Goal: Task Accomplishment & Management: Use online tool/utility

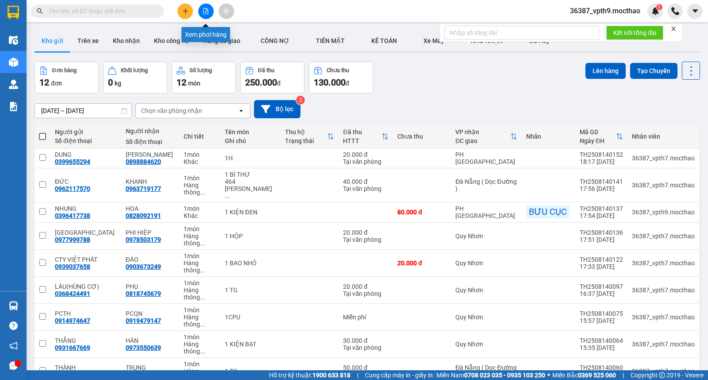
click at [210, 12] on button at bounding box center [205, 11] width 15 height 15
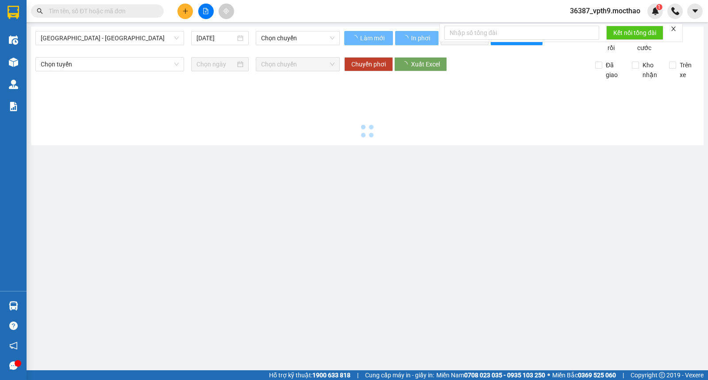
type input "15/08/2025"
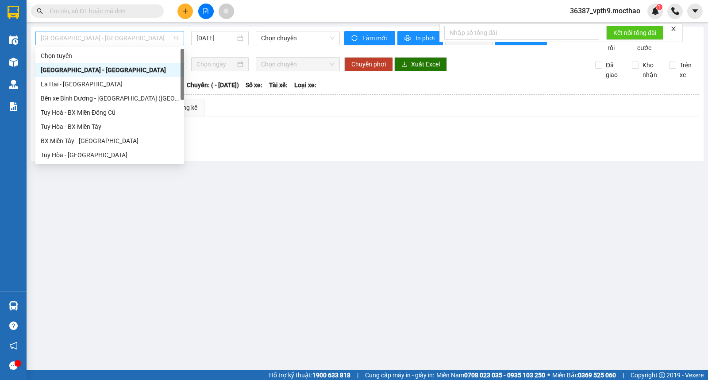
click at [183, 31] on div "Sài Gòn - Tuy Hòa" at bounding box center [109, 38] width 149 height 14
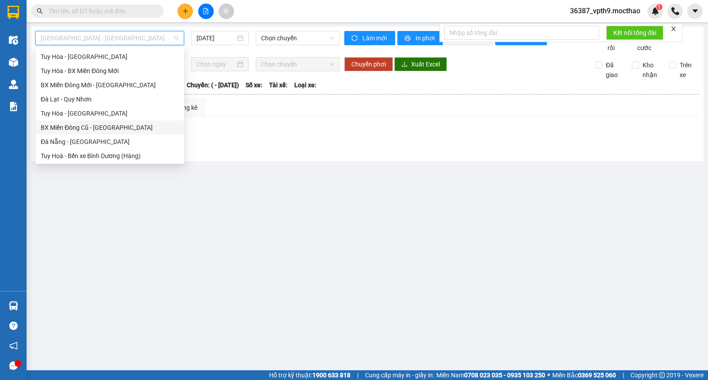
click at [91, 125] on div "BX Miền Đông Cũ - [GEOGRAPHIC_DATA]" at bounding box center [110, 128] width 138 height 10
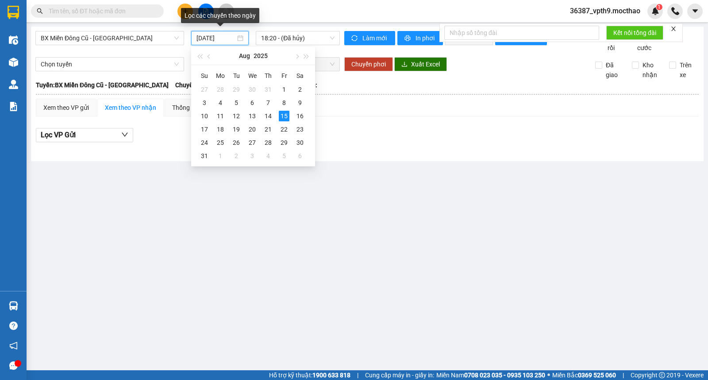
click at [216, 33] on input "[DATE]" at bounding box center [215, 38] width 39 height 10
click at [264, 113] on div "14" at bounding box center [268, 116] width 11 height 11
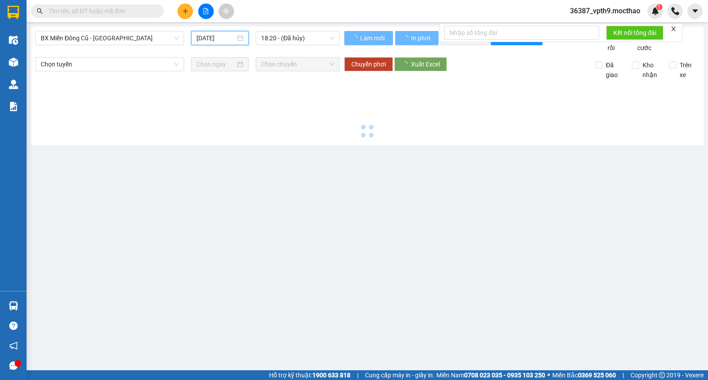
type input "[DATE]"
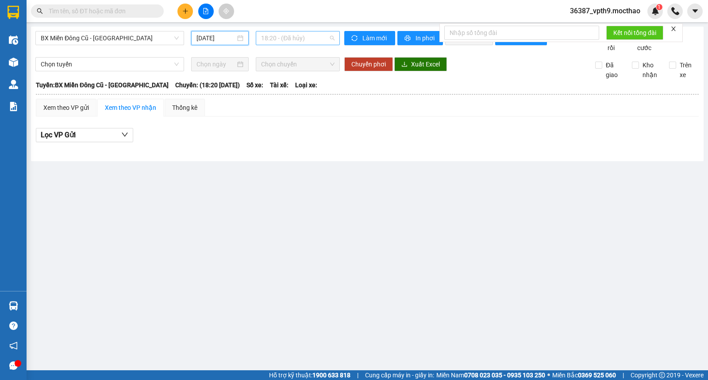
click at [323, 42] on span "18:20 - (Đã hủy)" at bounding box center [297, 37] width 73 height 13
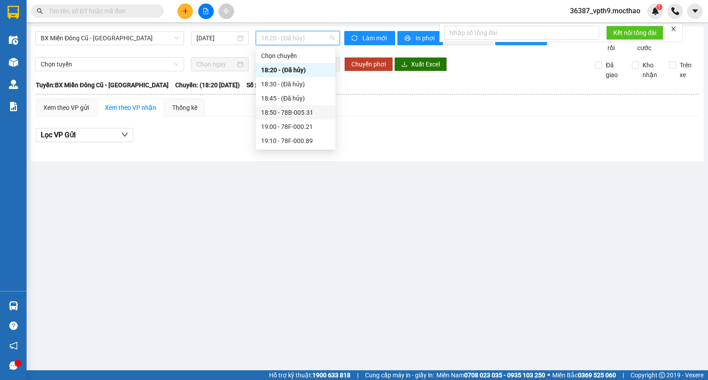
click at [307, 113] on div "18:50 - 78B-005.31" at bounding box center [295, 112] width 69 height 10
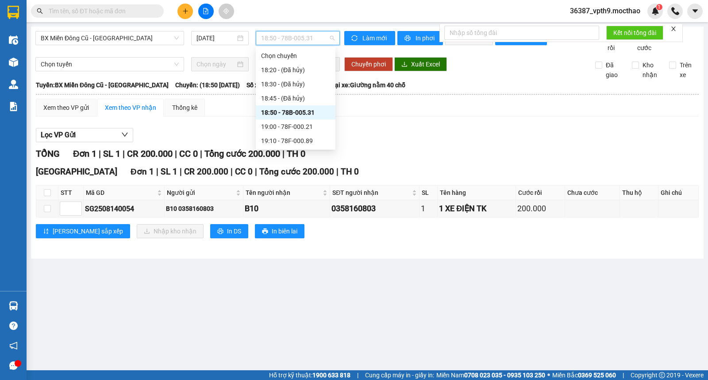
click at [328, 36] on span "18:50 - 78B-005.31" at bounding box center [297, 37] width 73 height 13
click at [303, 125] on div "19:00 - 78F-000.21" at bounding box center [295, 127] width 69 height 10
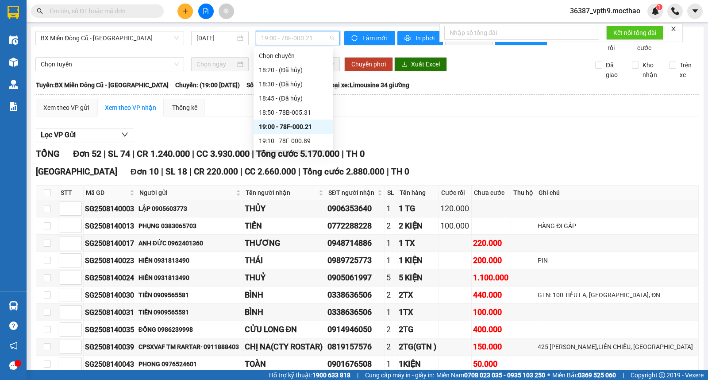
click at [330, 40] on span "19:00 - 78F-000.21" at bounding box center [297, 37] width 73 height 13
click at [301, 140] on div "19:10 - 78F-000.89" at bounding box center [293, 141] width 69 height 10
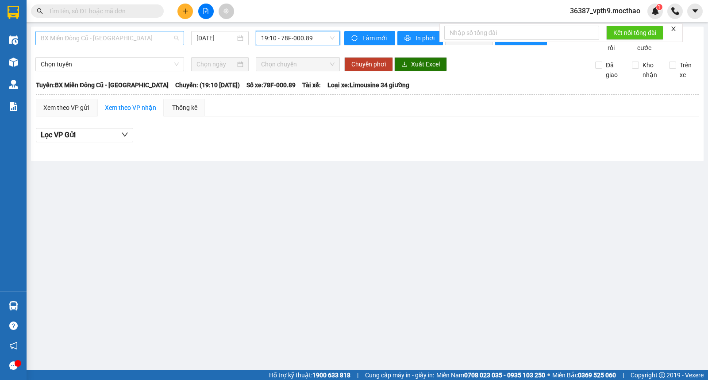
click at [165, 36] on span "BX Miền Đông Cũ - [GEOGRAPHIC_DATA]" at bounding box center [110, 37] width 138 height 13
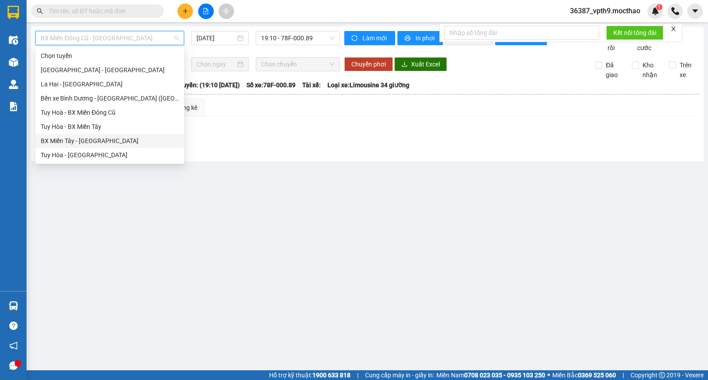
click at [66, 138] on div "BX Miền Tây - [GEOGRAPHIC_DATA]" at bounding box center [110, 141] width 138 height 10
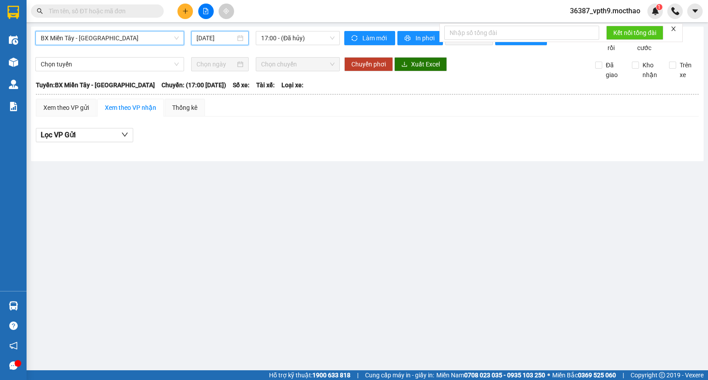
click at [219, 34] on input "[DATE]" at bounding box center [215, 38] width 39 height 10
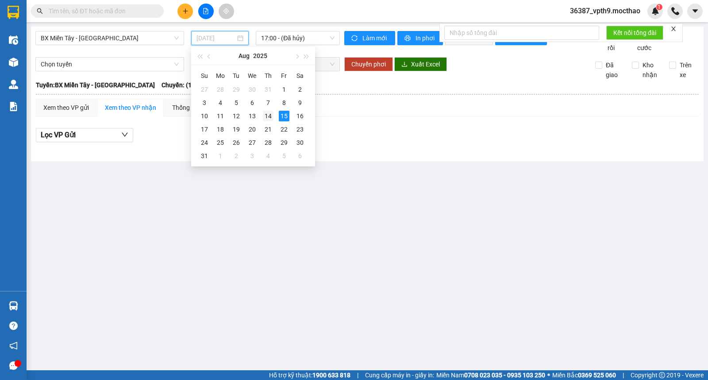
click at [267, 112] on div "14" at bounding box center [268, 116] width 11 height 11
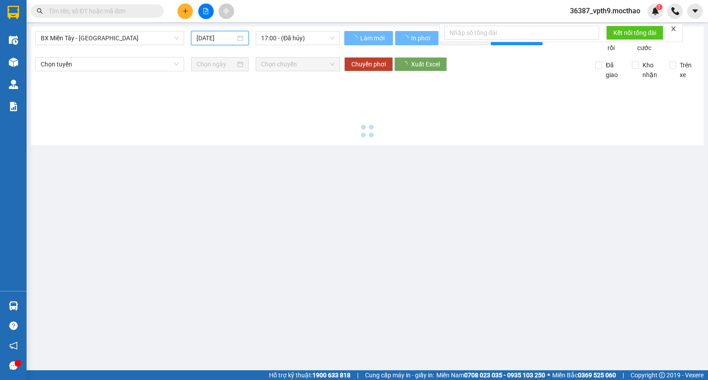
type input "[DATE]"
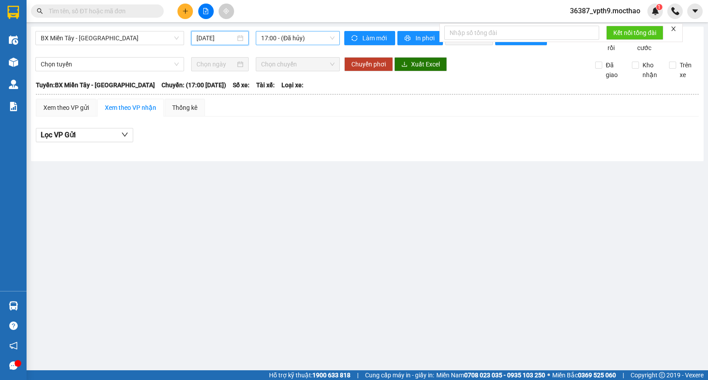
click at [334, 39] on div "17:00 - (Đã hủy)" at bounding box center [298, 38] width 84 height 14
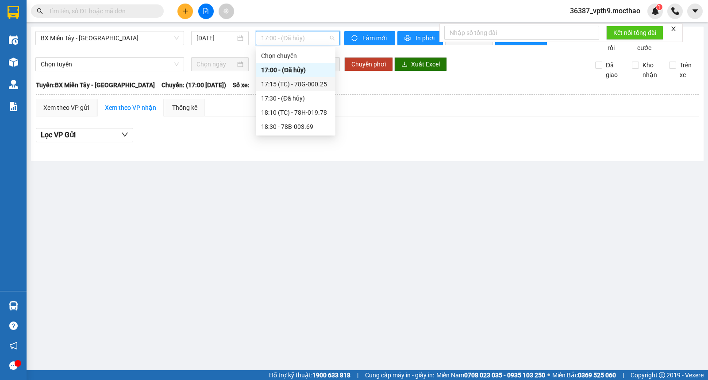
click at [319, 79] on div "17:15 (TC) - 78G-000.25" at bounding box center [295, 84] width 69 height 10
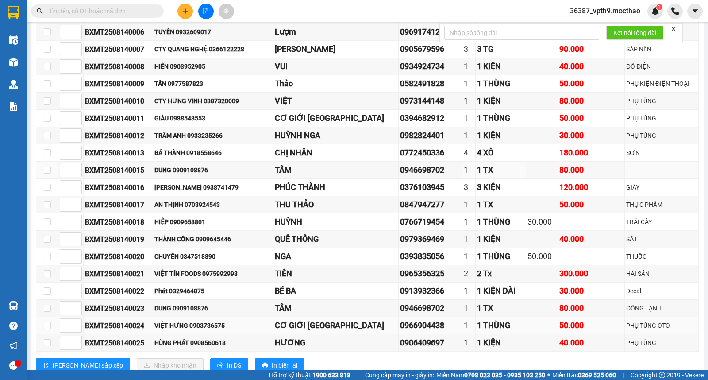
scroll to position [344, 0]
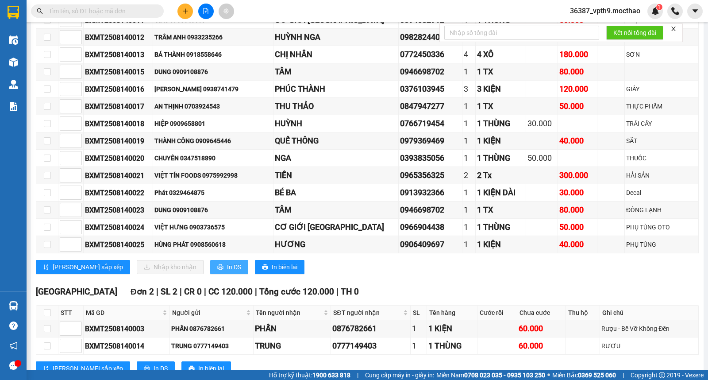
click at [227, 272] on span "In DS" at bounding box center [234, 267] width 14 height 10
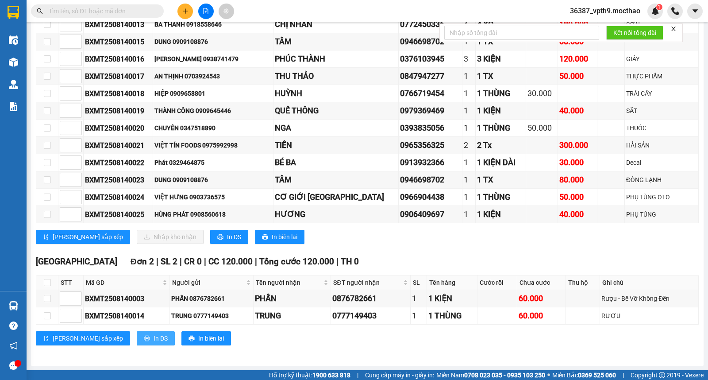
click at [153, 337] on span "In DS" at bounding box center [160, 338] width 14 height 10
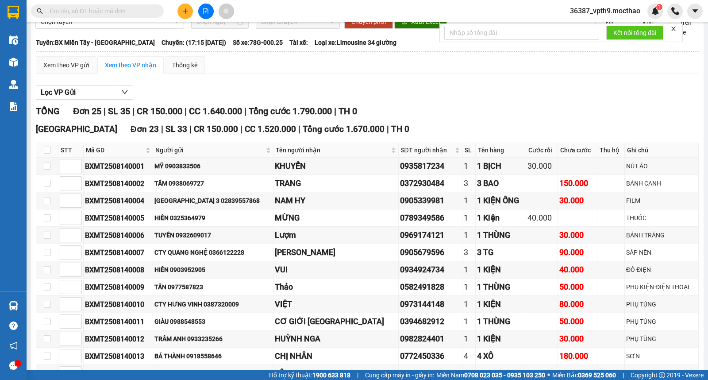
scroll to position [0, 0]
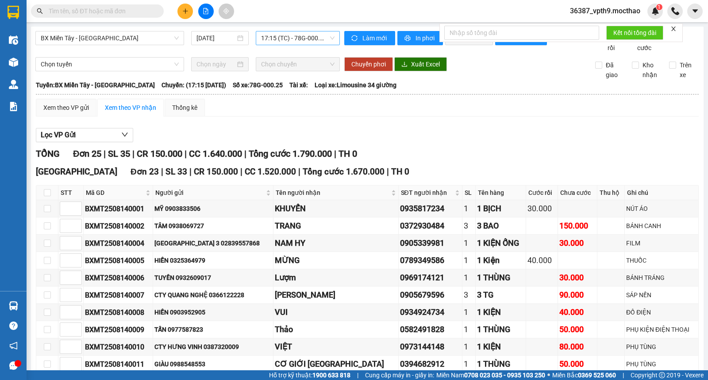
click at [314, 38] on span "17:15 (TC) - 78G-000.25" at bounding box center [297, 37] width 73 height 13
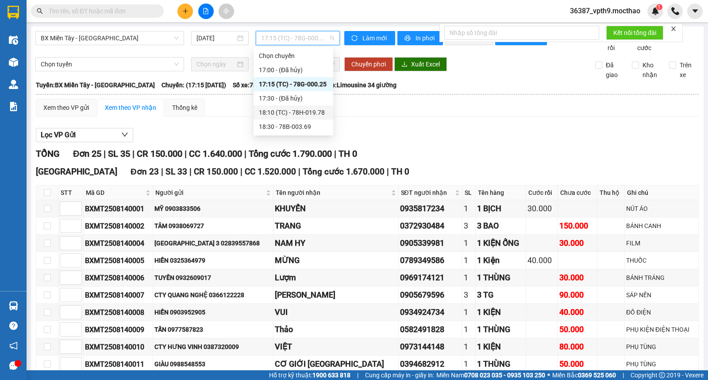
click at [314, 107] on div "18:10 (TC) - 78H-019.78" at bounding box center [293, 112] width 69 height 10
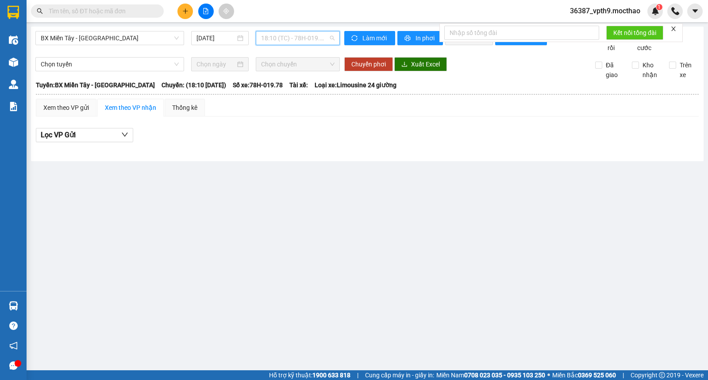
click at [315, 42] on span "18:10 (TC) - 78H-019.78" at bounding box center [297, 37] width 73 height 13
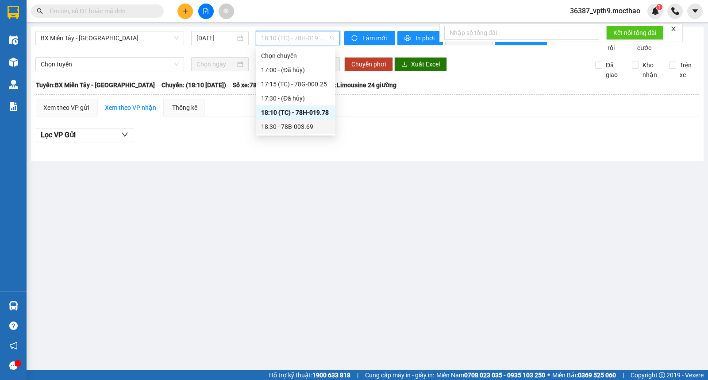
click at [297, 124] on div "18:30 - 78B-003.69" at bounding box center [295, 127] width 69 height 10
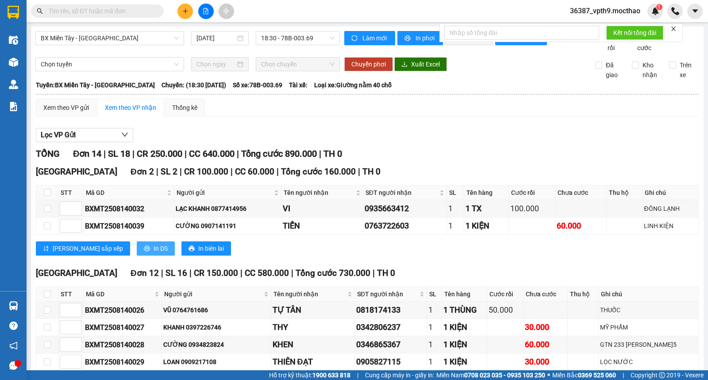
click at [137, 252] on button "In DS" at bounding box center [156, 248] width 38 height 14
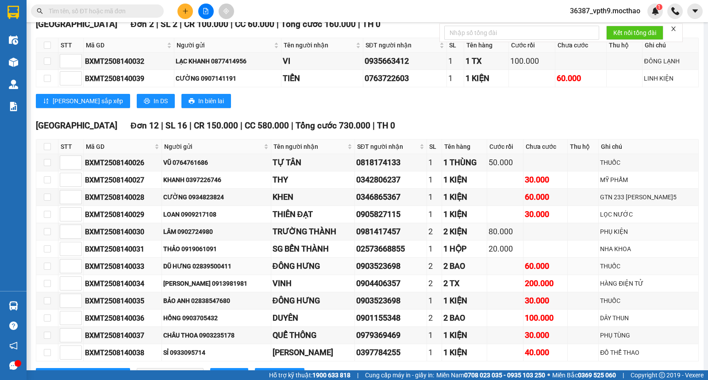
scroll to position [196, 0]
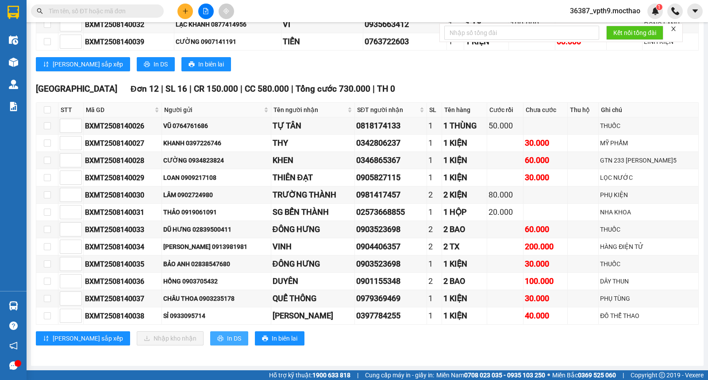
click at [227, 334] on span "In DS" at bounding box center [234, 338] width 14 height 10
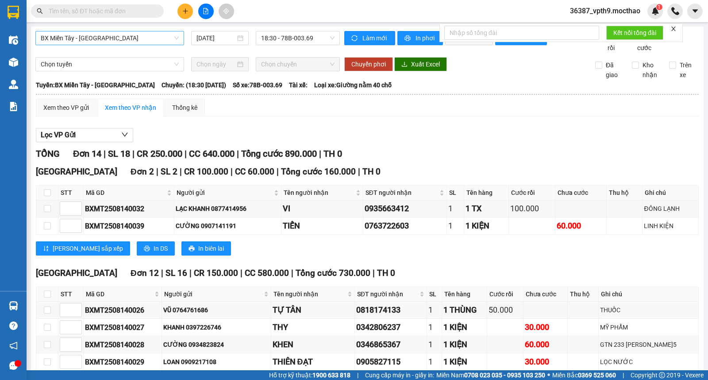
click at [170, 39] on span "BX Miền Tây - [GEOGRAPHIC_DATA]" at bounding box center [110, 37] width 138 height 13
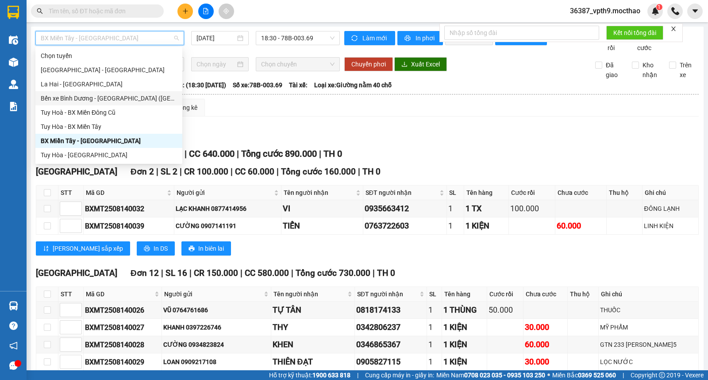
click at [118, 98] on div "Bến xe Bình Dương - [GEOGRAPHIC_DATA] ([GEOGRAPHIC_DATA])" at bounding box center [109, 98] width 136 height 10
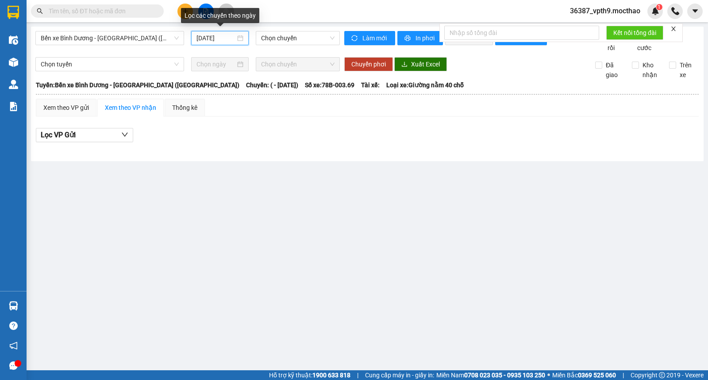
click at [218, 33] on input "[DATE]" at bounding box center [215, 38] width 39 height 10
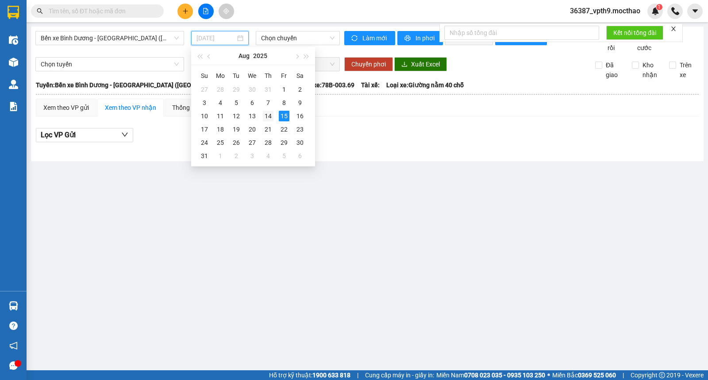
click at [267, 114] on div "14" at bounding box center [268, 116] width 11 height 11
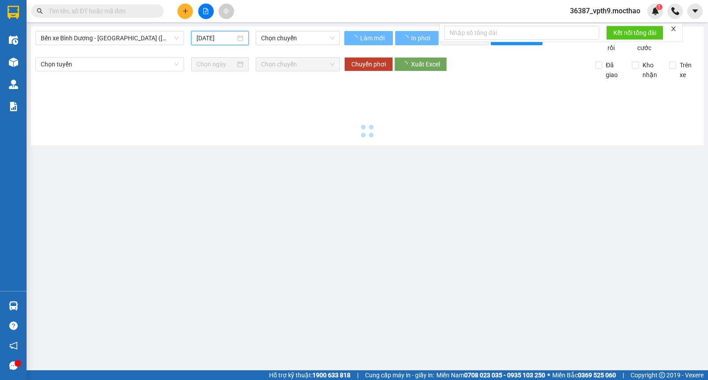
type input "[DATE]"
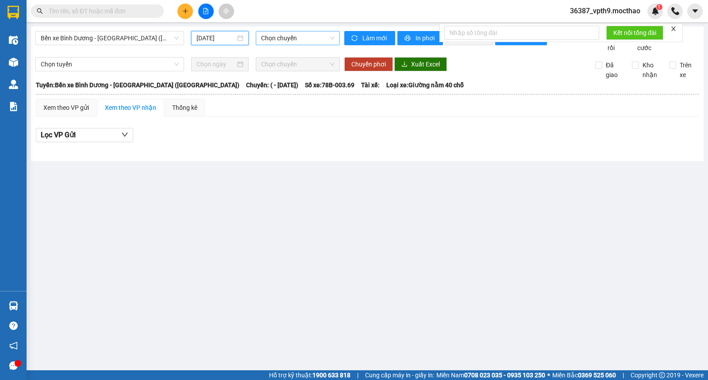
click at [308, 42] on span "Chọn chuyến" at bounding box center [297, 37] width 73 height 13
click at [174, 39] on span "Bến xe Bình Dương - [GEOGRAPHIC_DATA] ([GEOGRAPHIC_DATA])" at bounding box center [110, 37] width 138 height 13
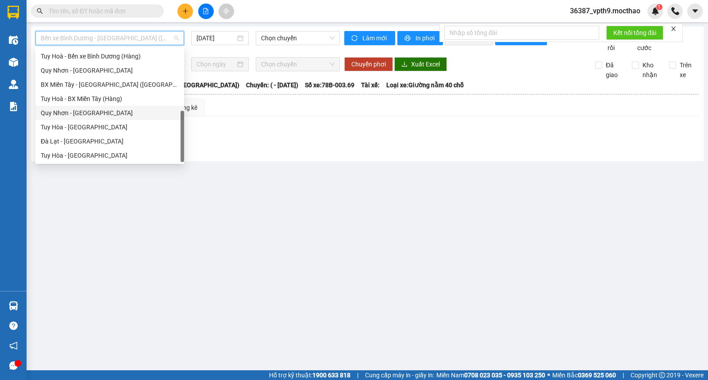
scroll to position [100, 0]
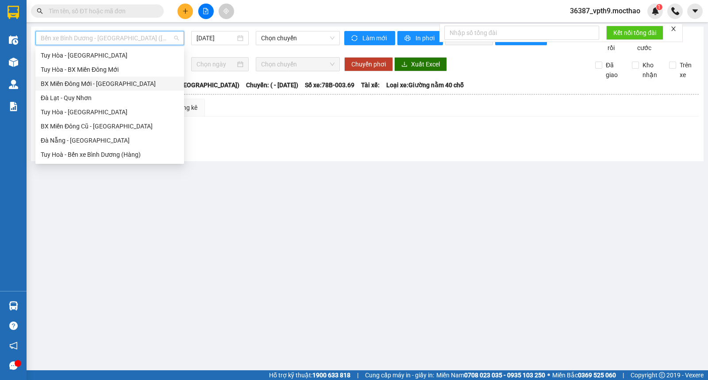
click at [82, 80] on div "BX Miền Đông Mới - [GEOGRAPHIC_DATA]" at bounding box center [110, 84] width 138 height 10
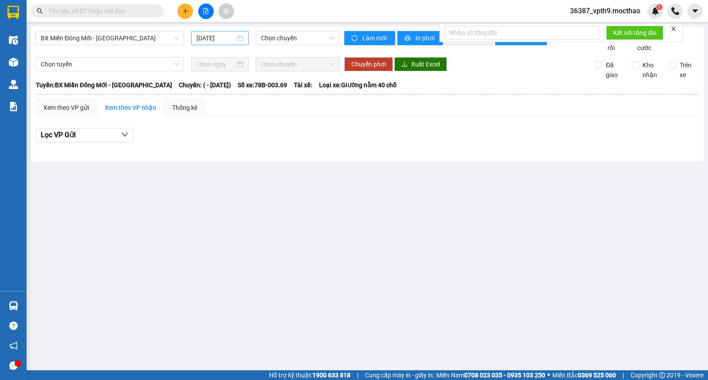
click at [241, 38] on div "[DATE]" at bounding box center [219, 38] width 47 height 10
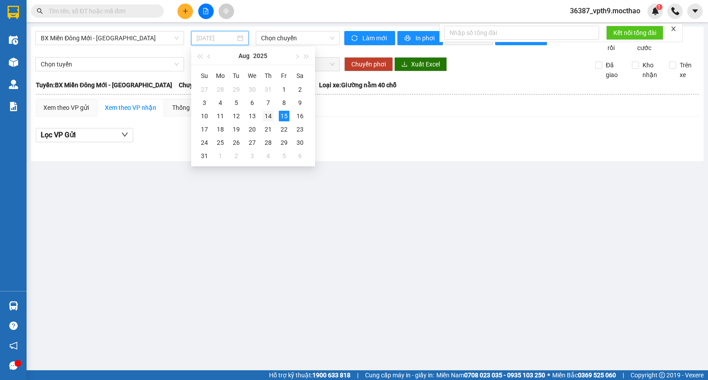
click at [273, 115] on div "14" at bounding box center [268, 116] width 11 height 11
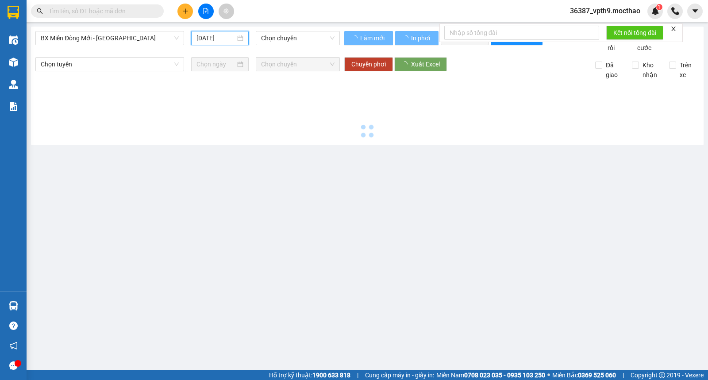
type input "[DATE]"
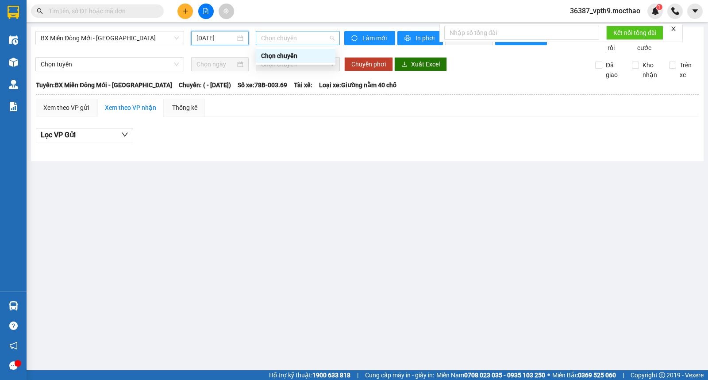
click at [313, 41] on span "Chọn chuyến" at bounding box center [297, 37] width 73 height 13
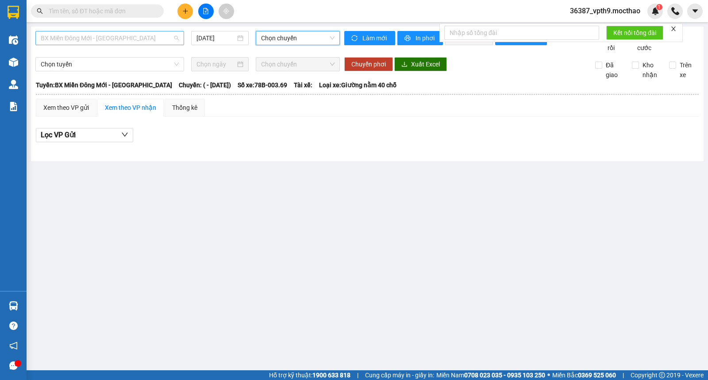
click at [167, 33] on span "BX Miền Đông Mới - [GEOGRAPHIC_DATA]" at bounding box center [110, 37] width 138 height 13
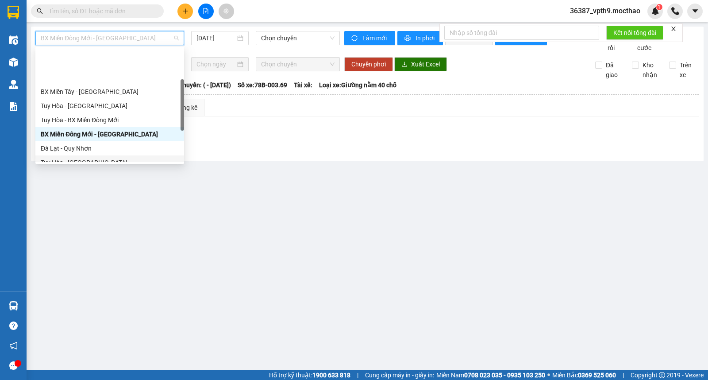
scroll to position [98, 0]
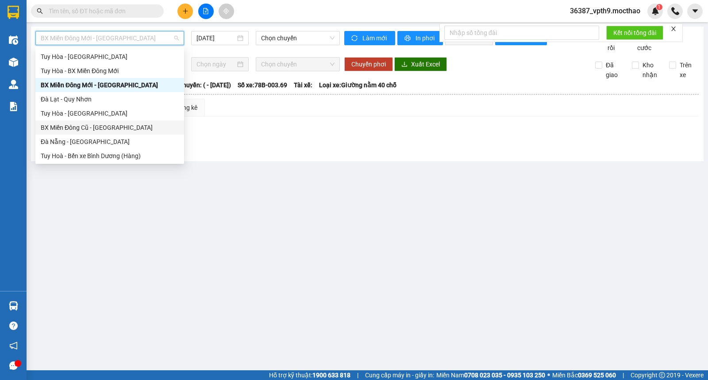
click at [103, 126] on div "BX Miền Đông Cũ - [GEOGRAPHIC_DATA]" at bounding box center [110, 128] width 138 height 10
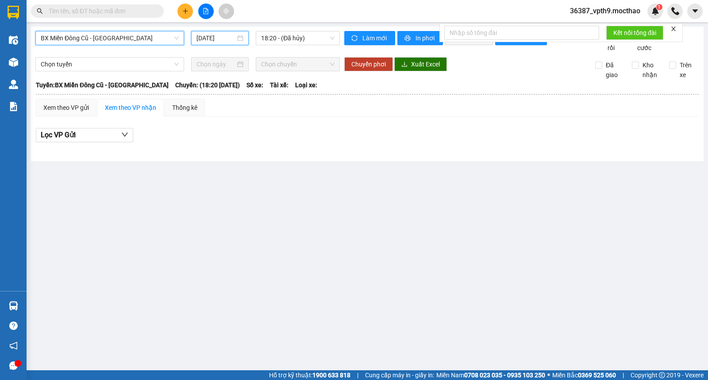
click at [206, 33] on input "[DATE]" at bounding box center [215, 38] width 39 height 10
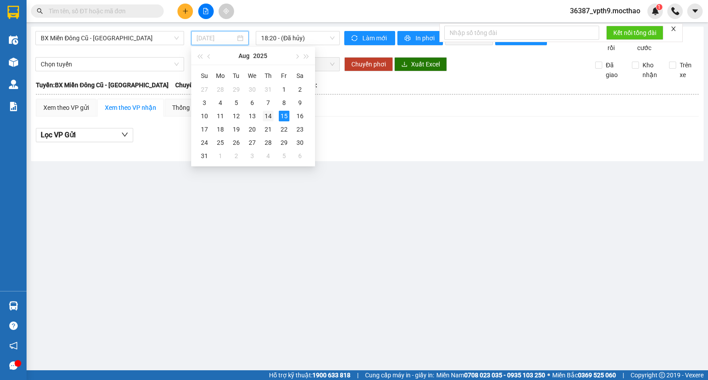
click at [268, 113] on div "14" at bounding box center [268, 116] width 11 height 11
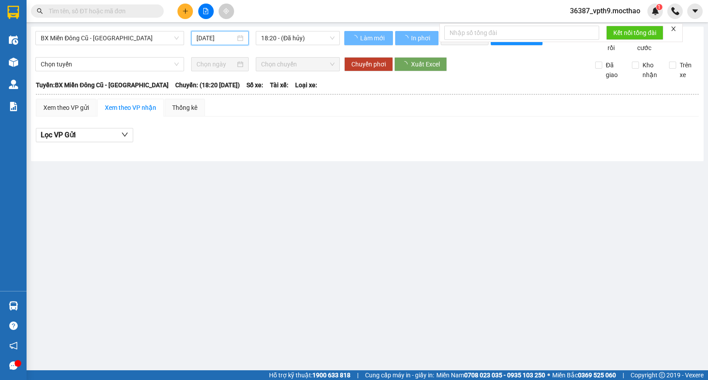
type input "[DATE]"
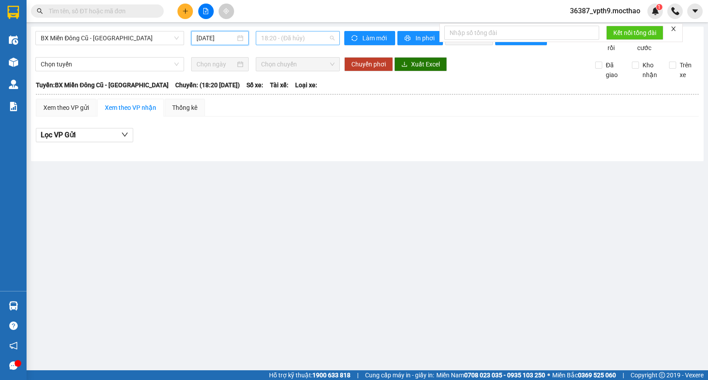
click at [314, 43] on span "18:20 - (Đã hủy)" at bounding box center [297, 37] width 73 height 13
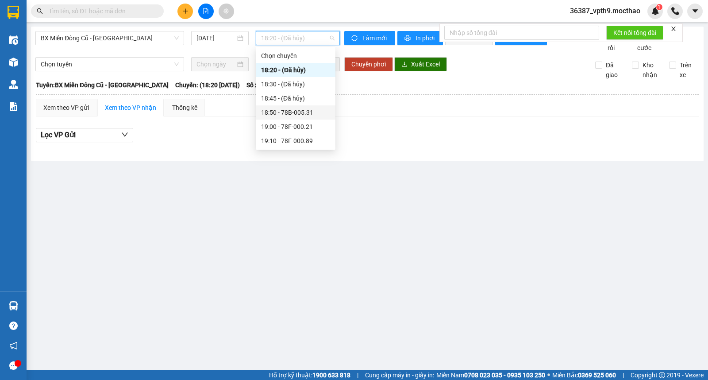
click at [307, 111] on div "18:50 - 78B-005.31" at bounding box center [295, 112] width 69 height 10
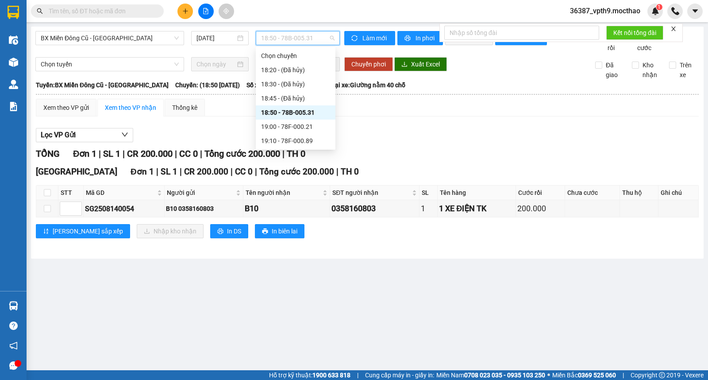
click at [323, 42] on span "18:50 - 78B-005.31" at bounding box center [297, 37] width 73 height 13
click at [301, 127] on div "19:00 - 78F-000.21" at bounding box center [295, 127] width 69 height 10
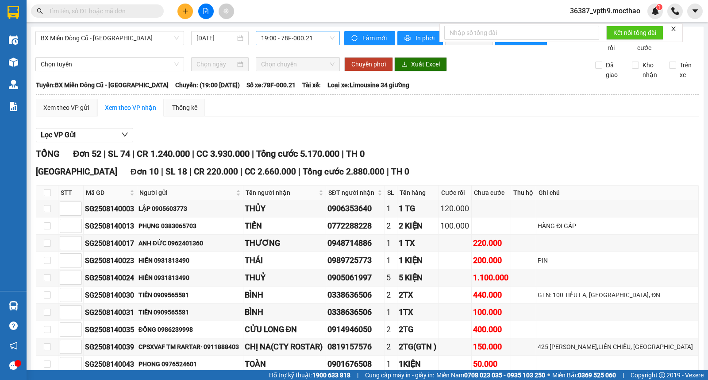
click at [306, 44] on span "19:00 - 78F-000.21" at bounding box center [297, 37] width 73 height 13
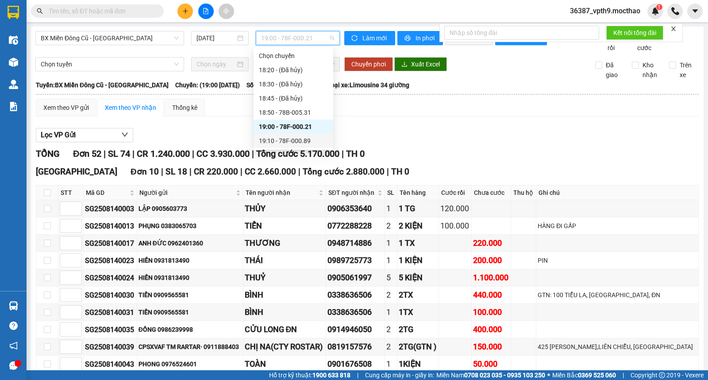
click at [308, 138] on div "19:10 - 78F-000.89" at bounding box center [293, 141] width 69 height 10
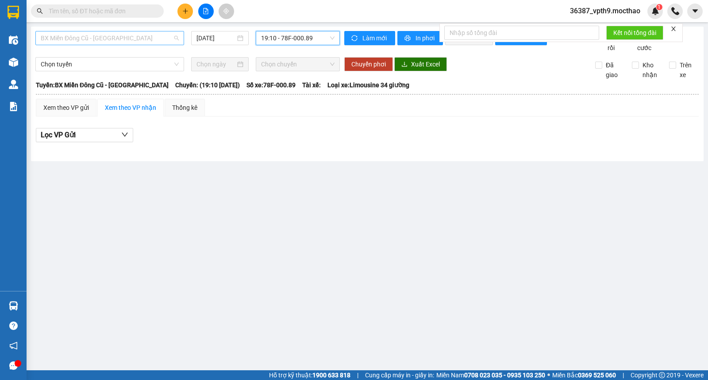
click at [151, 42] on span "BX Miền Đông Cũ - [GEOGRAPHIC_DATA]" at bounding box center [110, 37] width 138 height 13
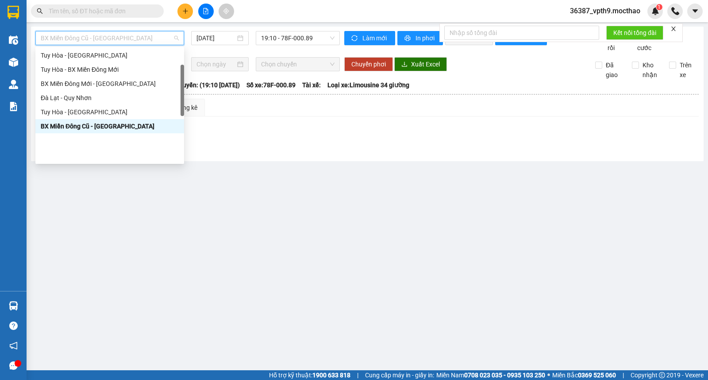
scroll to position [1, 0]
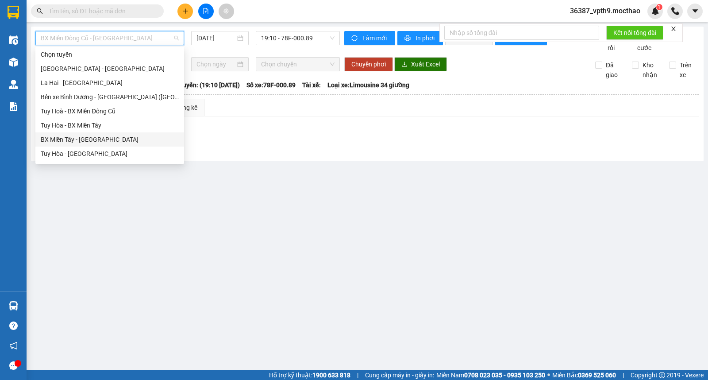
click at [87, 138] on div "BX Miền Tây - [GEOGRAPHIC_DATA]" at bounding box center [110, 139] width 138 height 10
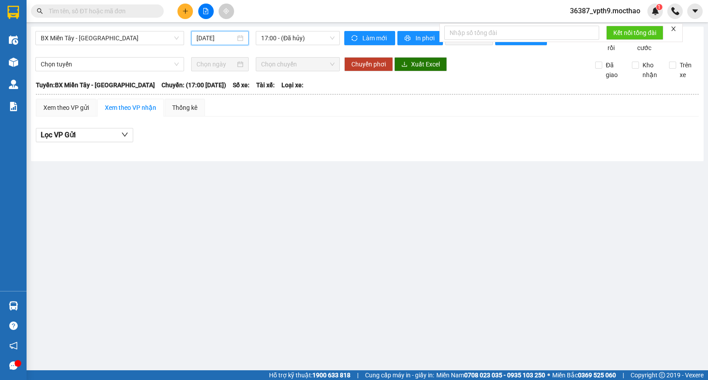
click at [230, 41] on input "[DATE]" at bounding box center [215, 38] width 39 height 10
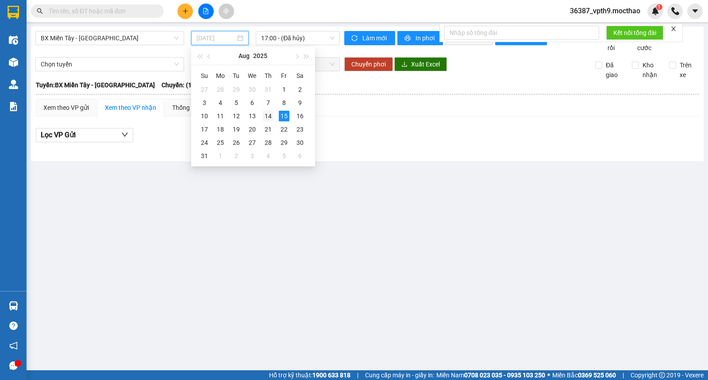
click at [269, 115] on div "14" at bounding box center [268, 116] width 11 height 11
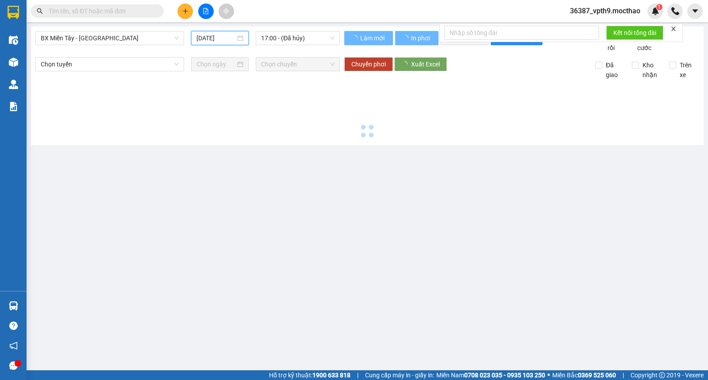
type input "[DATE]"
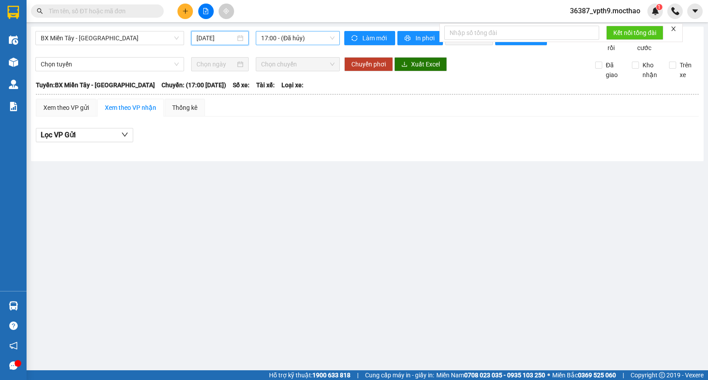
click at [319, 38] on span "17:00 - (Đã hủy)" at bounding box center [297, 37] width 73 height 13
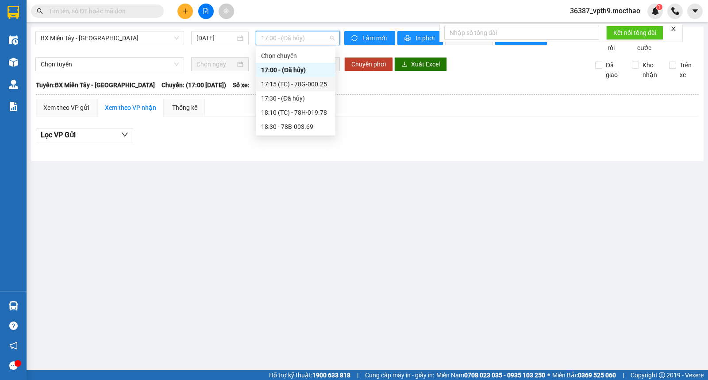
click at [327, 80] on div "17:15 (TC) - 78G-000.25" at bounding box center [295, 84] width 69 height 10
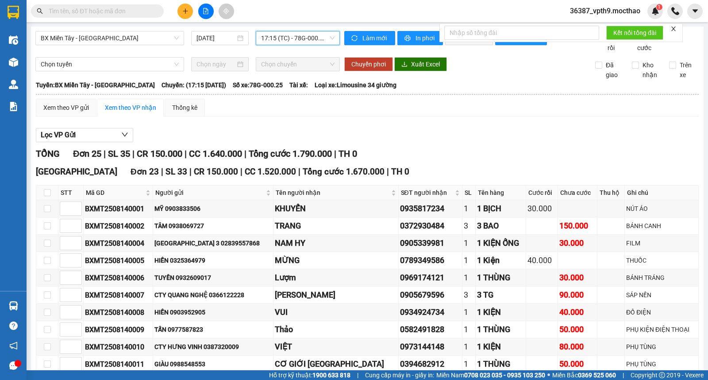
click at [310, 39] on span "17:15 (TC) - 78G-000.25" at bounding box center [297, 37] width 73 height 13
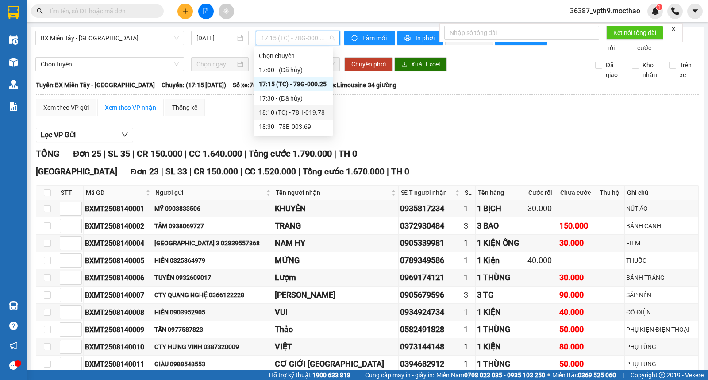
click at [316, 111] on div "18:10 (TC) - 78H-019.78" at bounding box center [293, 112] width 69 height 10
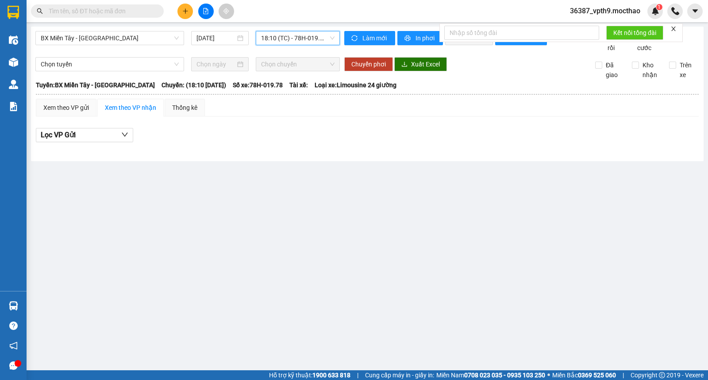
click at [329, 36] on span "18:10 (TC) - 78H-019.78" at bounding box center [297, 37] width 73 height 13
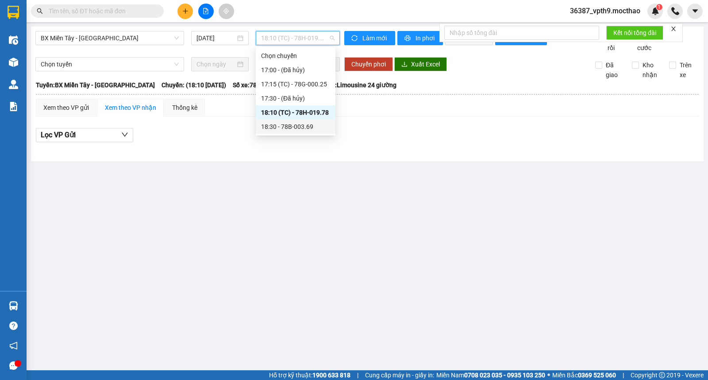
click at [312, 123] on div "18:30 - 78B-003.69" at bounding box center [295, 127] width 69 height 10
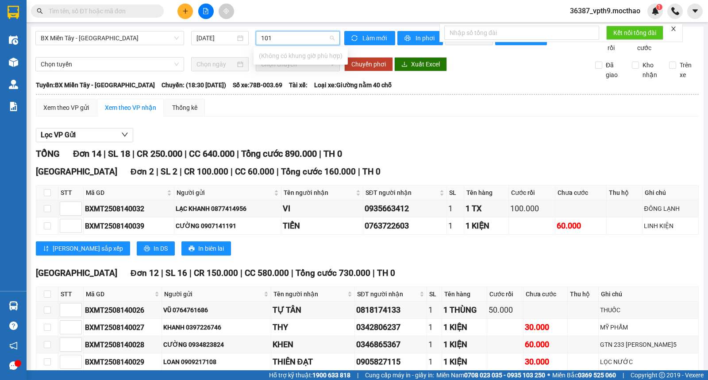
type input "101"
click at [676, 25] on div at bounding box center [673, 28] width 6 height 7
click at [675, 28] on icon "close" at bounding box center [673, 29] width 6 height 6
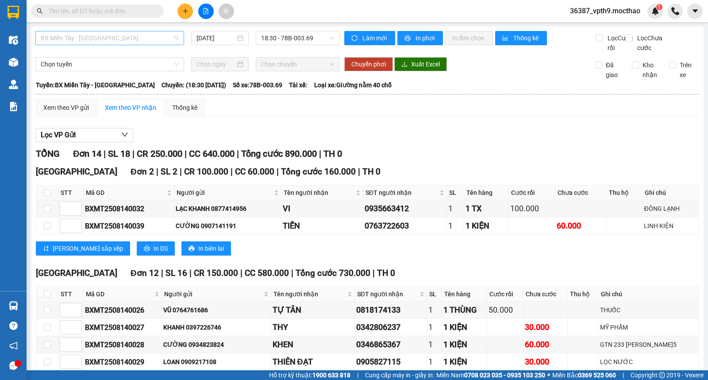
click at [124, 45] on div "BX Miền Tây - [GEOGRAPHIC_DATA]" at bounding box center [109, 38] width 149 height 14
click at [265, 33] on span "18:30 - 78B-003.69" at bounding box center [297, 37] width 73 height 13
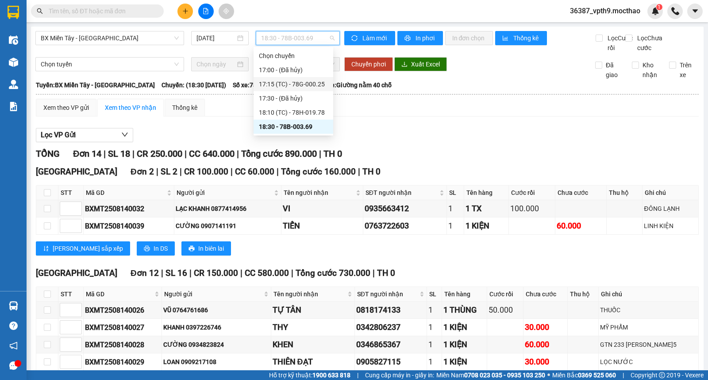
click at [318, 87] on div "17:15 (TC) - 78G-000.25" at bounding box center [293, 84] width 69 height 10
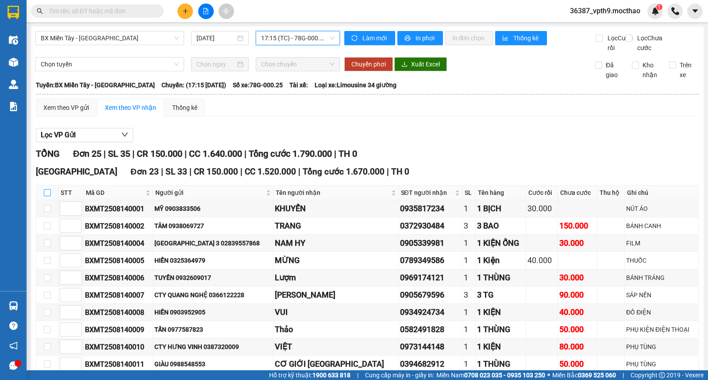
click at [49, 196] on input "checkbox" at bounding box center [47, 192] width 7 height 7
checkbox input "true"
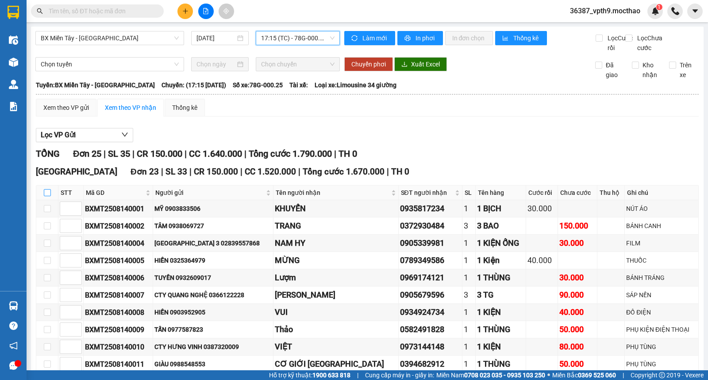
checkbox input "true"
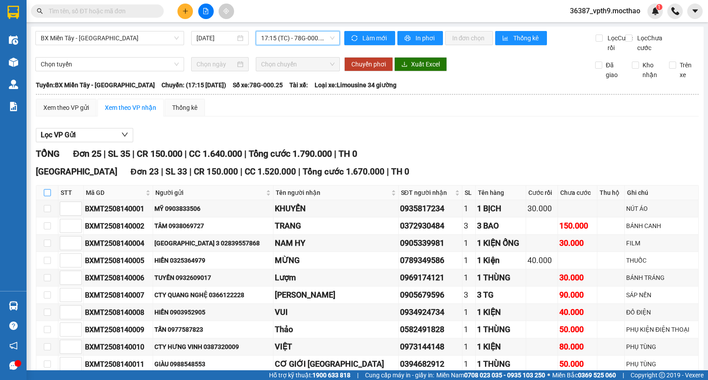
checkbox input "true"
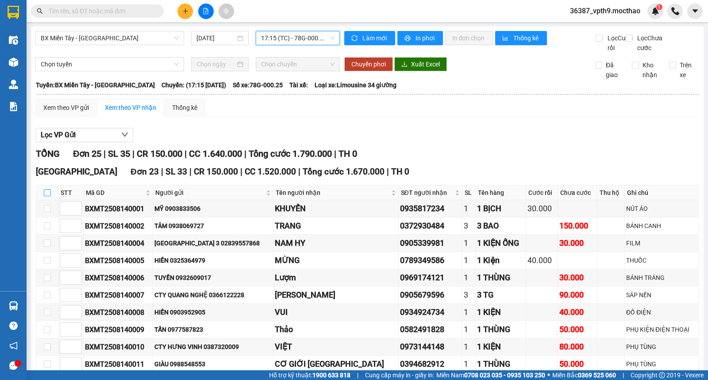
checkbox input "true"
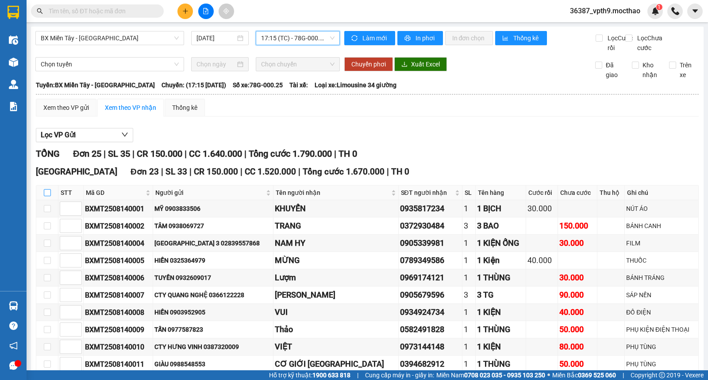
checkbox input "true"
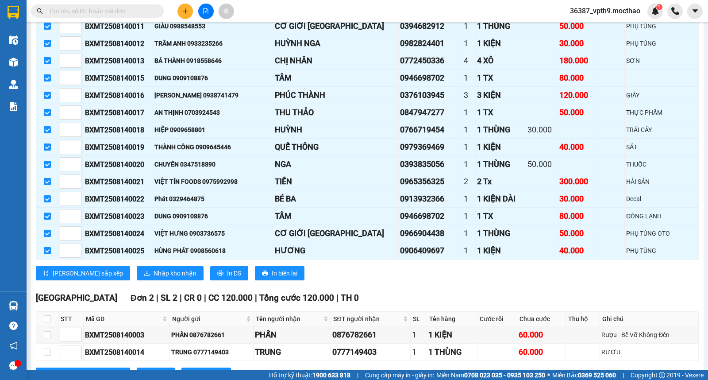
scroll to position [387, 0]
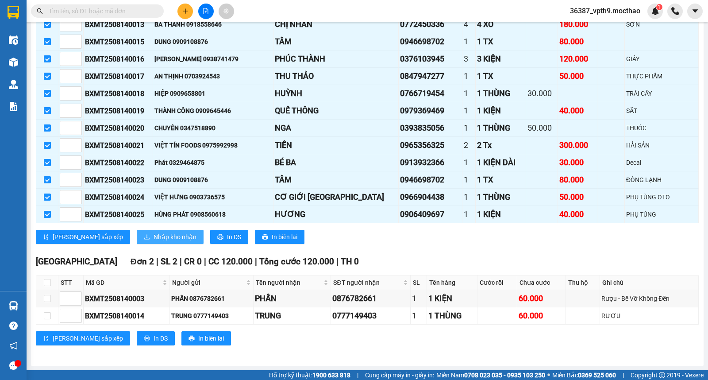
click at [153, 233] on span "Nhập kho nhận" at bounding box center [174, 237] width 43 height 10
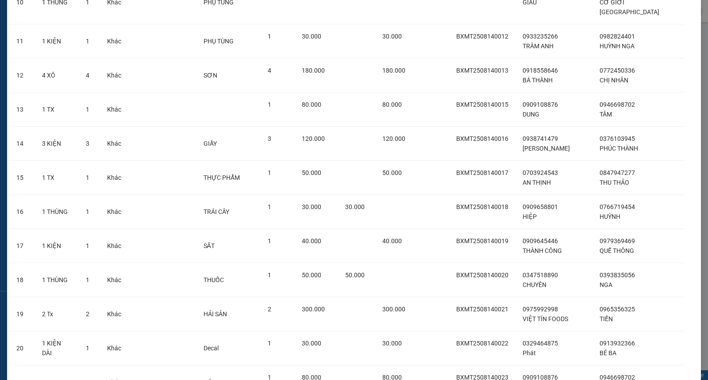
scroll to position [543, 0]
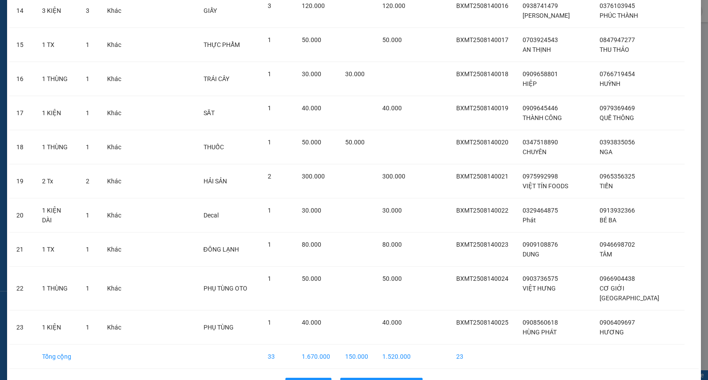
click at [356, 373] on div "Quay lại Nhập hàng kho nhận" at bounding box center [353, 384] width 689 height 23
click at [357, 379] on span "Nhập hàng kho nhận" at bounding box center [386, 385] width 58 height 10
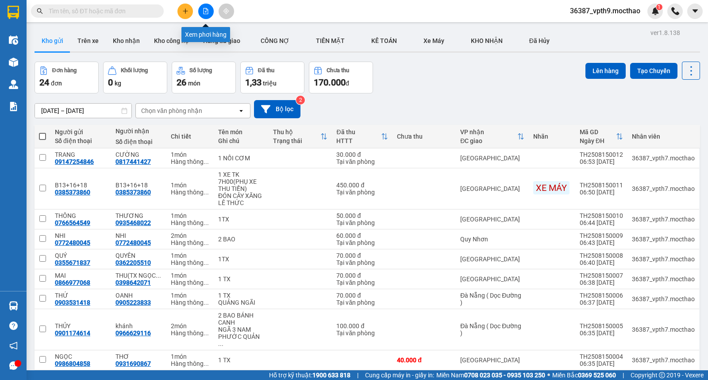
click at [208, 13] on icon "file-add" at bounding box center [206, 11] width 6 height 6
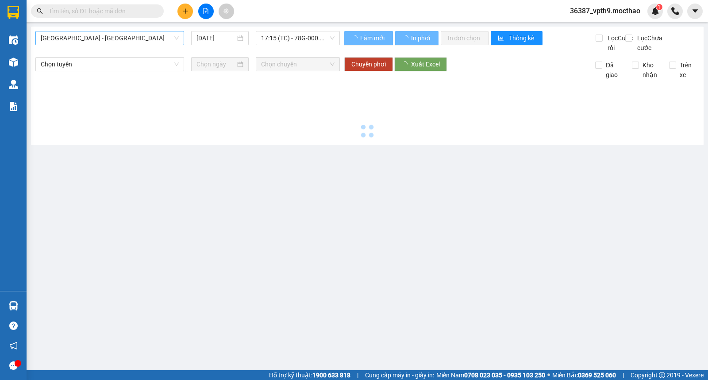
type input "[DATE]"
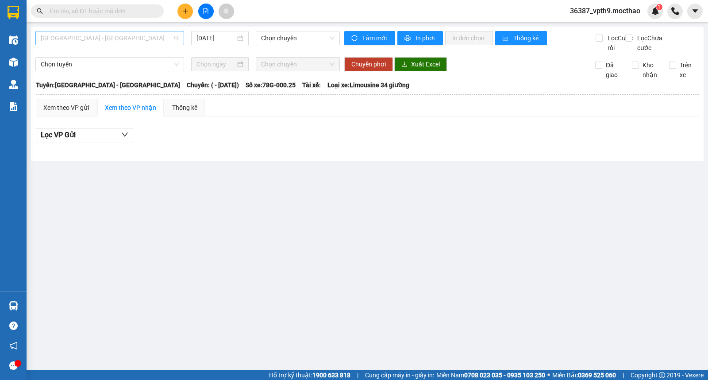
click at [81, 40] on span "[GEOGRAPHIC_DATA] - [GEOGRAPHIC_DATA]" at bounding box center [110, 37] width 138 height 13
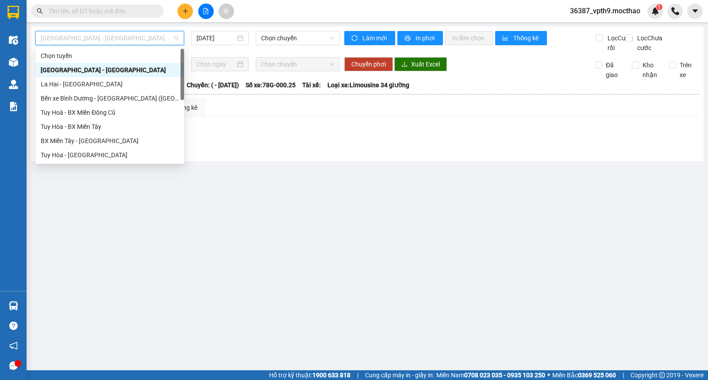
type input "m"
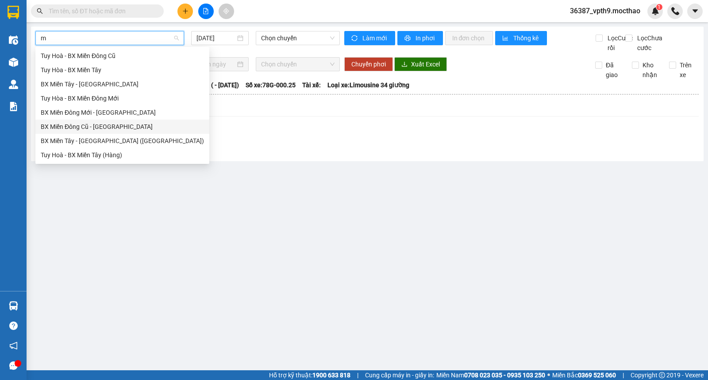
click at [75, 127] on div "BX Miền Đông Cũ - [GEOGRAPHIC_DATA]" at bounding box center [122, 127] width 163 height 10
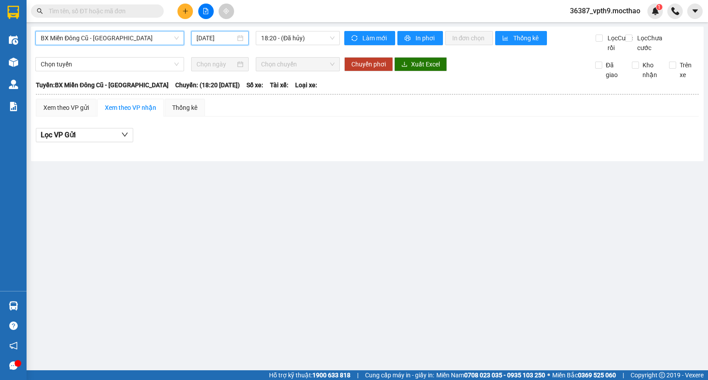
click at [209, 37] on input "[DATE]" at bounding box center [215, 38] width 39 height 10
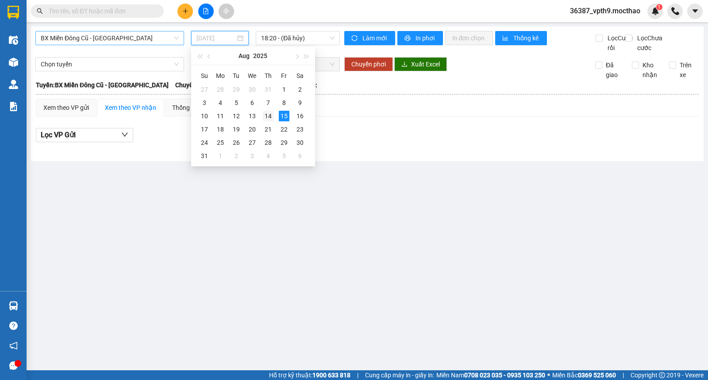
click at [266, 113] on div "14" at bounding box center [268, 116] width 11 height 11
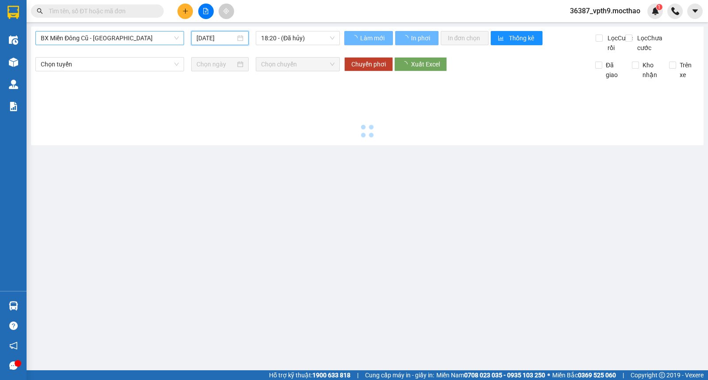
type input "[DATE]"
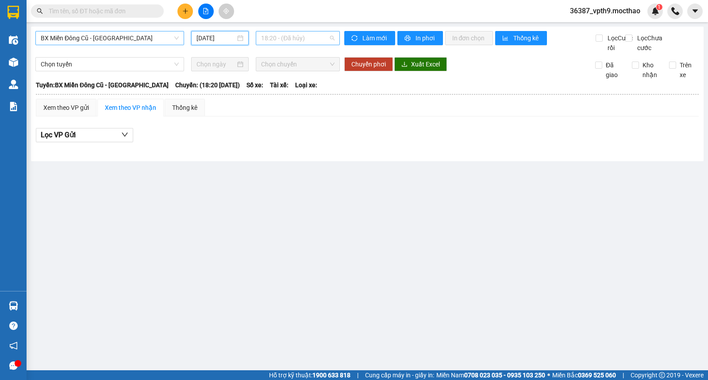
click at [298, 38] on span "18:20 - (Đã hủy)" at bounding box center [297, 37] width 73 height 13
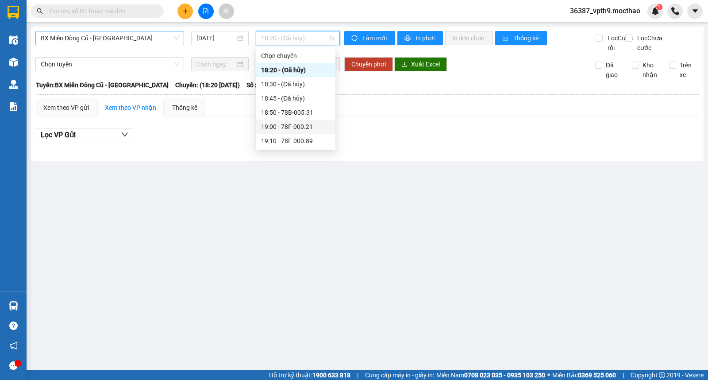
click at [284, 130] on div "19:00 - 78F-000.21" at bounding box center [295, 127] width 69 height 10
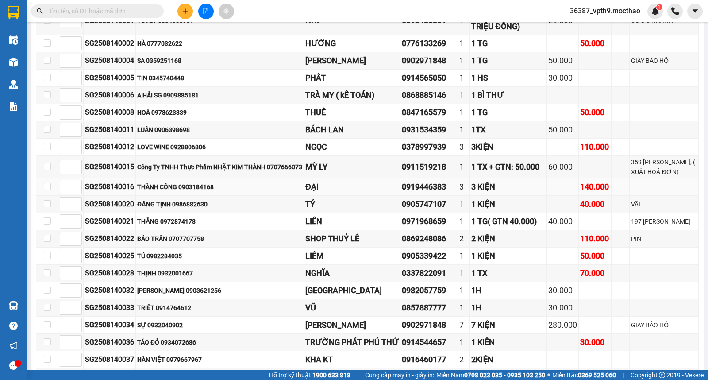
scroll to position [344, 0]
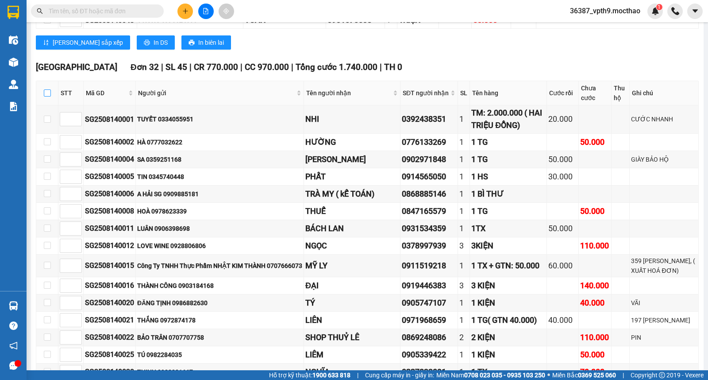
click at [46, 96] on input "checkbox" at bounding box center [47, 92] width 7 height 7
checkbox input "true"
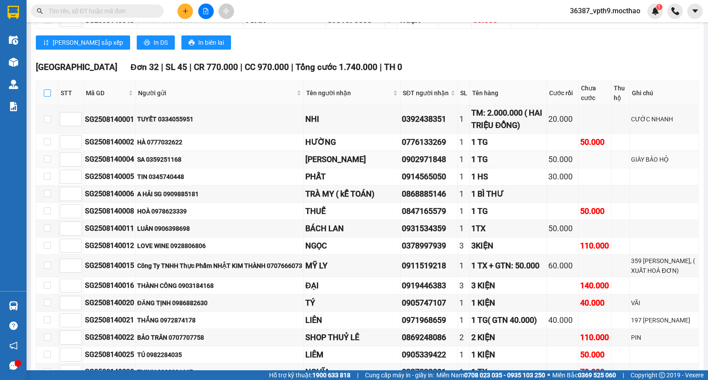
checkbox input "true"
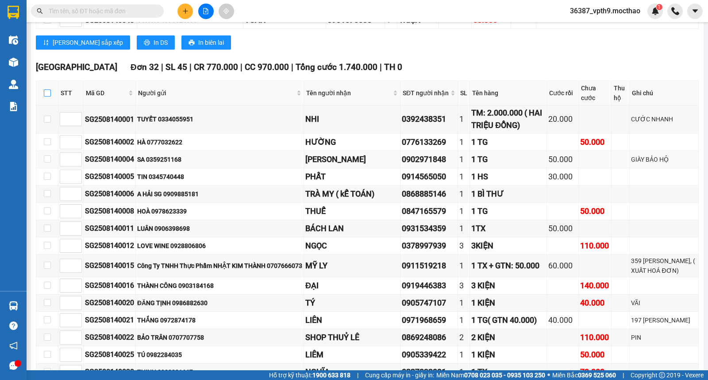
checkbox input "true"
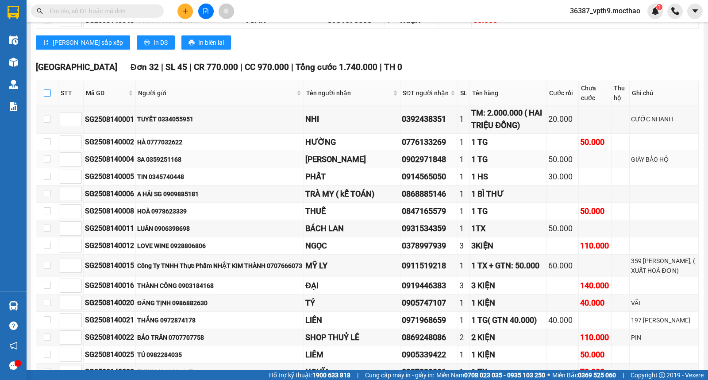
checkbox input "true"
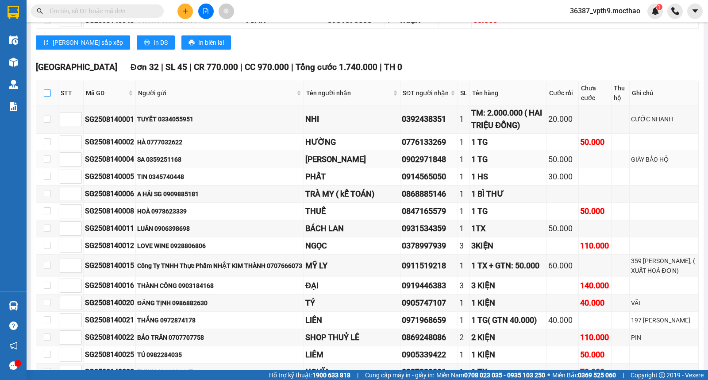
checkbox input "true"
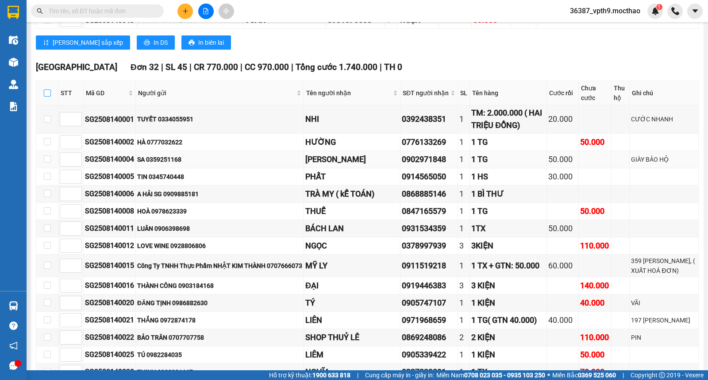
checkbox input "true"
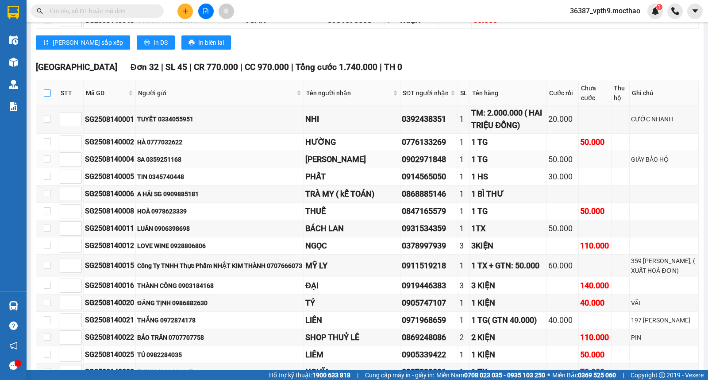
checkbox input "true"
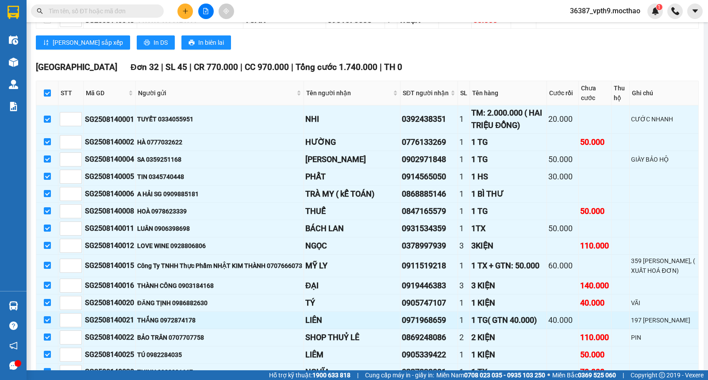
scroll to position [491, 0]
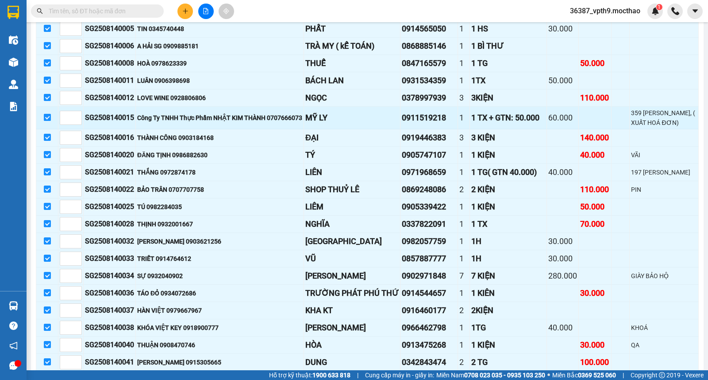
click at [47, 121] on input "checkbox" at bounding box center [47, 117] width 7 height 7
checkbox input "false"
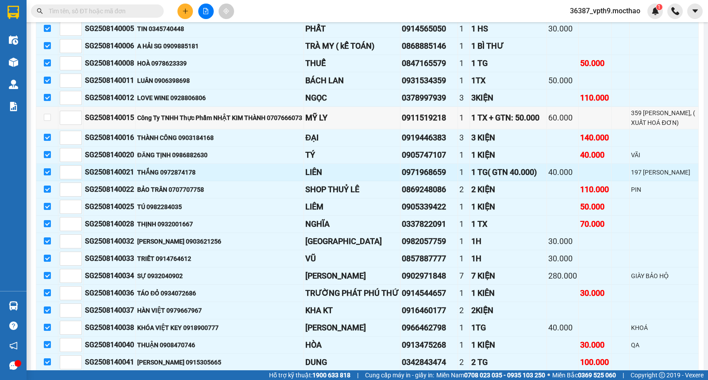
click at [50, 175] on input "checkbox" at bounding box center [47, 171] width 7 height 7
checkbox input "false"
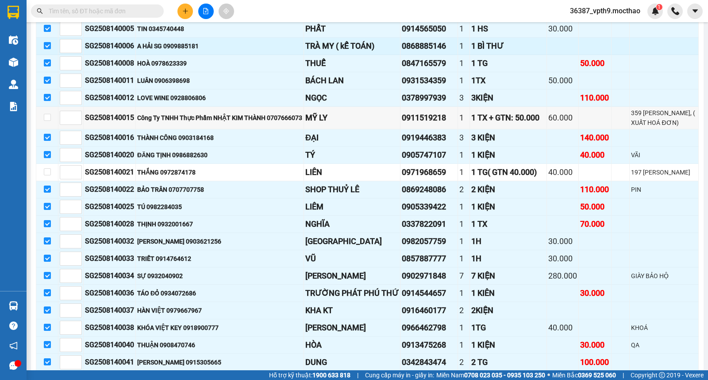
click at [49, 49] on input "checkbox" at bounding box center [47, 45] width 7 height 7
checkbox input "false"
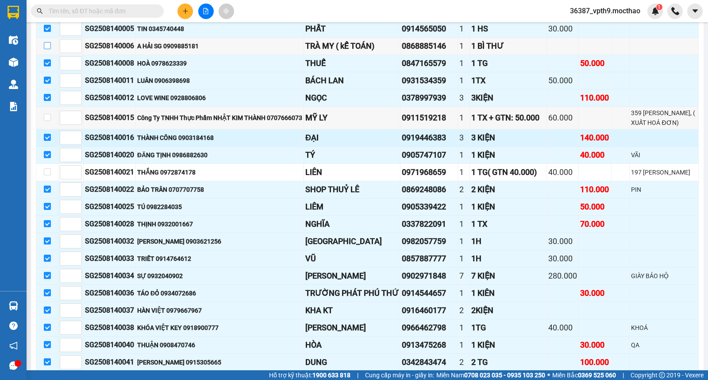
scroll to position [393, 0]
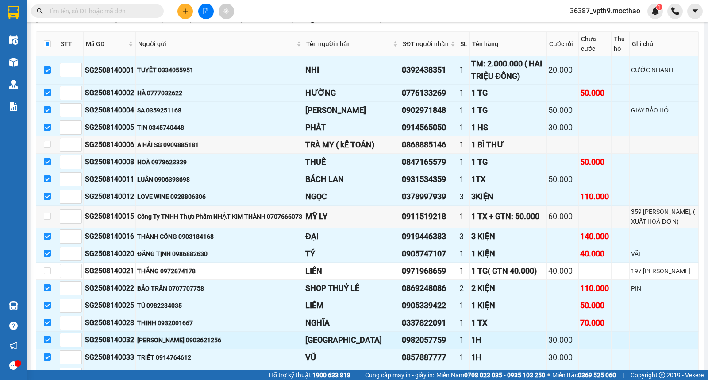
click at [44, 343] on input "checkbox" at bounding box center [47, 339] width 7 height 7
checkbox input "false"
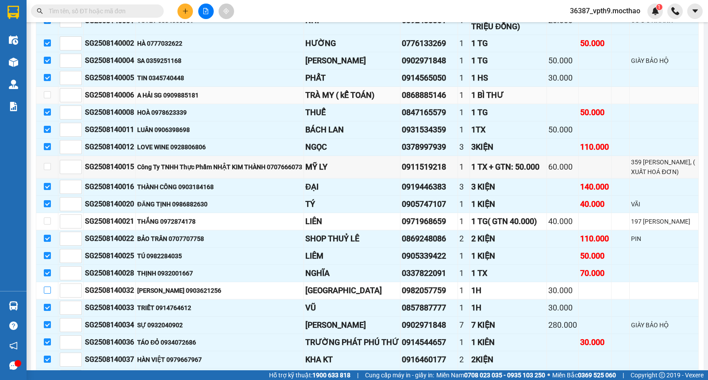
scroll to position [491, 0]
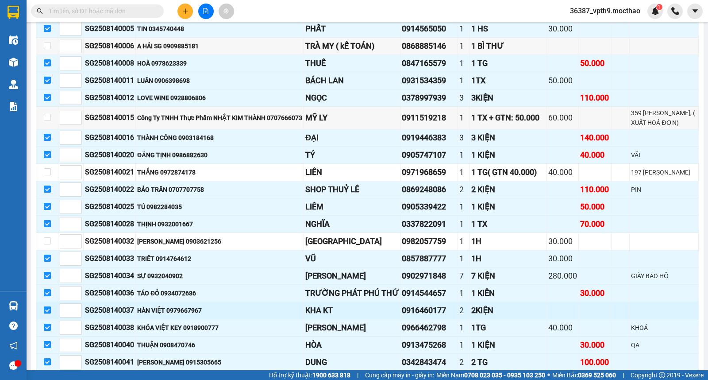
click at [46, 313] on input "checkbox" at bounding box center [47, 309] width 7 height 7
checkbox input "false"
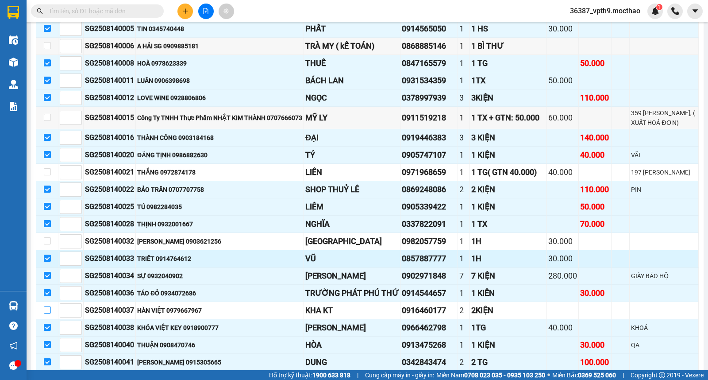
scroll to position [590, 0]
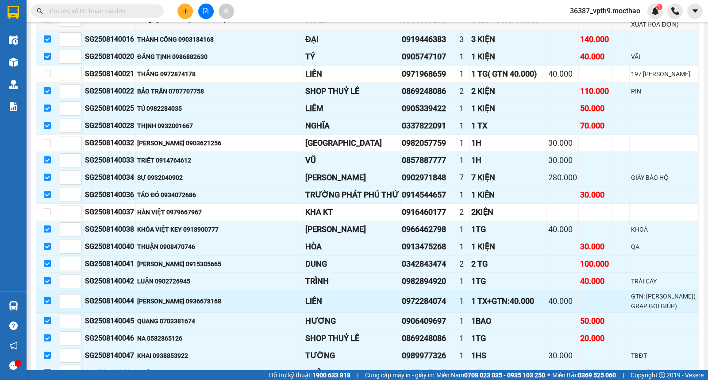
click at [50, 304] on input "checkbox" at bounding box center [47, 300] width 7 height 7
checkbox input "false"
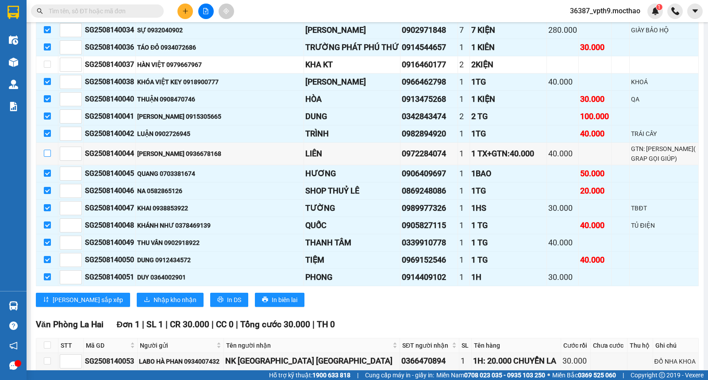
scroll to position [835, 0]
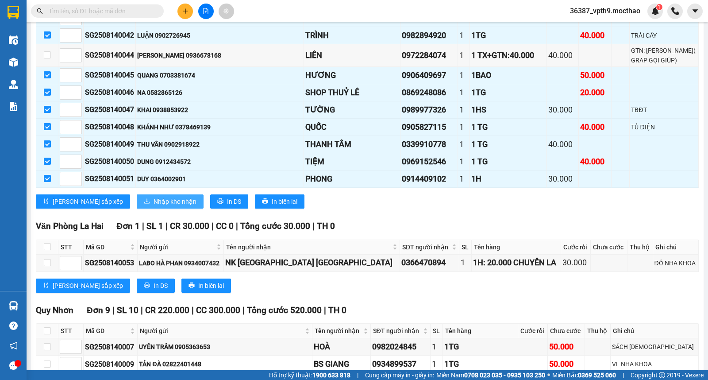
click at [153, 206] on span "Nhập kho nhận" at bounding box center [174, 201] width 43 height 10
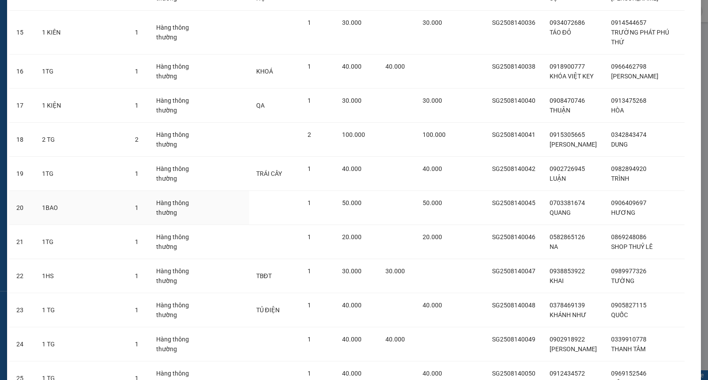
scroll to position [664, 0]
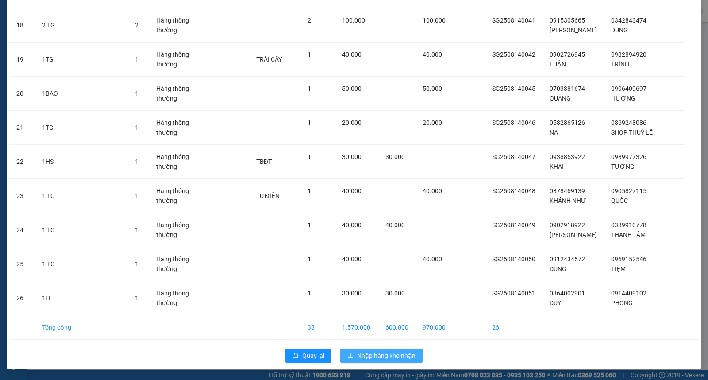
click at [373, 362] on button "Nhập hàng kho nhận" at bounding box center [381, 355] width 82 height 14
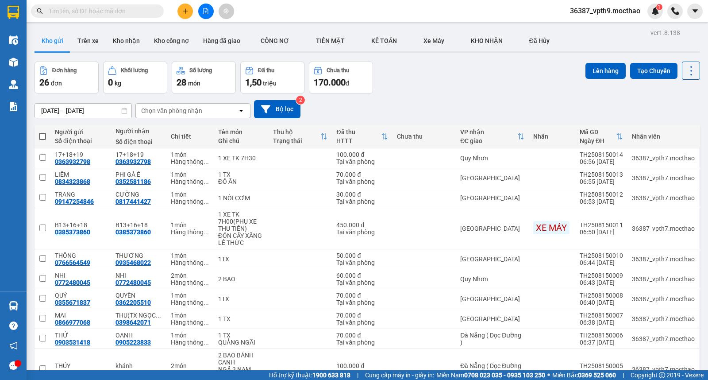
click at [62, 12] on input "text" at bounding box center [101, 11] width 104 height 10
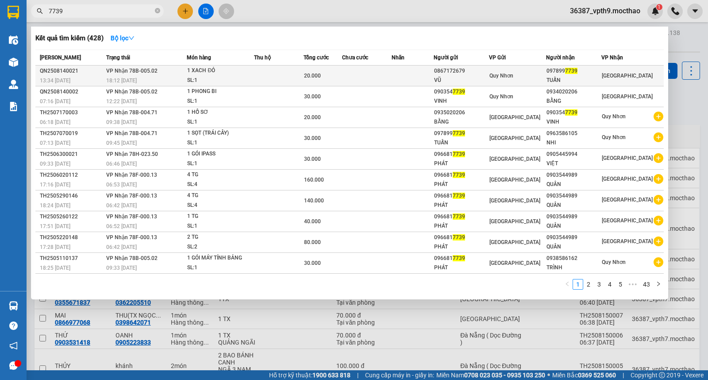
type input "7739"
click at [611, 69] on td "[PERSON_NAME]" at bounding box center [632, 75] width 62 height 21
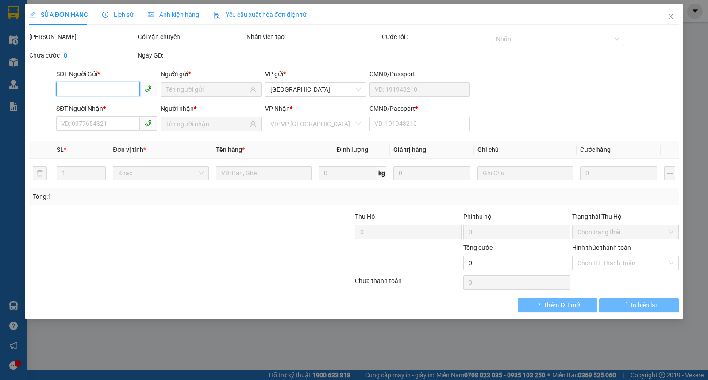
type input "0867172679"
type input "VŨ"
type input "0978997739"
type input "TUẤN"
type input "A"
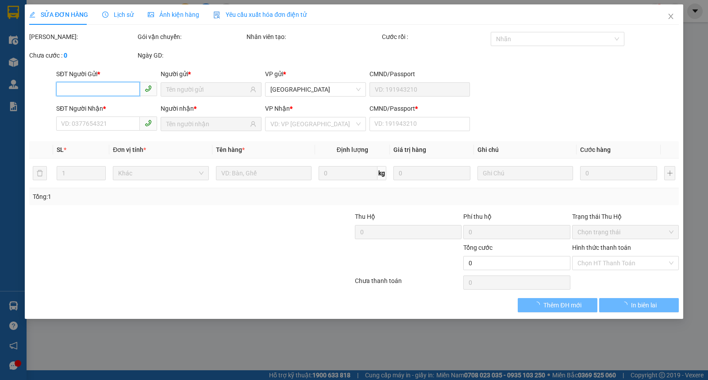
type input "20.000"
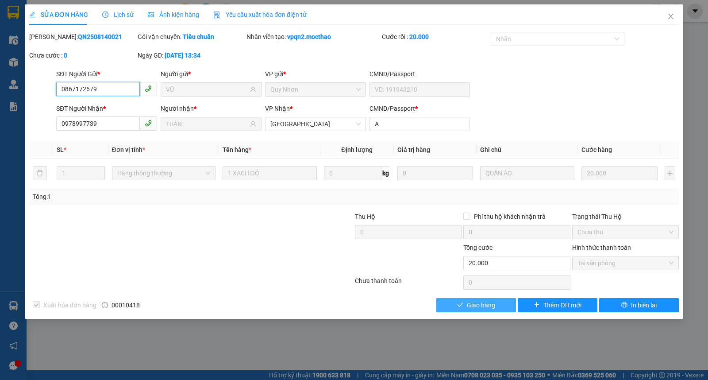
checkbox input "true"
click at [478, 306] on span "Giao hàng" at bounding box center [481, 305] width 28 height 10
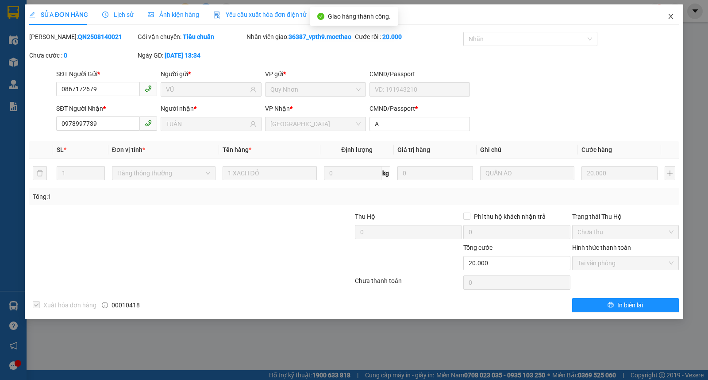
click at [672, 11] on span "Close" at bounding box center [670, 16] width 25 height 25
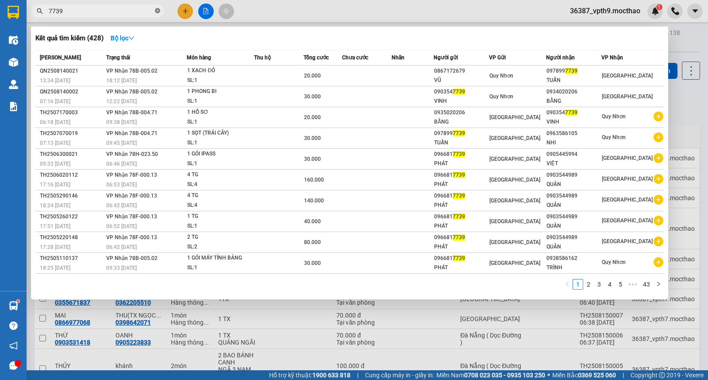
click at [158, 12] on icon "close-circle" at bounding box center [157, 10] width 5 height 5
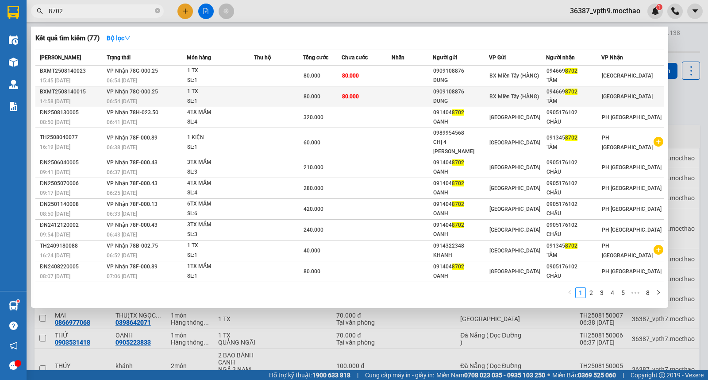
type input "8702"
click at [545, 96] on div "BX Miền Tây (HÀNG)" at bounding box center [517, 97] width 56 height 10
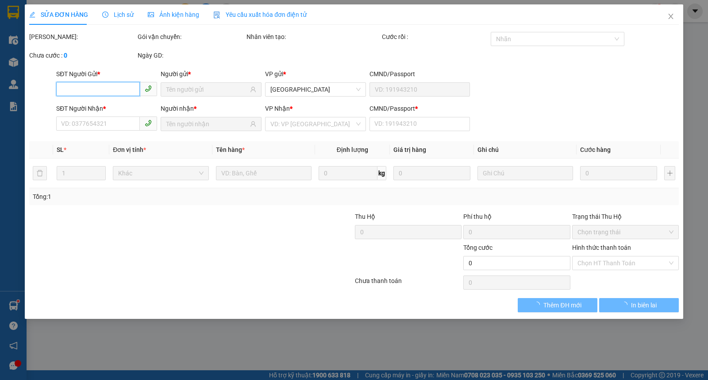
type input "0909108876"
type input "DUNG"
type input "0946698702"
type input "TÂM"
type input "0"
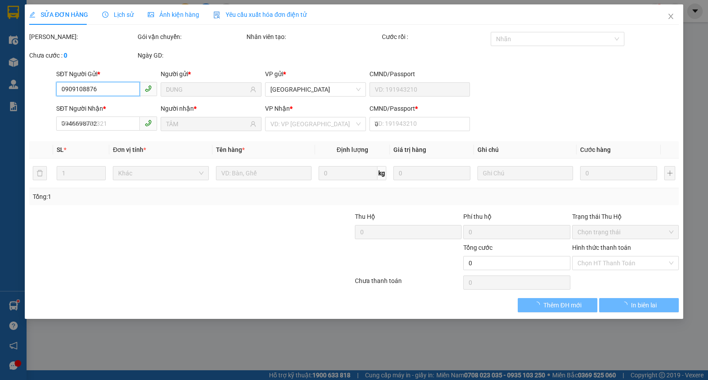
type input "80.000"
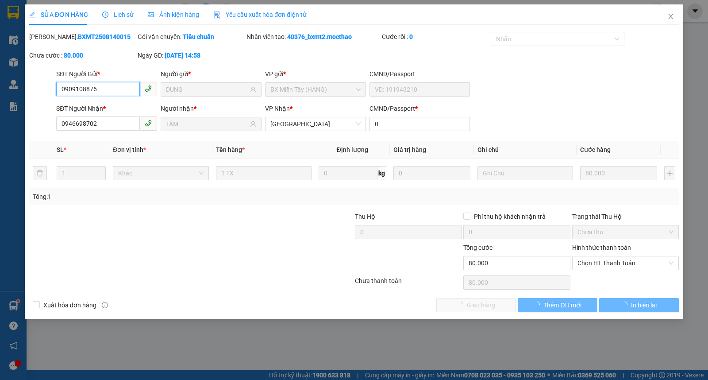
click at [596, 265] on span "Chọn HT Thanh Toán" at bounding box center [625, 262] width 96 height 13
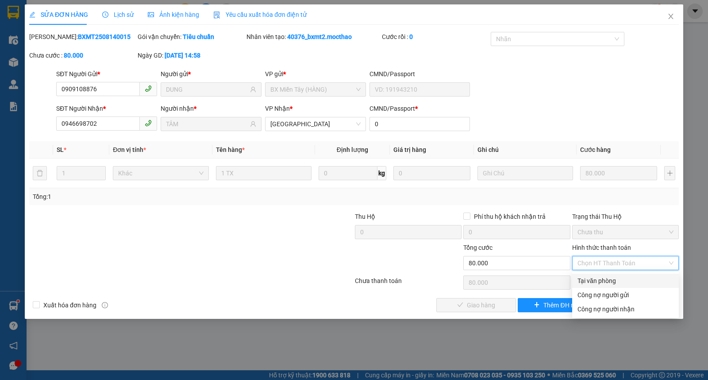
drag, startPoint x: 598, startPoint y: 283, endPoint x: 571, endPoint y: 293, distance: 28.3
click at [598, 284] on div "Tại văn phòng" at bounding box center [625, 281] width 96 height 10
type input "0"
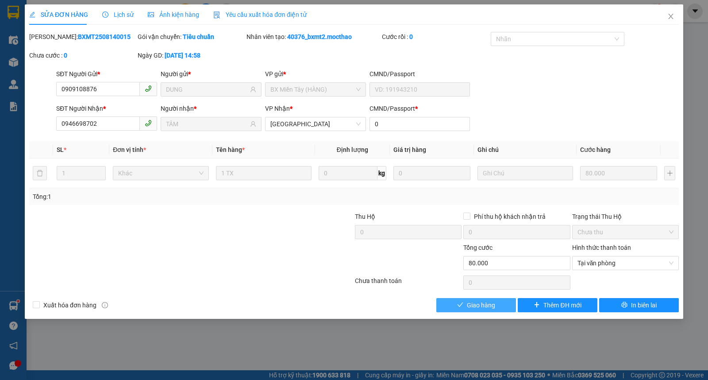
click at [469, 306] on span "Giao hàng" at bounding box center [481, 305] width 28 height 10
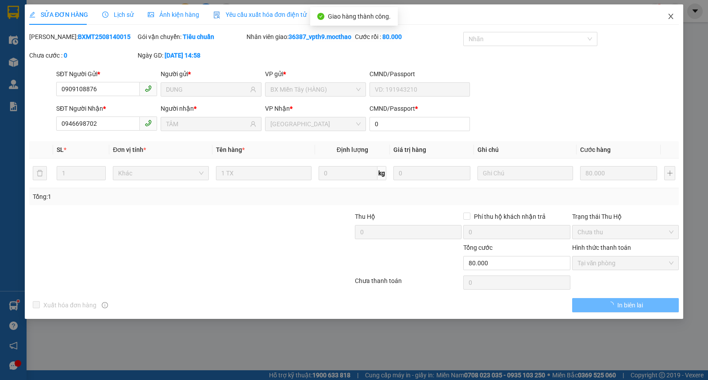
click at [678, 15] on span "Close" at bounding box center [670, 16] width 25 height 25
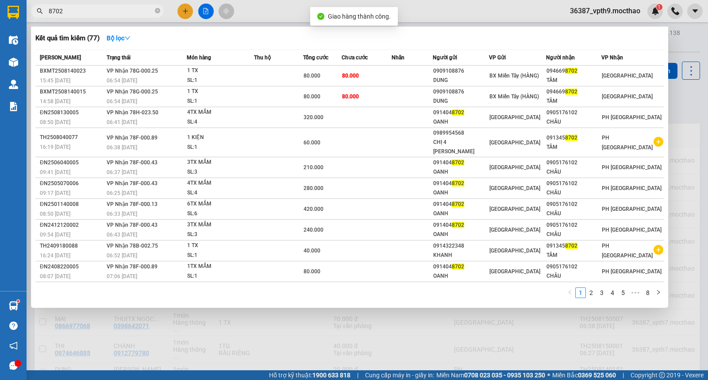
click at [110, 15] on input "8702" at bounding box center [101, 11] width 104 height 10
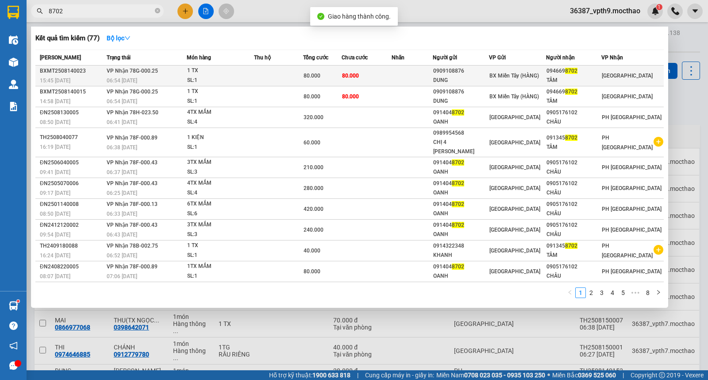
click at [575, 76] on div "TÂM" at bounding box center [573, 80] width 54 height 9
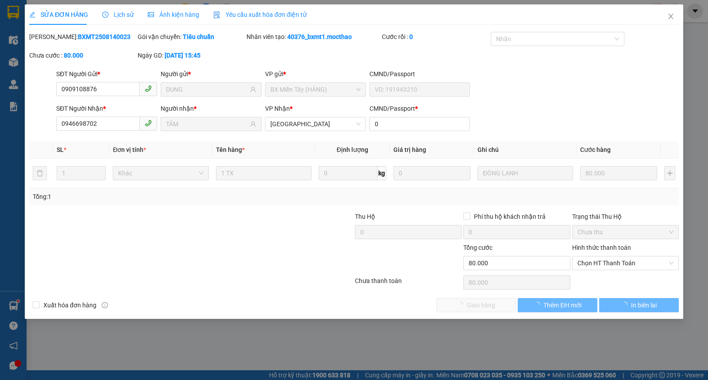
type input "0909108876"
type input "DUNG"
type input "0946698702"
type input "TÂM"
type input "0"
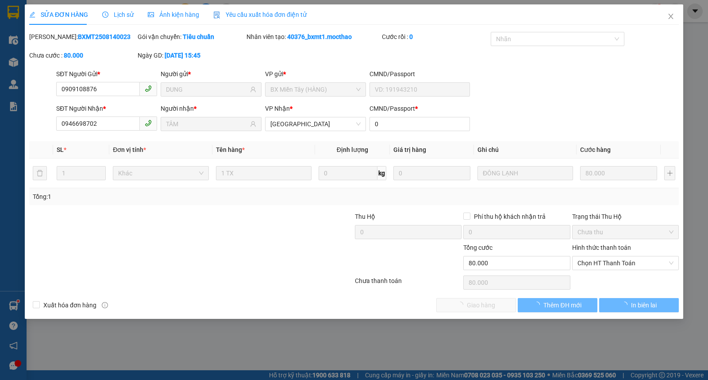
type input "80.000"
click at [595, 263] on span "Chọn HT Thanh Toán" at bounding box center [625, 262] width 96 height 13
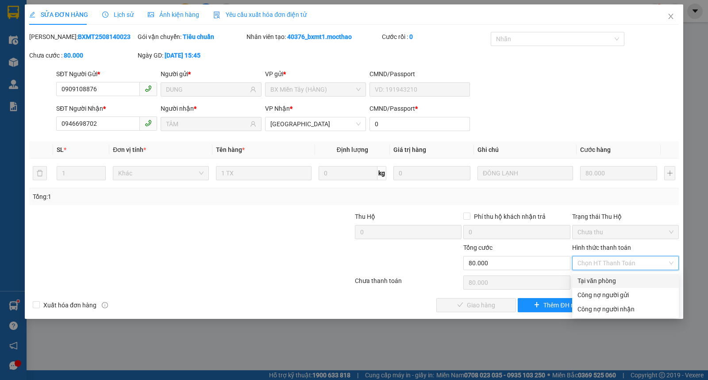
click at [591, 280] on div "Tại văn phòng" at bounding box center [625, 281] width 96 height 10
type input "0"
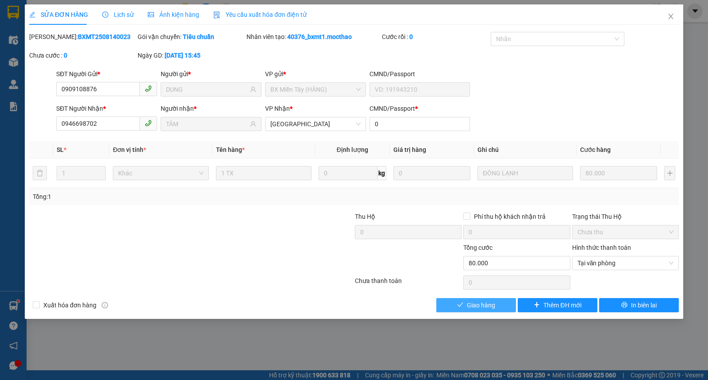
click at [468, 301] on span "Giao hàng" at bounding box center [481, 305] width 28 height 10
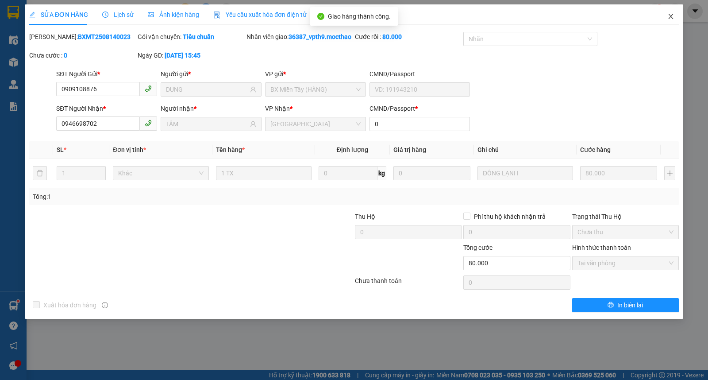
click at [670, 19] on icon "close" at bounding box center [670, 16] width 7 height 7
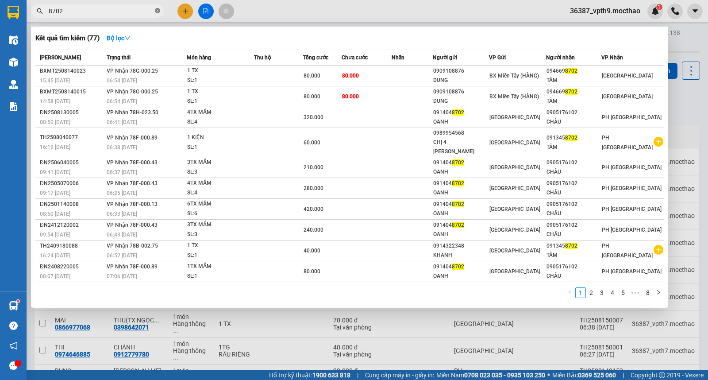
click at [156, 11] on icon "close-circle" at bounding box center [157, 10] width 5 height 5
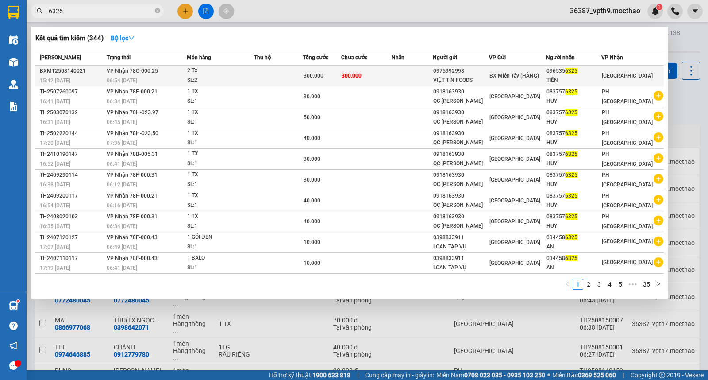
type input "6325"
click at [563, 77] on div "TIẾN" at bounding box center [573, 80] width 54 height 9
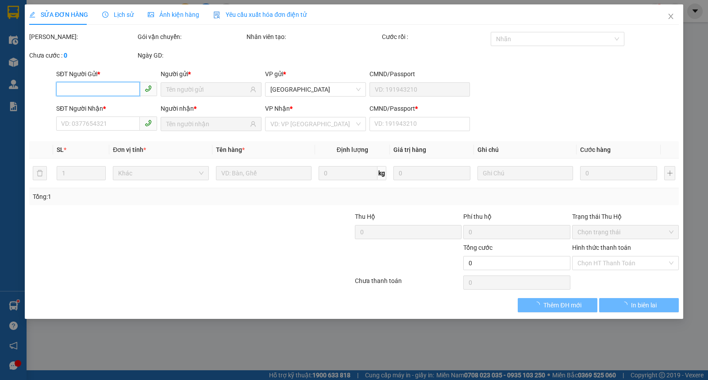
type input "0975992998"
type input "VIỆT TÍN FOODS"
type input "0965356325"
type input "TIẾN"
type input "0"
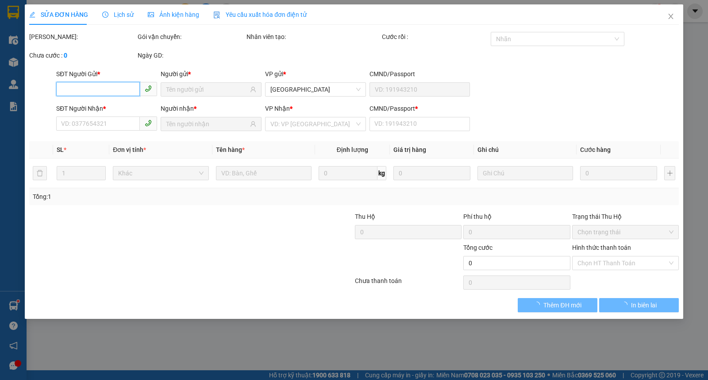
type input "300.000"
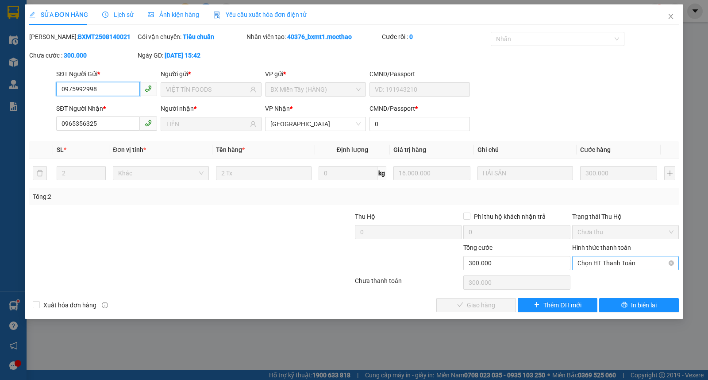
click at [601, 266] on span "Chọn HT Thanh Toán" at bounding box center [625, 262] width 96 height 13
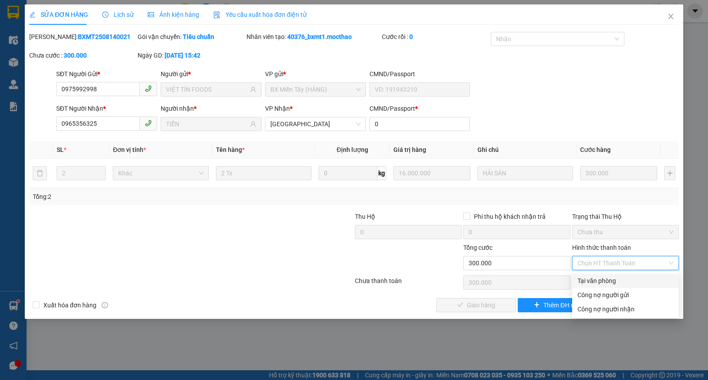
click at [598, 281] on div "Tại văn phòng" at bounding box center [625, 281] width 96 height 10
type input "0"
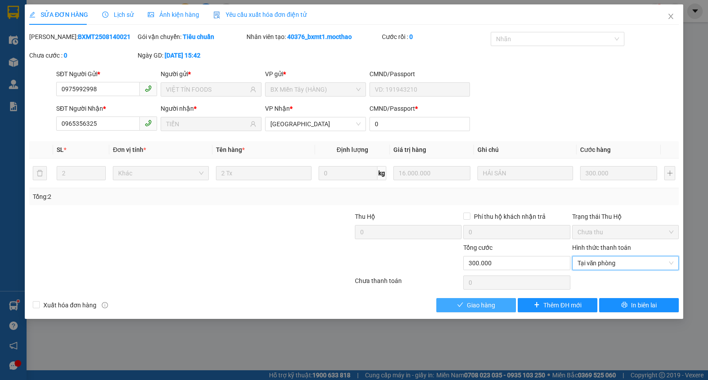
click at [480, 308] on span "Giao hàng" at bounding box center [481, 305] width 28 height 10
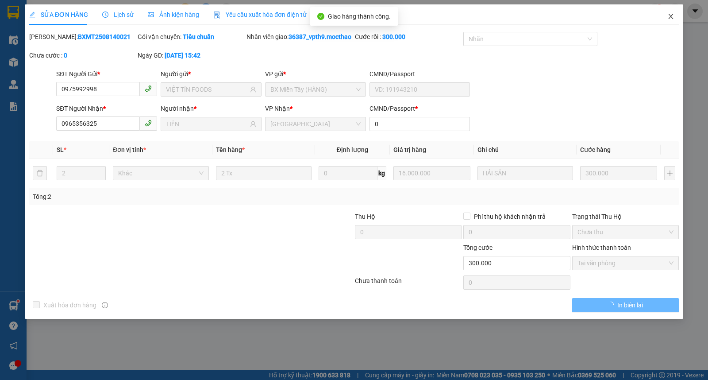
click at [668, 15] on icon "close" at bounding box center [670, 16] width 7 height 7
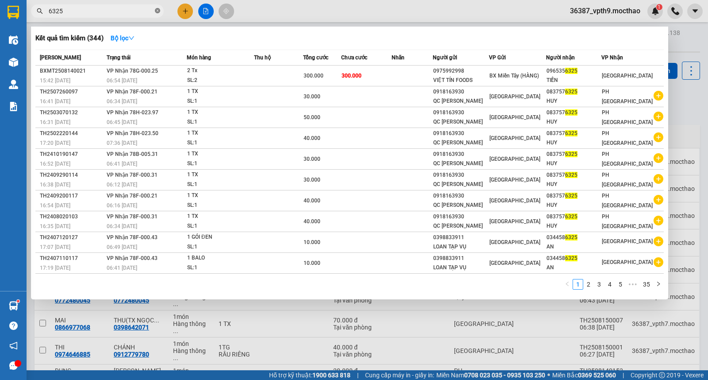
click at [155, 11] on icon "close-circle" at bounding box center [157, 10] width 5 height 5
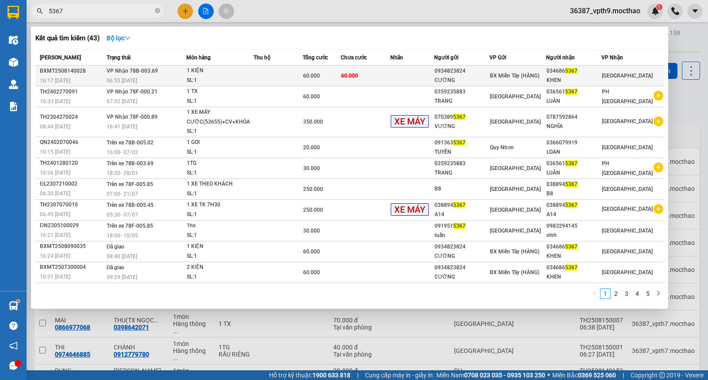
type input "5367"
click at [524, 77] on span "BX Miền Tây (HÀNG)" at bounding box center [515, 76] width 50 height 6
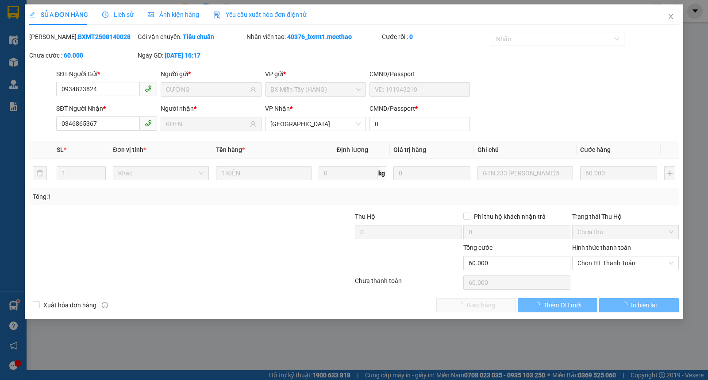
type input "0934823824"
type input "CƯỜNG"
type input "0346865367"
type input "KHEN"
type input "0"
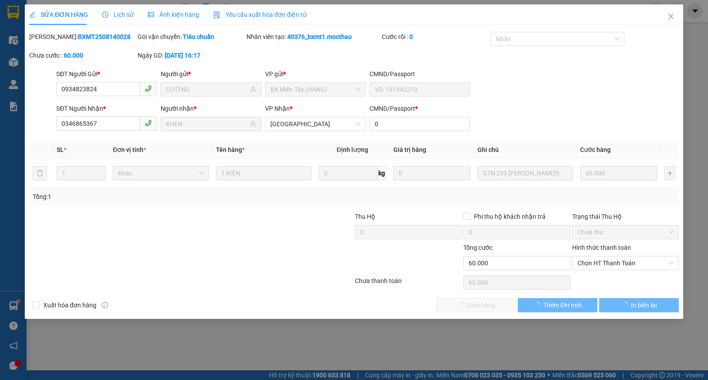
type input "60.000"
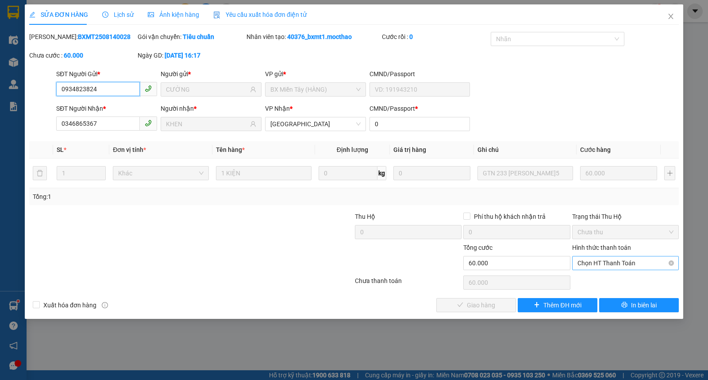
click at [586, 262] on span "Chọn HT Thanh Toán" at bounding box center [625, 262] width 96 height 13
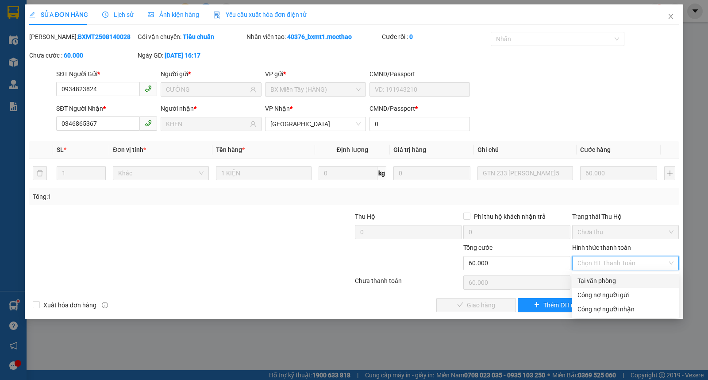
drag, startPoint x: 590, startPoint y: 279, endPoint x: 504, endPoint y: 289, distance: 86.5
click at [590, 280] on div "Tại văn phòng" at bounding box center [625, 281] width 96 height 10
type input "0"
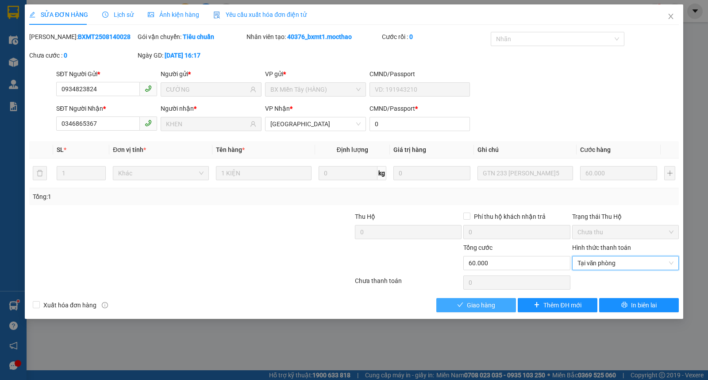
click at [467, 311] on button "Giao hàng" at bounding box center [476, 305] width 80 height 14
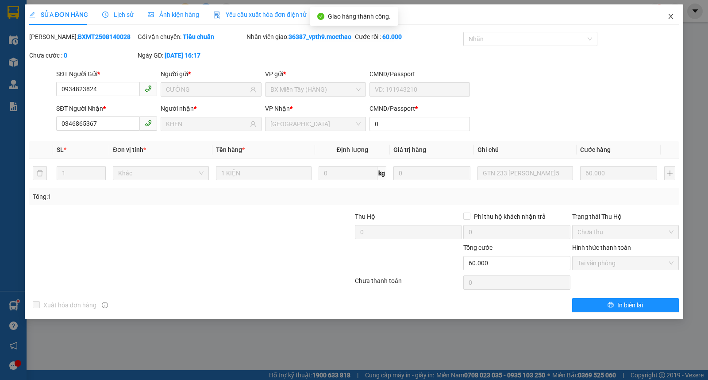
click at [666, 18] on span "Close" at bounding box center [670, 16] width 25 height 25
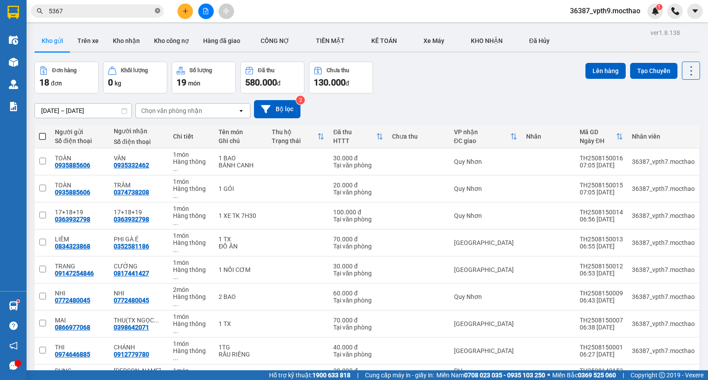
click at [158, 8] on icon "close-circle" at bounding box center [157, 10] width 5 height 5
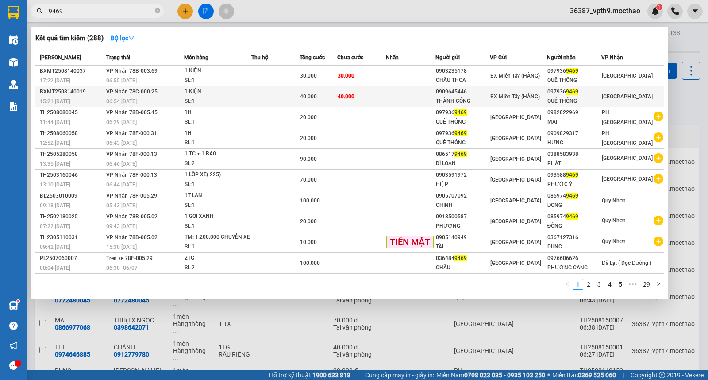
type input "9469"
click at [449, 98] on div "THÀNH CÔNG" at bounding box center [463, 100] width 54 height 9
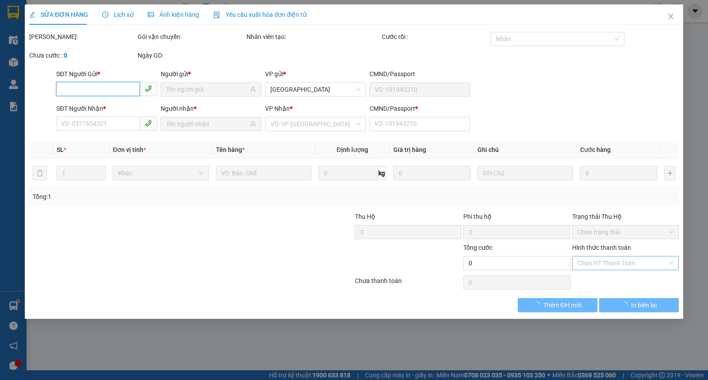
type input "0909645446"
type input "THÀNH CÔNG"
type input "0979369469"
type input "QUẾ THÔNG"
type input "0"
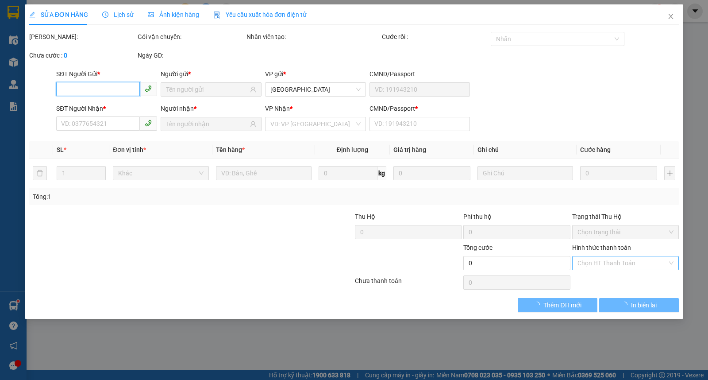
type input "40.000"
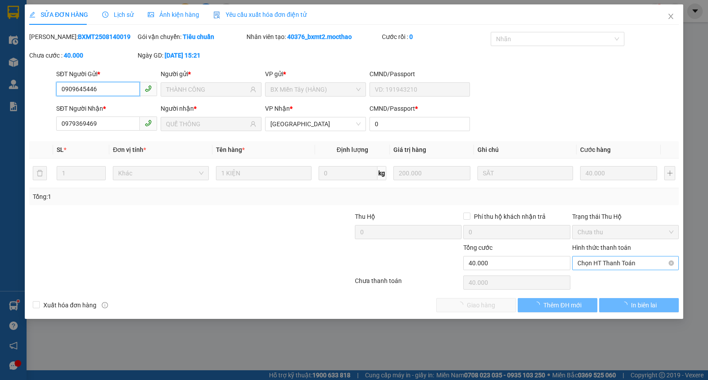
click at [585, 264] on span "Chọn HT Thanh Toán" at bounding box center [625, 262] width 96 height 13
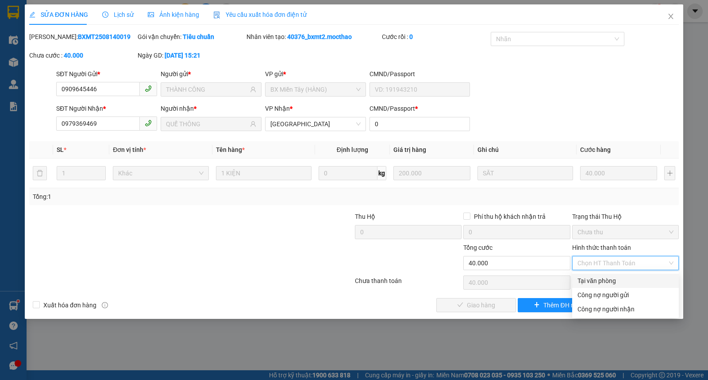
click at [595, 280] on div "Tại văn phòng" at bounding box center [625, 281] width 96 height 10
type input "0"
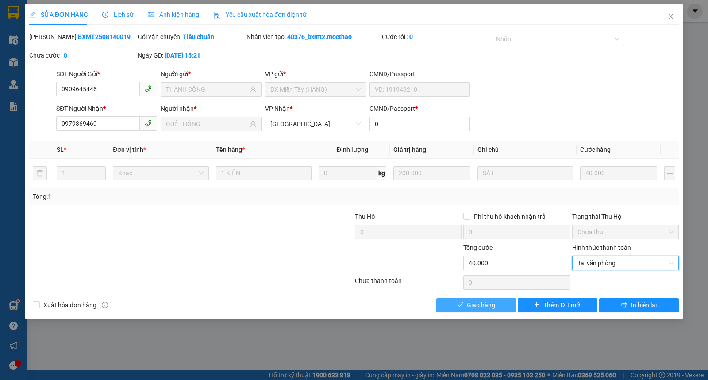
click at [497, 308] on button "Giao hàng" at bounding box center [476, 305] width 80 height 14
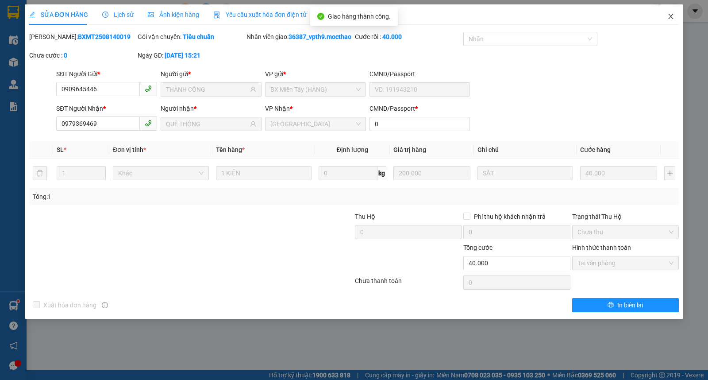
click at [667, 18] on icon "close" at bounding box center [670, 16] width 7 height 7
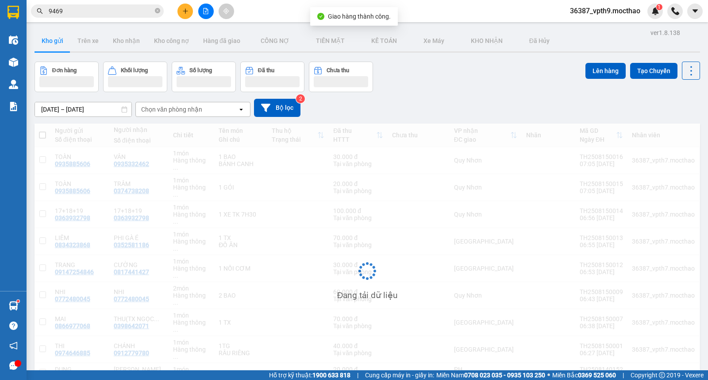
click at [119, 10] on input "9469" at bounding box center [101, 11] width 104 height 10
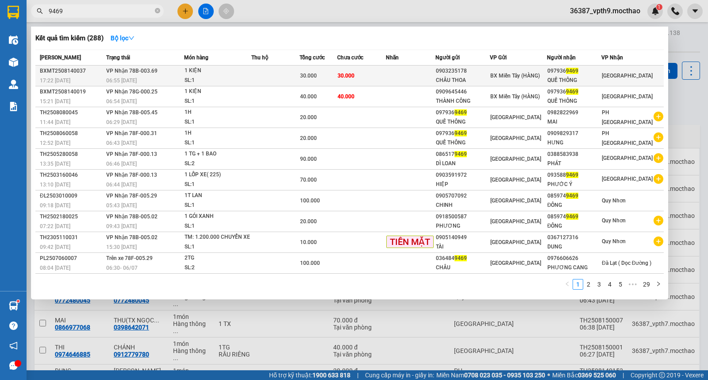
click at [114, 68] on span "VP Nhận 78B-003.69" at bounding box center [131, 71] width 51 height 6
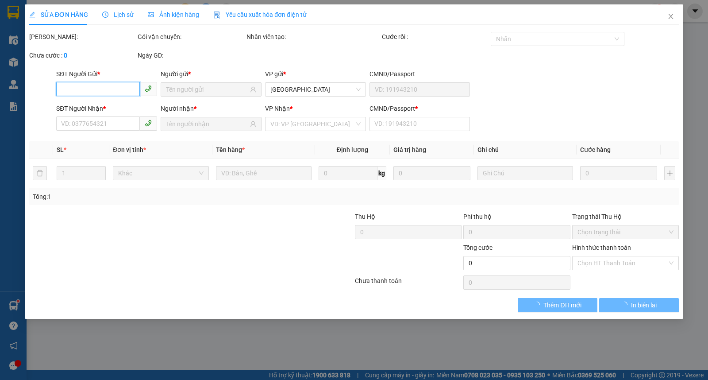
type input "0903235178"
type input "CHÂU THOA"
type input "0979369469"
type input "QUẾ THÔNG"
type input "0"
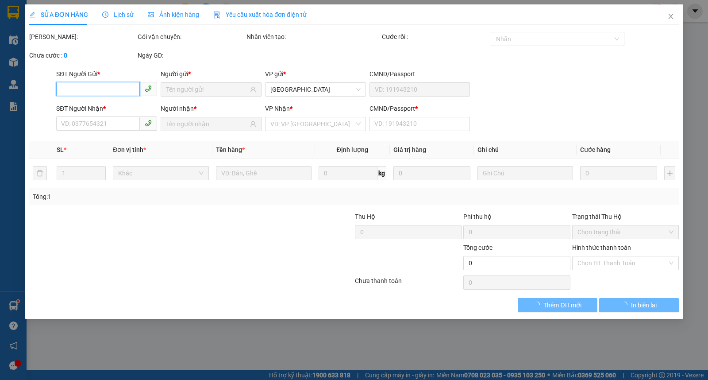
type input "30.000"
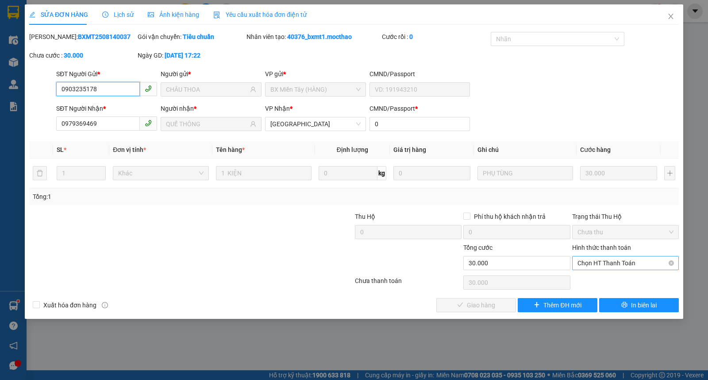
click at [598, 266] on span "Chọn HT Thanh Toán" at bounding box center [625, 262] width 96 height 13
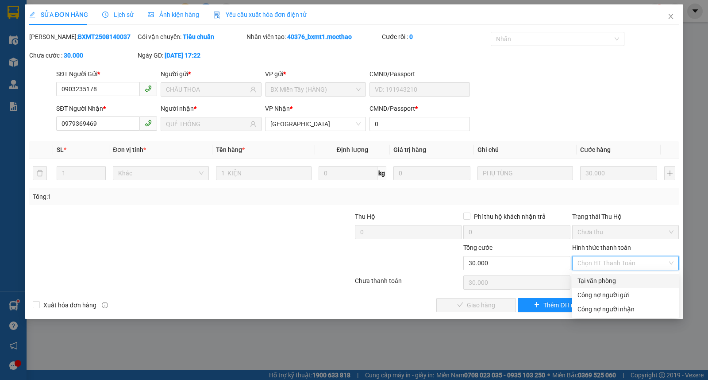
click at [595, 280] on div "Tại văn phòng" at bounding box center [625, 281] width 96 height 10
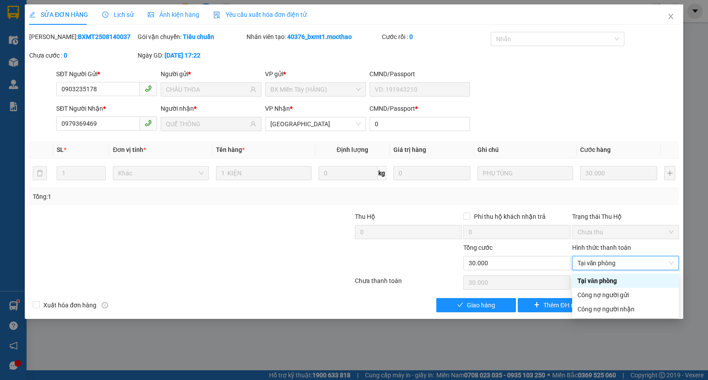
type input "0"
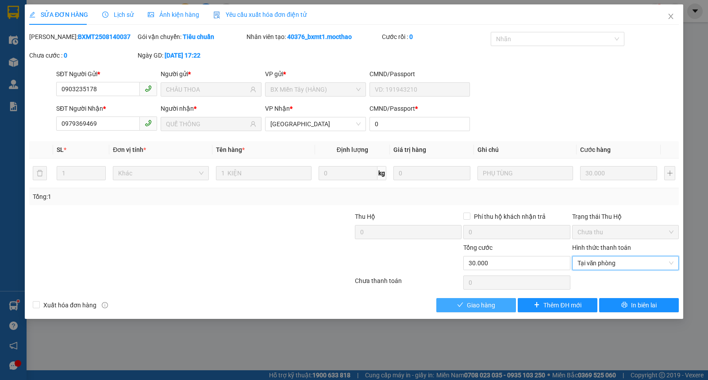
click at [475, 303] on span "Giao hàng" at bounding box center [481, 305] width 28 height 10
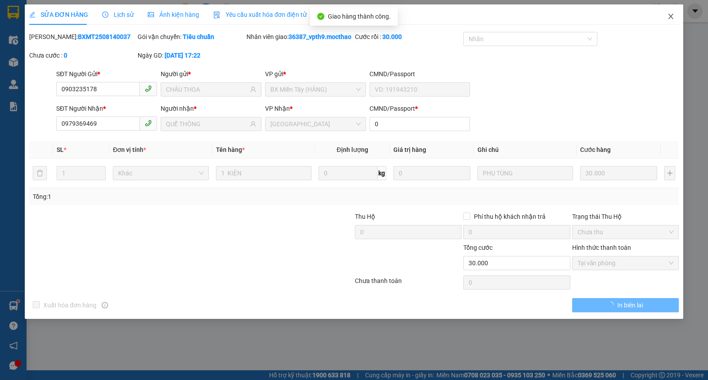
click at [671, 19] on icon "close" at bounding box center [670, 16] width 7 height 7
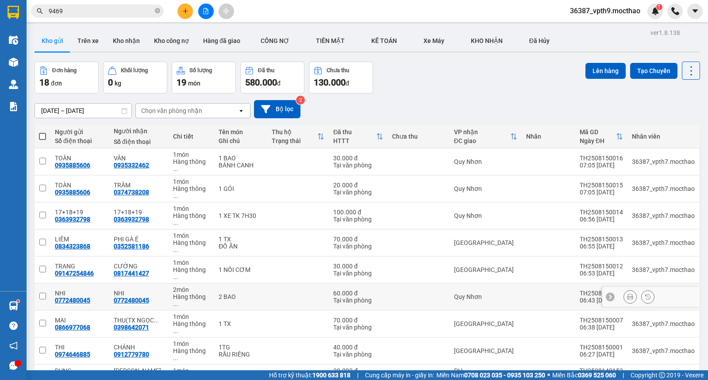
scroll to position [41, 0]
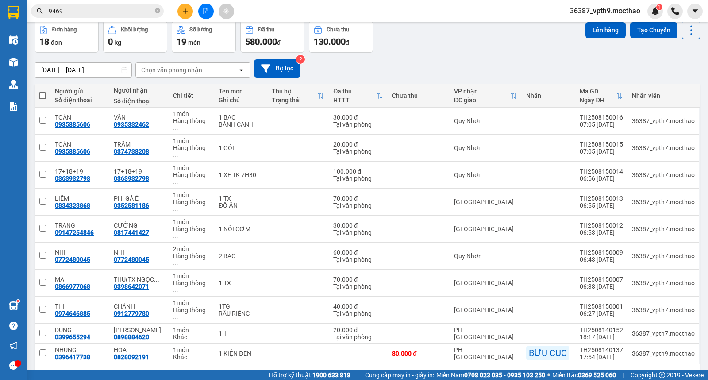
click at [597, 371] on button "2" at bounding box center [603, 377] width 13 height 13
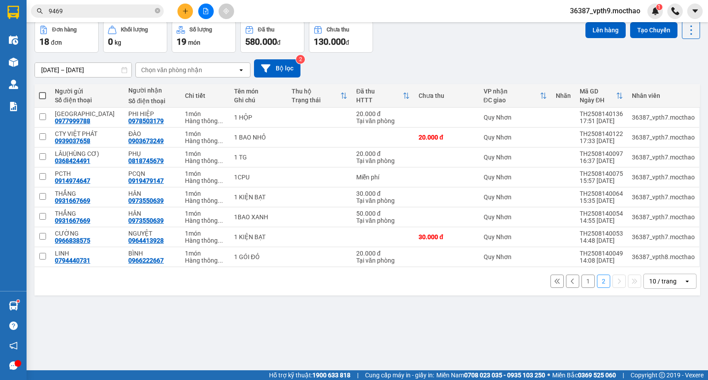
click at [581, 280] on button "1" at bounding box center [587, 280] width 13 height 13
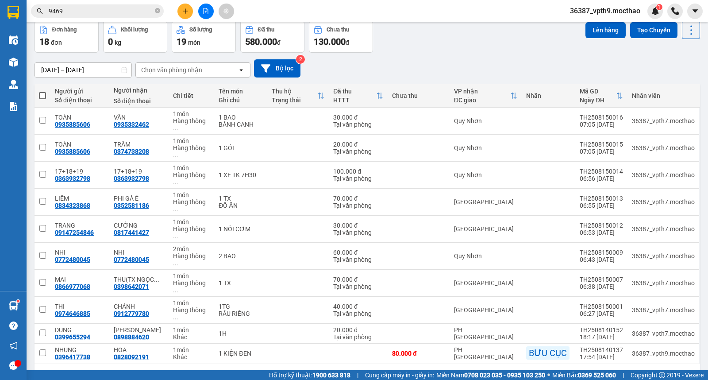
click at [598, 371] on button "2" at bounding box center [603, 377] width 13 height 13
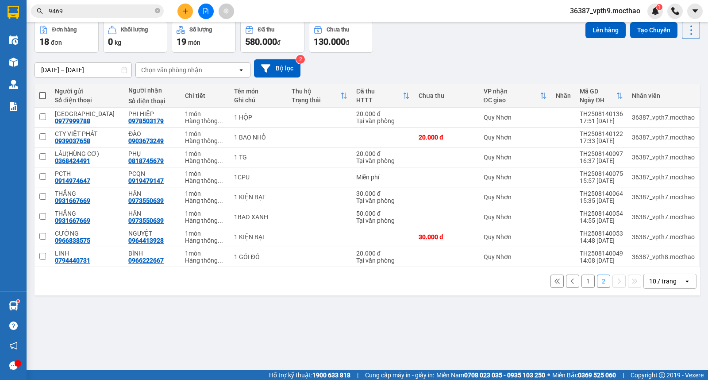
click at [581, 281] on button "1" at bounding box center [587, 280] width 13 height 13
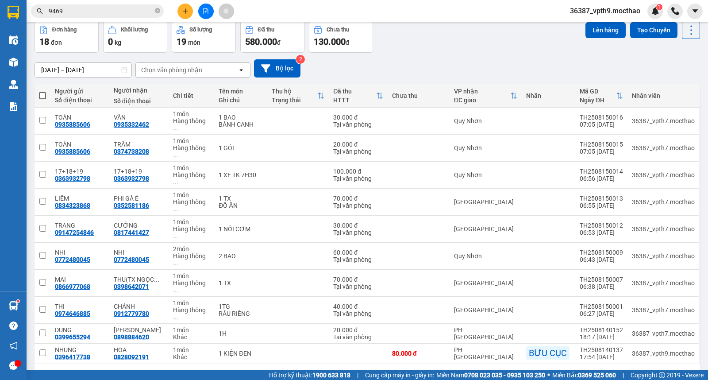
click at [597, 371] on button "2" at bounding box center [603, 377] width 13 height 13
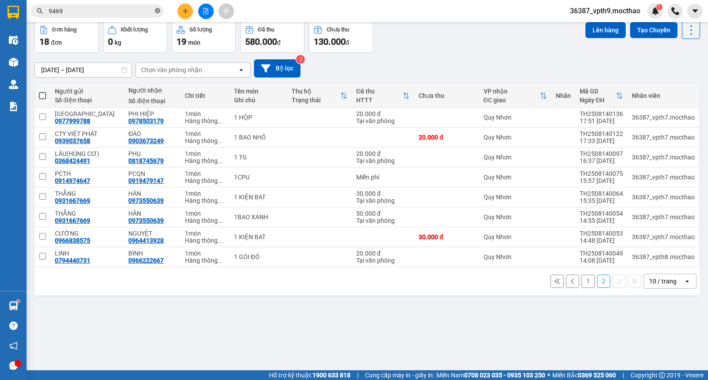
click at [156, 10] on icon "close-circle" at bounding box center [157, 10] width 5 height 5
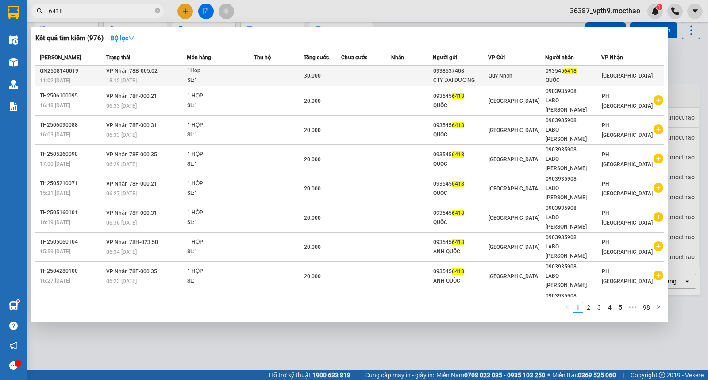
type input "6418"
click at [565, 67] on div "093545 6418" at bounding box center [572, 70] width 55 height 9
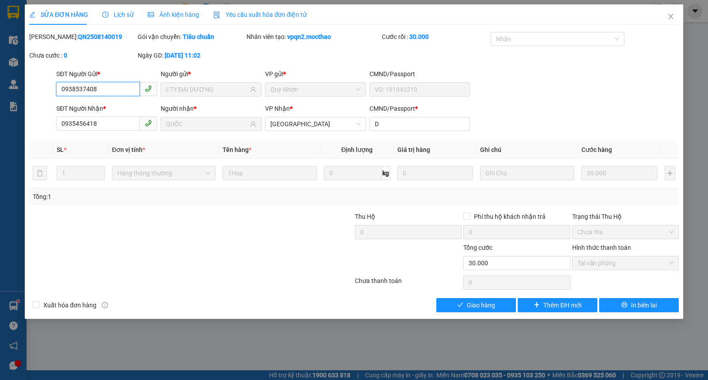
type input "0938537408"
type input "CTY ĐẠI DƯƠNG"
type input "0935456418"
type input "QUỐC"
type input "D"
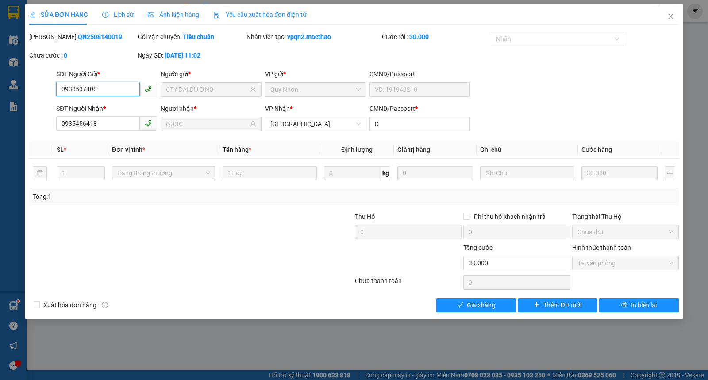
type input "30.000"
click at [471, 296] on div "Total Paid Fee 30.000 Total UnPaid Fee 0 Cash Collection Total Fee Mã ĐH: QN250…" at bounding box center [353, 172] width 649 height 280
click at [489, 307] on span "Giao hàng" at bounding box center [481, 305] width 28 height 10
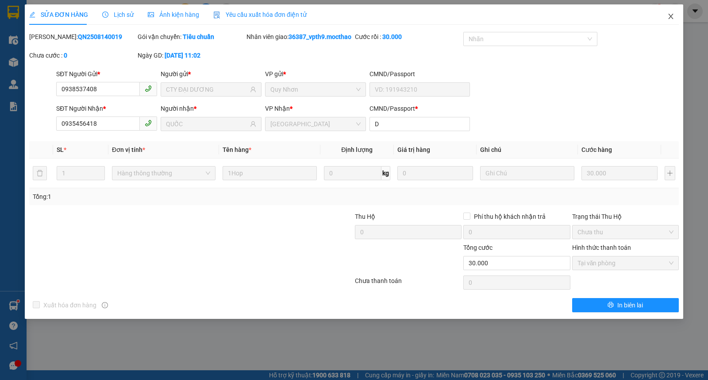
click at [675, 18] on span "Close" at bounding box center [670, 16] width 25 height 25
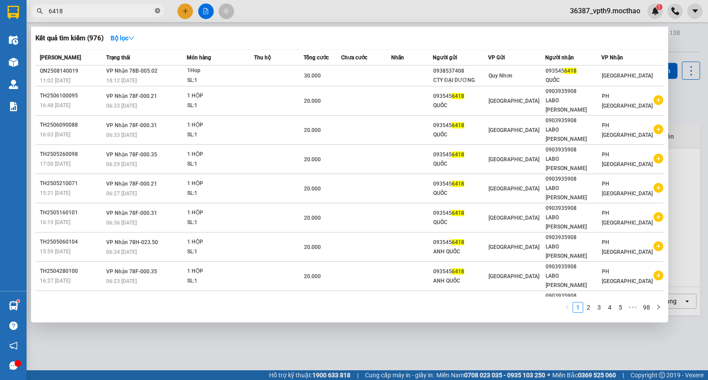
click at [157, 12] on icon "close-circle" at bounding box center [157, 10] width 5 height 5
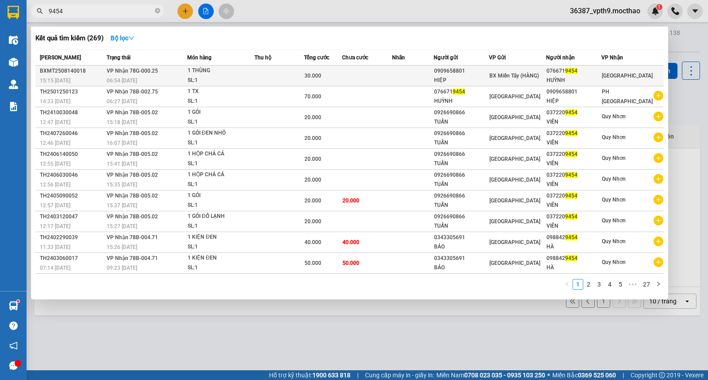
type input "9454"
click at [625, 73] on span "[PERSON_NAME]" at bounding box center [627, 76] width 51 height 6
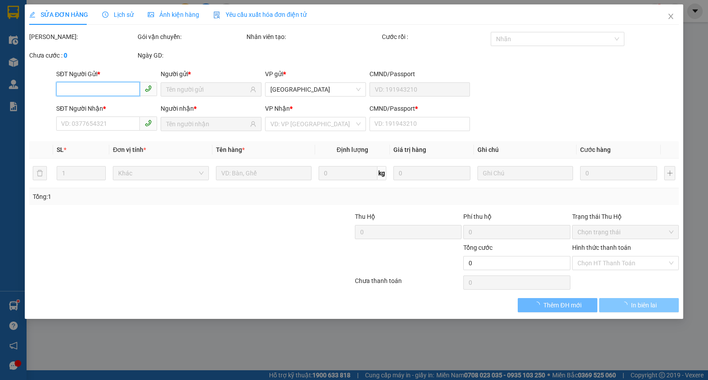
type input "0909658801"
type input "HIỆP"
type input "0766719454"
type input "HUỲNH"
type input "0"
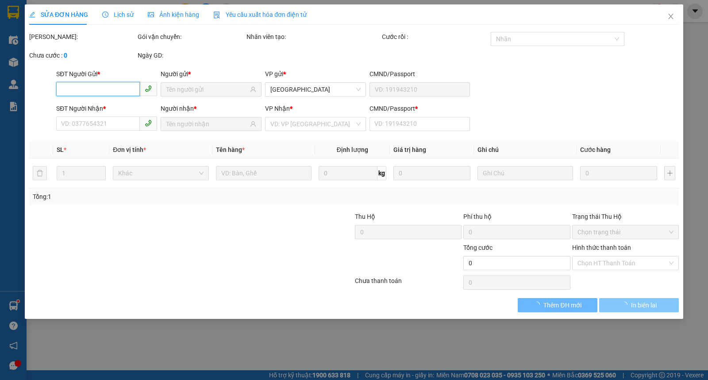
type input "30.000"
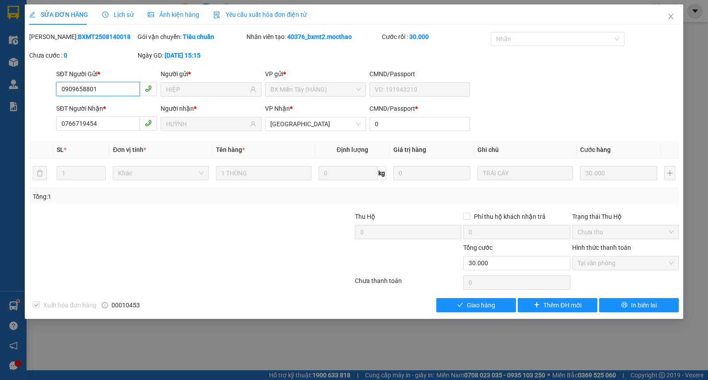
checkbox input "true"
click at [475, 298] on button "Giao hàng" at bounding box center [476, 305] width 80 height 14
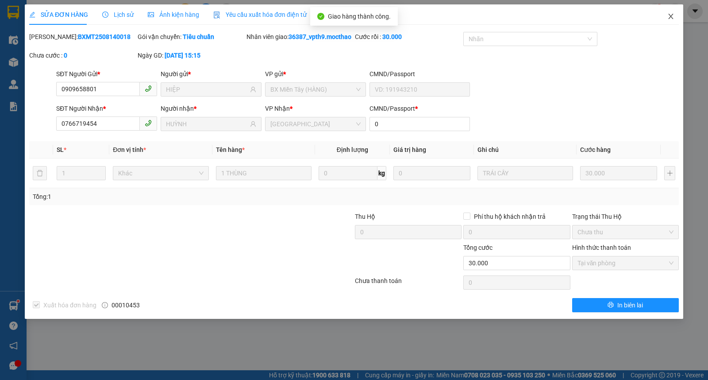
click at [666, 17] on span "Close" at bounding box center [670, 16] width 25 height 25
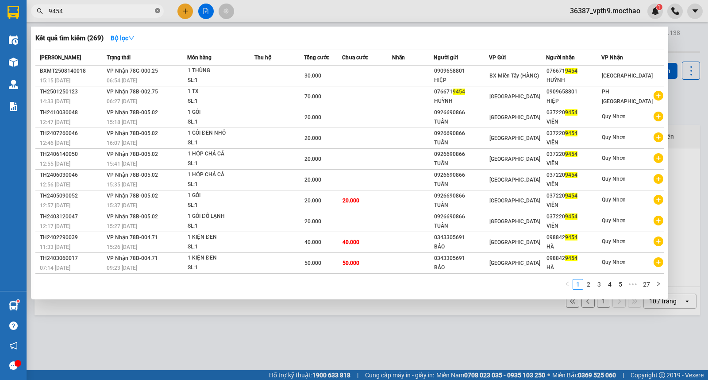
click at [156, 7] on span at bounding box center [157, 11] width 5 height 8
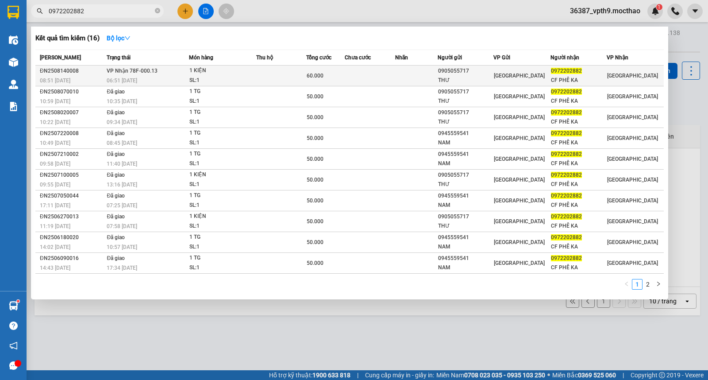
type input "0972202882"
click at [281, 73] on td at bounding box center [281, 75] width 50 height 21
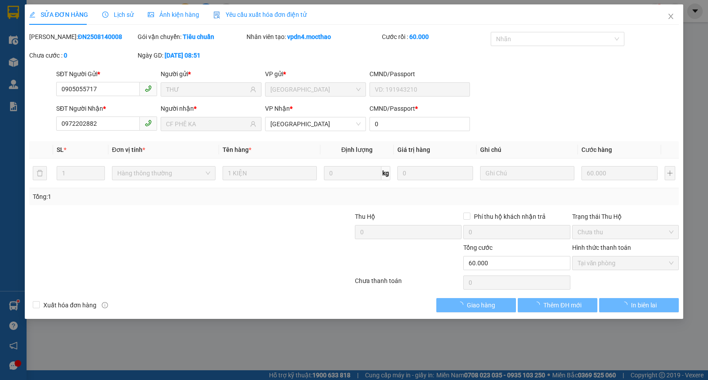
type input "0905055717"
type input "THƯ"
type input "0972202882"
type input "CF PHÊ KA"
type input "0"
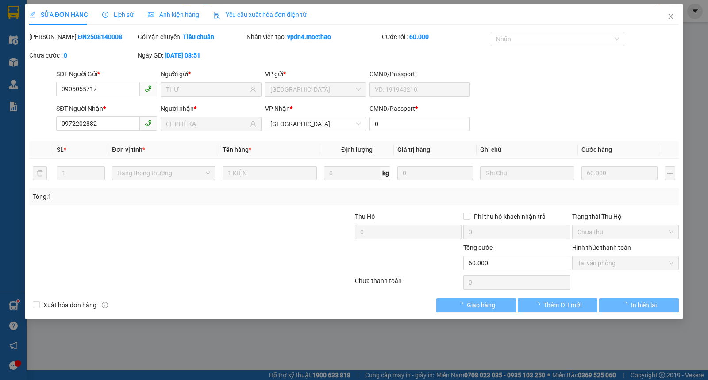
type input "60.000"
checkbox input "true"
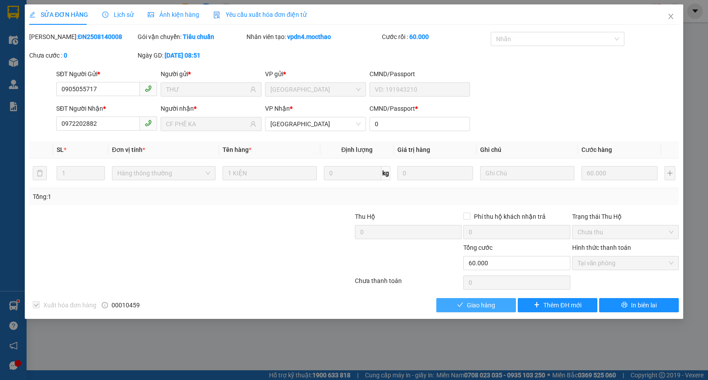
click at [508, 303] on button "Giao hàng" at bounding box center [476, 305] width 80 height 14
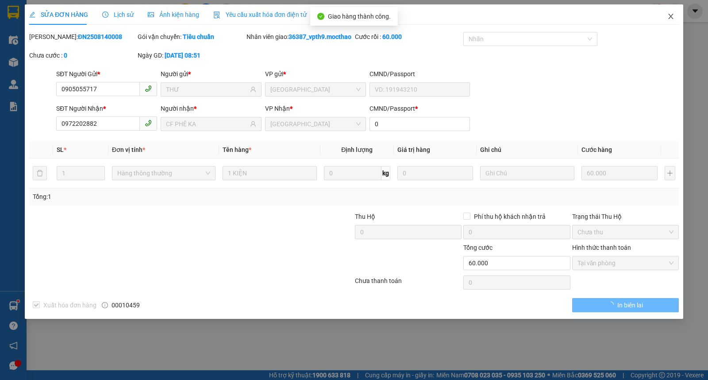
click at [671, 20] on span "Close" at bounding box center [670, 16] width 25 height 25
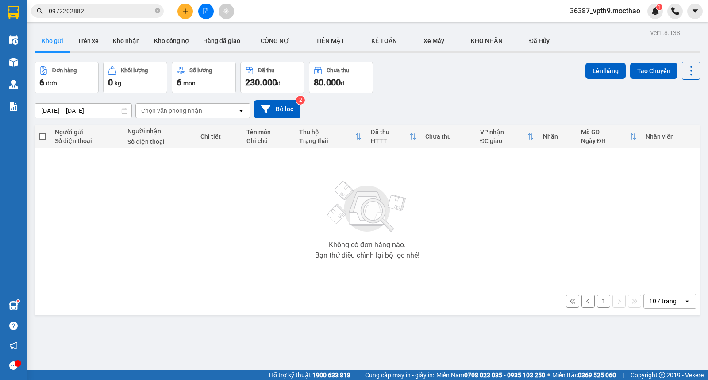
click at [107, 12] on input "0972202882" at bounding box center [101, 11] width 104 height 10
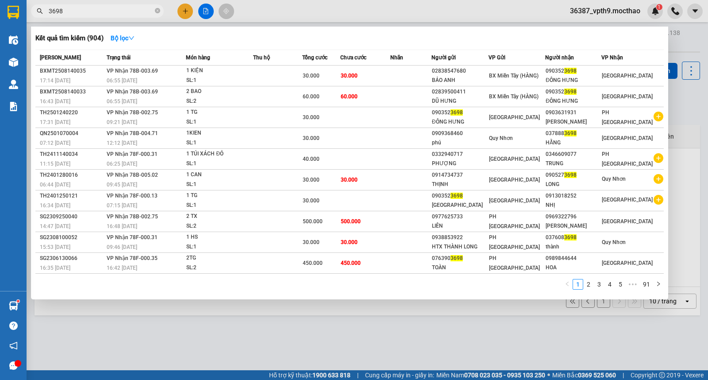
type input "3698"
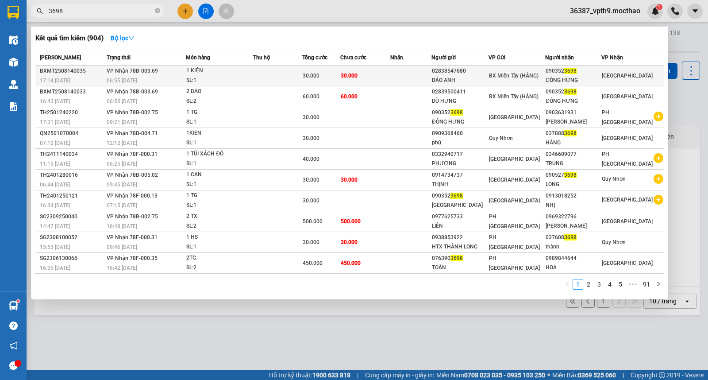
click at [608, 75] on span "[PERSON_NAME]" at bounding box center [627, 76] width 51 height 6
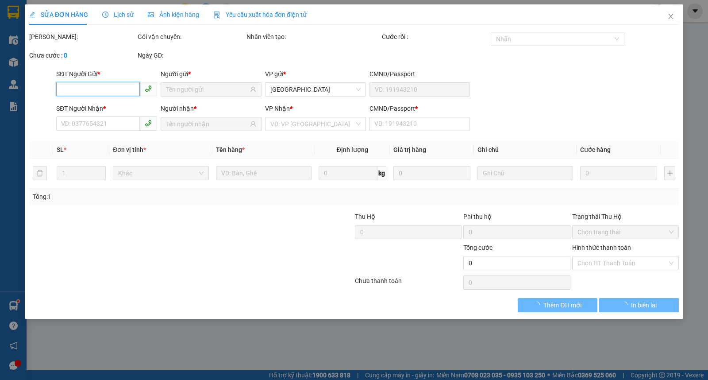
type input "02838547680"
type input "BẢO ANH"
type input "0903523698"
type input "ĐÔNG HƯNG"
type input "0"
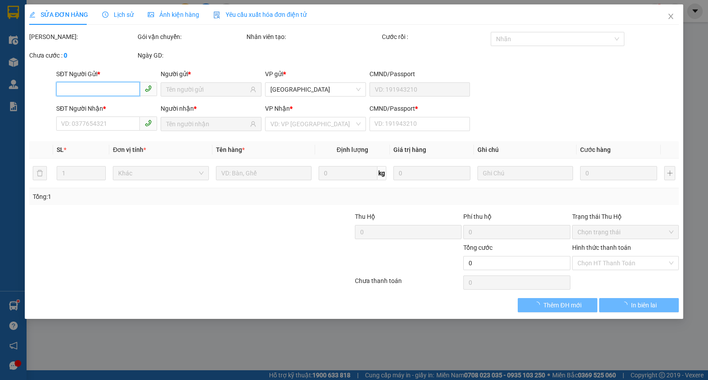
type input "30.000"
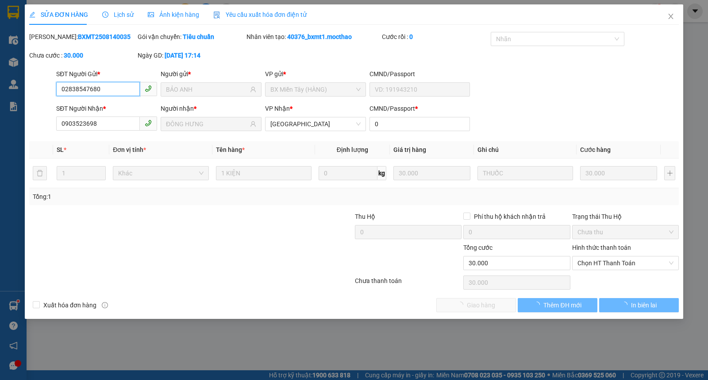
click at [615, 264] on span "Chọn HT Thanh Toán" at bounding box center [625, 262] width 96 height 13
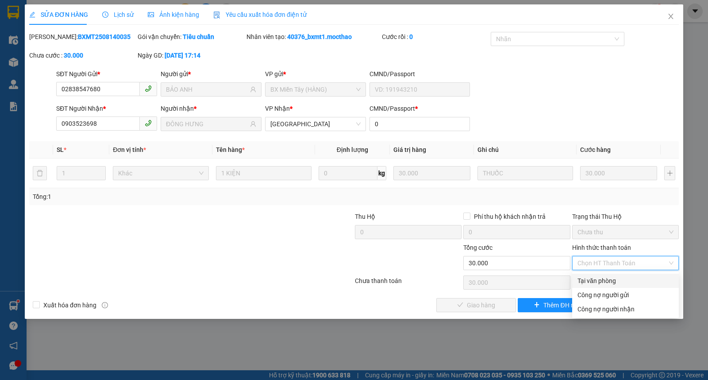
click at [600, 280] on div "Tại văn phòng" at bounding box center [625, 281] width 96 height 10
type input "0"
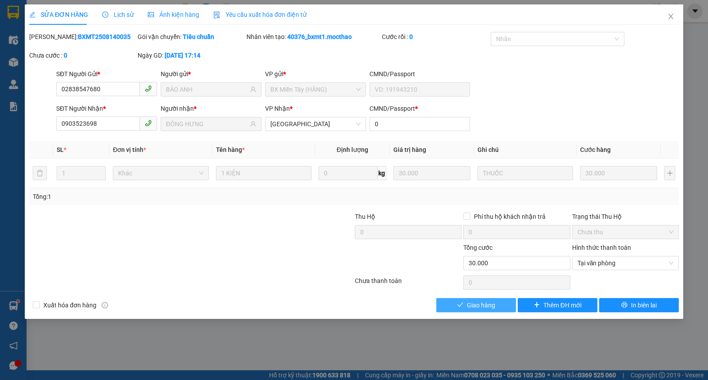
click at [464, 311] on button "Giao hàng" at bounding box center [476, 305] width 80 height 14
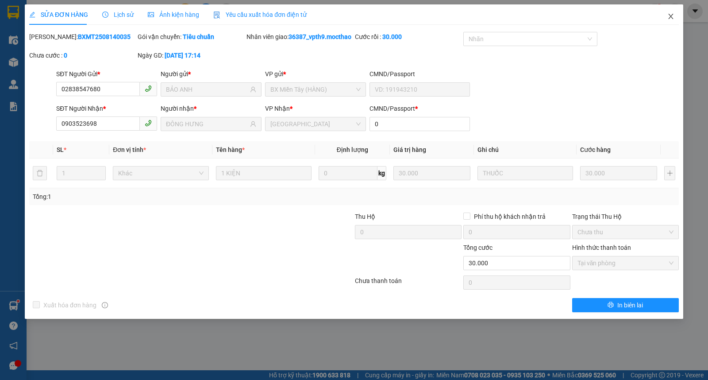
click at [677, 12] on span "Close" at bounding box center [670, 16] width 25 height 25
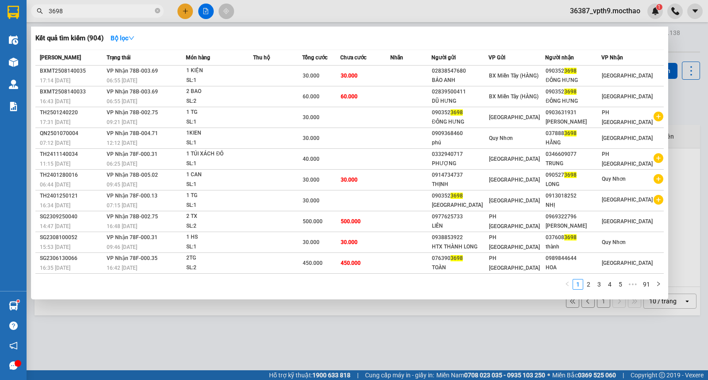
click at [96, 7] on input "3698" at bounding box center [101, 11] width 104 height 10
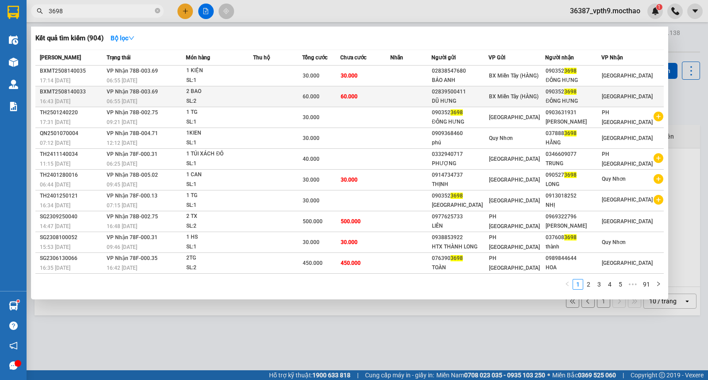
click at [239, 98] on div "SL: 2" at bounding box center [219, 101] width 66 height 10
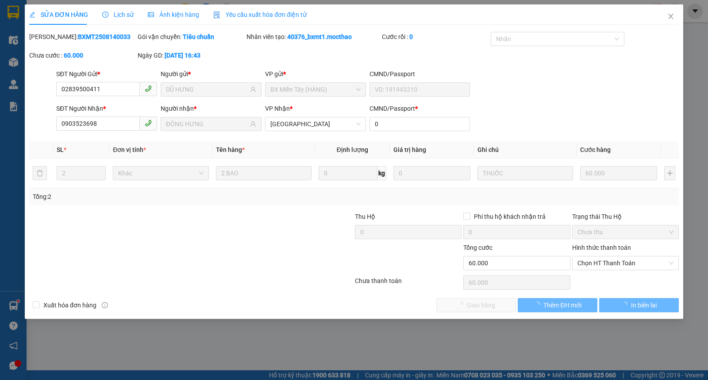
type input "02839500411"
type input "DŨ HƯNG"
type input "0903523698"
type input "ĐÔNG HƯNG"
type input "0"
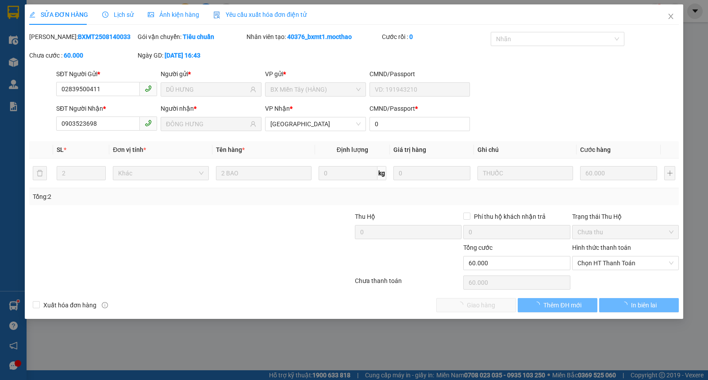
type input "60.000"
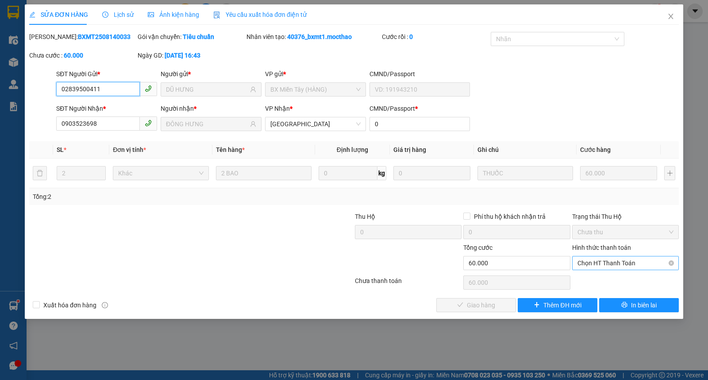
click at [602, 262] on span "Chọn HT Thanh Toán" at bounding box center [625, 262] width 96 height 13
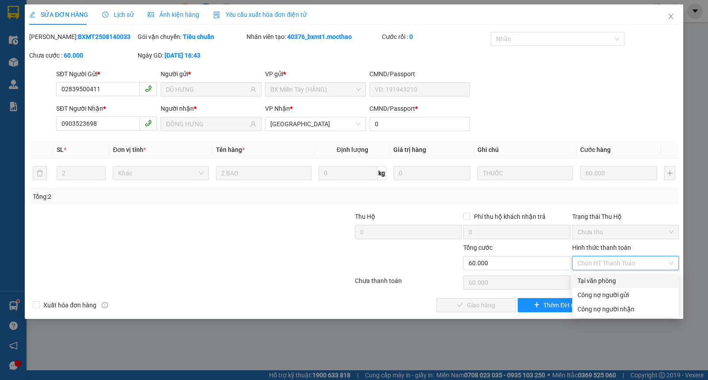
click at [592, 280] on div "Tại văn phòng" at bounding box center [625, 281] width 96 height 10
type input "0"
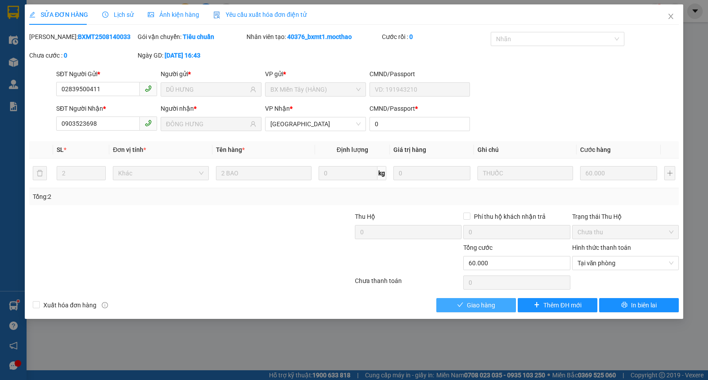
click at [492, 304] on span "Giao hàng" at bounding box center [481, 305] width 28 height 10
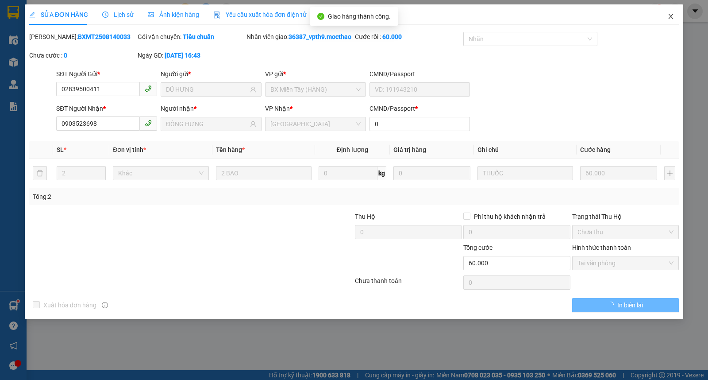
click at [671, 19] on icon "close" at bounding box center [670, 16] width 5 height 5
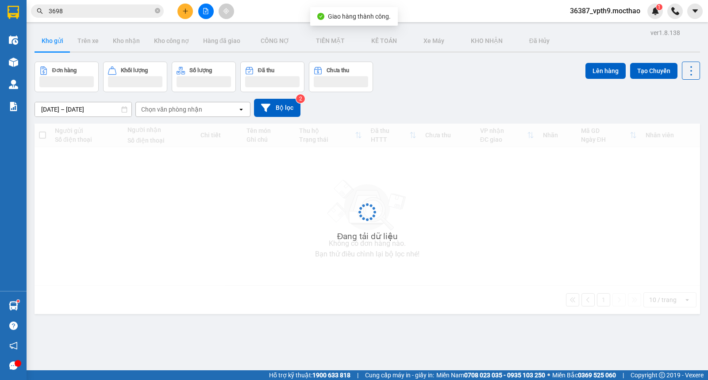
click at [114, 19] on div "Kết quả tìm kiếm ( 904 ) Bộ lọc Mã ĐH Trạng thái Món hàng Thu hộ Tổng cước Chưa…" at bounding box center [354, 11] width 708 height 22
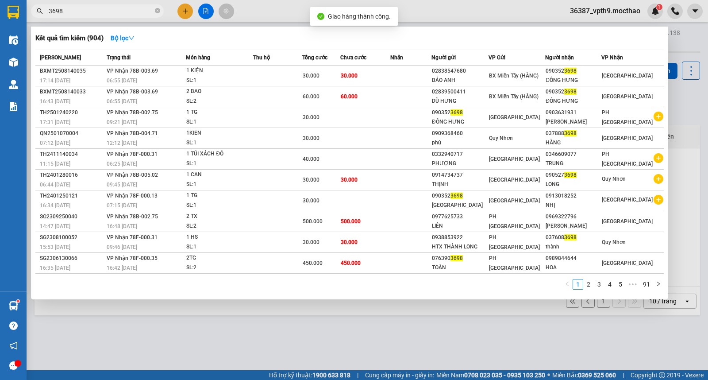
click at [115, 15] on input "3698" at bounding box center [101, 11] width 104 height 10
click at [365, 337] on div at bounding box center [354, 190] width 708 height 380
click at [156, 9] on icon "close-circle" at bounding box center [157, 10] width 5 height 5
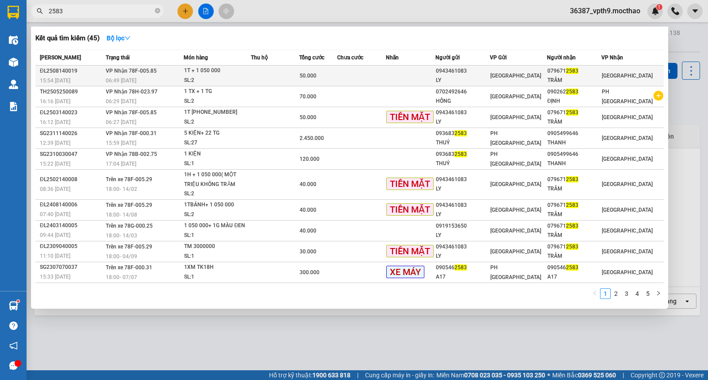
type input "2583"
click at [590, 78] on div "TRÂM" at bounding box center [574, 80] width 54 height 9
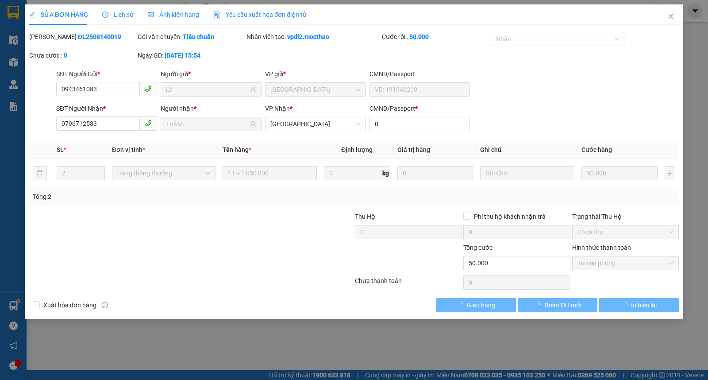
type input "0943461083"
type input "LY"
type input "0796712583"
type input "TRÂM"
type input "0"
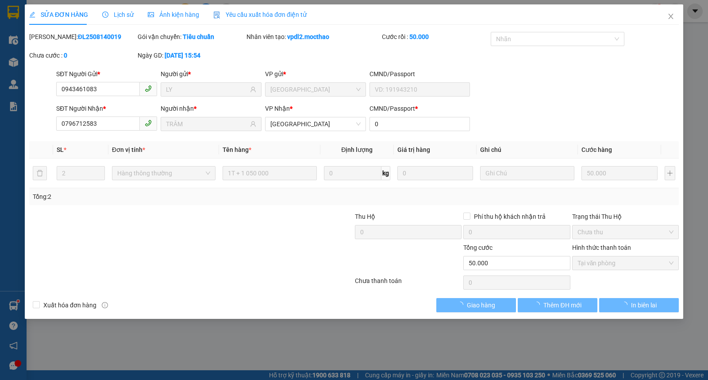
type input "50.000"
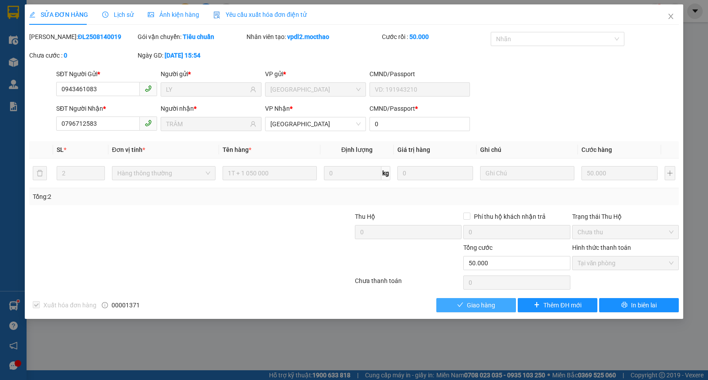
checkbox input "true"
click at [483, 304] on span "Giao hàng" at bounding box center [481, 305] width 28 height 10
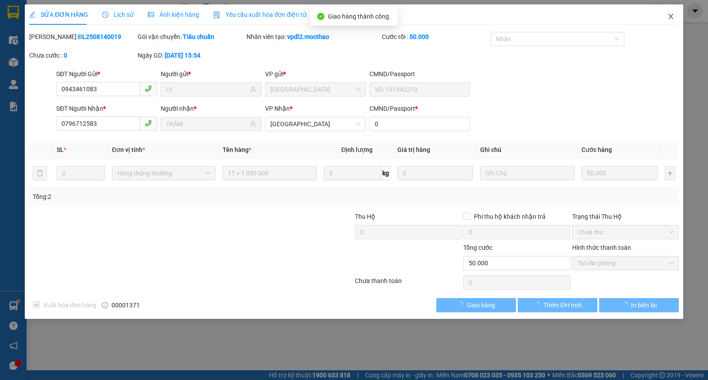
click at [670, 12] on span "Close" at bounding box center [670, 16] width 25 height 25
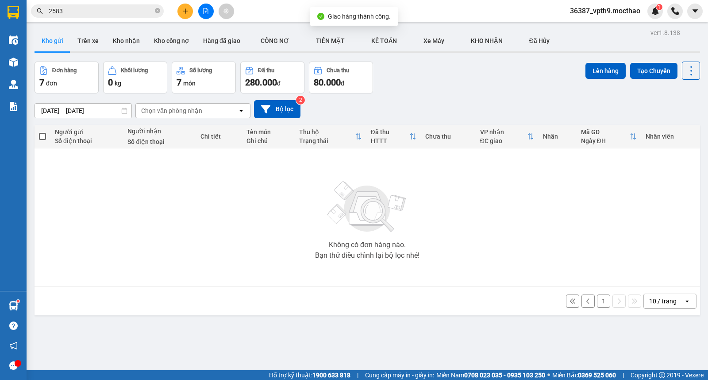
click at [130, 9] on input "2583" at bounding box center [101, 11] width 104 height 10
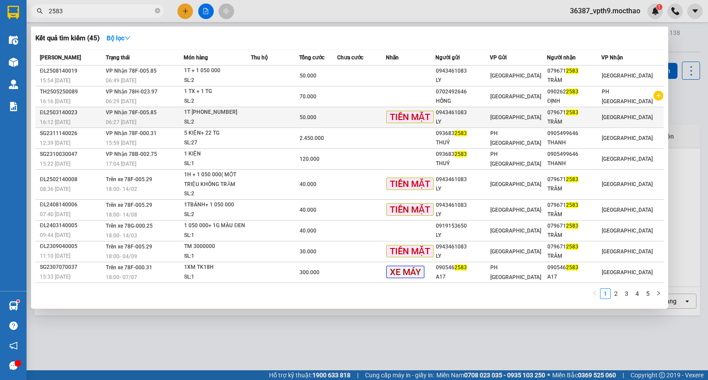
click at [594, 111] on div "079671 2583" at bounding box center [574, 112] width 54 height 9
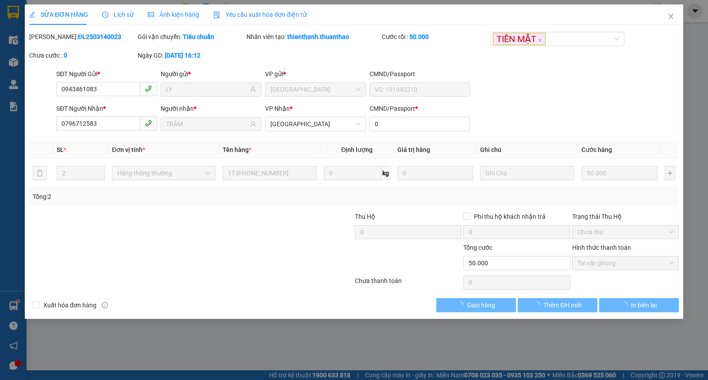
type input "0943461083"
type input "LY"
type input "0796712583"
type input "TRÂM"
type input "0"
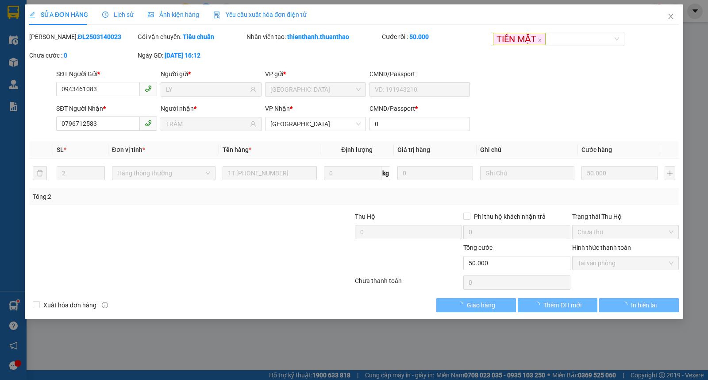
type input "50.000"
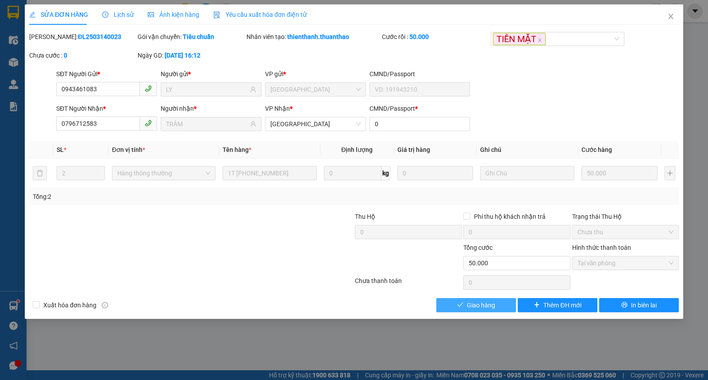
click at [479, 306] on span "Giao hàng" at bounding box center [481, 305] width 28 height 10
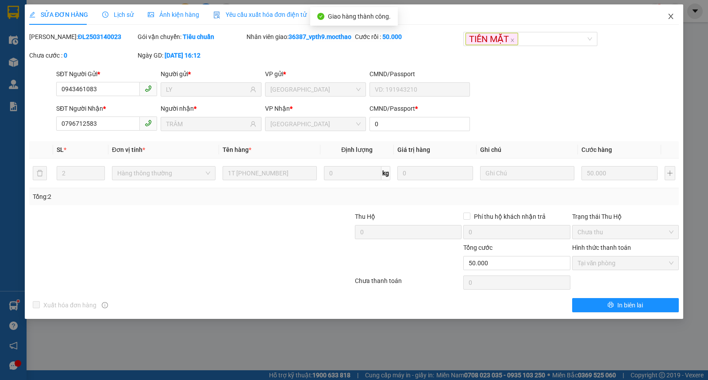
click at [674, 16] on span "Close" at bounding box center [670, 16] width 25 height 25
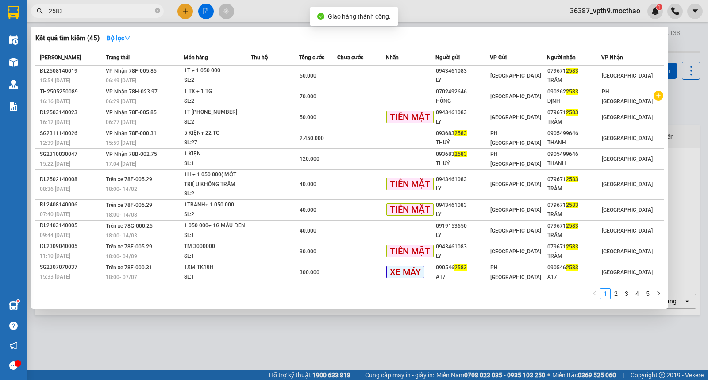
click at [133, 7] on input "2583" at bounding box center [101, 11] width 104 height 10
click at [494, 355] on div at bounding box center [354, 190] width 708 height 380
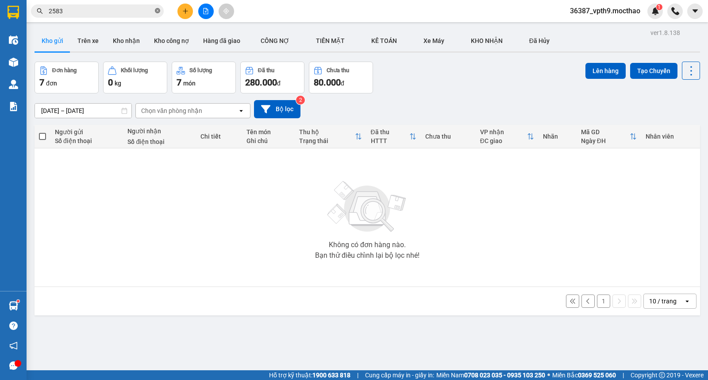
click at [160, 11] on icon "close-circle" at bounding box center [157, 10] width 5 height 5
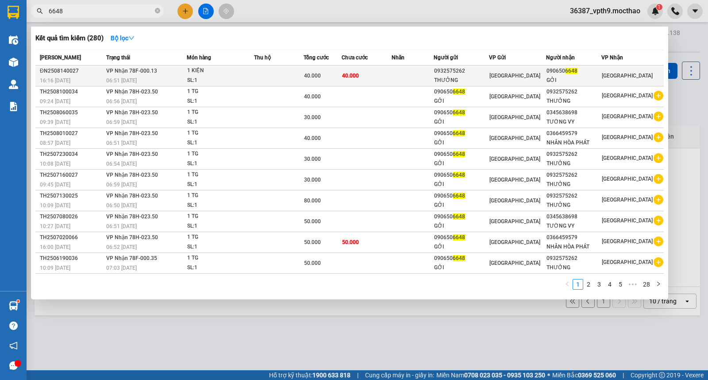
type input "6648"
click at [607, 77] on td "[PERSON_NAME]" at bounding box center [632, 75] width 62 height 21
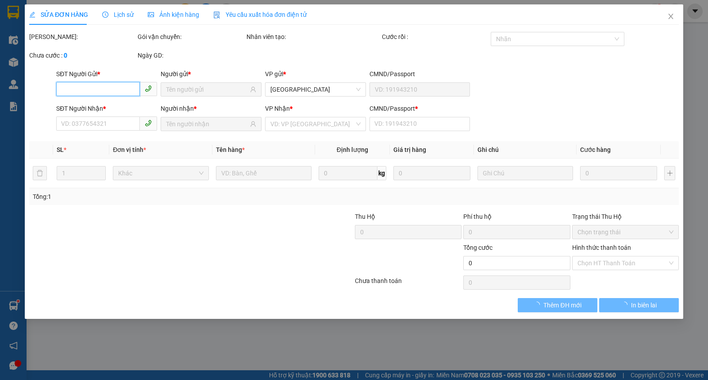
type input "0932575262"
type input "THƯỞNG"
type input "0906506648"
type input "GỞI"
type input "0"
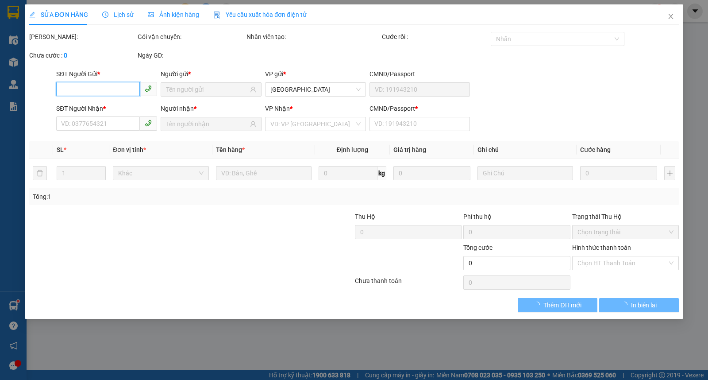
type input "40.000"
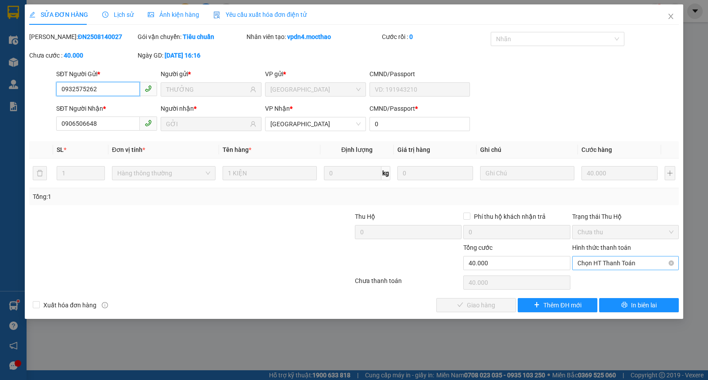
click at [613, 260] on span "Chọn HT Thanh Toán" at bounding box center [625, 262] width 96 height 13
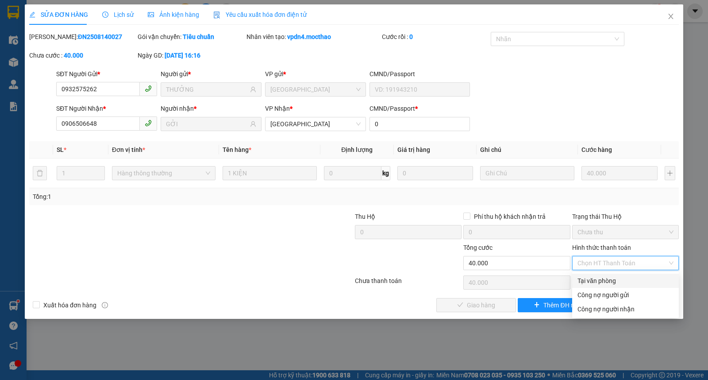
drag, startPoint x: 611, startPoint y: 280, endPoint x: 467, endPoint y: 294, distance: 144.4
click at [610, 280] on div "Tại văn phòng" at bounding box center [625, 281] width 96 height 10
type input "0"
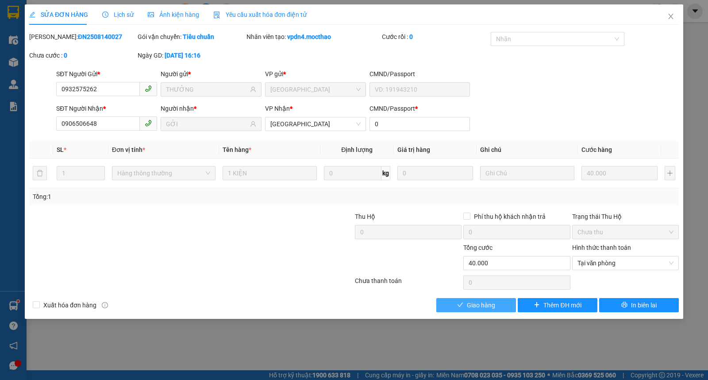
click at [457, 301] on button "Giao hàng" at bounding box center [476, 305] width 80 height 14
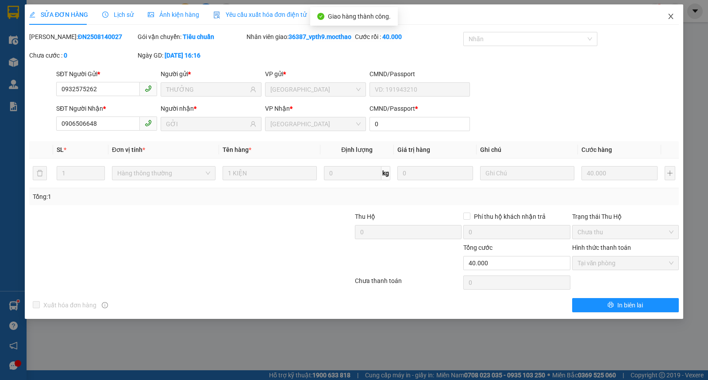
click at [658, 15] on span "Close" at bounding box center [670, 16] width 25 height 25
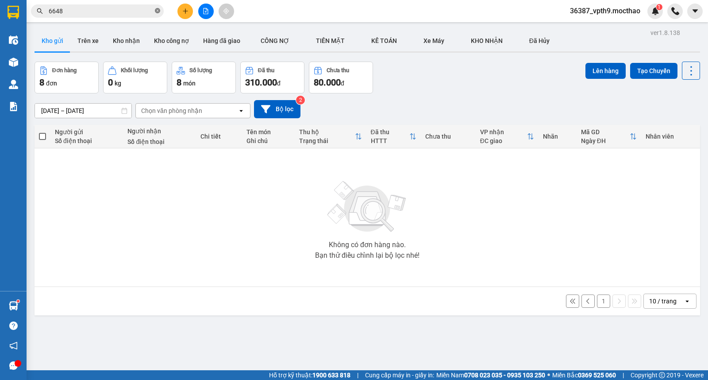
click at [157, 12] on icon "close-circle" at bounding box center [157, 10] width 5 height 5
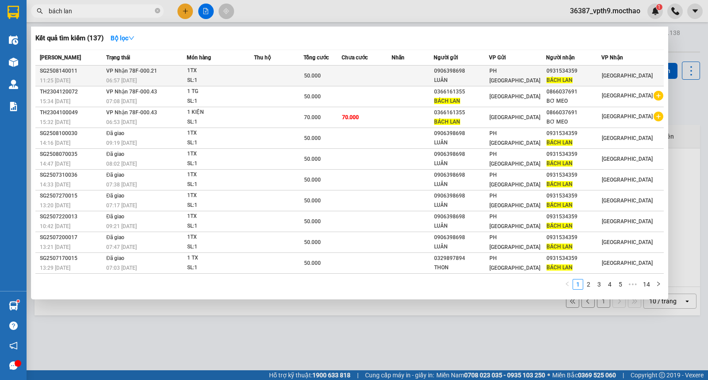
type input "bách lan"
click at [601, 77] on div "BÁCH LAN" at bounding box center [573, 80] width 54 height 9
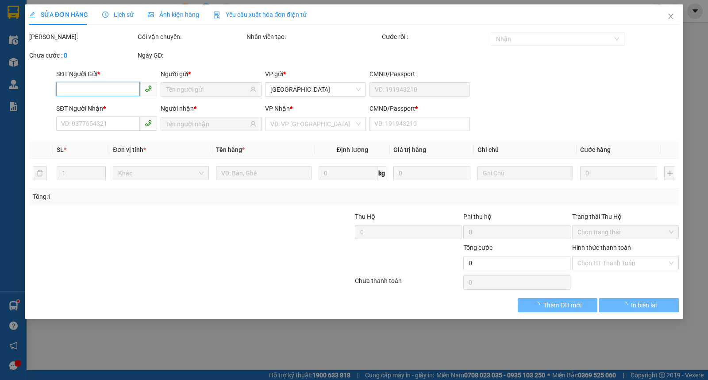
type input "0906398698"
type input "LUÂN"
type input "0931534359"
type input "BÁCH LAN"
type input "1"
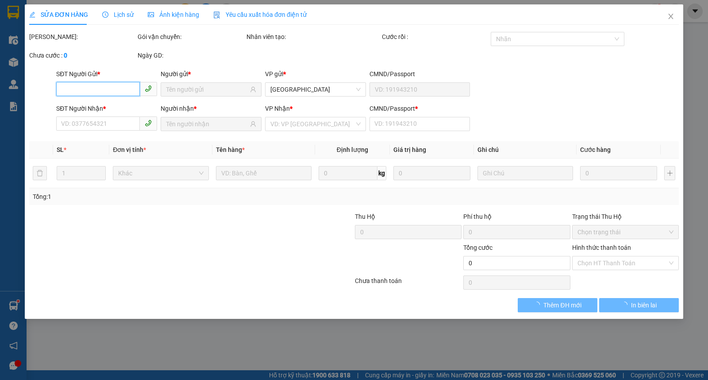
type input "50.000"
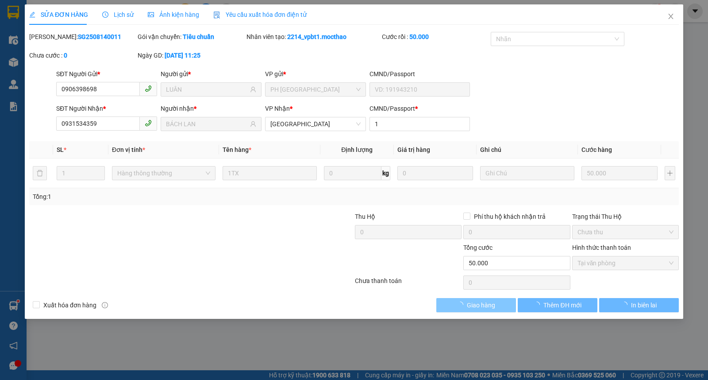
click at [499, 307] on button "Giao hàng" at bounding box center [476, 305] width 80 height 14
checkbox input "true"
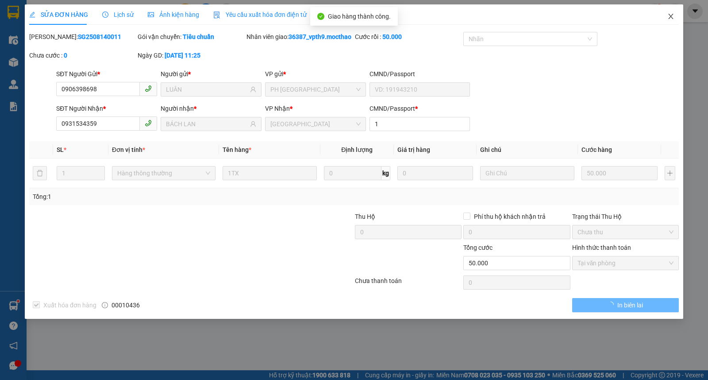
click at [671, 15] on icon "close" at bounding box center [670, 16] width 5 height 5
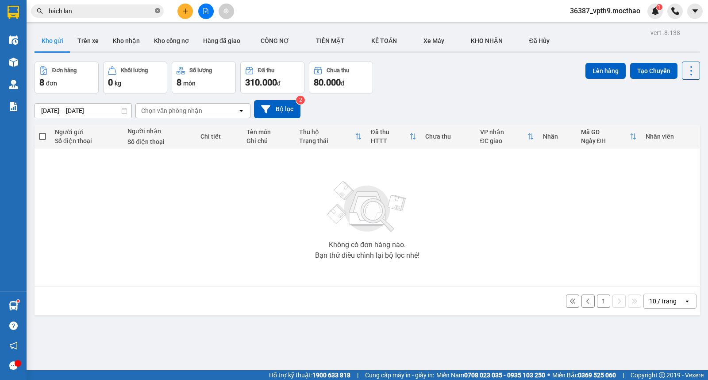
click at [157, 11] on icon "close-circle" at bounding box center [157, 10] width 5 height 5
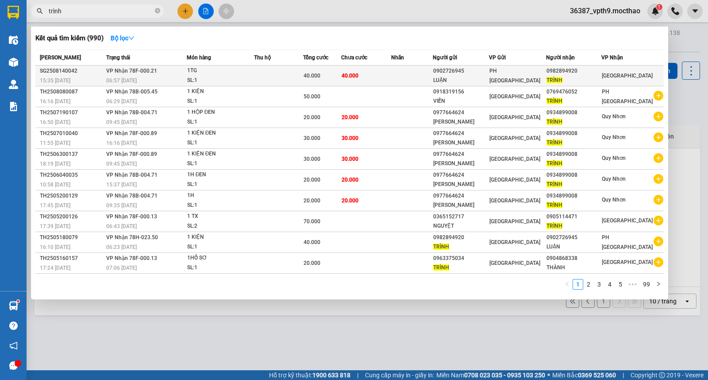
type input "trình"
click at [596, 76] on div "TRÌNH" at bounding box center [573, 80] width 54 height 9
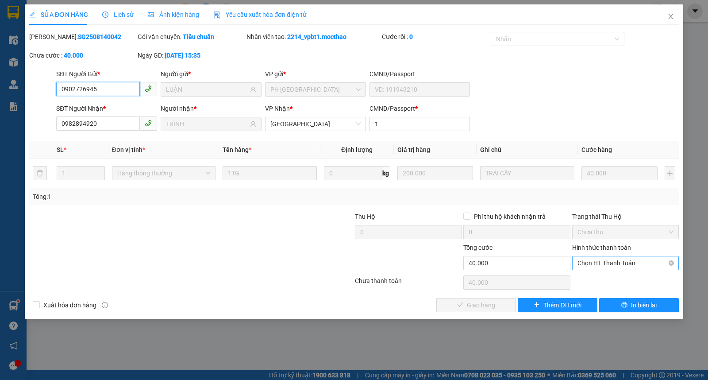
click at [602, 262] on span "Chọn HT Thanh Toán" at bounding box center [625, 262] width 96 height 13
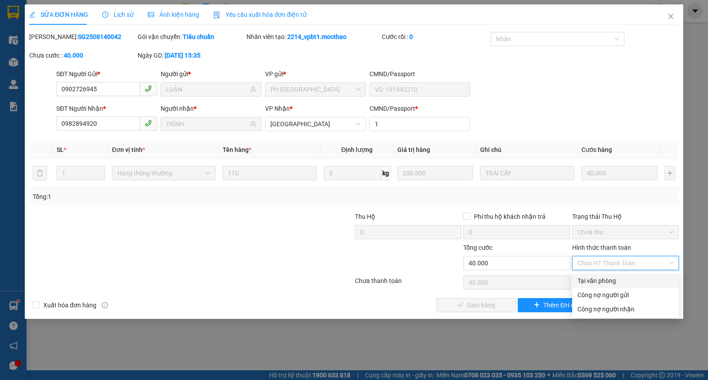
click at [594, 283] on div "Tại văn phòng" at bounding box center [625, 281] width 96 height 10
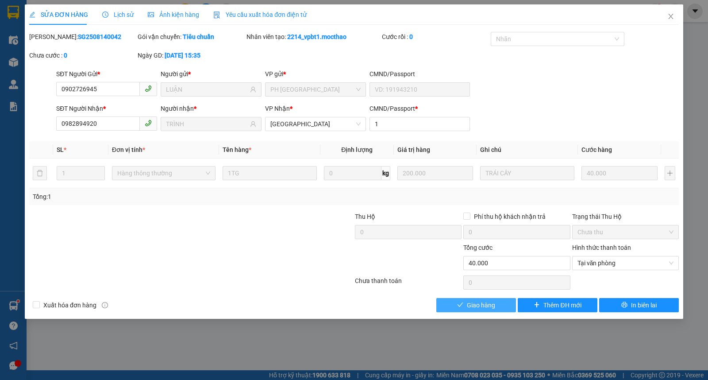
click at [464, 303] on button "Giao hàng" at bounding box center [476, 305] width 80 height 14
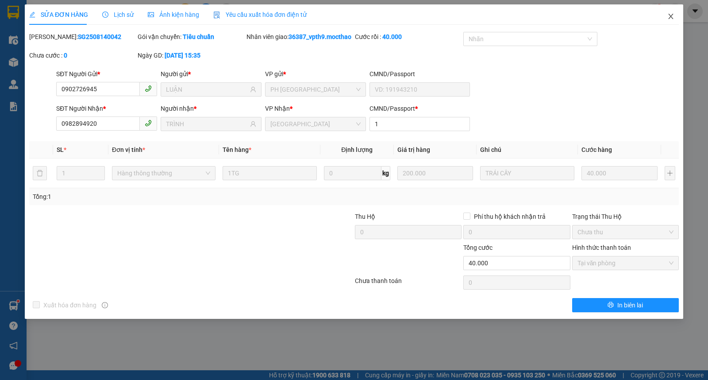
click at [676, 15] on span "Close" at bounding box center [670, 16] width 25 height 25
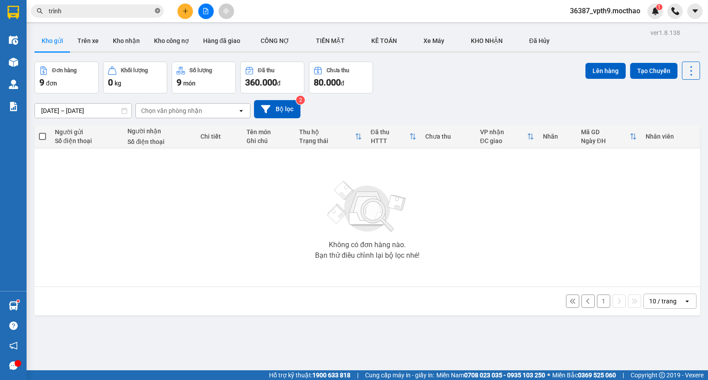
click at [158, 10] on icon "close-circle" at bounding box center [157, 10] width 5 height 5
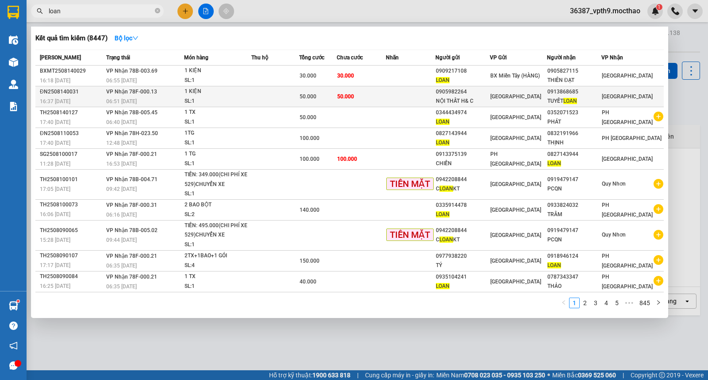
click at [622, 90] on td "[PERSON_NAME]" at bounding box center [632, 96] width 62 height 21
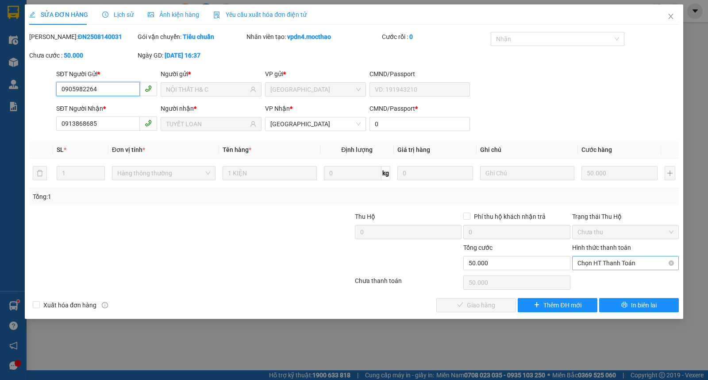
click at [616, 262] on span "Chọn HT Thanh Toán" at bounding box center [625, 262] width 96 height 13
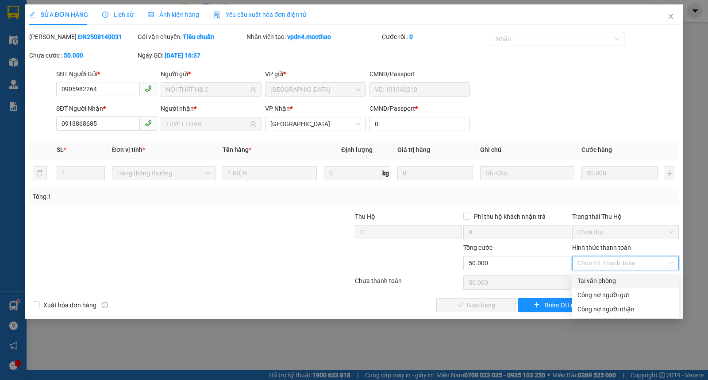
click at [610, 281] on div "Tại văn phòng" at bounding box center [625, 281] width 96 height 10
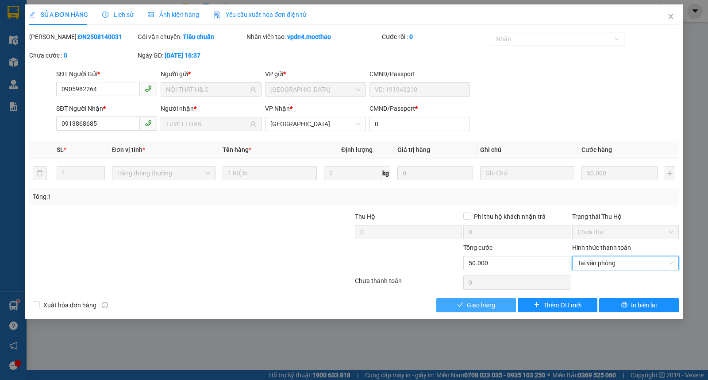
click at [476, 309] on span "Giao hàng" at bounding box center [481, 305] width 28 height 10
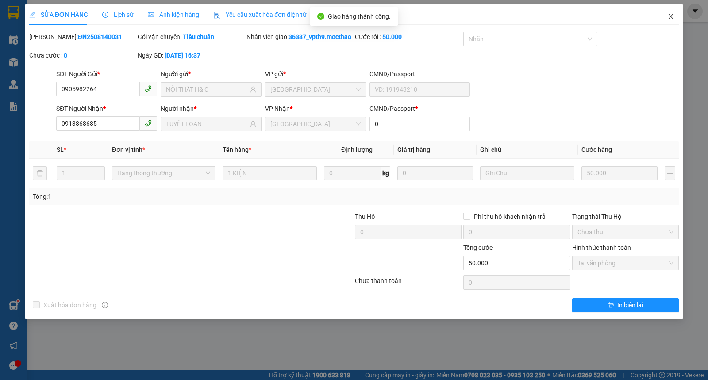
click at [678, 19] on span "Close" at bounding box center [670, 16] width 25 height 25
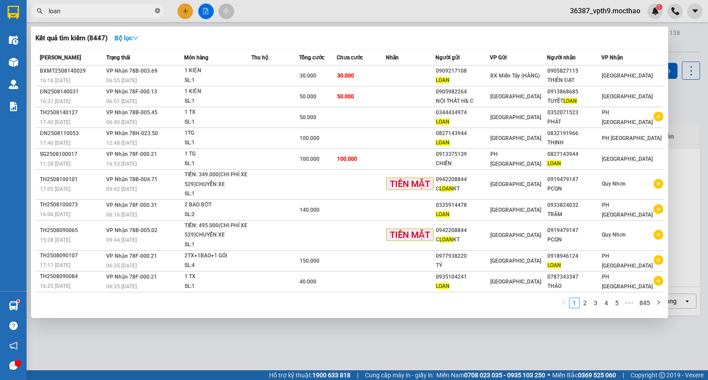
click at [159, 11] on icon "close-circle" at bounding box center [157, 10] width 5 height 5
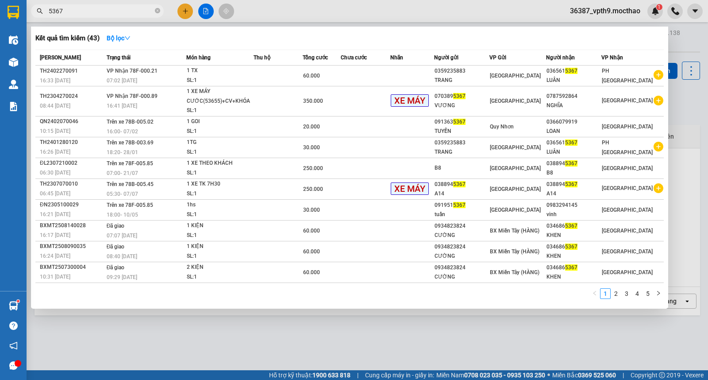
click at [475, 301] on div "1 2 3 4 5" at bounding box center [349, 296] width 628 height 16
click at [501, 325] on div at bounding box center [354, 190] width 708 height 380
click at [154, 11] on span "5367" at bounding box center [97, 10] width 133 height 13
click at [157, 10] on icon "close-circle" at bounding box center [157, 10] width 5 height 5
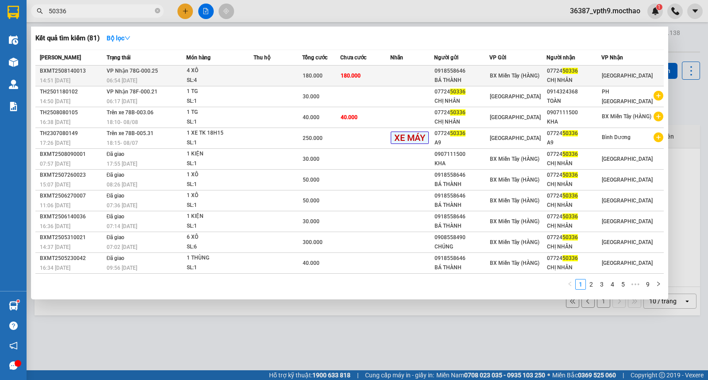
click at [628, 68] on td "[PERSON_NAME]" at bounding box center [632, 75] width 62 height 21
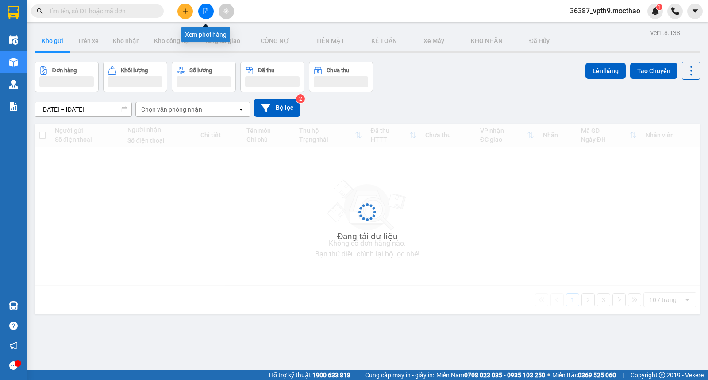
click at [211, 7] on button at bounding box center [205, 11] width 15 height 15
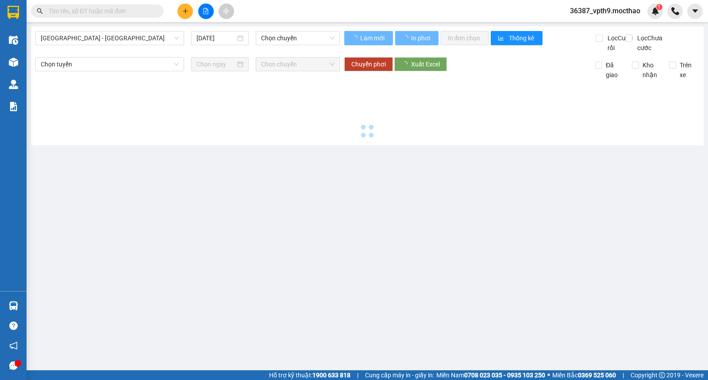
type input "[DATE]"
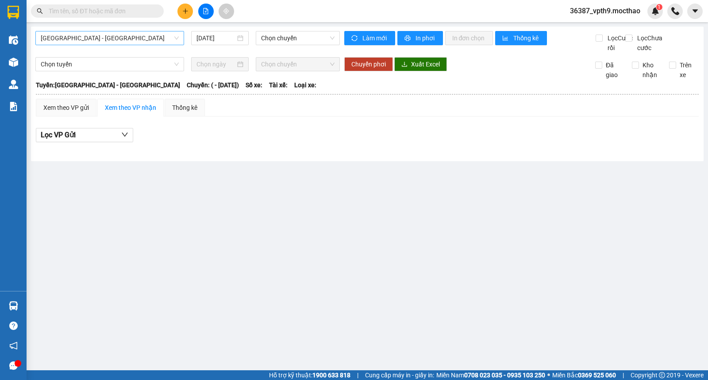
click at [111, 41] on span "[GEOGRAPHIC_DATA] - [GEOGRAPHIC_DATA]" at bounding box center [110, 37] width 138 height 13
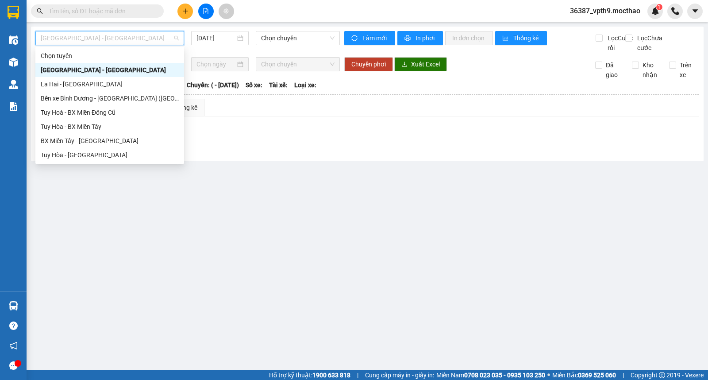
type input "d"
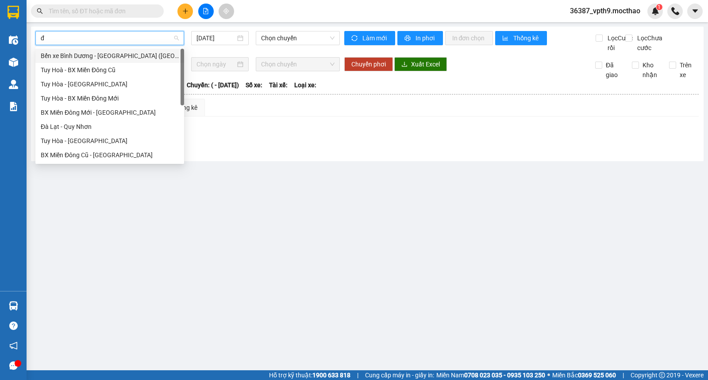
type input "đa"
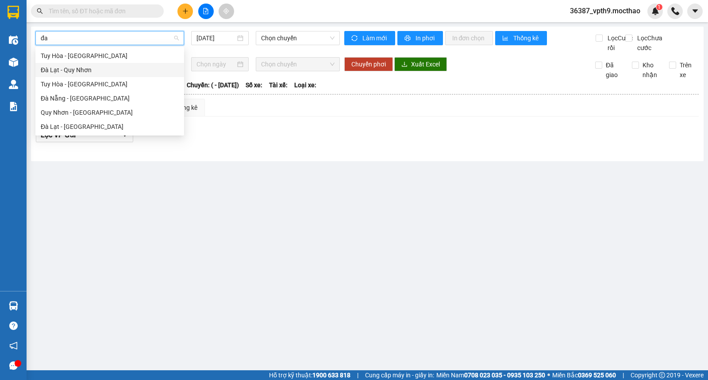
click at [71, 71] on div "Đà Lạt - Quy Nhơn" at bounding box center [110, 70] width 138 height 10
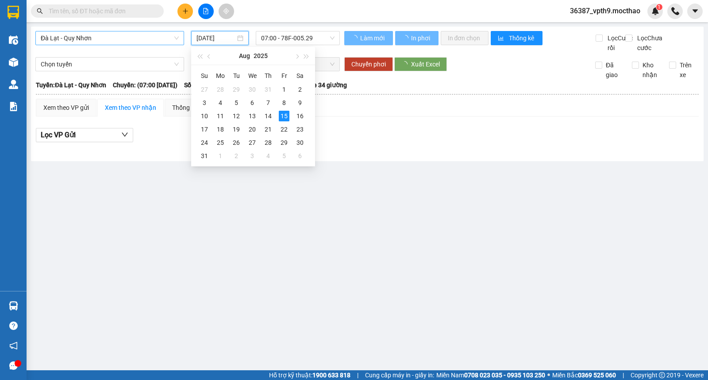
click at [226, 35] on input "[DATE]" at bounding box center [215, 38] width 39 height 10
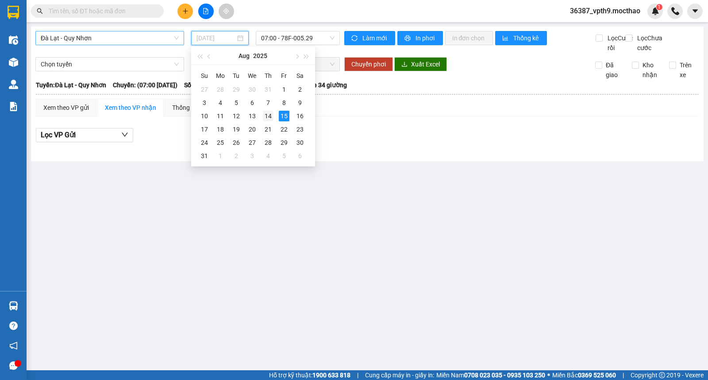
click at [266, 112] on div "14" at bounding box center [268, 116] width 11 height 11
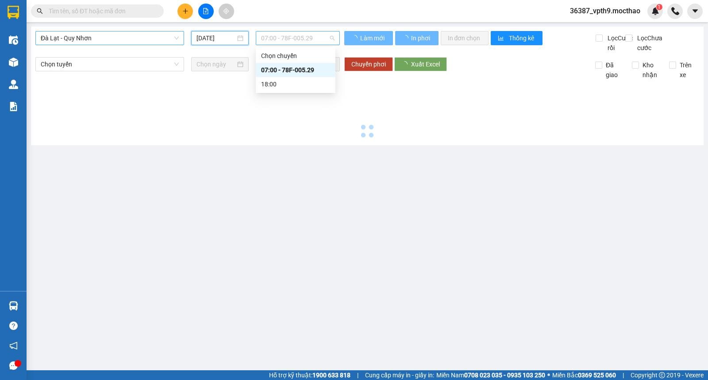
click at [316, 37] on span "07:00 - 78F-005.29" at bounding box center [297, 37] width 73 height 13
type input "[DATE]"
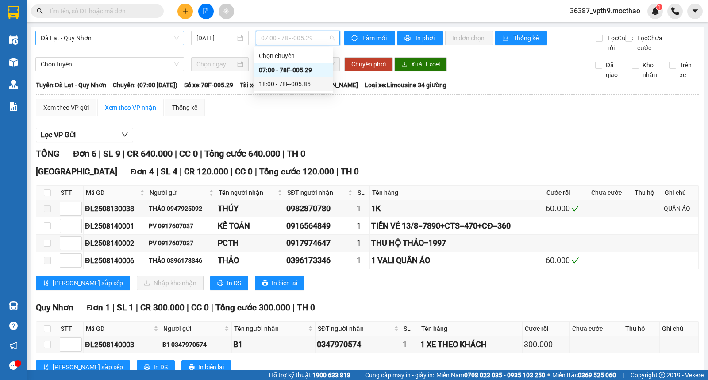
click at [290, 84] on div "18:00 - 78F-005.85" at bounding box center [293, 84] width 69 height 10
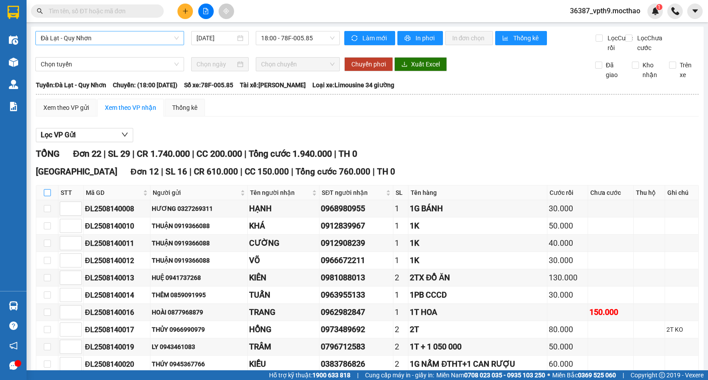
click at [46, 197] on label at bounding box center [47, 193] width 7 height 10
click at [46, 196] on input "checkbox" at bounding box center [47, 192] width 7 height 7
checkbox input "true"
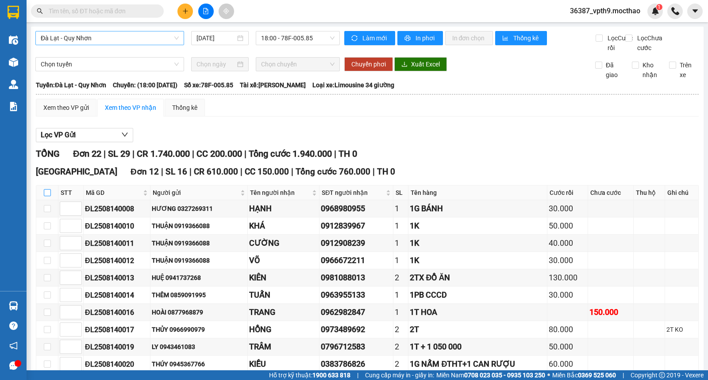
checkbox input "true"
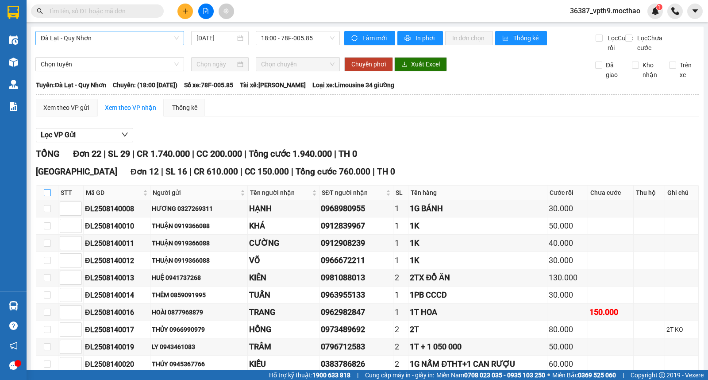
checkbox input "true"
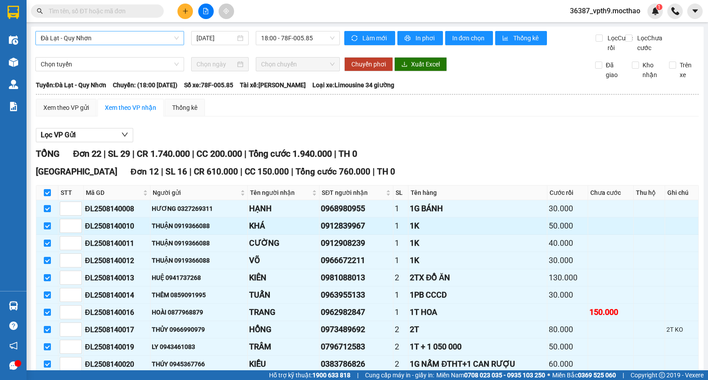
click at [45, 229] on input "checkbox" at bounding box center [47, 225] width 7 height 7
checkbox input "false"
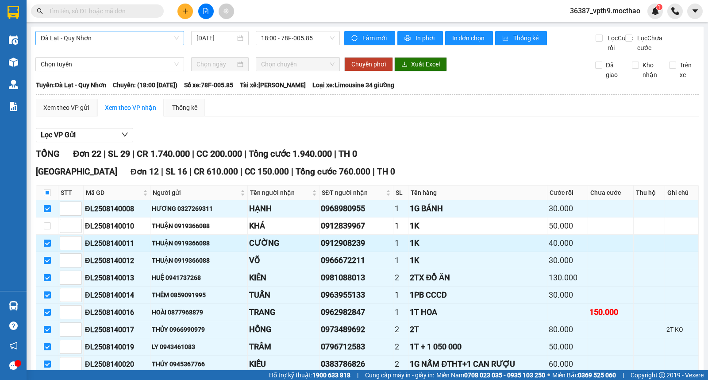
click at [46, 246] on input "checkbox" at bounding box center [47, 242] width 7 height 7
checkbox input "false"
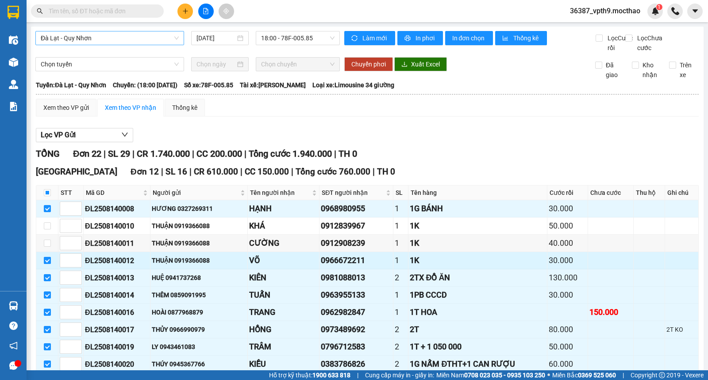
click at [45, 264] on input "checkbox" at bounding box center [47, 260] width 7 height 7
checkbox input "false"
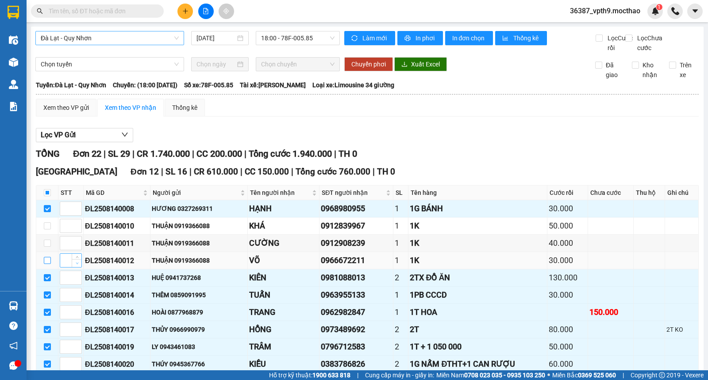
scroll to position [98, 0]
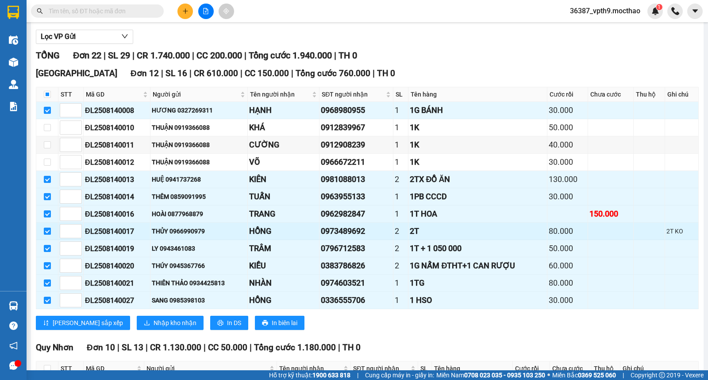
click at [44, 234] on input "checkbox" at bounding box center [47, 230] width 7 height 7
checkbox input "false"
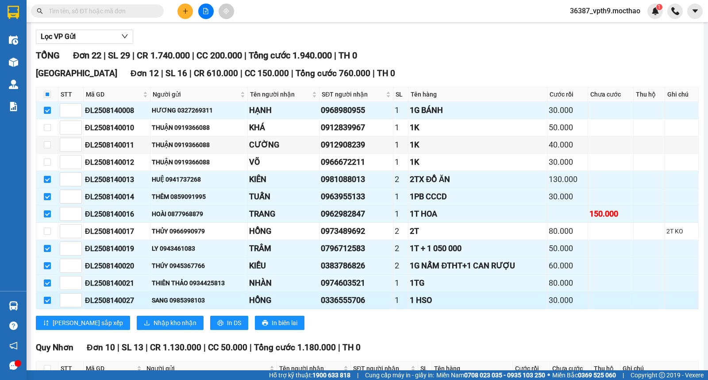
click at [48, 303] on input "checkbox" at bounding box center [47, 299] width 7 height 7
checkbox input "false"
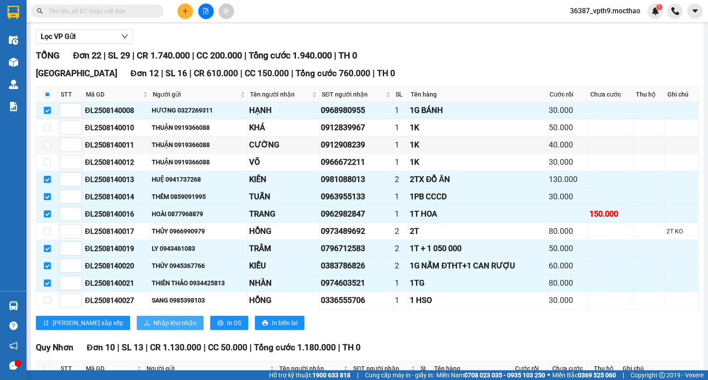
click at [137, 328] on button "Nhập kho nhận" at bounding box center [170, 322] width 67 height 14
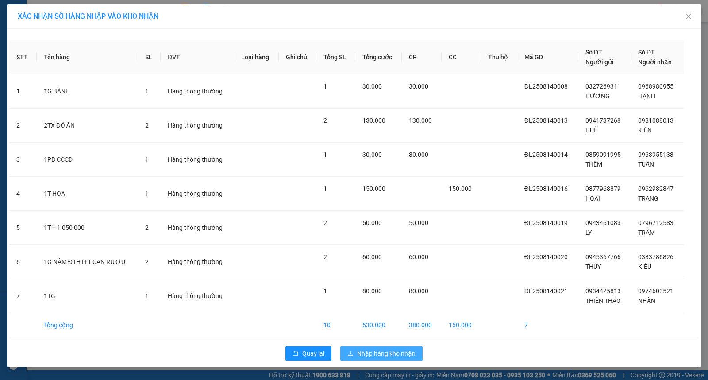
click at [385, 348] on span "Nhập hàng kho nhận" at bounding box center [386, 353] width 58 height 10
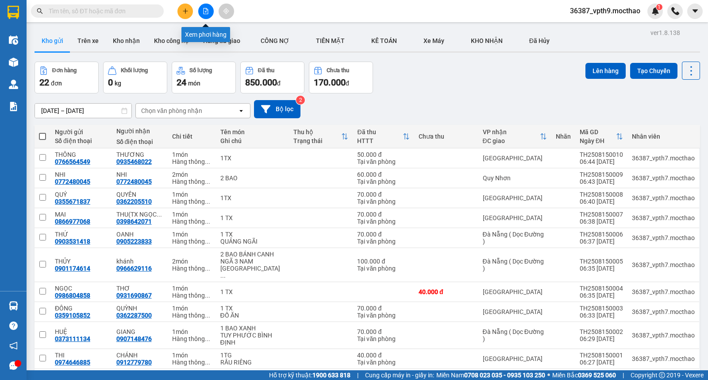
click at [201, 9] on button at bounding box center [205, 11] width 15 height 15
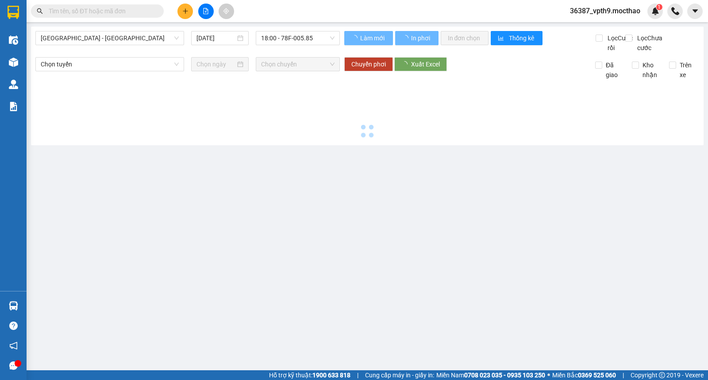
type input "[DATE]"
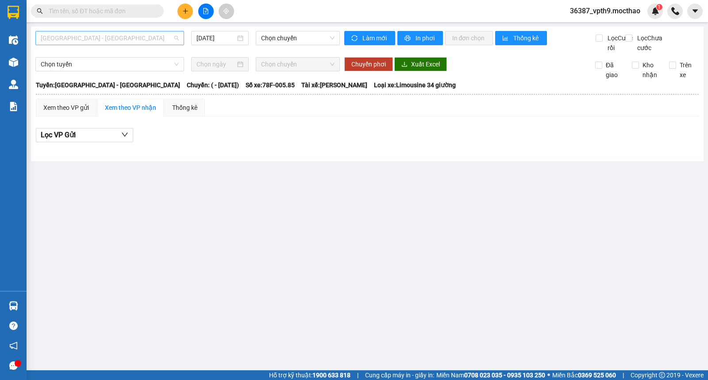
click at [82, 35] on span "[GEOGRAPHIC_DATA] - [PERSON_NAME]" at bounding box center [110, 37] width 138 height 13
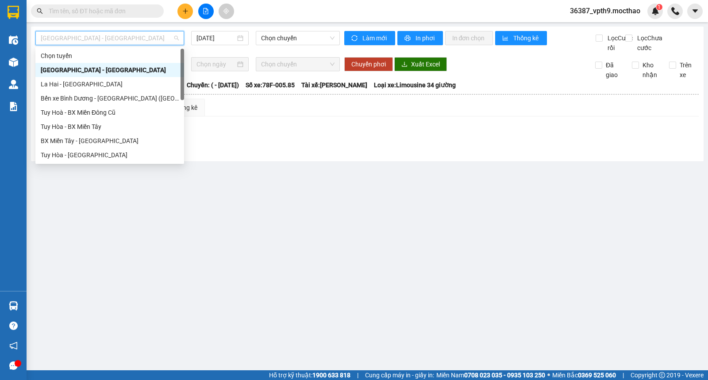
type input "d"
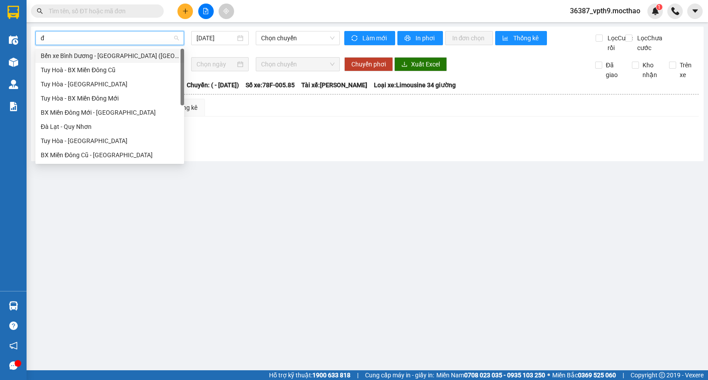
type input "đa"
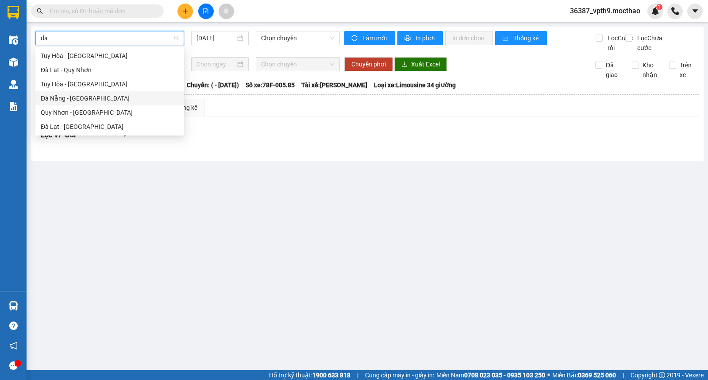
click at [69, 97] on div "Đà Nẵng - [PERSON_NAME]" at bounding box center [110, 98] width 138 height 10
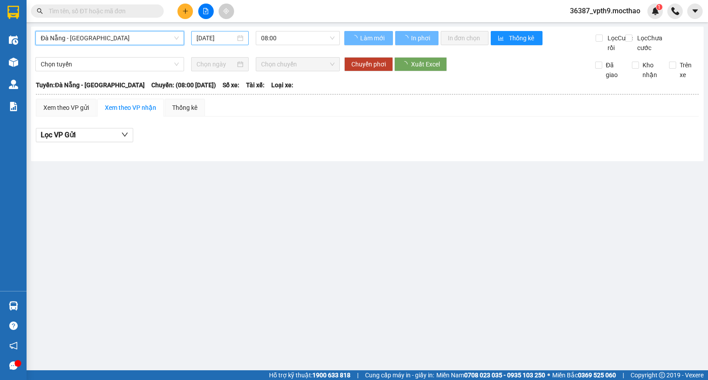
click at [231, 38] on input "[DATE]" at bounding box center [215, 38] width 39 height 10
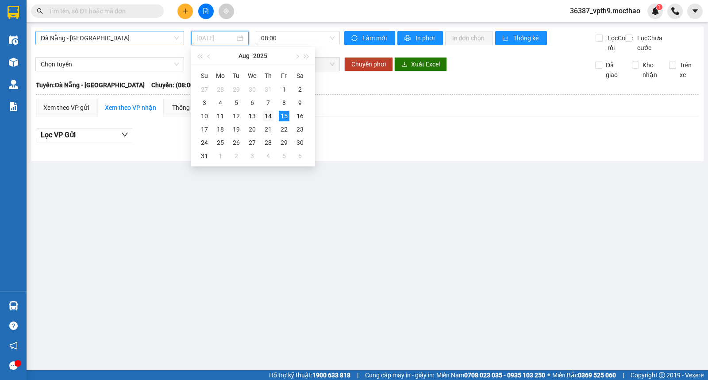
click at [265, 117] on div "14" at bounding box center [268, 116] width 11 height 11
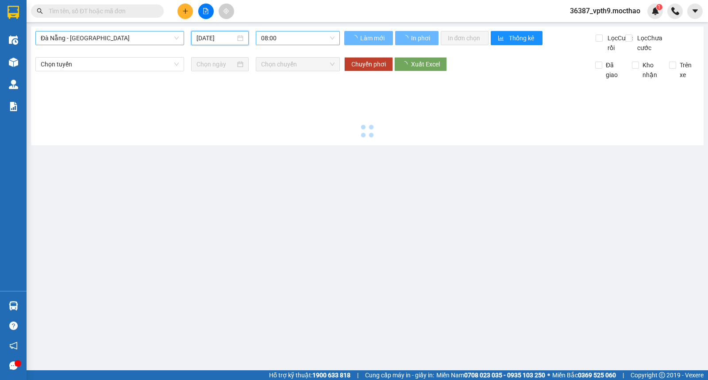
type input "[DATE]"
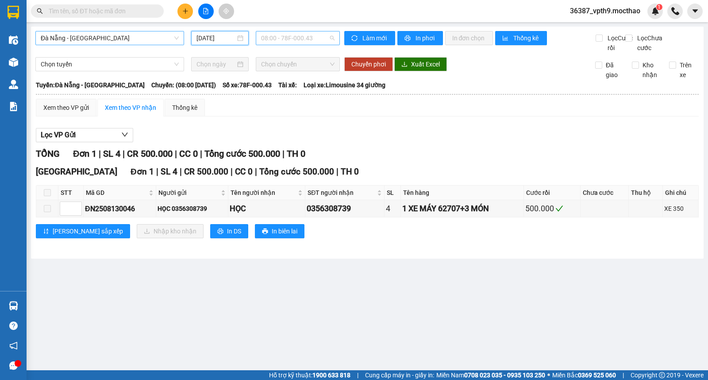
click at [313, 41] on span "08:00 - 78F-000.43" at bounding box center [297, 37] width 73 height 13
click at [311, 83] on div "08:15 (TC) - 78H-023.50" at bounding box center [295, 84] width 69 height 10
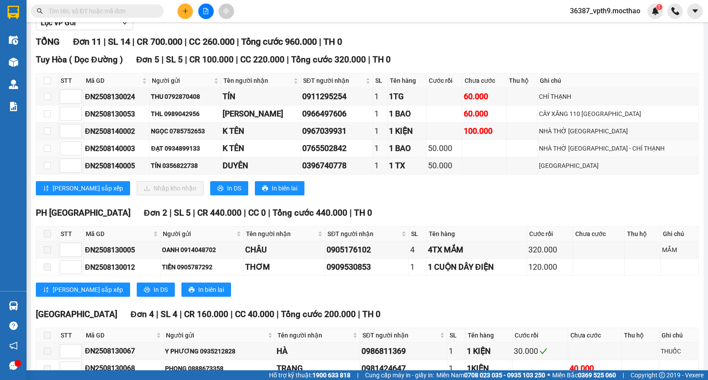
scroll to position [14, 0]
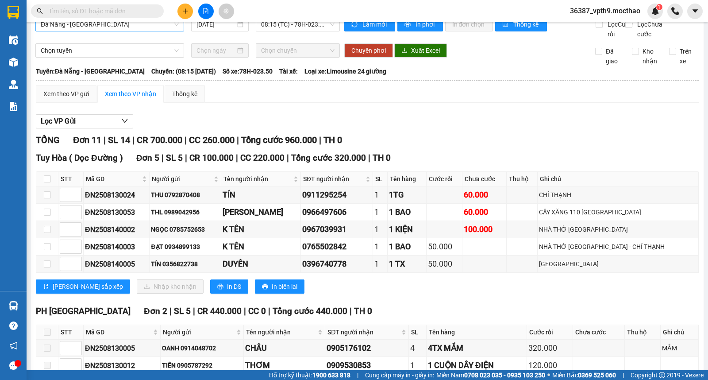
click at [280, 21] on div "Kết quả tìm kiếm ( 0 ) Bộ lọc No Data 36387_vpth9.mocthao 1" at bounding box center [354, 11] width 708 height 22
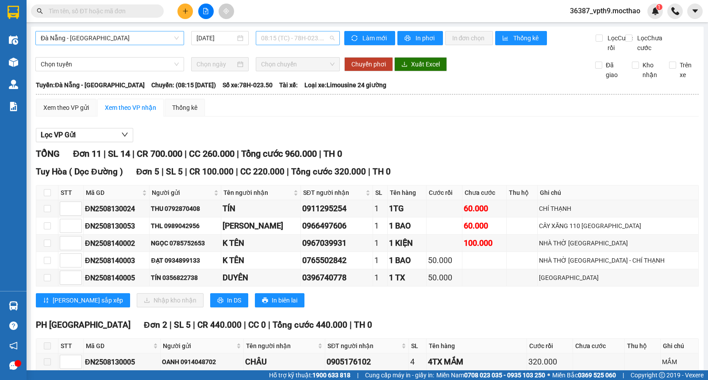
click at [301, 40] on span "08:15 (TC) - 78H-023.50" at bounding box center [297, 37] width 73 height 13
click at [286, 100] on div "18:00 - 78F-000.13" at bounding box center [293, 98] width 69 height 10
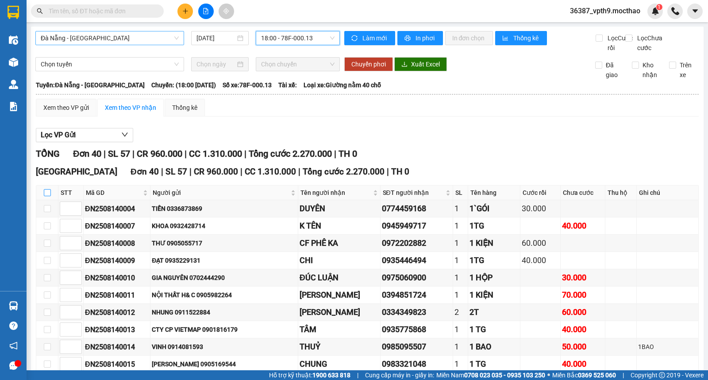
click at [47, 196] on input "checkbox" at bounding box center [47, 192] width 7 height 7
checkbox input "true"
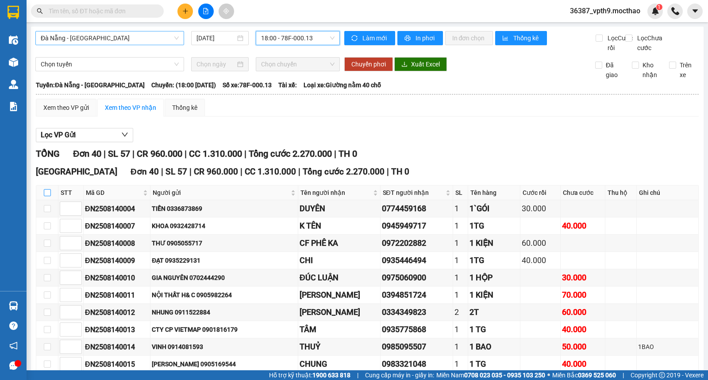
checkbox input "true"
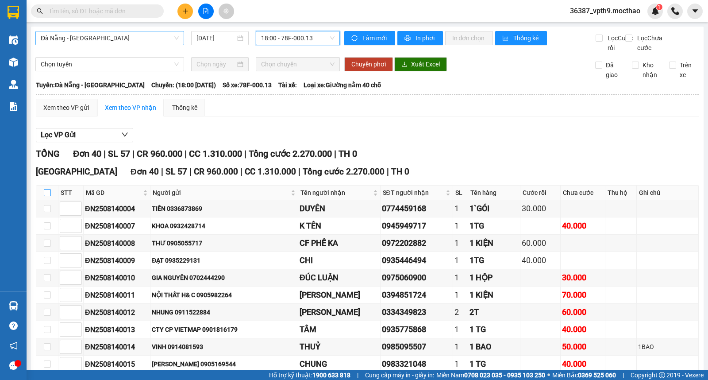
checkbox input "true"
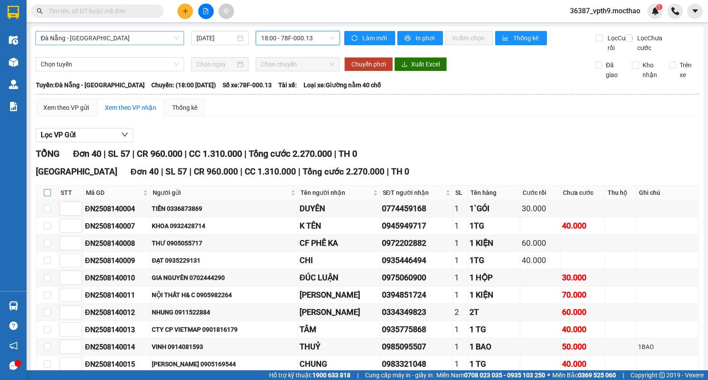
checkbox input "true"
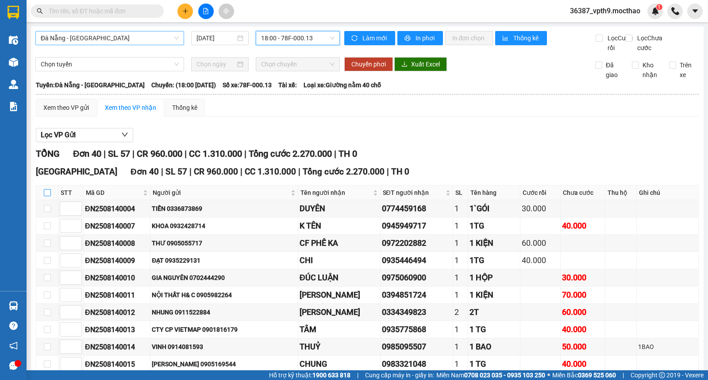
checkbox input "true"
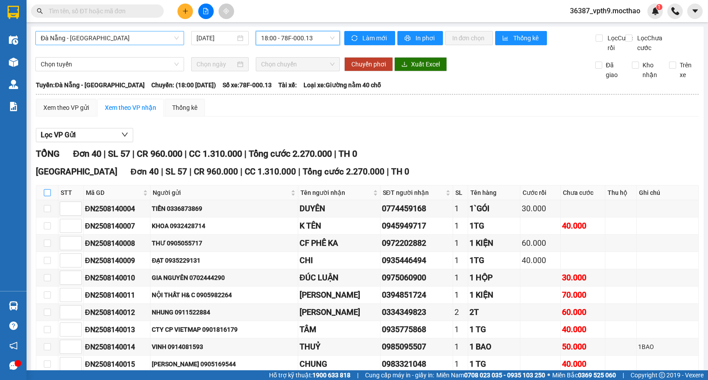
checkbox input "true"
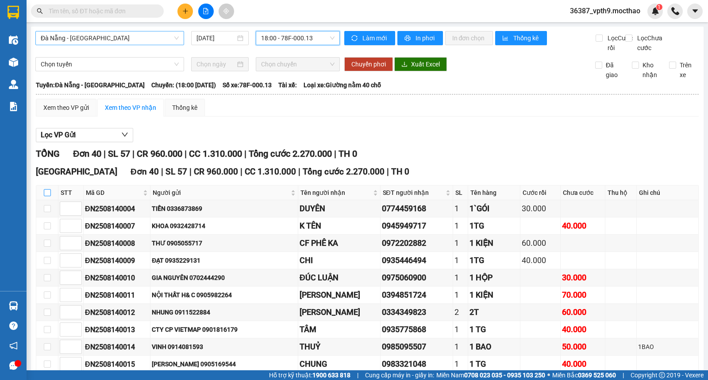
checkbox input "true"
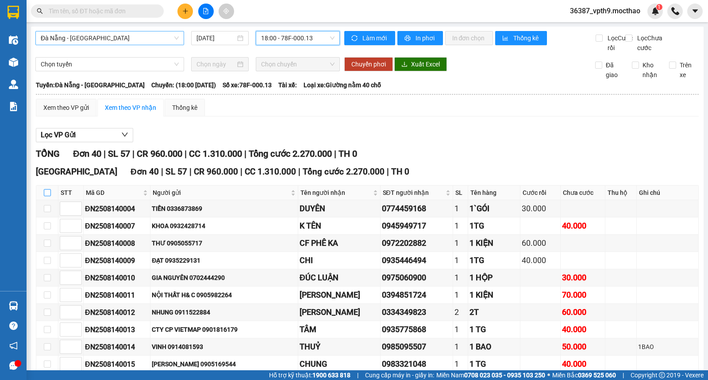
checkbox input "true"
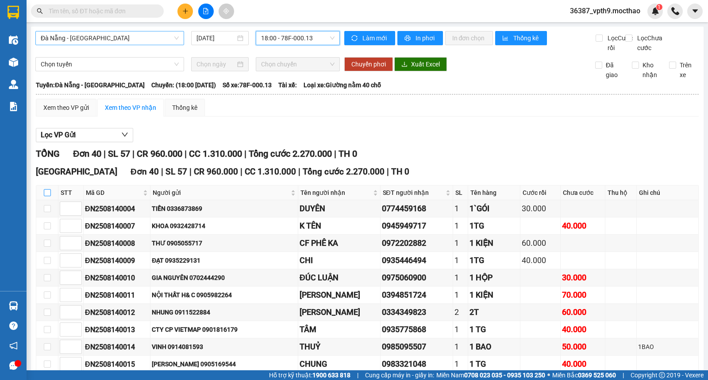
checkbox input "true"
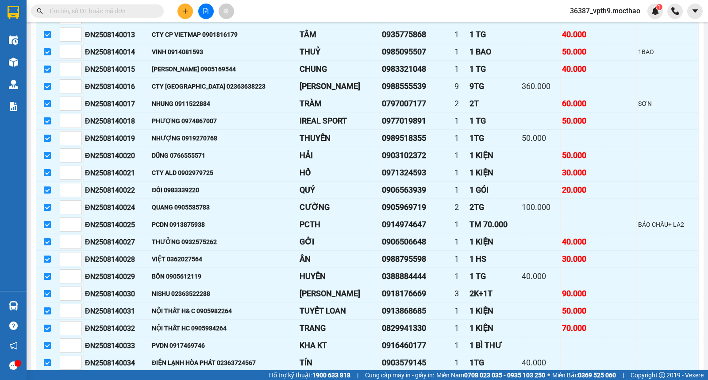
scroll to position [393, 0]
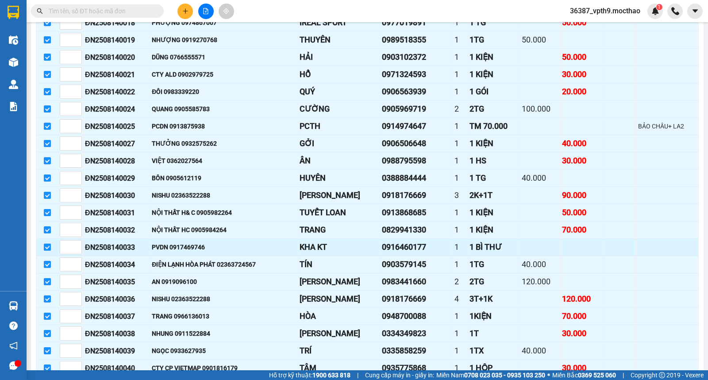
click at [47, 250] on input "checkbox" at bounding box center [47, 246] width 7 height 7
checkbox input "false"
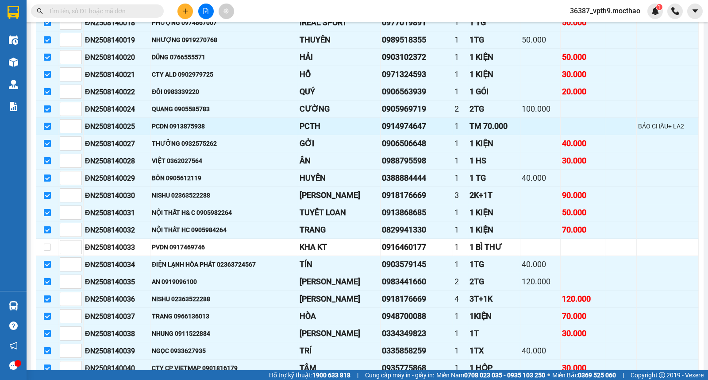
click at [47, 130] on input "checkbox" at bounding box center [47, 126] width 7 height 7
checkbox input "false"
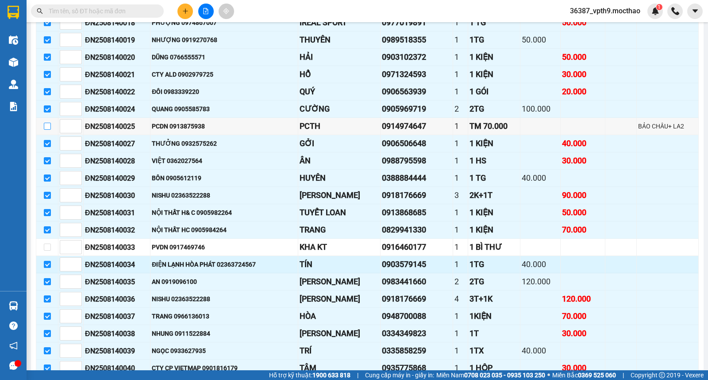
scroll to position [491, 0]
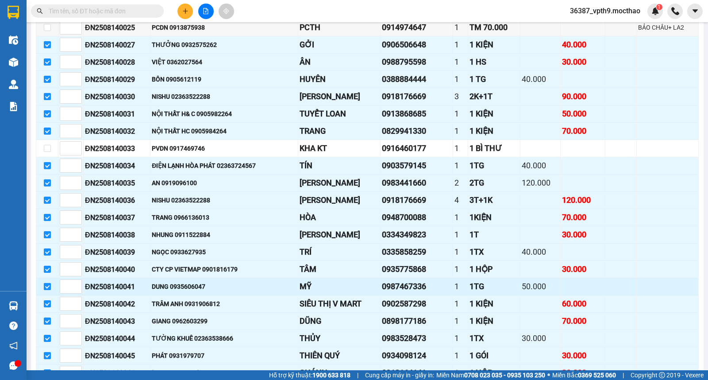
click at [44, 290] on input "checkbox" at bounding box center [47, 286] width 7 height 7
checkbox input "false"
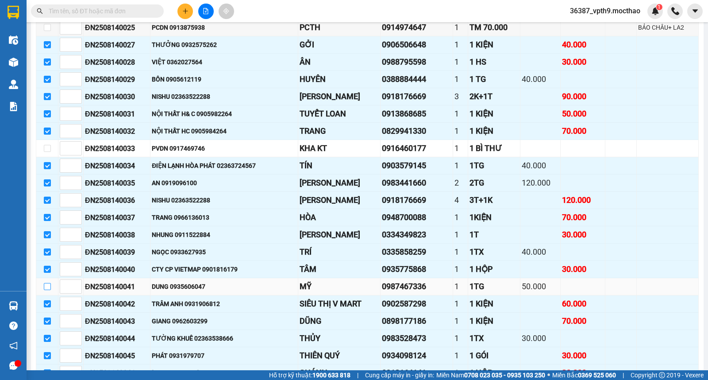
scroll to position [581, 0]
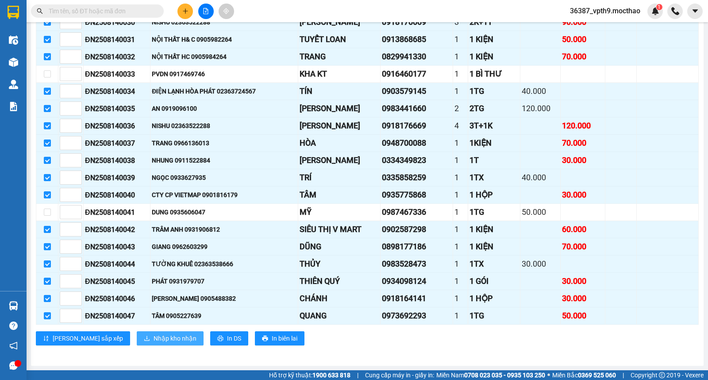
click at [153, 337] on span "Nhập kho nhận" at bounding box center [174, 338] width 43 height 10
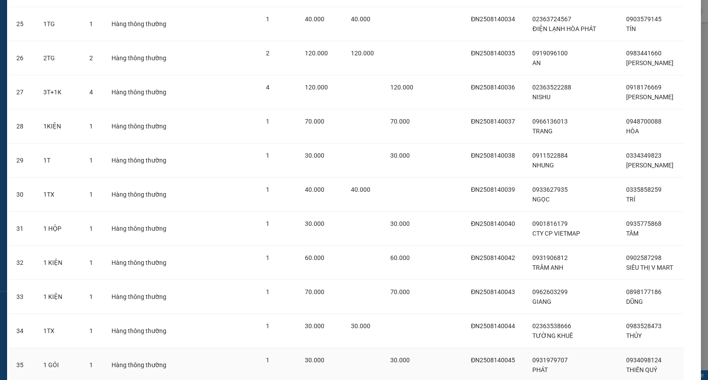
scroll to position [1020, 0]
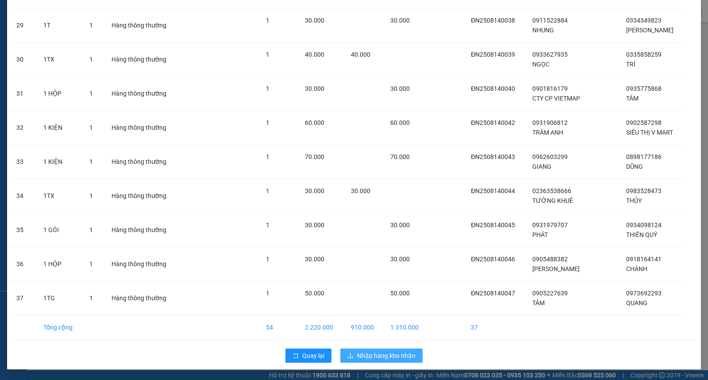
click at [378, 357] on span "Nhập hàng kho nhận" at bounding box center [386, 355] width 58 height 10
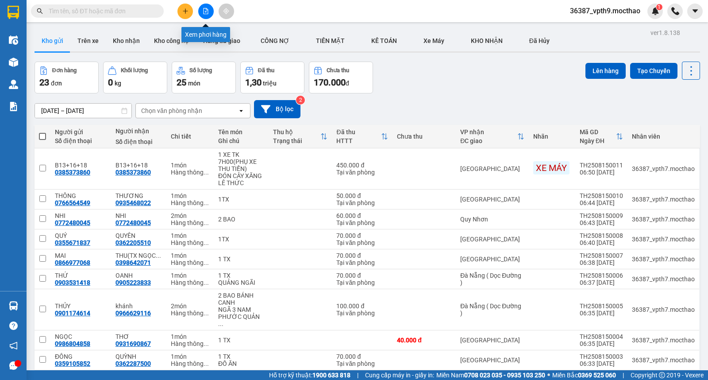
click at [206, 11] on icon "file-add" at bounding box center [206, 11] width 6 height 6
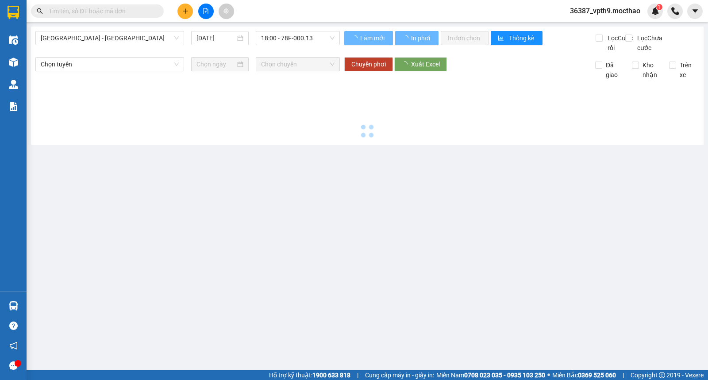
type input "[DATE]"
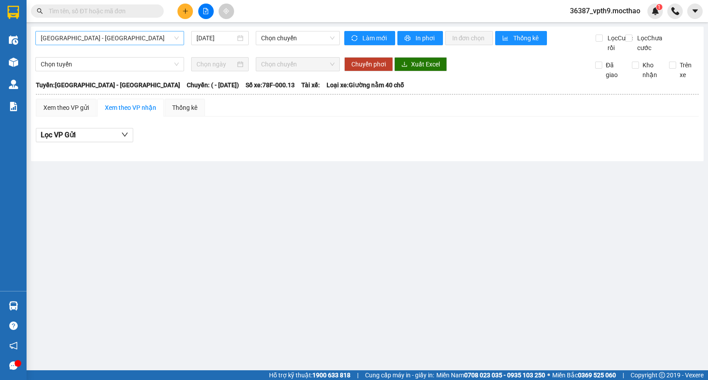
click at [131, 32] on span "[GEOGRAPHIC_DATA] - [PERSON_NAME]" at bounding box center [110, 37] width 138 height 13
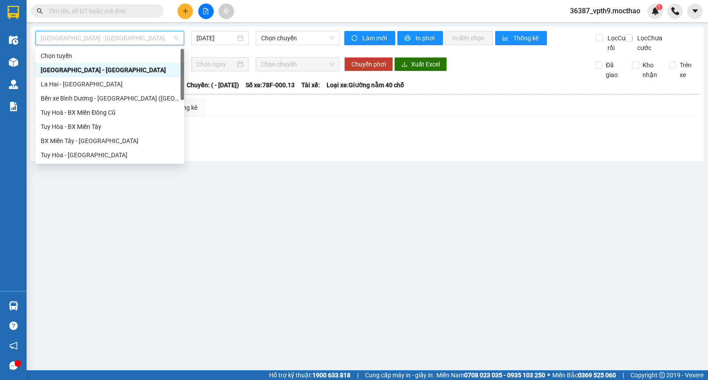
type input "m"
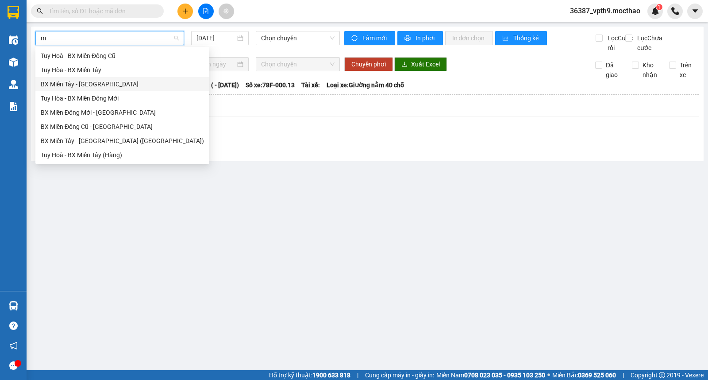
click at [96, 83] on div "BX Miền Tây - [PERSON_NAME]" at bounding box center [122, 84] width 163 height 10
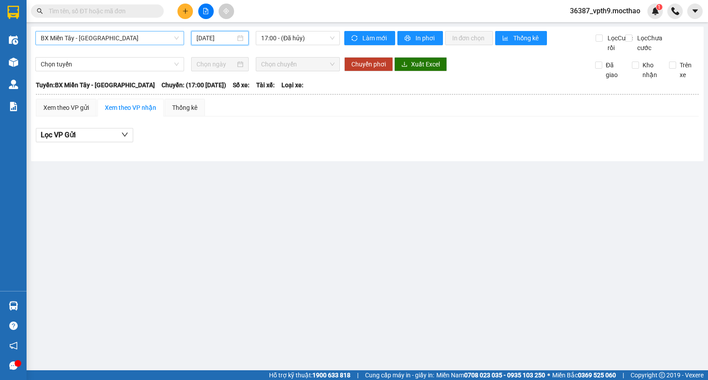
click at [211, 41] on input "[DATE]" at bounding box center [215, 38] width 39 height 10
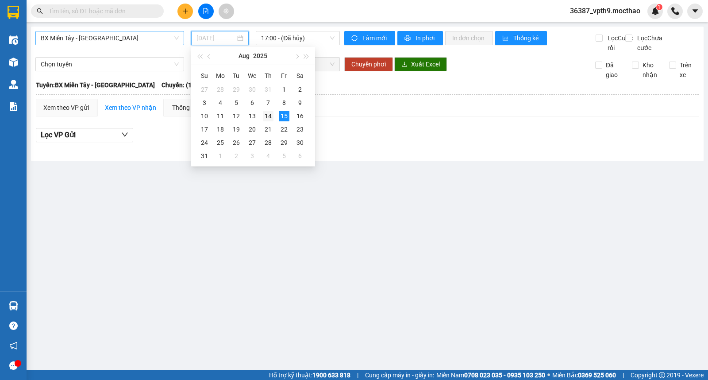
click at [271, 115] on div "14" at bounding box center [268, 116] width 11 height 11
type input "[DATE]"
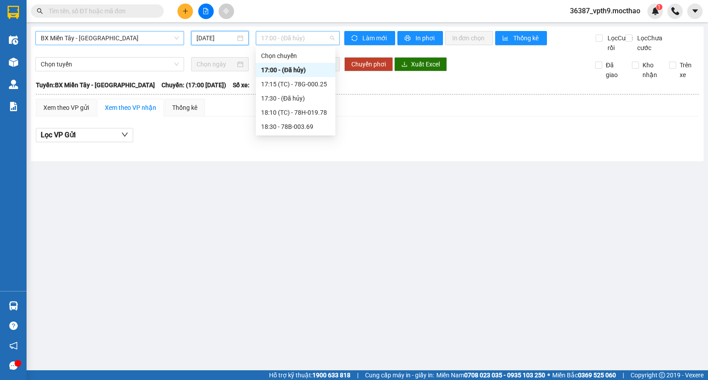
click at [326, 38] on span "17:00 - (Đã hủy)" at bounding box center [297, 37] width 73 height 13
click at [290, 122] on div "18:30 - 78B-003.69" at bounding box center [295, 127] width 69 height 10
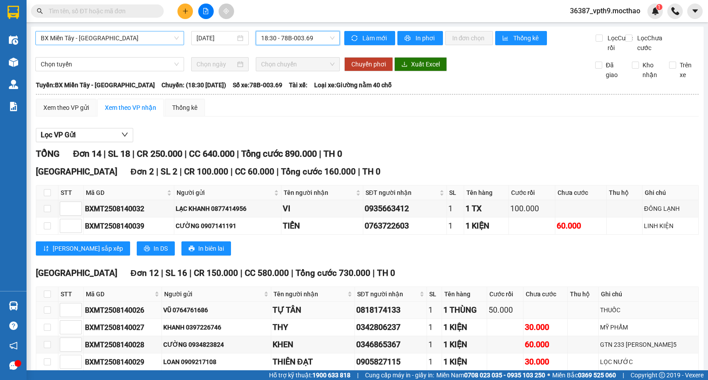
scroll to position [196, 0]
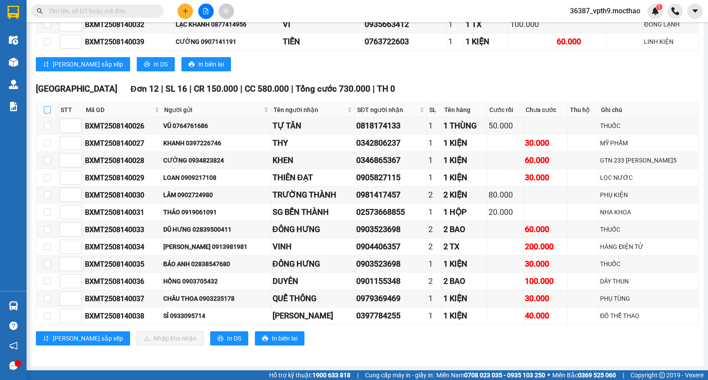
click at [44, 107] on input "checkbox" at bounding box center [47, 109] width 7 height 7
checkbox input "true"
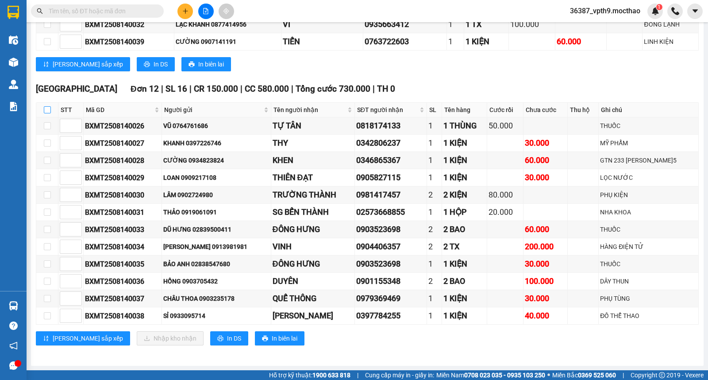
checkbox input "true"
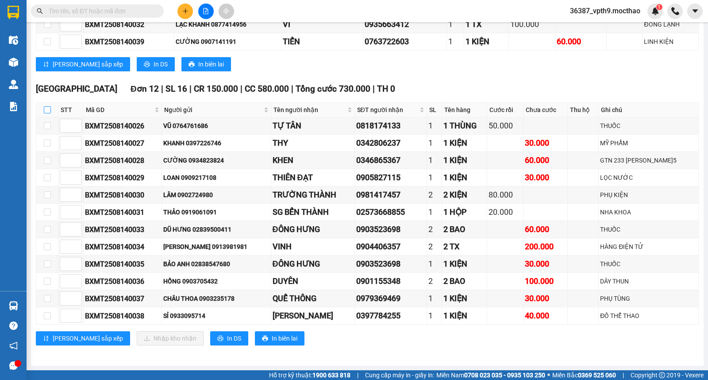
checkbox input "true"
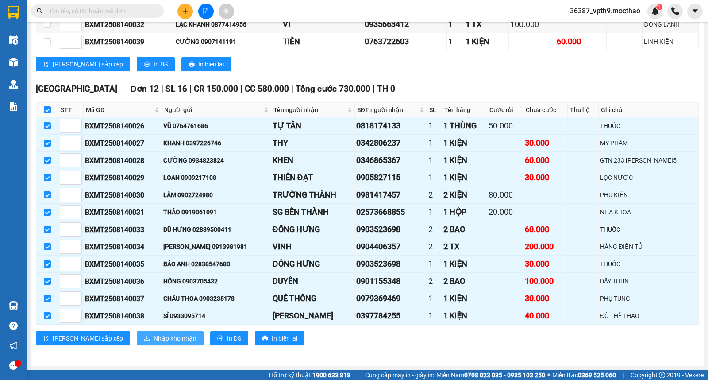
click at [153, 337] on span "Nhập kho nhận" at bounding box center [174, 338] width 43 height 10
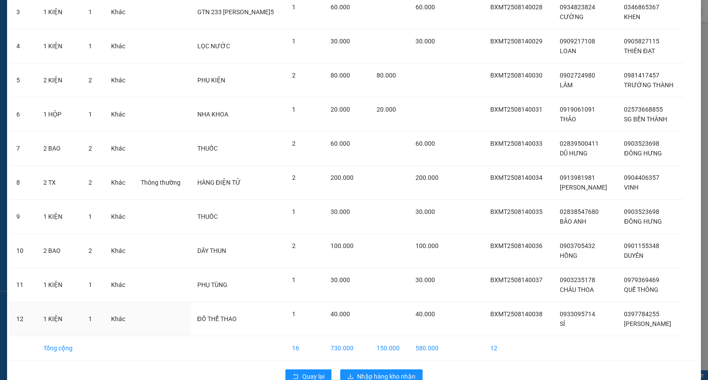
scroll to position [168, 0]
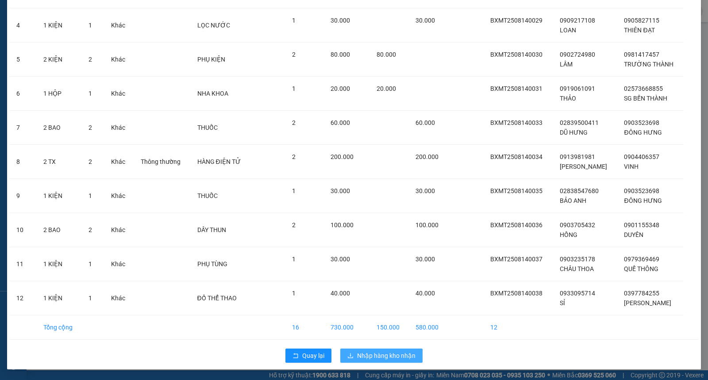
click at [390, 356] on span "Nhập hàng kho nhận" at bounding box center [386, 355] width 58 height 10
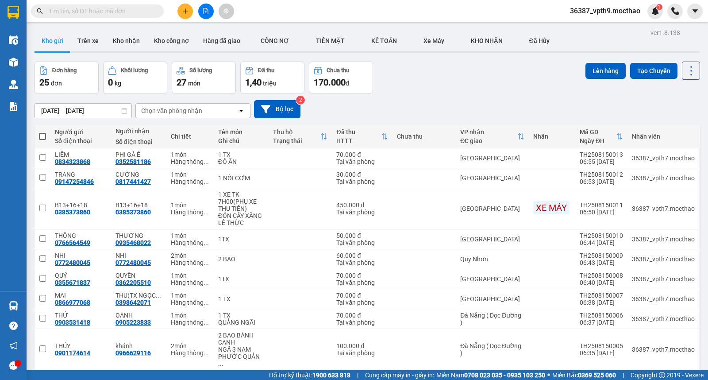
click at [122, 11] on input "text" at bounding box center [101, 11] width 104 height 10
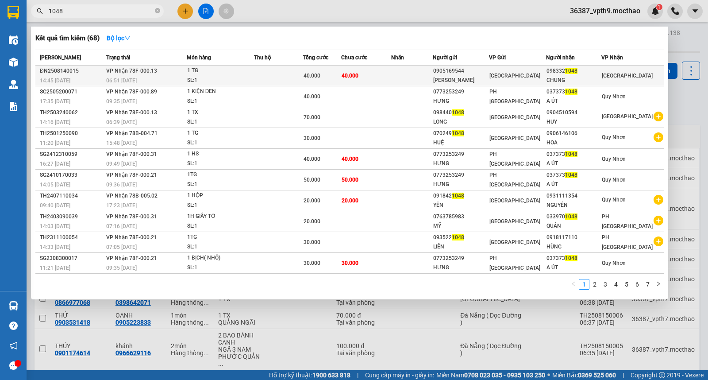
type input "1048"
click at [601, 75] on td "098332 1048 CHUNG" at bounding box center [573, 75] width 55 height 21
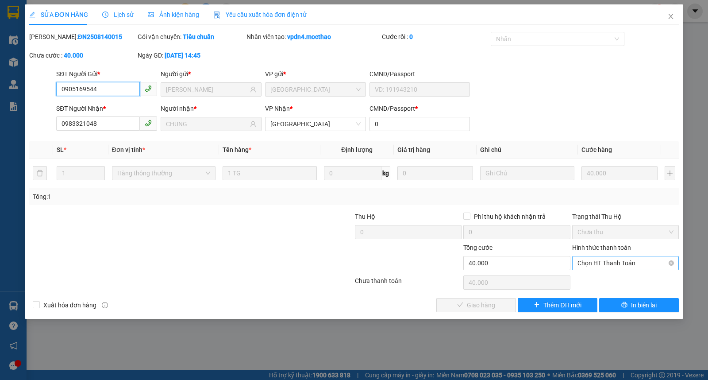
type input "0905169544"
type input "MINH TƯỜNG"
type input "0983321048"
type input "CHUNG"
type input "0"
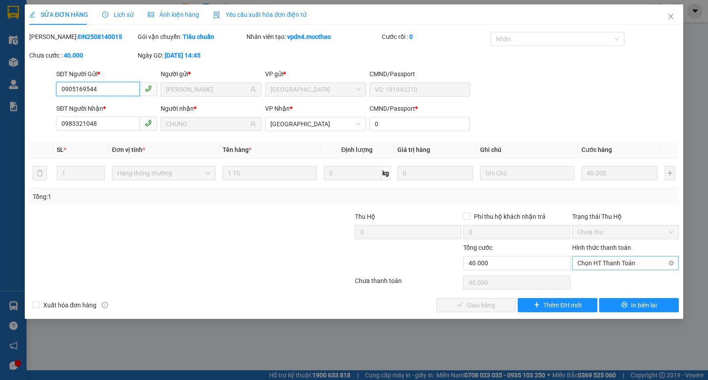
type input "40.000"
click at [611, 266] on span "Chọn HT Thanh Toán" at bounding box center [625, 262] width 96 height 13
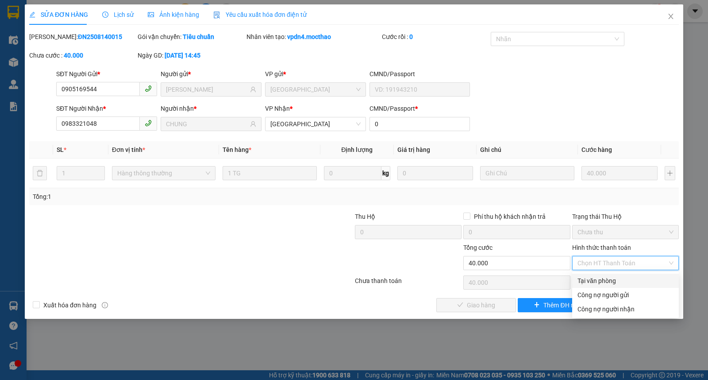
click at [601, 281] on div "Tại văn phòng" at bounding box center [625, 281] width 96 height 10
type input "0"
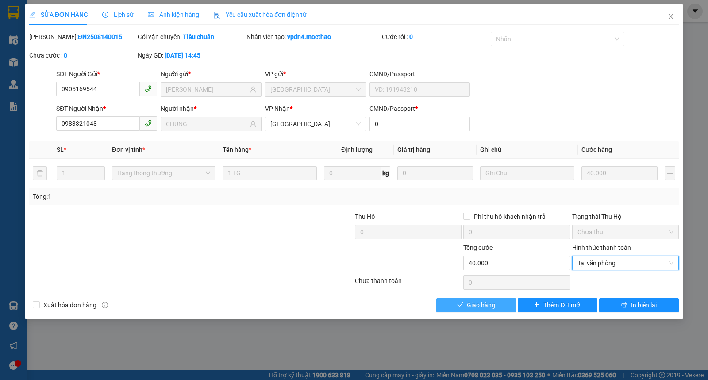
click at [464, 303] on button "Giao hàng" at bounding box center [476, 305] width 80 height 14
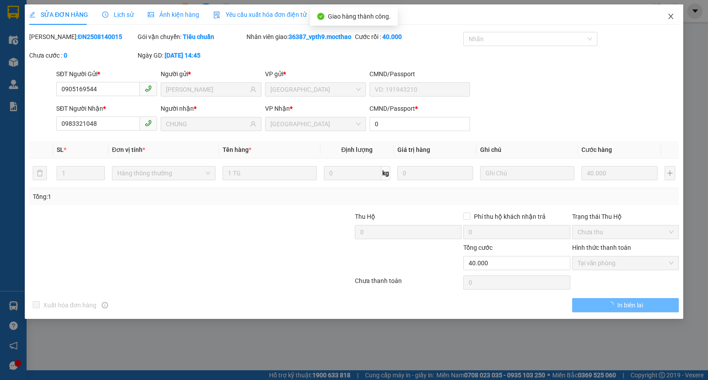
click at [671, 14] on icon "close" at bounding box center [670, 16] width 7 height 7
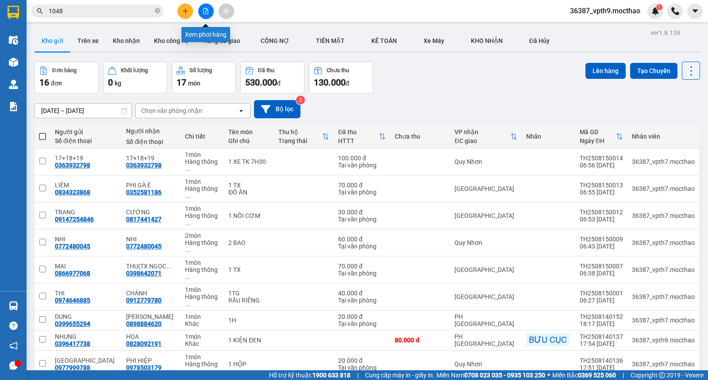
click at [203, 14] on button at bounding box center [205, 11] width 15 height 15
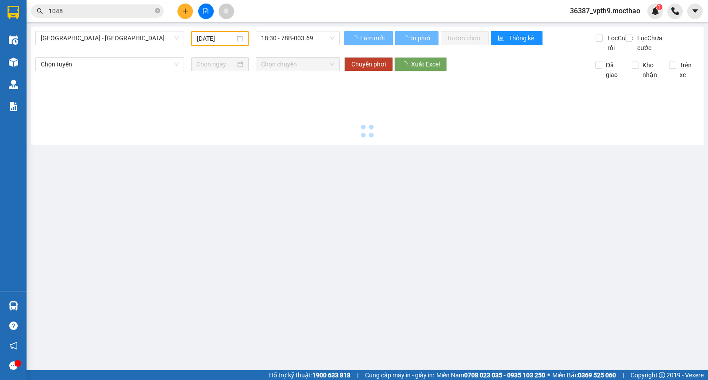
type input "[DATE]"
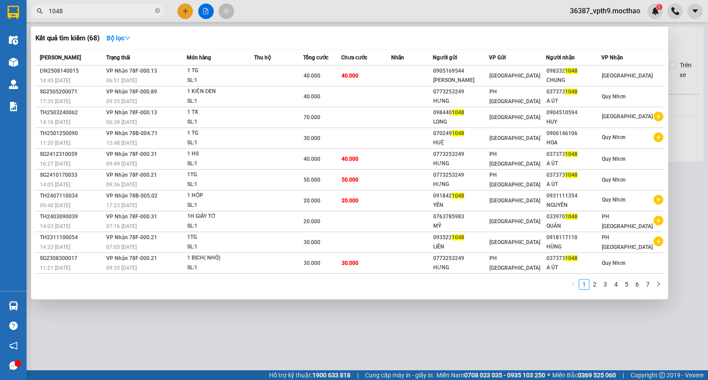
click at [160, 9] on span "1048" at bounding box center [97, 10] width 133 height 13
click at [160, 9] on icon "close-circle" at bounding box center [157, 10] width 5 height 5
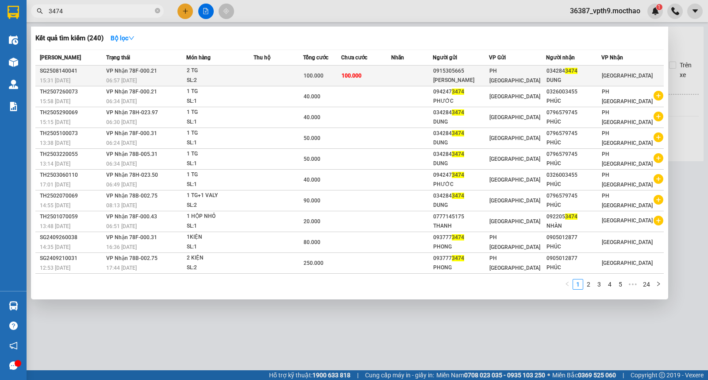
type input "3474"
click at [582, 76] on div "DUNG" at bounding box center [573, 80] width 54 height 9
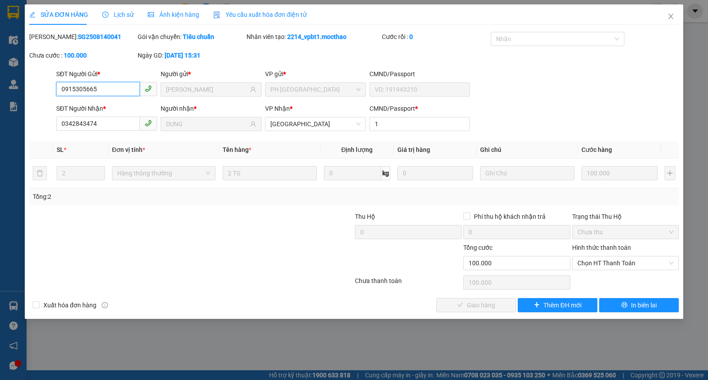
type input "0915305665"
type input "LÊ THỊ NGỌC ÁNH"
type input "0342843474"
type input "DUNG"
type input "1"
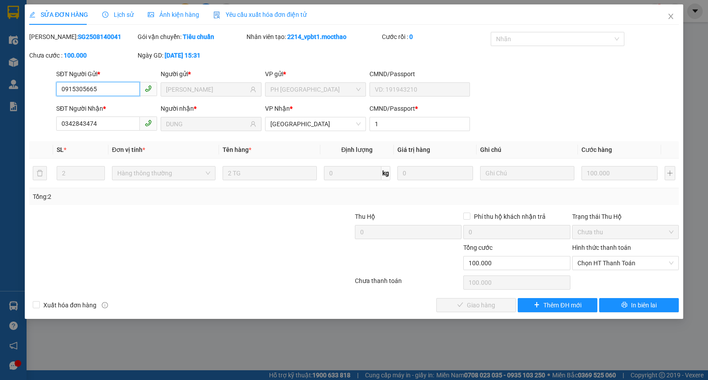
type input "100.000"
click at [629, 262] on span "Chọn HT Thanh Toán" at bounding box center [625, 262] width 96 height 13
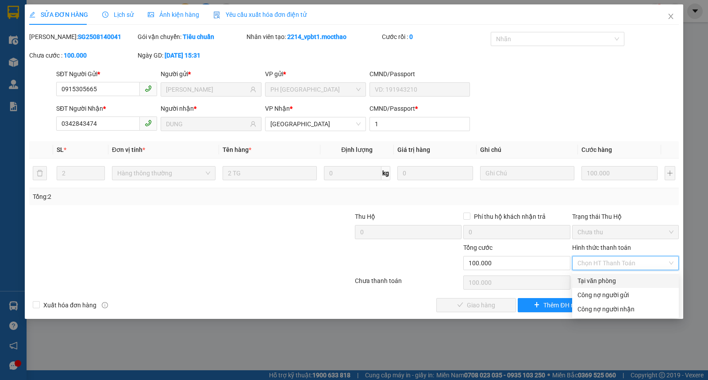
click at [593, 278] on div "Tại văn phòng" at bounding box center [625, 281] width 96 height 10
type input "0"
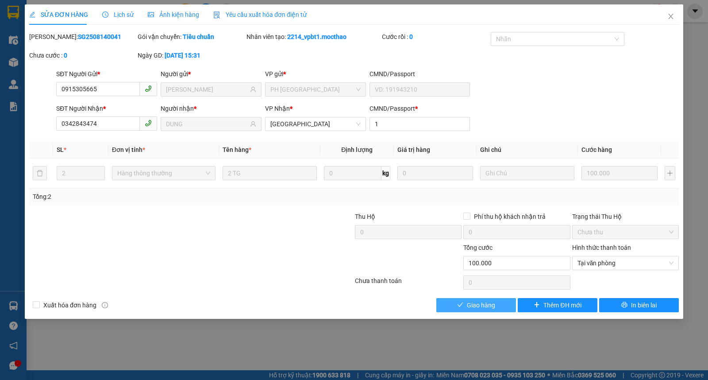
click at [493, 304] on span "Giao hàng" at bounding box center [481, 305] width 28 height 10
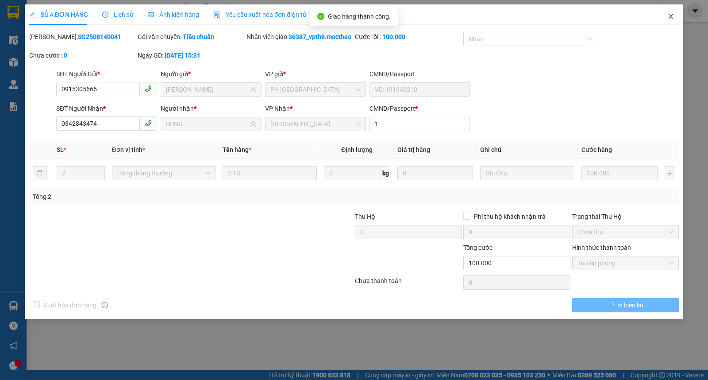
click at [672, 20] on icon "close" at bounding box center [670, 16] width 7 height 7
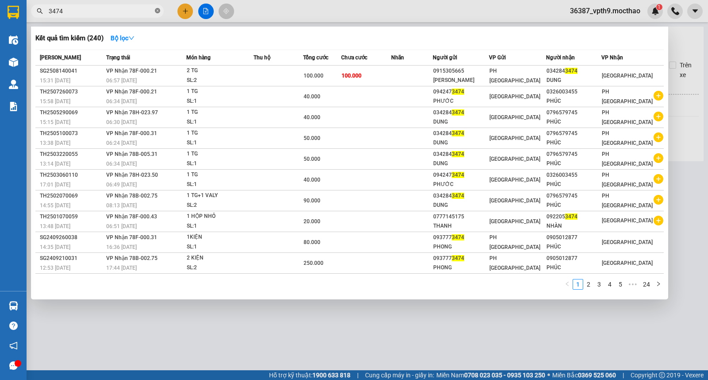
click at [158, 11] on icon "close-circle" at bounding box center [157, 10] width 5 height 5
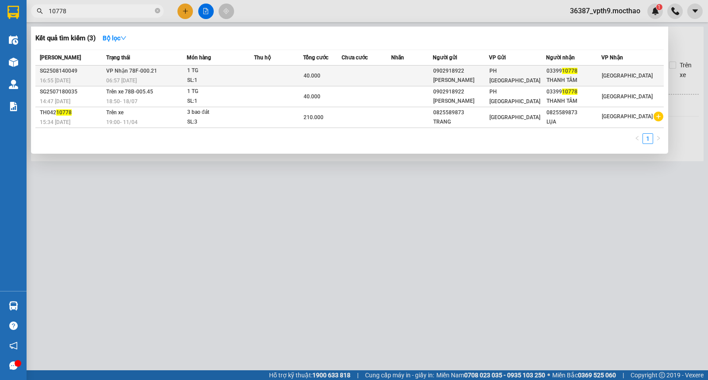
type input "10778"
click at [621, 73] on span "[PERSON_NAME]" at bounding box center [627, 76] width 51 height 6
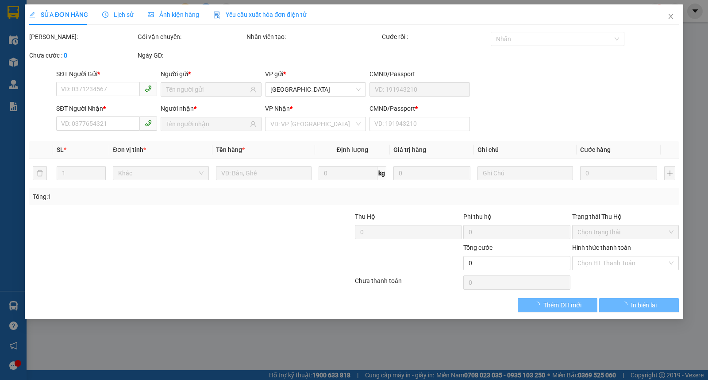
type input "0902918922"
type input "THU VÂN"
type input "0339910778"
type input "THANH TÂM"
type input "1"
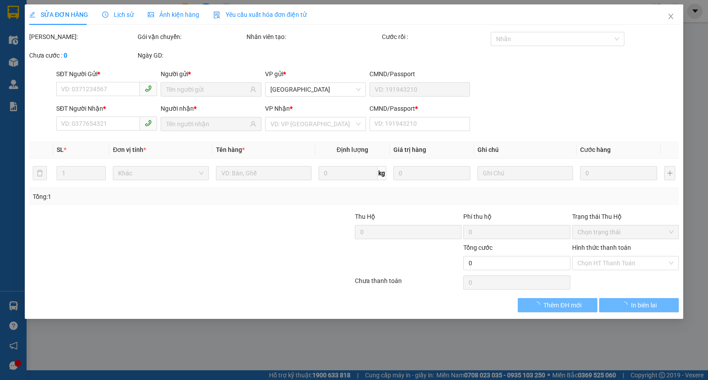
type input "40.000"
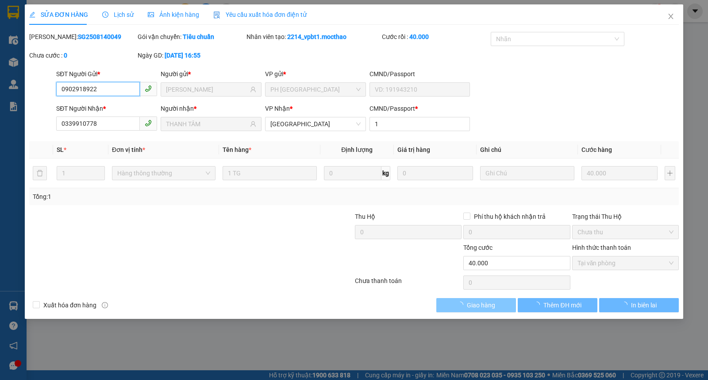
checkbox input "true"
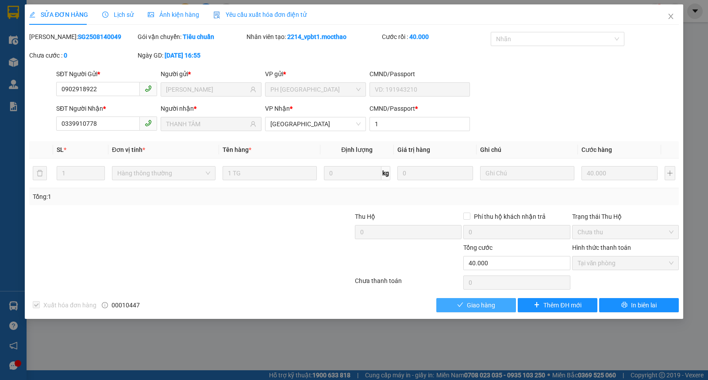
click at [462, 303] on icon "check" at bounding box center [460, 304] width 6 height 4
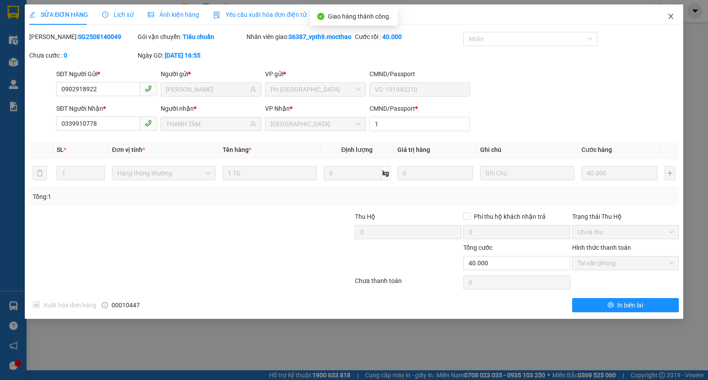
click at [668, 14] on icon "close" at bounding box center [670, 16] width 7 height 7
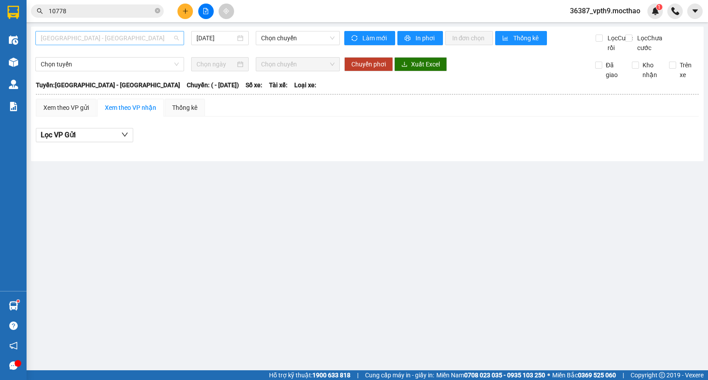
click at [99, 38] on span "[GEOGRAPHIC_DATA] - [PERSON_NAME]" at bounding box center [110, 37] width 138 height 13
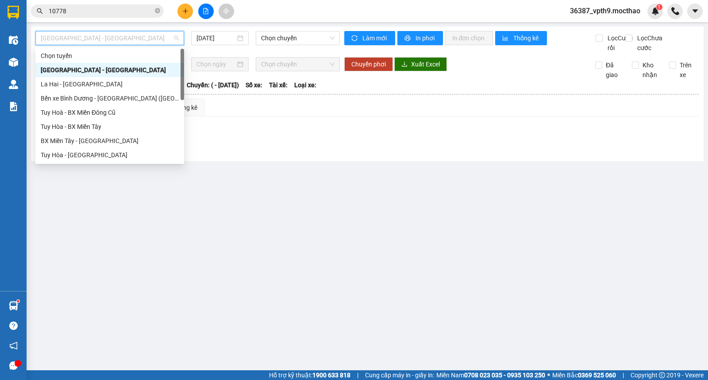
type input "m"
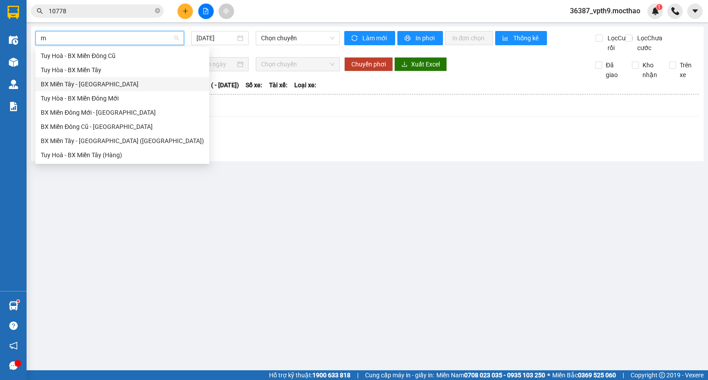
click at [81, 84] on div "BX Miền Tây - [PERSON_NAME]" at bounding box center [122, 84] width 163 height 10
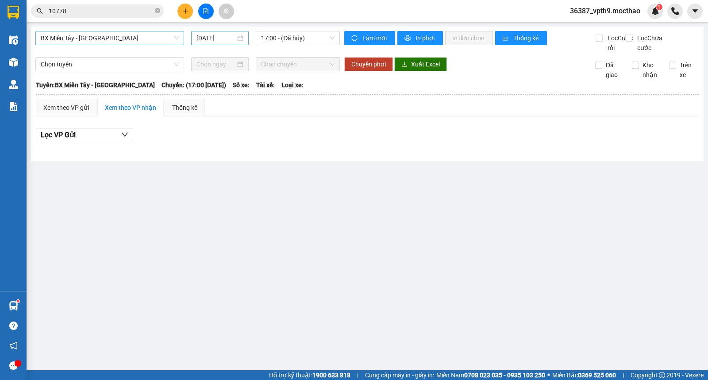
click at [219, 43] on div "[DATE]" at bounding box center [220, 38] width 58 height 14
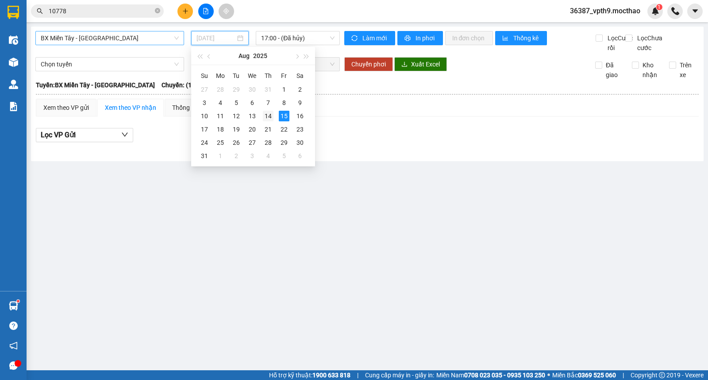
click at [270, 119] on div "14" at bounding box center [268, 116] width 11 height 11
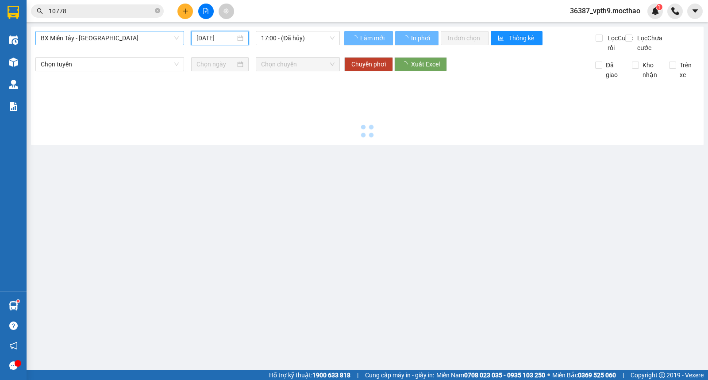
type input "[DATE]"
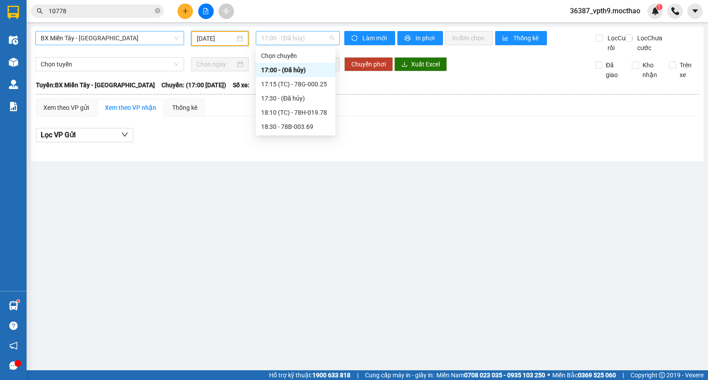
click at [314, 40] on span "17:00 - (Đã hủy)" at bounding box center [297, 37] width 73 height 13
click at [321, 81] on div "17:15 (TC) - 78G-000.25" at bounding box center [295, 84] width 69 height 10
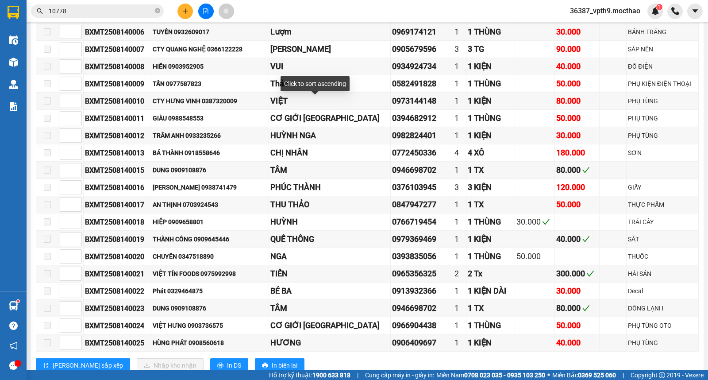
scroll to position [344, 0]
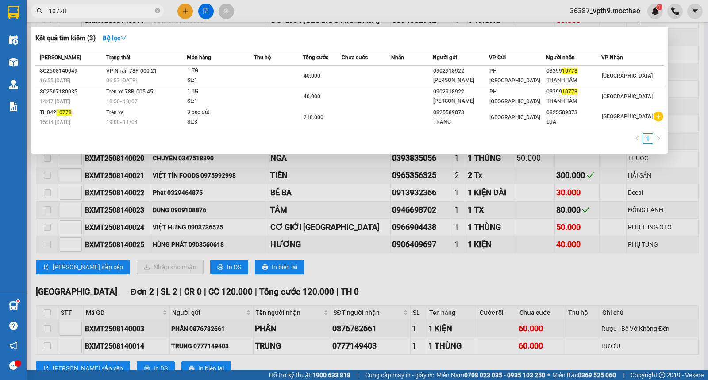
click at [154, 10] on span "10778" at bounding box center [97, 10] width 133 height 13
click at [157, 10] on icon "close-circle" at bounding box center [157, 10] width 5 height 5
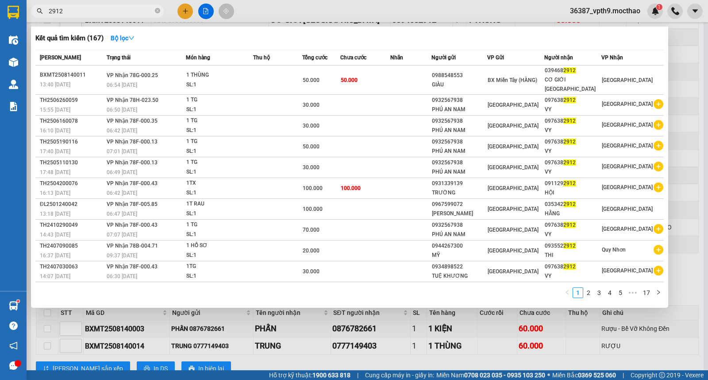
type input "2912"
click at [516, 327] on div at bounding box center [354, 190] width 708 height 380
click at [156, 10] on icon "close-circle" at bounding box center [157, 10] width 5 height 5
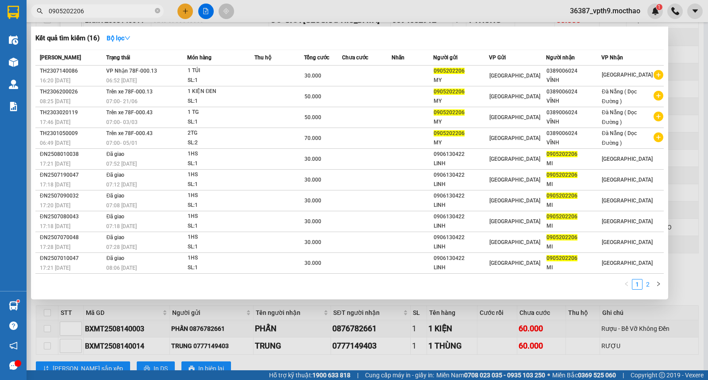
type input "0905202206"
click at [649, 286] on link "2" at bounding box center [648, 284] width 10 height 10
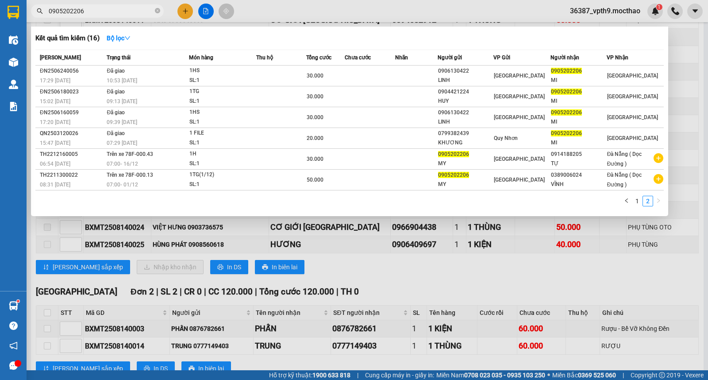
click at [592, 297] on div at bounding box center [354, 190] width 708 height 380
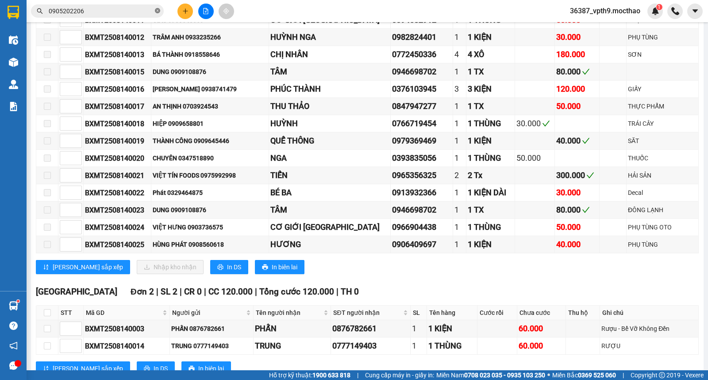
click at [157, 9] on icon "close-circle" at bounding box center [157, 10] width 5 height 5
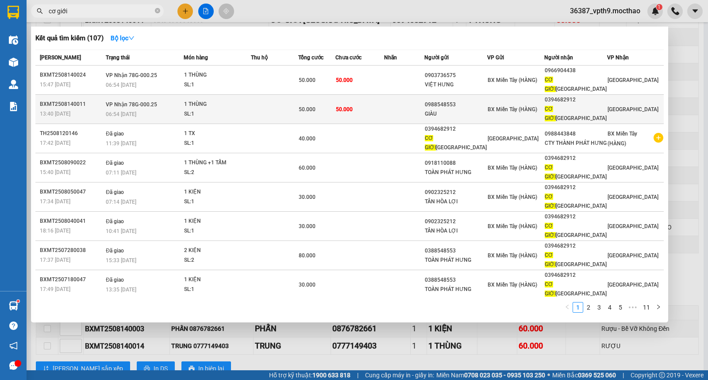
type input "cơ giới"
click at [485, 109] on div "GIÀU" at bounding box center [456, 113] width 62 height 9
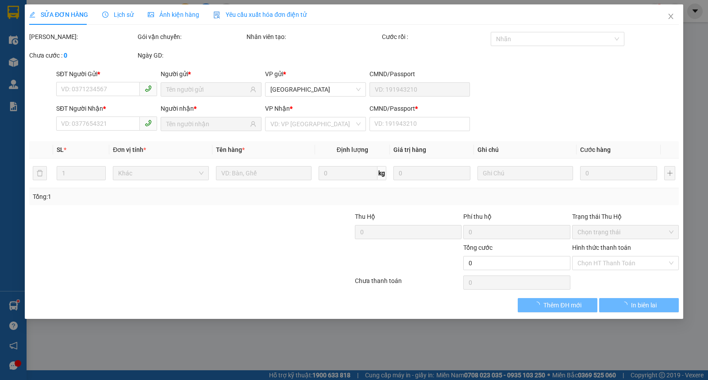
type input "0988548553"
type input "GIÀU"
type input "0394682912"
type input "CƠ [PERSON_NAME][GEOGRAPHIC_DATA]"
type input "0"
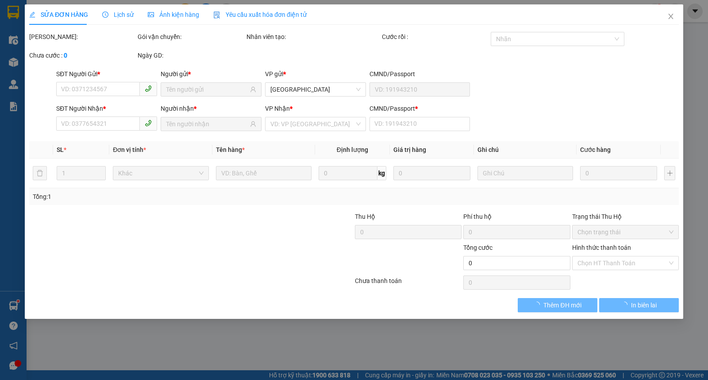
type input "50.000"
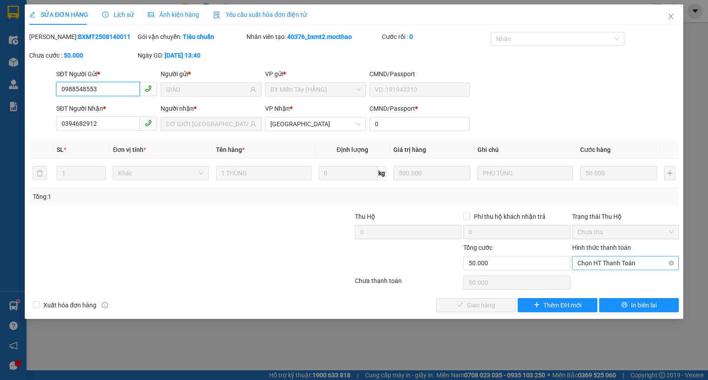
click at [602, 259] on span "Chọn HT Thanh Toán" at bounding box center [625, 262] width 96 height 13
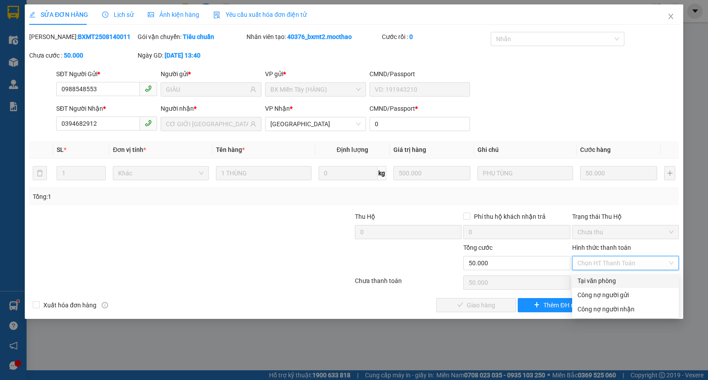
click at [594, 282] on div "Tại văn phòng" at bounding box center [625, 281] width 96 height 10
type input "0"
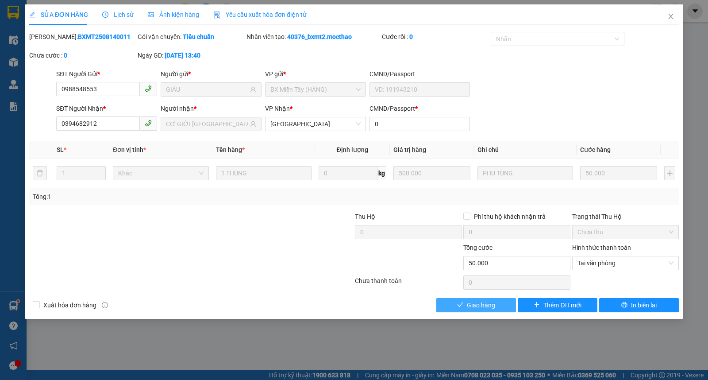
click at [488, 306] on span "Giao hàng" at bounding box center [481, 305] width 28 height 10
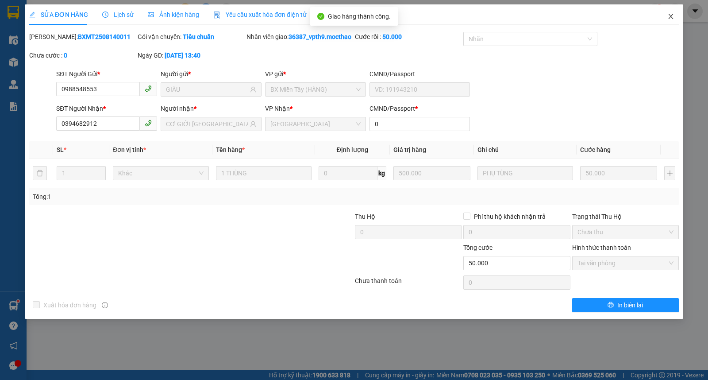
click at [669, 16] on icon "close" at bounding box center [670, 16] width 7 height 7
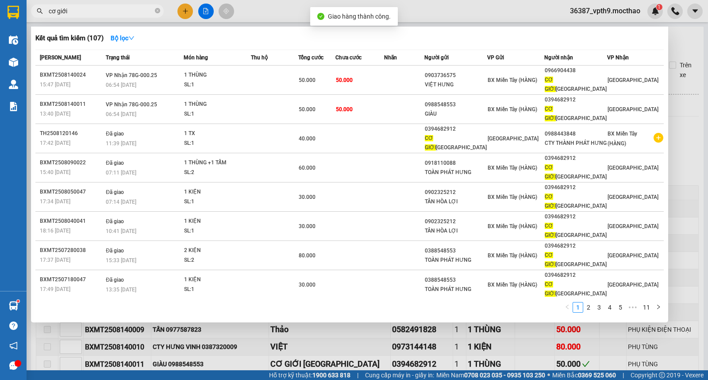
click at [109, 12] on input "cơ giới" at bounding box center [101, 11] width 104 height 10
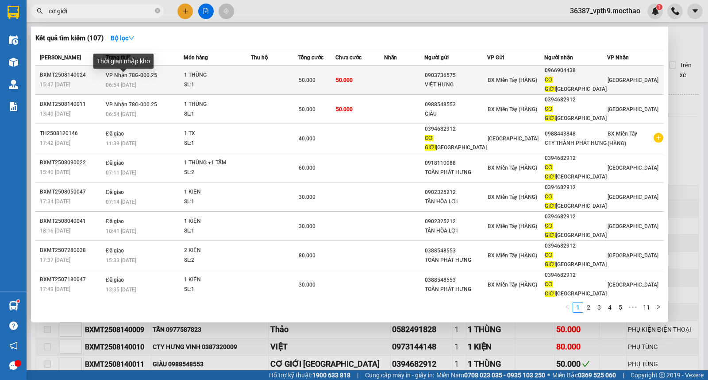
click at [114, 83] on span "06:54 [DATE]" at bounding box center [121, 85] width 31 height 6
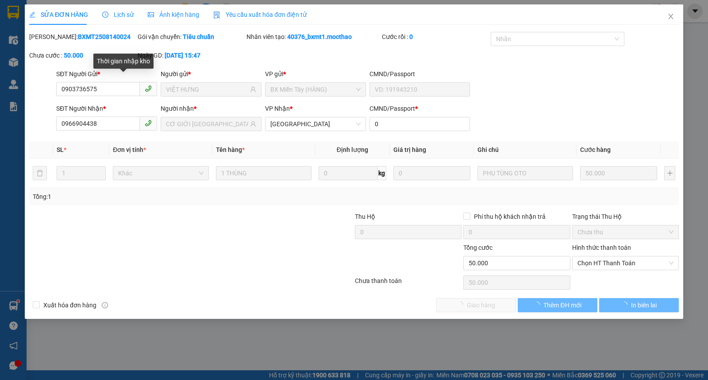
type input "0903736575"
type input "VIỆT HƯNG"
type input "0966904438"
type input "CƠ [PERSON_NAME][GEOGRAPHIC_DATA]"
type input "0"
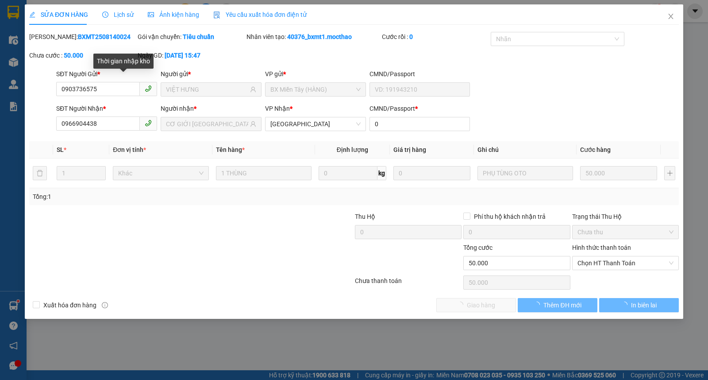
type input "50.000"
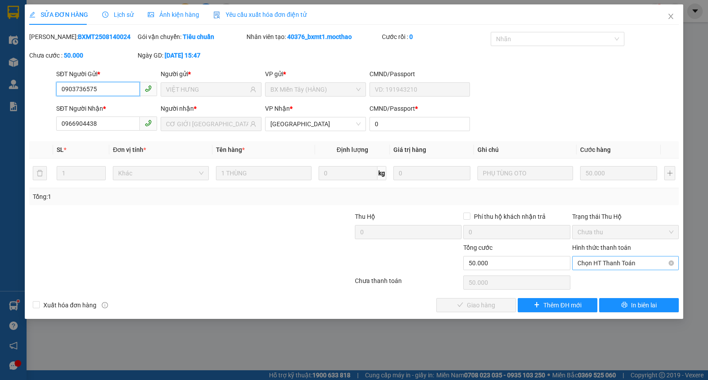
click at [606, 260] on span "Chọn HT Thanh Toán" at bounding box center [625, 262] width 96 height 13
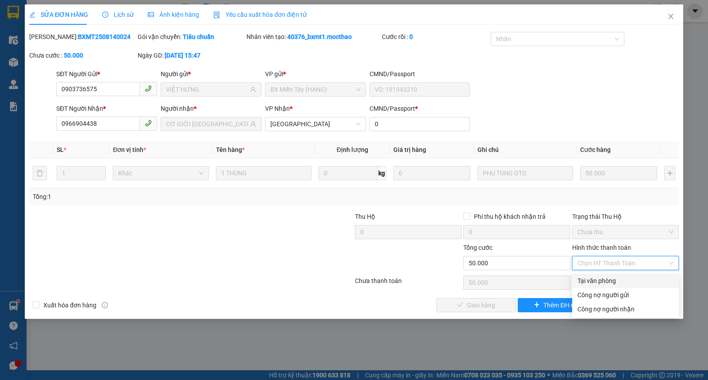
click at [595, 280] on div "Tại văn phòng" at bounding box center [625, 281] width 96 height 10
type input "0"
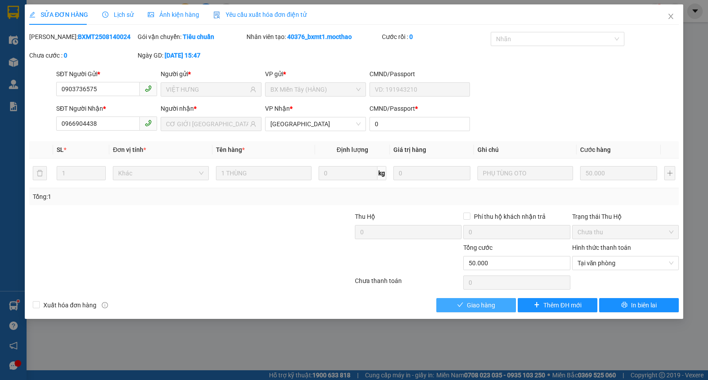
click at [461, 304] on icon "check" at bounding box center [460, 304] width 6 height 4
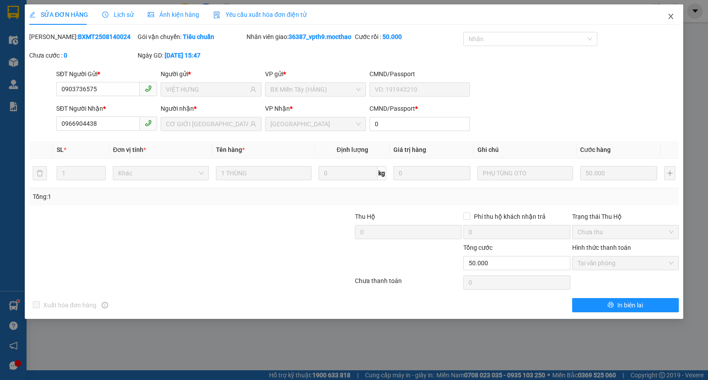
click at [670, 21] on span "Close" at bounding box center [670, 16] width 25 height 25
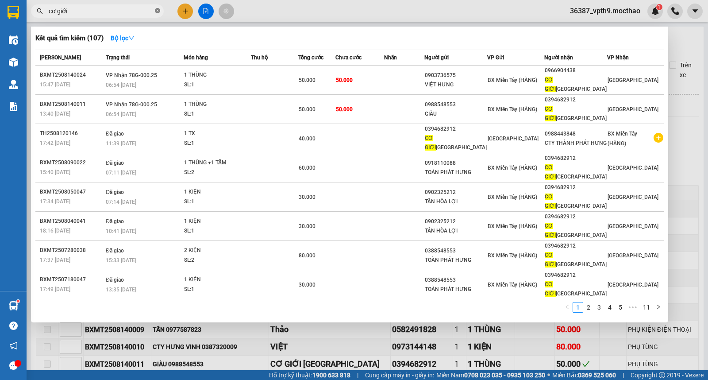
click at [158, 9] on icon "close-circle" at bounding box center [157, 10] width 5 height 5
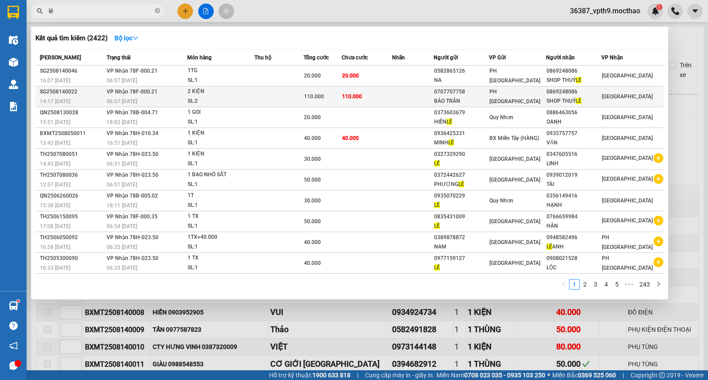
type input "lê"
click at [575, 87] on div "0869248086" at bounding box center [573, 91] width 54 height 9
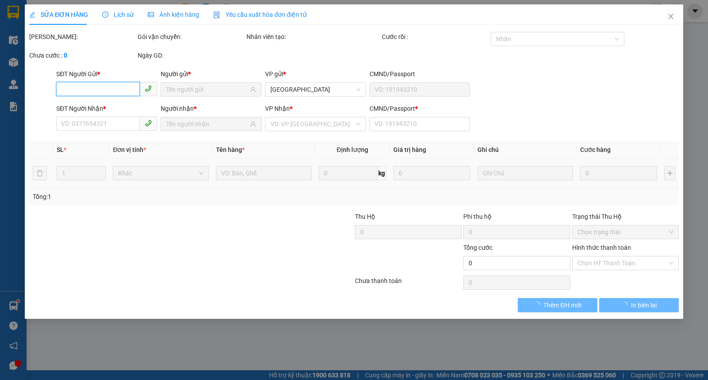
type input "0707707758"
type input "BẢO TRÂN"
type input "0869248086"
type input "SHOP THUỶ LÊ"
type input "1"
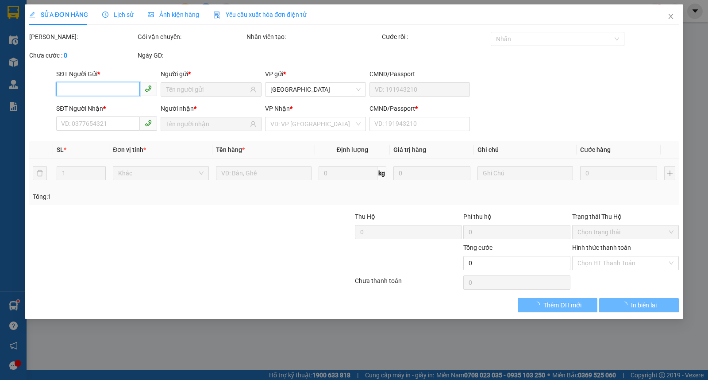
type input "110.000"
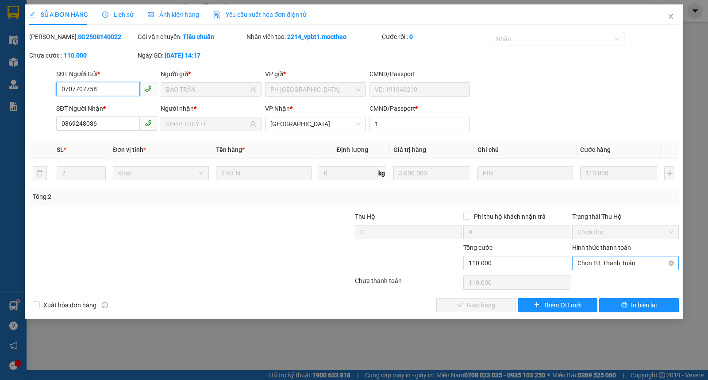
click at [589, 264] on span "Chọn HT Thanh Toán" at bounding box center [625, 262] width 96 height 13
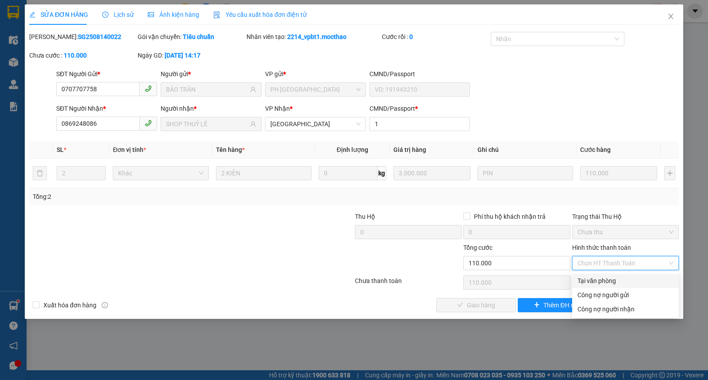
click at [595, 281] on div "Tại văn phòng" at bounding box center [625, 281] width 96 height 10
type input "0"
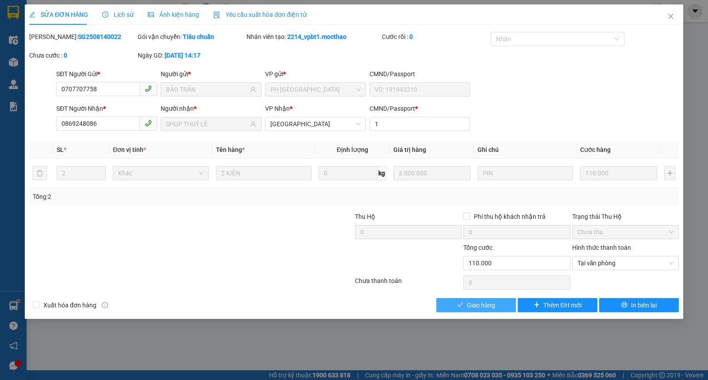
click at [491, 308] on span "Giao hàng" at bounding box center [481, 305] width 28 height 10
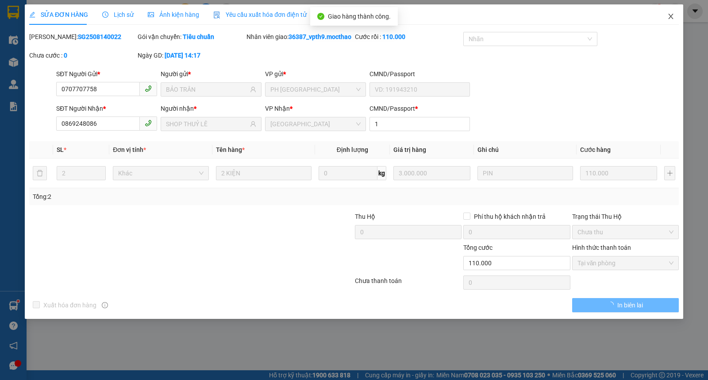
click at [675, 17] on span "Close" at bounding box center [670, 16] width 25 height 25
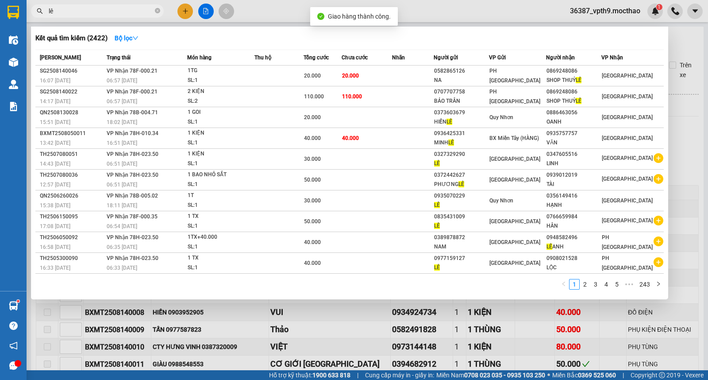
click at [114, 9] on input "lê" at bounding box center [101, 11] width 104 height 10
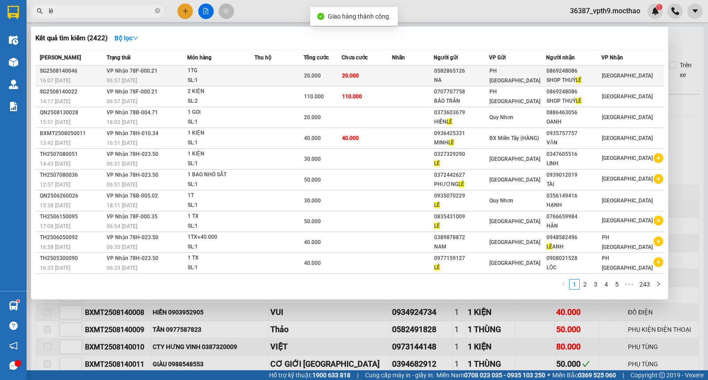
click at [570, 77] on div "SHOP THUỶ LÊ" at bounding box center [573, 80] width 54 height 9
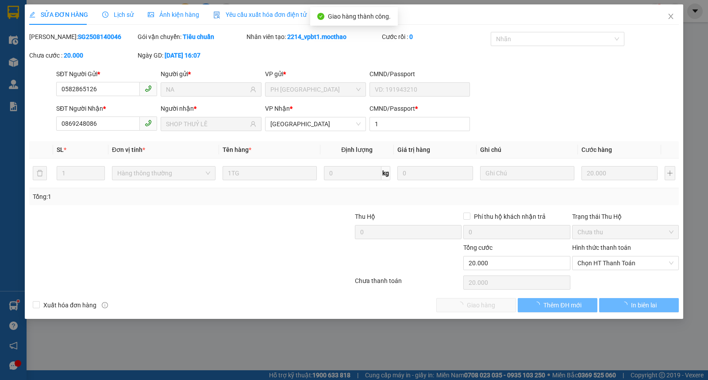
type input "0582865126"
type input "NA"
type input "0869248086"
type input "SHOP THUỶ LÊ"
type input "1"
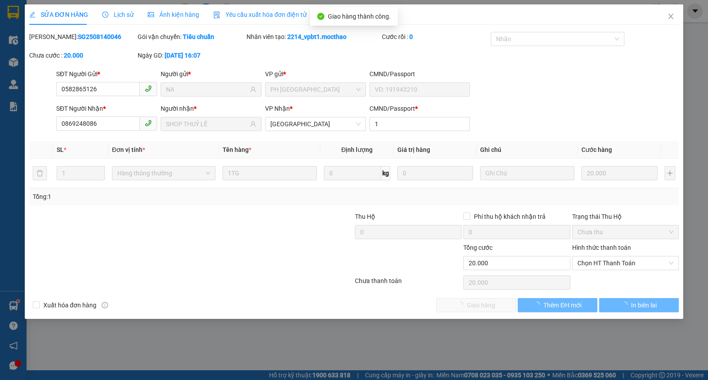
type input "20.000"
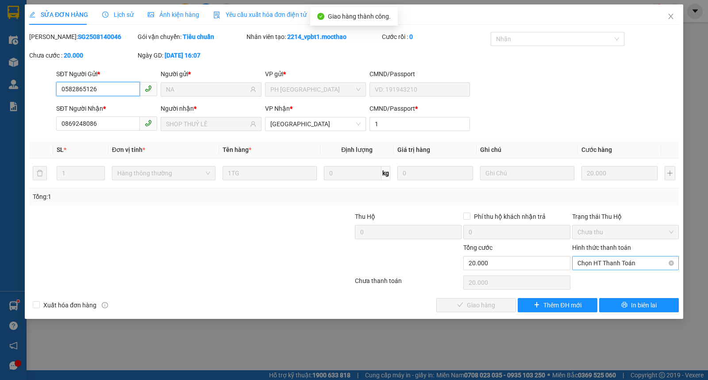
click at [602, 261] on span "Chọn HT Thanh Toán" at bounding box center [625, 262] width 96 height 13
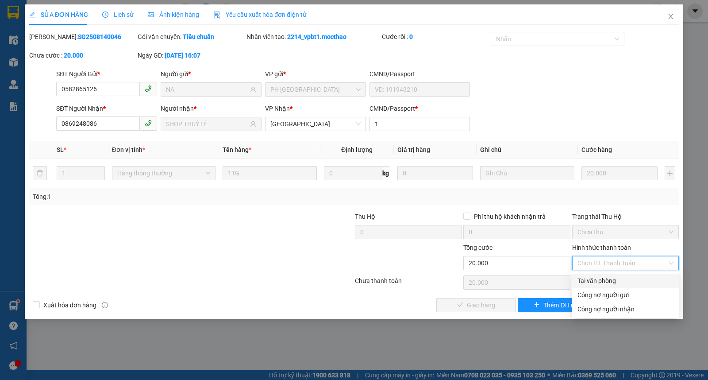
click at [598, 277] on div "Tại văn phòng" at bounding box center [625, 281] width 96 height 10
type input "0"
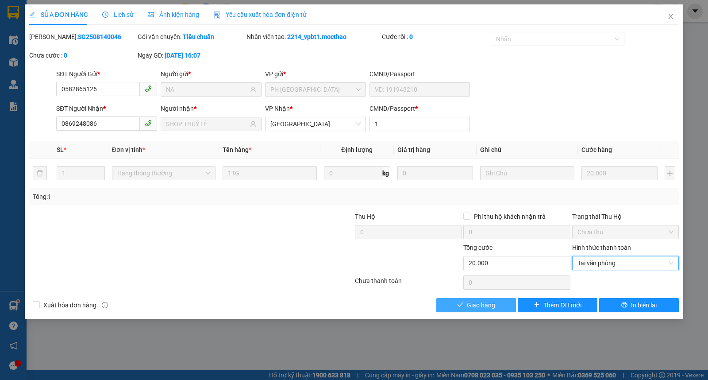
click at [490, 300] on span "Giao hàng" at bounding box center [481, 305] width 28 height 10
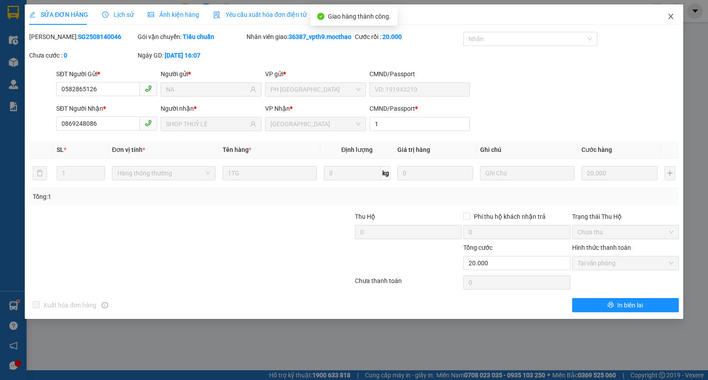
click at [671, 19] on icon "close" at bounding box center [670, 16] width 7 height 7
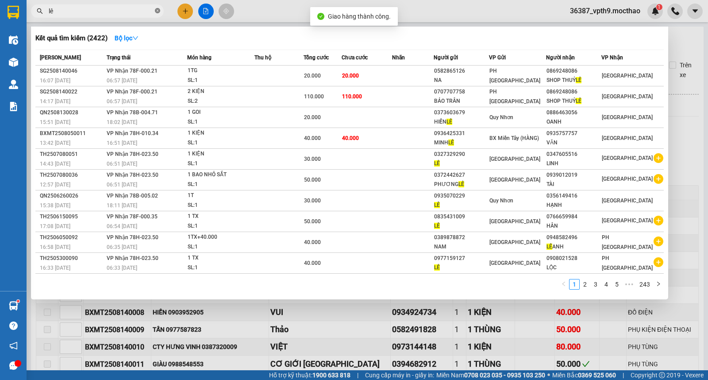
click at [158, 9] on icon "close-circle" at bounding box center [157, 10] width 5 height 5
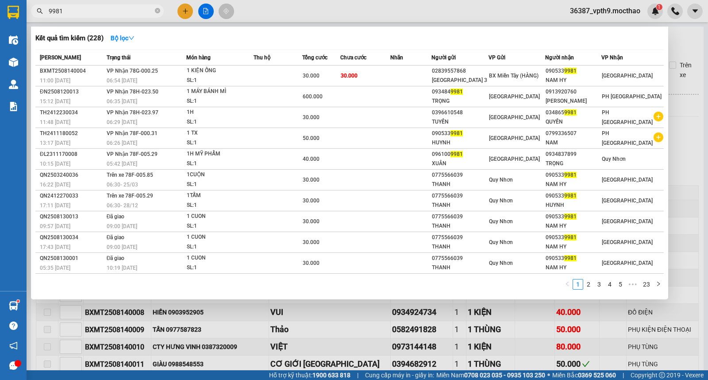
type input "9981"
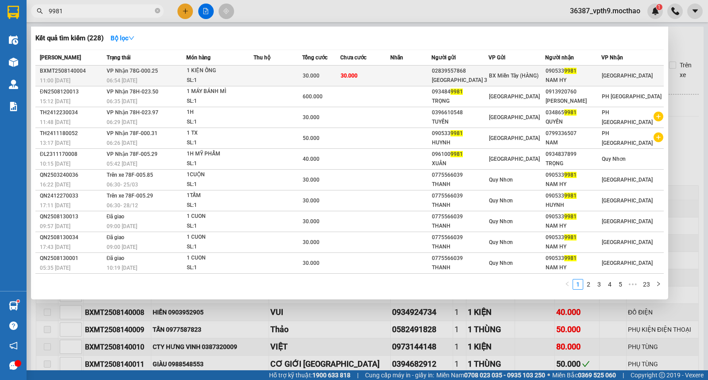
click at [198, 73] on div "1 KIỆN ỐNG" at bounding box center [220, 71] width 66 height 10
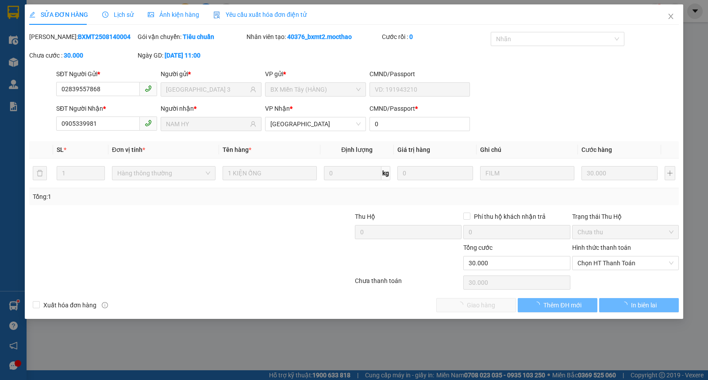
type input "02839557868"
type input "SÀI GÒN 3"
type input "0905339981"
type input "NAM HY"
type input "0"
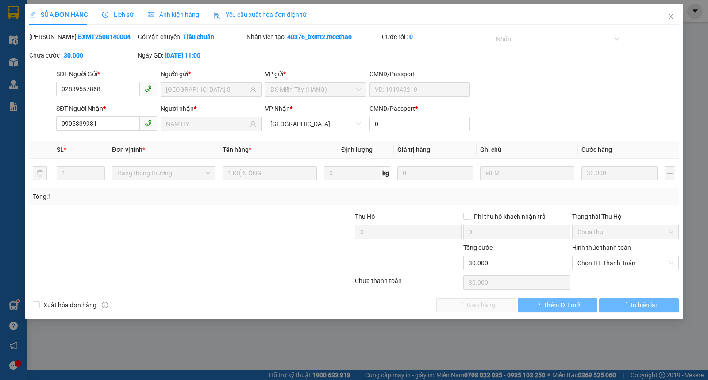
type input "30.000"
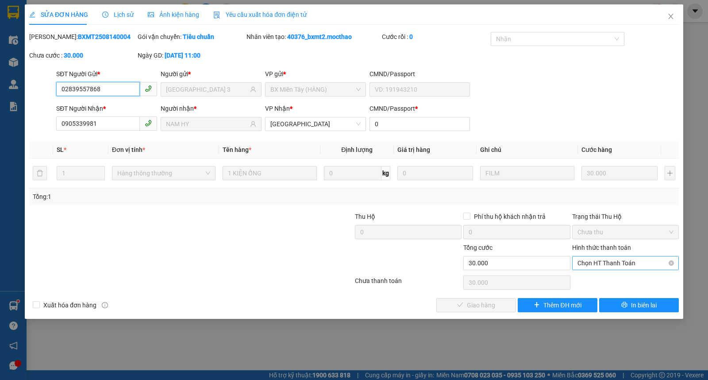
click at [610, 261] on span "Chọn HT Thanh Toán" at bounding box center [625, 262] width 96 height 13
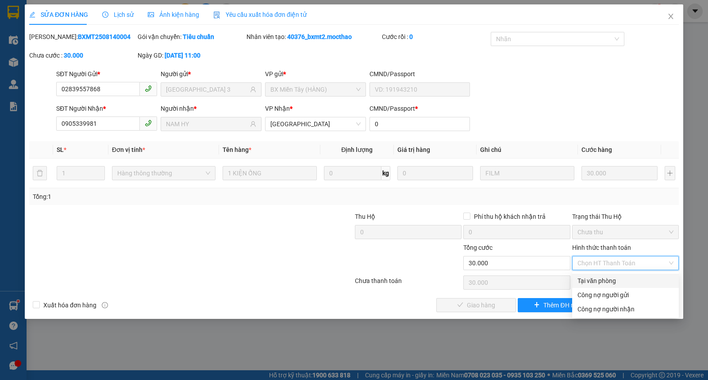
click at [599, 282] on div "Tại văn phòng" at bounding box center [625, 281] width 96 height 10
type input "0"
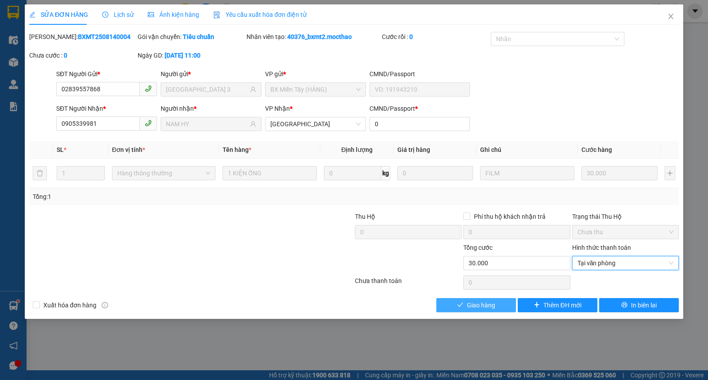
click at [498, 304] on button "Giao hàng" at bounding box center [476, 305] width 80 height 14
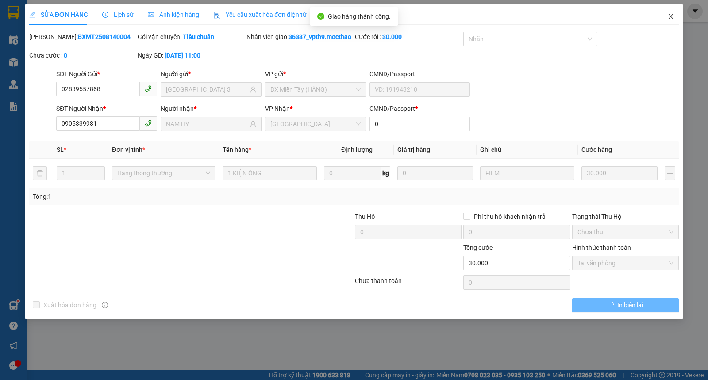
click at [671, 21] on span "Close" at bounding box center [670, 16] width 25 height 25
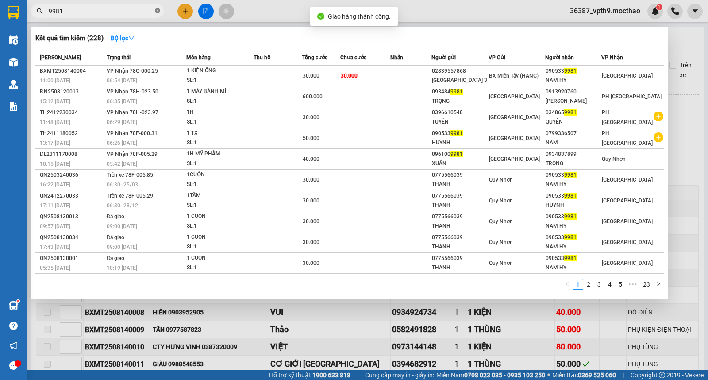
click at [155, 11] on icon "close-circle" at bounding box center [157, 10] width 5 height 5
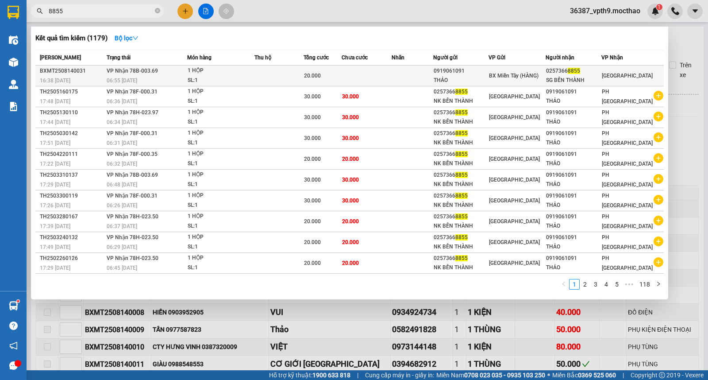
type input "8855"
click at [545, 73] on div "BX Miền Tây (HÀNG)" at bounding box center [517, 76] width 56 height 10
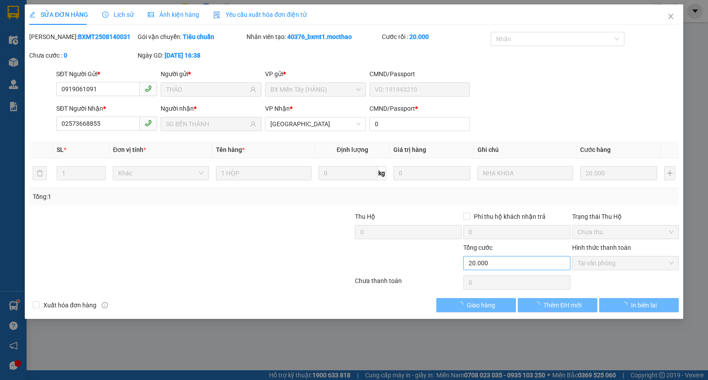
type input "0919061091"
type input "THẢO"
type input "02573668855"
type input "SG BẾN THÀNH"
type input "0"
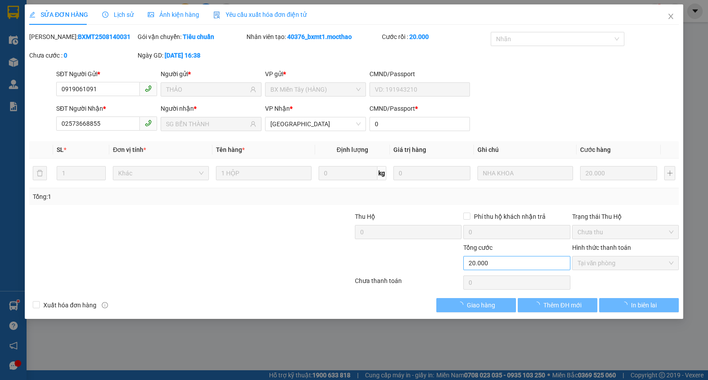
type input "20.000"
checkbox input "true"
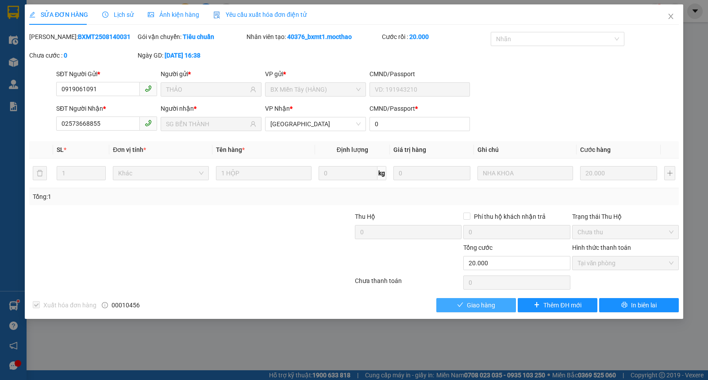
click at [483, 306] on span "Giao hàng" at bounding box center [481, 305] width 28 height 10
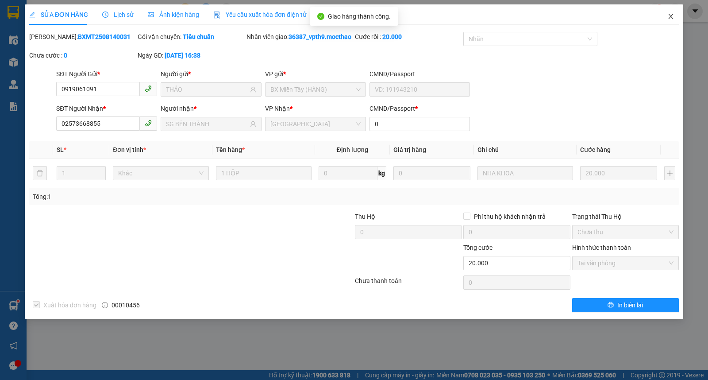
click at [676, 15] on span "Close" at bounding box center [670, 16] width 25 height 25
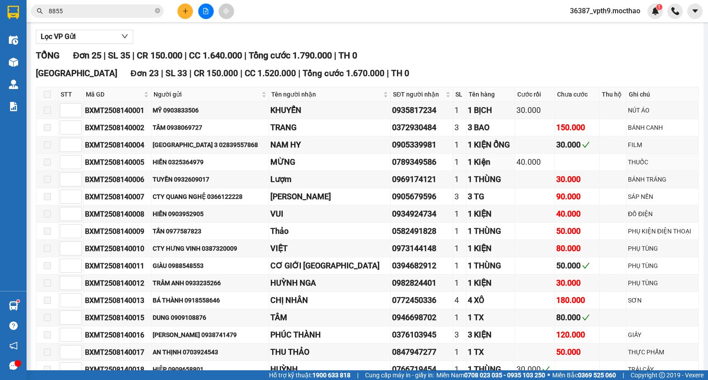
scroll to position [147, 0]
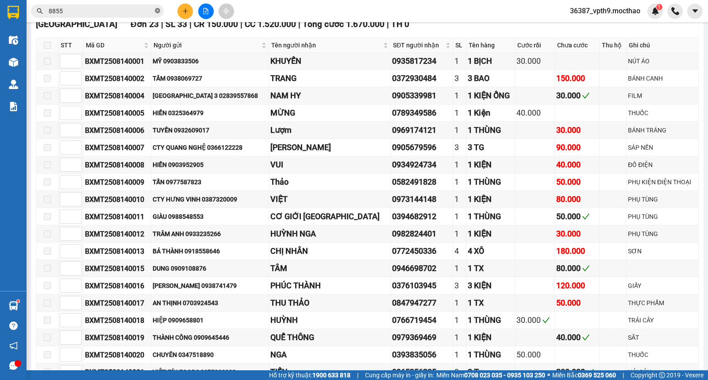
click at [156, 7] on span at bounding box center [157, 11] width 5 height 8
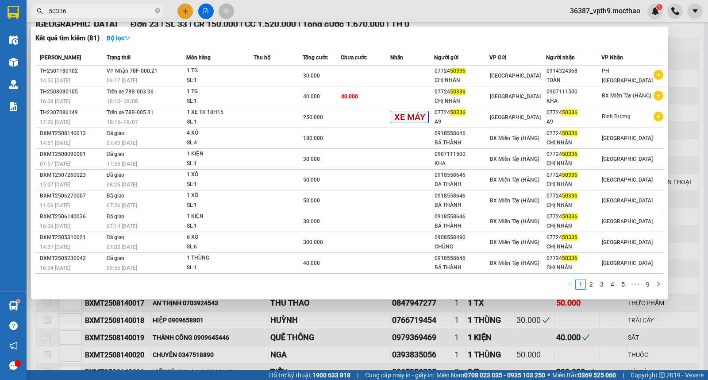
type input "50336"
click at [682, 31] on div at bounding box center [354, 190] width 708 height 380
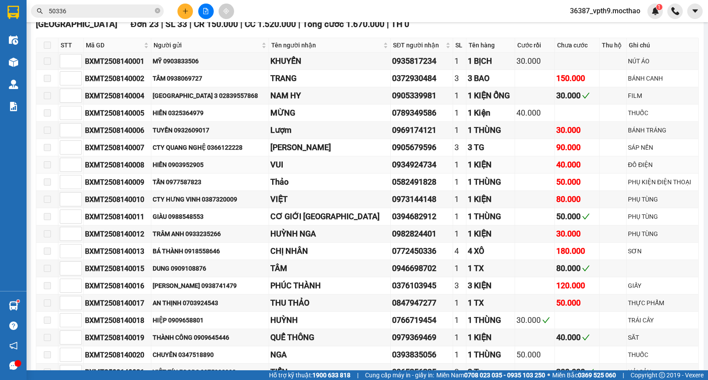
scroll to position [0, 0]
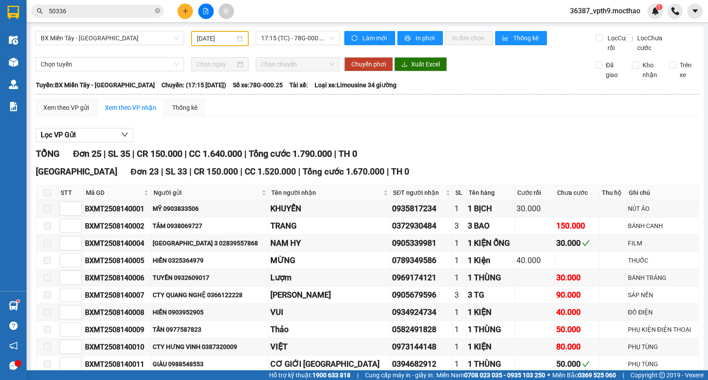
click at [355, 29] on div "BX Miền Tây - Tuy Hòa 14/08/2025 17:15 (TC) - 78G-000.25 Làm mới In phơi In đơn…" at bounding box center [367, 383] width 672 height 713
click at [357, 38] on button "Làm mới" at bounding box center [369, 38] width 51 height 14
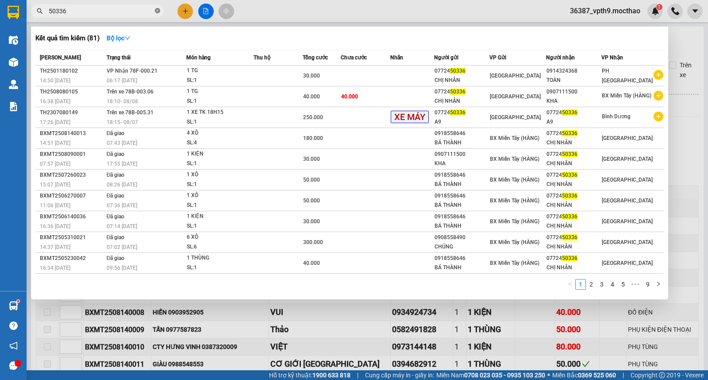
click at [157, 12] on icon "close-circle" at bounding box center [157, 10] width 5 height 5
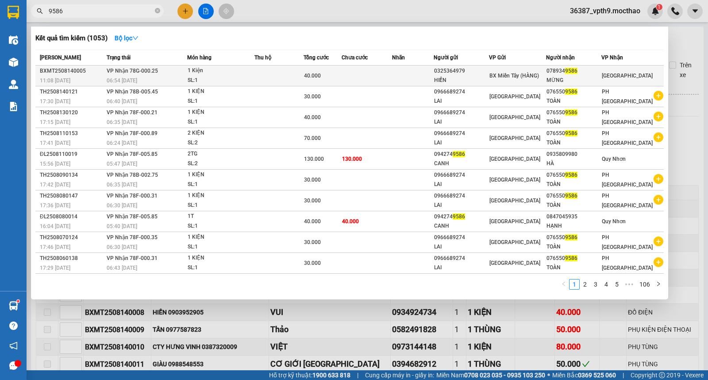
type input "9586"
click at [593, 72] on div "078934 9586" at bounding box center [573, 70] width 54 height 9
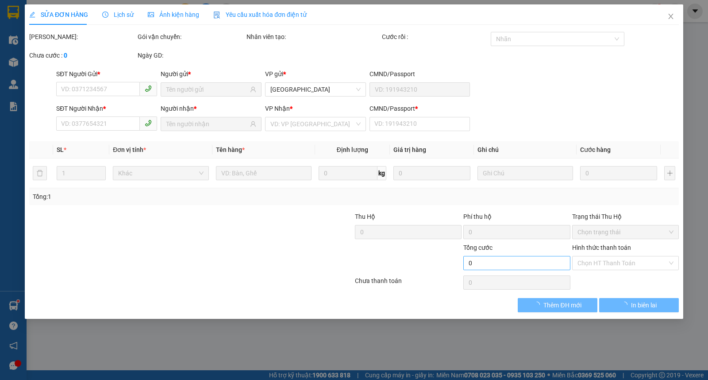
type input "0325364979"
type input "HIỀN"
type input "0789349586"
type input "MỪNG"
type input "0"
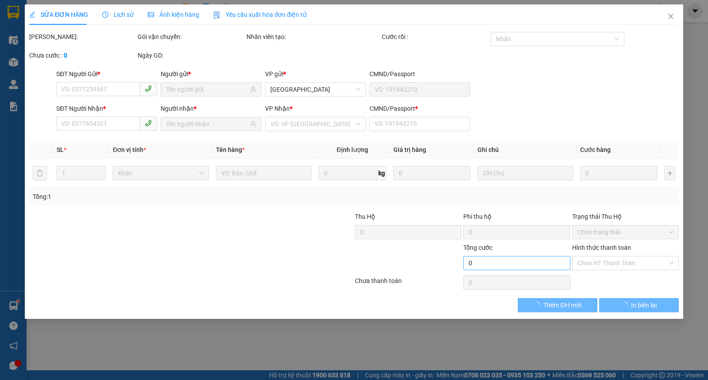
type input "40.000"
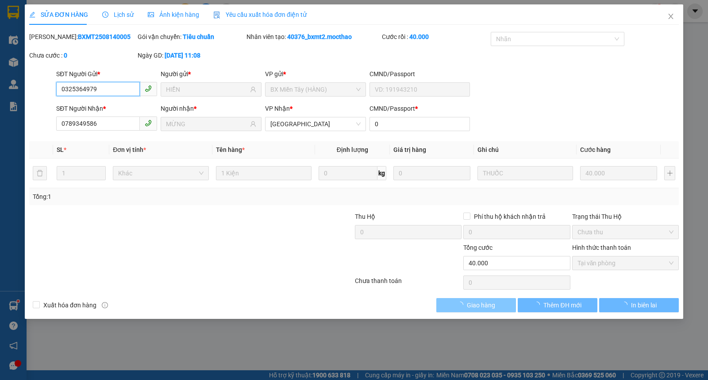
checkbox input "true"
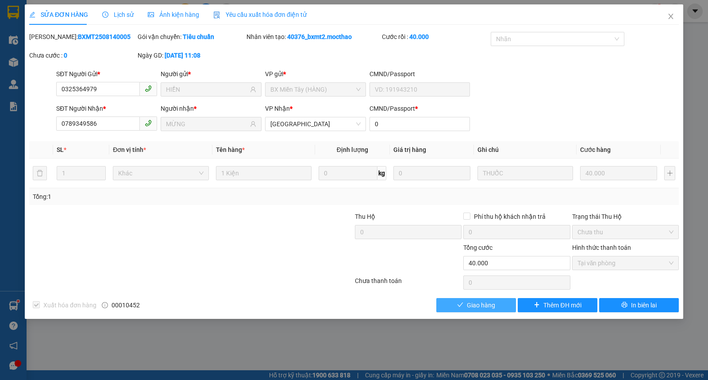
click at [487, 306] on span "Giao hàng" at bounding box center [481, 305] width 28 height 10
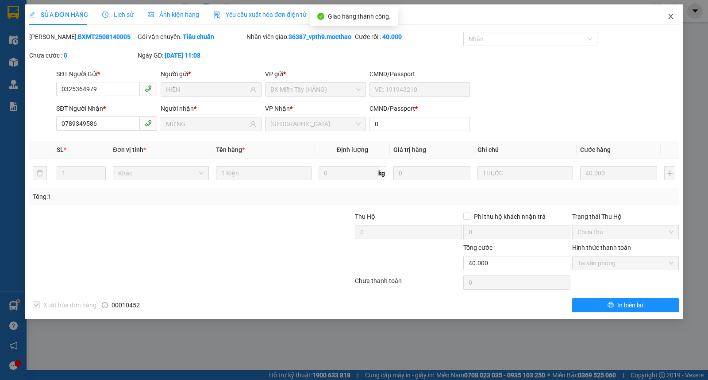
click at [668, 15] on icon "close" at bounding box center [670, 16] width 7 height 7
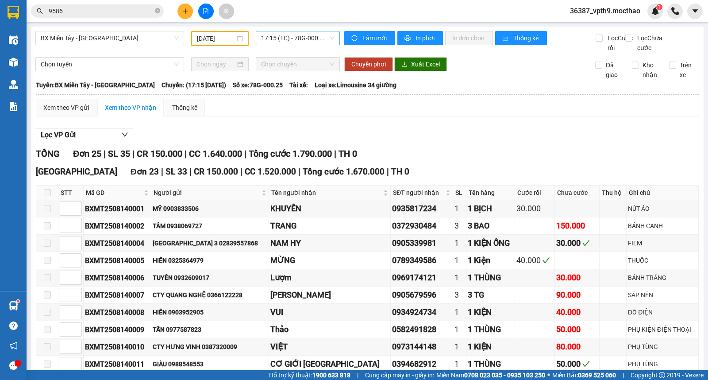
click at [327, 37] on span "17:15 (TC) - 78G-000.25" at bounding box center [297, 37] width 73 height 13
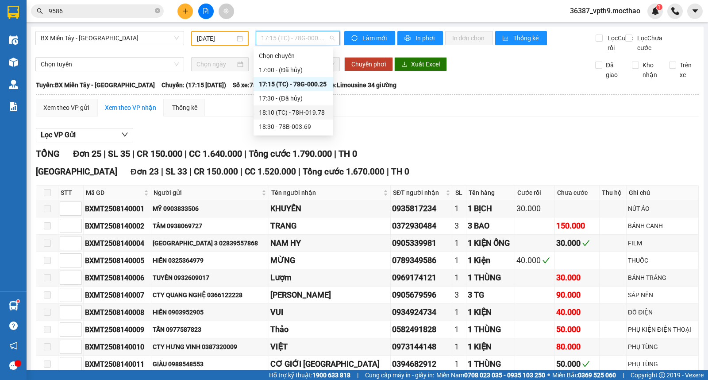
click at [307, 111] on div "18:10 (TC) - 78H-019.78" at bounding box center [293, 112] width 69 height 10
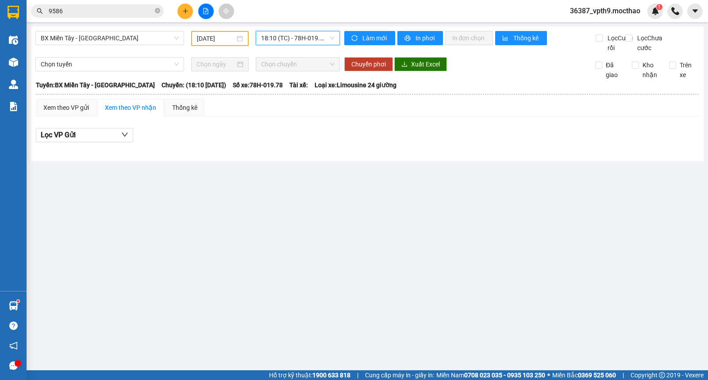
click at [316, 37] on span "18:10 (TC) - 78H-019.78" at bounding box center [297, 37] width 73 height 13
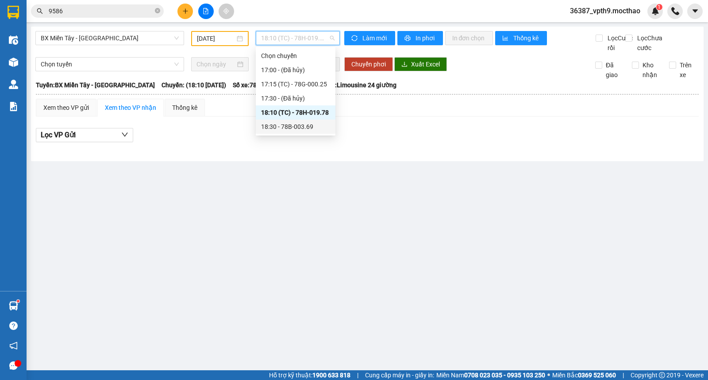
click at [295, 126] on div "18:30 - 78B-003.69" at bounding box center [295, 127] width 69 height 10
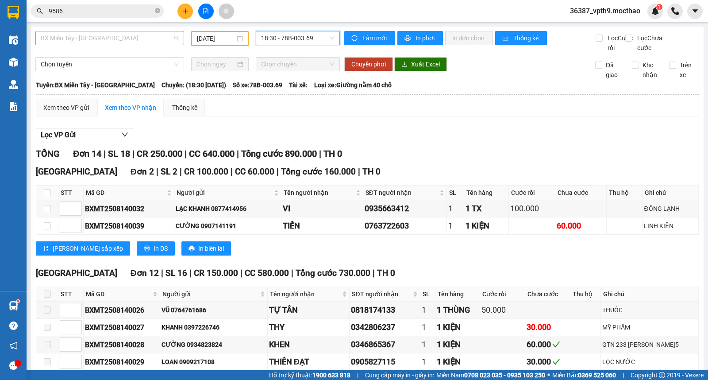
click at [69, 39] on span "BX Miền Tây - [PERSON_NAME]" at bounding box center [110, 37] width 138 height 13
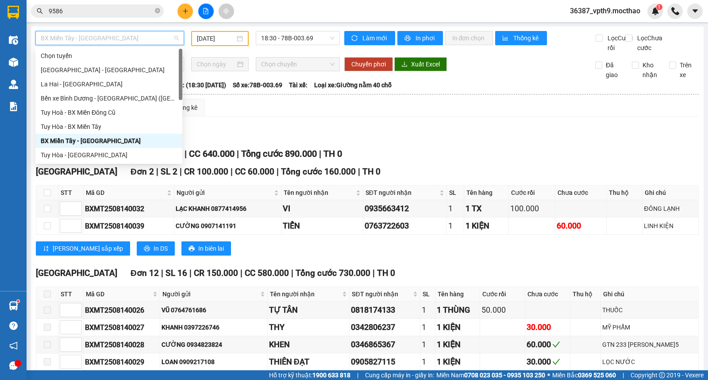
type input "M"
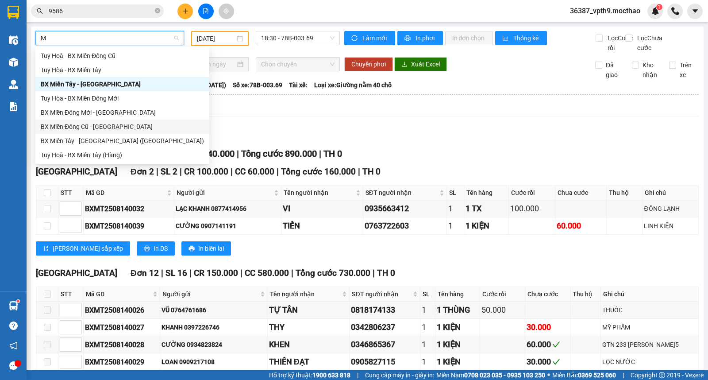
click at [104, 131] on div "BX Miền Đông Cũ - [PERSON_NAME]" at bounding box center [122, 126] width 174 height 14
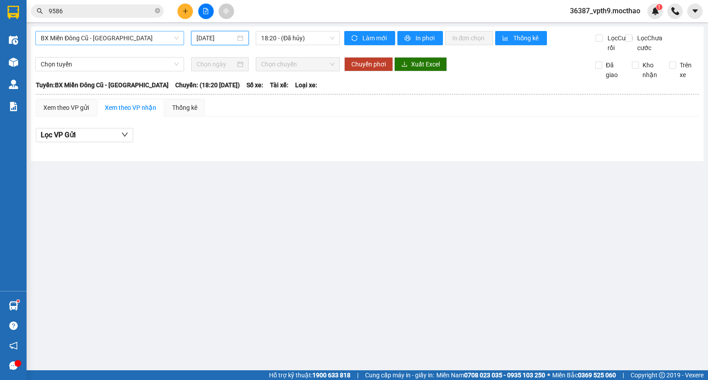
click at [208, 42] on input "[DATE]" at bounding box center [215, 38] width 39 height 10
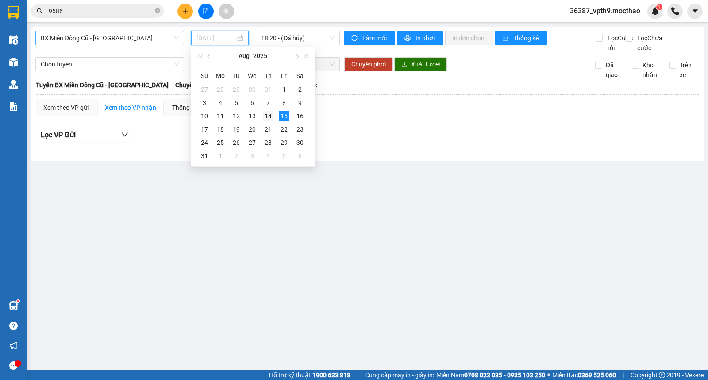
click at [270, 116] on div "14" at bounding box center [268, 116] width 11 height 11
type input "[DATE]"
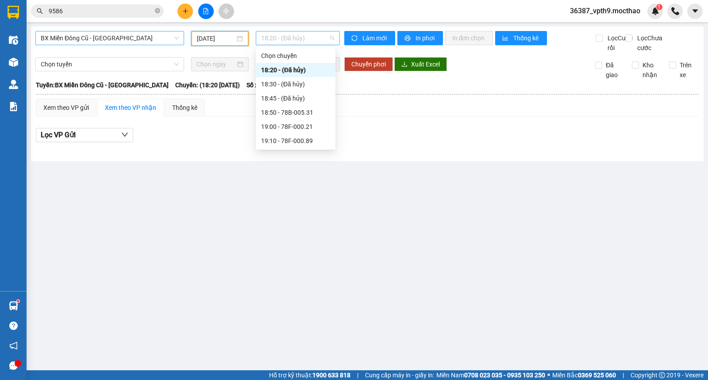
click at [329, 34] on span "18:20 - (Đã hủy)" at bounding box center [297, 37] width 73 height 13
click at [306, 109] on div "18:50 - 78B-005.31" at bounding box center [295, 112] width 69 height 10
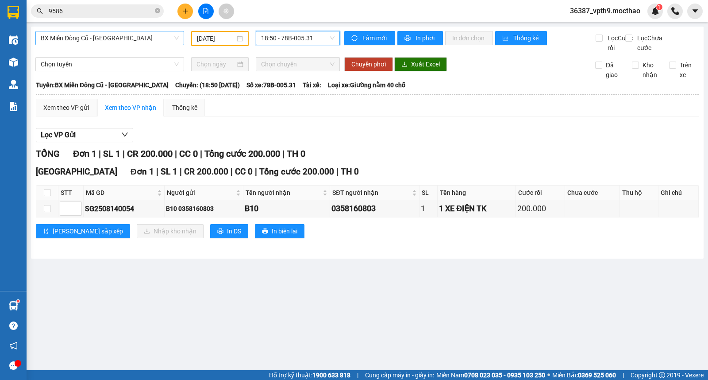
click at [324, 43] on span "18:50 - 78B-005.31" at bounding box center [297, 37] width 73 height 13
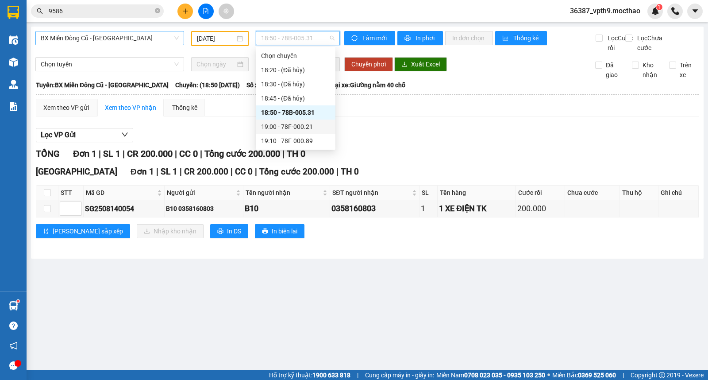
click at [288, 124] on div "19:00 - 78F-000.21" at bounding box center [295, 127] width 69 height 10
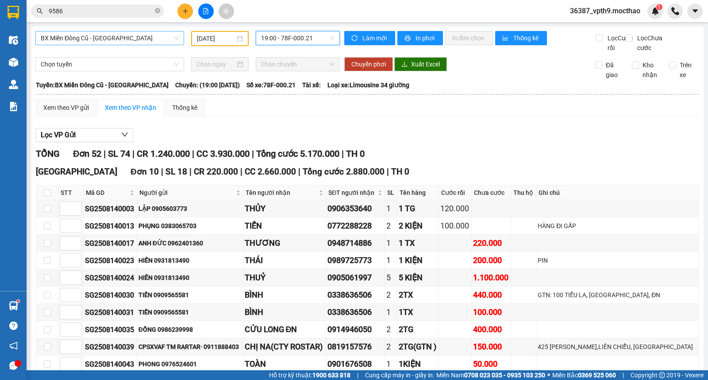
click at [307, 38] on span "19:00 - 78F-000.21" at bounding box center [297, 37] width 73 height 13
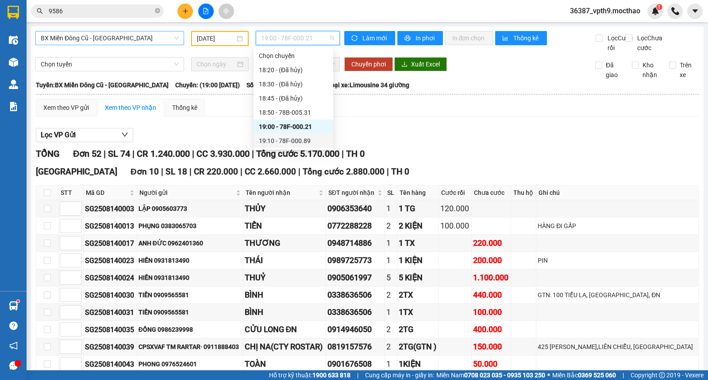
click at [295, 140] on div "19:10 - 78F-000.89" at bounding box center [293, 141] width 69 height 10
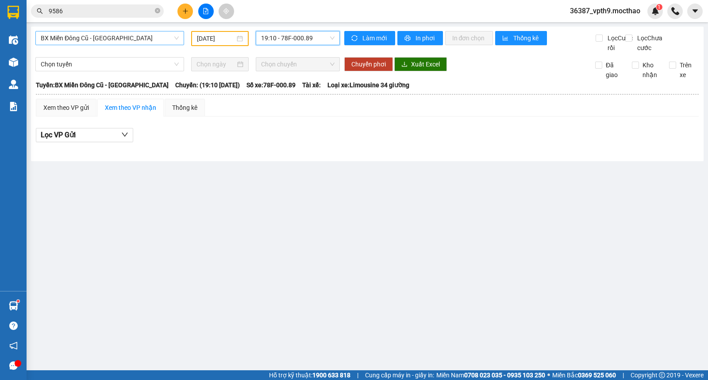
click at [314, 38] on span "19:10 - 78F-000.89" at bounding box center [297, 37] width 73 height 13
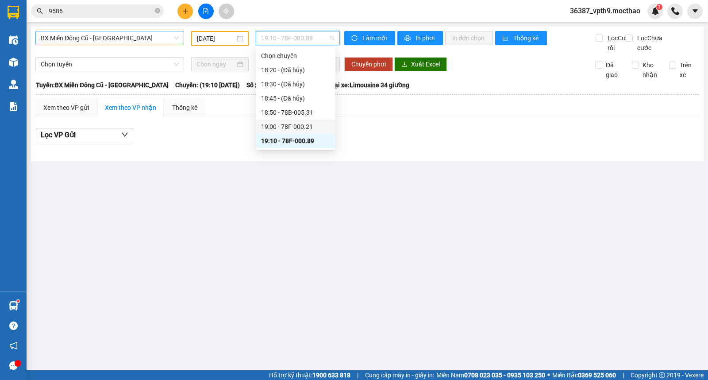
click at [305, 121] on div "19:00 - 78F-000.21" at bounding box center [296, 126] width 80 height 14
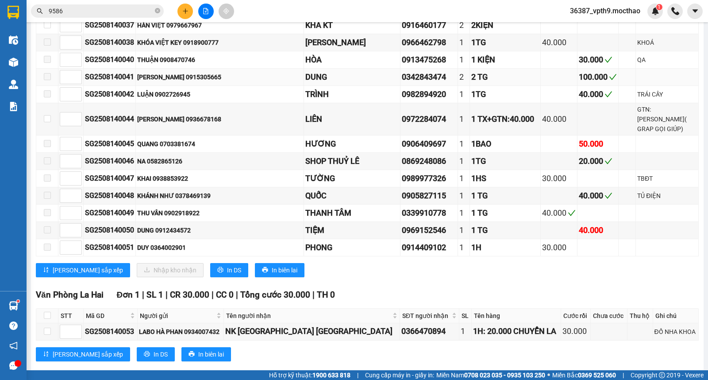
scroll to position [835, 0]
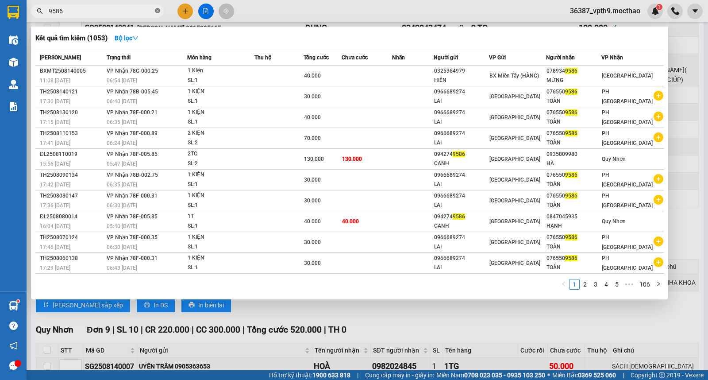
click at [157, 7] on span at bounding box center [157, 11] width 5 height 8
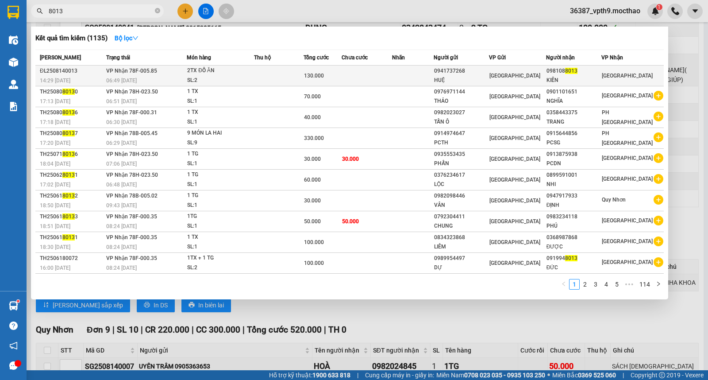
type input "8013"
click at [580, 81] on div "KIÊN" at bounding box center [573, 80] width 54 height 9
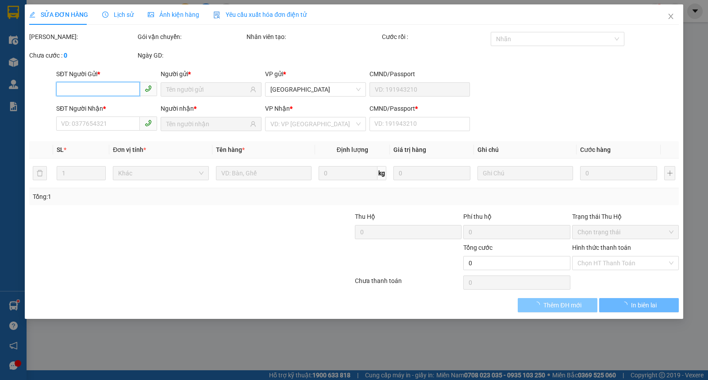
type input "0941737268"
type input "HUỆ"
type input "0981088013"
type input "KIÊN"
type input "A"
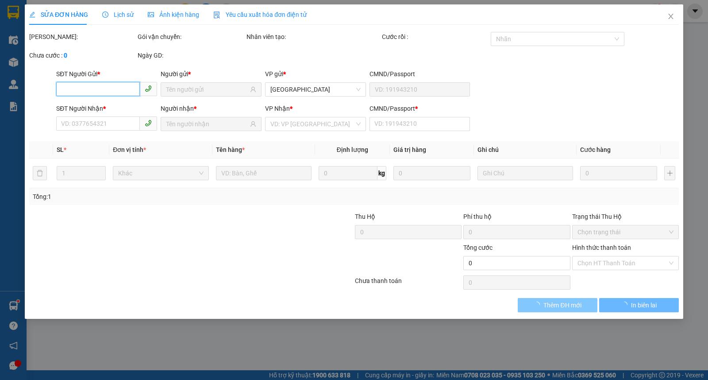
type input "130.000"
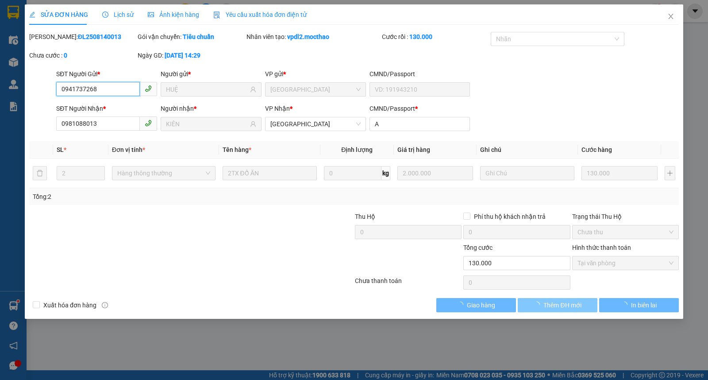
checkbox input "true"
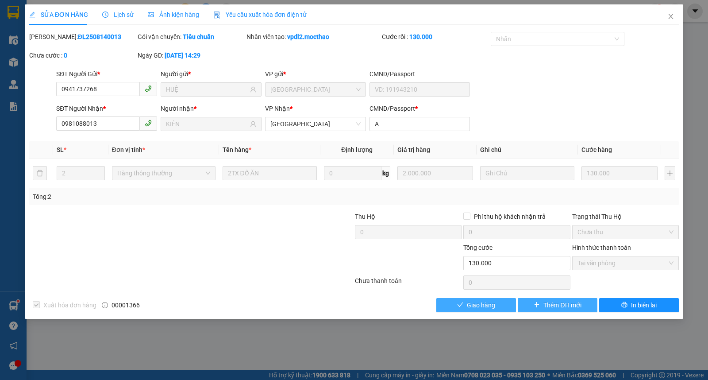
click at [485, 307] on span "Giao hàng" at bounding box center [481, 305] width 28 height 10
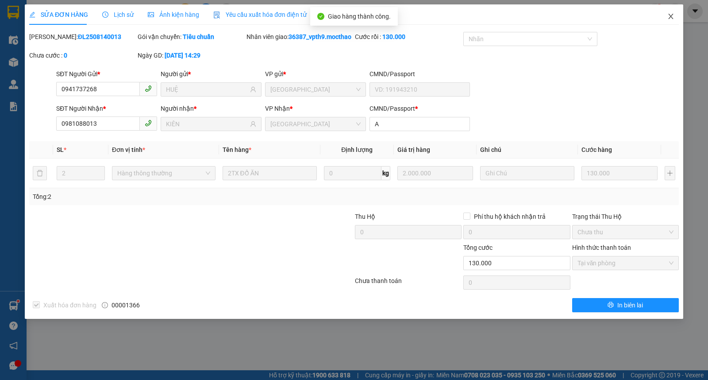
click at [665, 15] on span "Close" at bounding box center [670, 16] width 25 height 25
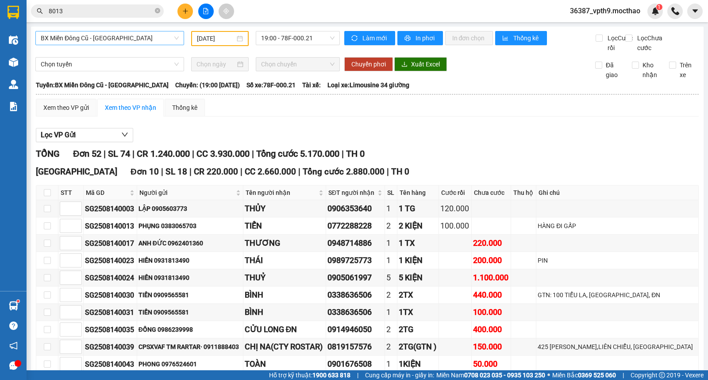
click at [118, 34] on span "BX Miền Đông Cũ - [PERSON_NAME]" at bounding box center [110, 37] width 138 height 13
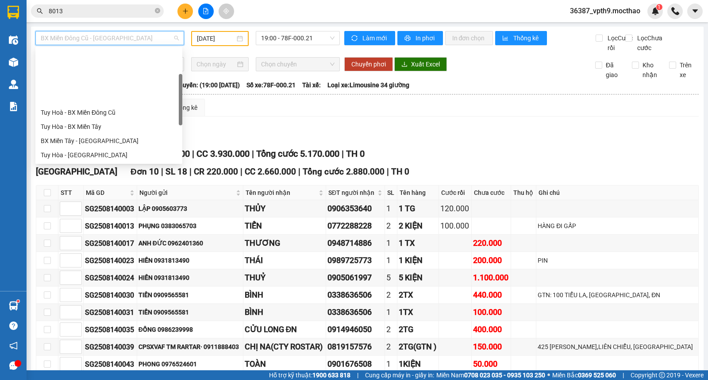
scroll to position [71, 0]
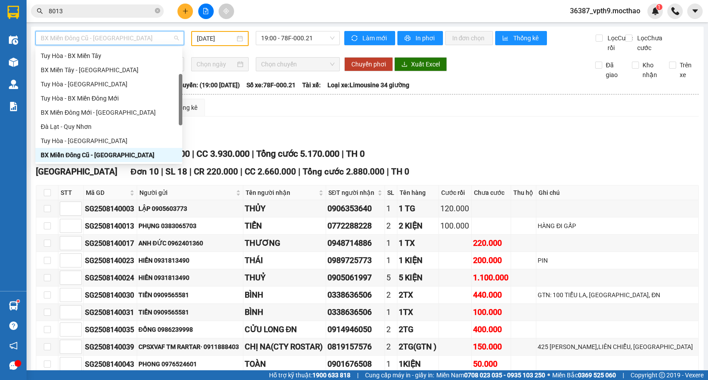
type input "M"
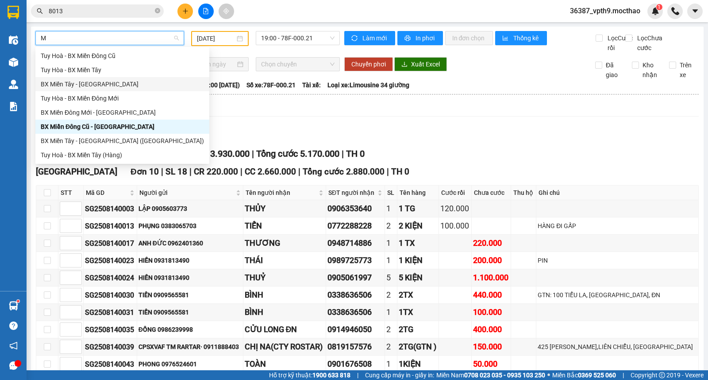
click at [80, 86] on div "BX Miền Tây - [PERSON_NAME]" at bounding box center [122, 84] width 163 height 10
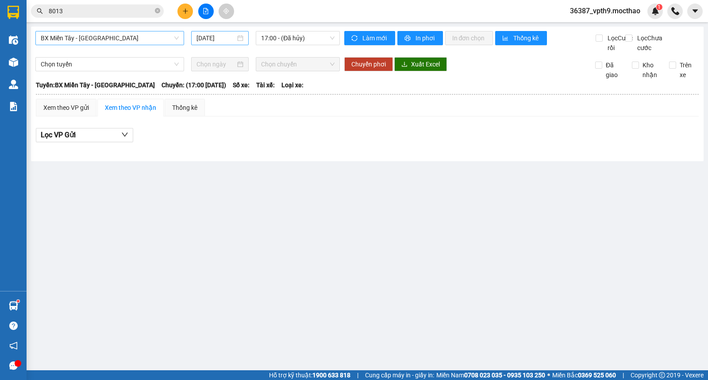
click at [196, 36] on div "[DATE]" at bounding box center [220, 38] width 58 height 14
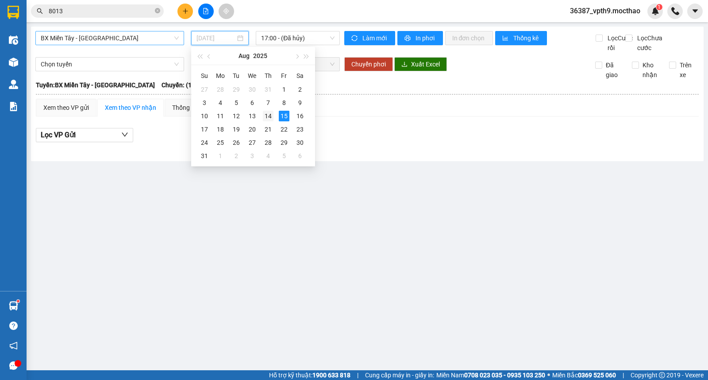
click at [271, 114] on div "14" at bounding box center [268, 116] width 11 height 11
type input "[DATE]"
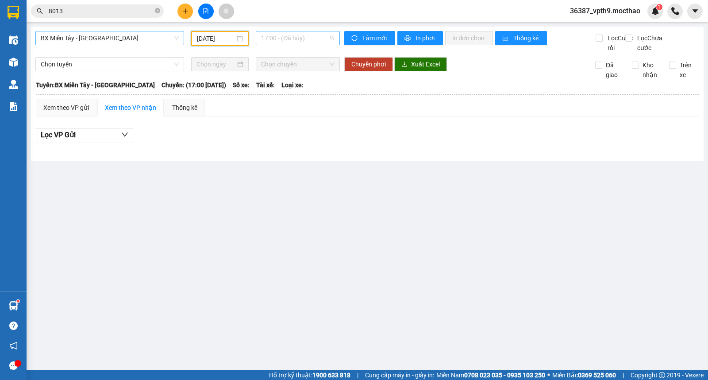
click at [314, 42] on span "17:00 - (Đã hủy)" at bounding box center [297, 37] width 73 height 13
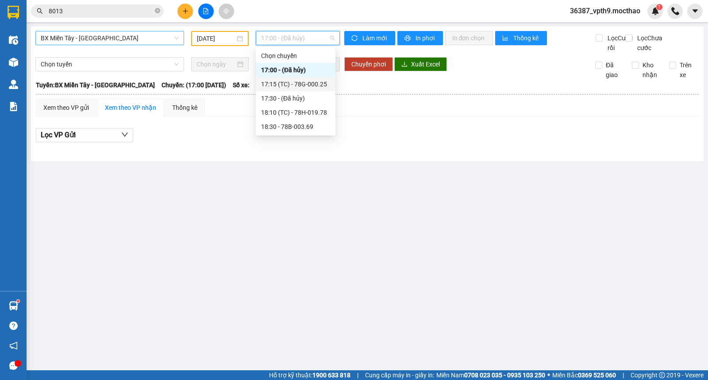
click at [310, 85] on div "17:15 (TC) - 78G-000.25" at bounding box center [295, 84] width 69 height 10
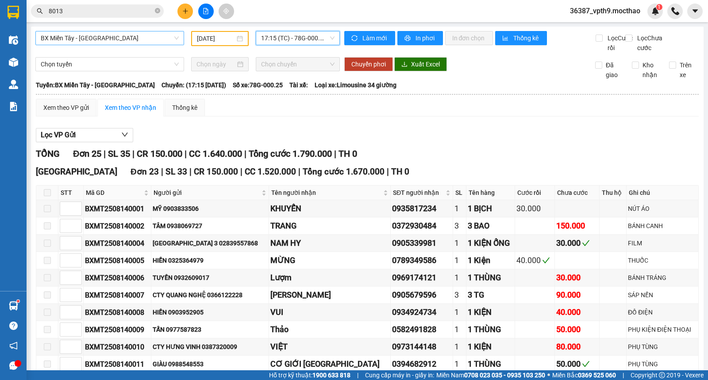
click at [320, 43] on span "17:15 (TC) - 78G-000.25" at bounding box center [297, 37] width 73 height 13
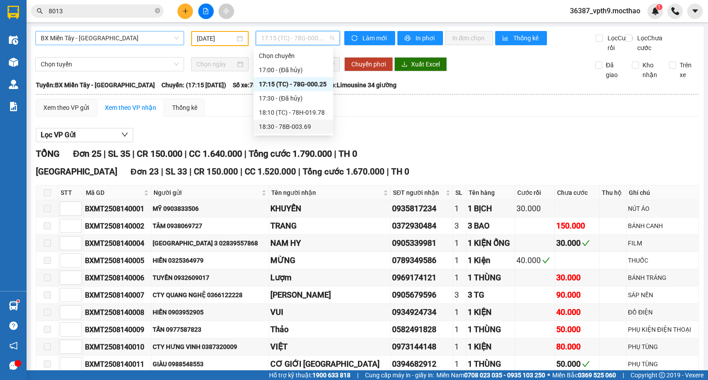
click at [307, 124] on div "18:30 - 78B-003.69" at bounding box center [293, 127] width 69 height 10
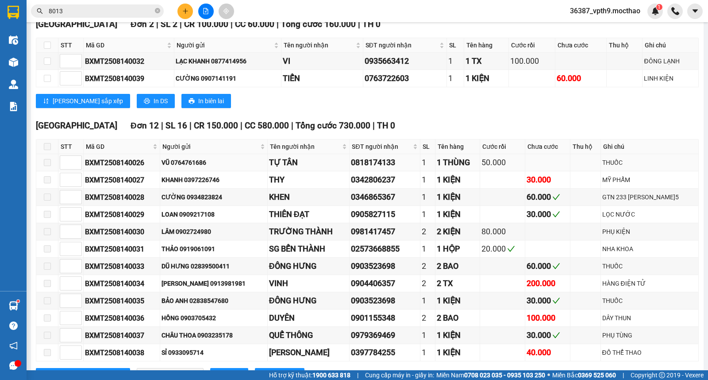
scroll to position [196, 0]
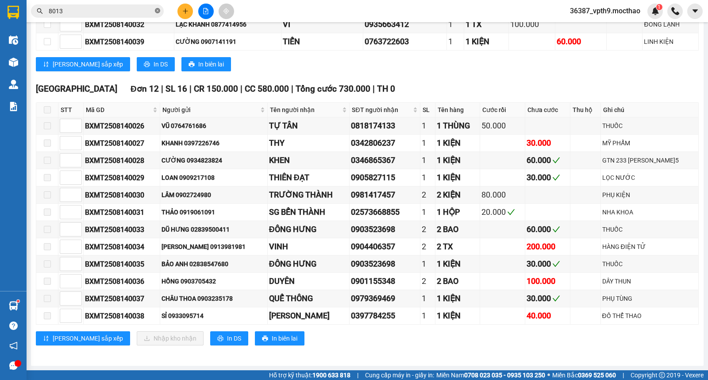
click at [156, 10] on icon "close-circle" at bounding box center [157, 10] width 5 height 5
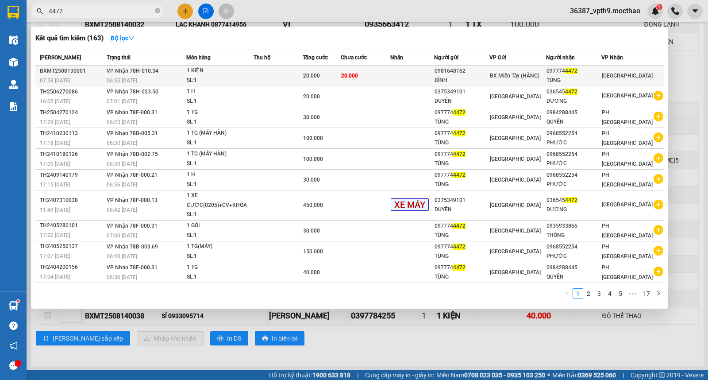
type input "4472"
click at [533, 80] on div "BX Miền Tây (HÀNG)" at bounding box center [518, 76] width 56 height 10
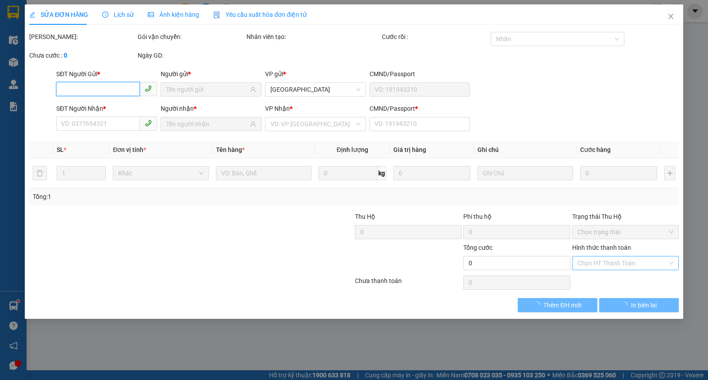
type input "0981648162"
type input "BÌNH"
type input "0977744472"
type input "TÙNG"
type input "0"
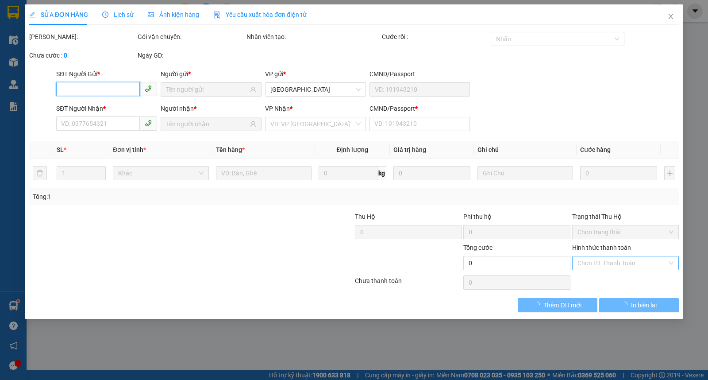
type input "20.000"
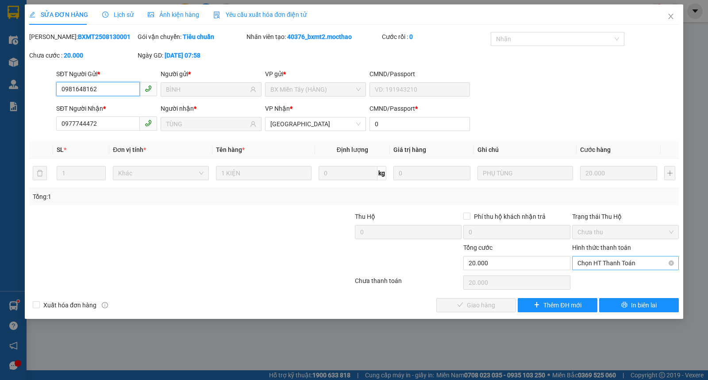
click at [621, 268] on span "Chọn HT Thanh Toán" at bounding box center [625, 262] width 96 height 13
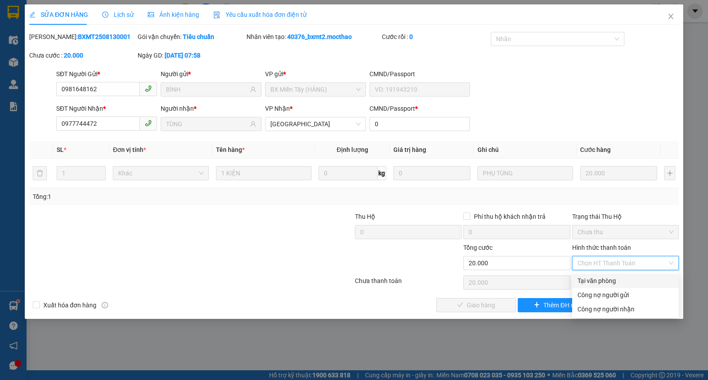
click at [597, 279] on div "Tại văn phòng" at bounding box center [625, 281] width 96 height 10
type input "0"
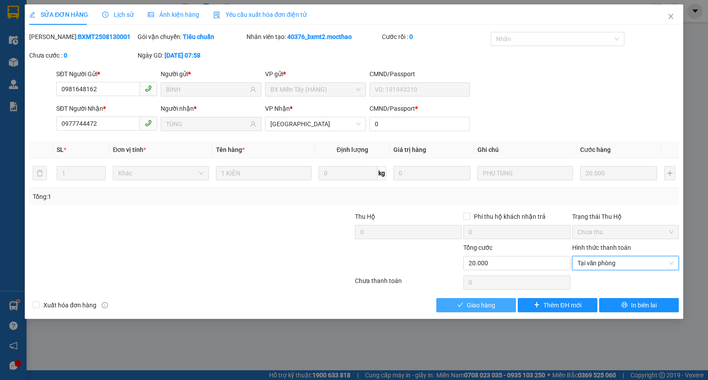
click at [500, 305] on button "Giao hàng" at bounding box center [476, 305] width 80 height 14
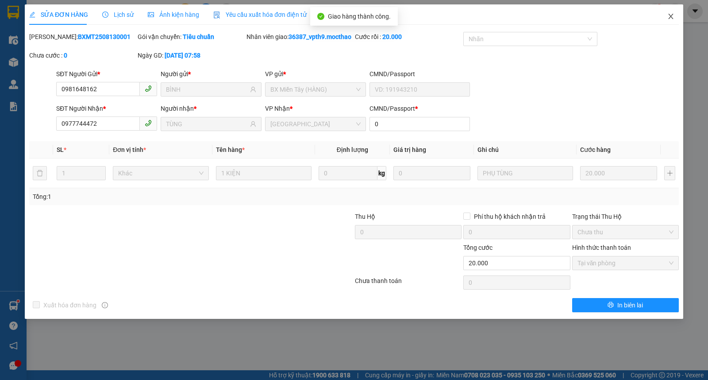
click at [664, 15] on span "Close" at bounding box center [670, 16] width 25 height 25
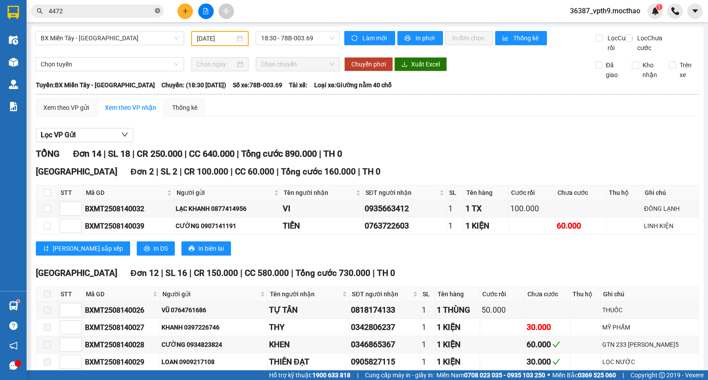
click at [157, 12] on icon "close-circle" at bounding box center [157, 10] width 5 height 5
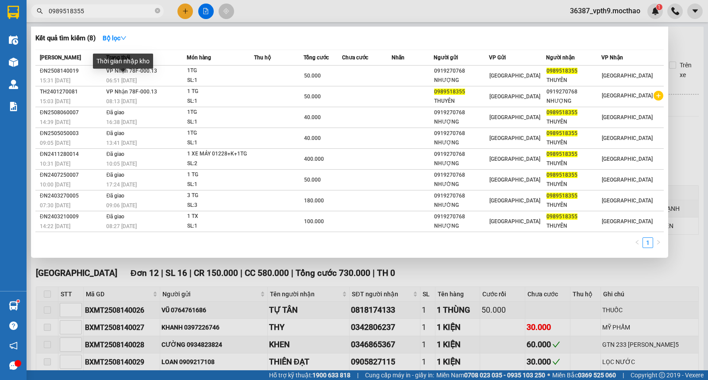
type input "0989518355"
click at [126, 63] on div "Thời gian nhập kho" at bounding box center [123, 61] width 60 height 15
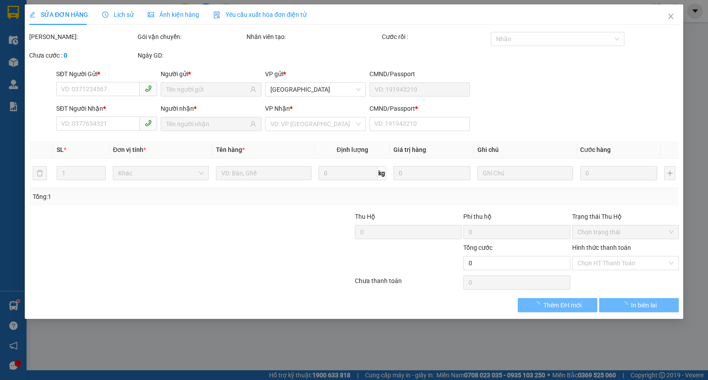
click at [128, 78] on div "SĐT Người Gửi *" at bounding box center [106, 75] width 101 height 13
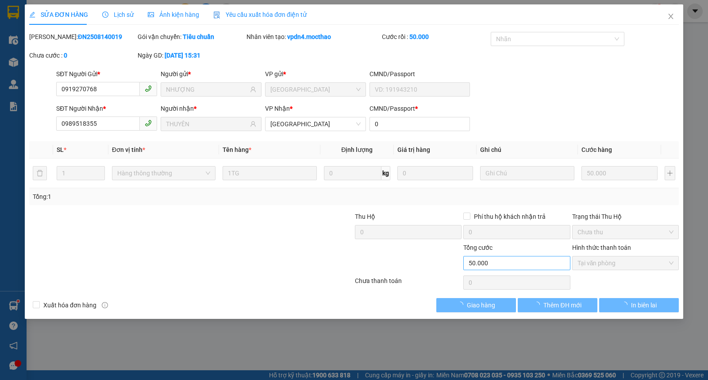
type input "0919270768"
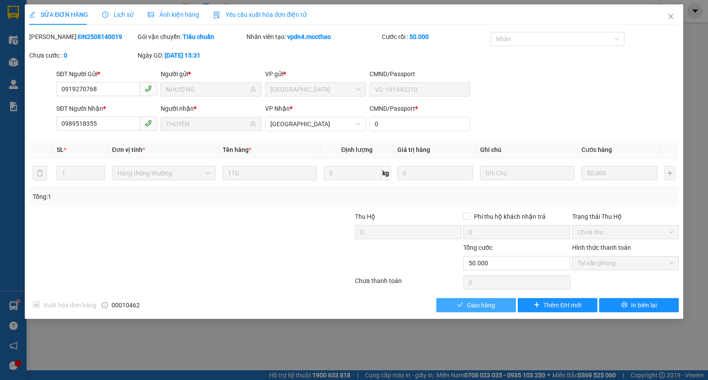
click at [470, 303] on span "Giao hàng" at bounding box center [481, 305] width 28 height 10
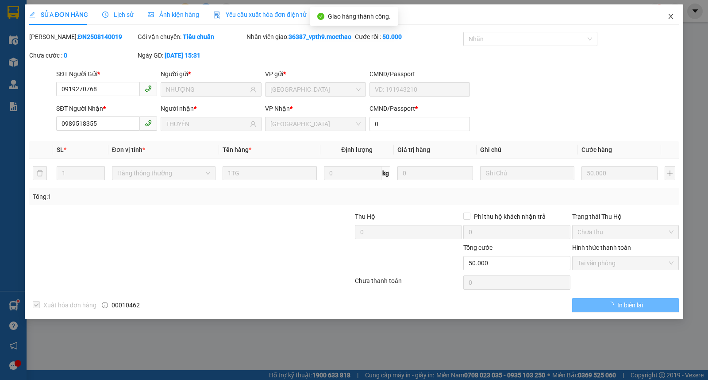
click at [669, 15] on icon "close" at bounding box center [670, 16] width 5 height 5
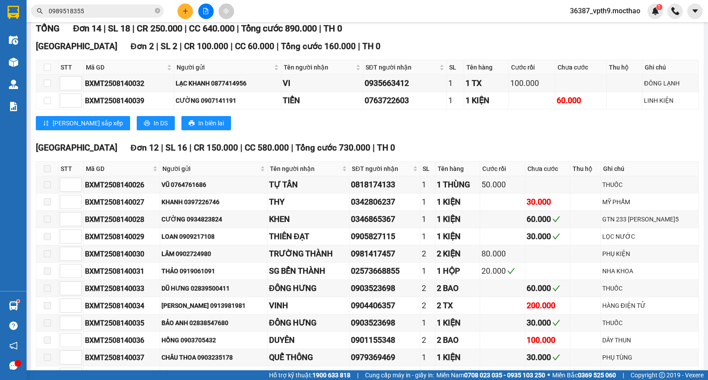
scroll to position [126, 0]
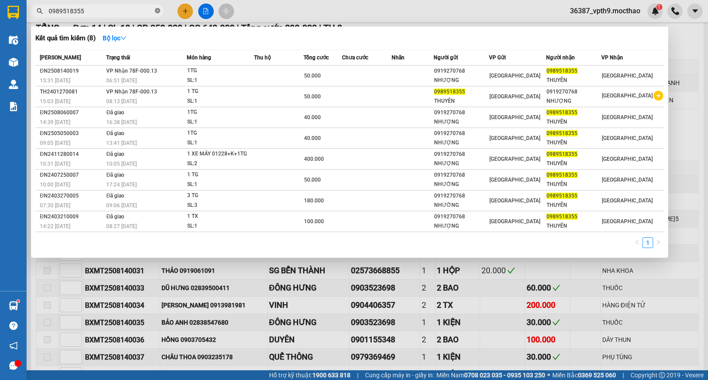
click at [157, 14] on span at bounding box center [157, 11] width 5 height 8
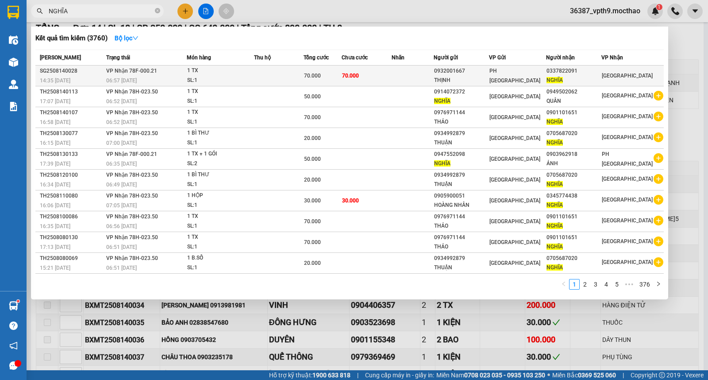
click at [546, 83] on td "PH [GEOGRAPHIC_DATA]" at bounding box center [517, 75] width 57 height 21
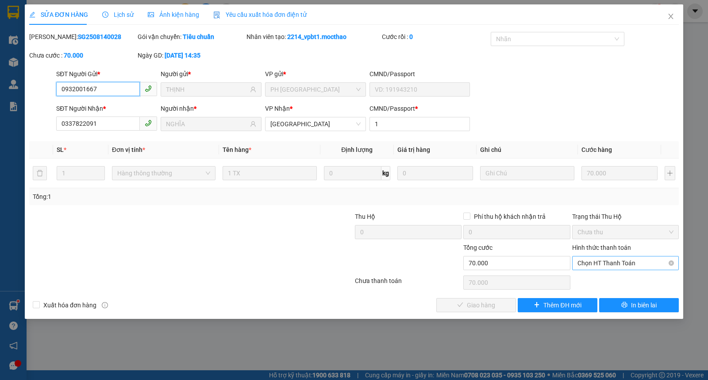
click at [595, 265] on span "Chọn HT Thanh Toán" at bounding box center [625, 262] width 96 height 13
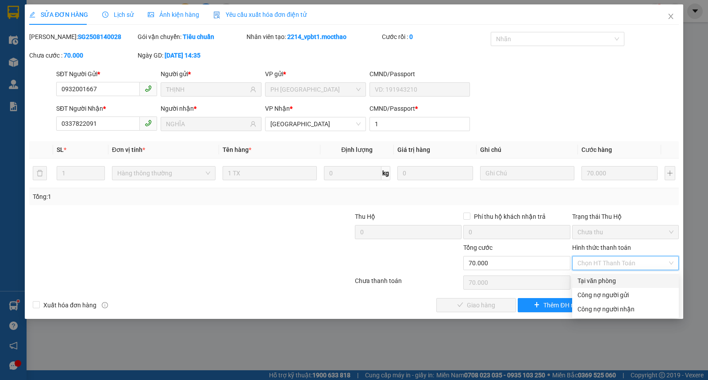
click at [589, 279] on div "Tại văn phòng" at bounding box center [625, 281] width 96 height 10
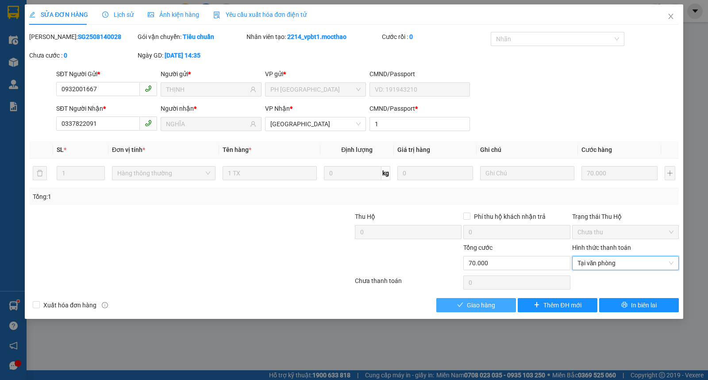
click at [490, 302] on span "Giao hàng" at bounding box center [481, 305] width 28 height 10
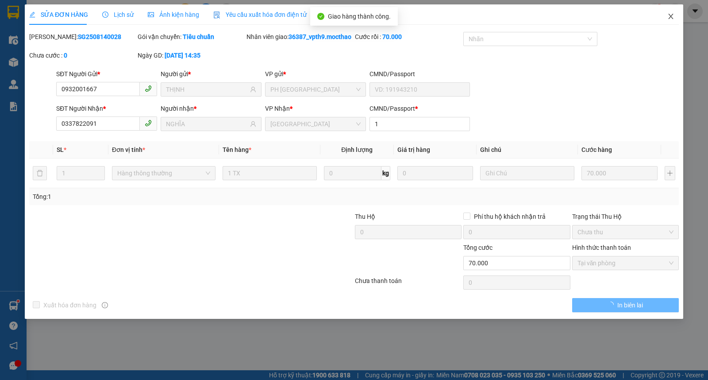
click at [666, 14] on span "Close" at bounding box center [670, 16] width 25 height 25
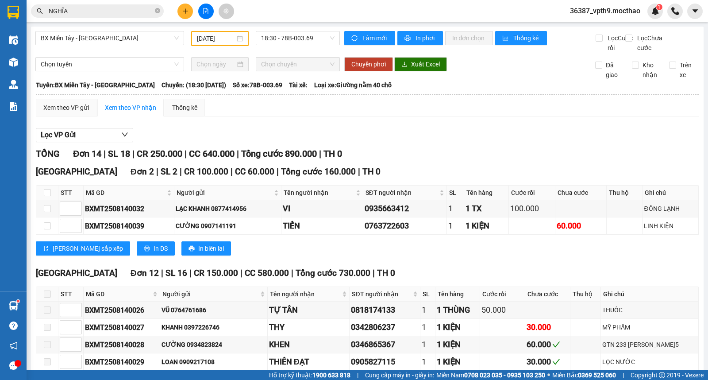
click at [488, 138] on div "Lọc VP Gửi" at bounding box center [367, 135] width 663 height 15
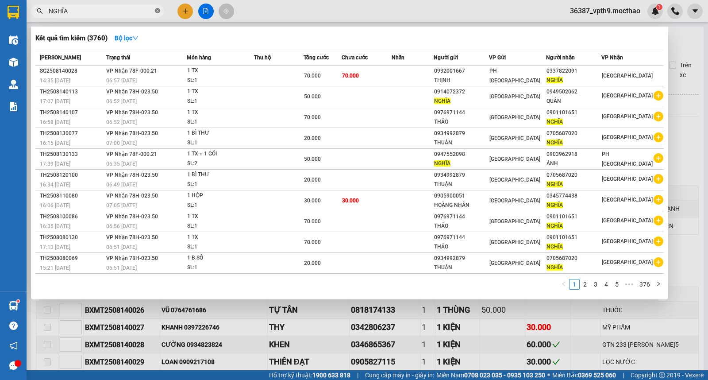
click at [157, 7] on span at bounding box center [157, 11] width 5 height 8
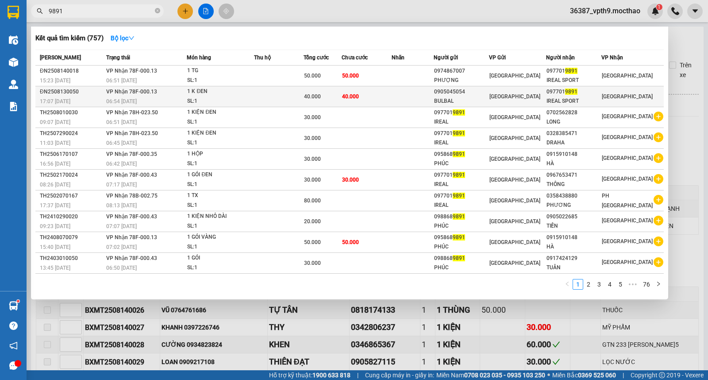
click at [373, 98] on td "40.000" at bounding box center [366, 96] width 50 height 21
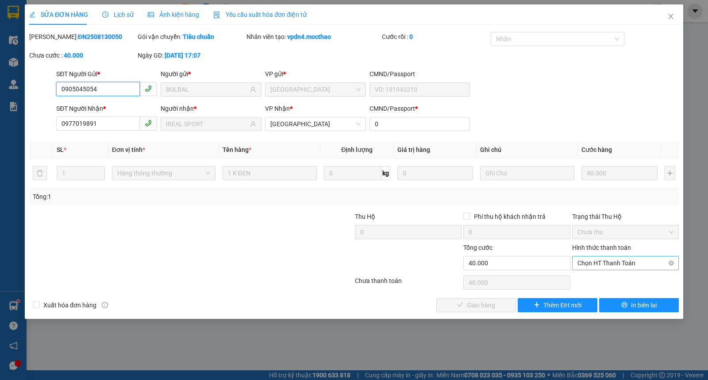
click at [586, 260] on span "Chọn HT Thanh Toán" at bounding box center [625, 262] width 96 height 13
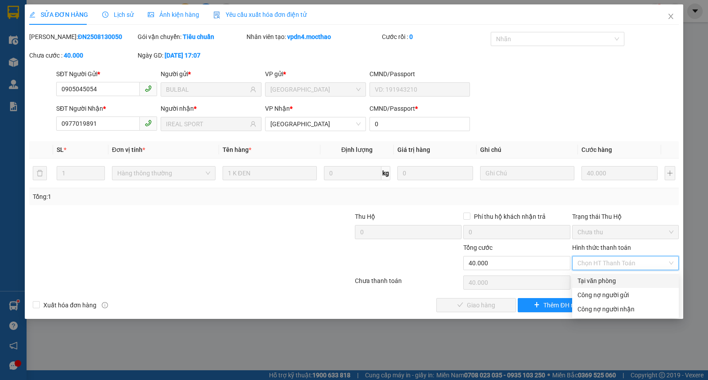
click at [590, 282] on div "Tại văn phòng" at bounding box center [625, 281] width 96 height 10
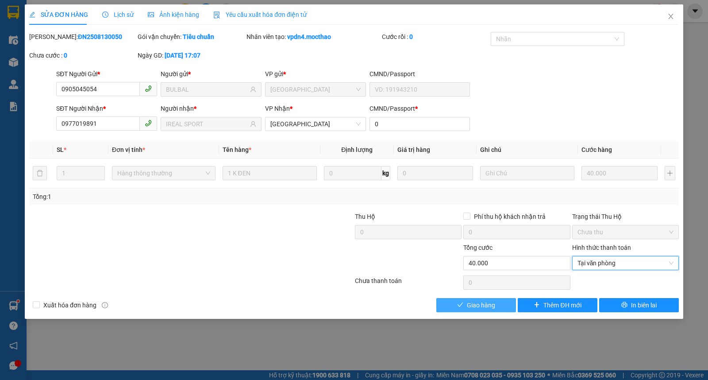
click at [484, 311] on button "Giao hàng" at bounding box center [476, 305] width 80 height 14
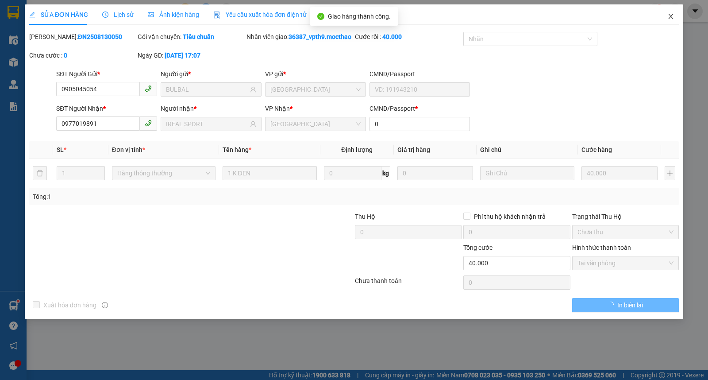
click at [668, 18] on icon "close" at bounding box center [670, 16] width 7 height 7
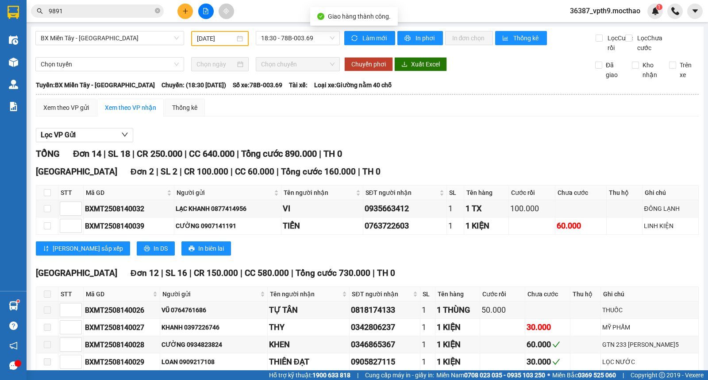
click at [102, 14] on input "9891" at bounding box center [101, 11] width 104 height 10
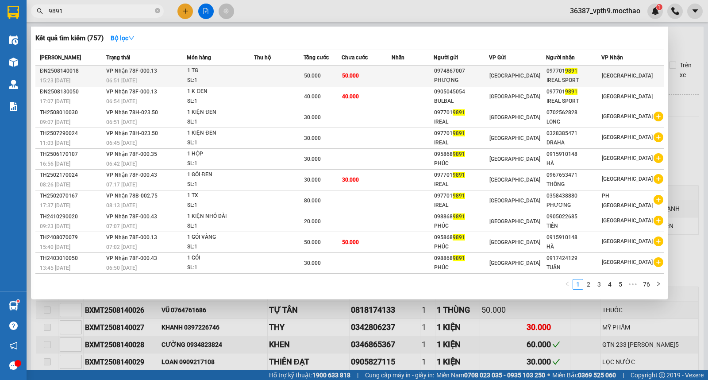
click at [279, 74] on td at bounding box center [279, 75] width 50 height 21
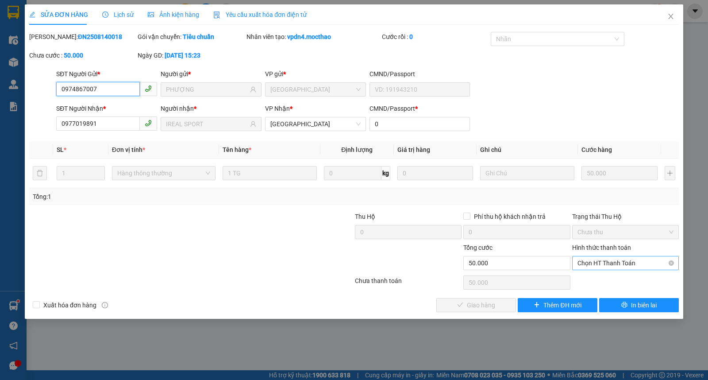
click at [593, 268] on span "Chọn HT Thanh Toán" at bounding box center [625, 262] width 96 height 13
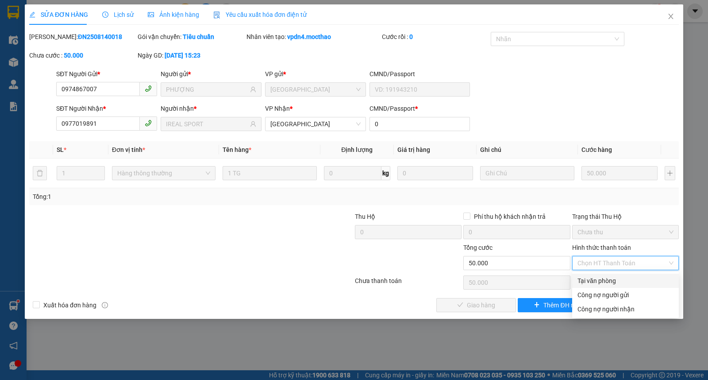
click at [581, 280] on div "Tại văn phòng" at bounding box center [625, 281] width 96 height 10
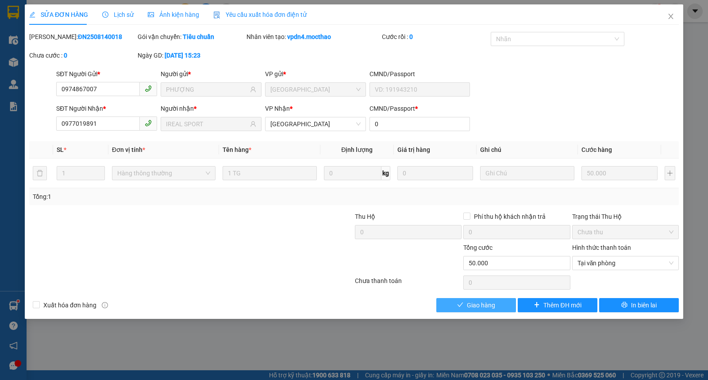
drag, startPoint x: 479, startPoint y: 304, endPoint x: 485, endPoint y: 311, distance: 9.2
click at [485, 308] on span "Giao hàng" at bounding box center [481, 305] width 28 height 10
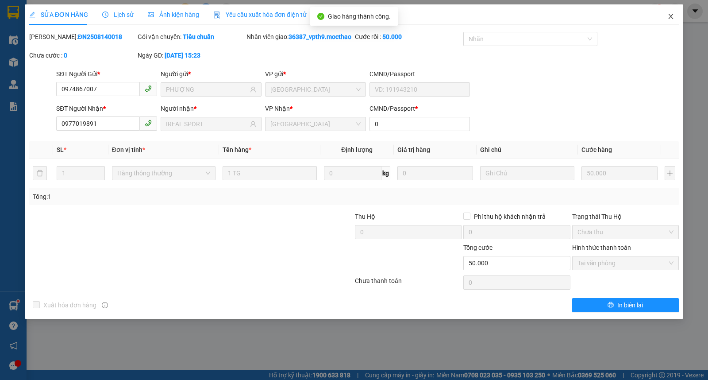
click at [662, 12] on span "Close" at bounding box center [670, 16] width 25 height 25
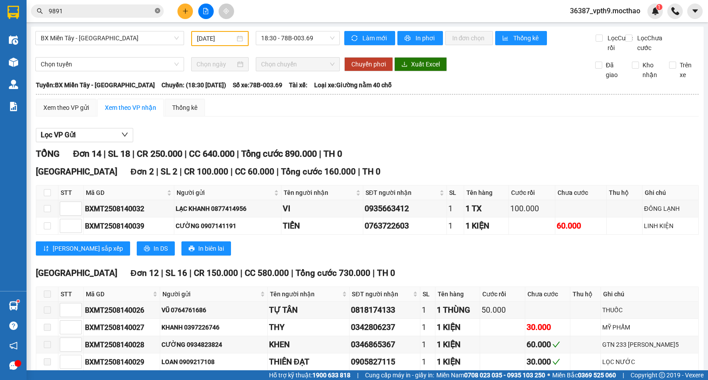
click at [158, 12] on icon "close-circle" at bounding box center [157, 10] width 5 height 5
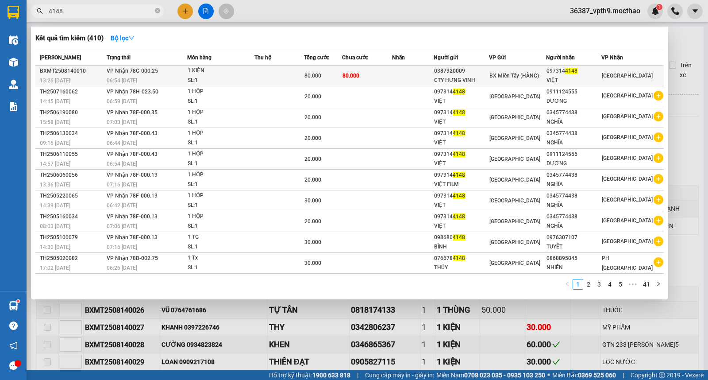
click at [340, 69] on td "80.000" at bounding box center [323, 75] width 38 height 21
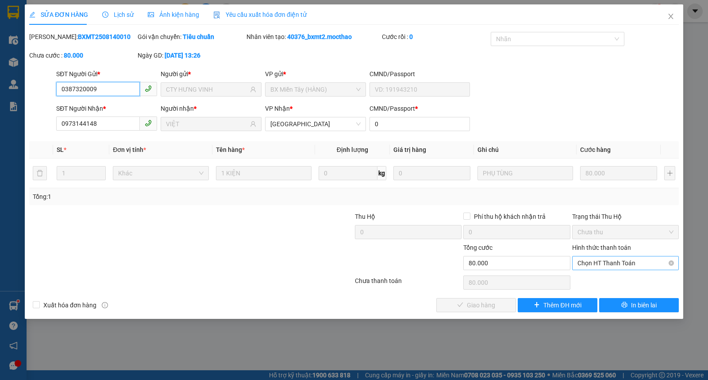
click at [629, 257] on span "Chọn HT Thanh Toán" at bounding box center [625, 262] width 96 height 13
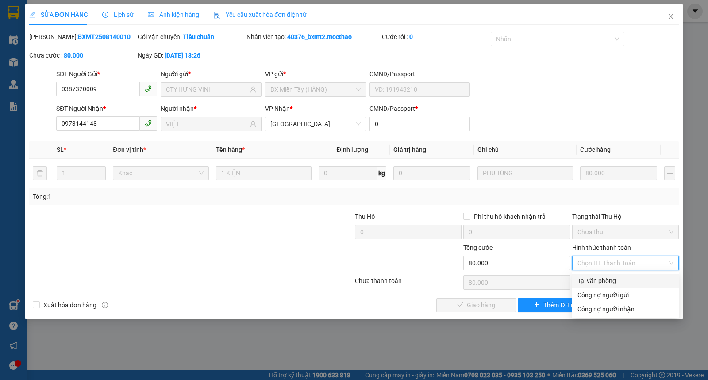
click at [609, 276] on div "Tại văn phòng" at bounding box center [625, 281] width 96 height 10
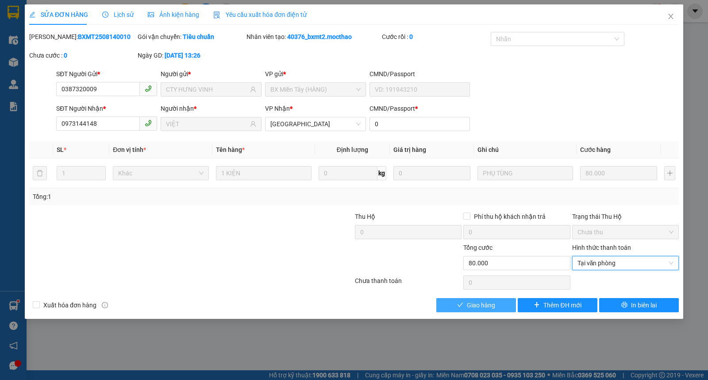
click at [493, 299] on button "Giao hàng" at bounding box center [476, 305] width 80 height 14
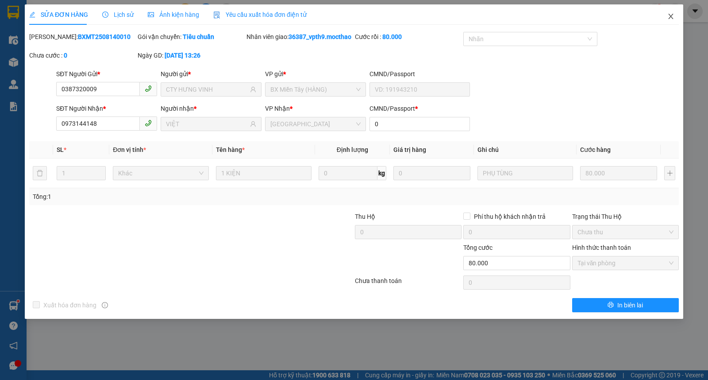
click at [671, 16] on icon "close" at bounding box center [670, 16] width 5 height 5
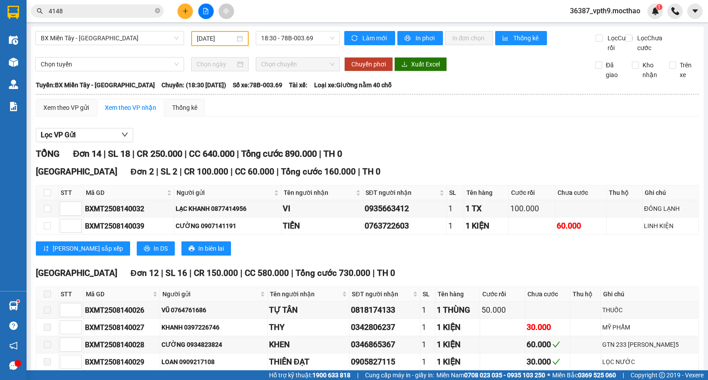
click at [505, 161] on div "TỔNG Đơn 14 | SL 18 | CR 250.000 | CC 640.000 | Tổng cước 890.000 | TH 0" at bounding box center [367, 154] width 663 height 14
click at [188, 6] on button at bounding box center [184, 11] width 15 height 15
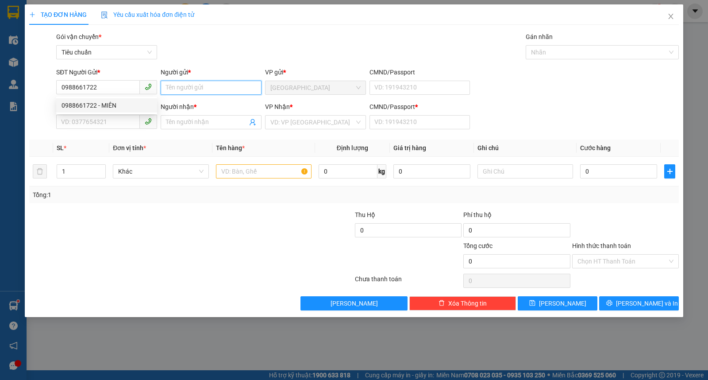
click at [188, 88] on input "Người gửi *" at bounding box center [211, 88] width 101 height 14
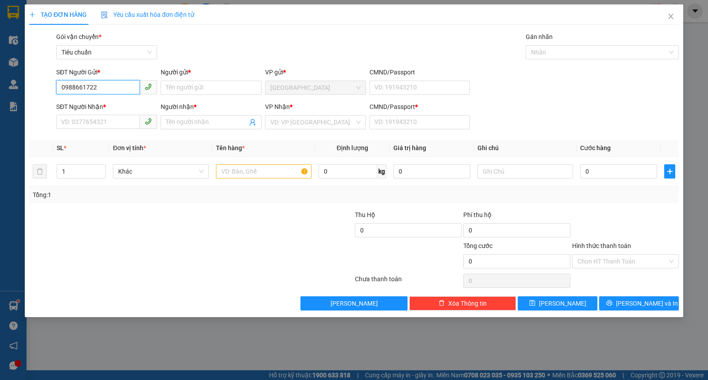
click at [118, 88] on input "0988661722" at bounding box center [98, 87] width 84 height 14
click at [105, 105] on div "0988661722 - MIÊN" at bounding box center [106, 105] width 90 height 10
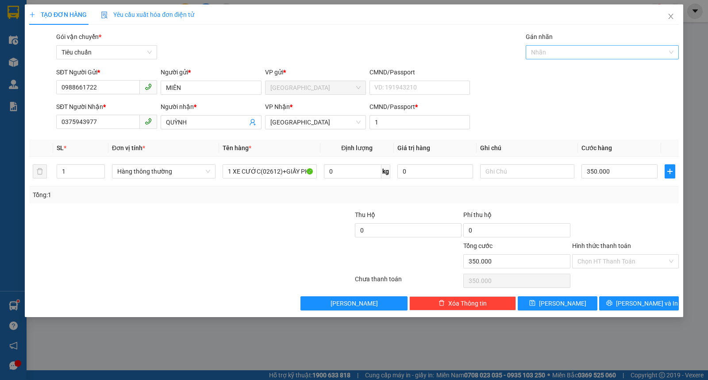
click at [532, 50] on input "Gán nhãn" at bounding box center [532, 52] width 2 height 11
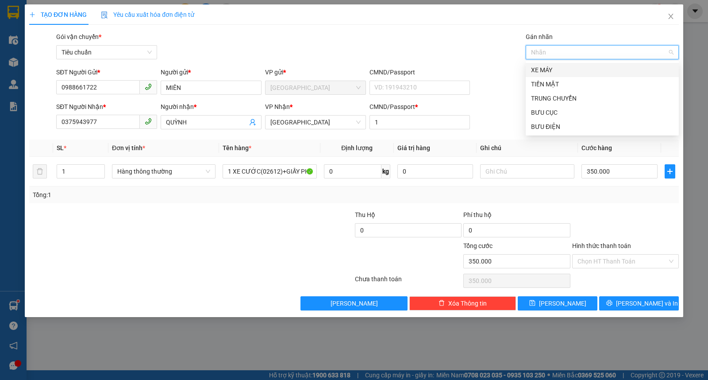
click at [540, 68] on div "XE MÁY" at bounding box center [602, 70] width 142 height 10
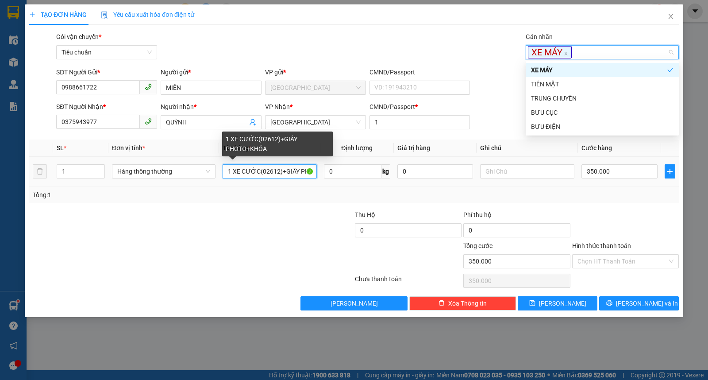
click at [266, 174] on input "1 XE CƯỚC(02612)+GIẤY PHOTO+KHÓA" at bounding box center [269, 171] width 94 height 14
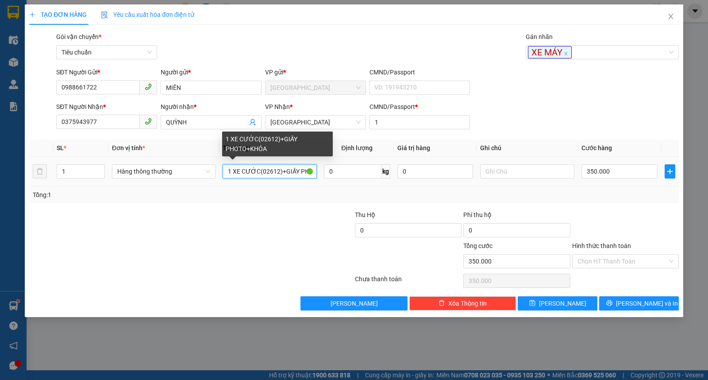
click at [271, 171] on input "1 XE CƯỚC(02612)+GIẤY PHOTO+KHÓA" at bounding box center [269, 171] width 94 height 14
click at [240, 167] on input "1 XE CƯỚC(0268)+GIẤY PHOTO+KHÓA" at bounding box center [269, 171] width 94 height 14
click at [271, 176] on input "1 XE SỐ (0268)+GIẤY PHOTO+KHÓA" at bounding box center [269, 171] width 94 height 14
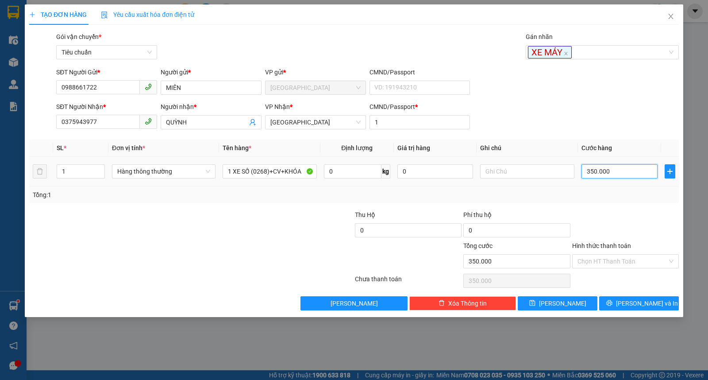
click at [644, 164] on input "350.000" at bounding box center [619, 171] width 76 height 14
click at [594, 264] on input "Hình thức thanh toán" at bounding box center [622, 260] width 90 height 13
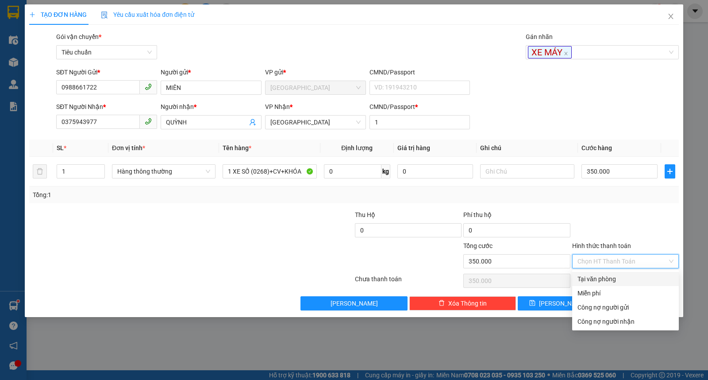
click at [589, 277] on div "Tại văn phòng" at bounding box center [625, 279] width 96 height 10
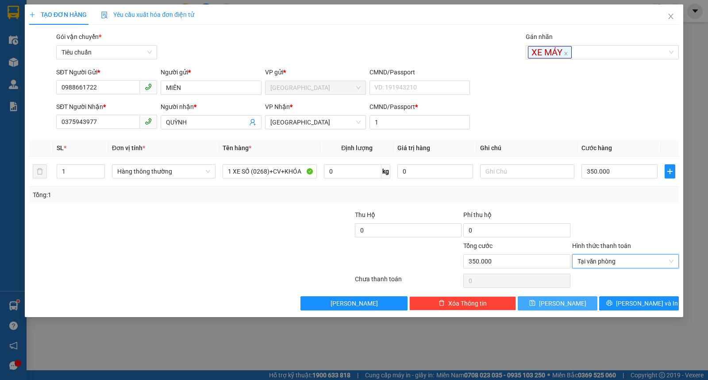
click at [560, 302] on span "Lưu" at bounding box center [562, 303] width 47 height 10
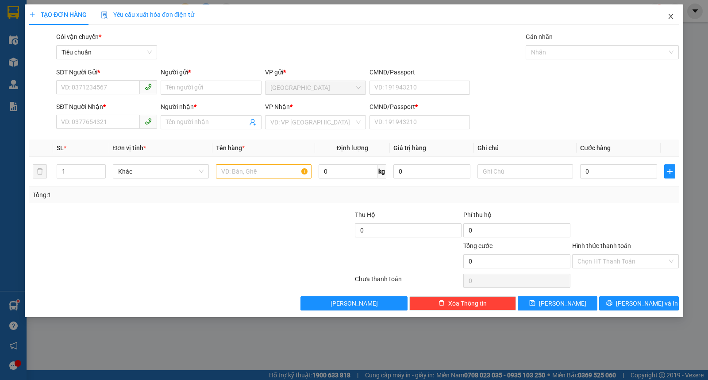
click at [666, 19] on span "Close" at bounding box center [670, 16] width 25 height 25
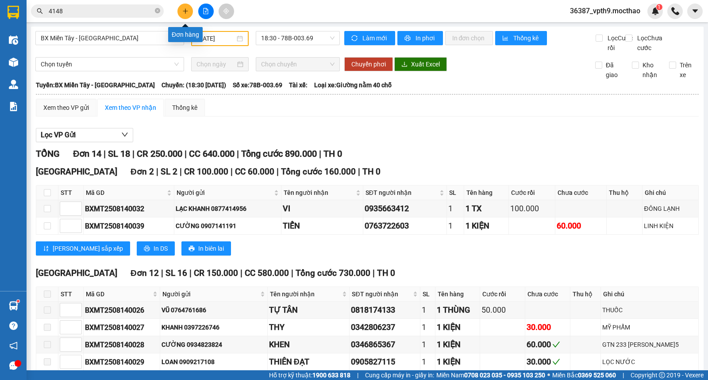
click at [187, 8] on icon "plus" at bounding box center [185, 11] width 6 height 6
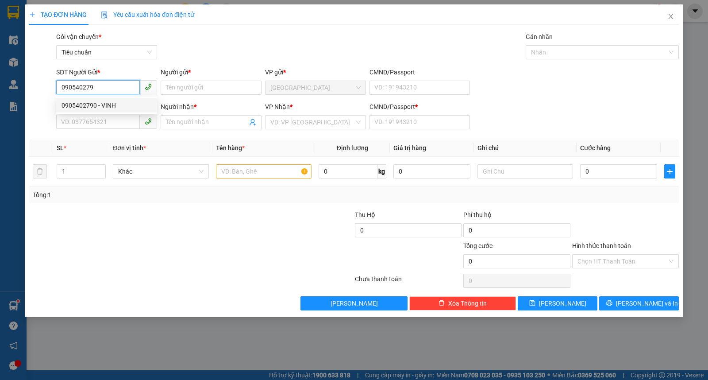
click at [93, 107] on div "0905402790 - VINH" at bounding box center [106, 105] width 90 height 10
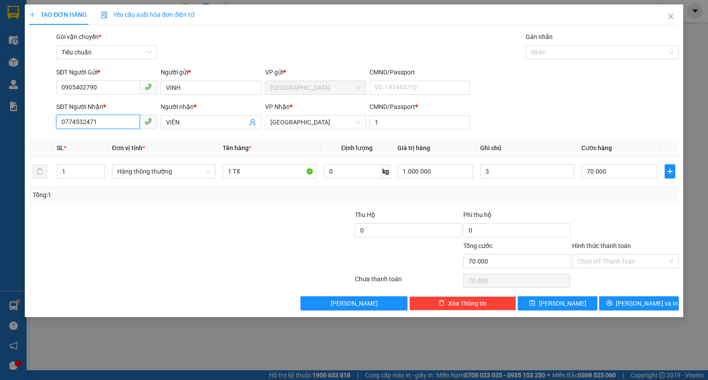
click at [109, 122] on input "0774532471" at bounding box center [98, 122] width 84 height 14
click at [101, 153] on div "0788689050 - TRANG" at bounding box center [106, 154] width 90 height 10
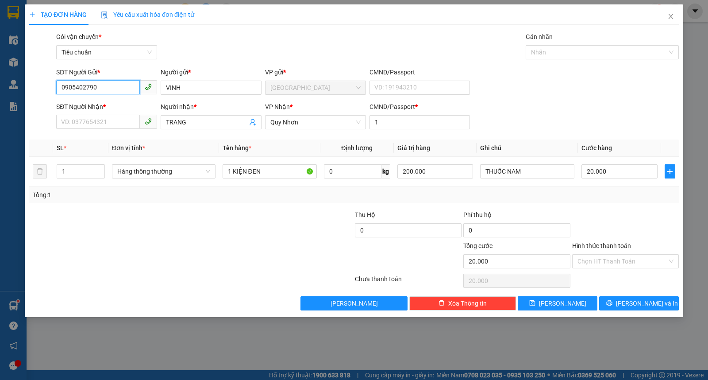
drag, startPoint x: 107, startPoint y: 83, endPoint x: 28, endPoint y: 91, distance: 80.0
click at [28, 91] on div "SĐT Người Gửi * 0905402790 0905402790 Người gửi * VINH VP gửi * Tuy Hòa CMND/Pa…" at bounding box center [353, 82] width 651 height 31
click at [98, 105] on div "0905402790 - VINH" at bounding box center [106, 105] width 90 height 10
click at [113, 126] on input "SĐT Người Nhận *" at bounding box center [98, 122] width 84 height 14
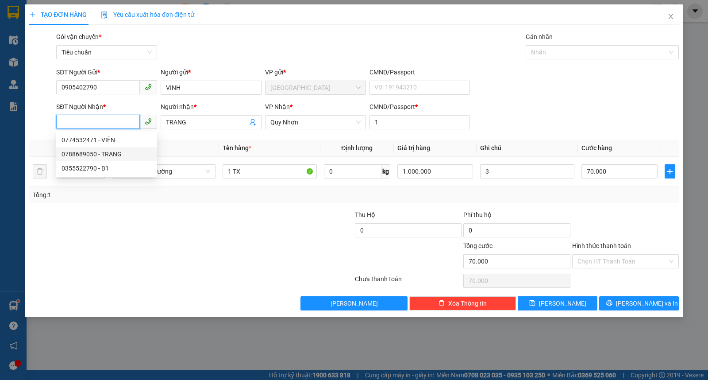
click at [111, 150] on div "0788689050 - TRANG" at bounding box center [106, 154] width 90 height 10
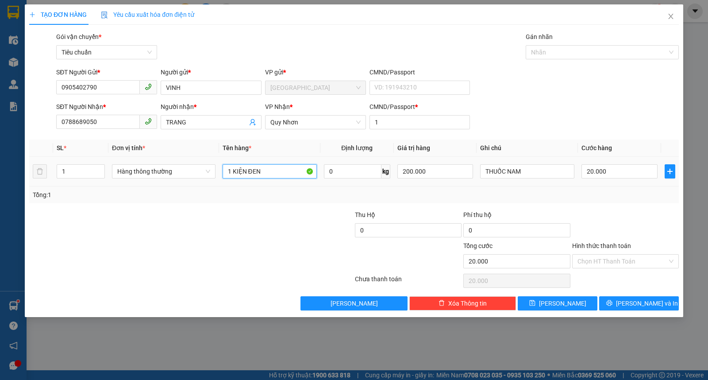
drag, startPoint x: 232, startPoint y: 173, endPoint x: 310, endPoint y: 161, distance: 78.8
click at [310, 161] on td "1 KIỆN ĐEN" at bounding box center [269, 172] width 101 height 30
click at [609, 171] on input "0" at bounding box center [619, 171] width 76 height 14
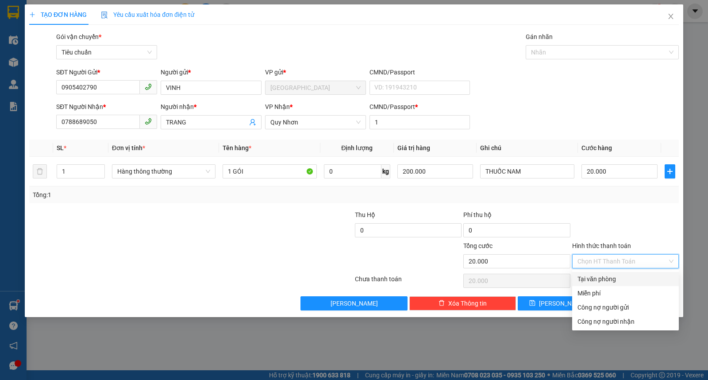
click at [598, 257] on input "Hình thức thanh toán" at bounding box center [622, 260] width 90 height 13
click at [594, 280] on div "Tại văn phòng" at bounding box center [625, 279] width 96 height 10
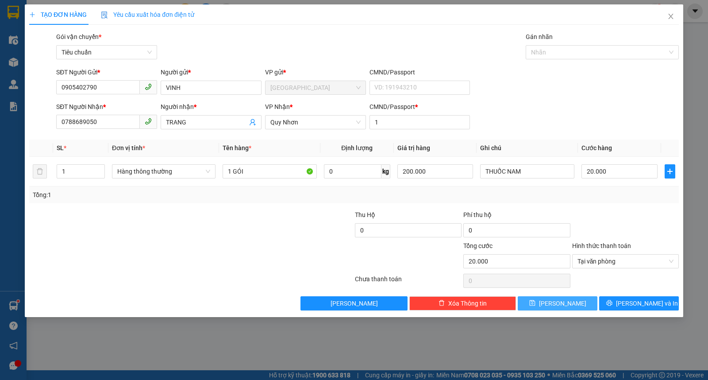
click at [543, 306] on button "Lưu" at bounding box center [558, 303] width 80 height 14
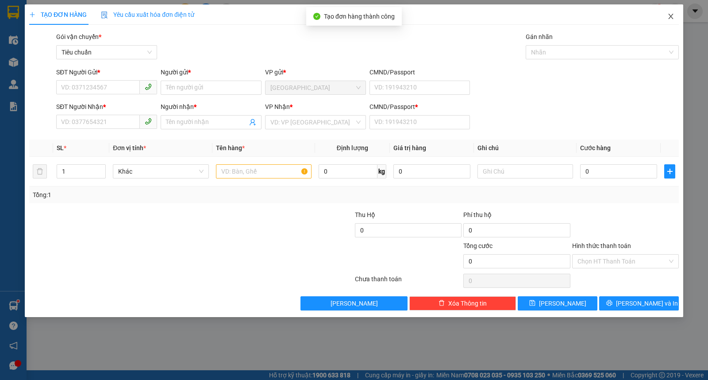
click at [676, 16] on span "Close" at bounding box center [670, 16] width 25 height 25
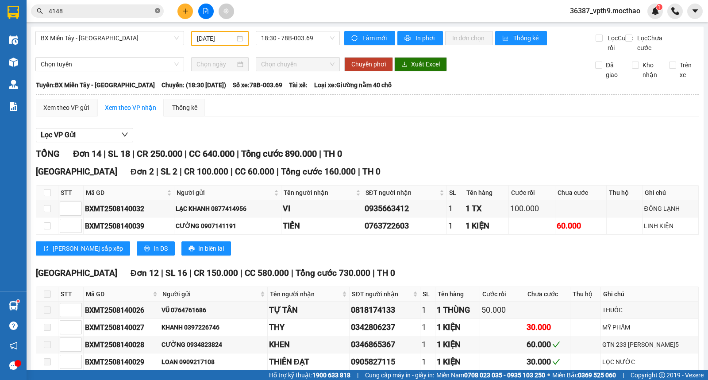
click at [159, 8] on icon "close-circle" at bounding box center [157, 10] width 5 height 5
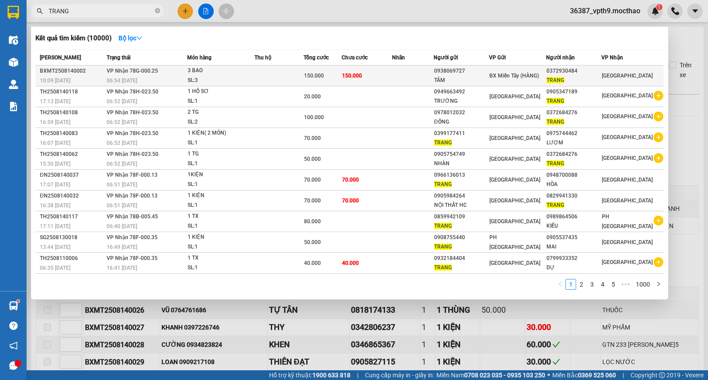
click at [560, 71] on div "0372930484" at bounding box center [573, 70] width 54 height 9
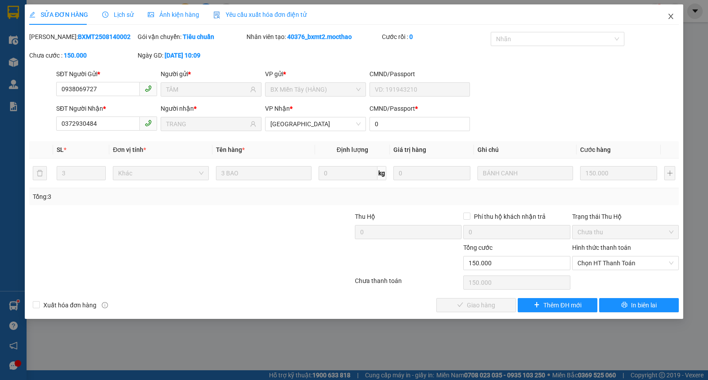
click at [677, 16] on span "Close" at bounding box center [670, 16] width 25 height 25
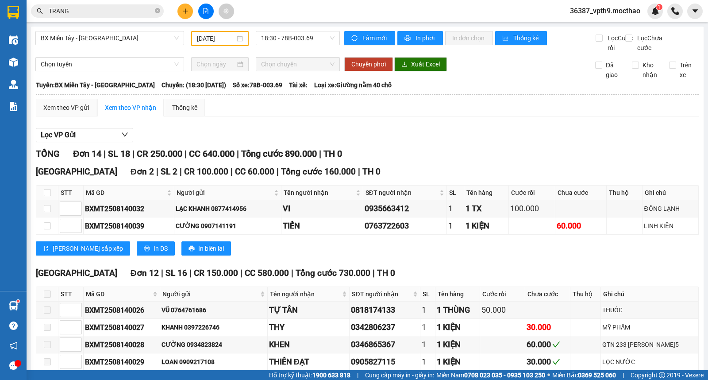
click at [112, 6] on input "TRANG" at bounding box center [101, 11] width 104 height 10
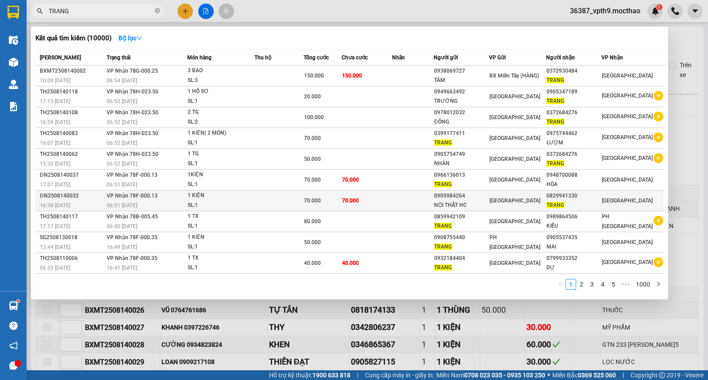
click at [621, 207] on td "[PERSON_NAME]" at bounding box center [632, 200] width 62 height 21
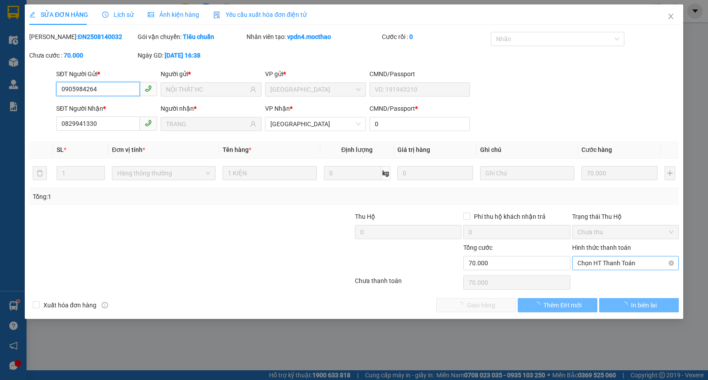
click at [598, 266] on span "Chọn HT Thanh Toán" at bounding box center [625, 262] width 96 height 13
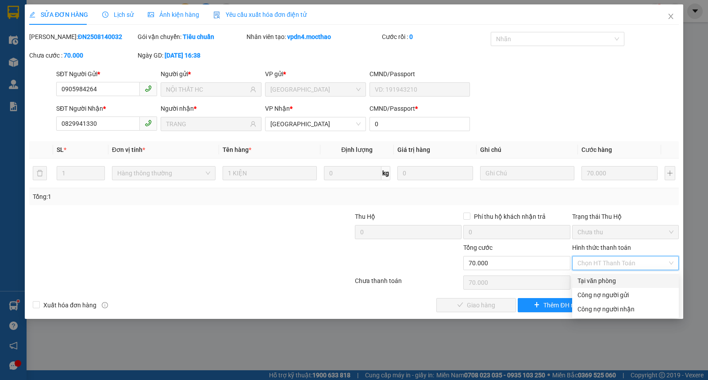
click at [600, 277] on div "Tại văn phòng" at bounding box center [625, 281] width 96 height 10
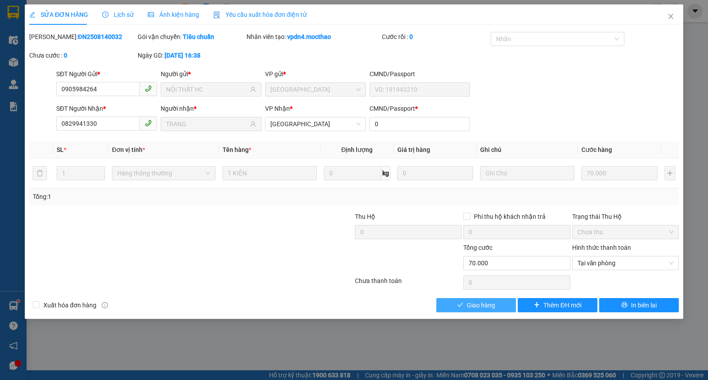
click at [493, 306] on span "Giao hàng" at bounding box center [481, 305] width 28 height 10
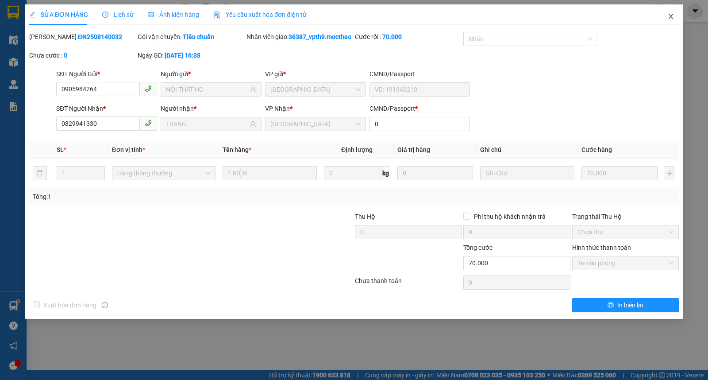
click at [676, 23] on span "Close" at bounding box center [670, 16] width 25 height 25
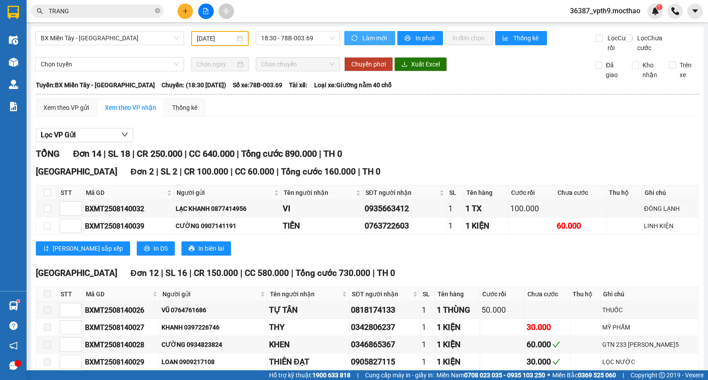
click at [365, 41] on span "Làm mới" at bounding box center [375, 38] width 26 height 10
click at [296, 37] on span "18:30 - 78B-003.69" at bounding box center [297, 37] width 73 height 13
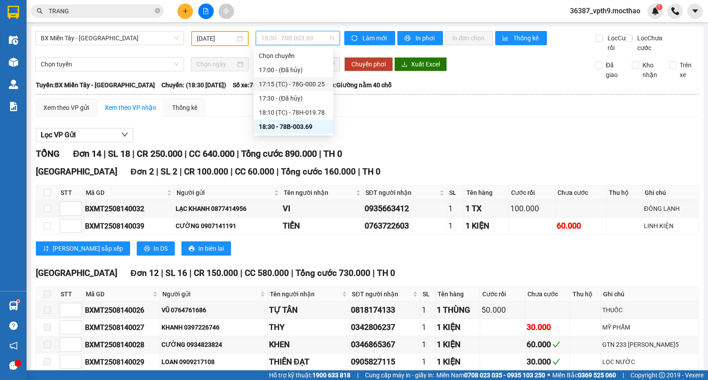
click at [307, 84] on div "17:15 (TC) - 78G-000.25" at bounding box center [293, 84] width 69 height 10
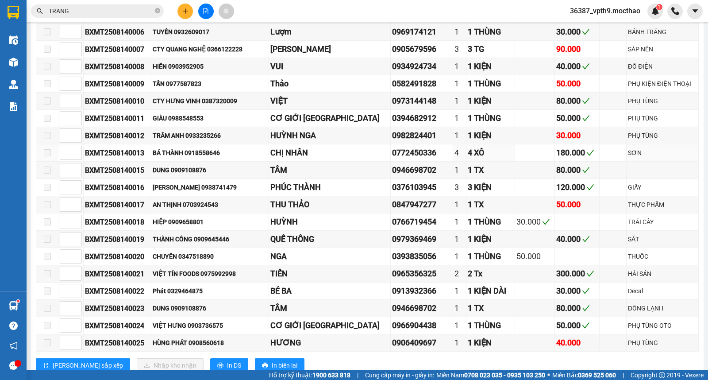
scroll to position [344, 0]
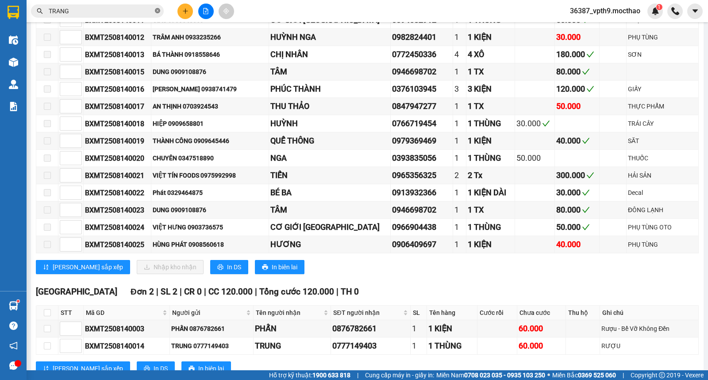
click at [156, 10] on icon "close-circle" at bounding box center [157, 10] width 5 height 5
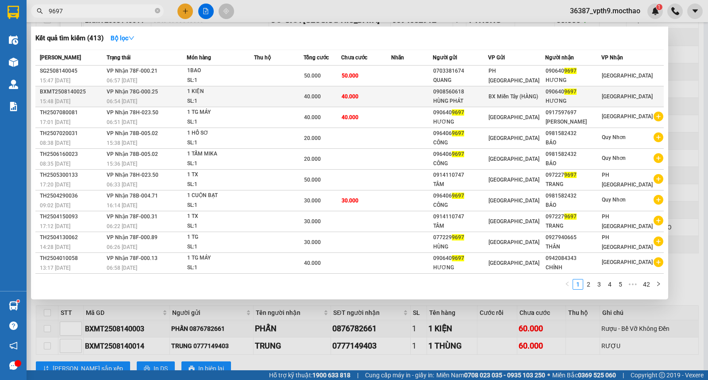
click at [576, 91] on span "9697" at bounding box center [570, 91] width 12 height 6
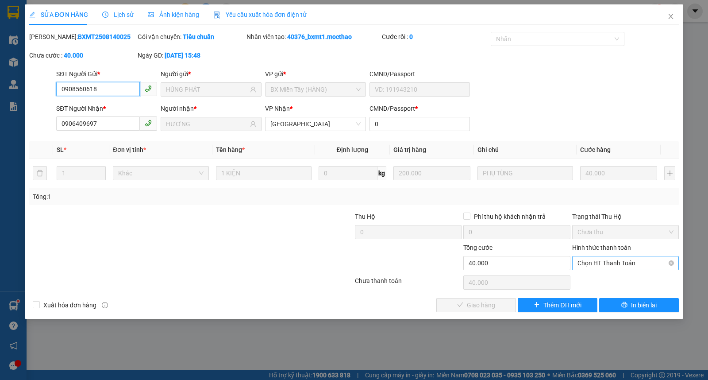
click at [602, 264] on span "Chọn HT Thanh Toán" at bounding box center [625, 262] width 96 height 13
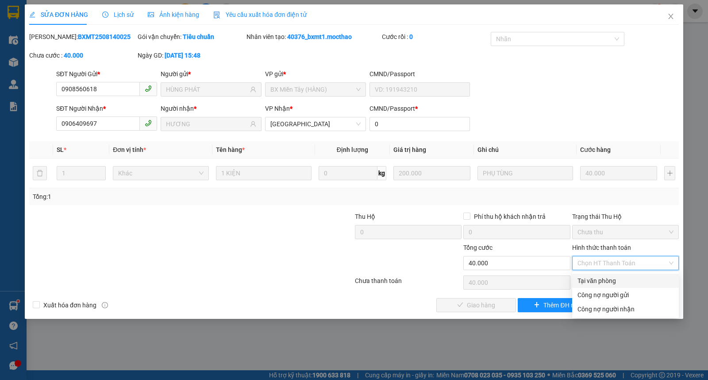
click at [602, 277] on div "Tại văn phòng" at bounding box center [625, 281] width 96 height 10
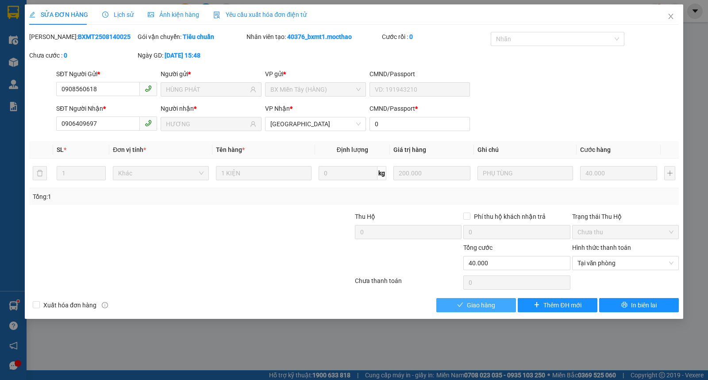
click at [461, 299] on button "Giao hàng" at bounding box center [476, 305] width 80 height 14
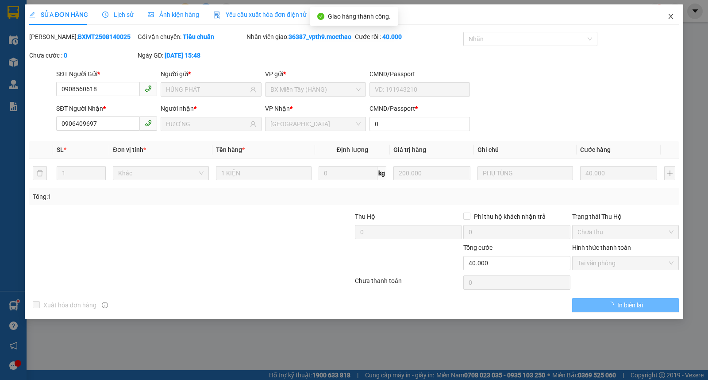
click at [667, 14] on icon "close" at bounding box center [670, 16] width 7 height 7
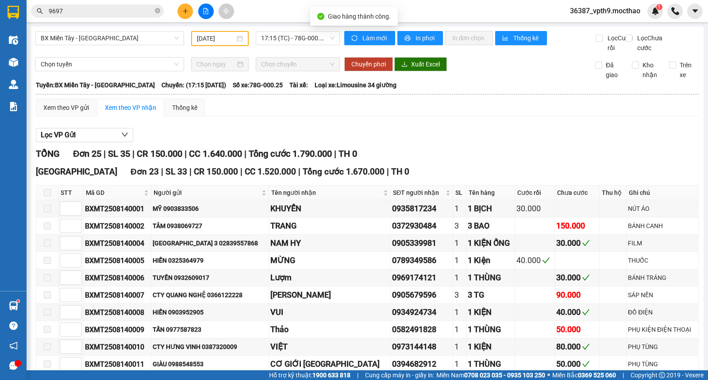
click at [98, 12] on input "9697" at bounding box center [101, 11] width 104 height 10
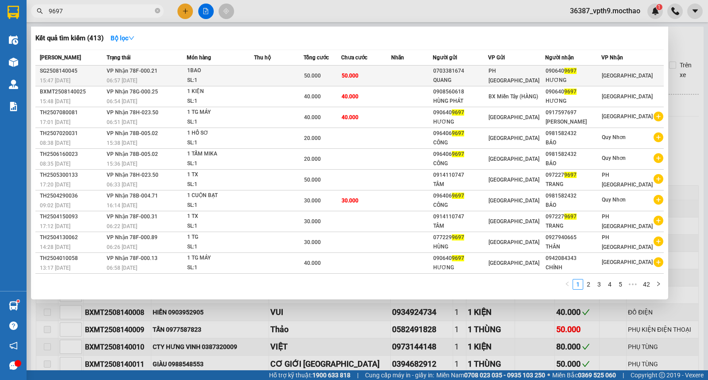
click at [456, 72] on div "0703381674" at bounding box center [460, 70] width 54 height 9
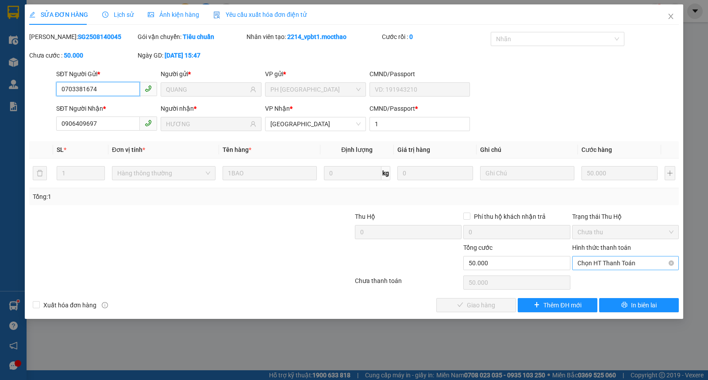
click at [606, 264] on span "Chọn HT Thanh Toán" at bounding box center [625, 262] width 96 height 13
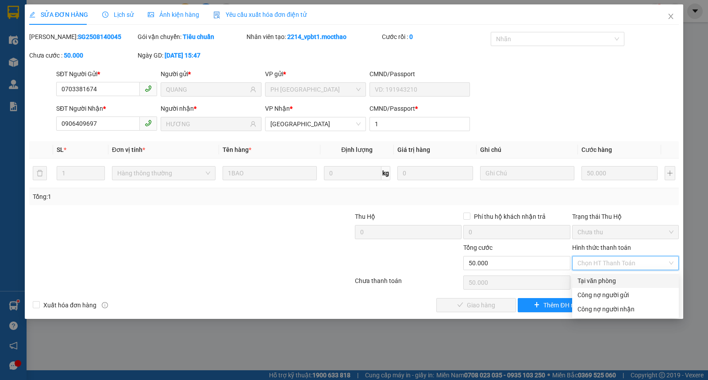
click at [602, 284] on div "Tại văn phòng" at bounding box center [625, 281] width 96 height 10
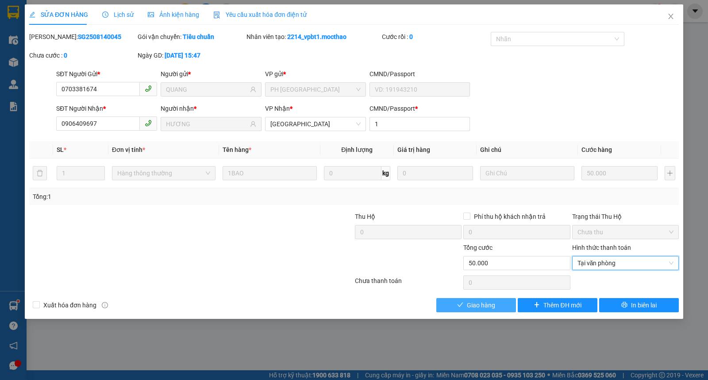
click at [475, 306] on span "Giao hàng" at bounding box center [481, 305] width 28 height 10
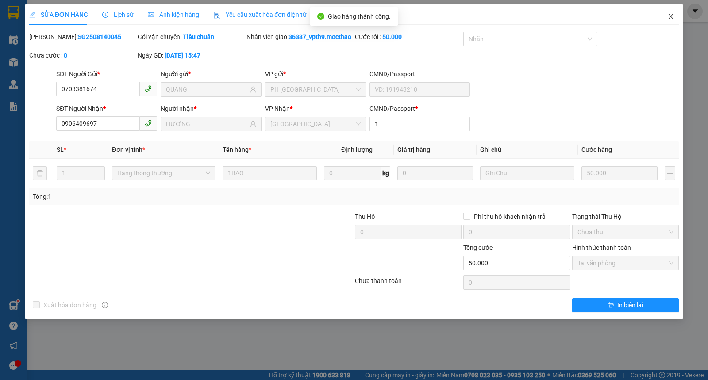
click at [673, 16] on icon "close" at bounding box center [670, 16] width 7 height 7
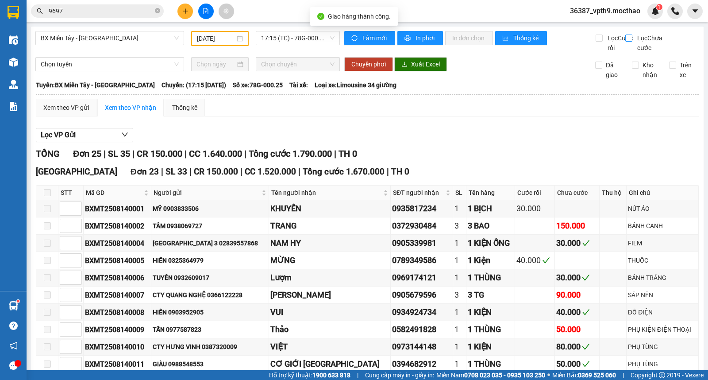
click at [626, 41] on input "Lọc Chưa cước" at bounding box center [629, 38] width 8 height 7
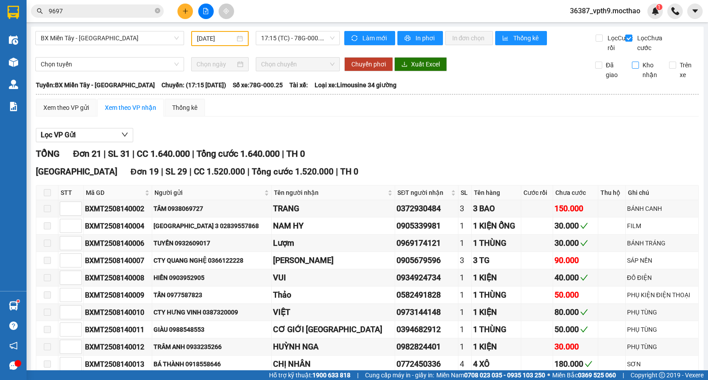
click at [632, 69] on input "Kho nhận" at bounding box center [635, 64] width 7 height 7
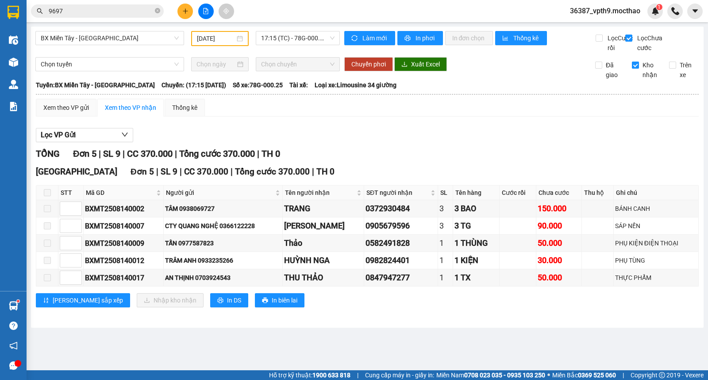
click at [643, 77] on span "Kho nhận" at bounding box center [650, 69] width 23 height 19
click at [639, 69] on input "Kho nhận" at bounding box center [635, 64] width 7 height 7
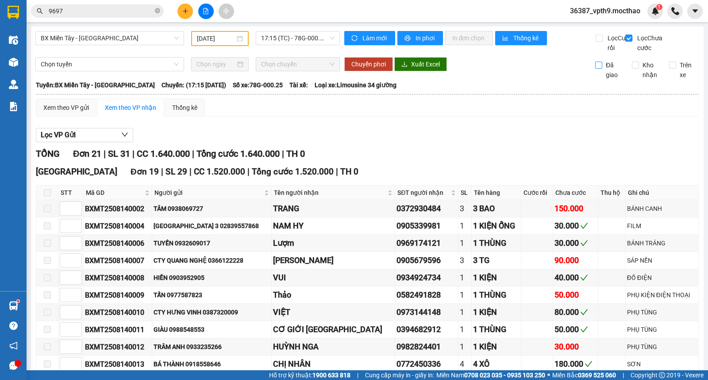
click at [604, 78] on span "Đã giao" at bounding box center [613, 69] width 23 height 19
click at [602, 69] on input "Đã giao" at bounding box center [598, 64] width 7 height 7
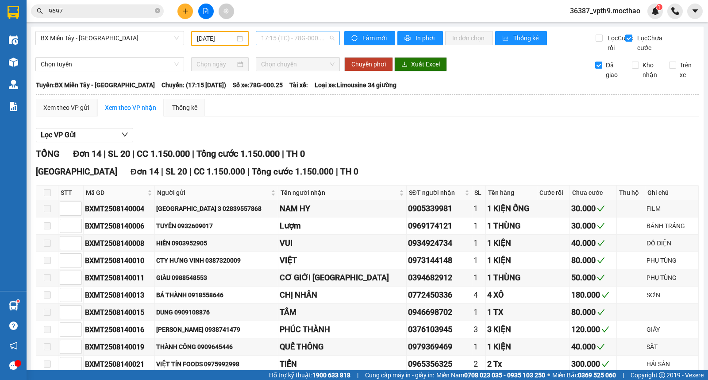
click at [295, 36] on span "17:15 (TC) - 78G-000.25" at bounding box center [297, 37] width 73 height 13
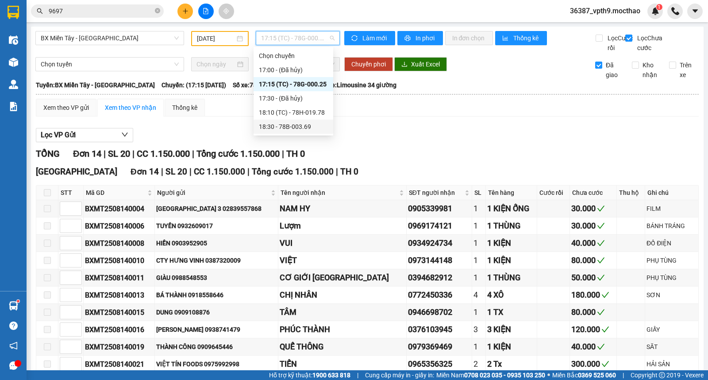
click at [295, 119] on div "18:30 - 78B-003.69" at bounding box center [293, 126] width 80 height 14
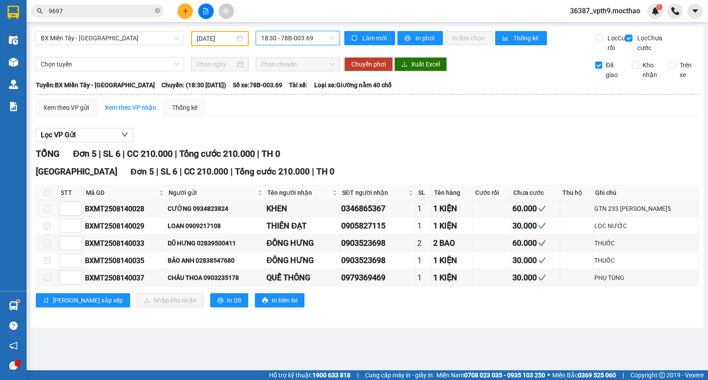
click at [608, 73] on span "Đã giao" at bounding box center [613, 69] width 23 height 19
click at [602, 69] on input "Đã giao" at bounding box center [598, 64] width 7 height 7
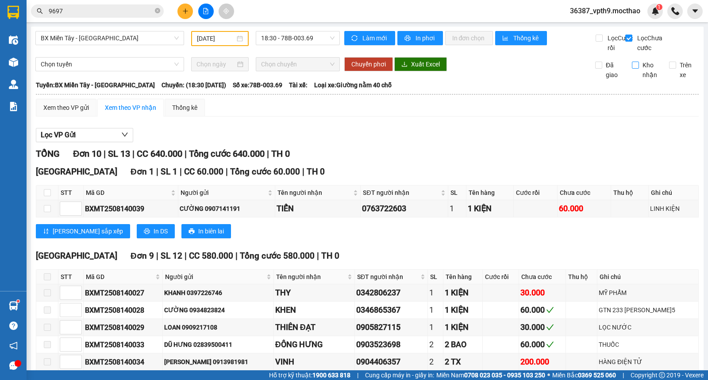
click at [632, 69] on input "Kho nhận" at bounding box center [635, 64] width 7 height 7
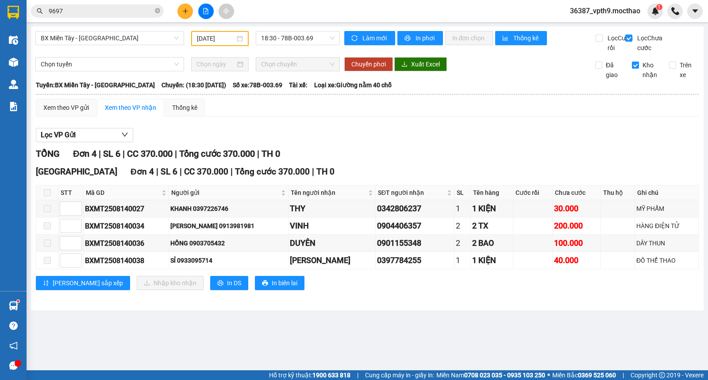
click at [636, 69] on input "Kho nhận" at bounding box center [635, 64] width 7 height 7
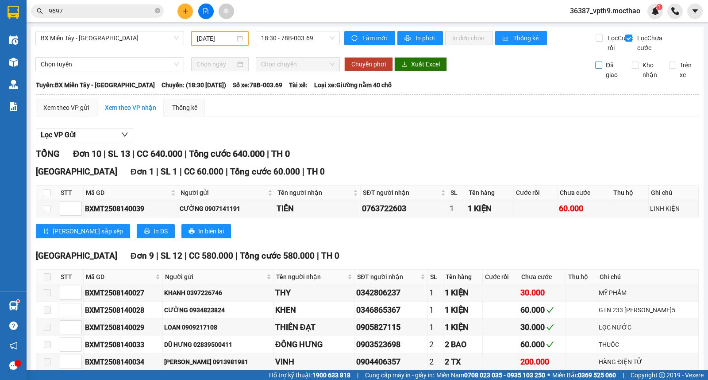
click at [602, 71] on span "Đã giao" at bounding box center [613, 69] width 23 height 19
click at [602, 69] on input "Đã giao" at bounding box center [598, 64] width 7 height 7
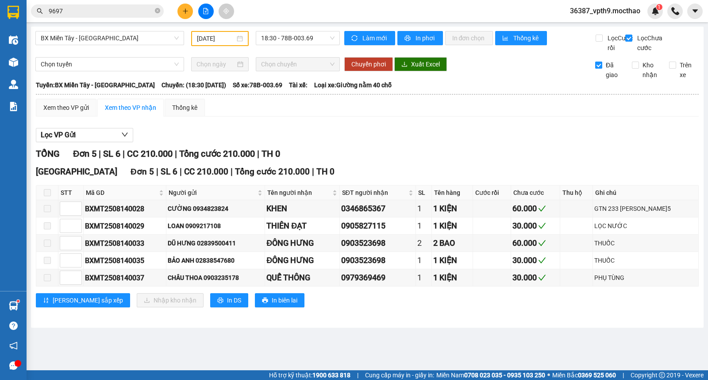
click at [606, 75] on span "Đã giao" at bounding box center [613, 69] width 23 height 19
click at [602, 69] on input "Đã giao" at bounding box center [598, 64] width 7 height 7
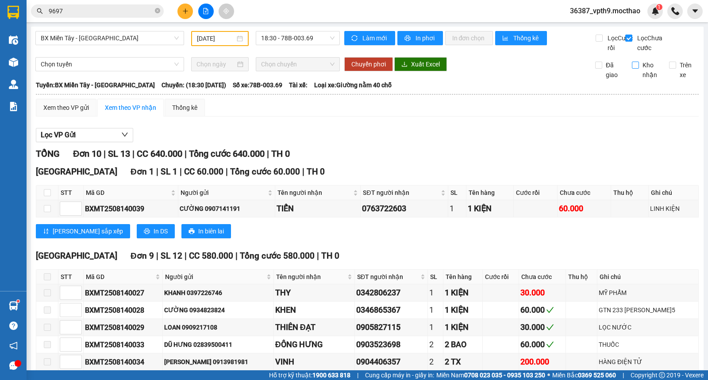
click at [632, 80] on label "Kho nhận" at bounding box center [647, 69] width 30 height 19
click at [632, 69] on input "Kho nhận" at bounding box center [635, 64] width 7 height 7
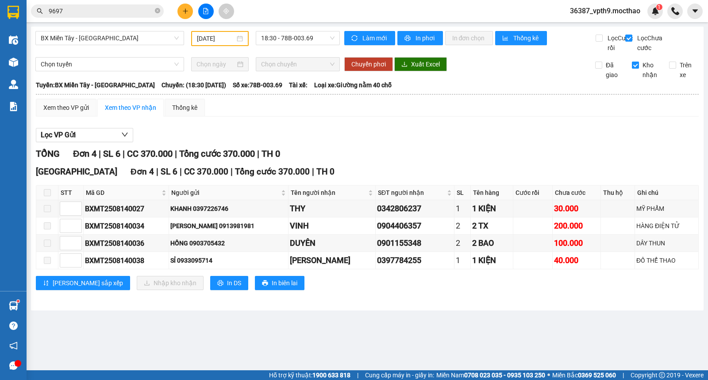
click at [637, 69] on input "Kho nhận" at bounding box center [635, 64] width 7 height 7
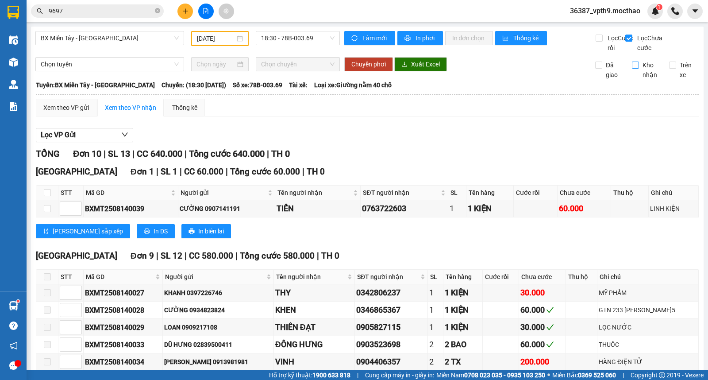
click at [632, 69] on input "Kho nhận" at bounding box center [635, 64] width 7 height 7
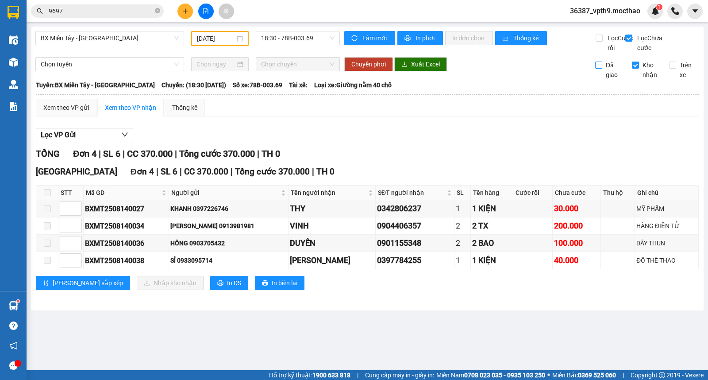
click at [607, 80] on span "Đã giao" at bounding box center [613, 69] width 23 height 19
click at [602, 69] on input "Đã giao" at bounding box center [598, 64] width 7 height 7
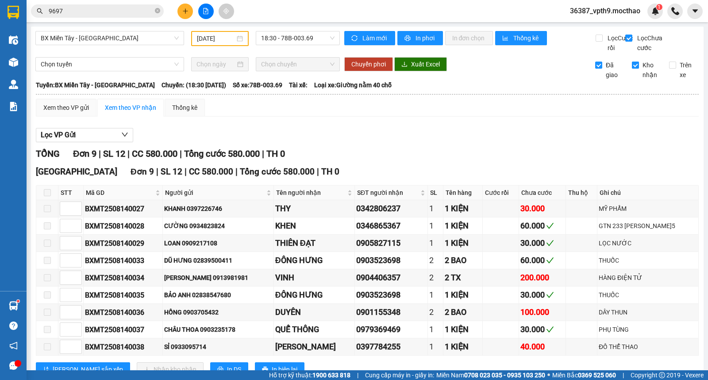
click at [639, 71] on span "Kho nhận" at bounding box center [650, 69] width 23 height 19
click at [633, 69] on input "Kho nhận" at bounding box center [635, 64] width 7 height 7
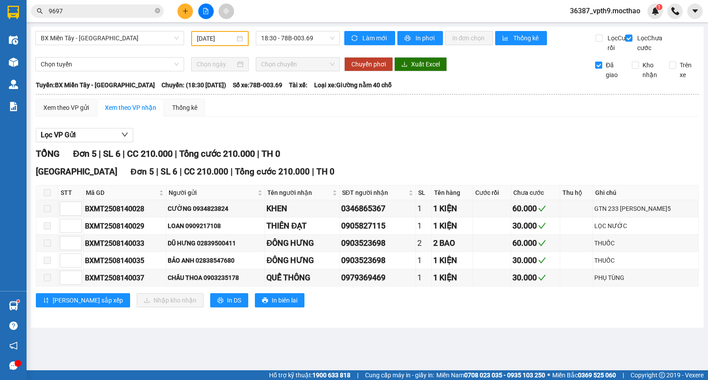
click at [603, 73] on span "Đã giao" at bounding box center [613, 69] width 23 height 19
click at [602, 69] on input "Đã giao" at bounding box center [598, 64] width 7 height 7
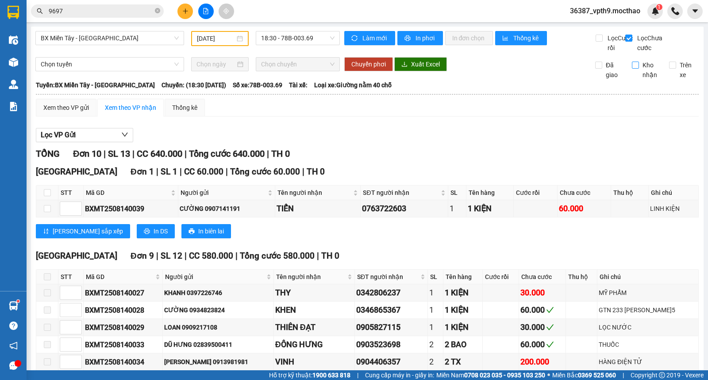
click at [632, 69] on input "Kho nhận" at bounding box center [635, 64] width 7 height 7
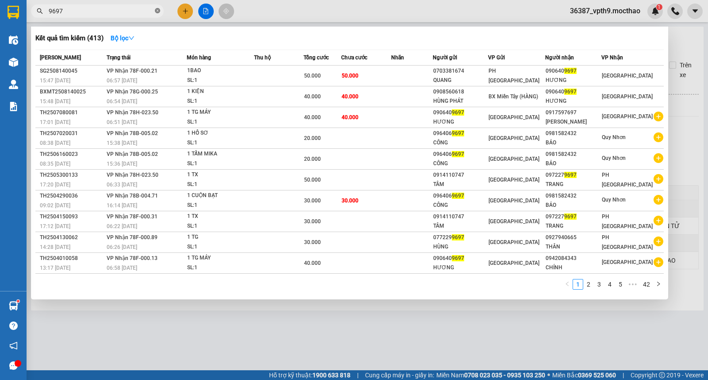
click at [157, 11] on icon "close-circle" at bounding box center [157, 10] width 5 height 5
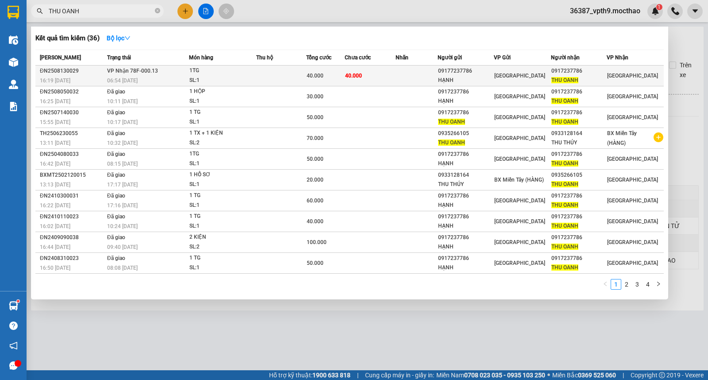
click at [604, 71] on div "0917237786" at bounding box center [578, 70] width 55 height 9
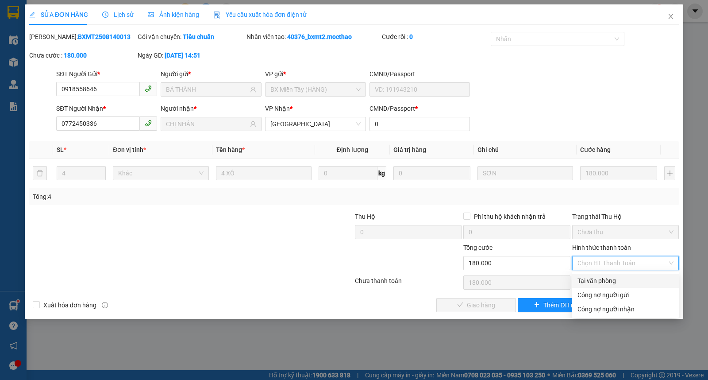
click at [587, 277] on div "Tại văn phòng" at bounding box center [625, 281] width 96 height 10
type input "0"
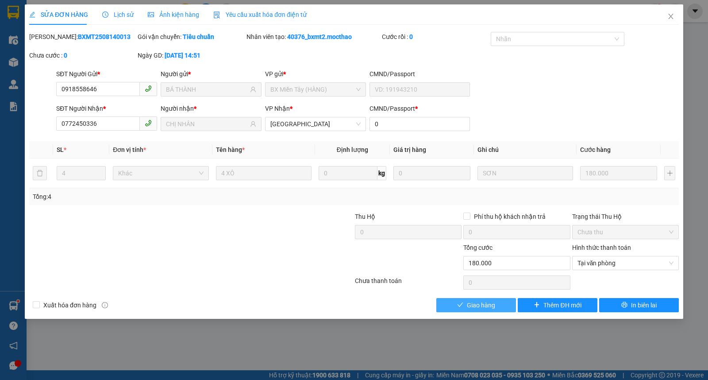
click at [449, 307] on button "Giao hàng" at bounding box center [476, 305] width 80 height 14
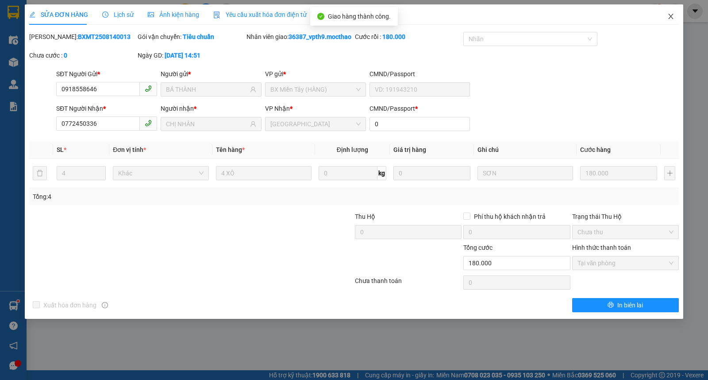
click at [672, 21] on span "Close" at bounding box center [670, 16] width 25 height 25
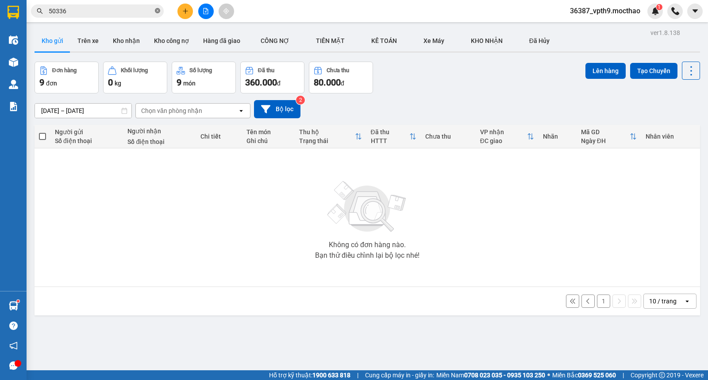
click at [158, 9] on icon "close-circle" at bounding box center [157, 10] width 5 height 5
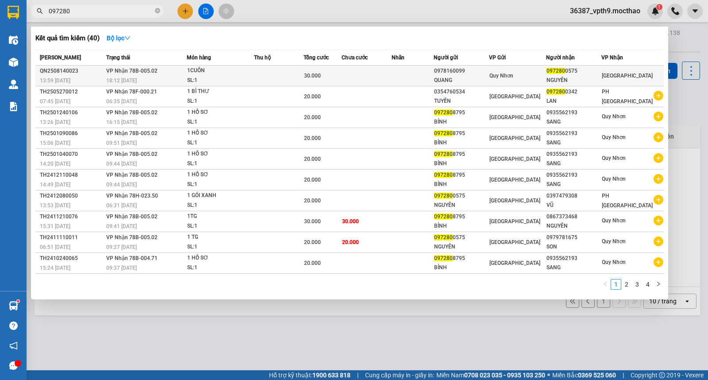
type input "097280"
click at [352, 71] on td at bounding box center [366, 75] width 50 height 21
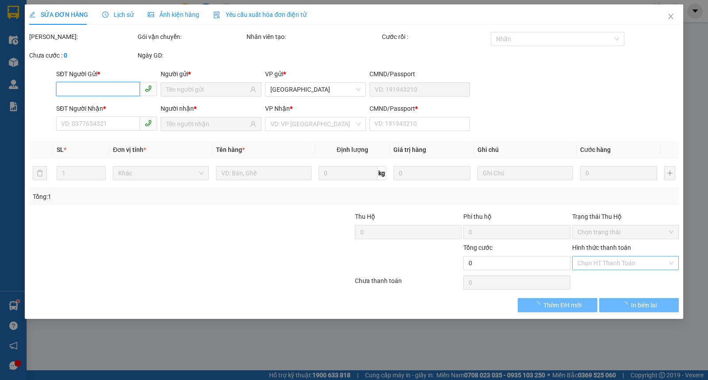
type input "0978160099"
type input "QUANG"
type input "0972800575"
type input "NGUYÊN"
type input "H"
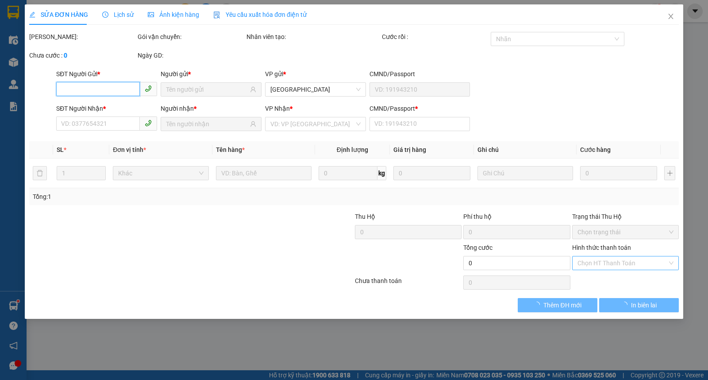
type input "30.000"
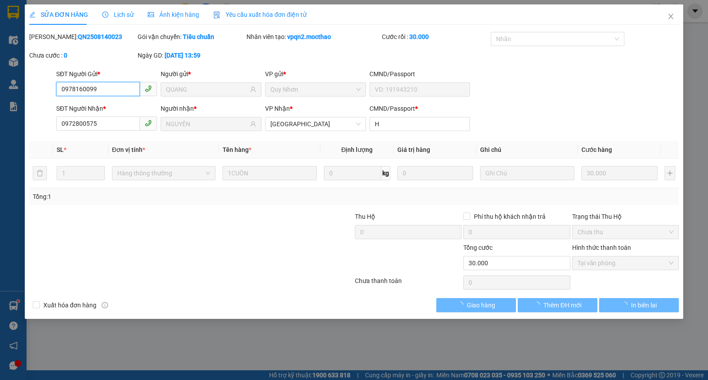
checkbox input "true"
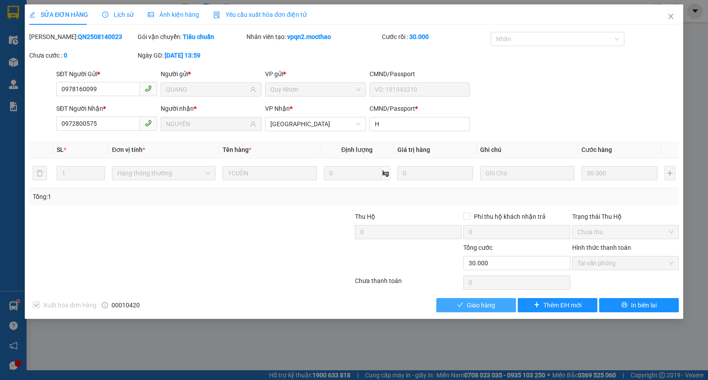
click at [468, 307] on span "Giao hàng" at bounding box center [481, 305] width 28 height 10
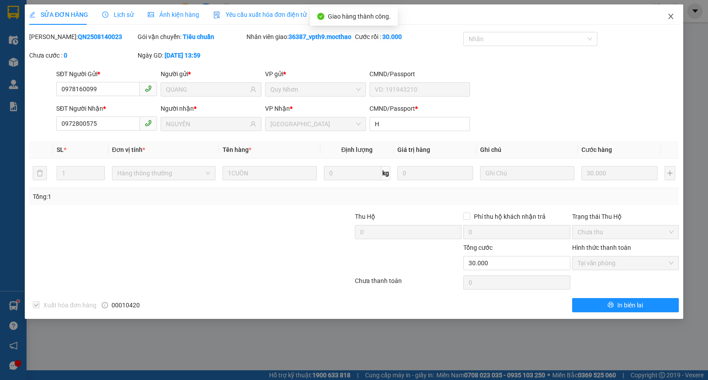
click at [676, 19] on span "Close" at bounding box center [670, 16] width 25 height 25
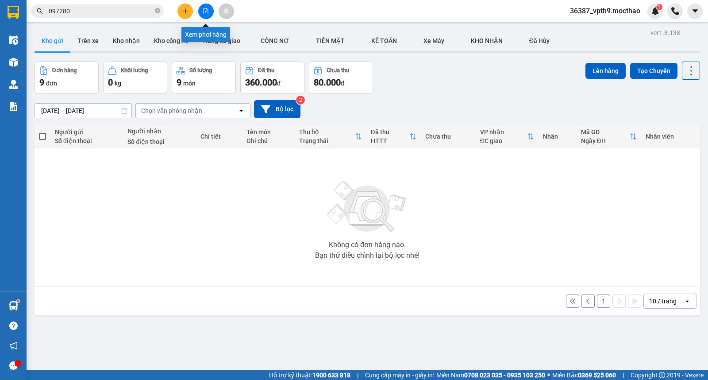
click at [209, 11] on button at bounding box center [205, 11] width 15 height 15
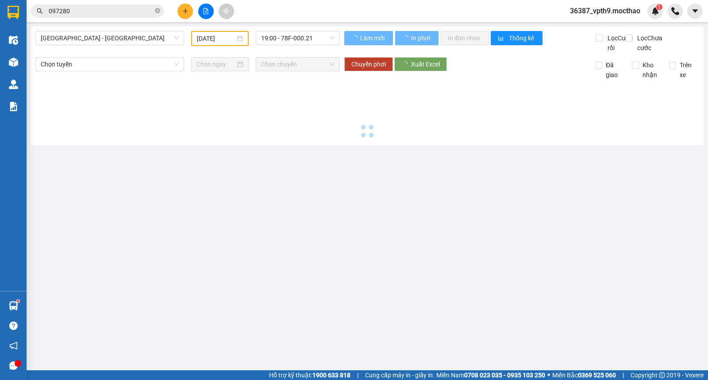
type input "[DATE]"
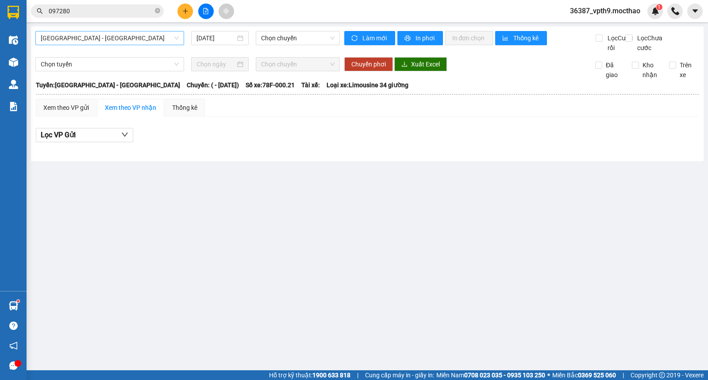
click at [76, 43] on span "[GEOGRAPHIC_DATA] - [GEOGRAPHIC_DATA]" at bounding box center [110, 37] width 138 height 13
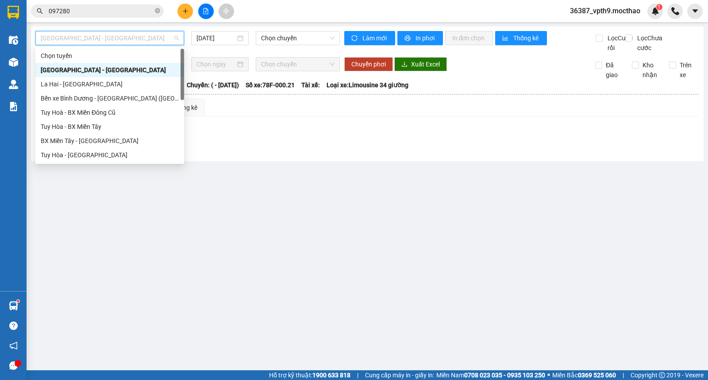
type input "q"
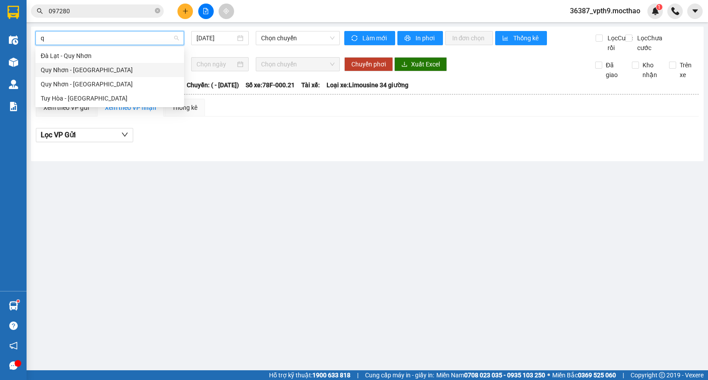
click at [80, 73] on div "Quy Nhơn - [GEOGRAPHIC_DATA]" at bounding box center [110, 70] width 138 height 10
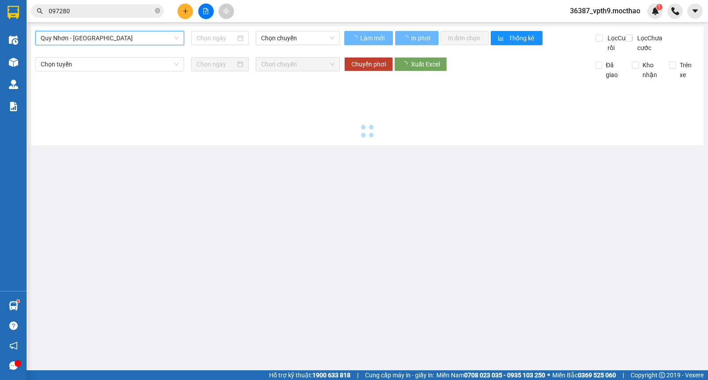
type input "[DATE]"
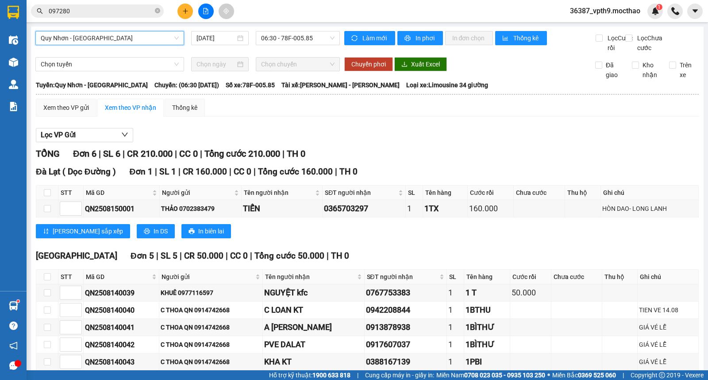
scroll to position [56, 0]
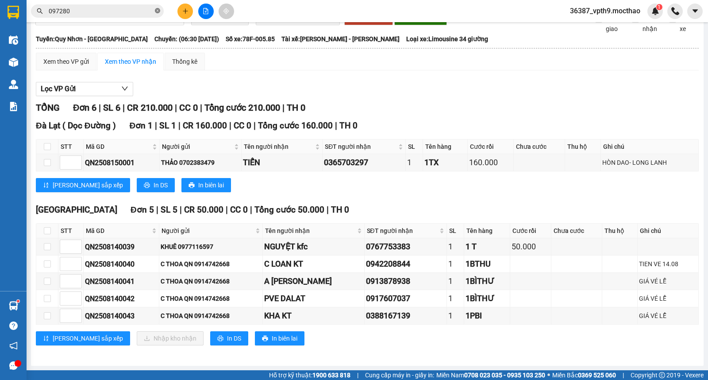
click at [155, 11] on icon "close-circle" at bounding box center [157, 10] width 5 height 5
type input "d"
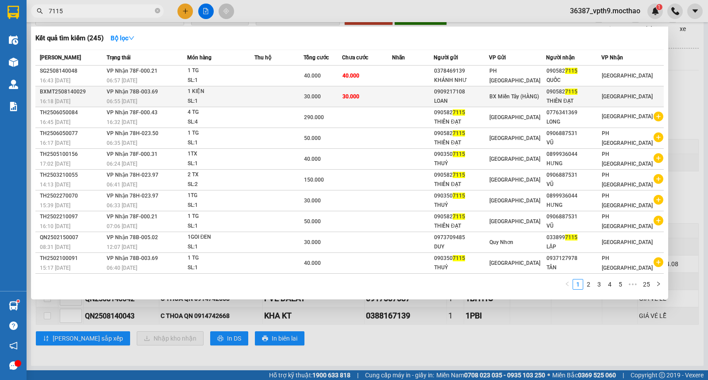
type input "7115"
click at [601, 88] on div "090582 7115" at bounding box center [573, 91] width 54 height 9
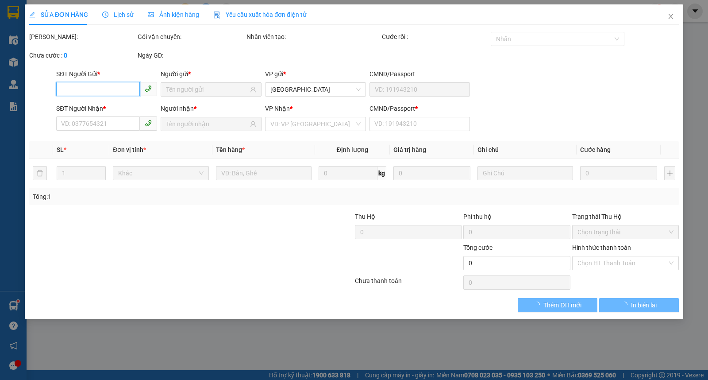
type input "0909217108"
type input "LOAN"
type input "0905827115"
type input "THIÊN ĐẠT"
type input "0"
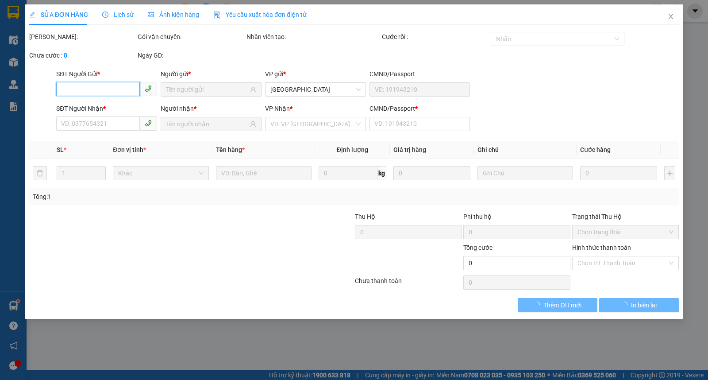
type input "30.000"
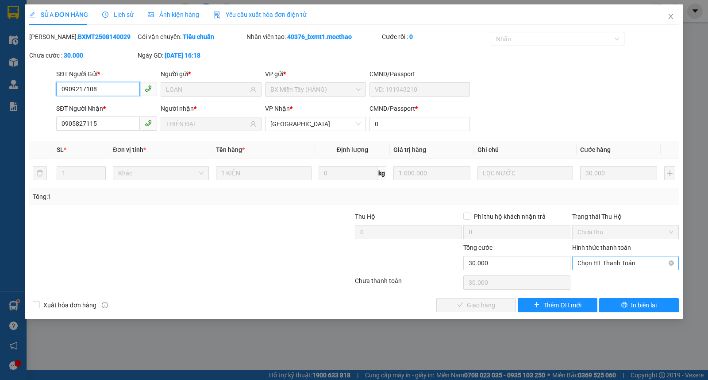
click at [594, 263] on span "Chọn HT Thanh Toán" at bounding box center [625, 262] width 96 height 13
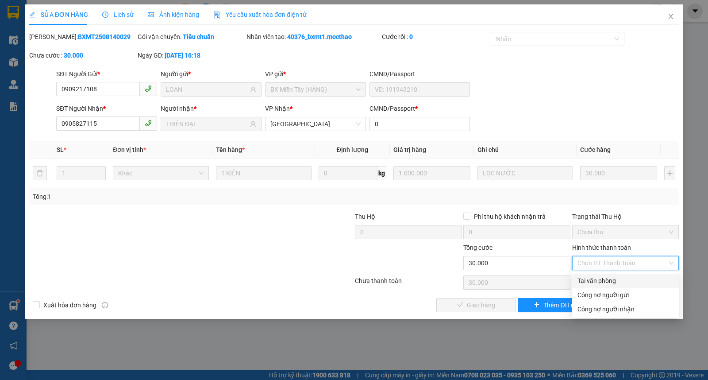
click at [595, 274] on div "Tại văn phòng" at bounding box center [625, 280] width 107 height 14
type input "0"
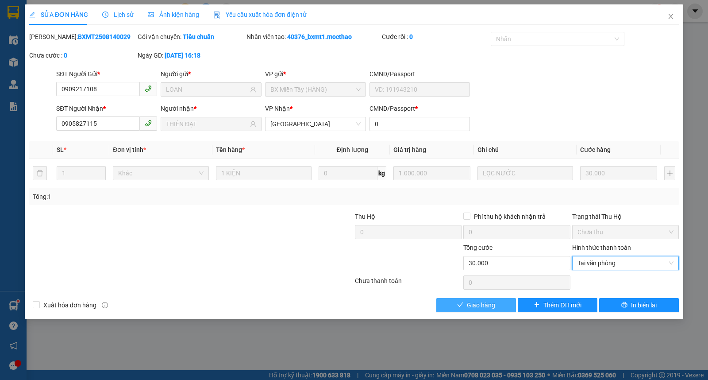
click at [470, 303] on span "Giao hàng" at bounding box center [481, 305] width 28 height 10
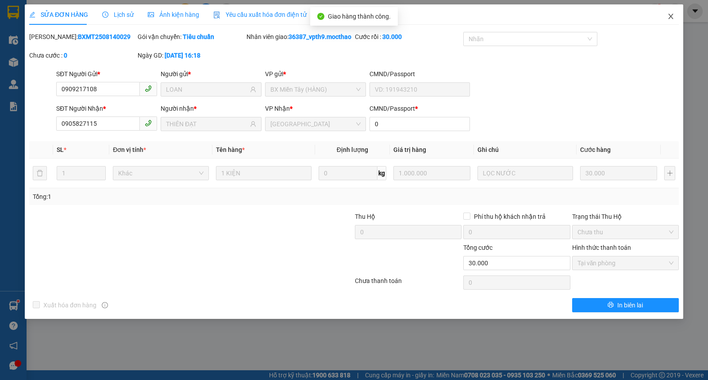
click at [670, 19] on icon "close" at bounding box center [670, 16] width 7 height 7
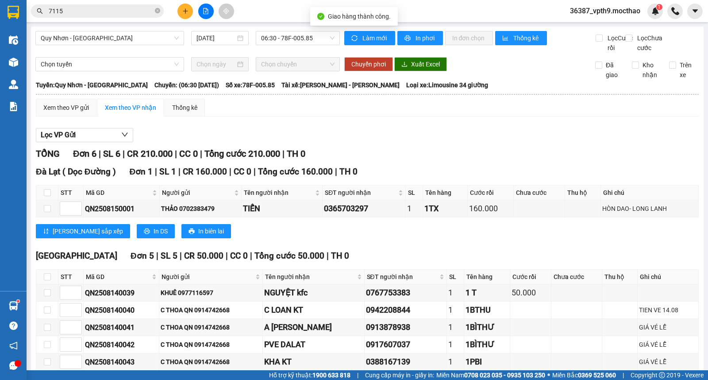
click at [121, 10] on input "7115" at bounding box center [101, 11] width 104 height 10
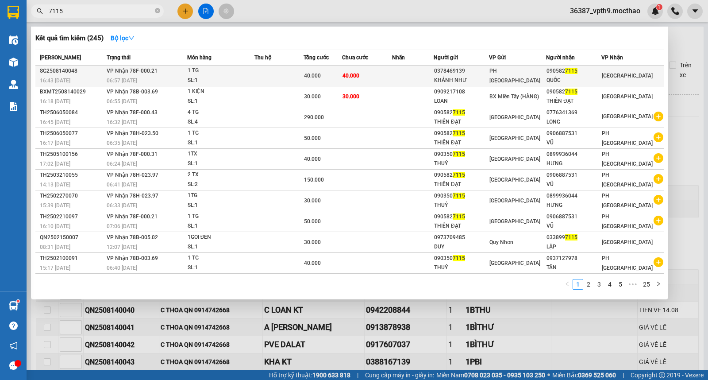
click at [609, 81] on td "[GEOGRAPHIC_DATA]" at bounding box center [632, 75] width 62 height 21
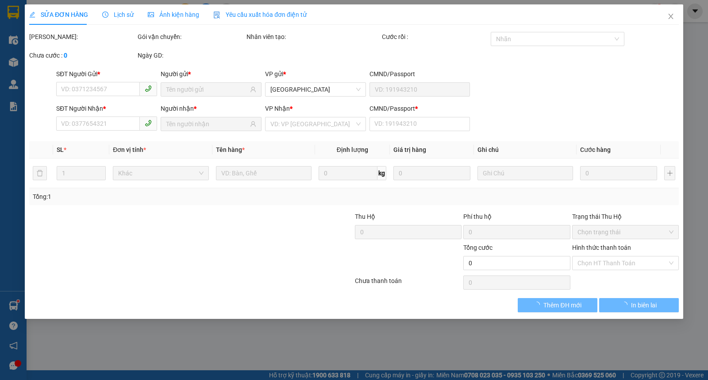
type input "0378469139"
type input "KHÁNH NHƯ"
type input "0905827115"
type input "QUỐC"
type input "1"
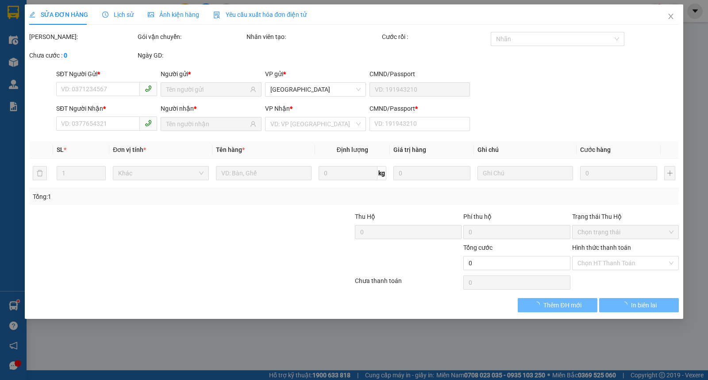
type input "40.000"
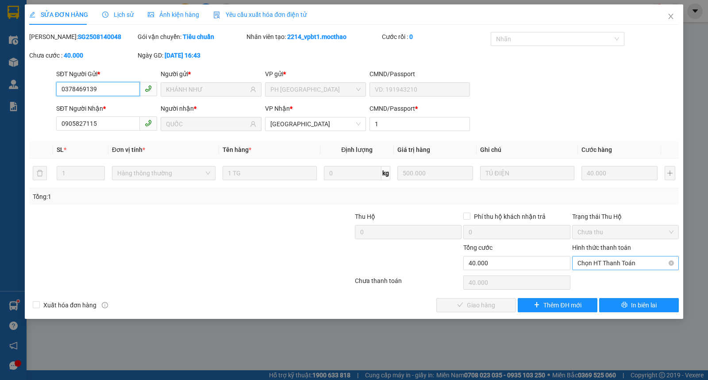
click at [614, 262] on span "Chọn HT Thanh Toán" at bounding box center [625, 262] width 96 height 13
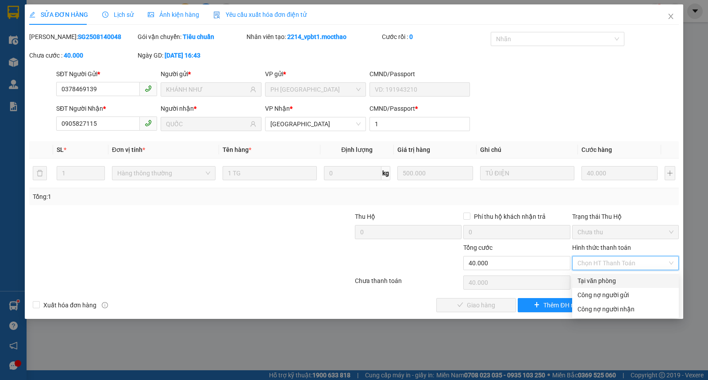
click at [600, 284] on div "Tại văn phòng" at bounding box center [625, 281] width 96 height 10
type input "0"
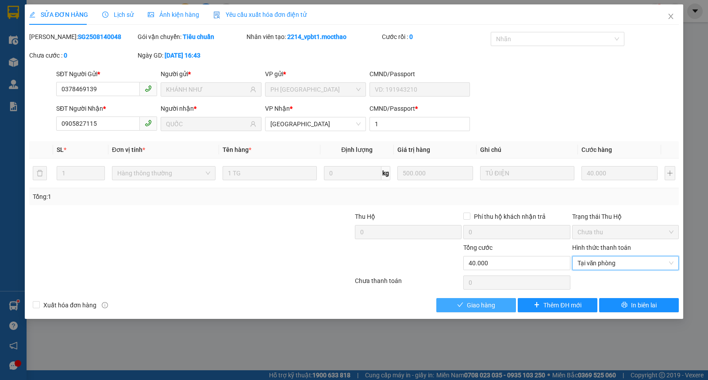
click at [493, 306] on span "Giao hàng" at bounding box center [481, 305] width 28 height 10
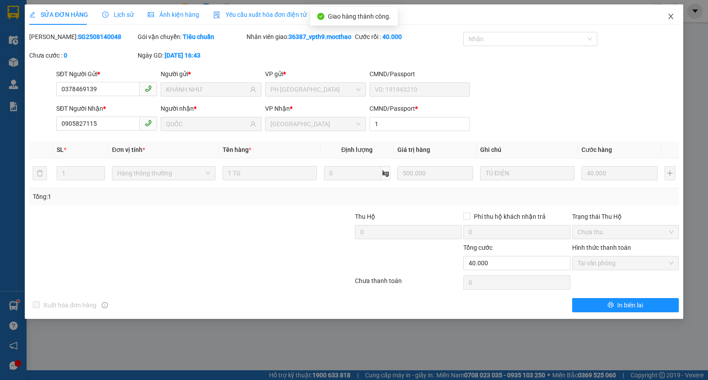
click at [674, 12] on span "Close" at bounding box center [670, 16] width 25 height 25
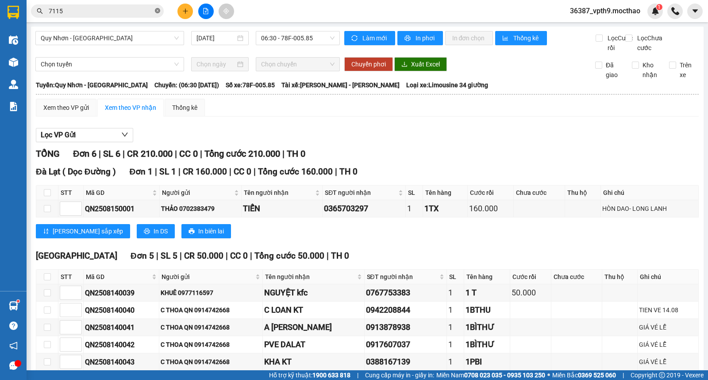
click at [156, 12] on icon "close-circle" at bounding box center [157, 10] width 5 height 5
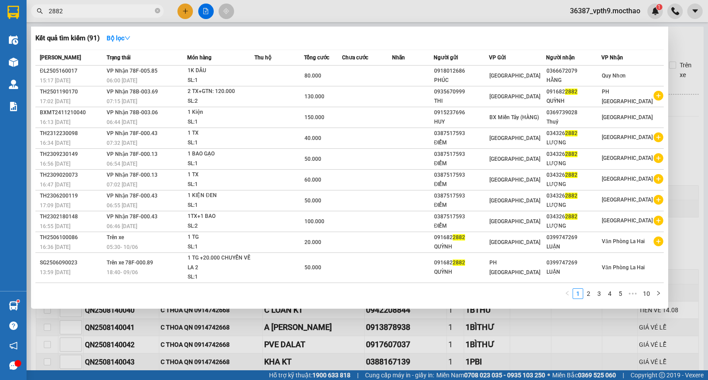
type input "2882"
click at [674, 48] on div at bounding box center [354, 190] width 708 height 380
click at [157, 10] on icon "close-circle" at bounding box center [157, 10] width 5 height 5
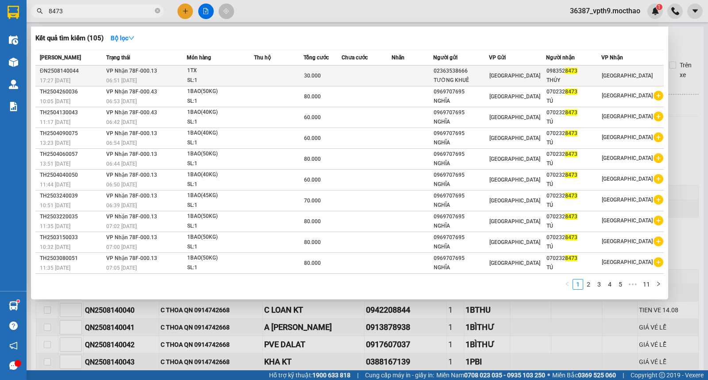
type input "8473"
click at [542, 68] on td "[GEOGRAPHIC_DATA]" at bounding box center [517, 75] width 57 height 21
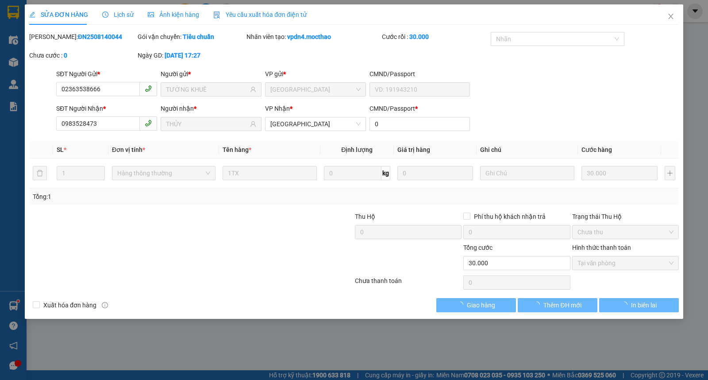
type input "02363538666"
type input "TƯỜNG KHUÊ"
type input "0983528473"
type input "THỦY"
type input "0"
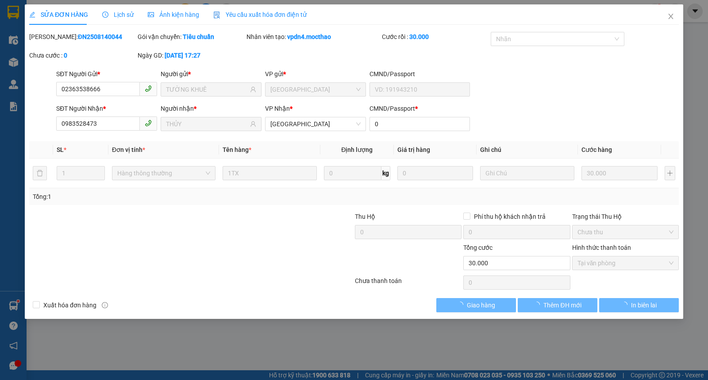
type input "30.000"
checkbox input "true"
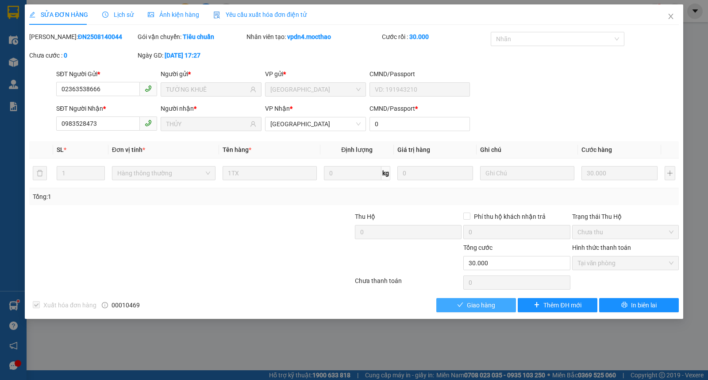
click at [495, 304] on button "Giao hàng" at bounding box center [476, 305] width 80 height 14
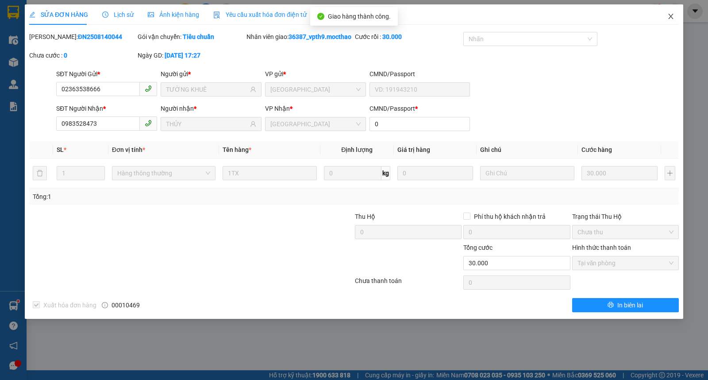
click at [671, 15] on icon "close" at bounding box center [670, 16] width 7 height 7
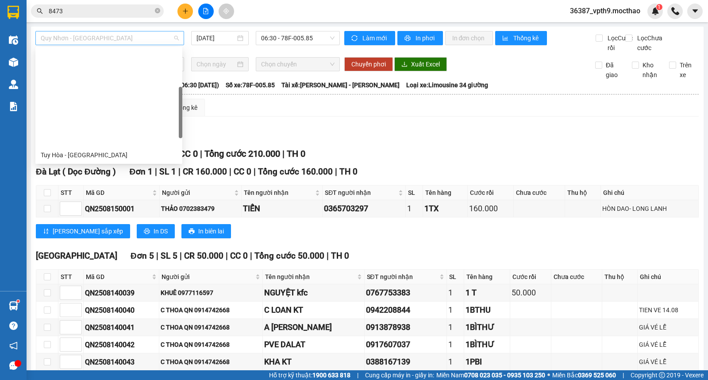
click at [94, 36] on span "Quy Nhơn - Đà Lạt" at bounding box center [110, 37] width 138 height 13
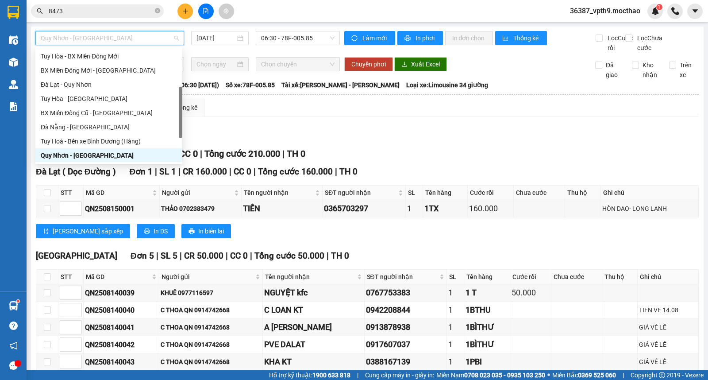
type input "d"
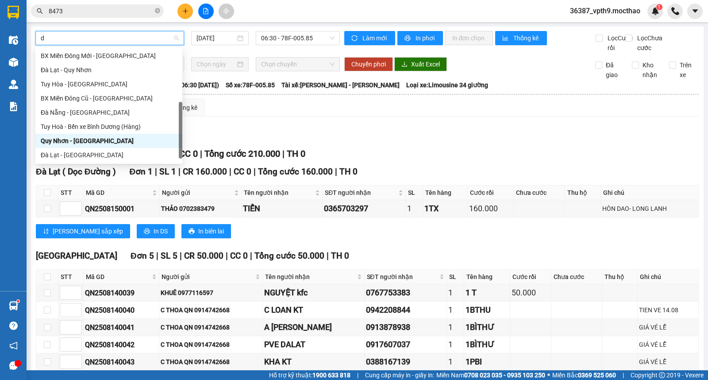
scroll to position [53, 0]
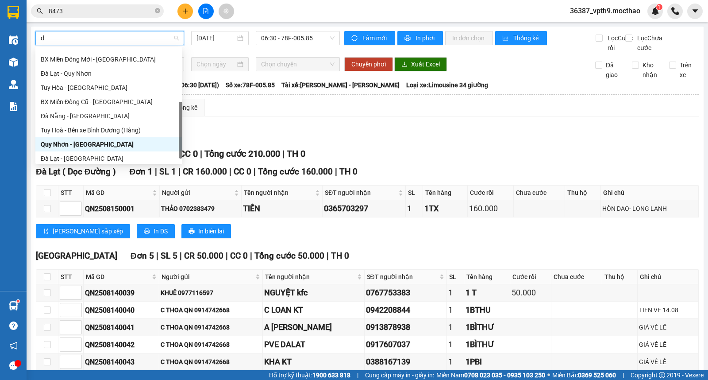
type input "đa"
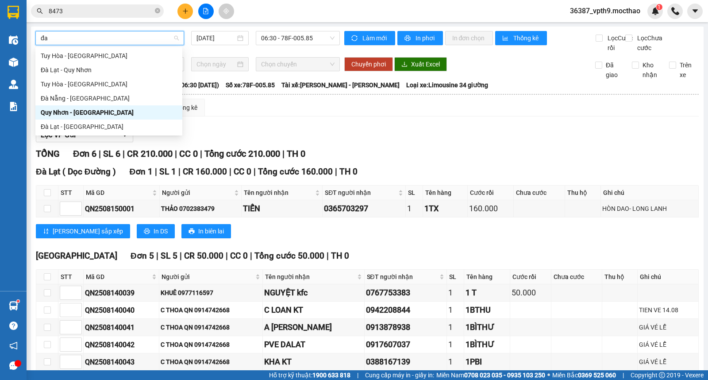
scroll to position [0, 0]
click at [78, 99] on div "Đà Nẵng - [PERSON_NAME]" at bounding box center [109, 98] width 136 height 10
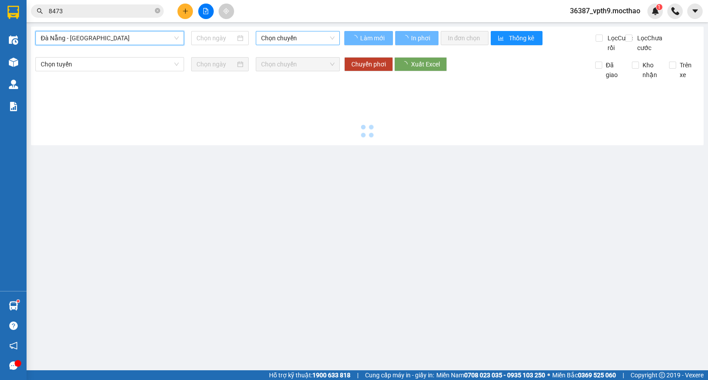
type input "[DATE]"
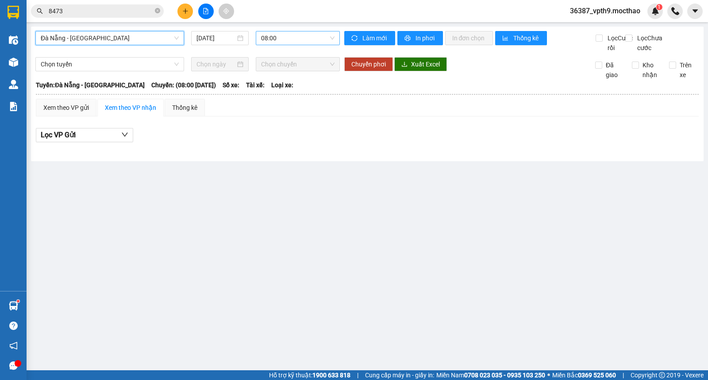
click at [289, 41] on span "08:00" at bounding box center [297, 37] width 73 height 13
click at [301, 84] on div "08:15 - 78H-023.50" at bounding box center [295, 84] width 69 height 10
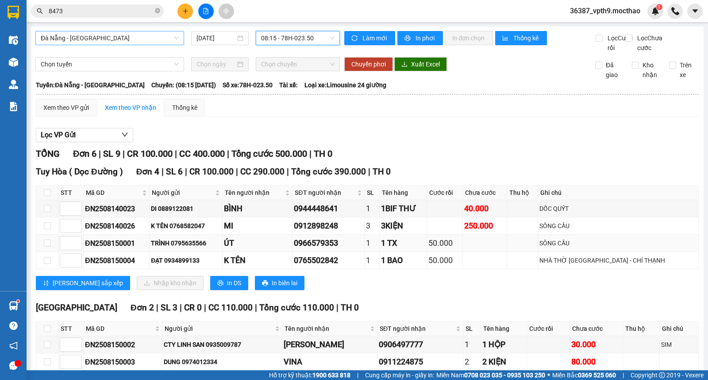
scroll to position [56, 0]
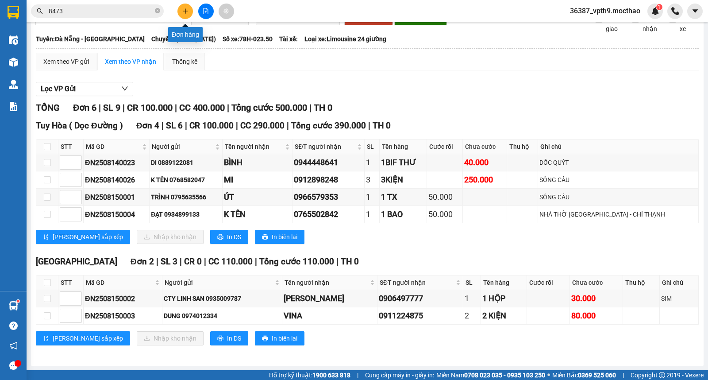
click at [183, 9] on icon "plus" at bounding box center [185, 11] width 6 height 6
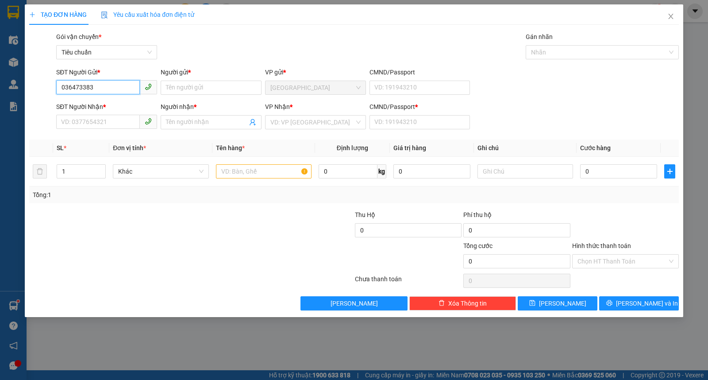
type input "0364733834"
click at [90, 105] on div "0364733834 - ĐẠT" at bounding box center [106, 105] width 90 height 10
type input "ĐẠT"
type input "0879797206"
type input "QUỐC"
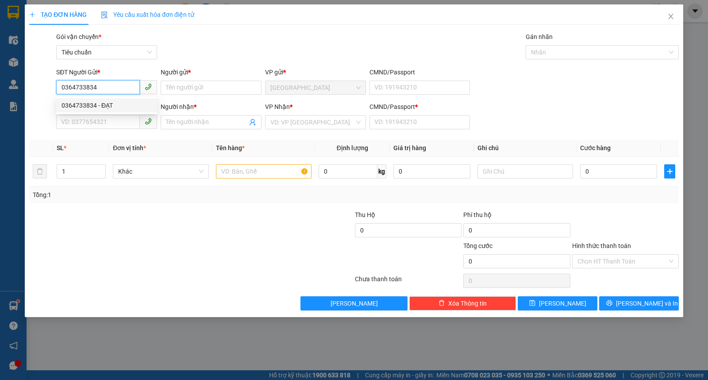
type input "1"
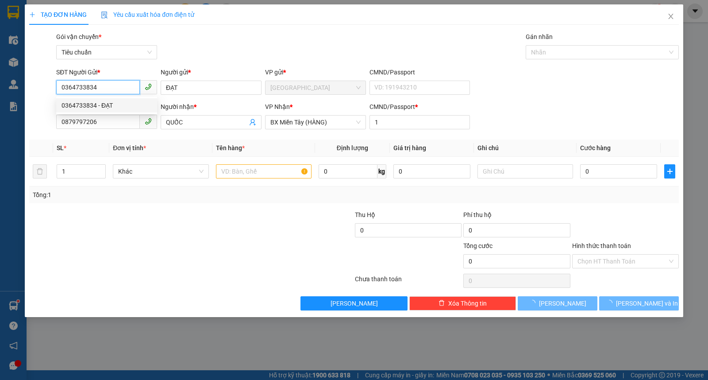
type input "30.000"
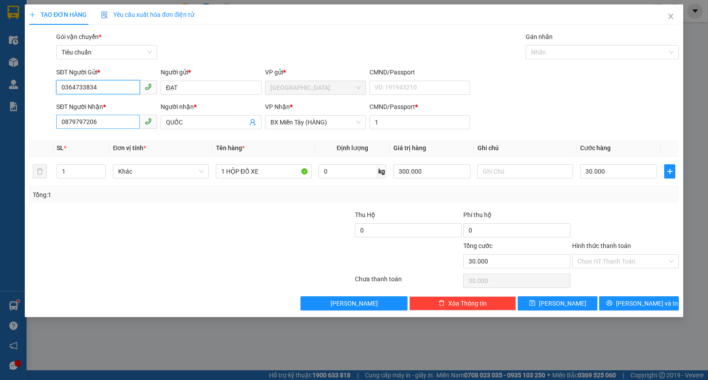
type input "0364733834"
click at [118, 126] on input "0879797206" at bounding box center [98, 122] width 84 height 14
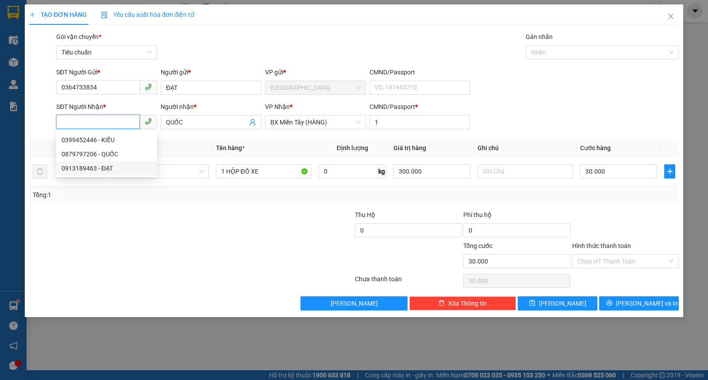
click at [96, 171] on div "0913189463 - ĐẠT" at bounding box center [106, 168] width 90 height 10
type input "0913189463"
type input "ĐẠT"
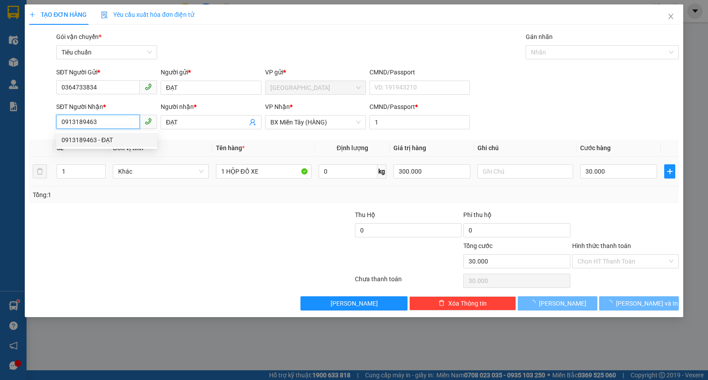
type input "20.000"
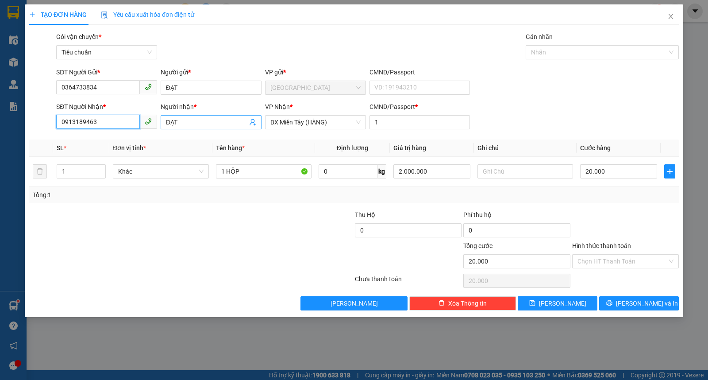
type input "0913189463"
click at [211, 124] on input "ĐẠT" at bounding box center [206, 122] width 81 height 10
type input "CHÚ ĐẠT"
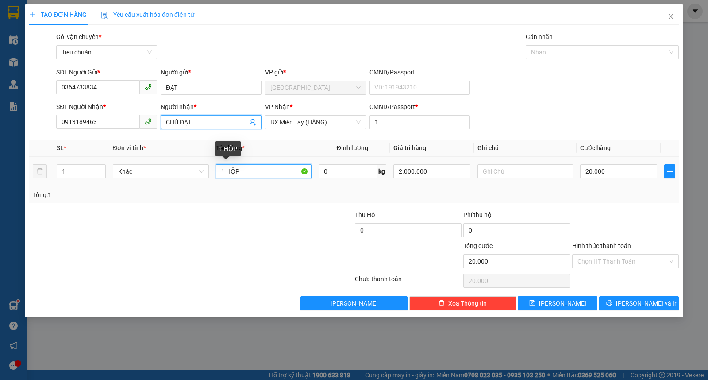
click at [268, 176] on input "1 HỘP" at bounding box center [264, 171] width 96 height 14
type input "1 KIỆN"
type input "300.000"
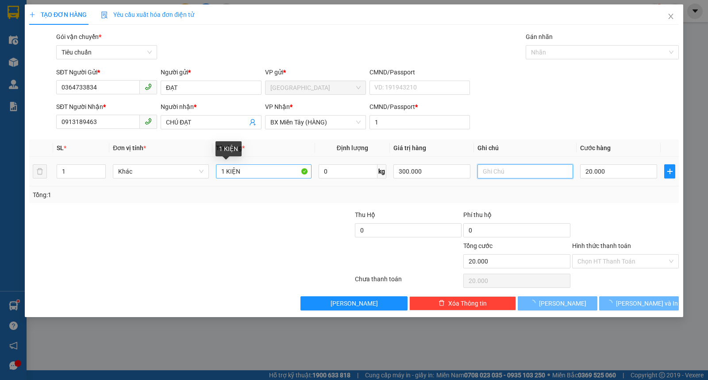
type input "0"
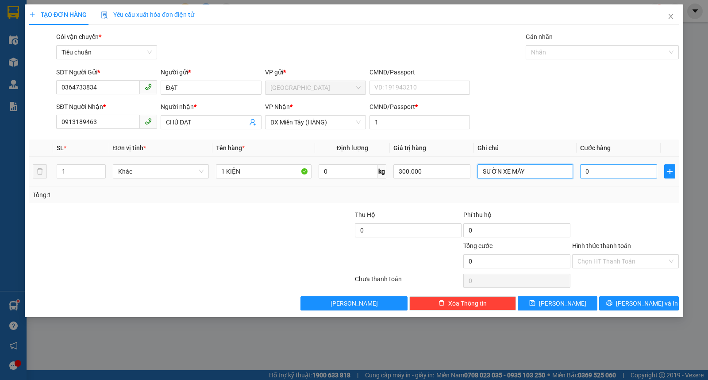
type input "SƯỜN XE MÁY"
click at [634, 173] on input "0" at bounding box center [618, 171] width 77 height 14
type input "5"
type input "50"
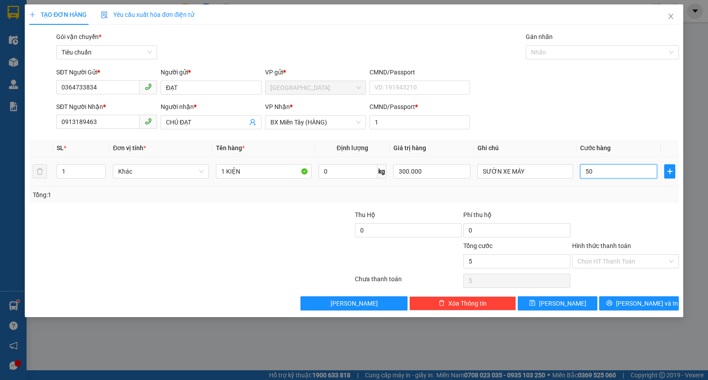
type input "50"
type input "50.000"
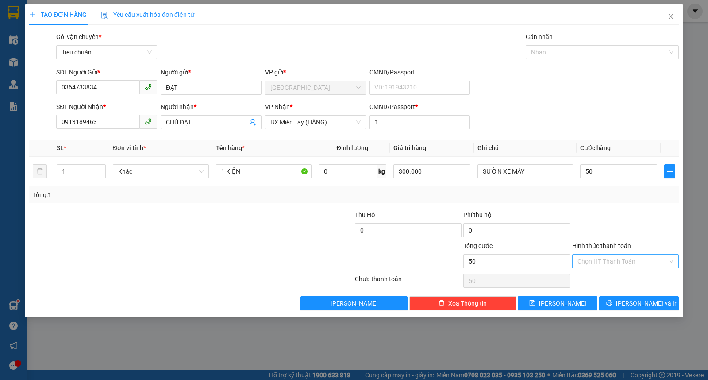
type input "50.000"
click at [624, 255] on input "Hình thức thanh toán" at bounding box center [622, 260] width 90 height 13
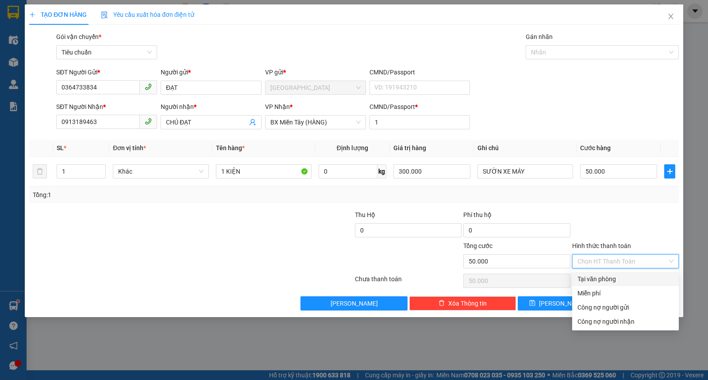
click at [595, 282] on div "Tại văn phòng" at bounding box center [625, 279] width 96 height 10
type input "0"
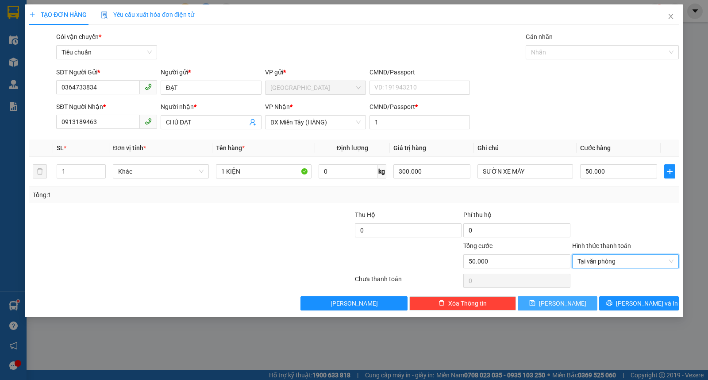
click at [559, 303] on span "Lưu" at bounding box center [562, 303] width 47 height 10
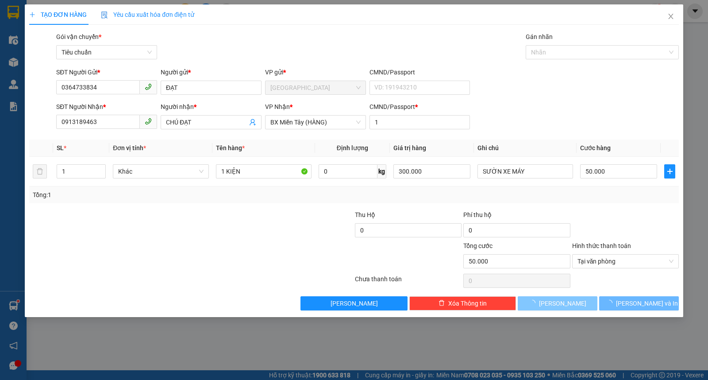
type input "0"
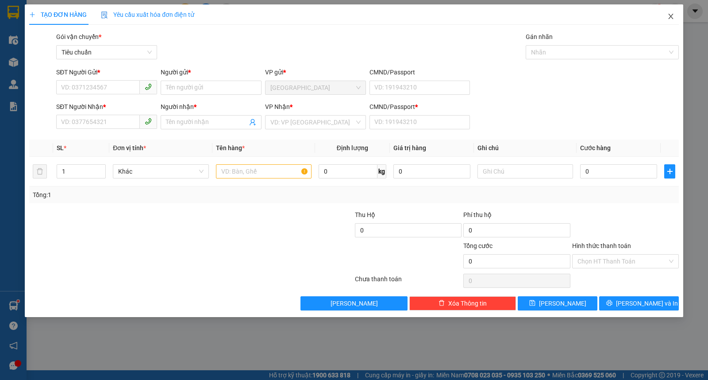
click at [671, 15] on icon "close" at bounding box center [670, 16] width 7 height 7
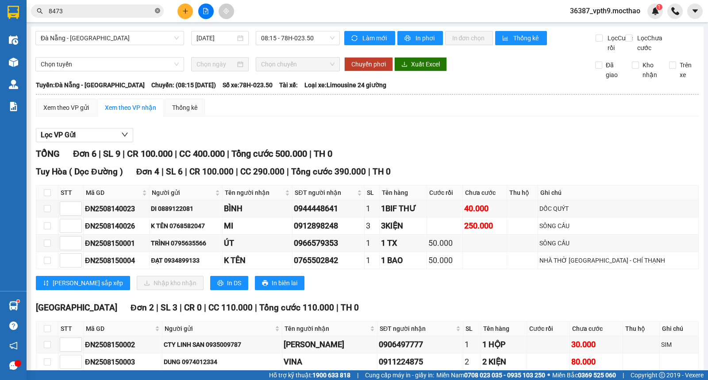
click at [156, 14] on span at bounding box center [157, 11] width 5 height 8
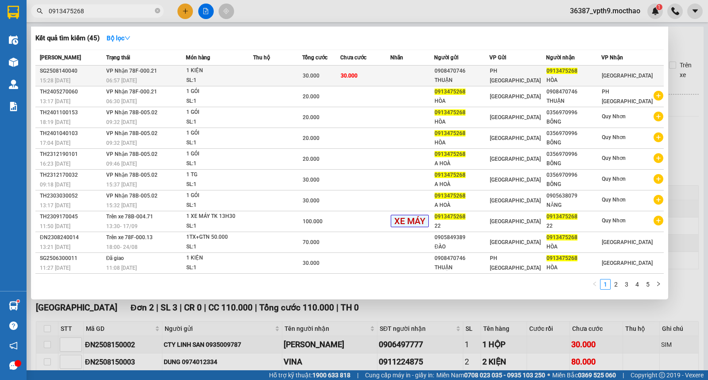
type input "0913475268"
click at [612, 80] on div "[PERSON_NAME]" at bounding box center [627, 76] width 51 height 10
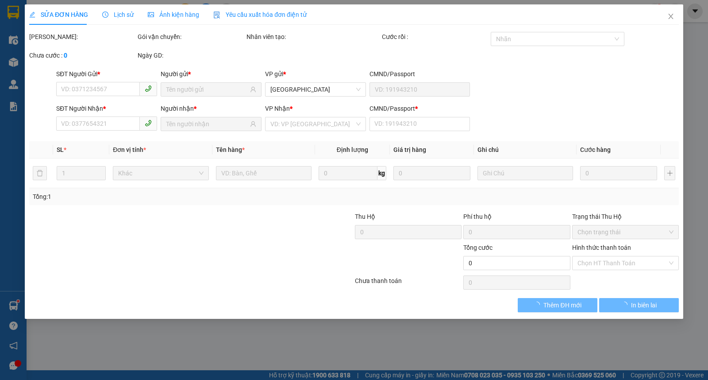
type input "0908470746"
type input "THUẬN"
type input "0913475268"
type input "HÒA"
type input "1"
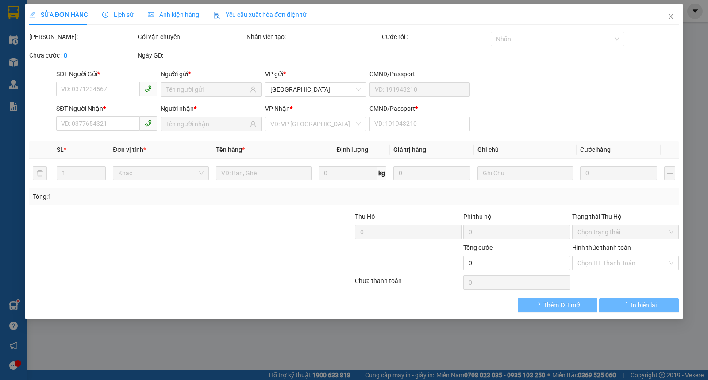
type input "30.000"
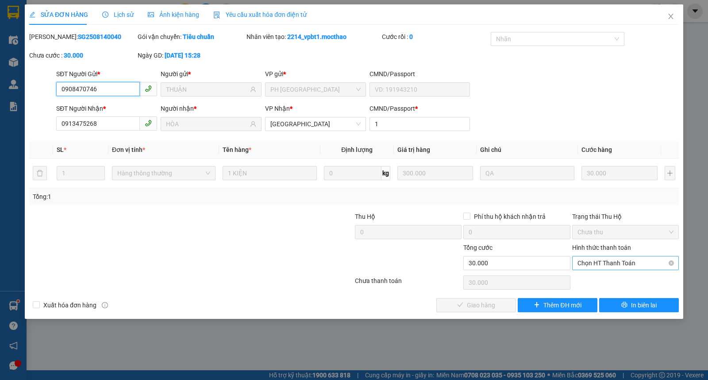
click at [602, 258] on span "Chọn HT Thanh Toán" at bounding box center [625, 262] width 96 height 13
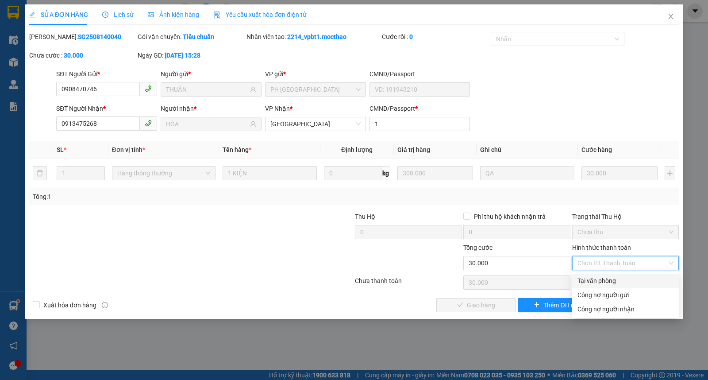
click at [594, 279] on div "Tại văn phòng" at bounding box center [625, 281] width 96 height 10
type input "0"
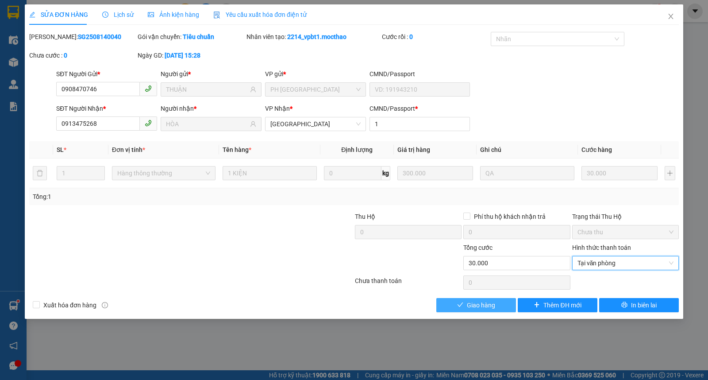
click at [460, 304] on icon "check" at bounding box center [460, 304] width 6 height 6
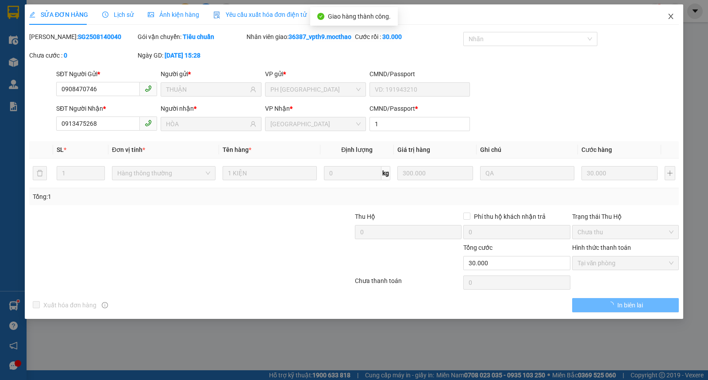
click at [675, 18] on span "Close" at bounding box center [670, 16] width 25 height 25
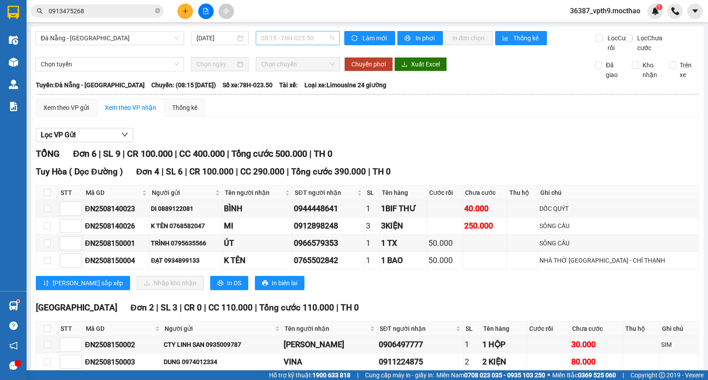
click at [295, 38] on span "08:15 - 78H-023.50" at bounding box center [297, 37] width 73 height 13
click at [153, 53] on div "Đà Nẵng - Tuy Hoà 15/08/2025 08:15 08:15 - 78H-023.50" at bounding box center [187, 42] width 304 height 22
click at [375, 40] on span "Làm mới" at bounding box center [375, 38] width 26 height 10
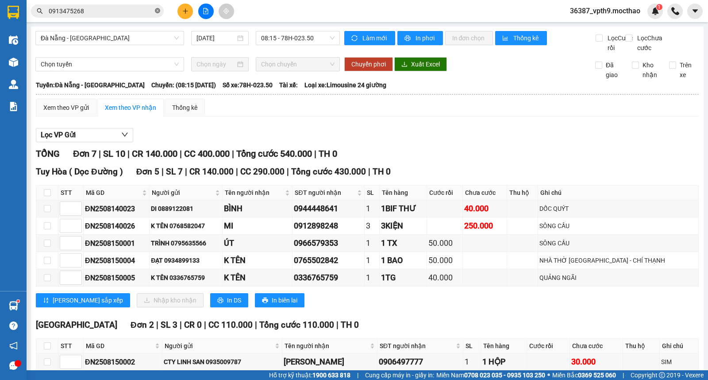
click at [158, 9] on icon "close-circle" at bounding box center [157, 10] width 5 height 5
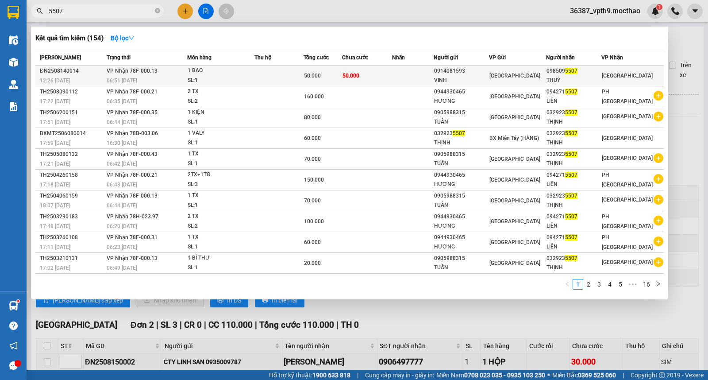
type input "5507"
click at [617, 76] on span "[PERSON_NAME]" at bounding box center [627, 76] width 51 height 6
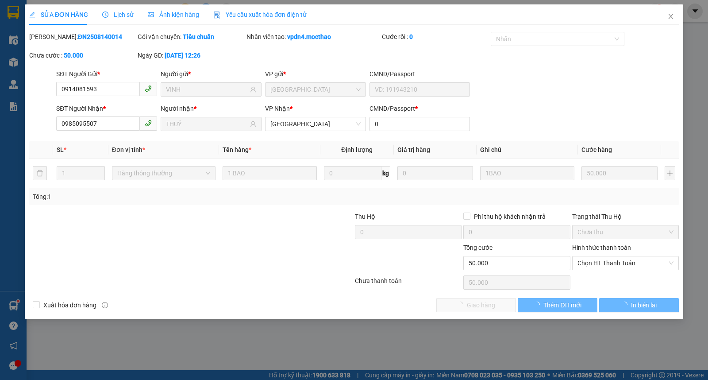
type input "0914081593"
type input "VINH"
type input "0985095507"
type input "THUỶ"
type input "0"
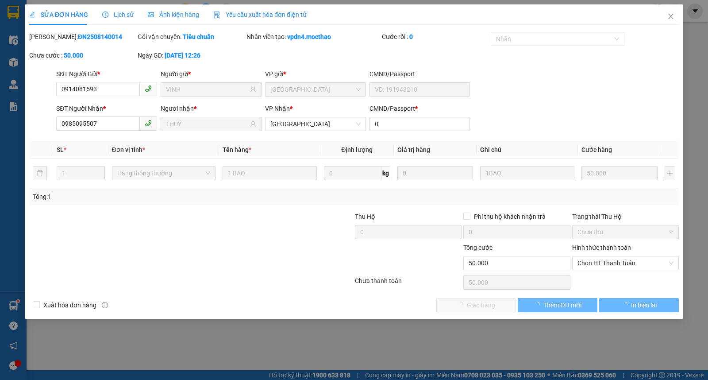
type input "50.000"
click at [591, 260] on span "Chọn HT Thanh Toán" at bounding box center [625, 262] width 96 height 13
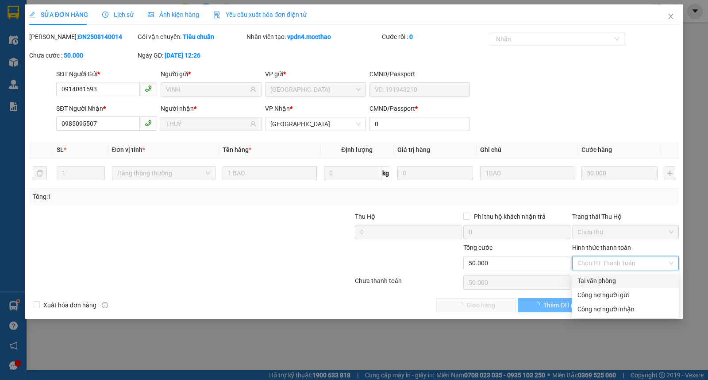
click at [580, 284] on div "Tại văn phòng" at bounding box center [625, 281] width 96 height 10
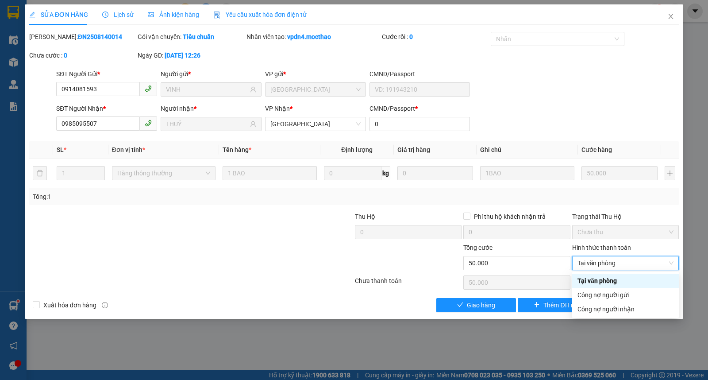
type input "0"
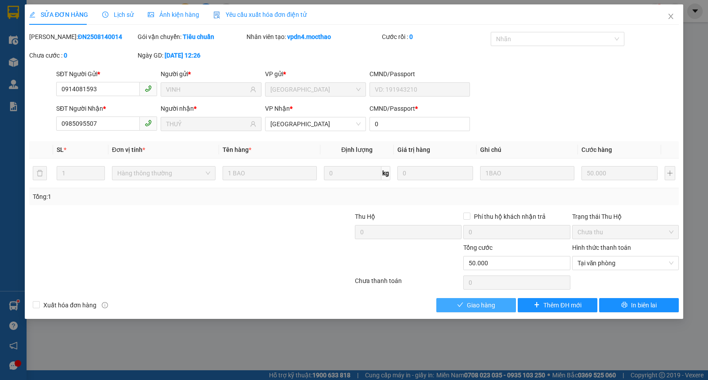
click at [470, 306] on span "Giao hàng" at bounding box center [481, 305] width 28 height 10
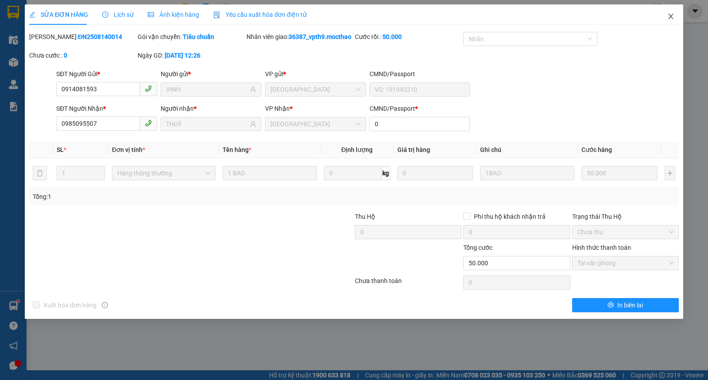
click at [667, 9] on span "Close" at bounding box center [670, 16] width 25 height 25
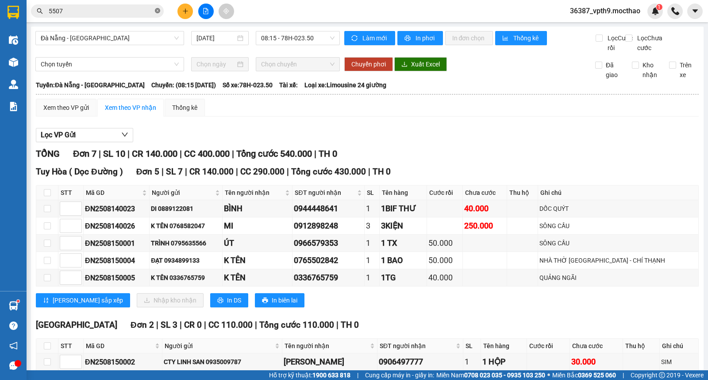
click at [158, 9] on icon "close-circle" at bounding box center [157, 10] width 5 height 5
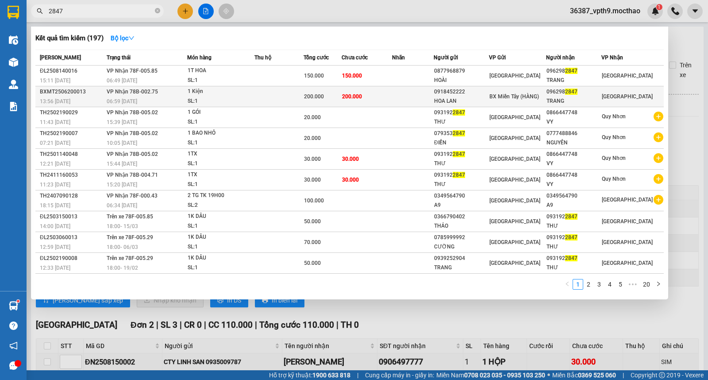
type input "2847"
click at [428, 90] on td at bounding box center [413, 96] width 42 height 21
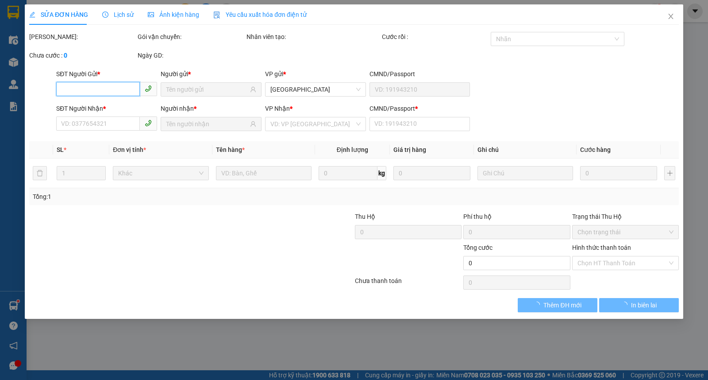
type input "0918452222"
type input "HOA LAN"
type input "0962982847"
type input "TRANG"
type input "0"
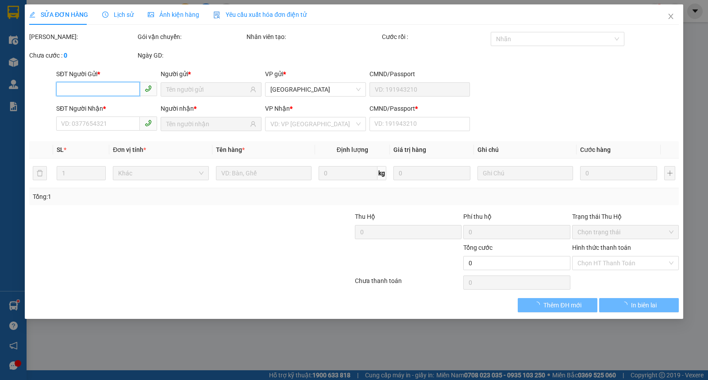
type input "200.000"
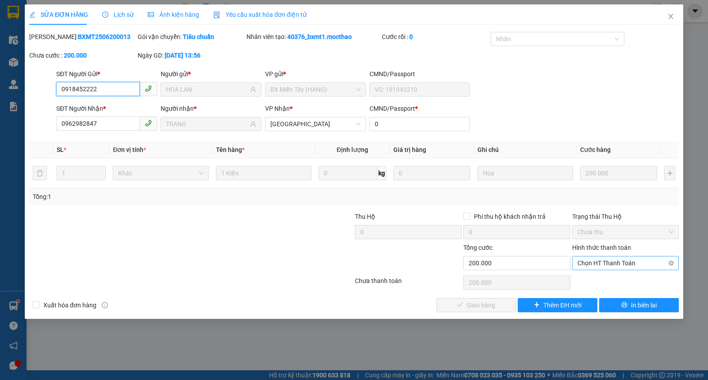
click at [602, 262] on span "Chọn HT Thanh Toán" at bounding box center [625, 262] width 96 height 13
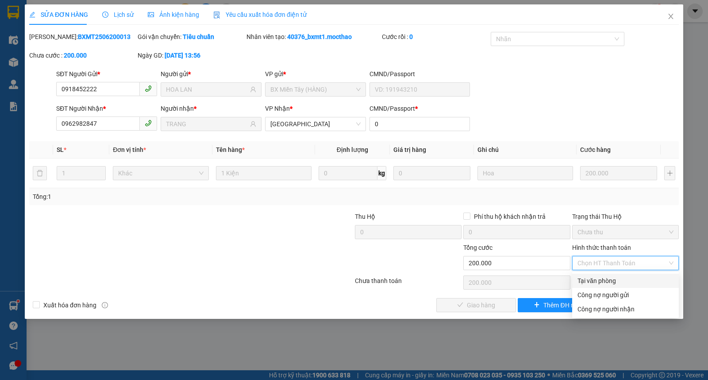
click at [595, 281] on div "Tại văn phòng" at bounding box center [625, 281] width 96 height 10
type input "0"
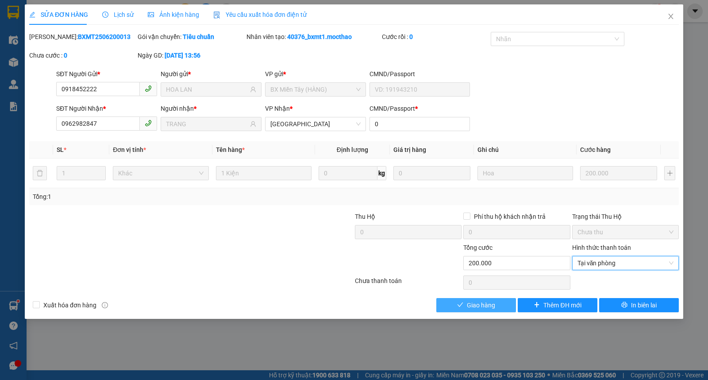
click at [462, 299] on button "Giao hàng" at bounding box center [476, 305] width 80 height 14
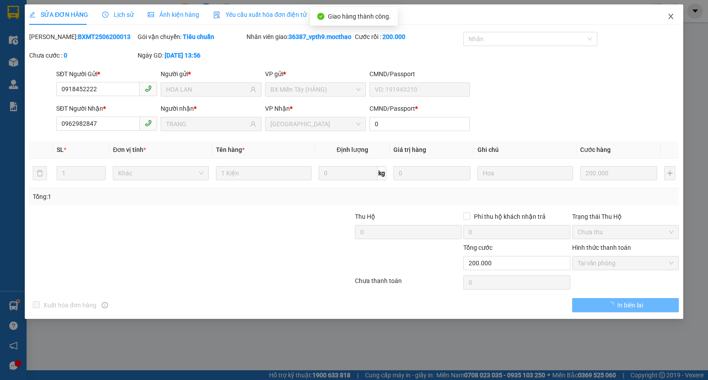
click at [671, 16] on icon "close" at bounding box center [670, 16] width 7 height 7
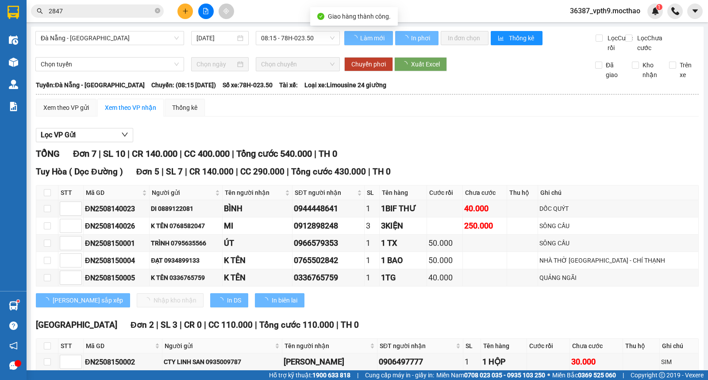
click at [122, 4] on div "Kết quả tìm kiếm ( 197 ) Bộ lọc Mã ĐH Trạng thái Món hàng Thu hộ Tổng cước Chưa…" at bounding box center [86, 11] width 173 height 15
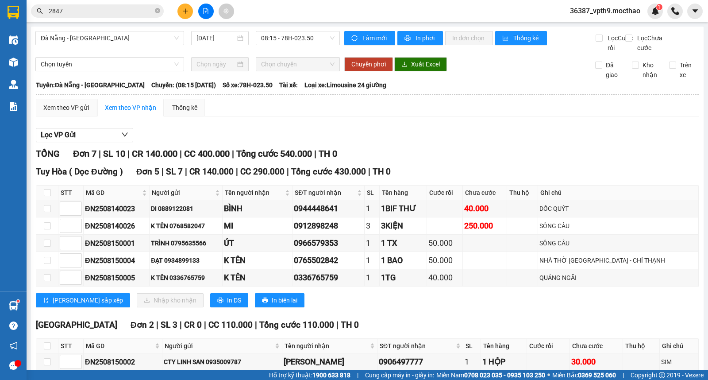
click at [122, 14] on input "2847" at bounding box center [101, 11] width 104 height 10
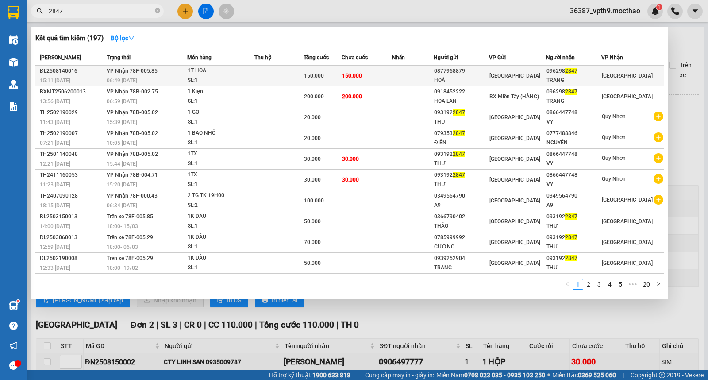
click at [526, 76] on div "[GEOGRAPHIC_DATA]" at bounding box center [517, 76] width 56 height 10
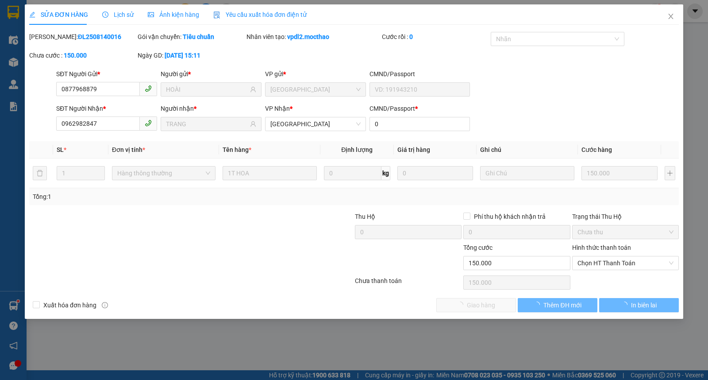
type input "0877968879"
type input "HOÀI"
type input "0962982847"
type input "TRANG"
type input "0"
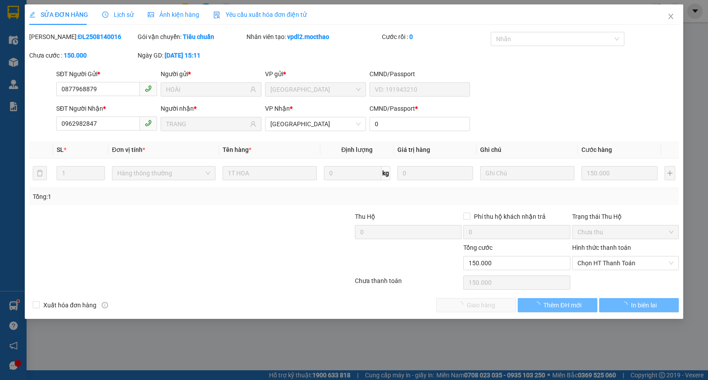
type input "150.000"
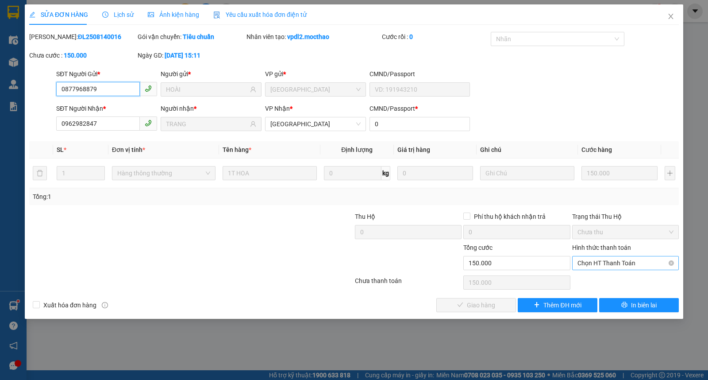
click at [599, 266] on span "Chọn HT Thanh Toán" at bounding box center [625, 262] width 96 height 13
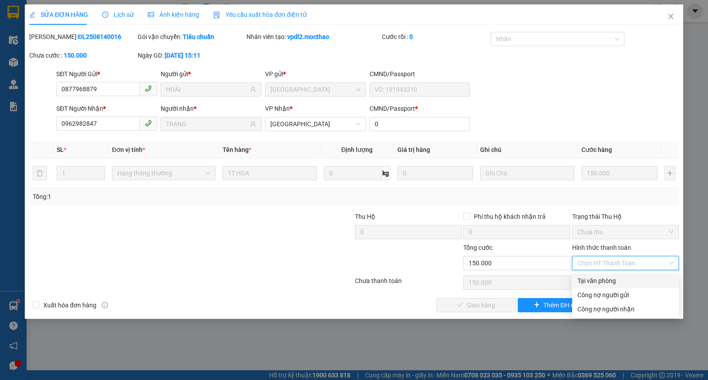
click at [599, 280] on div "Tại văn phòng" at bounding box center [625, 281] width 96 height 10
type input "0"
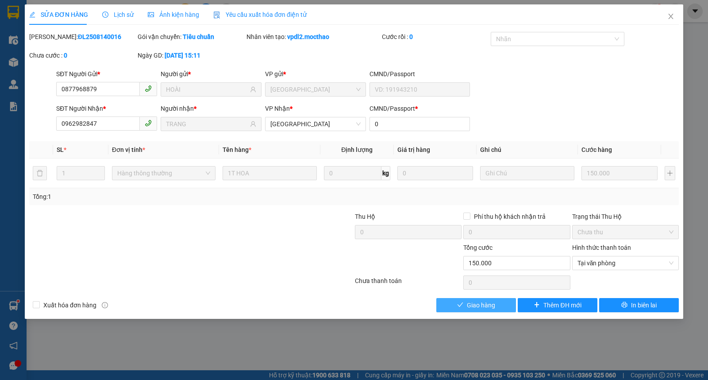
click at [478, 303] on span "Giao hàng" at bounding box center [481, 305] width 28 height 10
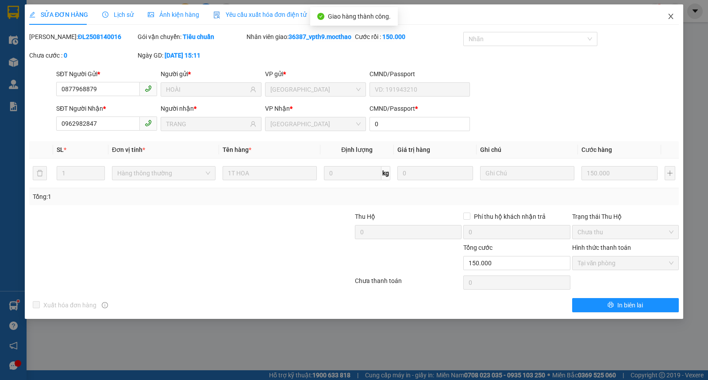
click at [670, 24] on span "Close" at bounding box center [670, 16] width 25 height 25
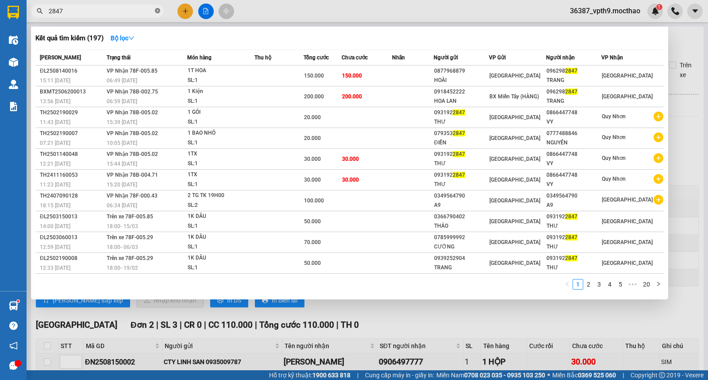
click at [157, 11] on icon "close-circle" at bounding box center [157, 10] width 5 height 5
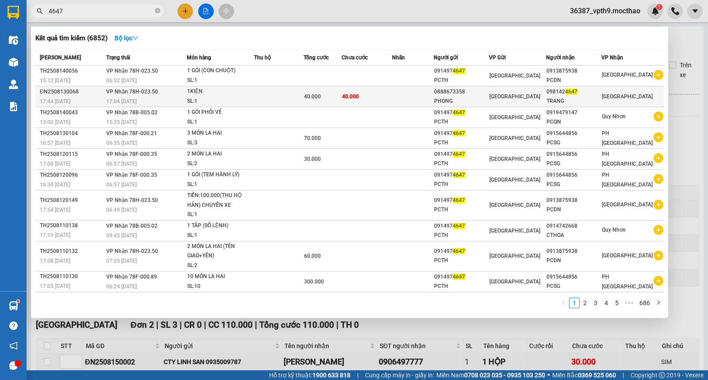
type input "4647"
click at [567, 98] on div "TRANG" at bounding box center [573, 100] width 54 height 9
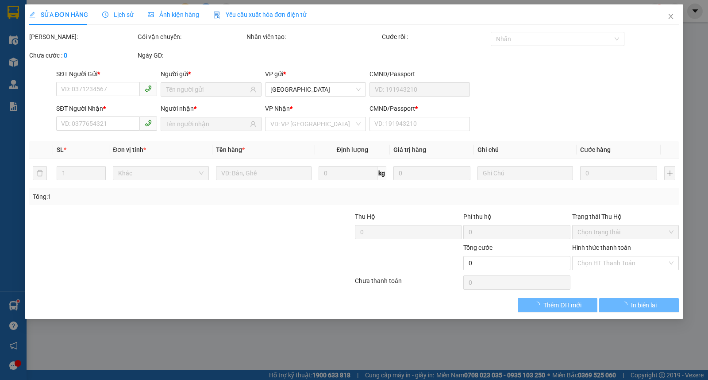
type input "0888673358"
type input "PHONG"
type input "0981424647"
type input "TRANG"
type input "0"
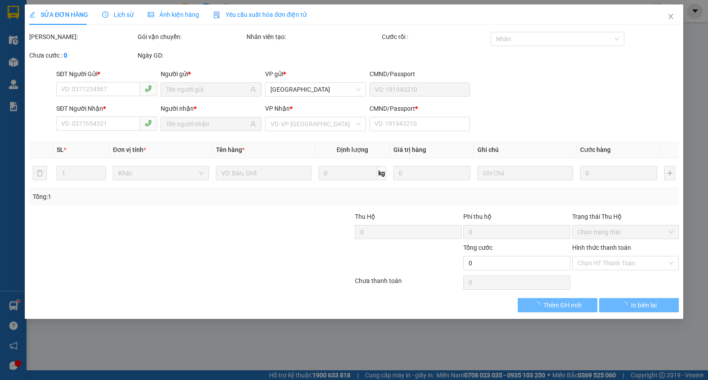
type input "40.000"
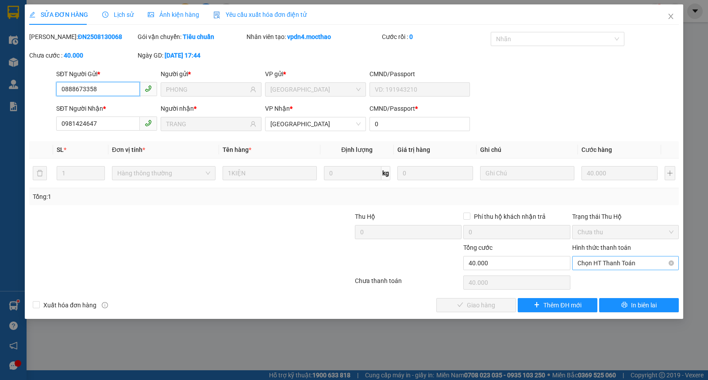
click at [585, 260] on span "Chọn HT Thanh Toán" at bounding box center [625, 262] width 96 height 13
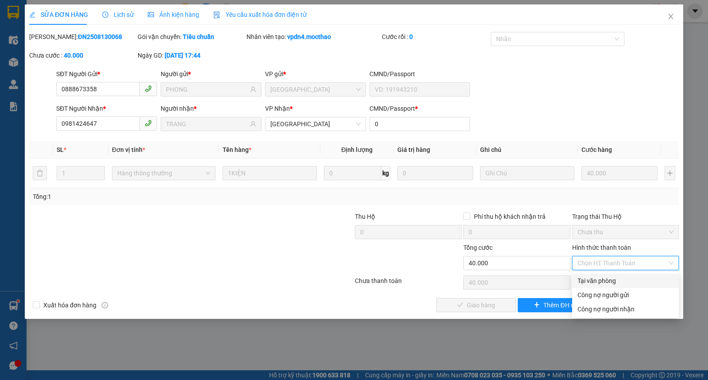
click at [586, 281] on div "Tại văn phòng" at bounding box center [625, 281] width 96 height 10
type input "0"
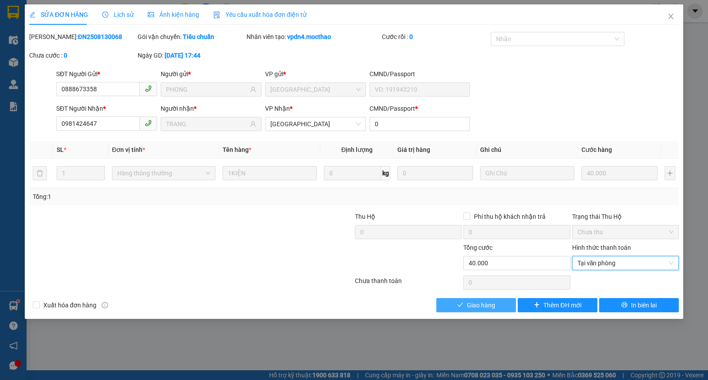
click at [454, 305] on button "Giao hàng" at bounding box center [476, 305] width 80 height 14
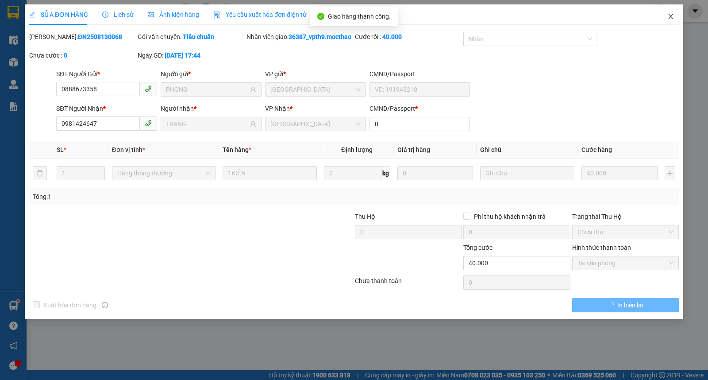
click at [668, 18] on icon "close" at bounding box center [670, 16] width 7 height 7
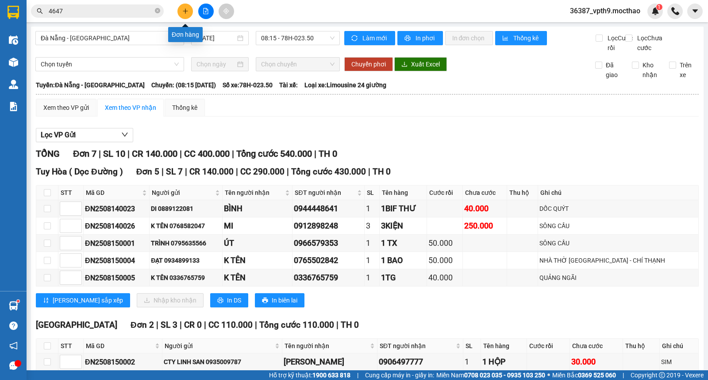
click at [187, 4] on button at bounding box center [184, 11] width 15 height 15
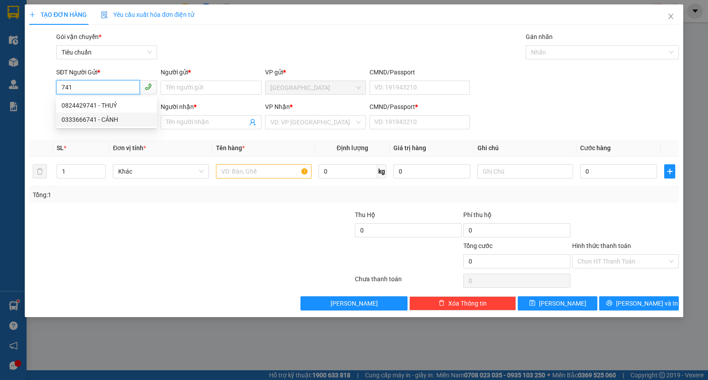
click at [105, 119] on div "0333666741 - CẢNH" at bounding box center [106, 120] width 90 height 10
type input "0333666741"
type input "CẢNH"
type input "0376007850"
type input "CHƯƠNG"
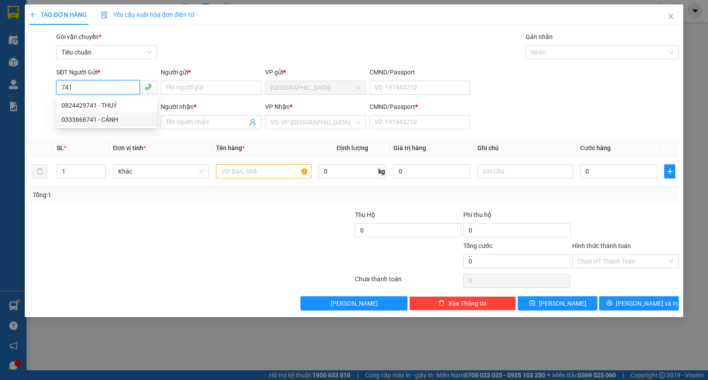
type input "1"
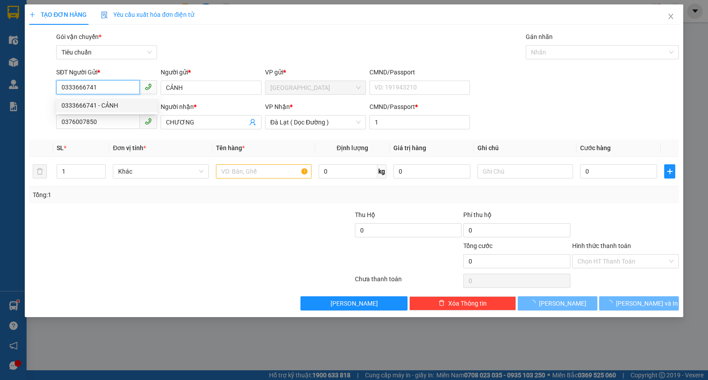
type input "100.000"
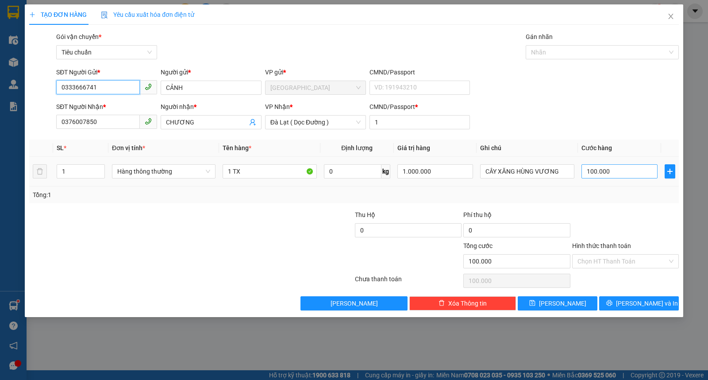
type input "0333666741"
click at [623, 168] on input "100.000" at bounding box center [619, 171] width 76 height 14
click at [101, 165] on span "Increase Value" at bounding box center [100, 169] width 10 height 8
type input "2"
click at [103, 169] on span "Increase Value" at bounding box center [100, 169] width 10 height 8
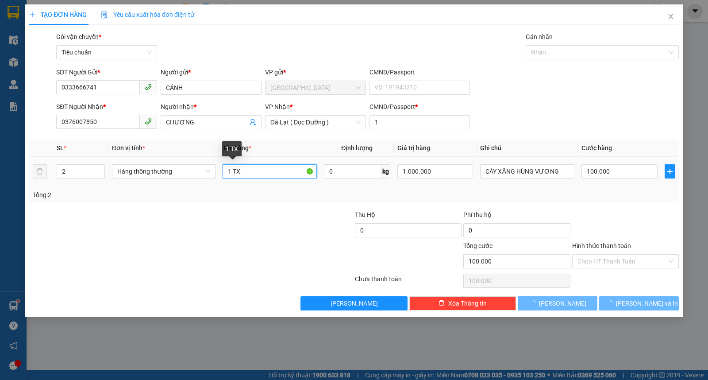
click at [222, 176] on input "1 TX" at bounding box center [269, 171] width 94 height 14
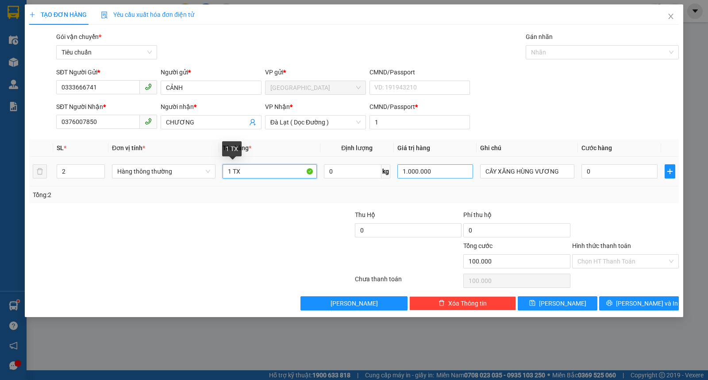
type input "0"
type input "2 TX"
click at [440, 175] on input "1.000.000" at bounding box center [435, 171] width 76 height 14
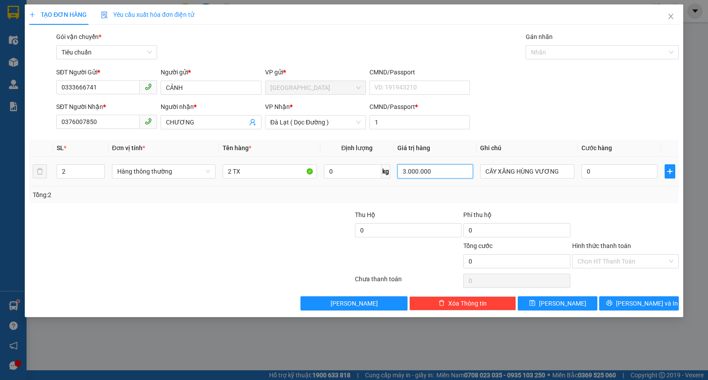
type input "3.000.000"
type input "2"
type input "20"
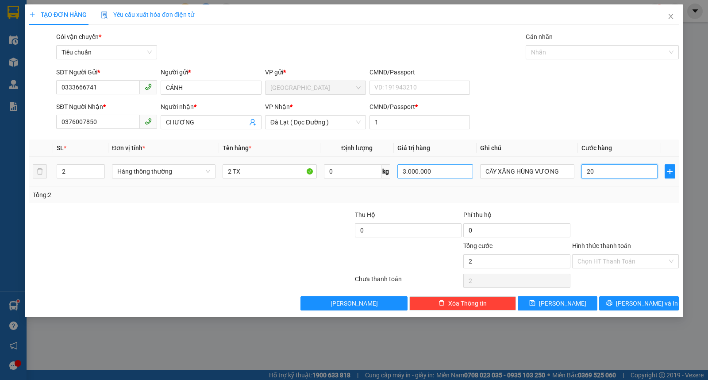
type input "20"
type input "200"
type input "200.000"
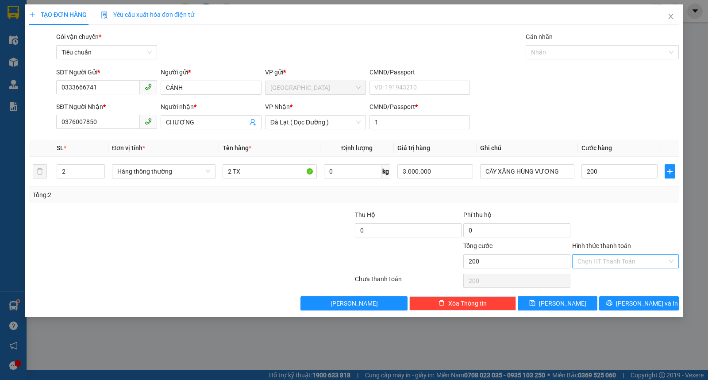
type input "200.000"
click at [618, 260] on input "Hình thức thanh toán" at bounding box center [622, 260] width 90 height 13
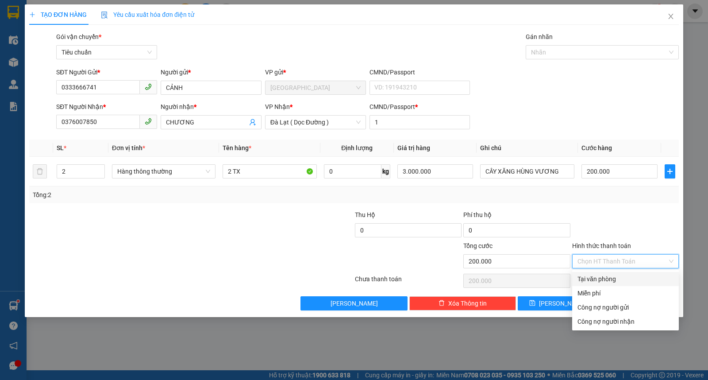
click at [601, 277] on div "Tại văn phòng" at bounding box center [625, 279] width 96 height 10
type input "0"
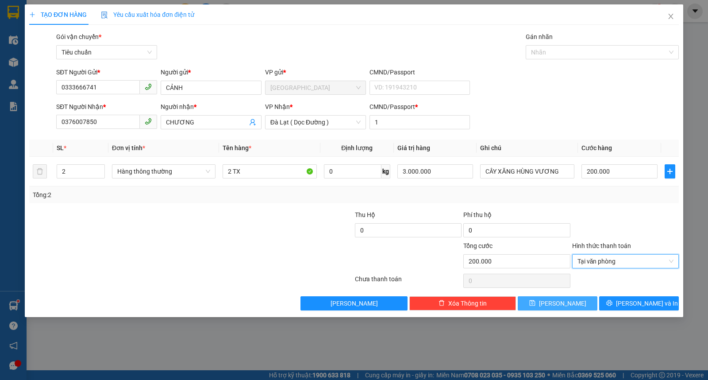
click at [546, 299] on button "Lưu" at bounding box center [558, 303] width 80 height 14
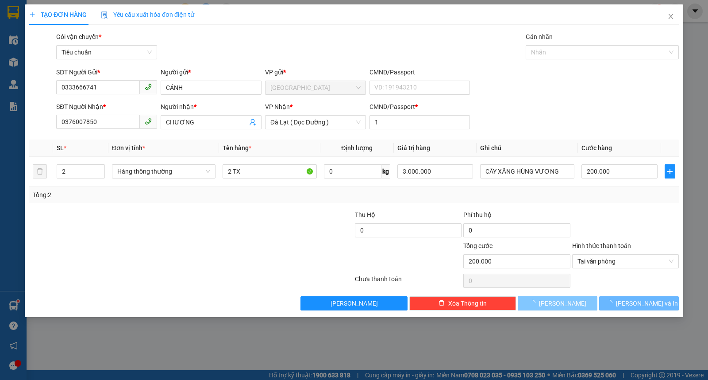
type input "0"
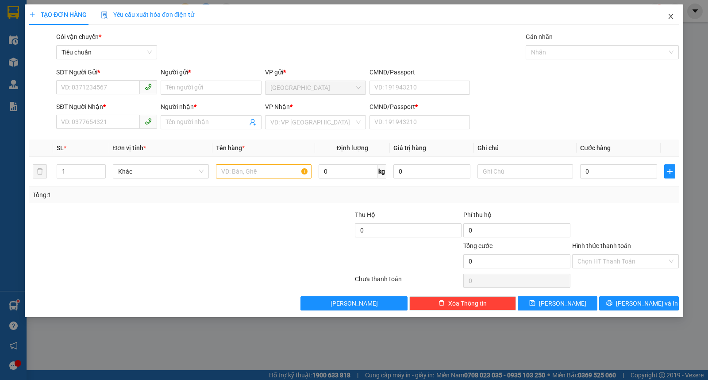
click at [671, 18] on icon "close" at bounding box center [670, 16] width 5 height 5
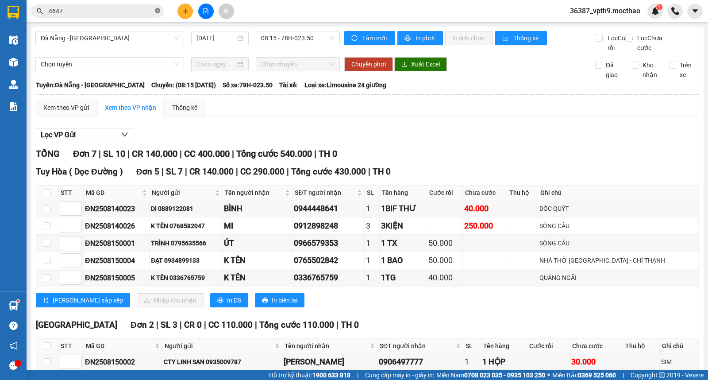
click at [157, 12] on icon "close-circle" at bounding box center [157, 10] width 5 height 5
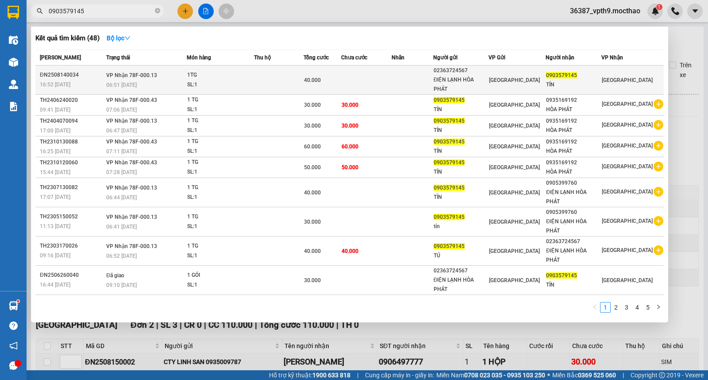
type input "0903579145"
click at [279, 77] on td at bounding box center [279, 79] width 50 height 29
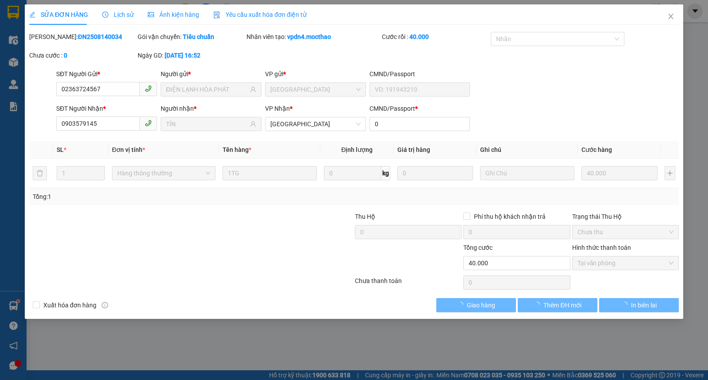
type input "02363724567"
type input "ĐIỆN LẠNH HÒA PHÁT"
type input "0903579145"
type input "TÍN"
type input "0"
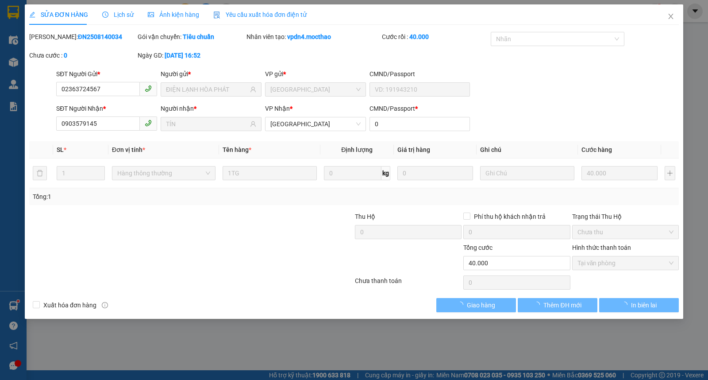
type input "40.000"
checkbox input "true"
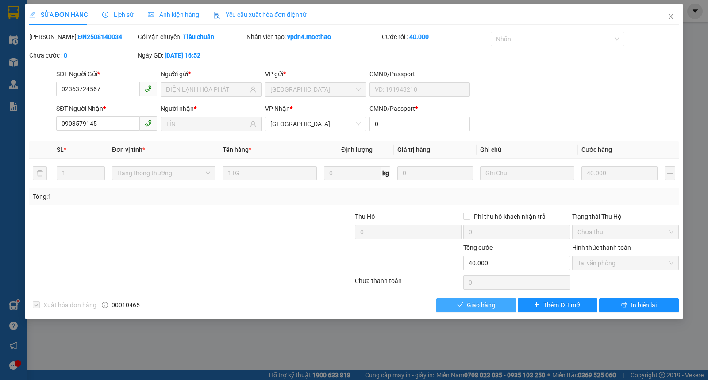
click at [480, 300] on span "Giao hàng" at bounding box center [481, 305] width 28 height 10
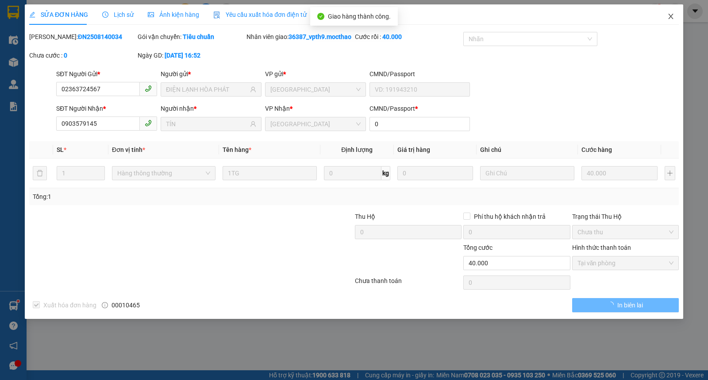
click at [678, 15] on span "Close" at bounding box center [670, 16] width 25 height 25
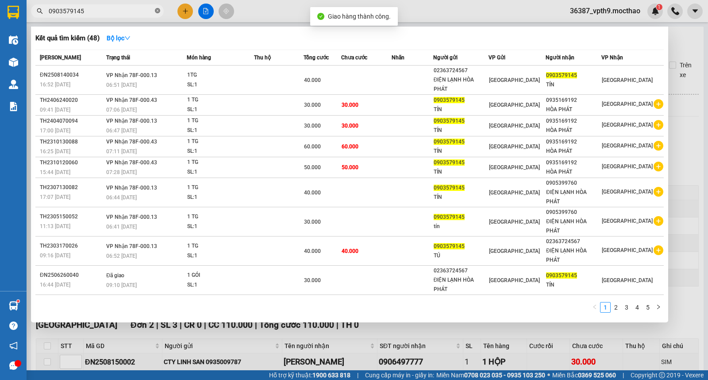
click at [157, 11] on icon "close-circle" at bounding box center [157, 10] width 5 height 5
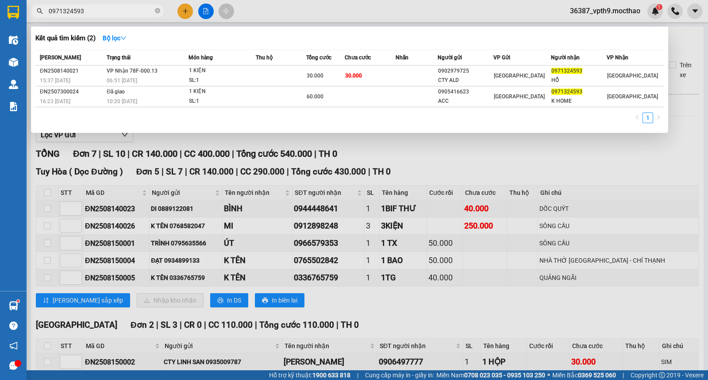
type input "0971324593"
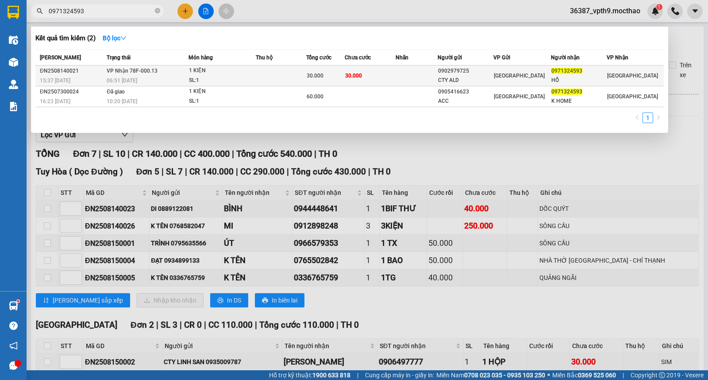
click at [418, 71] on td at bounding box center [416, 75] width 42 height 21
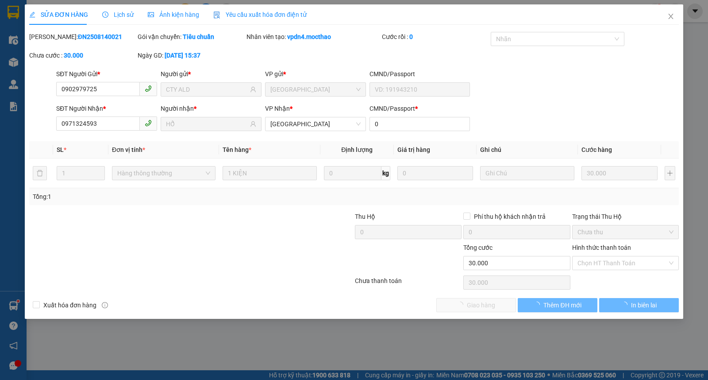
type input "0902979725"
type input "CTY ALD"
type input "0971324593"
type input "HỔ"
type input "0"
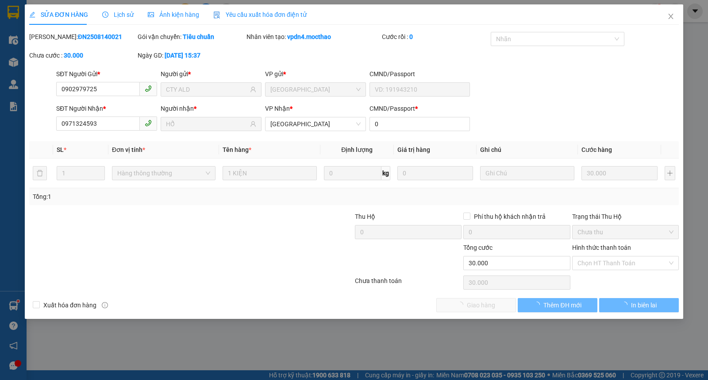
type input "30.000"
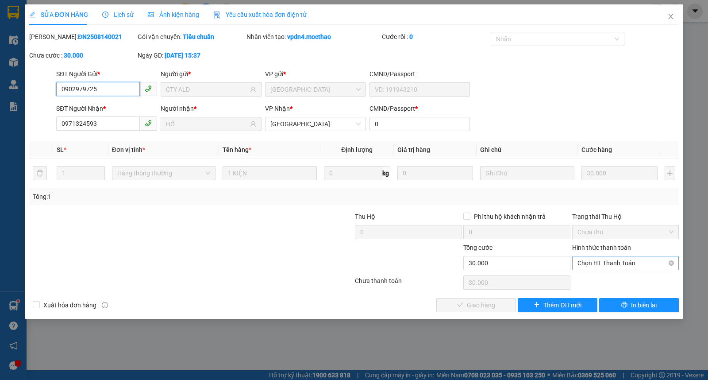
click at [595, 262] on span "Chọn HT Thanh Toán" at bounding box center [625, 262] width 96 height 13
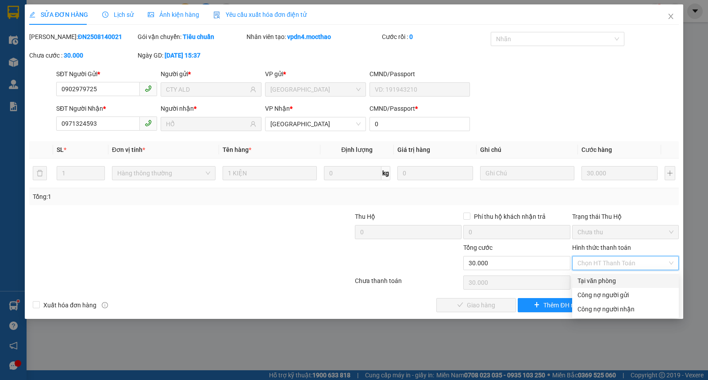
click at [595, 276] on div "Tại văn phòng" at bounding box center [625, 281] width 96 height 10
type input "0"
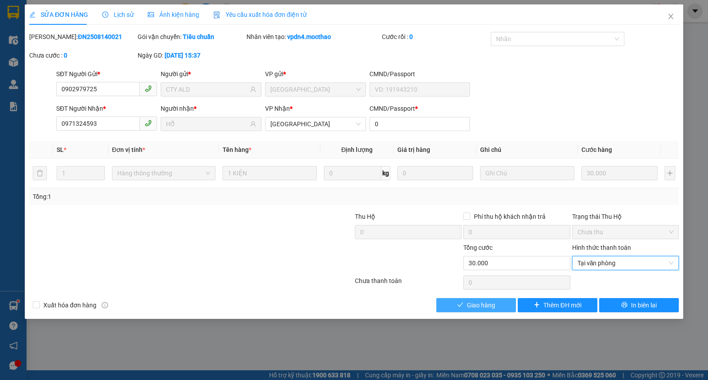
click at [468, 311] on button "Giao hàng" at bounding box center [476, 305] width 80 height 14
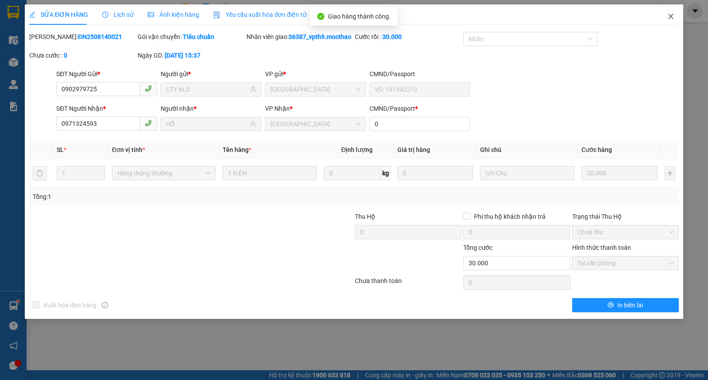
click at [676, 12] on span "Close" at bounding box center [670, 16] width 25 height 25
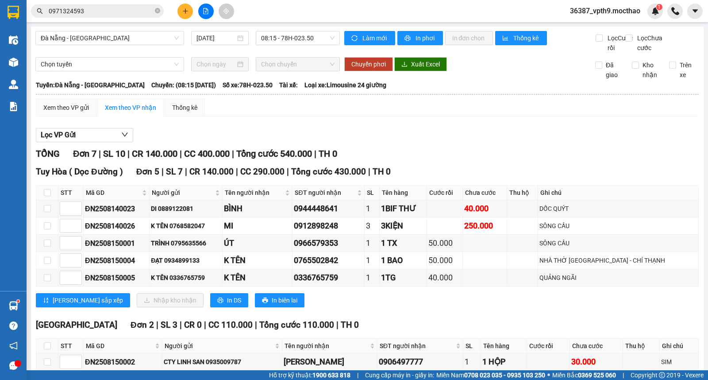
click at [160, 12] on span "0971324593" at bounding box center [97, 10] width 133 height 13
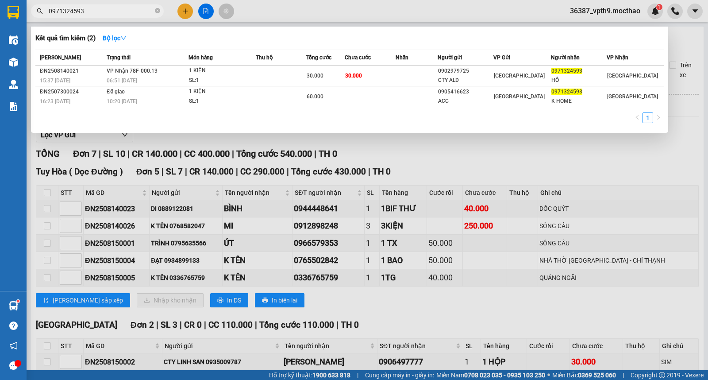
click at [160, 10] on span "0971324593" at bounding box center [97, 10] width 133 height 13
click at [156, 10] on icon "close-circle" at bounding box center [157, 10] width 5 height 5
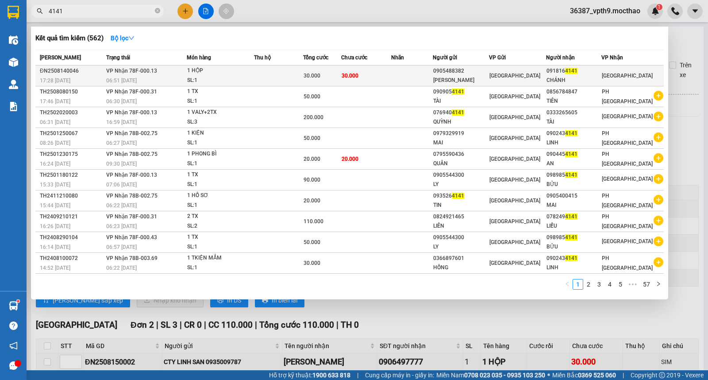
type input "4141"
click at [226, 71] on div "1 HỘP" at bounding box center [220, 71] width 66 height 10
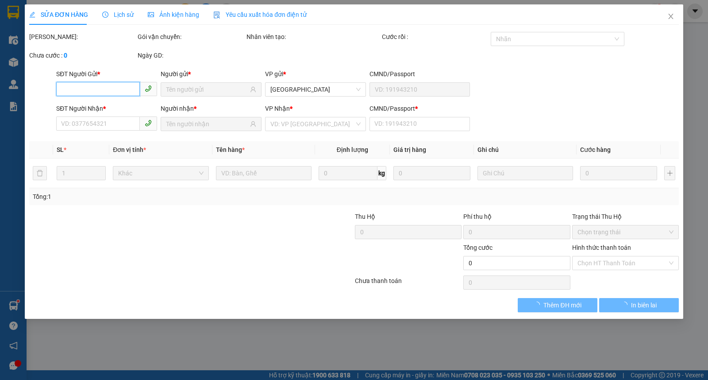
type input "0905488382"
type input "HÙNG MINH"
type input "0918164141"
type input "CHÁNH"
type input "0"
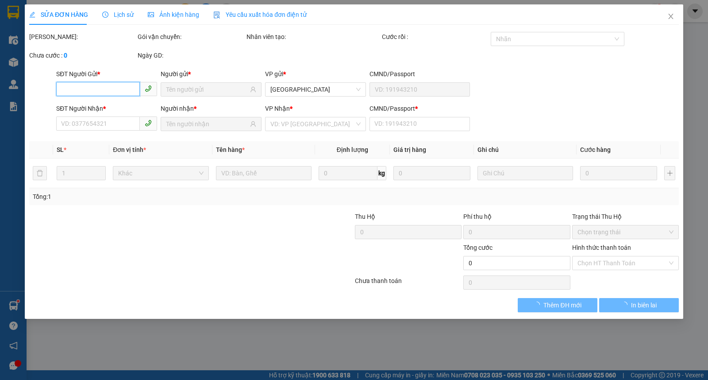
type input "30.000"
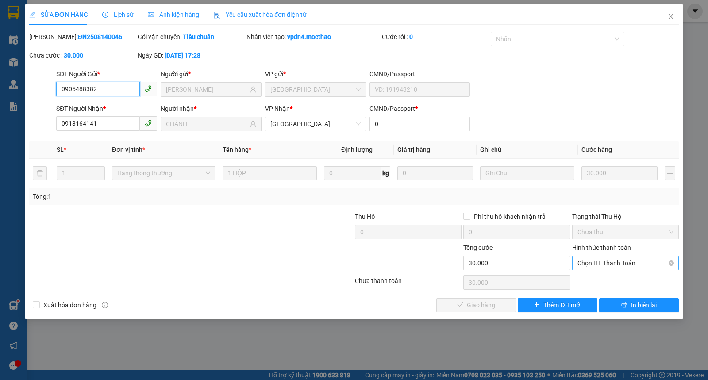
click at [594, 258] on span "Chọn HT Thanh Toán" at bounding box center [625, 262] width 96 height 13
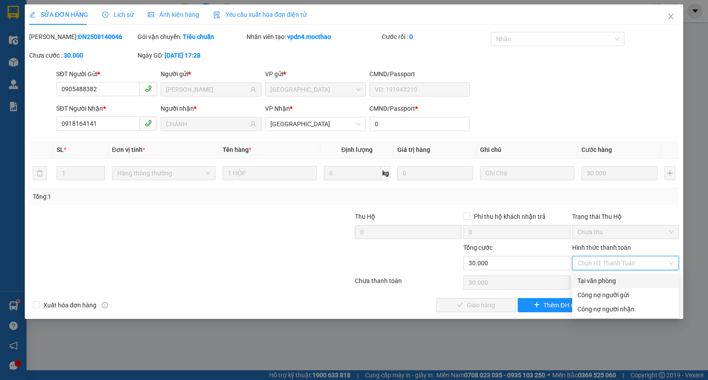
click at [584, 277] on div "Tại văn phòng" at bounding box center [625, 281] width 96 height 10
type input "0"
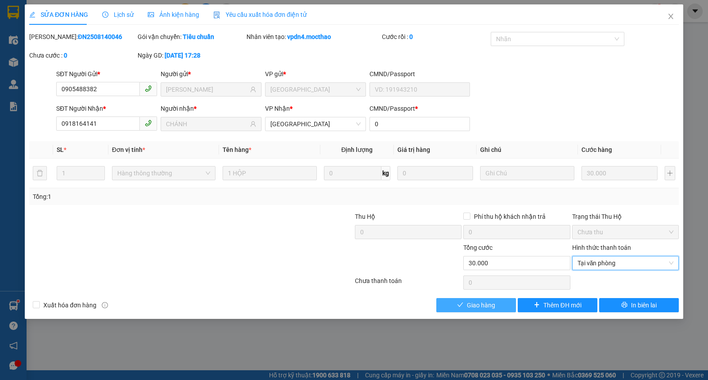
click at [475, 303] on span "Giao hàng" at bounding box center [481, 305] width 28 height 10
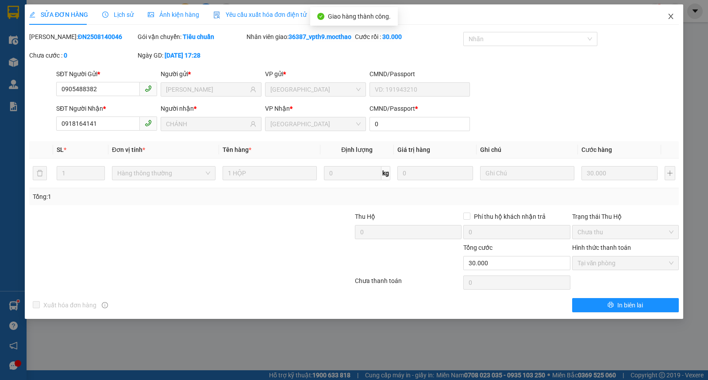
click at [670, 20] on span "Close" at bounding box center [670, 16] width 25 height 25
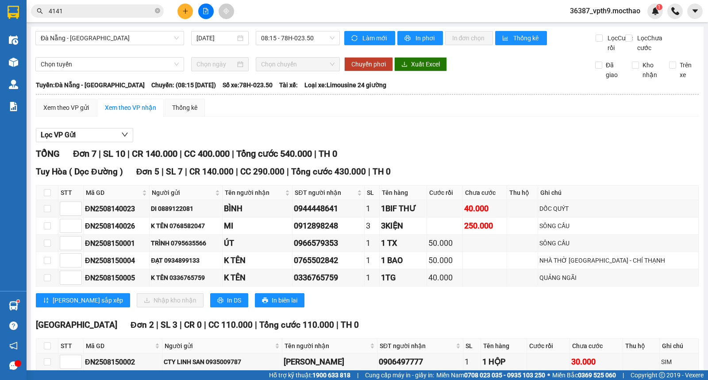
click at [156, 12] on icon "close-circle" at bounding box center [157, 10] width 5 height 5
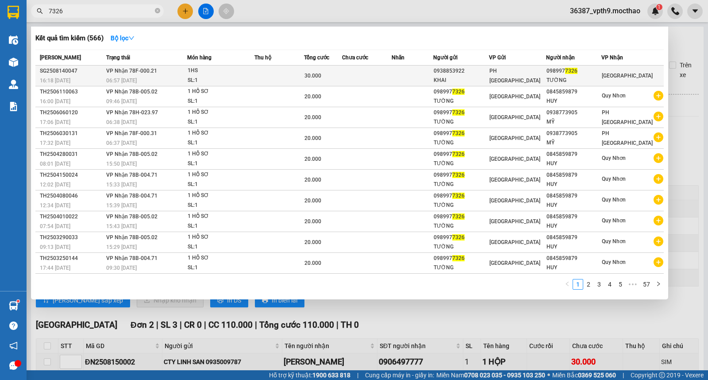
type input "7326"
click at [467, 81] on div "KHAI" at bounding box center [460, 80] width 54 height 9
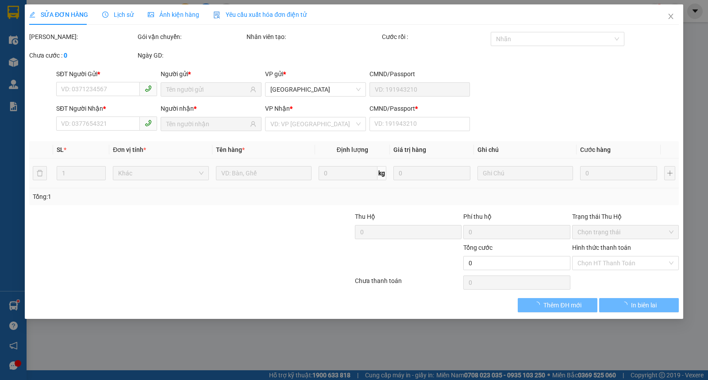
type input "0938853922"
type input "KHAI"
type input "0989977326"
type input "TƯỜNG"
type input "1"
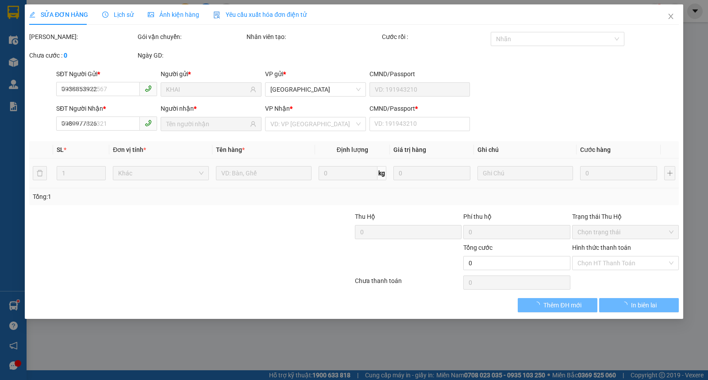
type input "30.000"
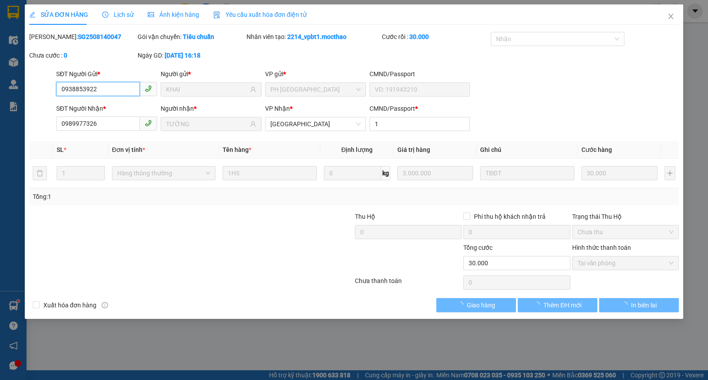
checkbox input "true"
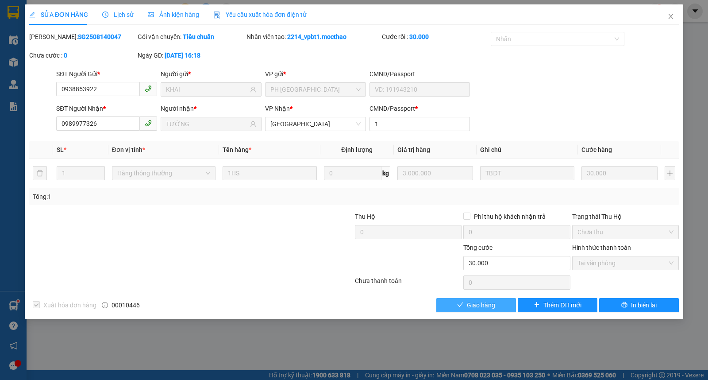
click at [460, 303] on icon "check" at bounding box center [460, 304] width 6 height 6
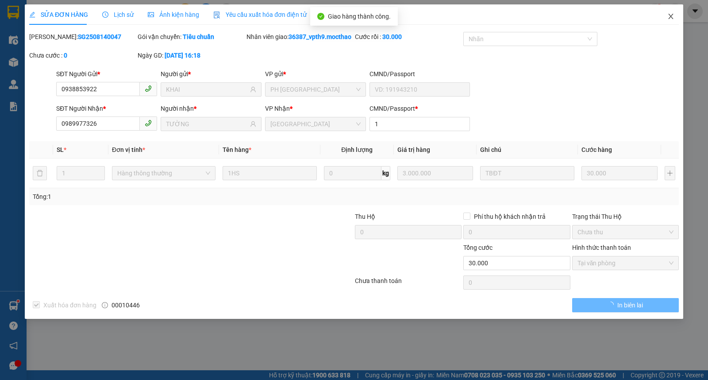
click at [667, 19] on icon "close" at bounding box center [670, 16] width 7 height 7
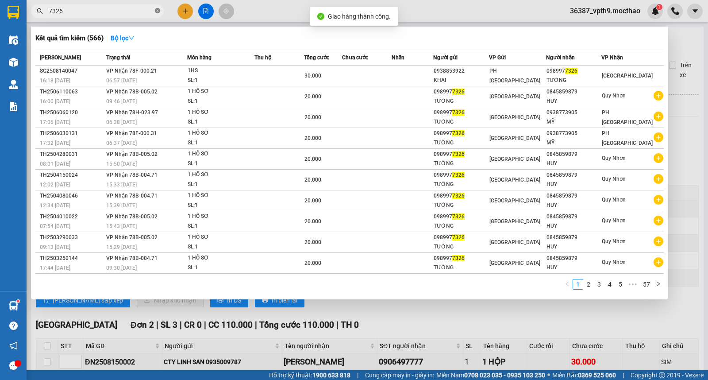
click at [155, 10] on icon "close-circle" at bounding box center [157, 10] width 5 height 5
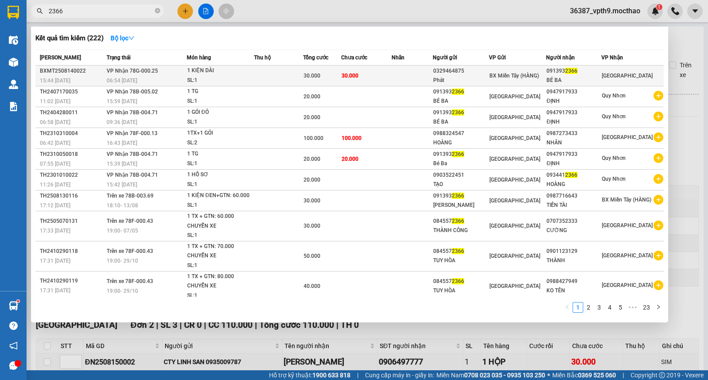
type input "2366"
click at [330, 82] on td "30.000" at bounding box center [322, 75] width 38 height 21
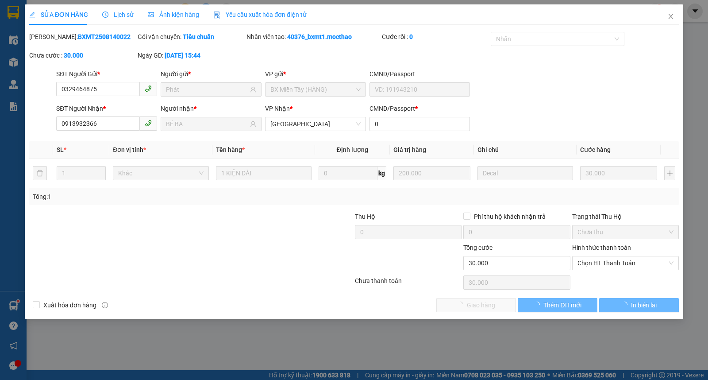
type input "0329464875"
type input "Phát"
type input "0913932366"
type input "BÉ BA"
type input "0"
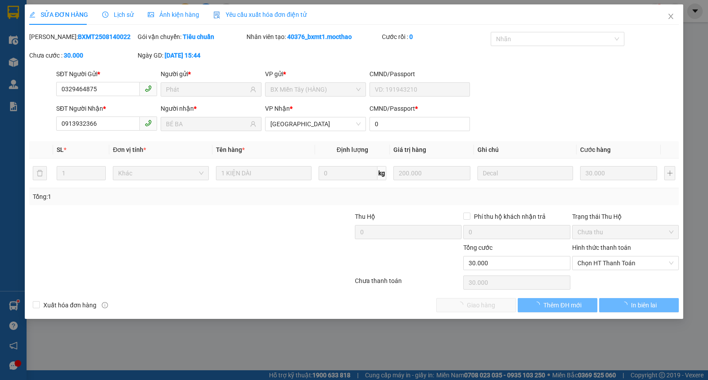
type input "30.000"
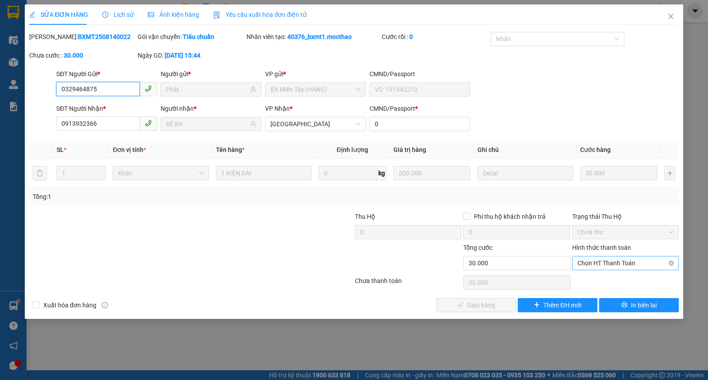
click at [608, 262] on span "Chọn HT Thanh Toán" at bounding box center [625, 262] width 96 height 13
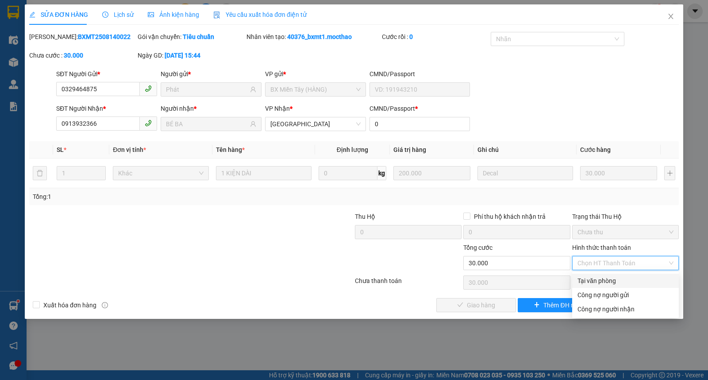
drag, startPoint x: 605, startPoint y: 282, endPoint x: 506, endPoint y: 307, distance: 101.6
click at [603, 284] on div "Tại văn phòng" at bounding box center [625, 281] width 96 height 10
type input "0"
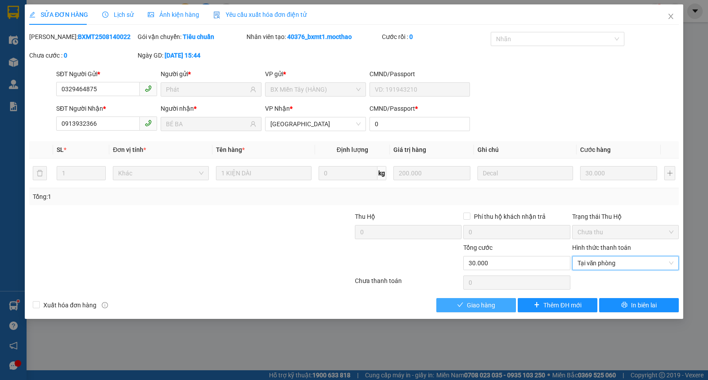
click at [495, 308] on button "Giao hàng" at bounding box center [476, 305] width 80 height 14
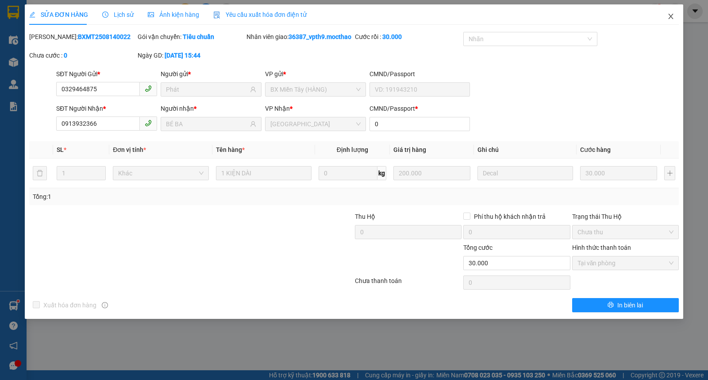
click at [670, 19] on icon "close" at bounding box center [670, 16] width 7 height 7
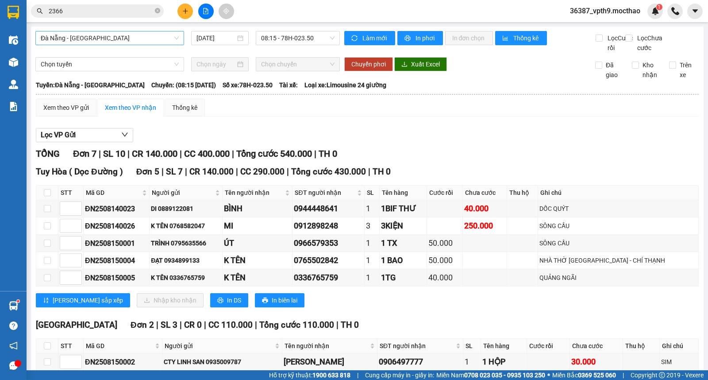
click at [86, 37] on span "Đà Nẵng - [PERSON_NAME]" at bounding box center [110, 37] width 138 height 13
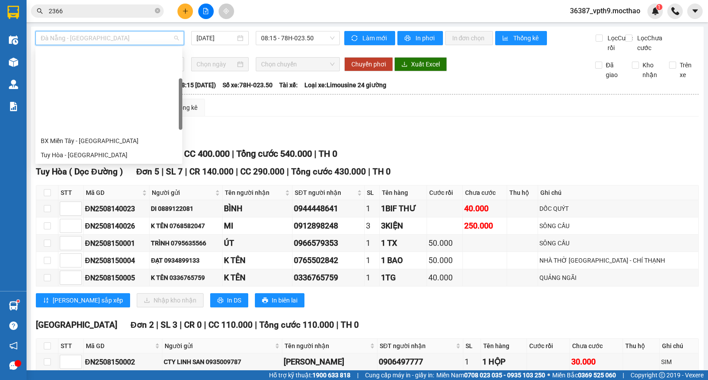
scroll to position [85, 0]
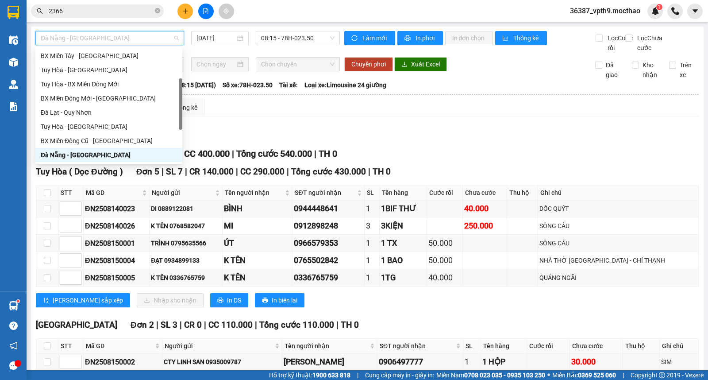
type input "Q"
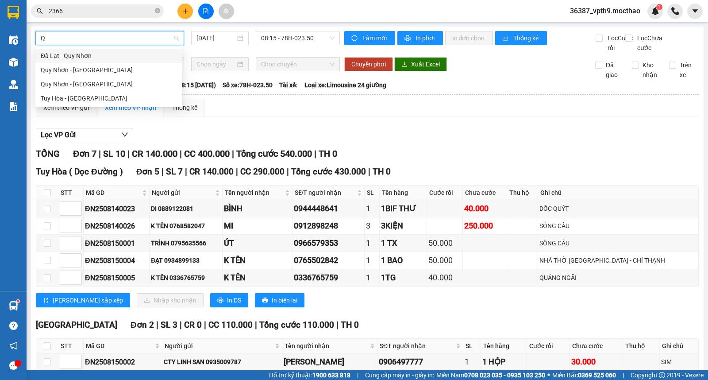
scroll to position [0, 0]
click at [63, 74] on div "Quy Nhơn - Đà Lạt" at bounding box center [109, 70] width 136 height 10
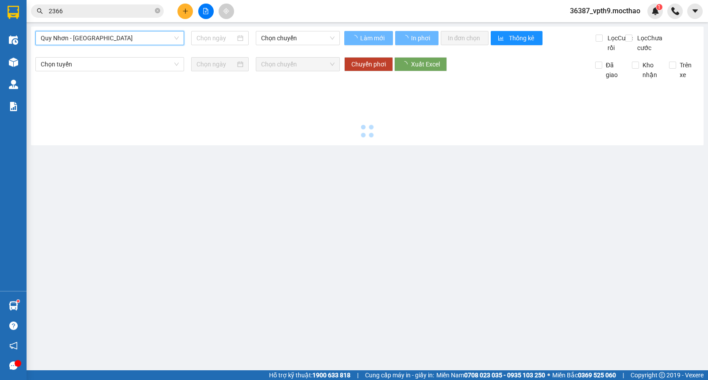
type input "[DATE]"
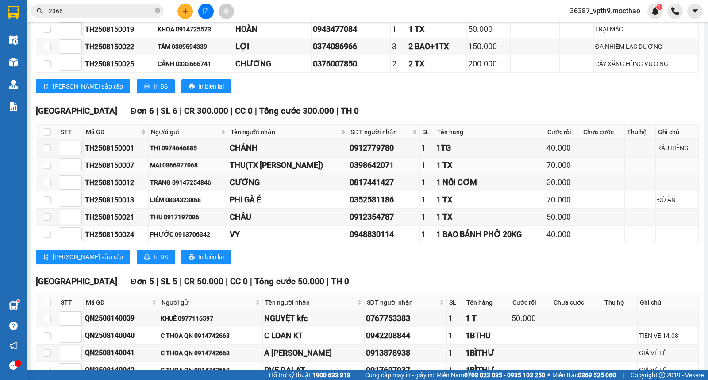
scroll to position [280, 0]
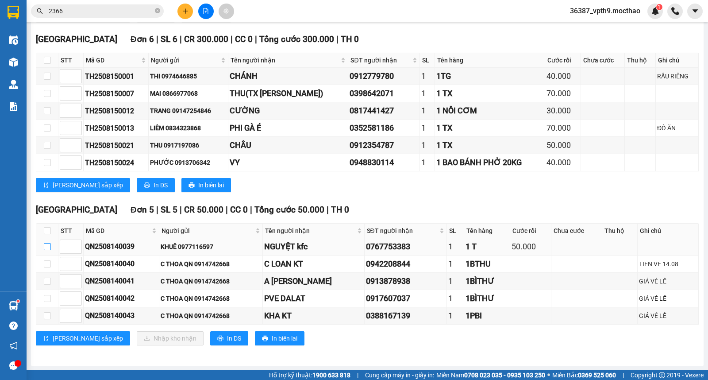
click at [49, 246] on input "checkbox" at bounding box center [47, 246] width 7 height 7
checkbox input "true"
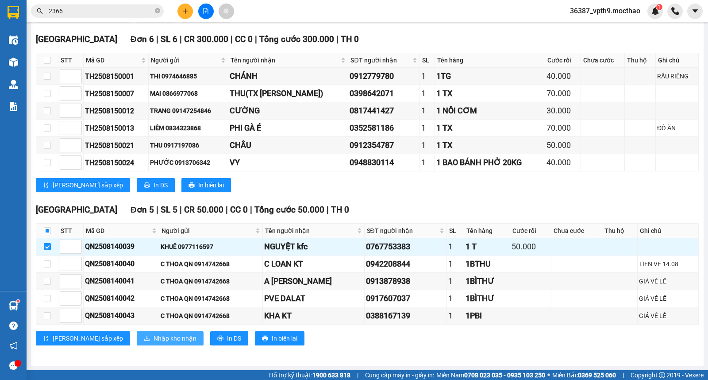
click at [153, 337] on span "Nhập kho nhận" at bounding box center [174, 338] width 43 height 10
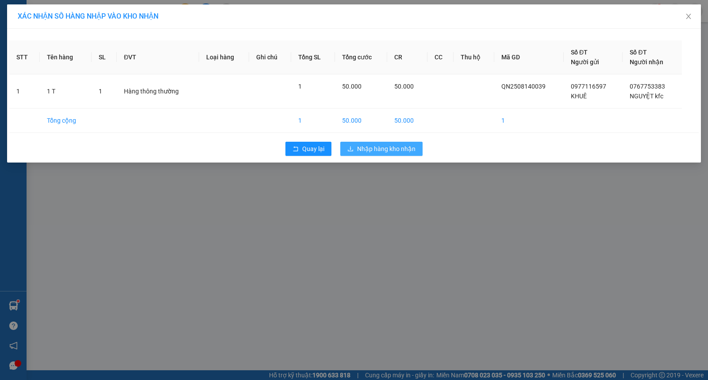
click at [419, 147] on button "Nhập hàng kho nhận" at bounding box center [381, 149] width 82 height 14
click at [405, 156] on button "Nhập hàng kho nhận" at bounding box center [381, 149] width 82 height 14
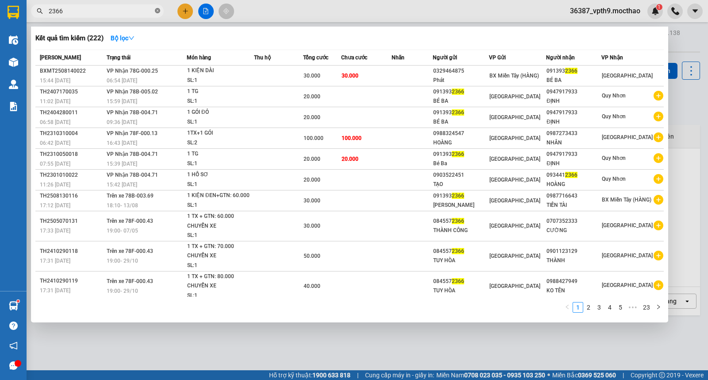
click at [155, 12] on icon "close-circle" at bounding box center [157, 10] width 5 height 5
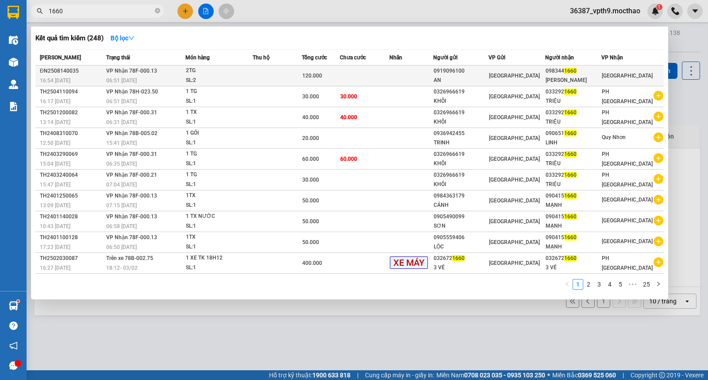
type input "1660"
click at [487, 70] on div "0919096100" at bounding box center [460, 70] width 54 height 9
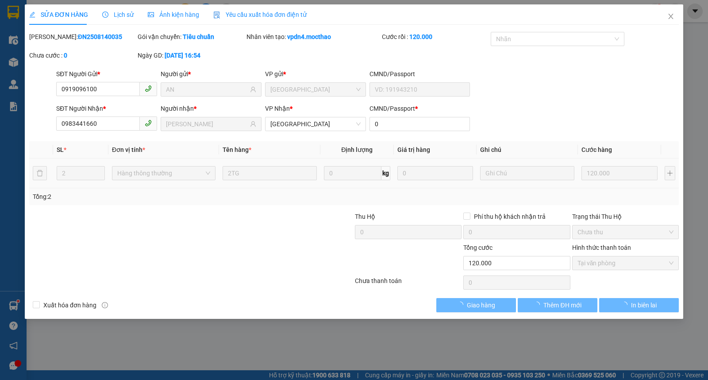
type input "0919096100"
type input "AN"
type input "0983441660"
type input "Thu Hà"
type input "0"
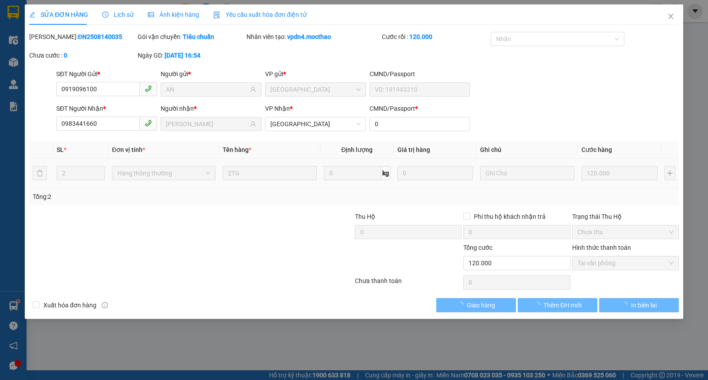
type input "120.000"
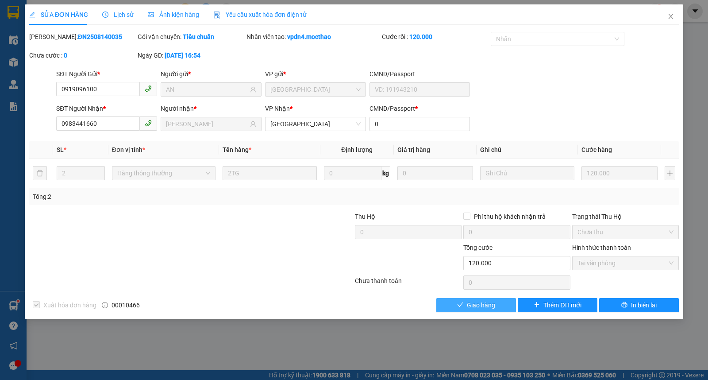
click at [480, 303] on span "Giao hàng" at bounding box center [481, 305] width 28 height 10
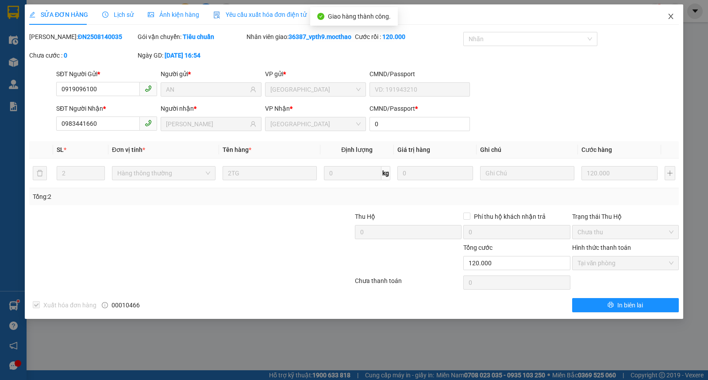
click at [675, 21] on span "Close" at bounding box center [670, 16] width 25 height 25
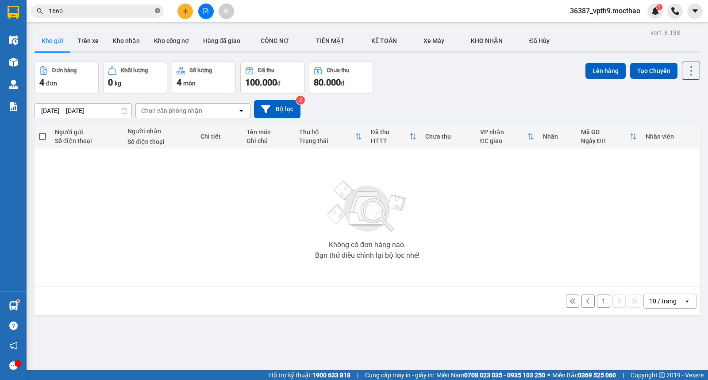
click at [160, 8] on icon "close-circle" at bounding box center [157, 10] width 5 height 5
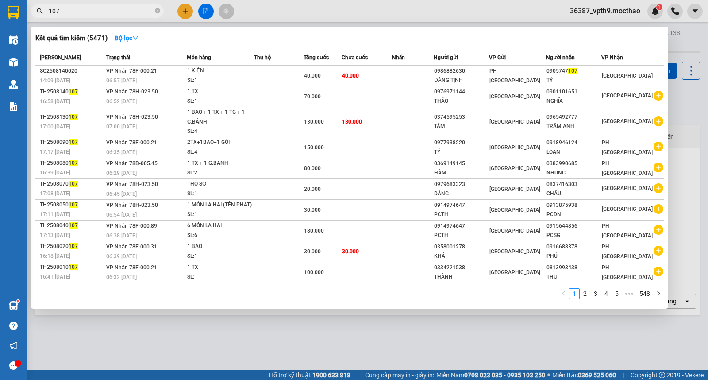
click at [412, 65] on th "Nhãn" at bounding box center [413, 57] width 42 height 15
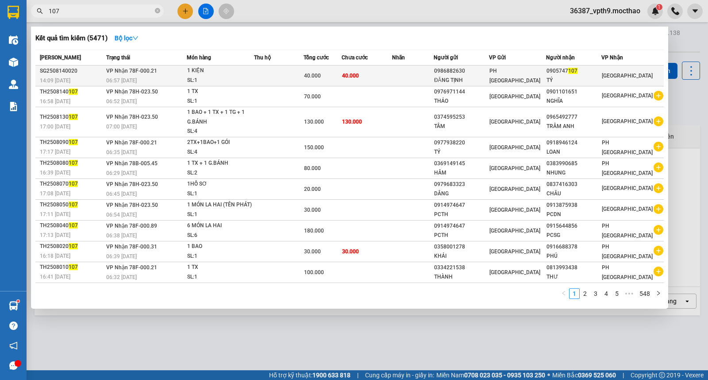
click at [418, 82] on td at bounding box center [413, 75] width 42 height 21
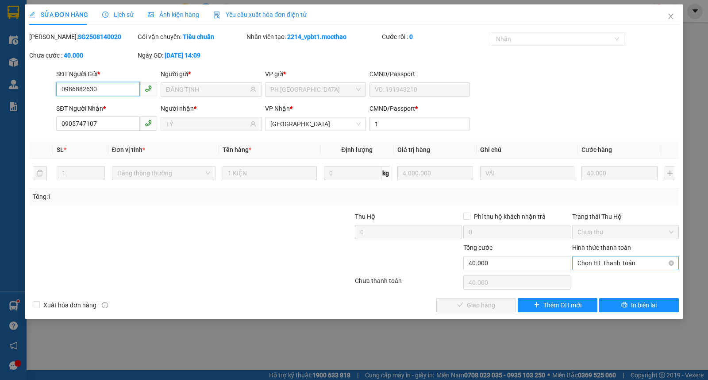
click at [600, 261] on span "Chọn HT Thanh Toán" at bounding box center [625, 262] width 96 height 13
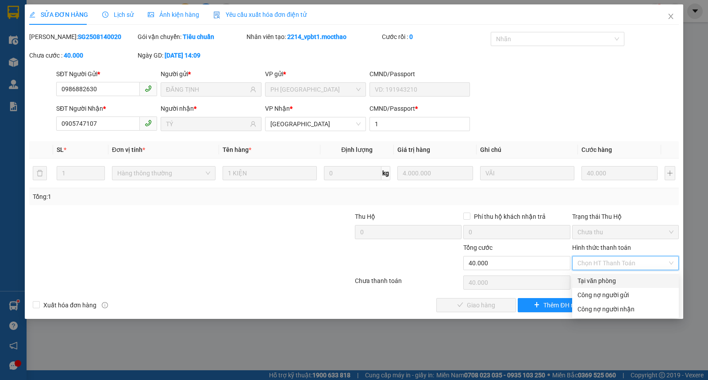
click at [592, 277] on div "Tại văn phòng" at bounding box center [625, 281] width 96 height 10
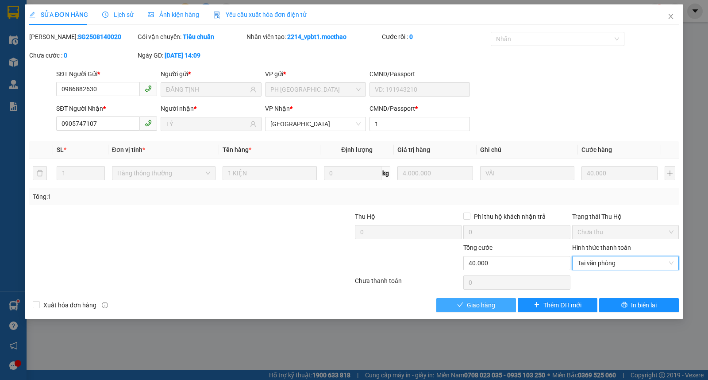
click at [448, 305] on button "Giao hàng" at bounding box center [476, 305] width 80 height 14
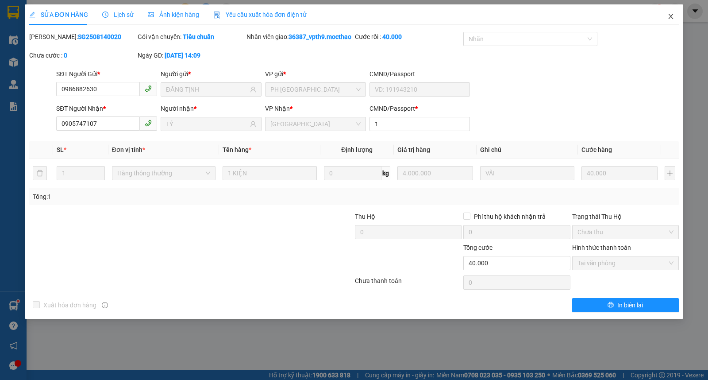
click at [664, 12] on span "Close" at bounding box center [670, 16] width 25 height 25
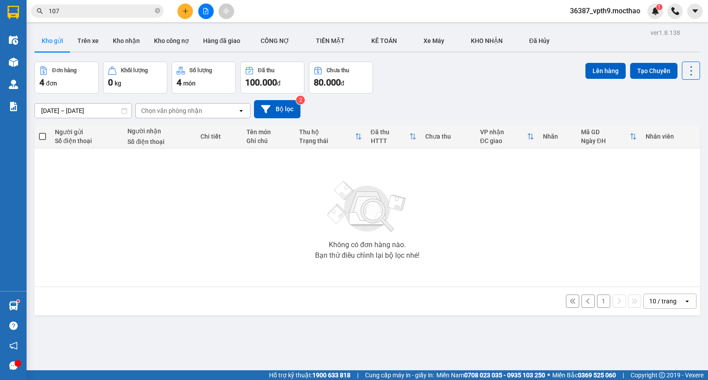
click at [597, 298] on button "1" at bounding box center [603, 300] width 13 height 13
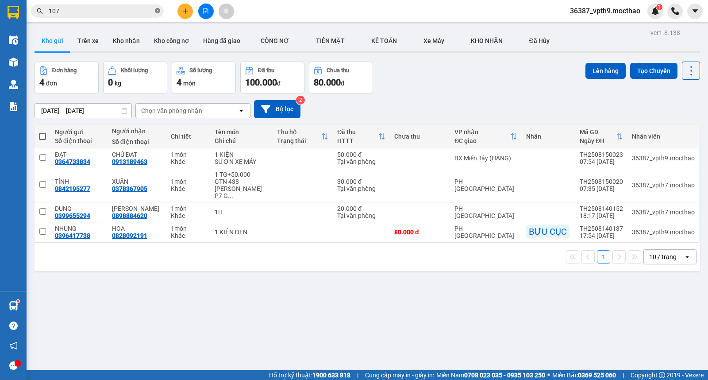
click at [159, 12] on icon "close-circle" at bounding box center [157, 10] width 5 height 5
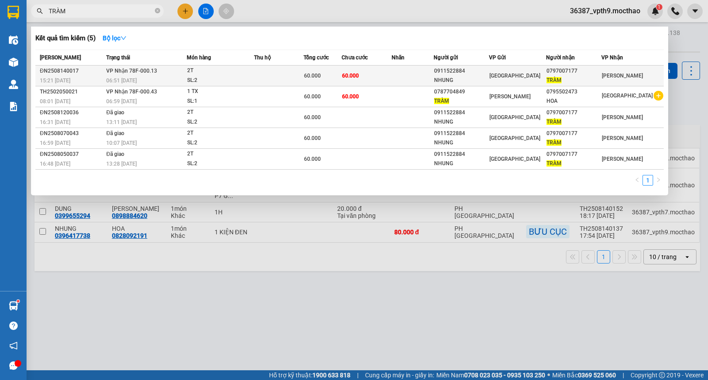
type input "TRÀM"
click at [635, 73] on div "[PERSON_NAME]" at bounding box center [632, 76] width 61 height 10
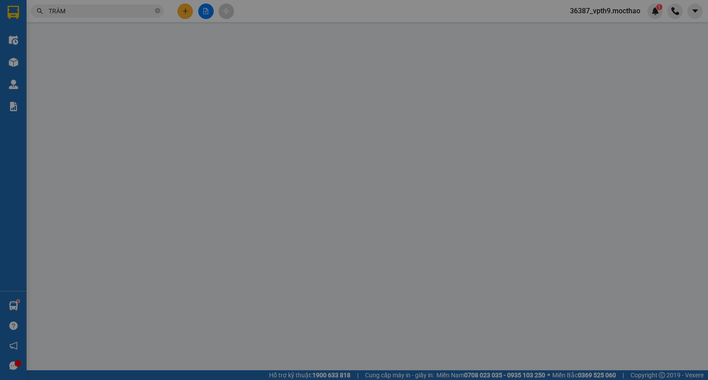
type input "0911522884"
type input "NHUNG"
type input "0797007177"
type input "TRÀM"
type input "0"
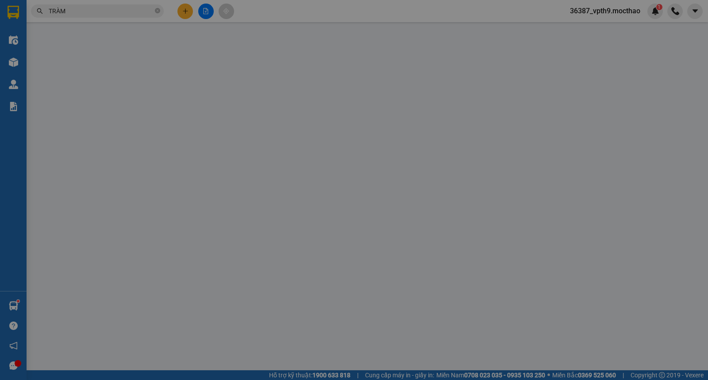
type input "60.000"
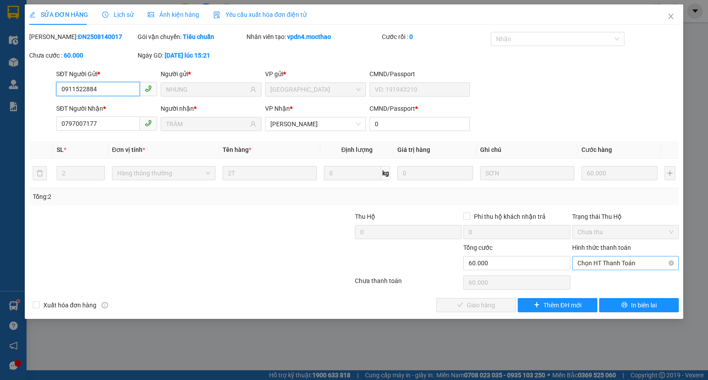
click at [602, 266] on span "Chọn HT Thanh Toán" at bounding box center [625, 262] width 96 height 13
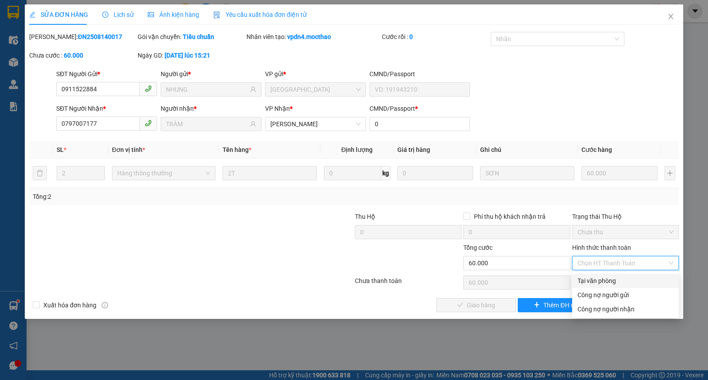
click at [605, 280] on div "Tại văn phòng" at bounding box center [625, 281] width 96 height 10
type input "0"
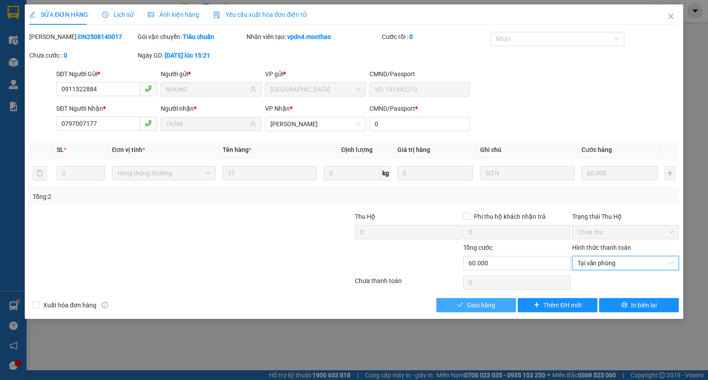
click at [490, 306] on span "Giao hàng" at bounding box center [481, 305] width 28 height 10
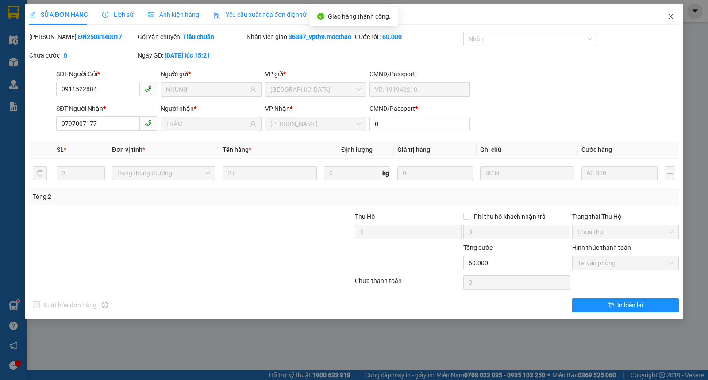
click at [669, 18] on icon "close" at bounding box center [670, 16] width 7 height 7
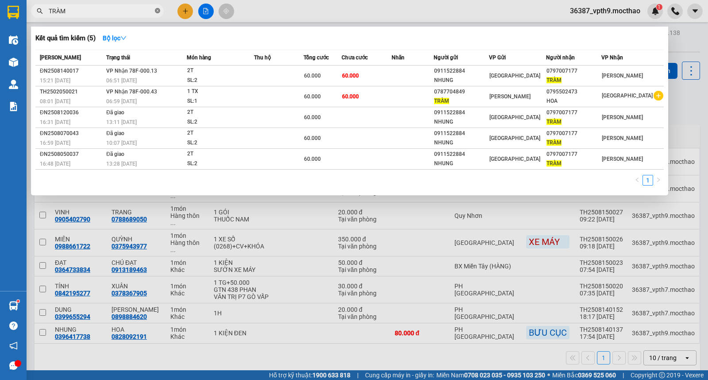
click at [154, 12] on span "TRÀM" at bounding box center [97, 10] width 133 height 13
click at [157, 10] on icon "close-circle" at bounding box center [157, 10] width 5 height 5
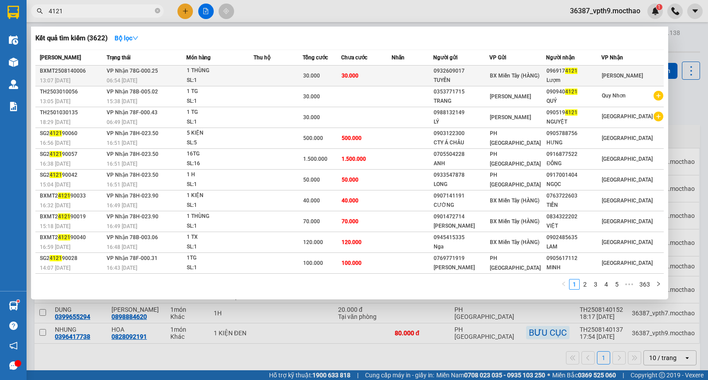
type input "4121"
click at [347, 73] on span "30.000" at bounding box center [349, 76] width 17 height 6
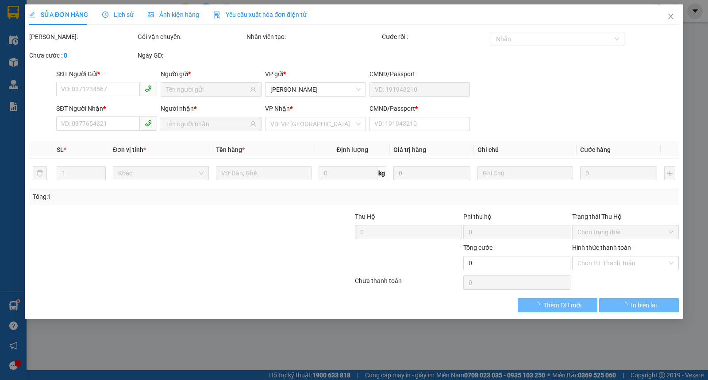
type input "0932609017"
type input "TUYỀN"
type input "0969174121"
type input "Lượm"
type input "0"
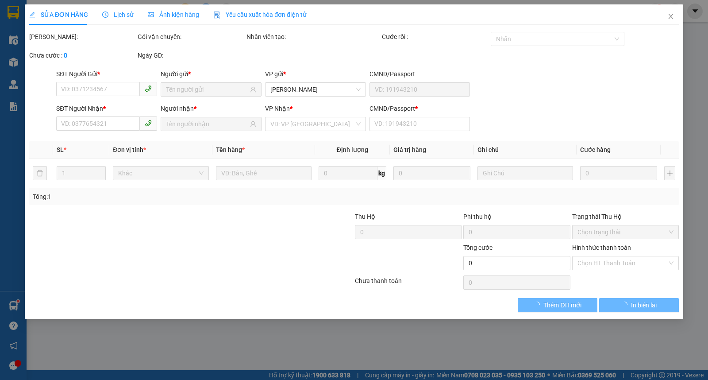
type input "30.000"
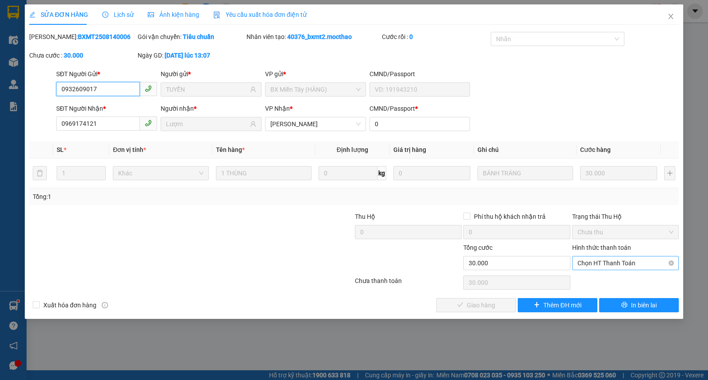
click at [593, 267] on span "Chọn HT Thanh Toán" at bounding box center [625, 262] width 96 height 13
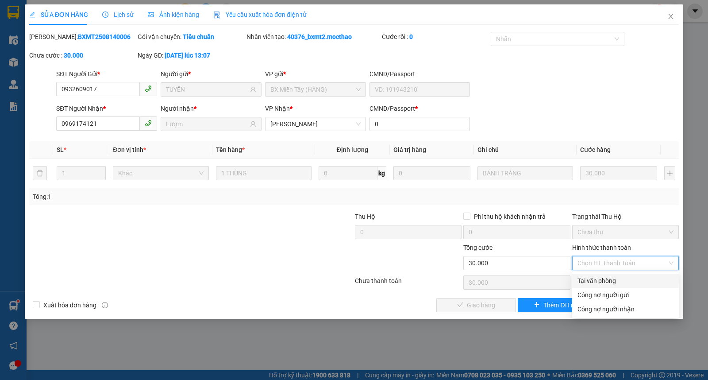
drag, startPoint x: 595, startPoint y: 285, endPoint x: 534, endPoint y: 299, distance: 63.1
click at [594, 285] on div "Tại văn phòng" at bounding box center [625, 281] width 96 height 10
type input "0"
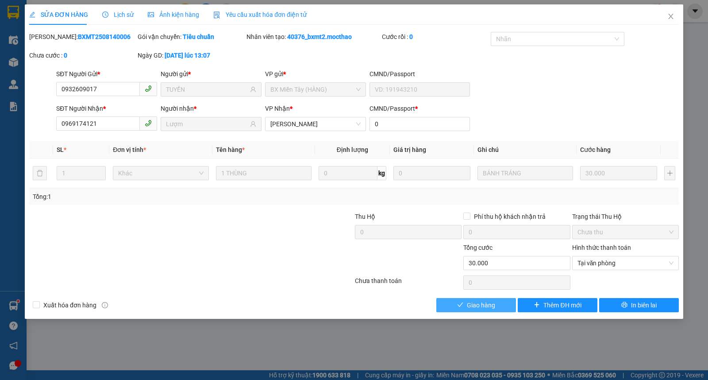
click at [476, 308] on span "Giao hàng" at bounding box center [481, 305] width 28 height 10
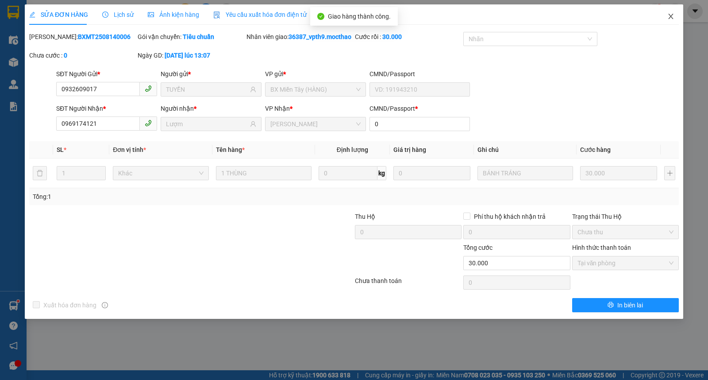
click at [670, 17] on icon "close" at bounding box center [670, 16] width 5 height 5
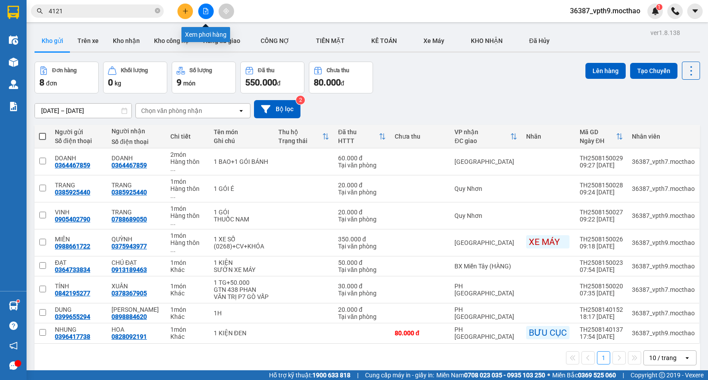
click at [205, 4] on button at bounding box center [205, 11] width 15 height 15
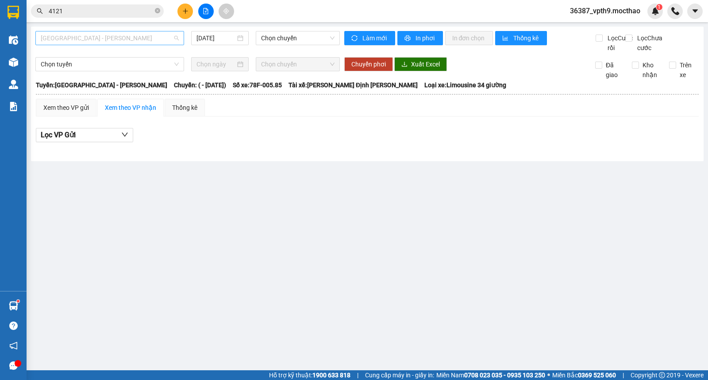
click at [89, 39] on span "[GEOGRAPHIC_DATA] - [GEOGRAPHIC_DATA]" at bounding box center [110, 37] width 138 height 13
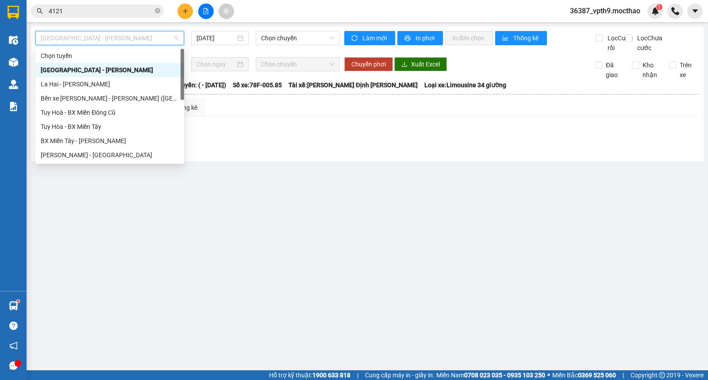
type input "D"
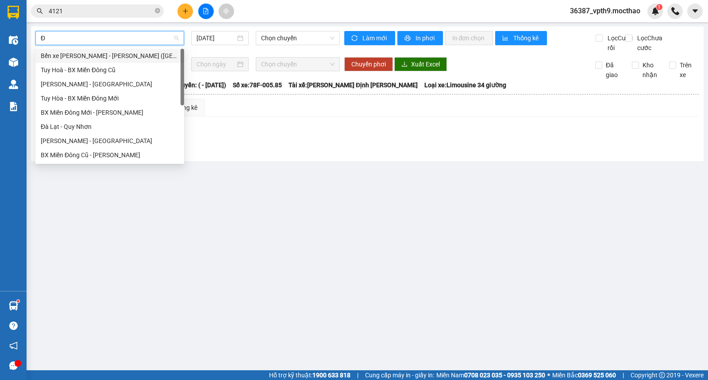
type input "ĐA"
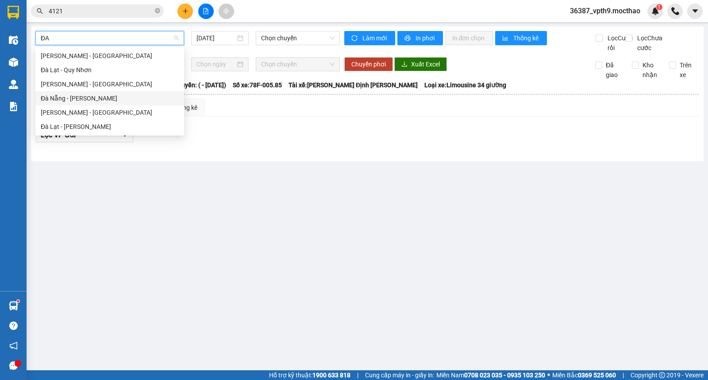
click at [81, 100] on div "Đà Nẵng - [GEOGRAPHIC_DATA]" at bounding box center [110, 98] width 138 height 10
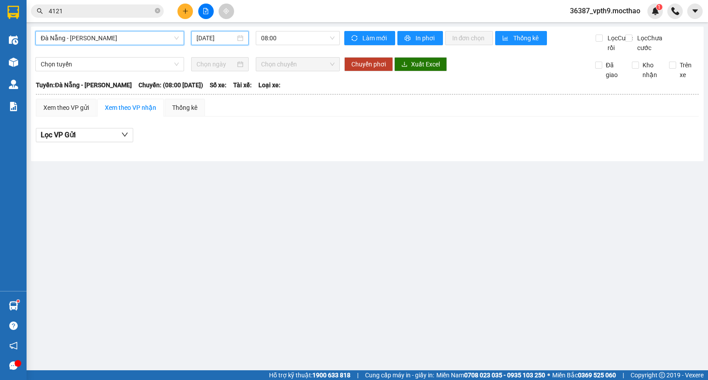
click at [210, 41] on input "[DATE]" at bounding box center [215, 38] width 39 height 10
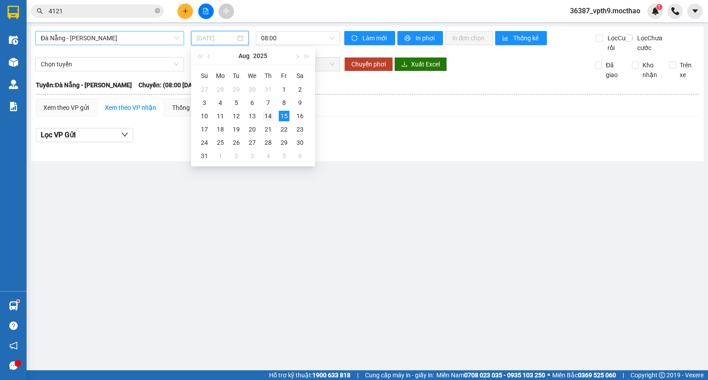
click at [270, 119] on div "14" at bounding box center [268, 116] width 11 height 11
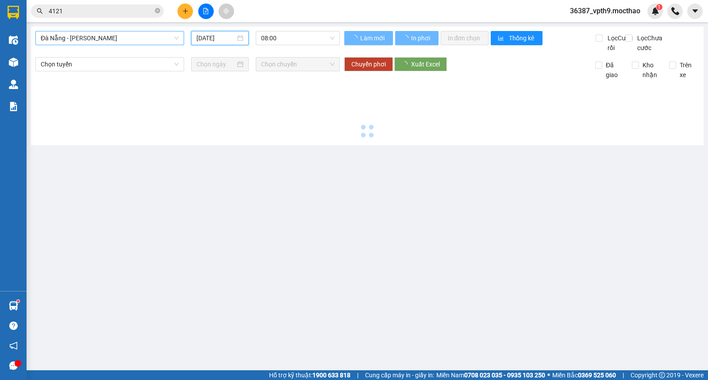
type input "[DATE]"
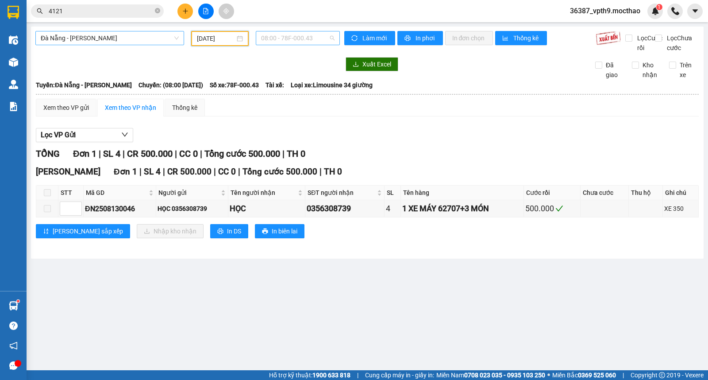
click at [324, 35] on span "08:00 - 78F-000.43" at bounding box center [297, 37] width 73 height 13
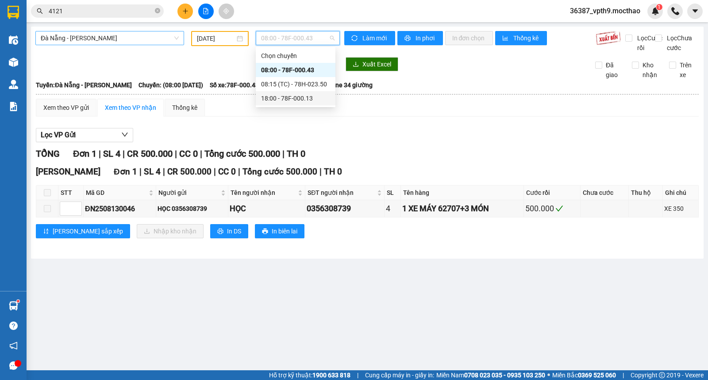
click at [307, 94] on div "18:00 - 78F-000.13" at bounding box center [295, 98] width 69 height 10
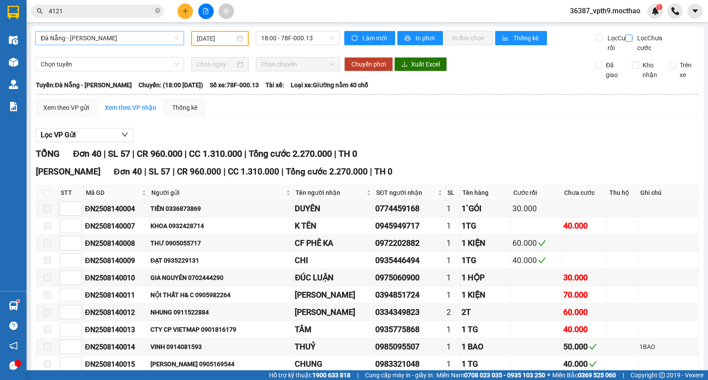
click at [634, 40] on span "Lọc Chưa cước" at bounding box center [651, 42] width 36 height 19
click at [633, 40] on input "Lọc Chưa cước" at bounding box center [629, 38] width 8 height 7
checkbox input "true"
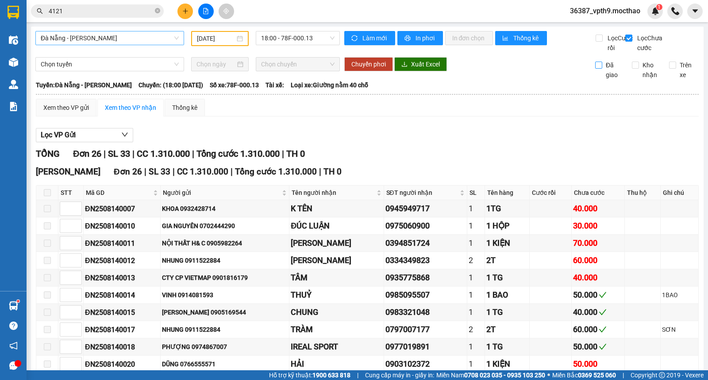
click at [607, 74] on span "Đã giao" at bounding box center [613, 69] width 23 height 19
click at [602, 69] on input "Đã giao" at bounding box center [598, 64] width 7 height 7
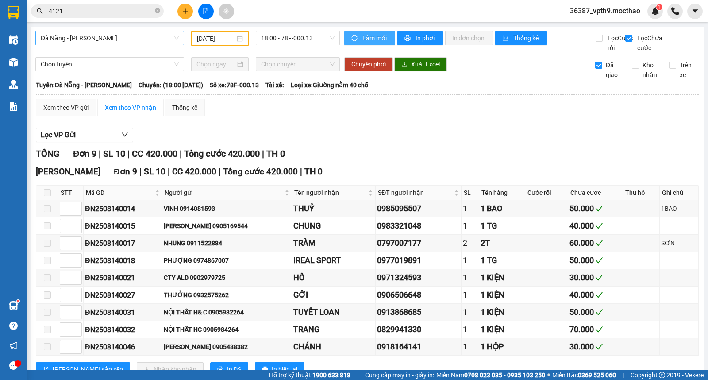
click at [380, 33] on span "Làm mới" at bounding box center [375, 38] width 26 height 10
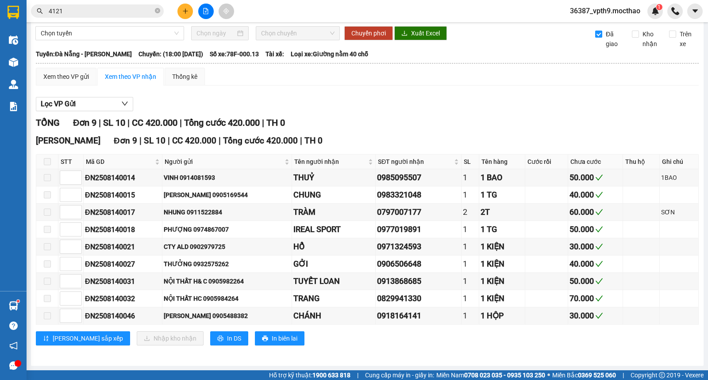
click at [602, 34] on span "Đã giao" at bounding box center [613, 38] width 23 height 19
click at [598, 34] on input "Đã giao" at bounding box center [598, 34] width 7 height 7
checkbox input "false"
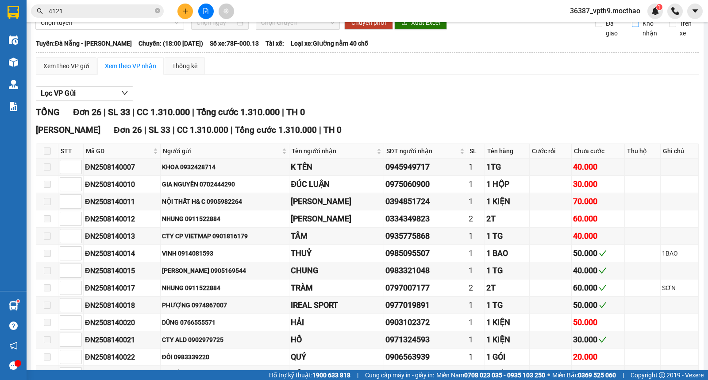
click at [639, 38] on span "Kho nhận" at bounding box center [650, 28] width 23 height 19
click at [638, 27] on input "Kho nhận" at bounding box center [635, 23] width 7 height 7
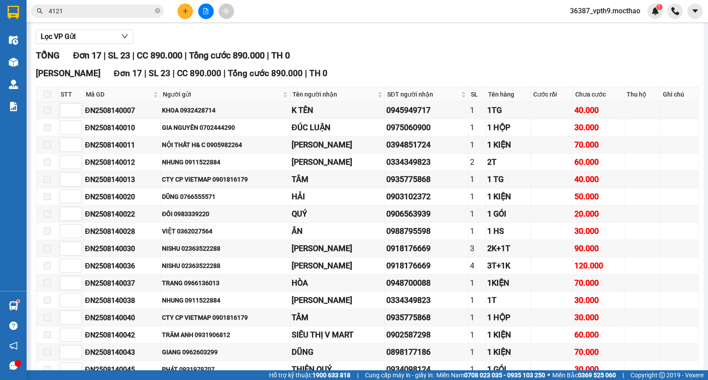
scroll to position [0, 0]
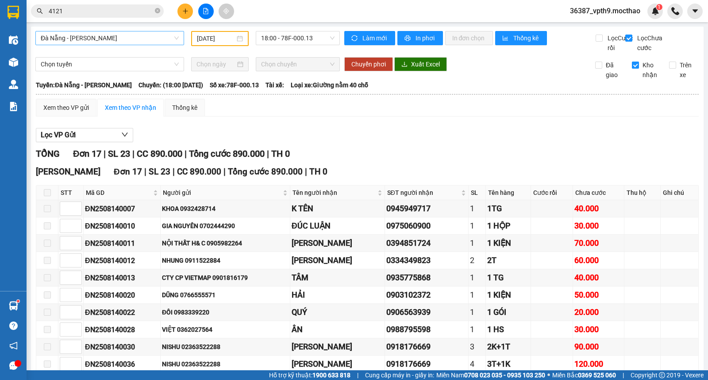
click at [639, 76] on span "Kho nhận" at bounding box center [650, 69] width 23 height 19
click at [639, 69] on input "Kho nhận" at bounding box center [635, 64] width 7 height 7
checkbox input "false"
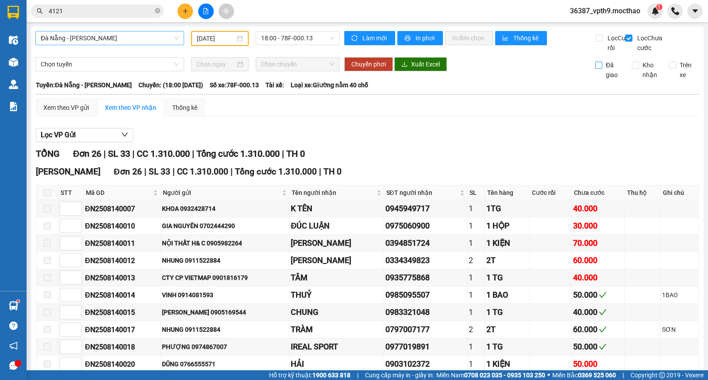
click at [611, 73] on span "Đã giao" at bounding box center [613, 69] width 23 height 19
click at [602, 69] on input "Đã giao" at bounding box center [598, 64] width 7 height 7
checkbox input "true"
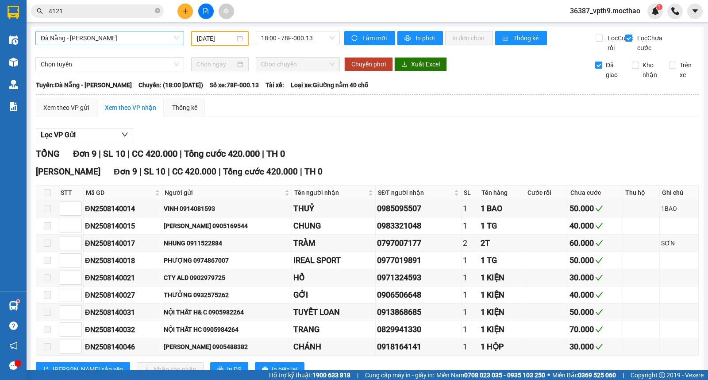
click at [111, 11] on input "4121" at bounding box center [101, 11] width 104 height 10
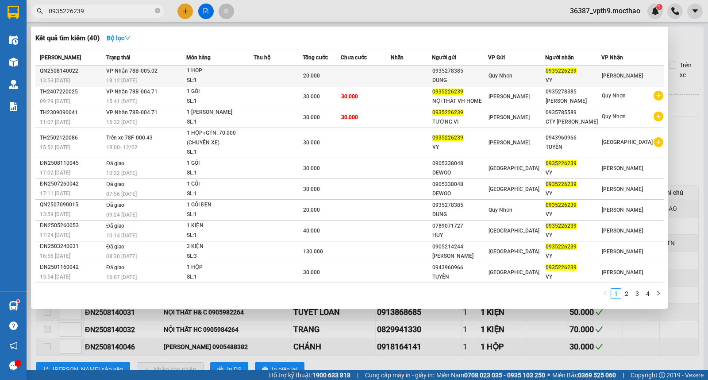
type input "0935226239"
click at [429, 72] on td at bounding box center [412, 75] width 42 height 21
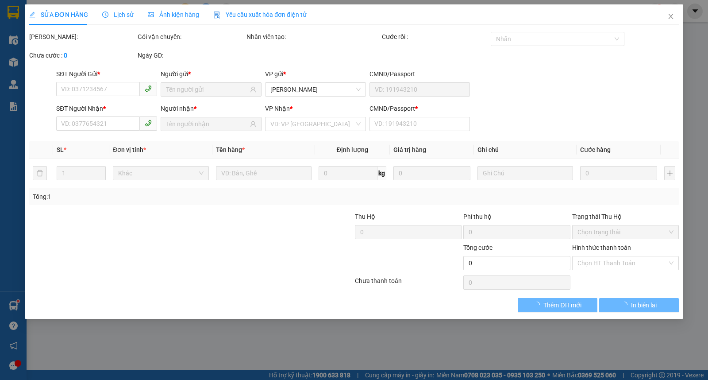
type input "0935278385"
type input "DUNG"
type input "0935226239"
type input "VY"
type input "A"
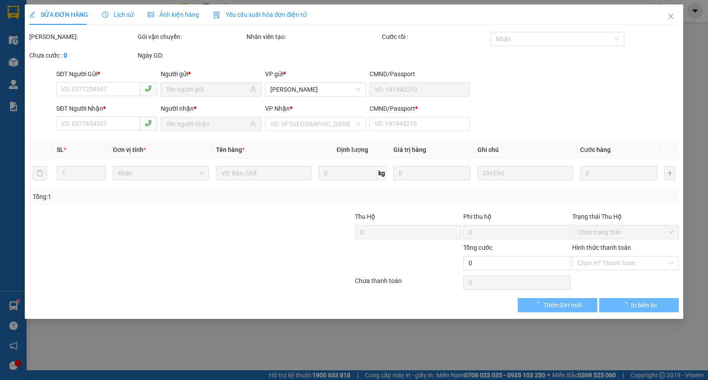
type input "20.000"
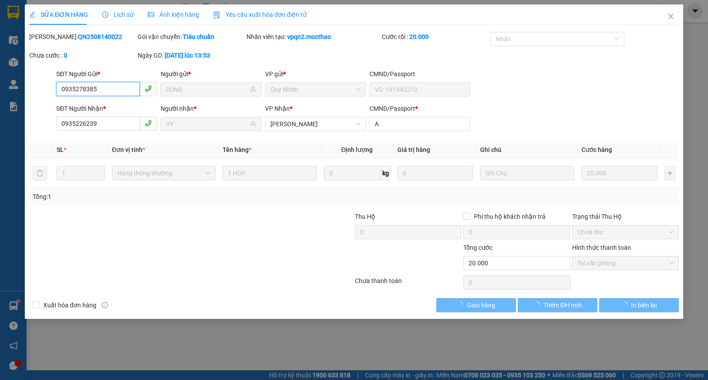
checkbox input "true"
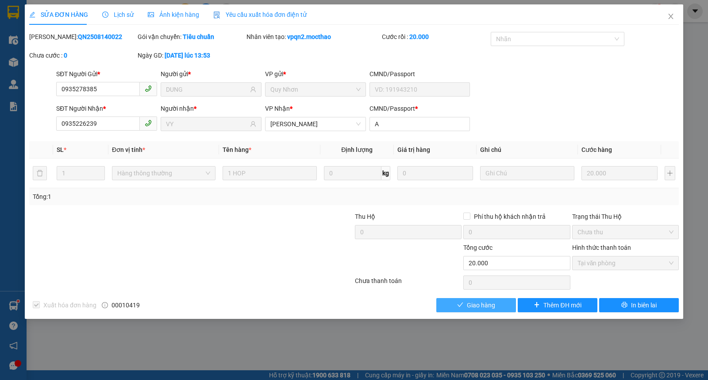
click at [493, 300] on span "Giao hàng" at bounding box center [481, 305] width 28 height 10
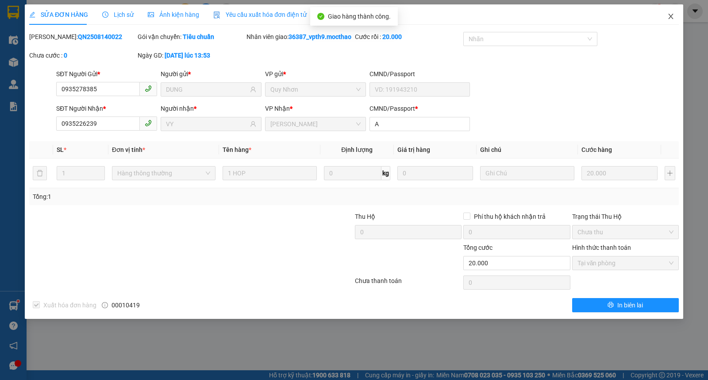
click at [672, 14] on icon "close" at bounding box center [670, 16] width 7 height 7
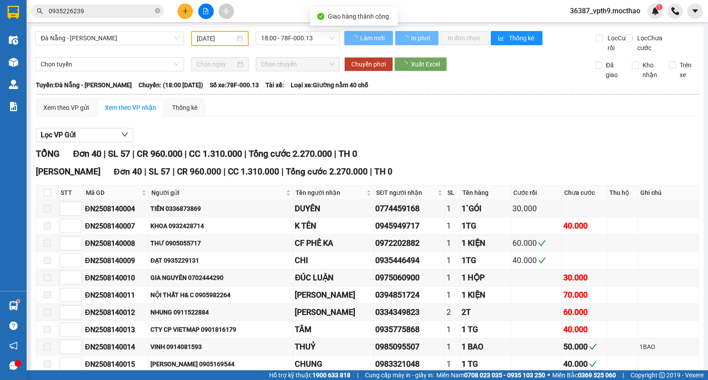
click at [157, 10] on icon "close-circle" at bounding box center [157, 10] width 5 height 5
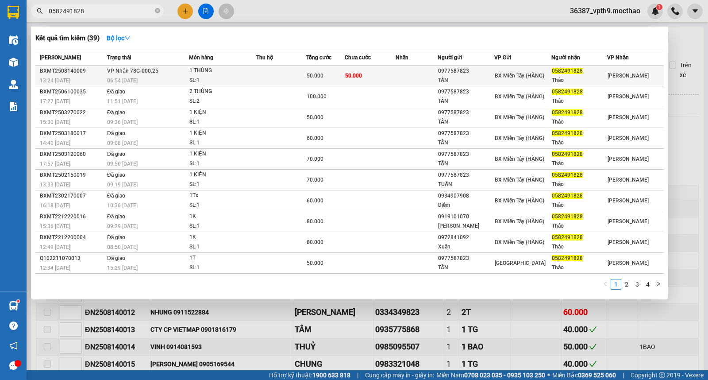
type input "0582491828"
click at [165, 77] on div "06:54 [DATE]" at bounding box center [147, 81] width 81 height 10
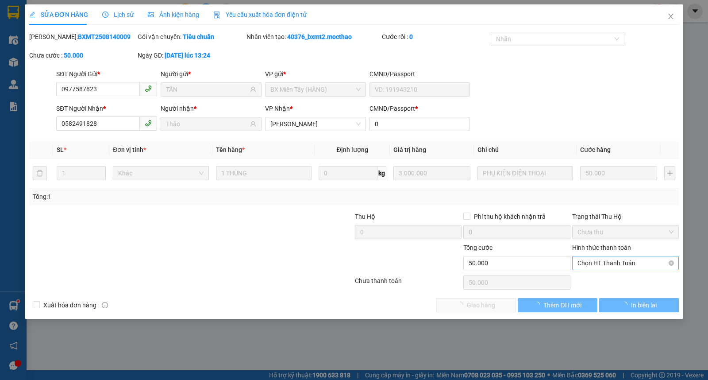
type input "0977587823"
type input "TẤN"
type input "0582491828"
type input "Thảo"
type input "0"
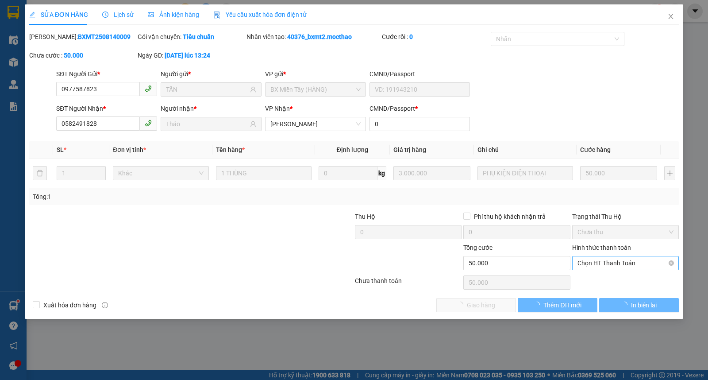
type input "50.000"
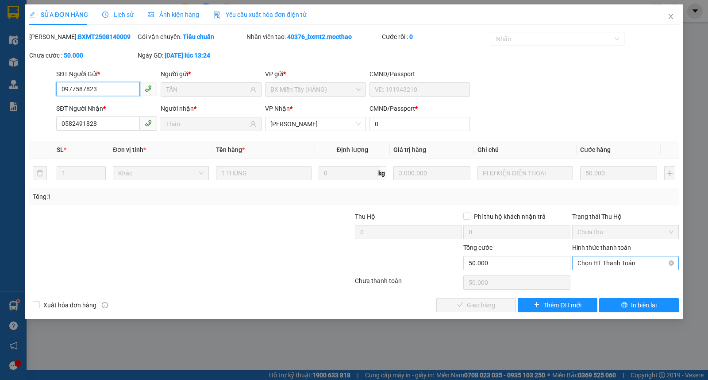
click at [609, 261] on span "Chọn HT Thanh Toán" at bounding box center [625, 262] width 96 height 13
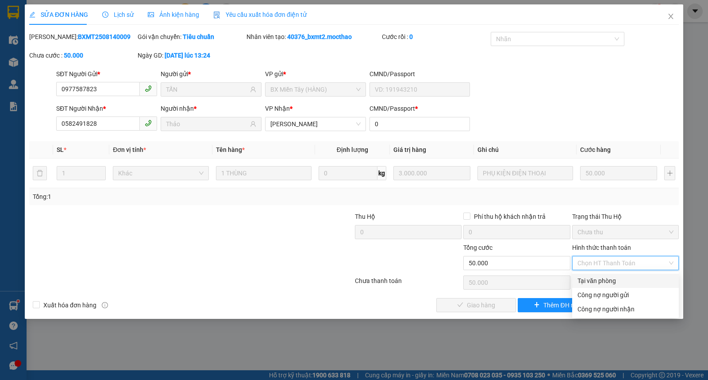
click at [587, 277] on div "Tại văn phòng" at bounding box center [625, 281] width 96 height 10
type input "0"
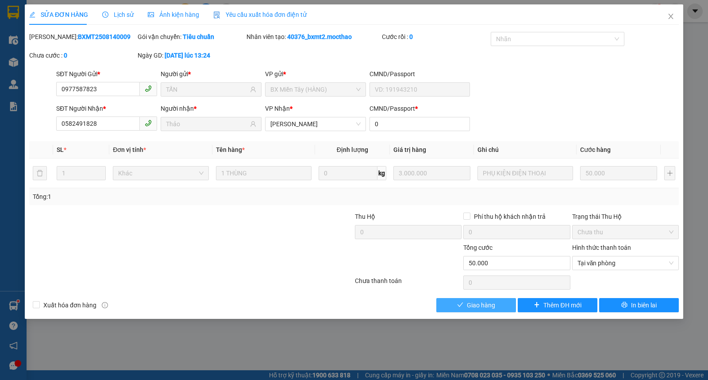
click at [475, 302] on span "Giao hàng" at bounding box center [481, 305] width 28 height 10
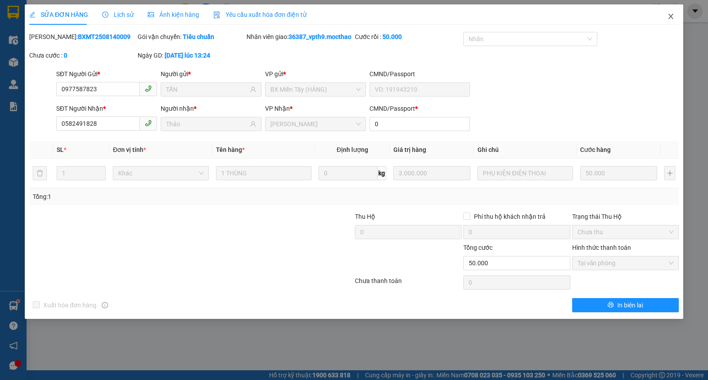
click at [668, 18] on icon "close" at bounding box center [670, 16] width 7 height 7
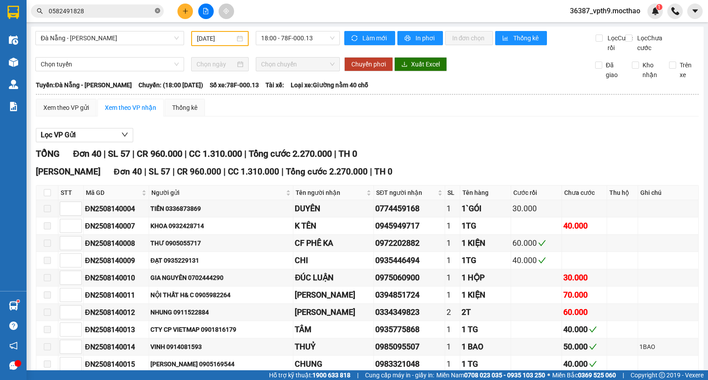
click at [158, 11] on icon "close-circle" at bounding box center [157, 10] width 5 height 5
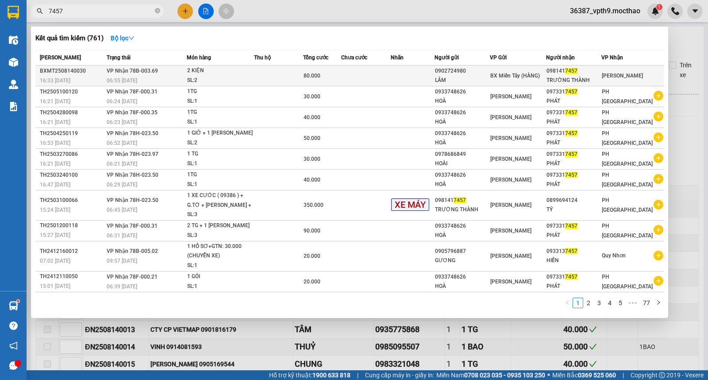
type input "7457"
click at [570, 84] on div "TRƯỜNG THÀNH" at bounding box center [573, 80] width 54 height 9
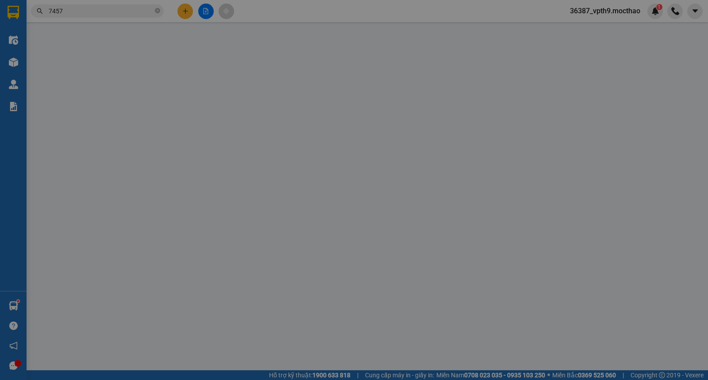
type input "0902724980"
type input "LÂM"
type input "0981417457"
type input "TRƯỜNG THÀNH"
type input "0"
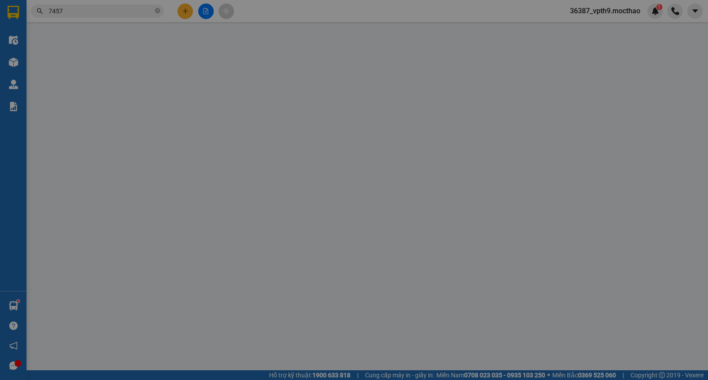
type input "80.000"
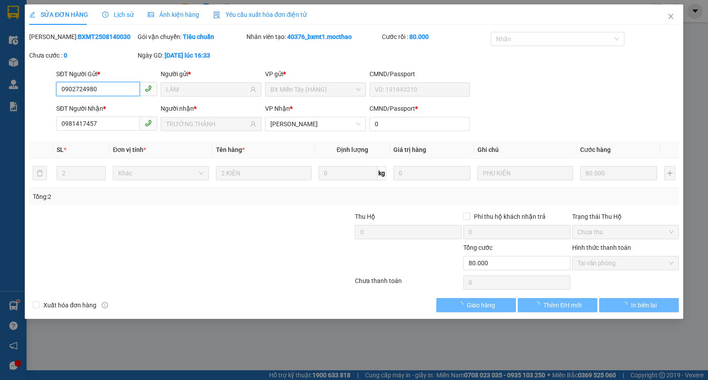
checkbox input "true"
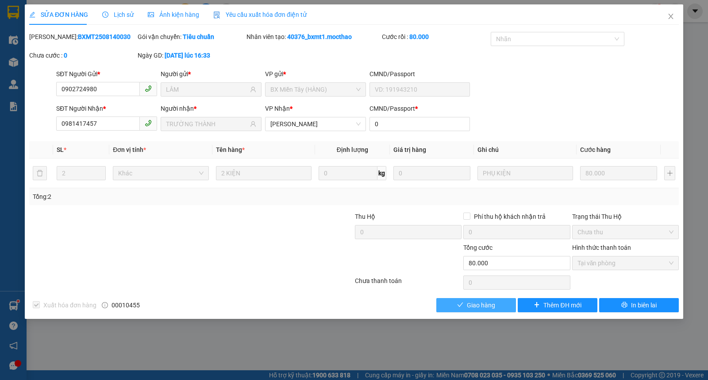
click at [480, 304] on span "Giao hàng" at bounding box center [481, 305] width 28 height 10
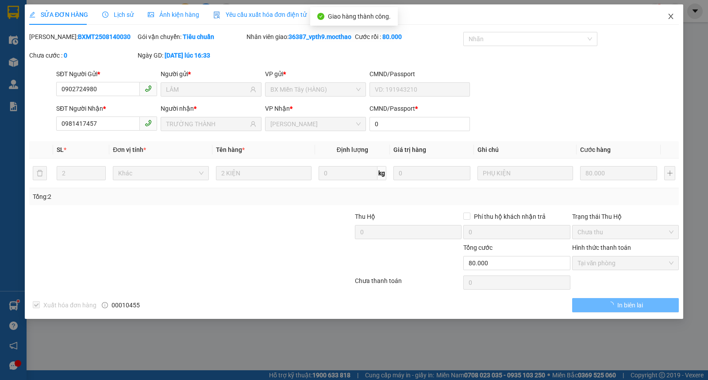
click at [668, 21] on span "Close" at bounding box center [670, 16] width 25 height 25
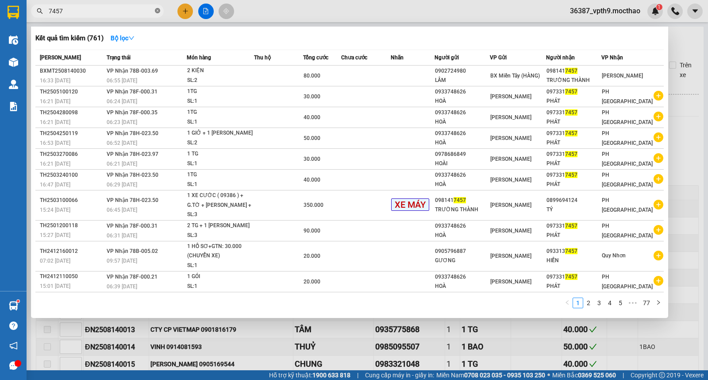
drag, startPoint x: 276, startPoint y: 178, endPoint x: 157, endPoint y: 11, distance: 205.0
click at [157, 11] on icon "close-circle" at bounding box center [157, 10] width 5 height 5
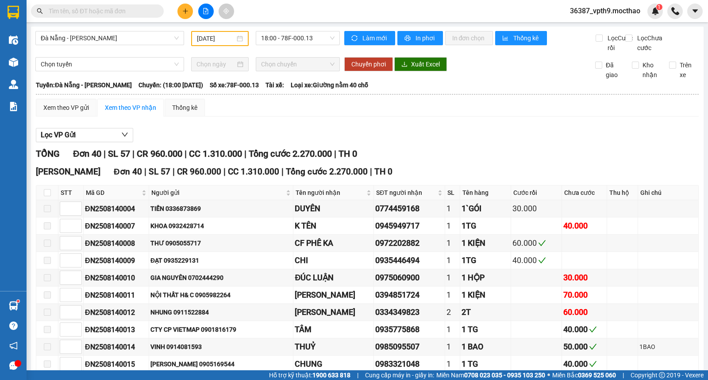
click at [157, 11] on span at bounding box center [157, 11] width 5 height 10
click at [51, 11] on input "text" at bounding box center [101, 11] width 104 height 10
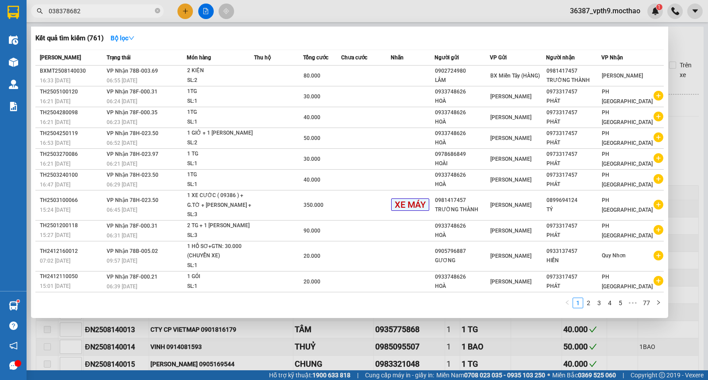
type input "0383786826"
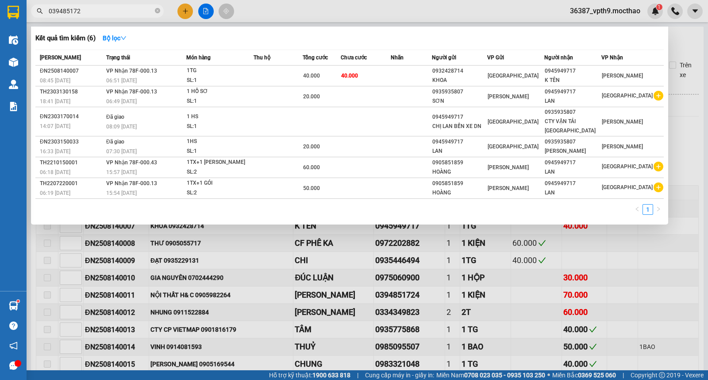
type input "0394851724"
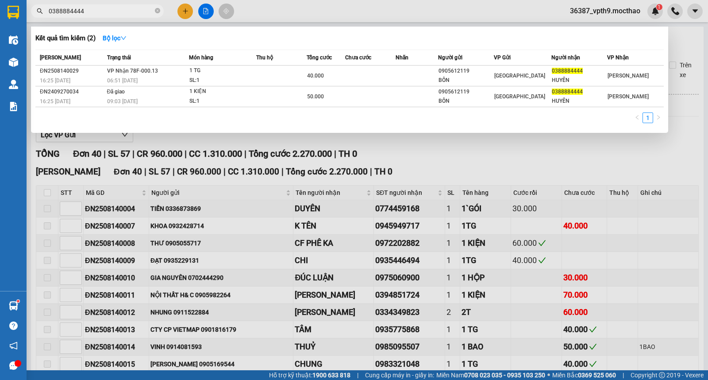
type input "0388884444"
click at [158, 12] on icon "close-circle" at bounding box center [157, 10] width 5 height 5
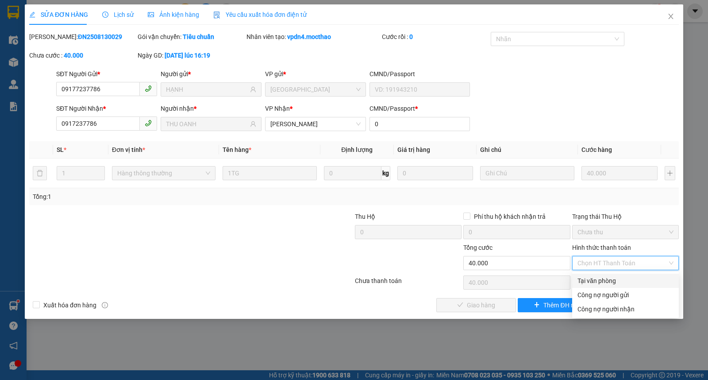
click at [586, 280] on div "Tại văn phòng" at bounding box center [625, 281] width 96 height 10
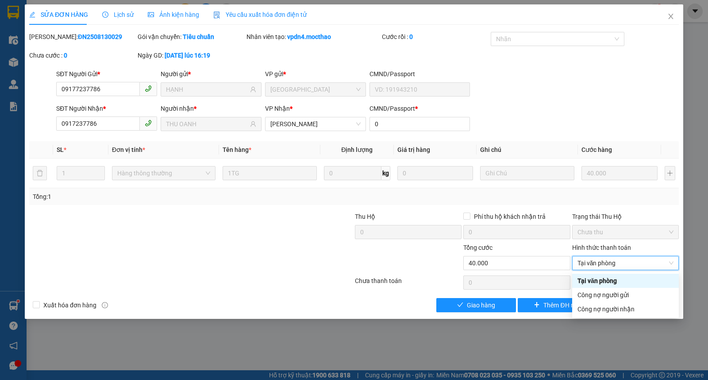
type input "0"
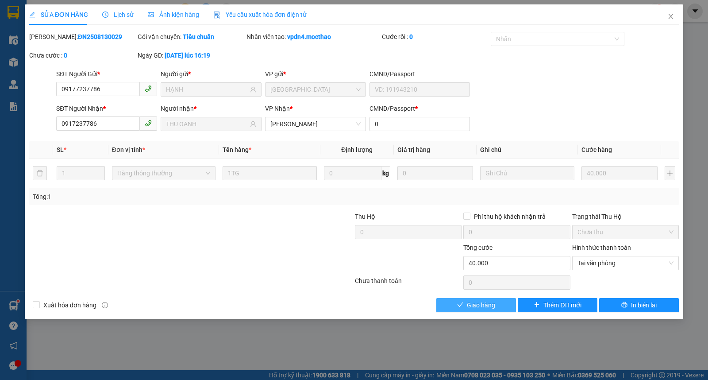
click at [454, 302] on button "Giao hàng" at bounding box center [476, 305] width 80 height 14
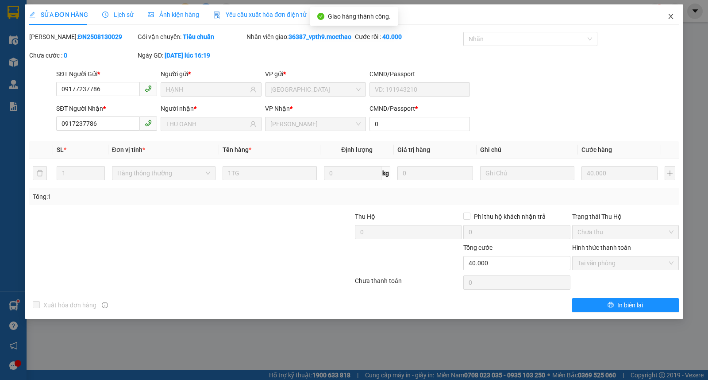
click at [669, 19] on icon "close" at bounding box center [670, 16] width 5 height 5
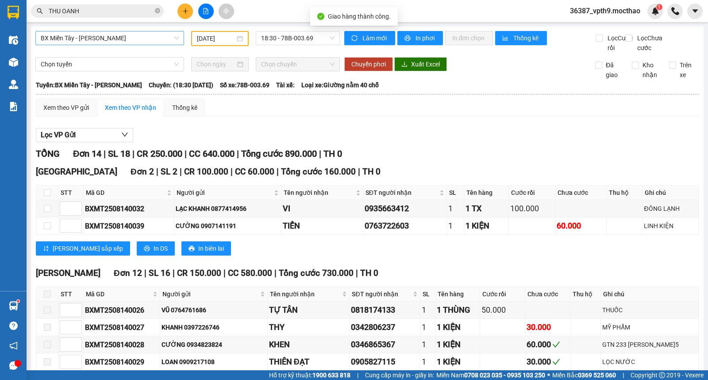
click at [82, 39] on span "BX Miền Tây - [PERSON_NAME]" at bounding box center [110, 37] width 138 height 13
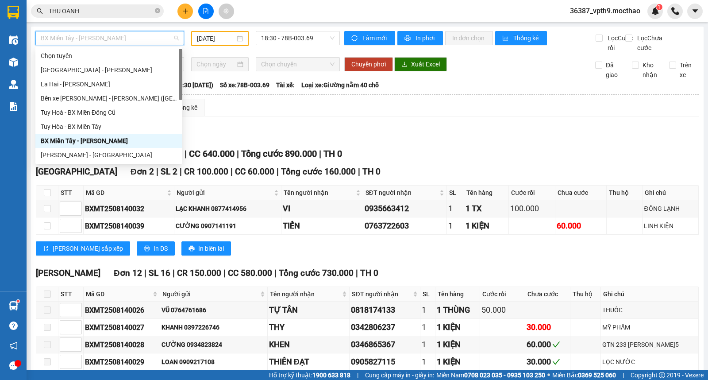
type input "M"
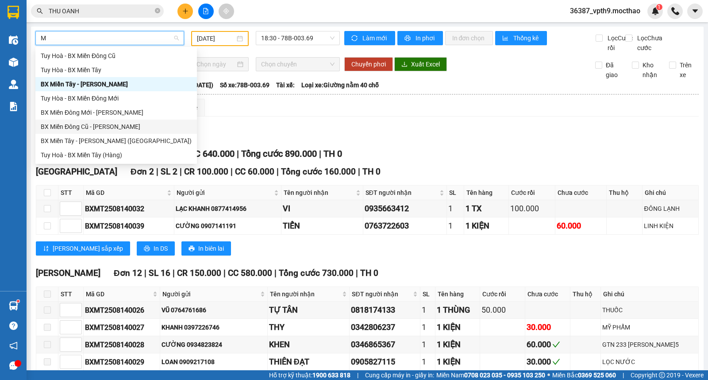
click at [84, 126] on div "BX Miền Đông Cũ - [PERSON_NAME]" at bounding box center [116, 127] width 151 height 10
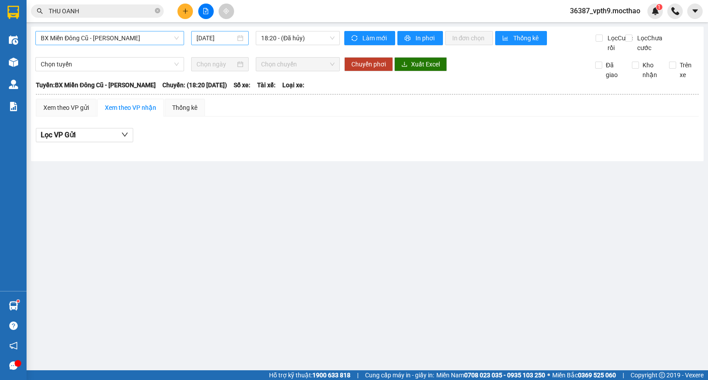
click at [238, 39] on div "[DATE]" at bounding box center [219, 38] width 47 height 10
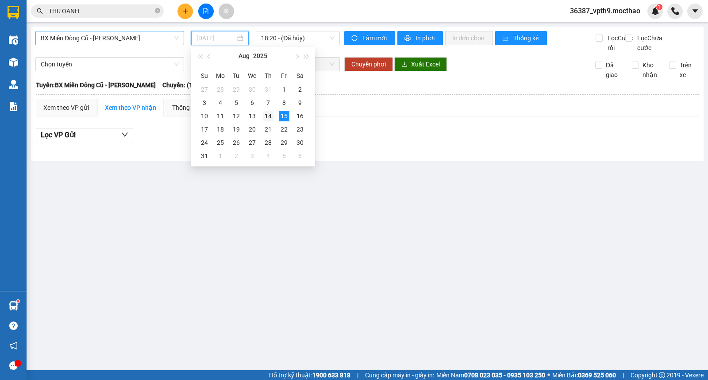
click at [265, 118] on div "14" at bounding box center [268, 116] width 11 height 11
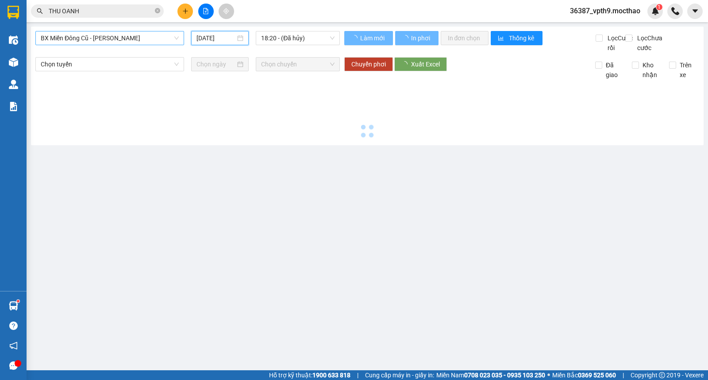
type input "[DATE]"
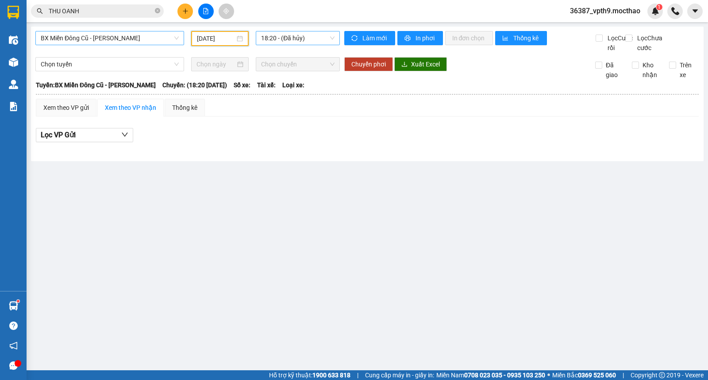
click at [325, 37] on span "18:20 - (Đã hủy)" at bounding box center [297, 37] width 73 height 13
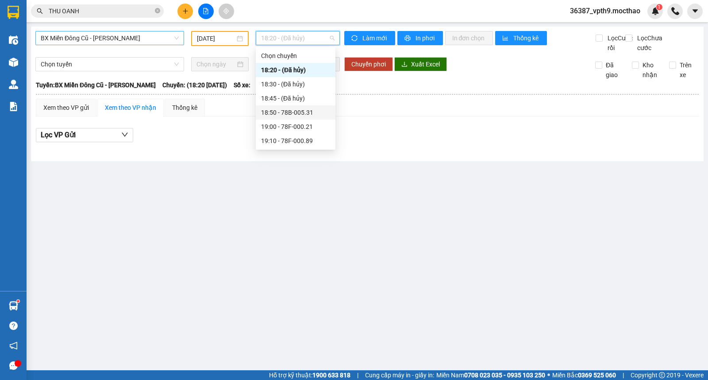
click at [307, 115] on div "18:50 - 78B-005.31" at bounding box center [295, 112] width 69 height 10
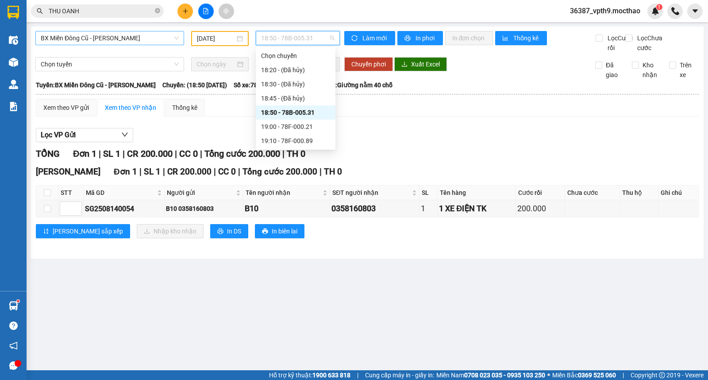
click at [313, 38] on span "18:50 - 78B-005.31" at bounding box center [297, 37] width 73 height 13
click at [299, 138] on div "19:10 - 78F-000.89" at bounding box center [295, 141] width 69 height 10
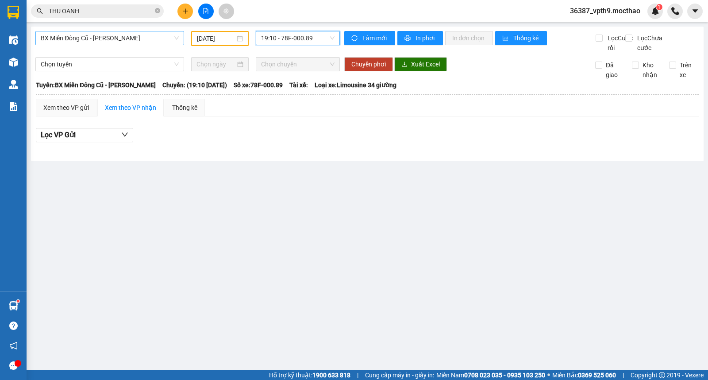
click at [319, 39] on span "19:10 - 78F-000.89" at bounding box center [297, 37] width 73 height 13
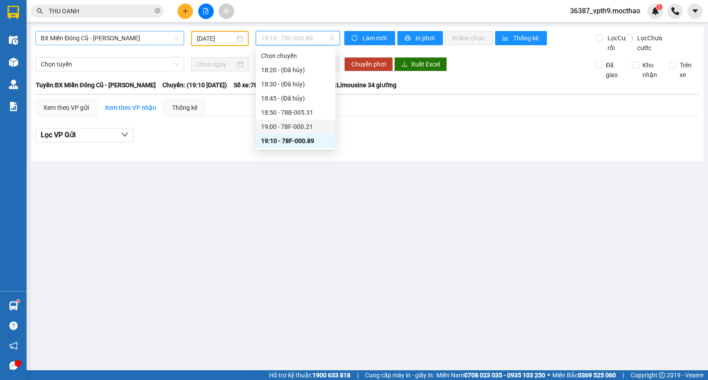
click at [303, 127] on div "19:00 - 78F-000.21" at bounding box center [295, 127] width 69 height 10
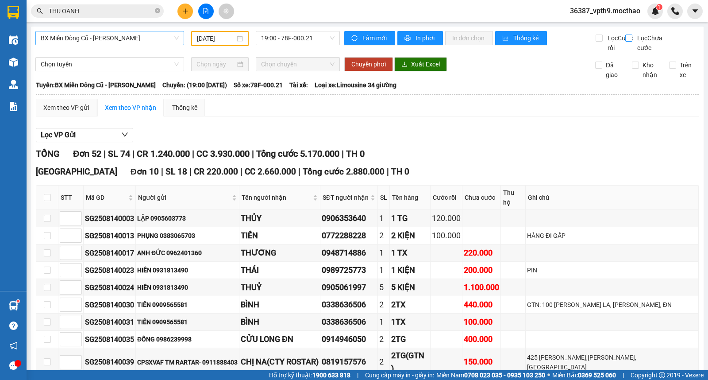
click at [633, 42] on span "Lọc Chưa cước" at bounding box center [651, 42] width 36 height 19
click at [627, 42] on input "Lọc Chưa cước" at bounding box center [629, 38] width 8 height 7
checkbox input "true"
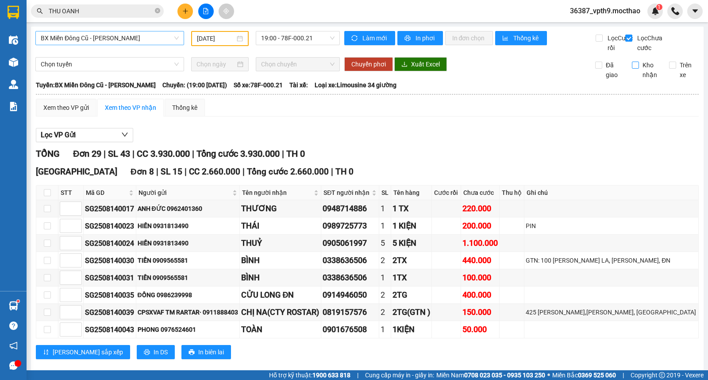
click at [632, 80] on label "Kho nhận" at bounding box center [647, 69] width 30 height 19
click at [632, 69] on input "Kho nhận" at bounding box center [635, 64] width 7 height 7
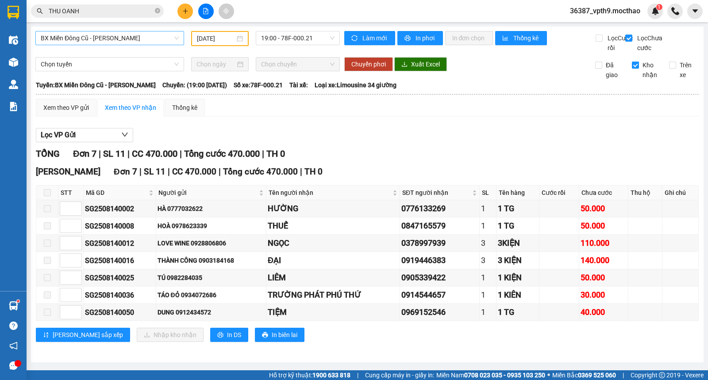
click at [632, 80] on label "Kho nhận" at bounding box center [647, 69] width 30 height 19
click at [632, 69] on input "Kho nhận" at bounding box center [635, 64] width 7 height 7
checkbox input "false"
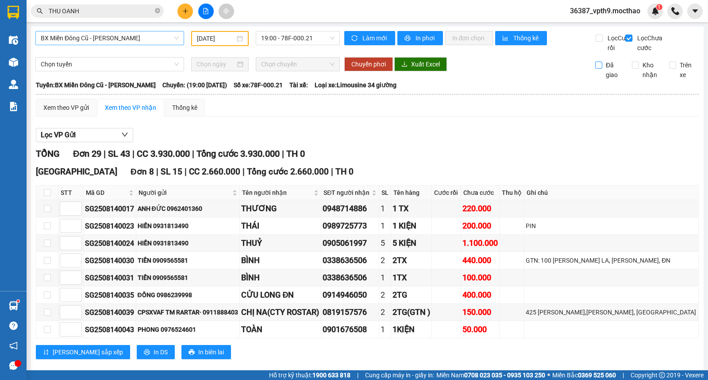
click at [602, 78] on span "Đã giao" at bounding box center [613, 69] width 23 height 19
click at [599, 69] on input "Đã giao" at bounding box center [598, 64] width 7 height 7
checkbox input "true"
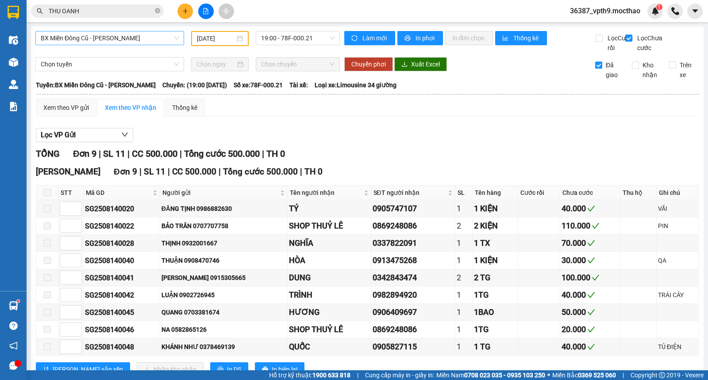
click at [98, 37] on span "BX Miền Đông Cũ - [PERSON_NAME]" at bounding box center [110, 37] width 138 height 13
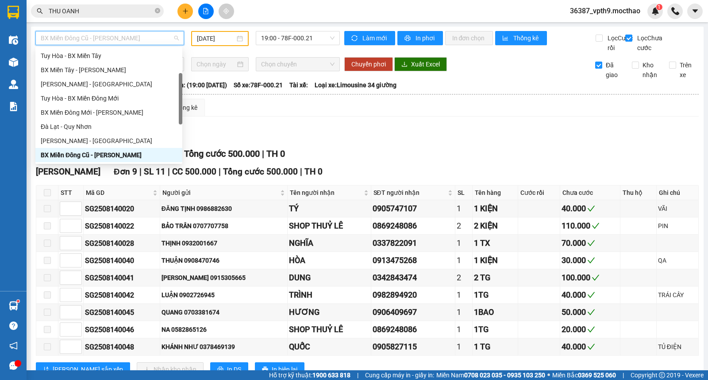
type input "M"
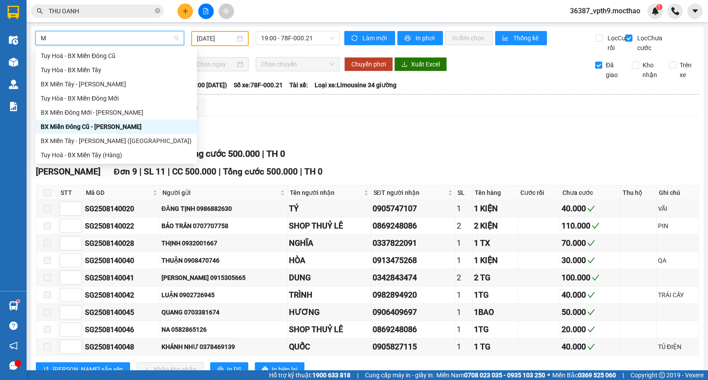
scroll to position [0, 0]
click at [90, 89] on div "BX Miền Tây - [PERSON_NAME]" at bounding box center [115, 84] width 161 height 14
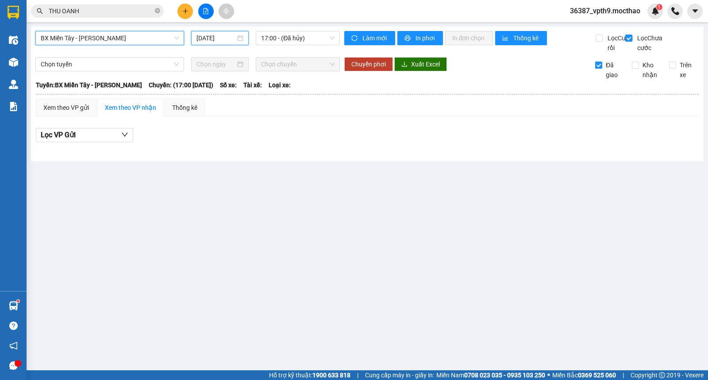
click at [215, 42] on input "[DATE]" at bounding box center [215, 38] width 39 height 10
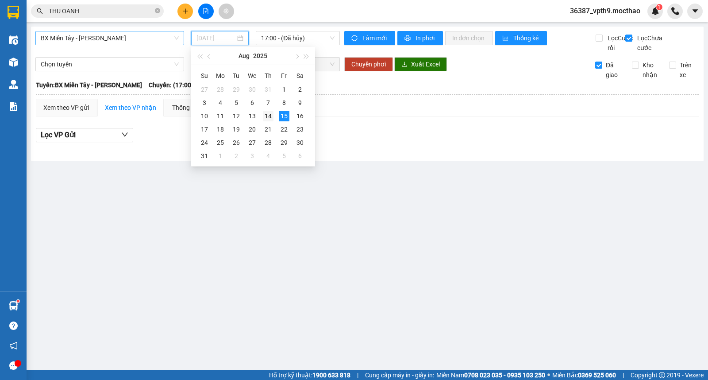
click at [267, 119] on div "14" at bounding box center [268, 116] width 11 height 11
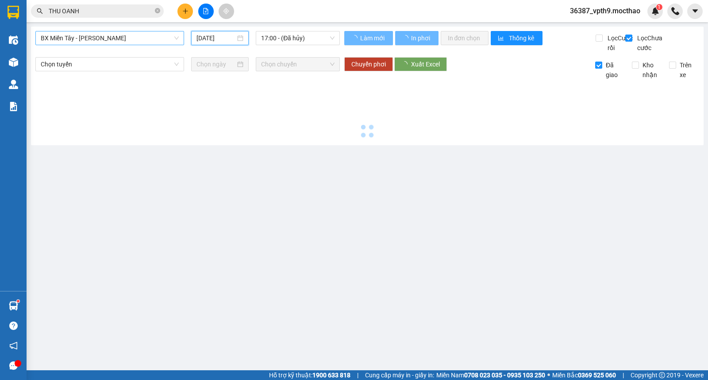
type input "[DATE]"
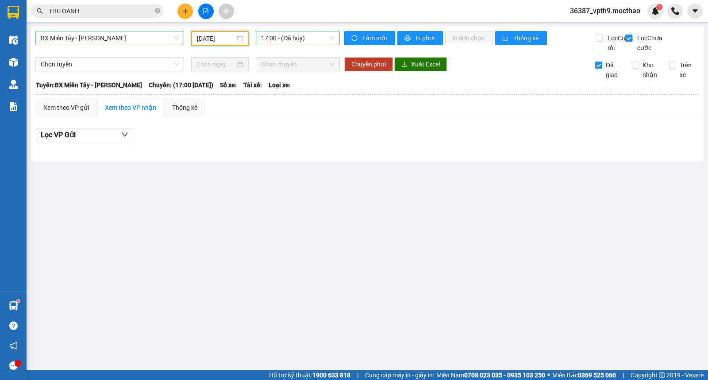
click at [303, 40] on span "17:00 - (Đã hủy)" at bounding box center [297, 37] width 73 height 13
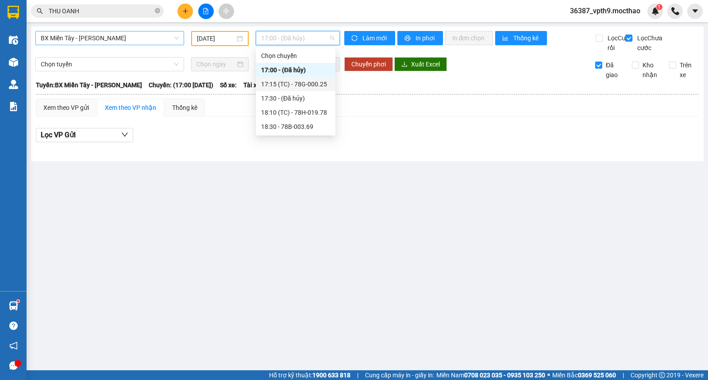
click at [315, 82] on div "17:15 (TC) - 78G-000.25" at bounding box center [295, 84] width 69 height 10
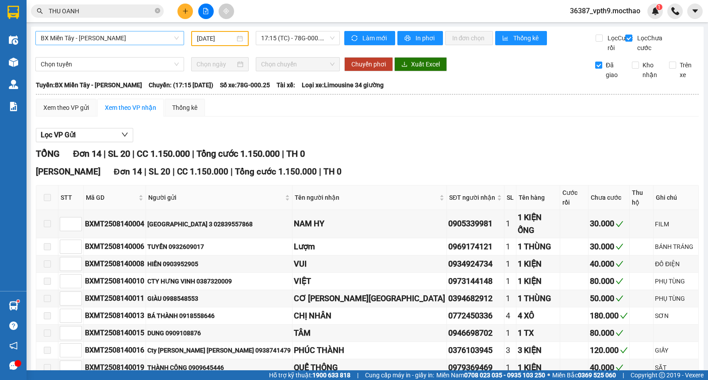
click at [314, 46] on div "BX Miền Tây - [PERSON_NAME] [DATE] 17:15 (TC) - 78G-000.25" at bounding box center [187, 42] width 304 height 22
click at [314, 41] on span "17:15 (TC) - 78G-000.25" at bounding box center [297, 37] width 73 height 13
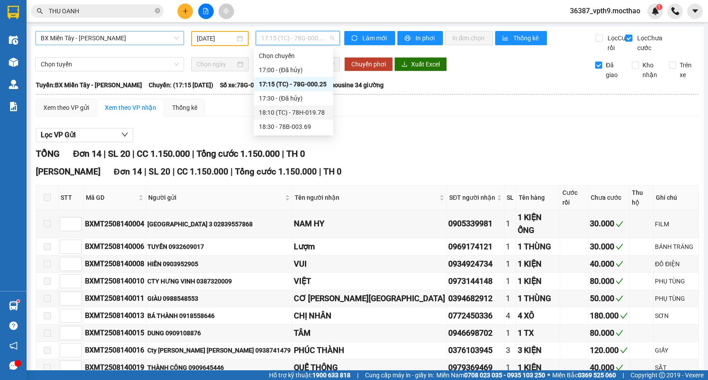
click at [307, 111] on div "18:10 (TC) - 78H-019.78" at bounding box center [293, 112] width 69 height 10
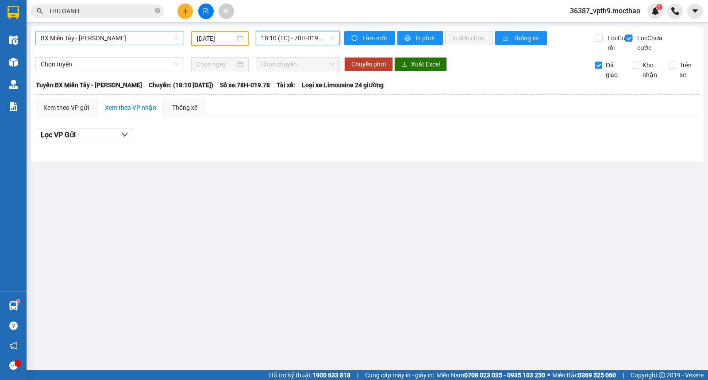
click at [321, 40] on span "18:10 (TC) - 78H-019.78" at bounding box center [297, 37] width 73 height 13
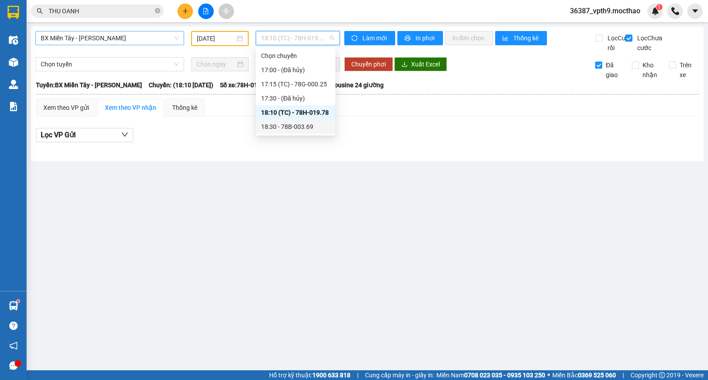
click at [299, 123] on div "18:30 - 78B-003.69" at bounding box center [295, 127] width 69 height 10
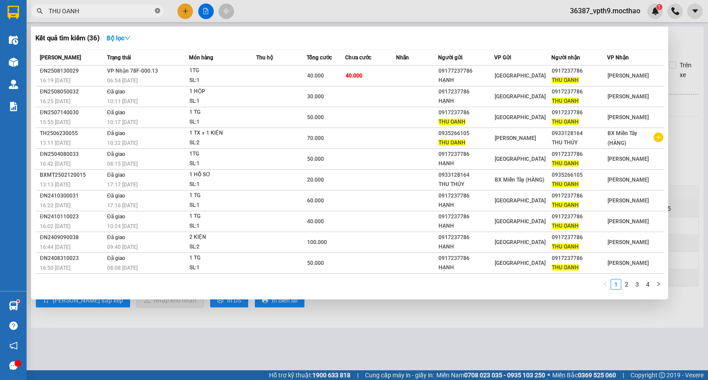
click at [159, 12] on icon "close-circle" at bounding box center [157, 10] width 5 height 5
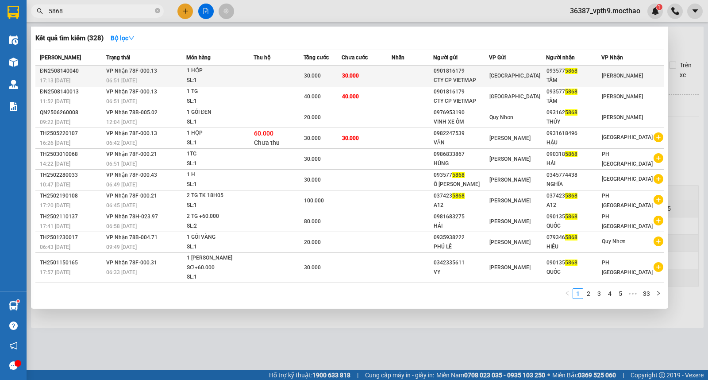
type input "5868"
click at [404, 72] on td at bounding box center [412, 75] width 42 height 21
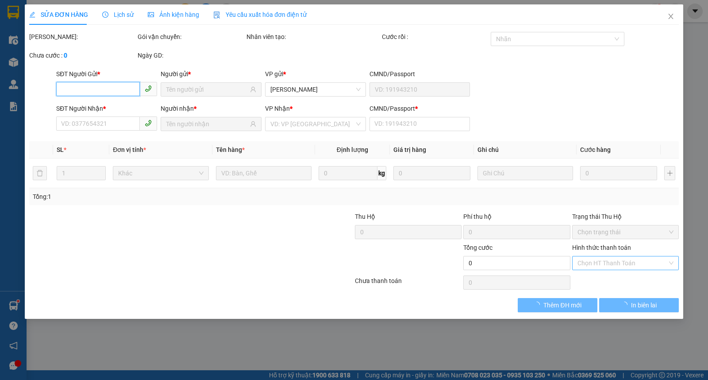
type input "0901816179"
type input "CTY CP VIETMAP"
type input "0935775868"
type input "TÂM"
type input "0"
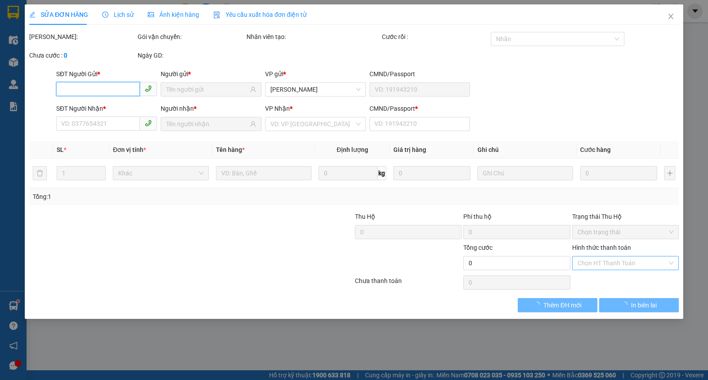
type input "30.000"
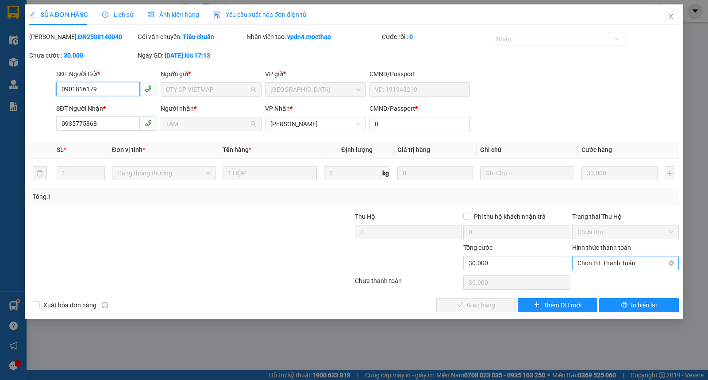
click at [618, 266] on span "Chọn HT Thanh Toán" at bounding box center [625, 262] width 96 height 13
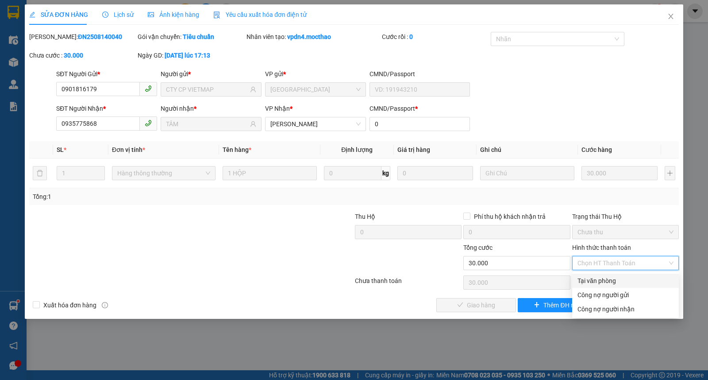
click at [611, 280] on div "Tại văn phòng" at bounding box center [625, 281] width 96 height 10
type input "0"
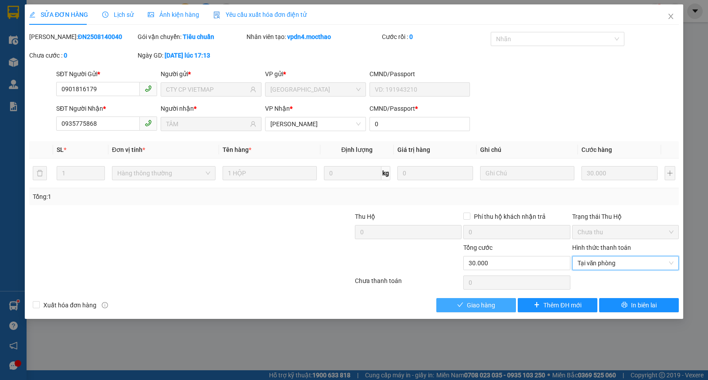
click at [479, 306] on span "Giao hàng" at bounding box center [481, 305] width 28 height 10
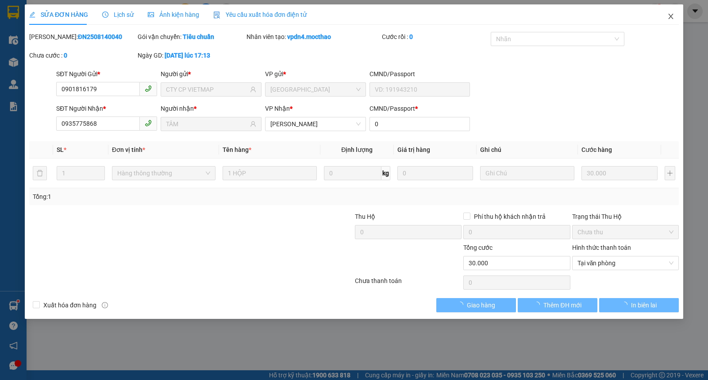
click at [667, 23] on span "Close" at bounding box center [670, 16] width 25 height 25
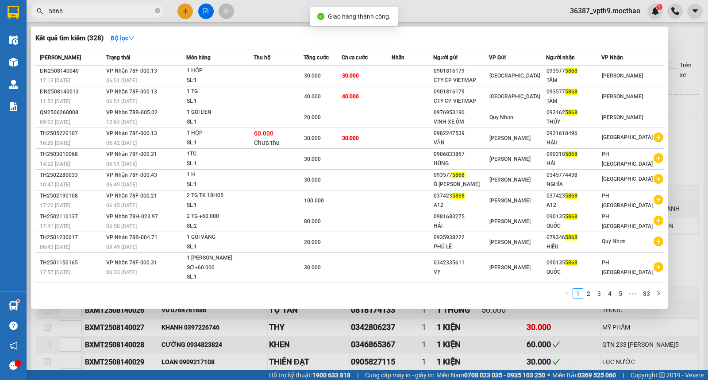
click at [122, 5] on span "5868" at bounding box center [97, 10] width 133 height 13
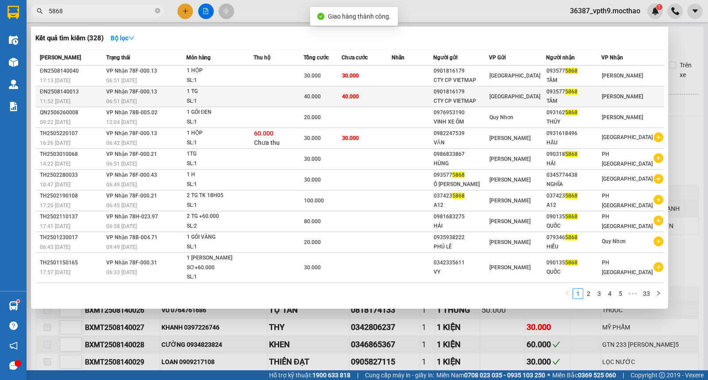
click at [552, 98] on div "TÂM" at bounding box center [573, 100] width 54 height 9
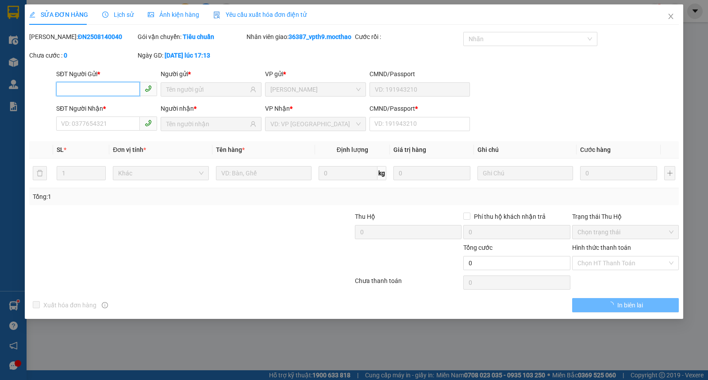
type input "0901816179"
type input "CTY CP VIETMAP"
type input "0935775868"
type input "TÂM"
type input "0"
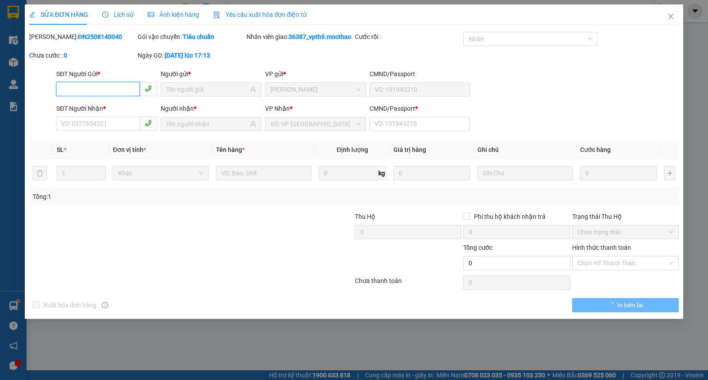
type input "40.000"
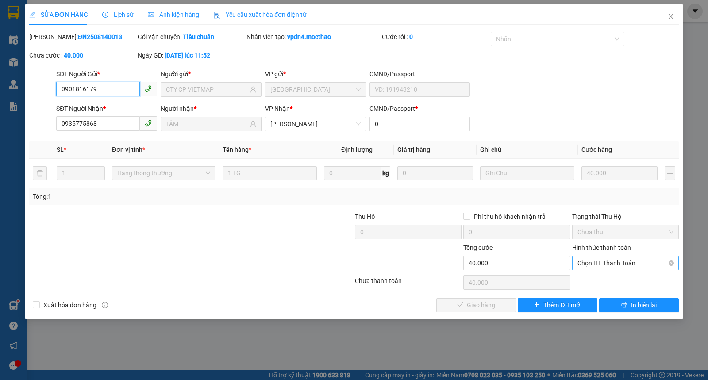
click at [606, 259] on span "Chọn HT Thanh Toán" at bounding box center [625, 262] width 96 height 13
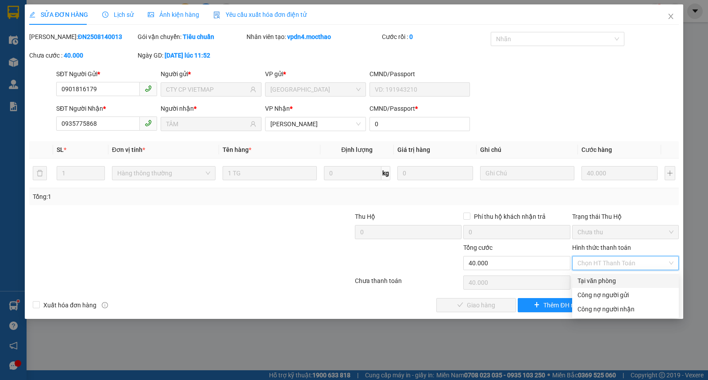
click at [602, 281] on div "Tại văn phòng" at bounding box center [625, 281] width 96 height 10
type input "0"
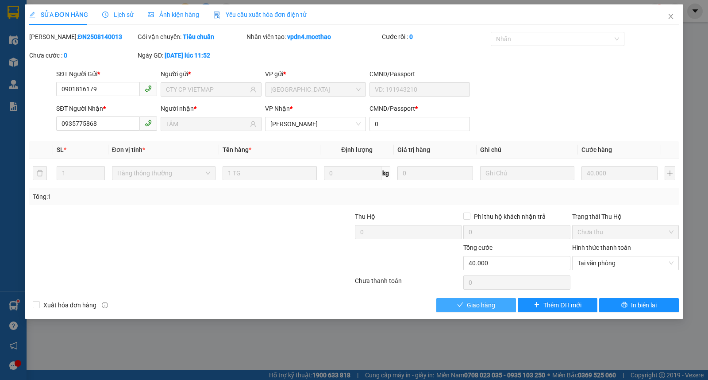
click at [450, 306] on button "Giao hàng" at bounding box center [476, 305] width 80 height 14
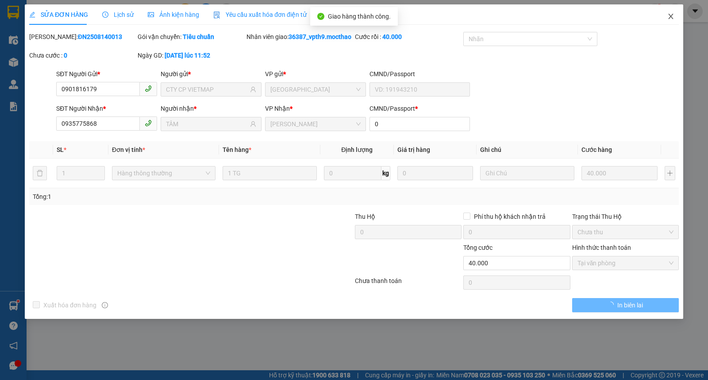
click at [668, 18] on icon "close" at bounding box center [670, 16] width 7 height 7
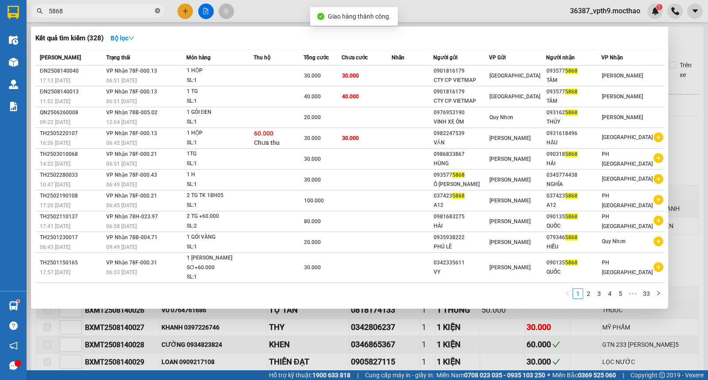
click at [158, 12] on icon "close-circle" at bounding box center [157, 10] width 5 height 5
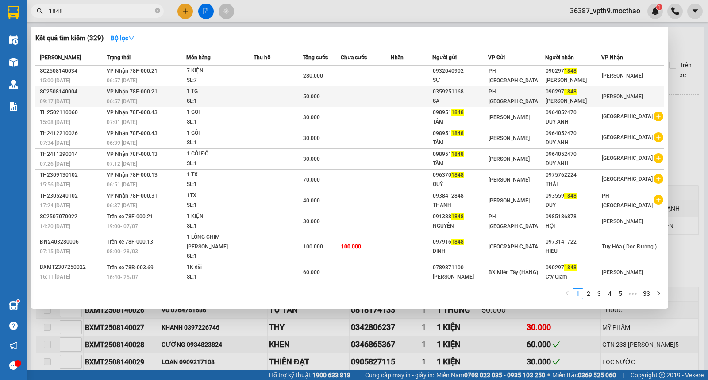
type input "1848"
click at [563, 92] on div "090297 1848" at bounding box center [572, 91] width 55 height 9
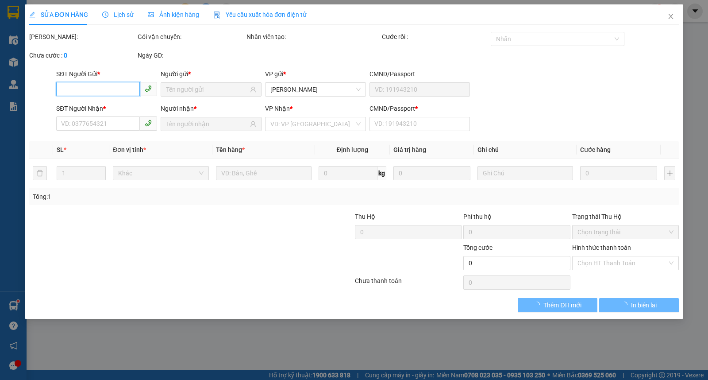
type input "0359251168"
type input "SA"
type input "0902971848"
type input "[PERSON_NAME]"
type input "1"
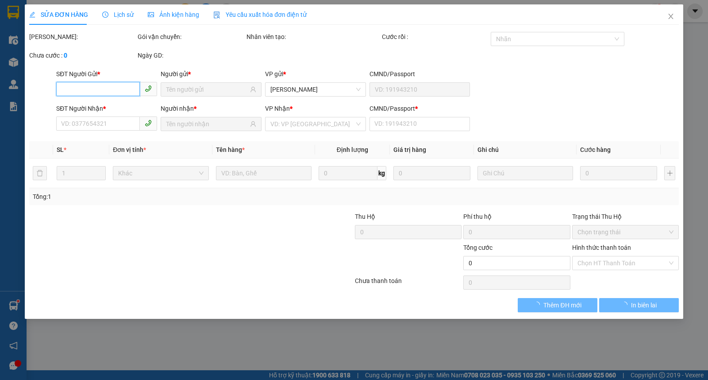
type input "50.000"
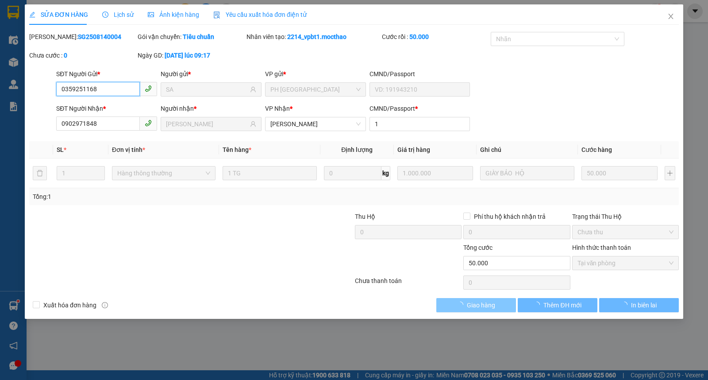
checkbox input "true"
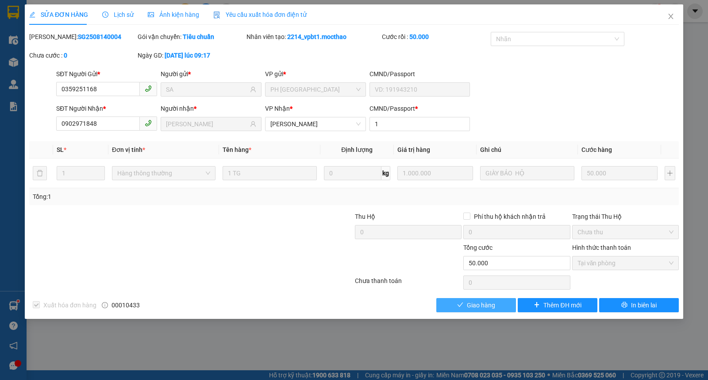
click at [493, 304] on span "Giao hàng" at bounding box center [481, 305] width 28 height 10
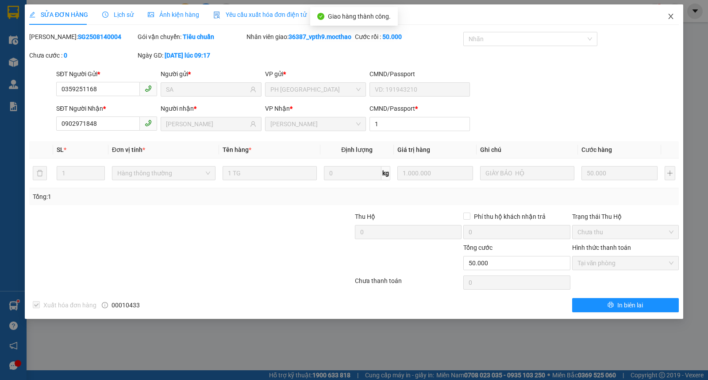
click at [671, 11] on span "Close" at bounding box center [670, 16] width 25 height 25
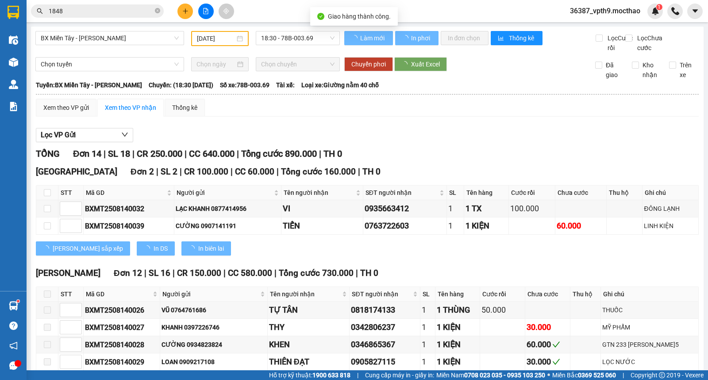
click at [82, 9] on input "1848" at bounding box center [101, 11] width 104 height 10
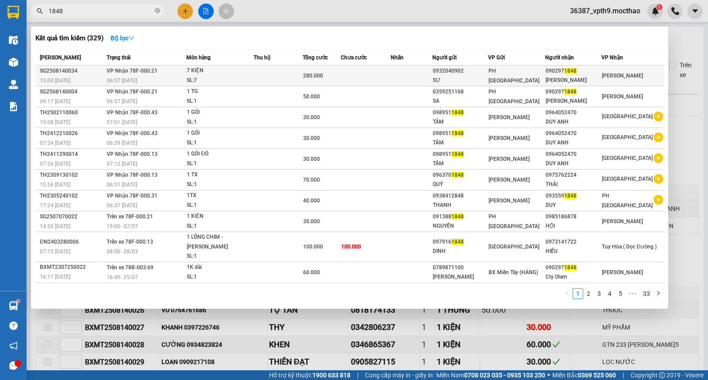
click at [544, 75] on div "PH [GEOGRAPHIC_DATA]" at bounding box center [516, 75] width 56 height 19
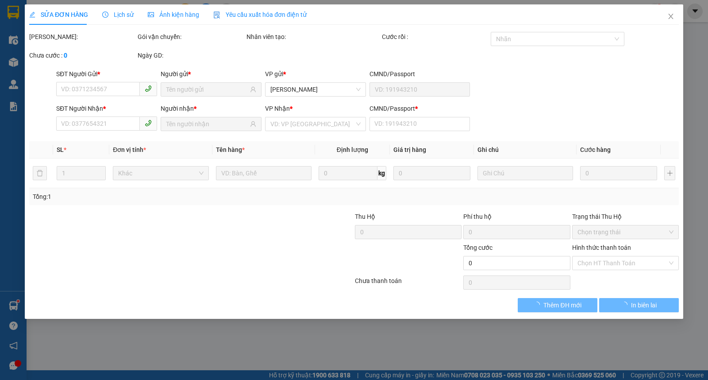
type input "0932040902"
type input "SỰ"
type input "0902971848"
type input "[PERSON_NAME]"
type input "1"
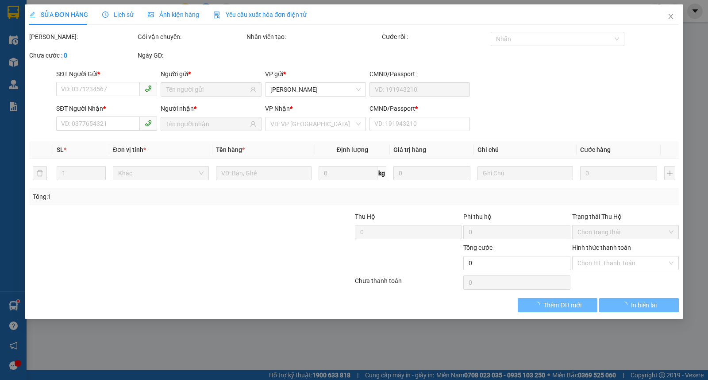
type input "280.000"
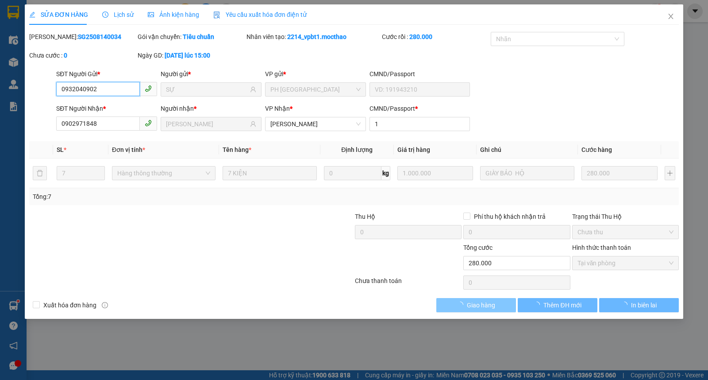
checkbox input "true"
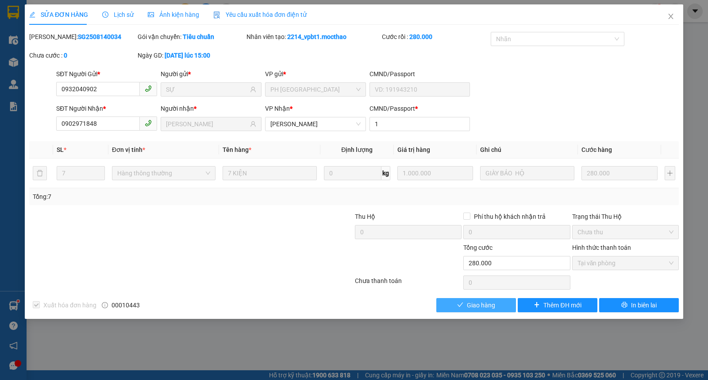
click at [493, 301] on span "Giao hàng" at bounding box center [481, 305] width 28 height 10
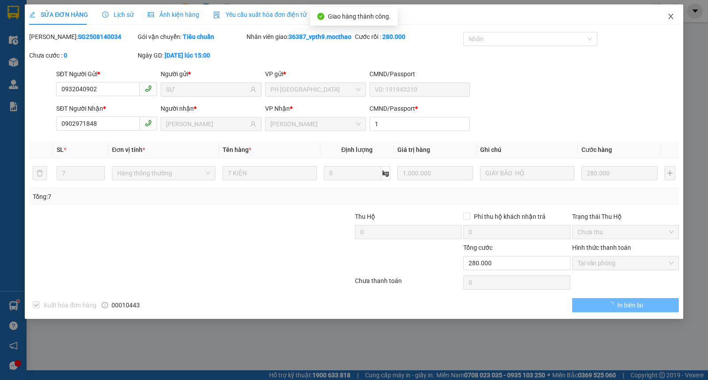
click at [675, 15] on span "Close" at bounding box center [670, 16] width 25 height 25
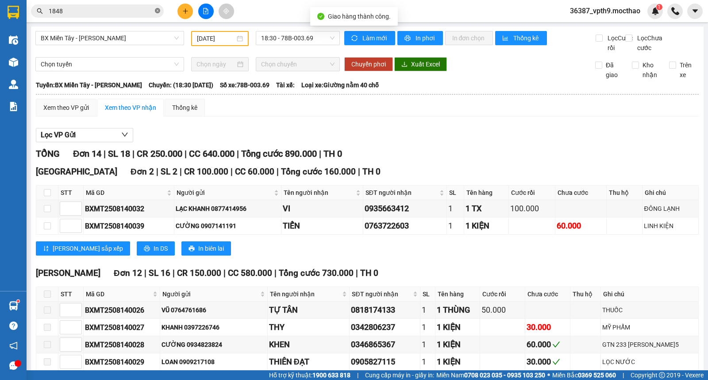
click at [156, 10] on icon "close-circle" at bounding box center [157, 10] width 5 height 5
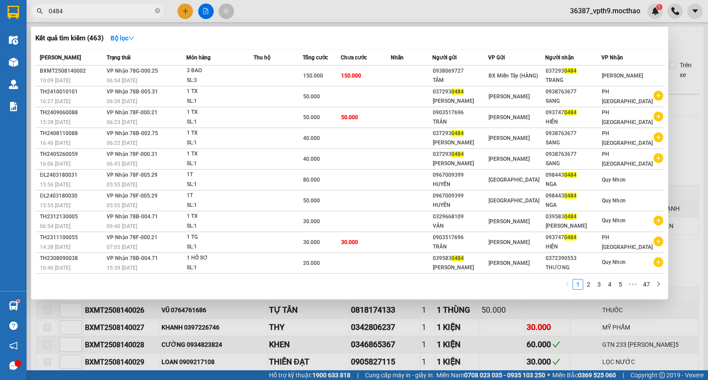
type input "0484"
click at [629, 80] on div "[PERSON_NAME]" at bounding box center [632, 76] width 61 height 10
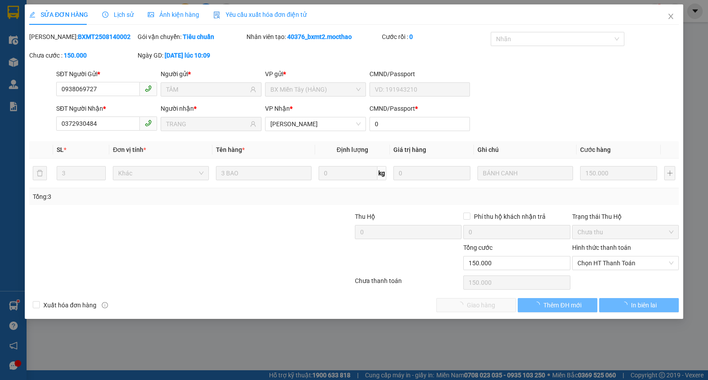
type input "0938069727"
type input "TÂM"
type input "0372930484"
type input "TRANG"
type input "0"
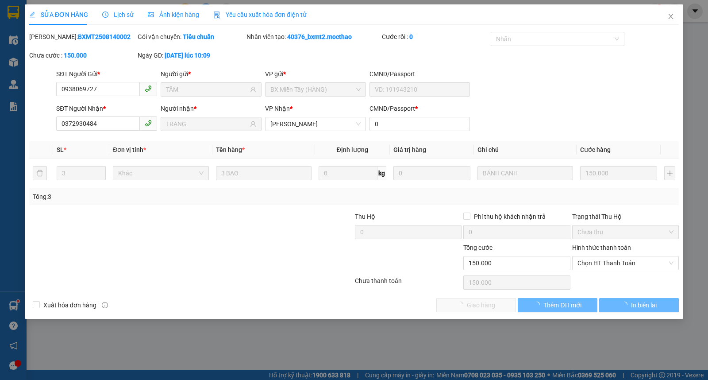
type input "150.000"
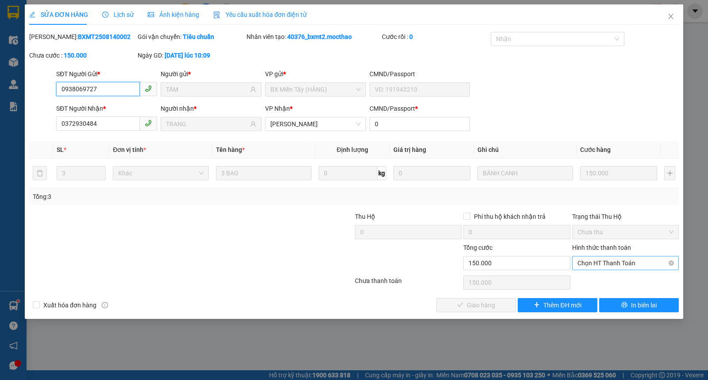
click at [587, 265] on span "Chọn HT Thanh Toán" at bounding box center [625, 262] width 96 height 13
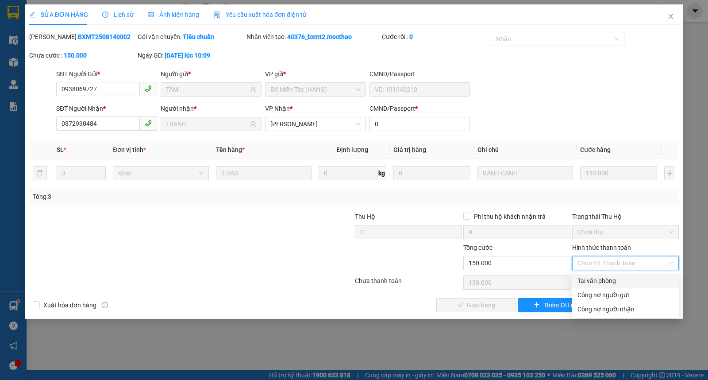
click at [592, 276] on div "Tại văn phòng" at bounding box center [625, 281] width 96 height 10
type input "0"
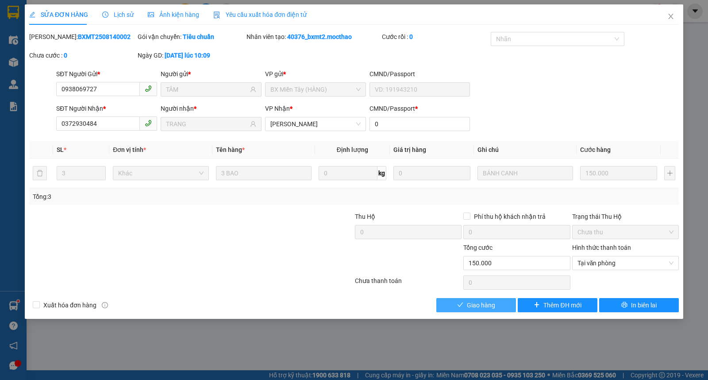
click at [477, 304] on span "Giao hàng" at bounding box center [481, 305] width 28 height 10
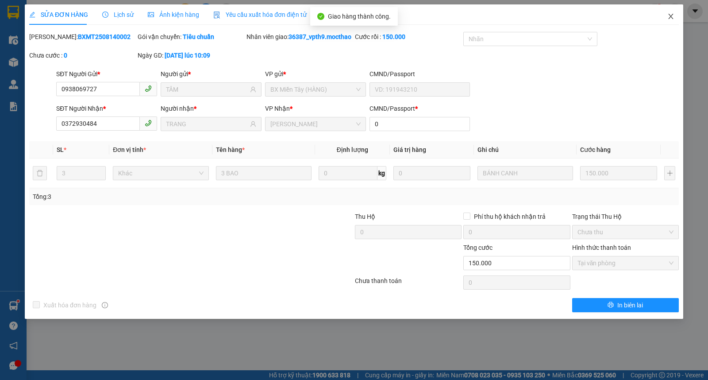
click at [665, 19] on span "Close" at bounding box center [670, 16] width 25 height 25
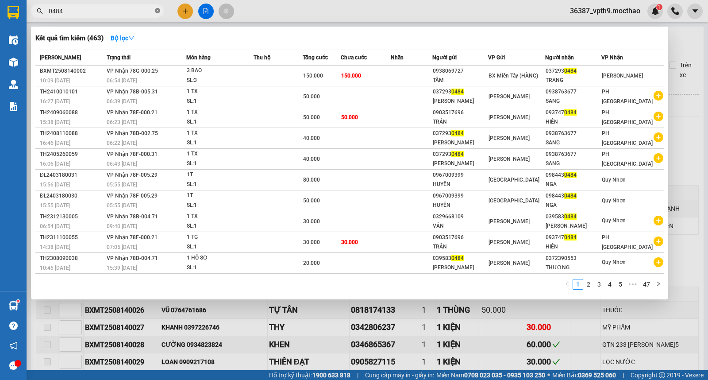
click at [158, 12] on icon "close-circle" at bounding box center [157, 10] width 5 height 5
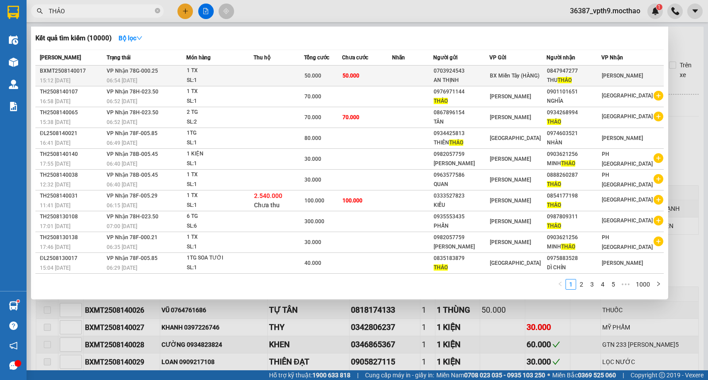
type input "THẢO"
click at [229, 73] on div "1 TX" at bounding box center [220, 71] width 66 height 10
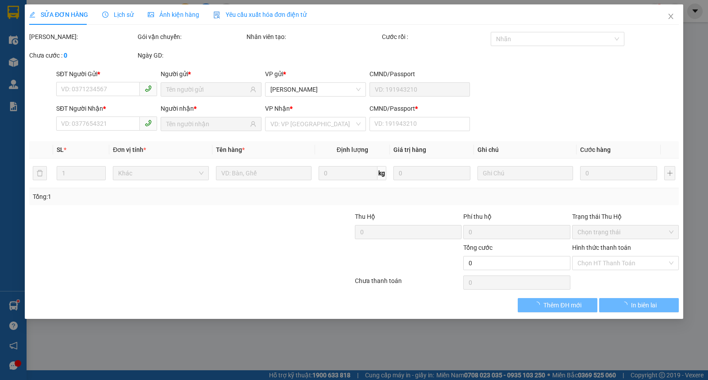
type input "0703924543"
type input "AN THỊNH"
type input "0847947277"
type input "THU THẢO"
type input "0"
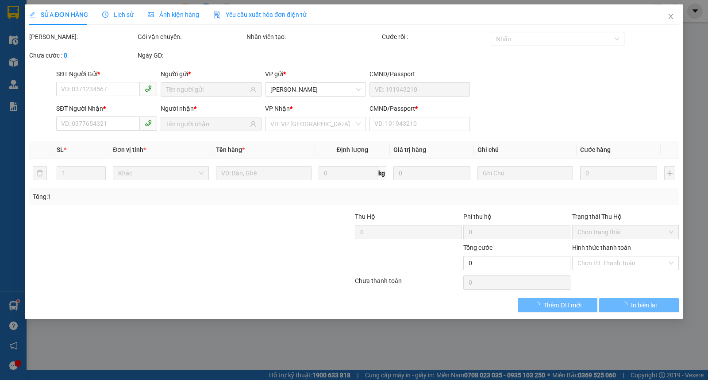
type input "50.000"
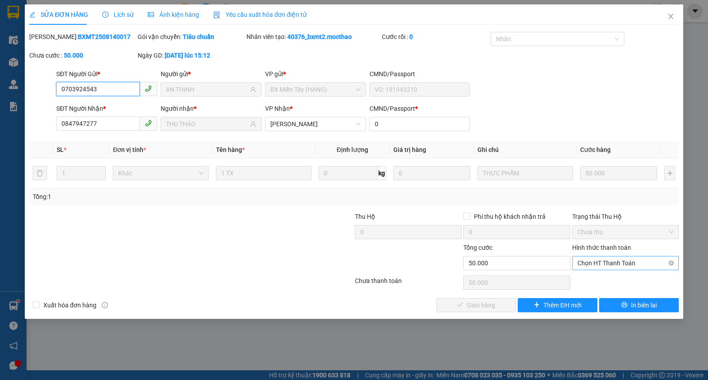
click at [625, 257] on span "Chọn HT Thanh Toán" at bounding box center [625, 262] width 96 height 13
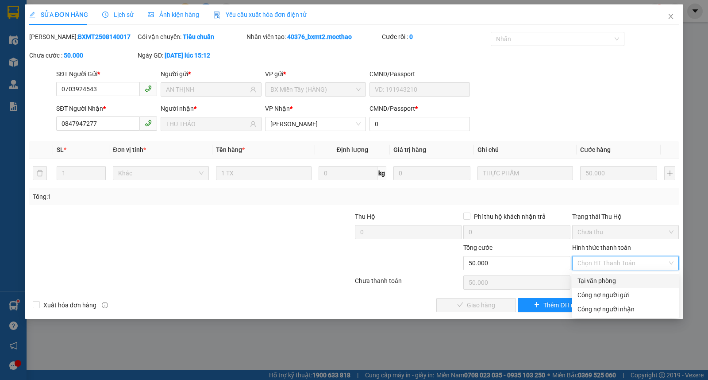
click at [617, 284] on div "Tại văn phòng" at bounding box center [625, 281] width 96 height 10
type input "0"
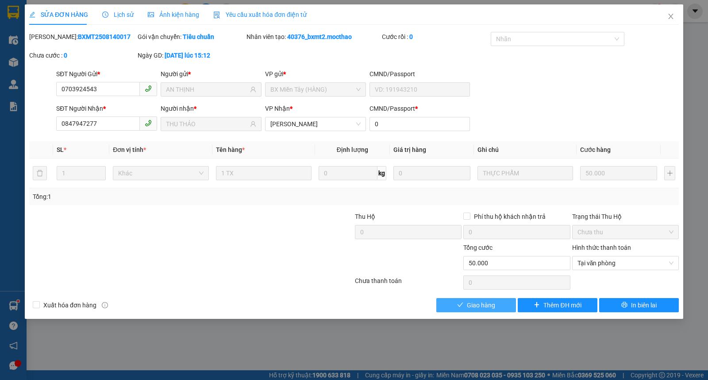
click at [480, 308] on span "Giao hàng" at bounding box center [481, 305] width 28 height 10
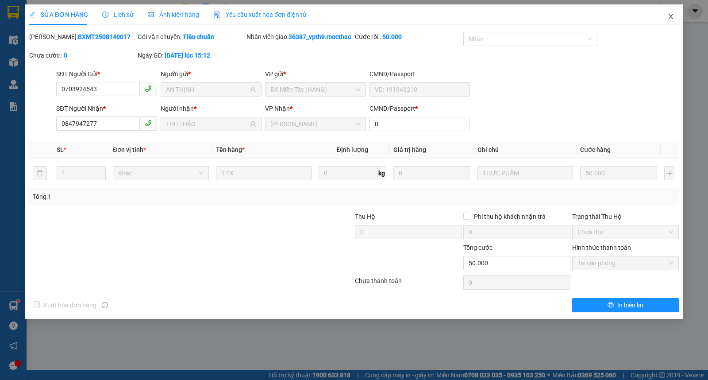
click at [667, 18] on icon "close" at bounding box center [670, 16] width 7 height 7
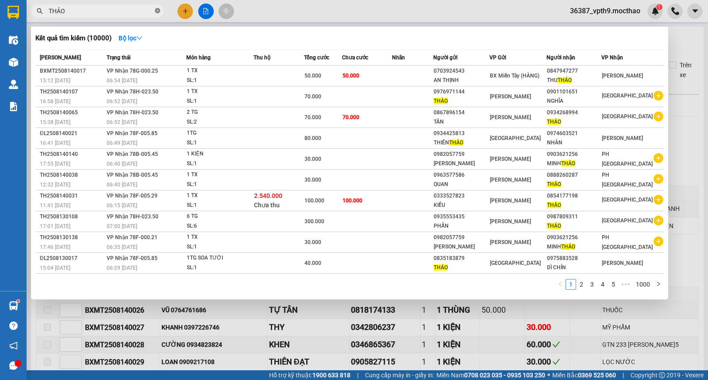
click at [158, 10] on icon "close-circle" at bounding box center [157, 10] width 5 height 5
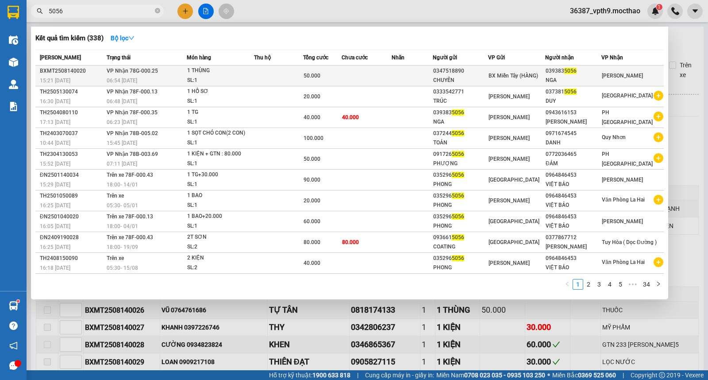
type input "5056"
click at [564, 78] on div "NGA" at bounding box center [572, 80] width 55 height 9
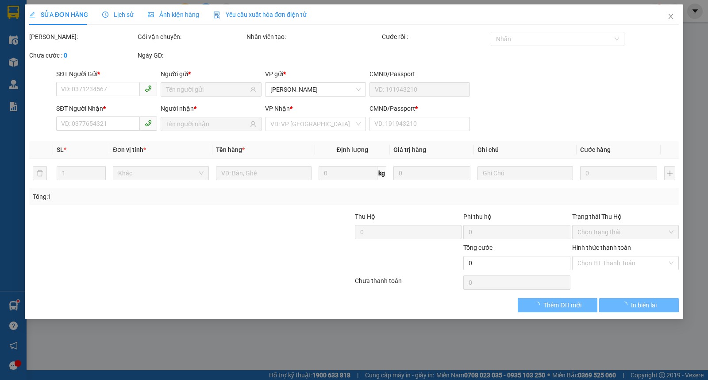
type input "0347518890"
type input "CHUYÊN"
type input "0393835056"
type input "NGA"
type input "0"
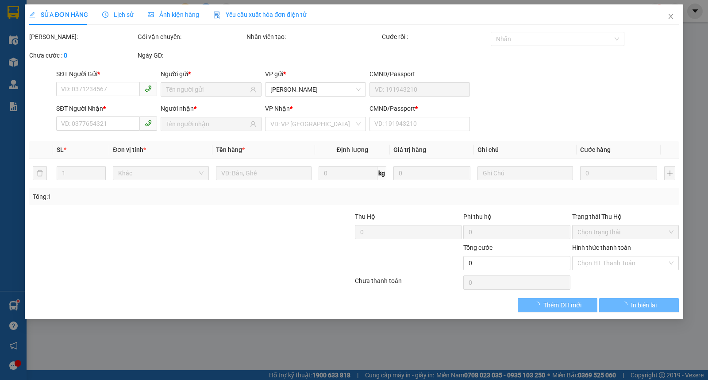
type input "50.000"
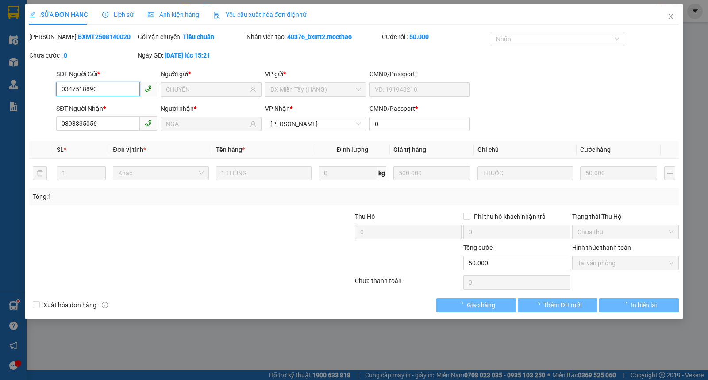
checkbox input "true"
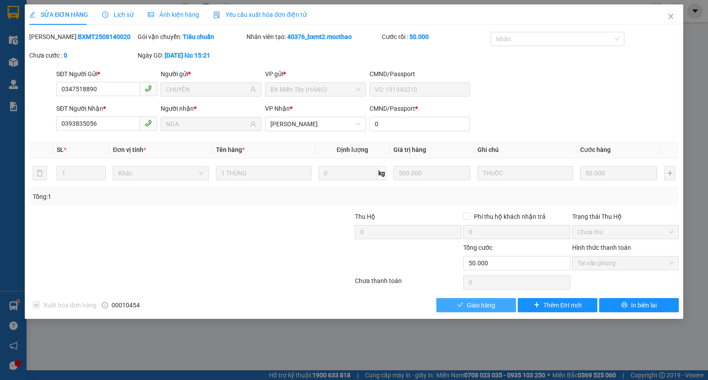
click at [475, 307] on span "Giao hàng" at bounding box center [481, 305] width 28 height 10
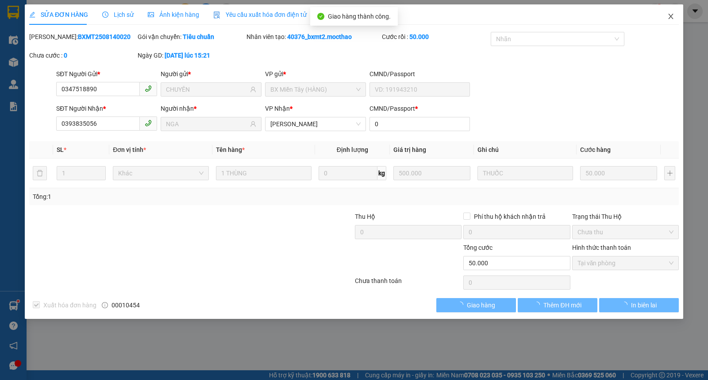
click at [674, 19] on span "Close" at bounding box center [670, 16] width 25 height 25
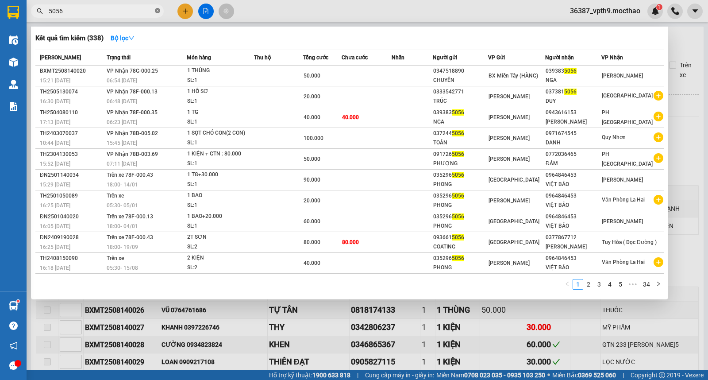
click at [155, 12] on icon "close-circle" at bounding box center [157, 10] width 5 height 5
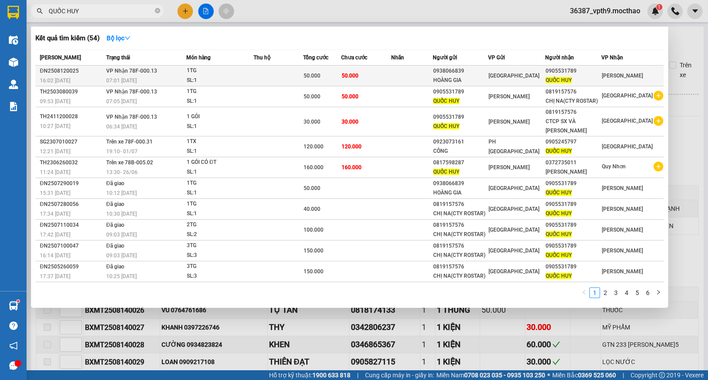
type input "QUỐC HUY"
click at [142, 69] on span "VP Nhận 78F-000.13" at bounding box center [131, 71] width 51 height 6
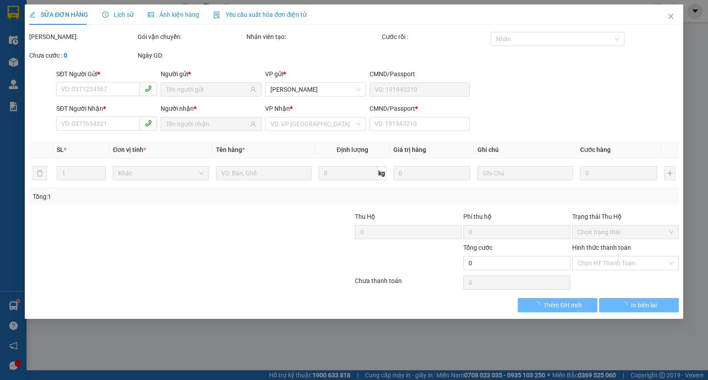
type input "0938066839"
type input "HOÀNG GIA"
type input "0905531789"
type input "QUỐC HUY"
type input "0"
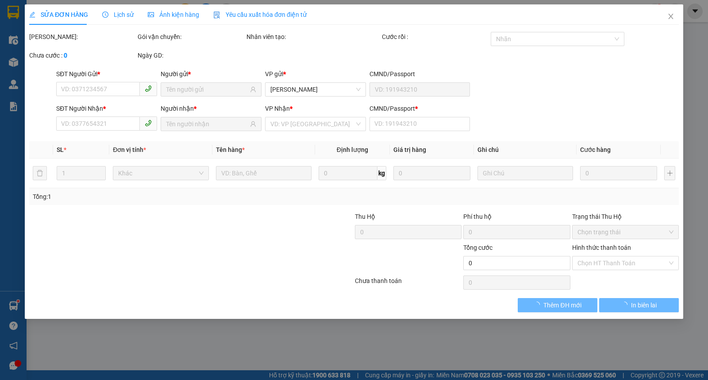
type input "50.000"
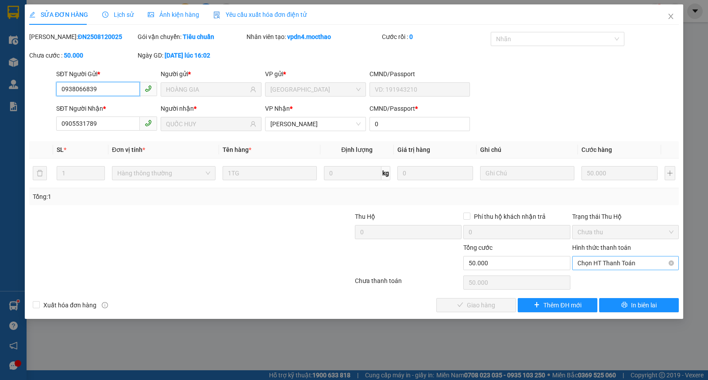
click at [614, 259] on span "Chọn HT Thanh Toán" at bounding box center [625, 262] width 96 height 13
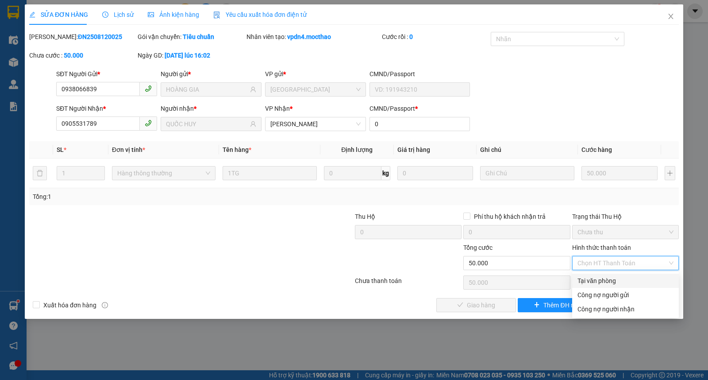
click at [604, 276] on div "Tại văn phòng" at bounding box center [625, 281] width 96 height 10
type input "0"
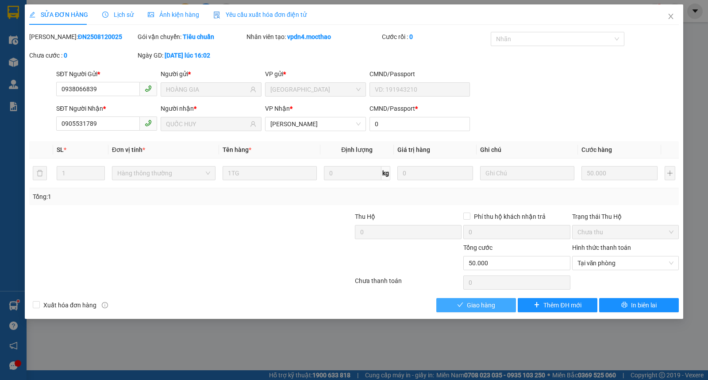
click at [467, 304] on button "Giao hàng" at bounding box center [476, 305] width 80 height 14
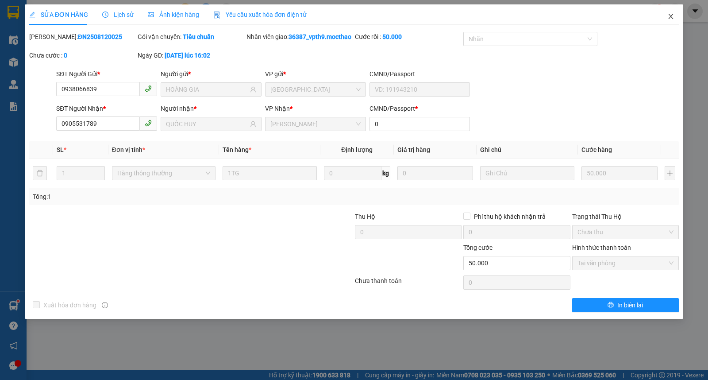
click at [667, 15] on icon "close" at bounding box center [670, 16] width 7 height 7
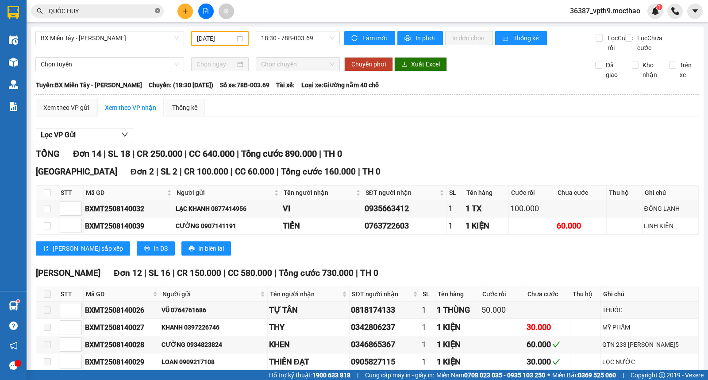
click at [157, 12] on icon "close-circle" at bounding box center [157, 10] width 5 height 5
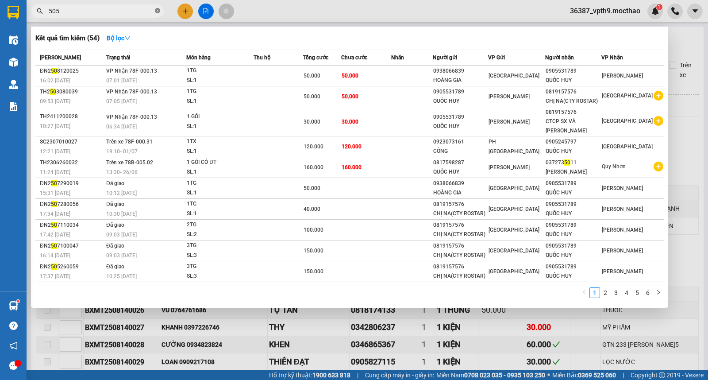
type input "5056"
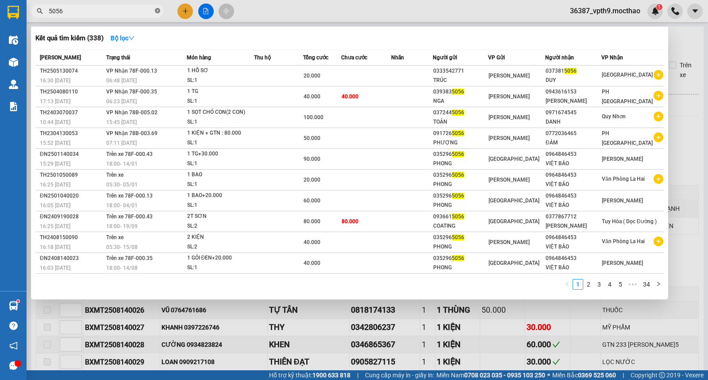
click at [157, 12] on icon "close-circle" at bounding box center [157, 10] width 5 height 5
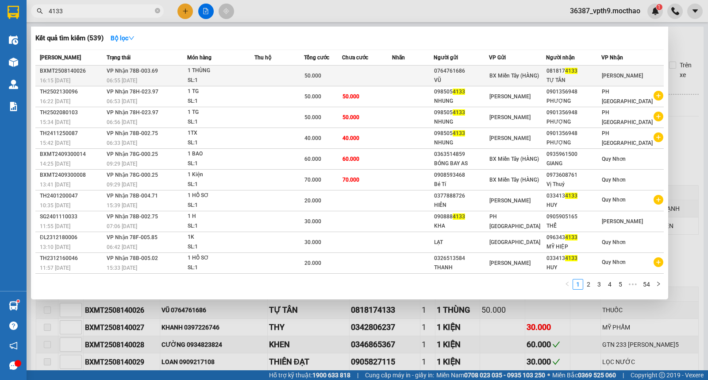
type input "4133"
click at [563, 73] on div "081817 4133" at bounding box center [573, 70] width 54 height 9
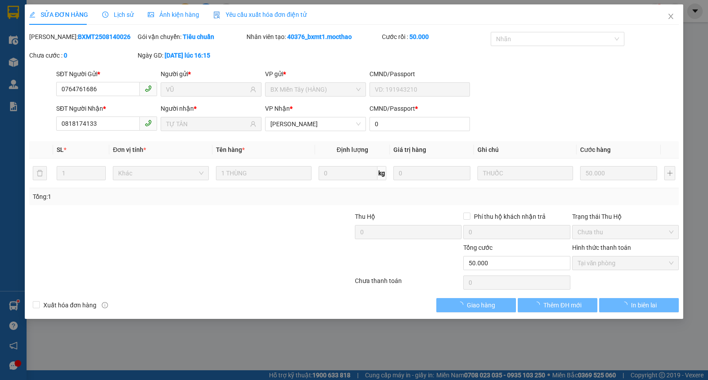
type input "0764761686"
type input "VŨ"
type input "0818174133"
type input "TỰ TÂN"
type input "0"
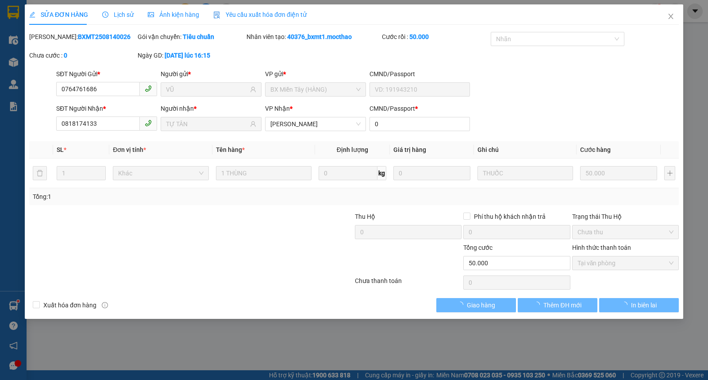
type input "50.000"
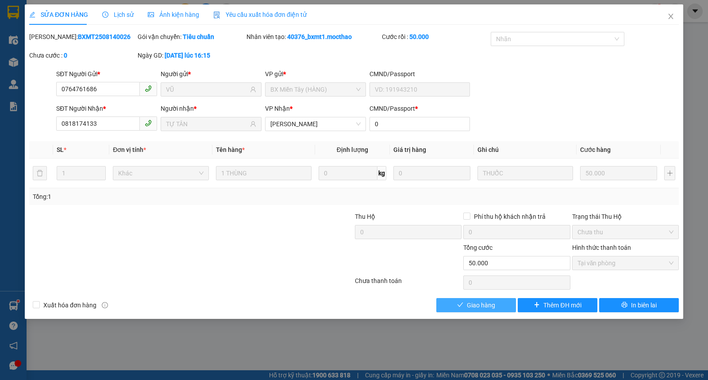
click at [467, 300] on span "Giao hàng" at bounding box center [481, 305] width 28 height 10
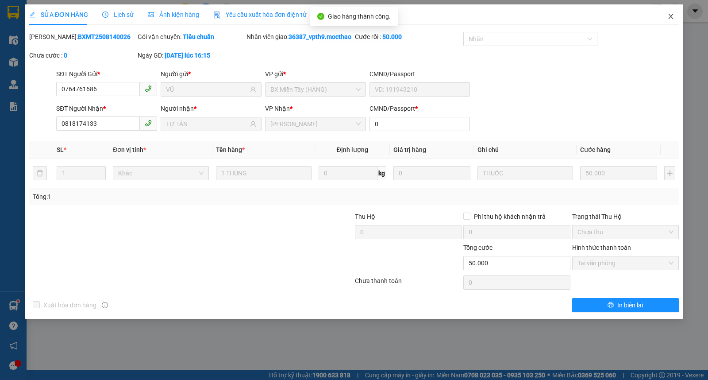
click at [671, 12] on span "Close" at bounding box center [670, 16] width 25 height 25
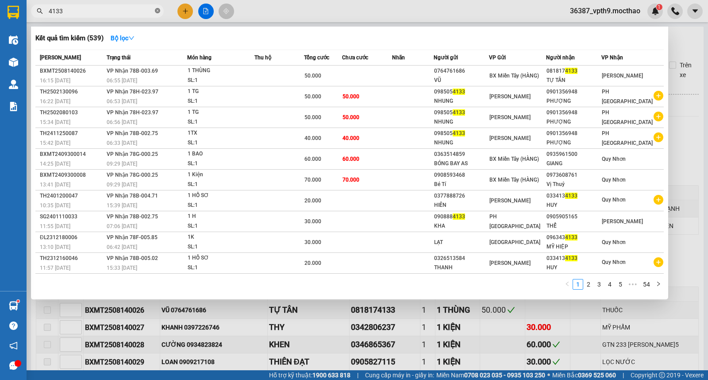
click at [156, 9] on icon "close-circle" at bounding box center [157, 10] width 5 height 5
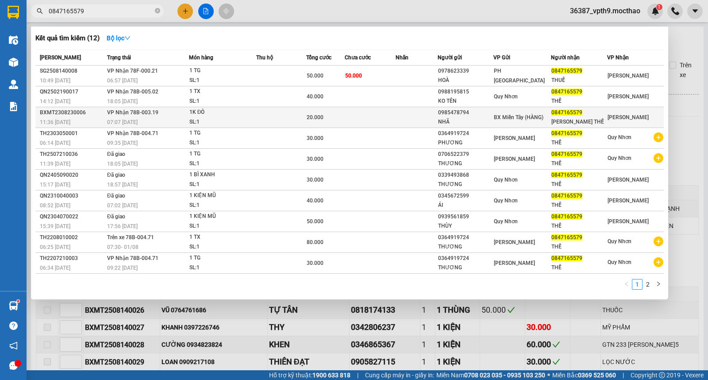
type input "0847165579"
click at [581, 112] on span "0847165579" at bounding box center [566, 112] width 31 height 6
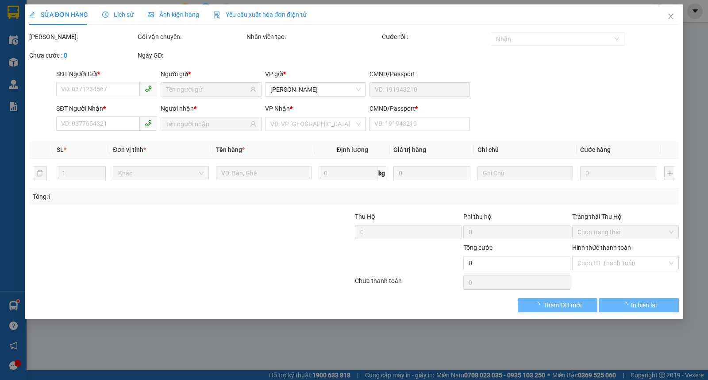
type input "0985478794"
type input "NHÃ"
type input "0847165579"
type input "[PERSON_NAME] THẾ"
type input "20.000"
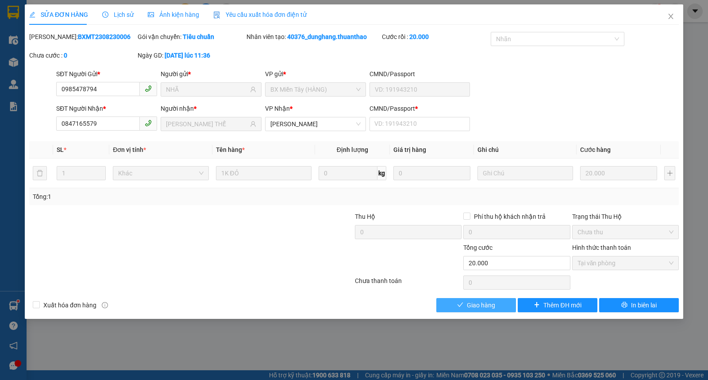
click at [473, 307] on span "Giao hàng" at bounding box center [481, 305] width 28 height 10
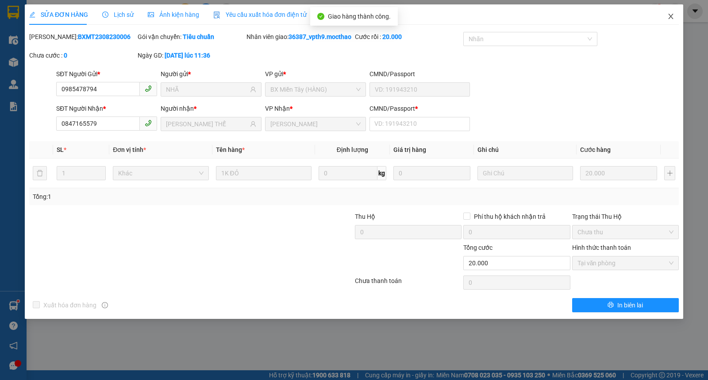
drag, startPoint x: 677, startPoint y: 21, endPoint x: 135, endPoint y: 23, distance: 541.8
click at [677, 21] on span "Close" at bounding box center [670, 16] width 25 height 25
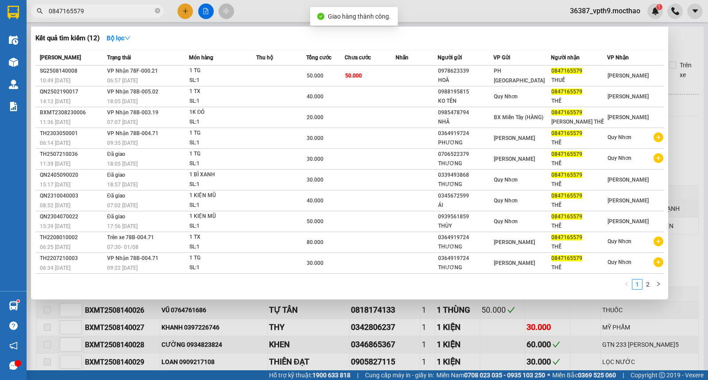
click at [139, 12] on input "0847165579" at bounding box center [101, 11] width 104 height 10
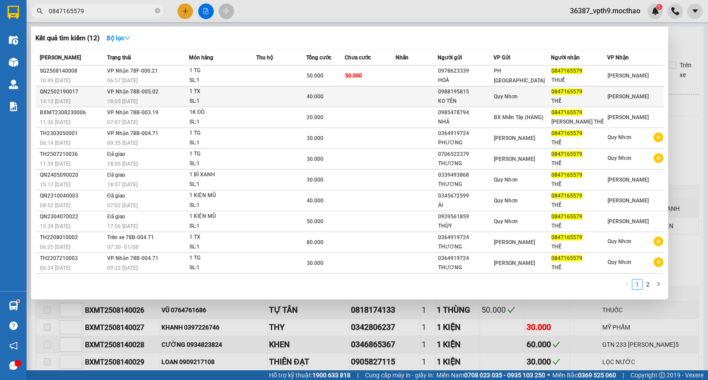
click at [598, 95] on div "0847165579" at bounding box center [579, 91] width 56 height 9
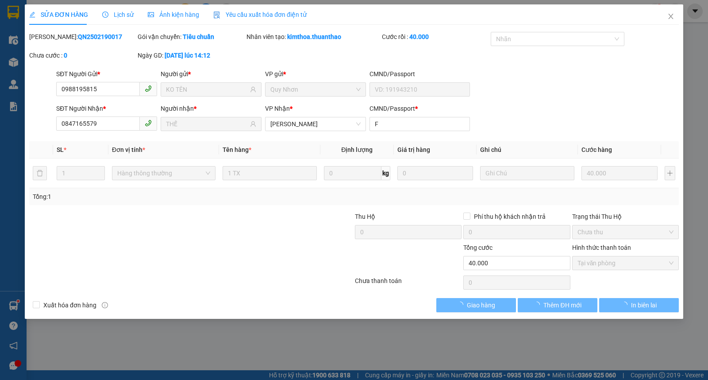
type input "0988195815"
type input "KO TÊN"
type input "0847165579"
type input "THẾ"
type input "F"
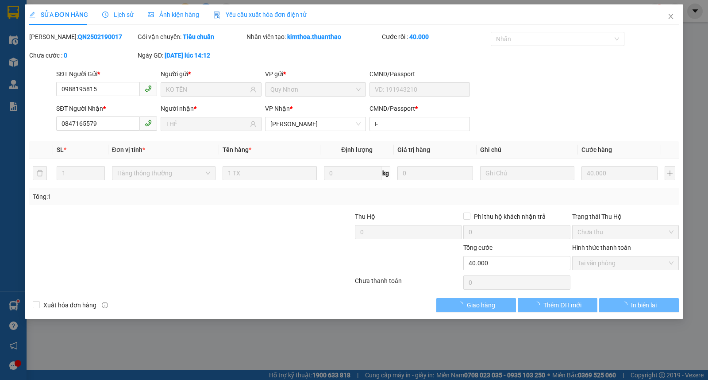
type input "40.000"
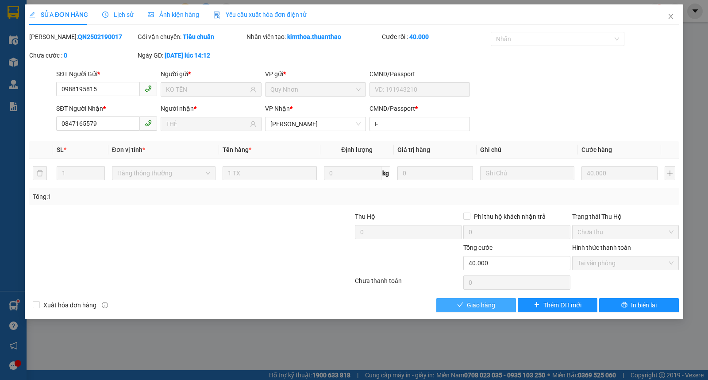
click at [492, 303] on span "Giao hàng" at bounding box center [481, 305] width 28 height 10
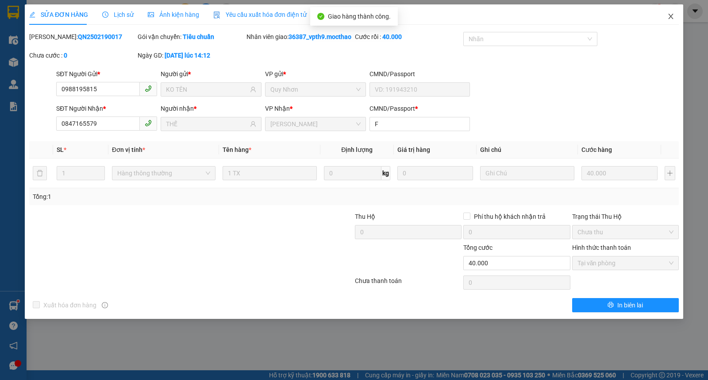
click at [669, 21] on span "Close" at bounding box center [670, 16] width 25 height 25
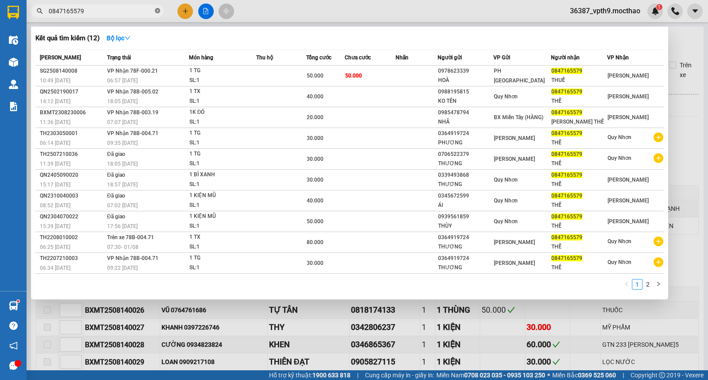
click at [159, 9] on icon "close-circle" at bounding box center [157, 10] width 5 height 5
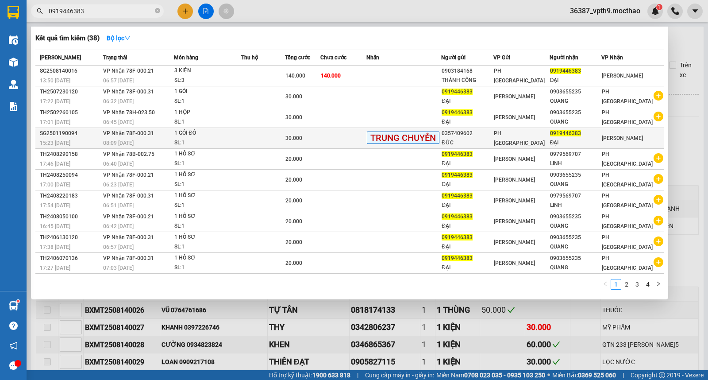
type input "0919446383"
click at [210, 130] on div "1 GÓI ĐỎ" at bounding box center [207, 133] width 66 height 10
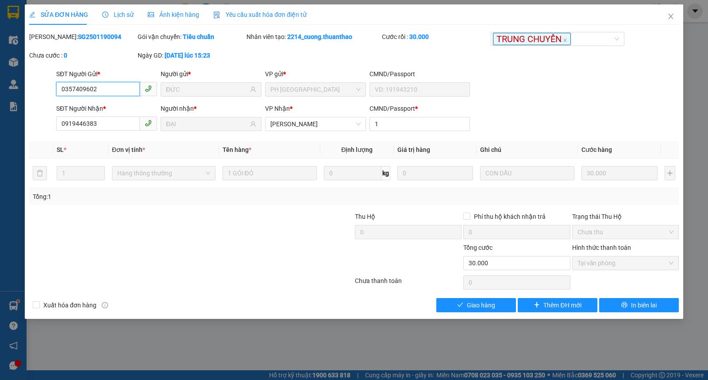
type input "0357409602"
type input "ĐỨC"
type input "0919446383"
type input "ĐẠI"
type input "1"
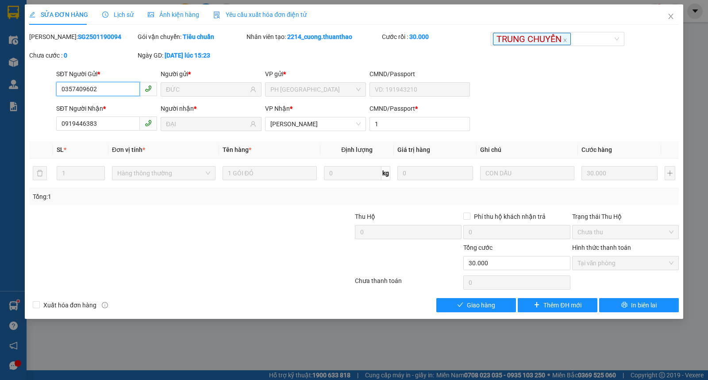
type input "30.000"
click at [500, 307] on button "Giao hàng" at bounding box center [476, 305] width 80 height 14
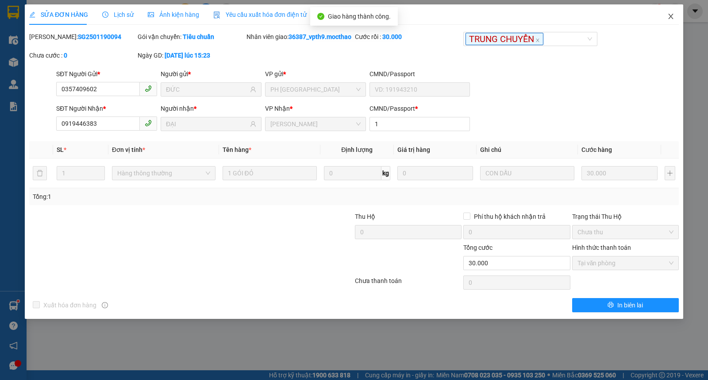
click at [673, 17] on icon "close" at bounding box center [670, 16] width 7 height 7
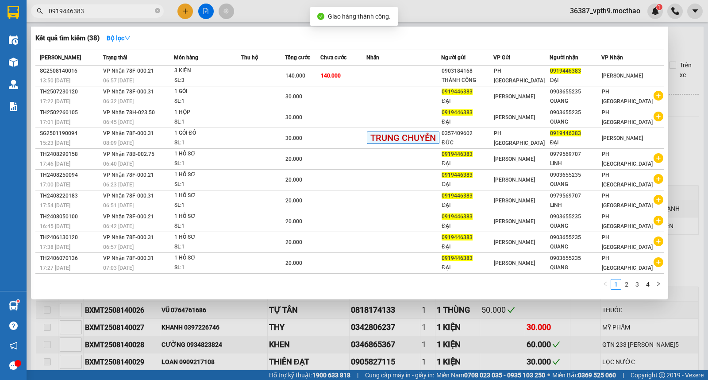
click at [118, 12] on input "0919446383" at bounding box center [101, 11] width 104 height 10
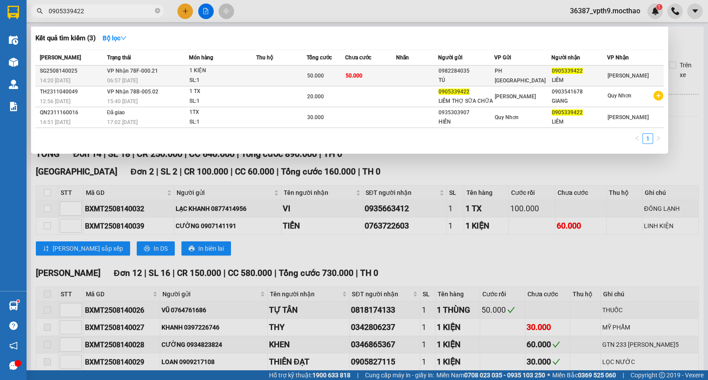
type input "0905339422"
click at [385, 76] on td "50.000" at bounding box center [370, 75] width 51 height 21
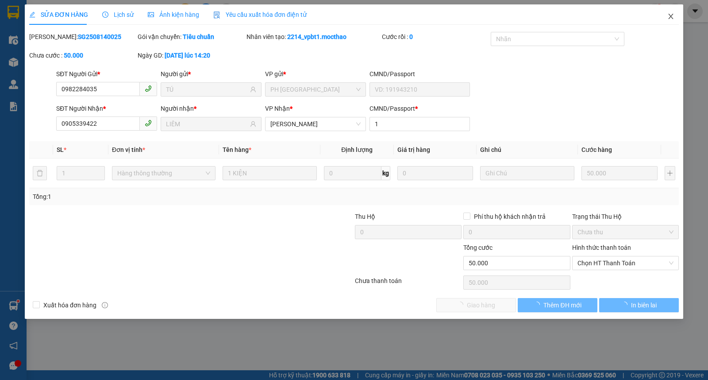
type input "0982284035"
type input "TÚ"
type input "0905339422"
type input "LIÊM"
type input "1"
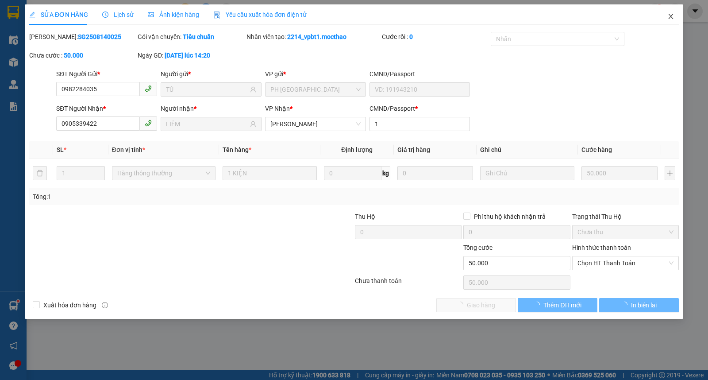
type input "50.000"
click at [673, 10] on span "Close" at bounding box center [670, 16] width 25 height 25
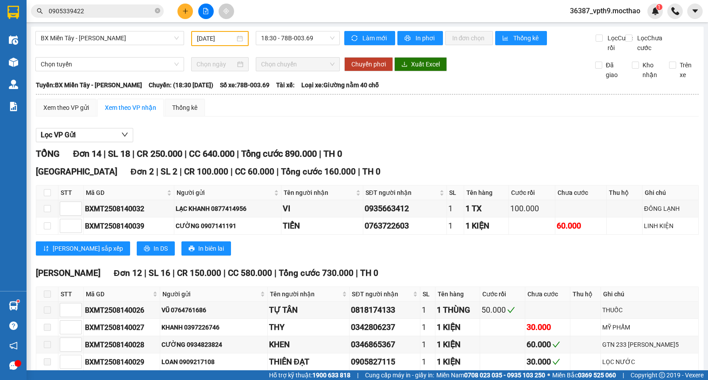
click at [128, 9] on input "0905339422" at bounding box center [101, 11] width 104 height 10
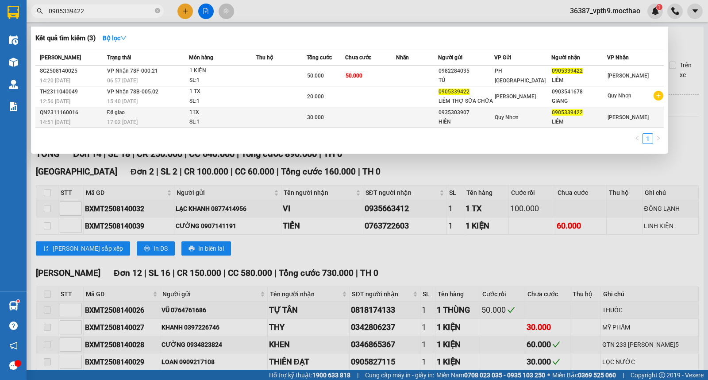
click at [545, 120] on div "Quy Nhơn" at bounding box center [523, 117] width 56 height 10
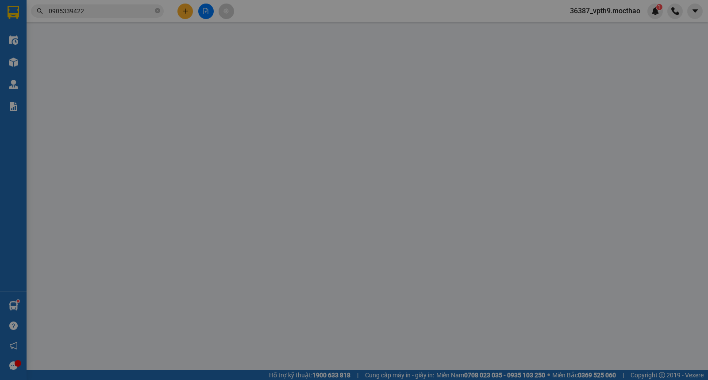
type input "0935303907"
type input "HIỀN"
type input "0905339422"
type input "LIÊM"
type input "30.000"
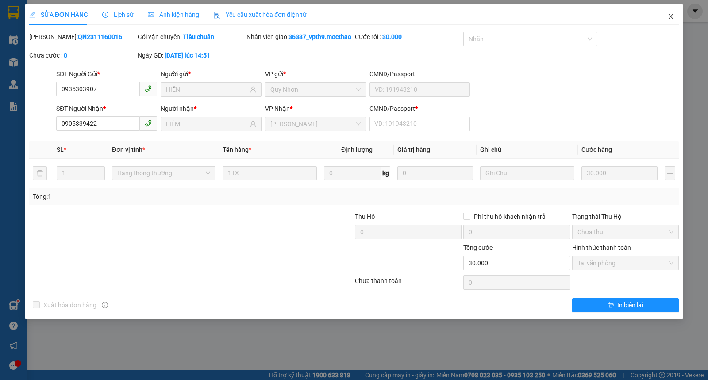
click at [668, 20] on span "Close" at bounding box center [670, 16] width 25 height 25
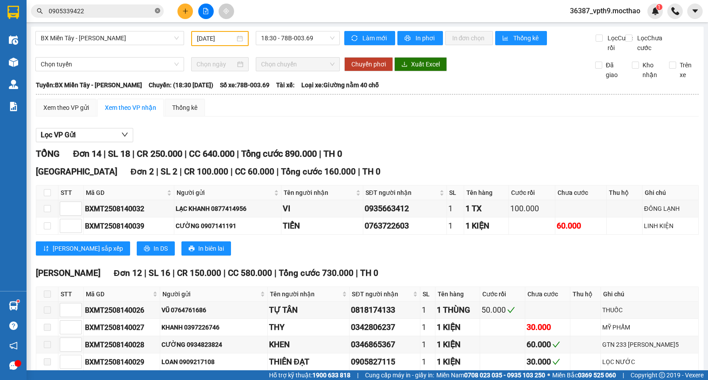
click at [158, 11] on icon "close-circle" at bounding box center [157, 10] width 5 height 5
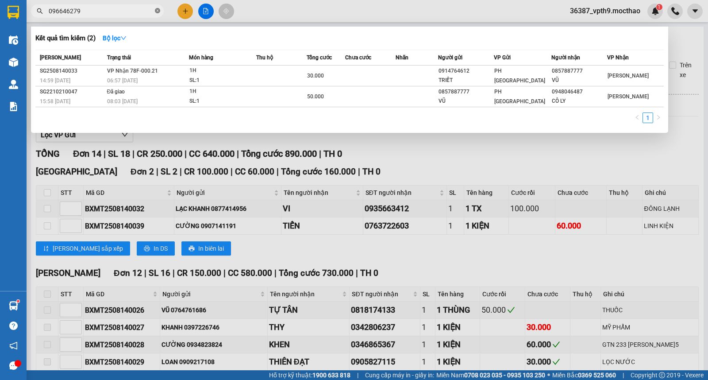
type input "0966462798"
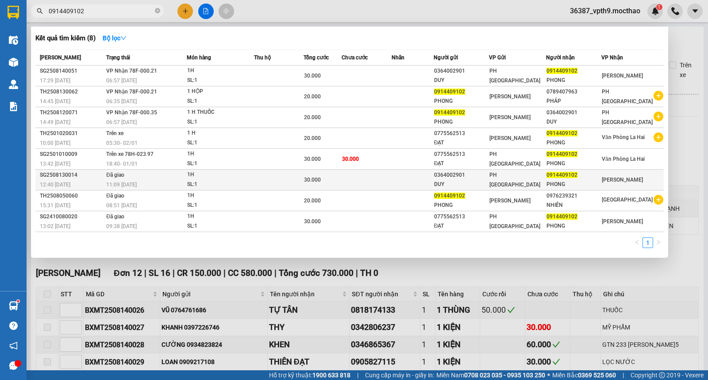
type input "0914409102"
click at [246, 181] on div "SL: 1" at bounding box center [220, 185] width 66 height 10
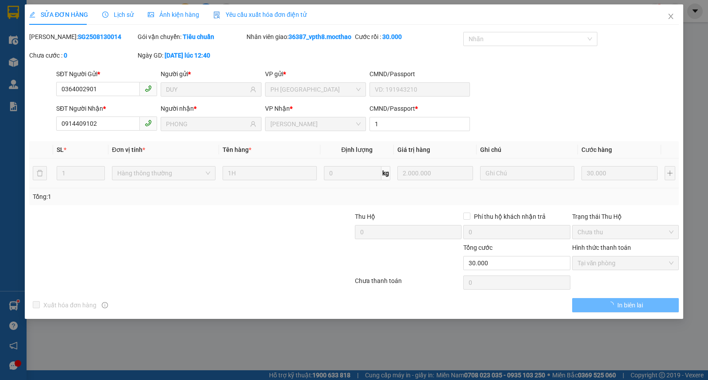
type input "0364002901"
type input "DUY"
type input "0914409102"
type input "PHONG"
type input "1"
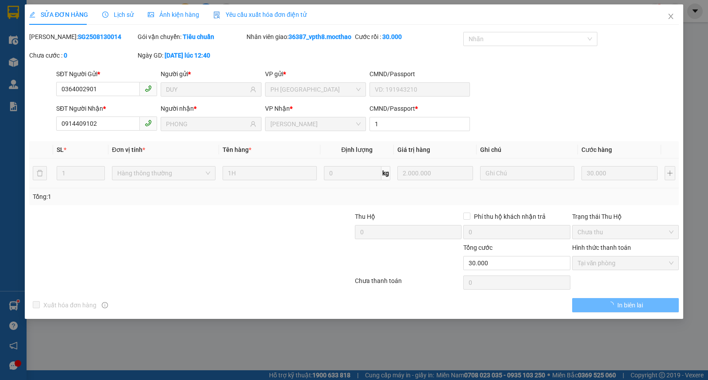
type input "30.000"
checkbox input "true"
click at [672, 15] on icon "close" at bounding box center [670, 16] width 5 height 5
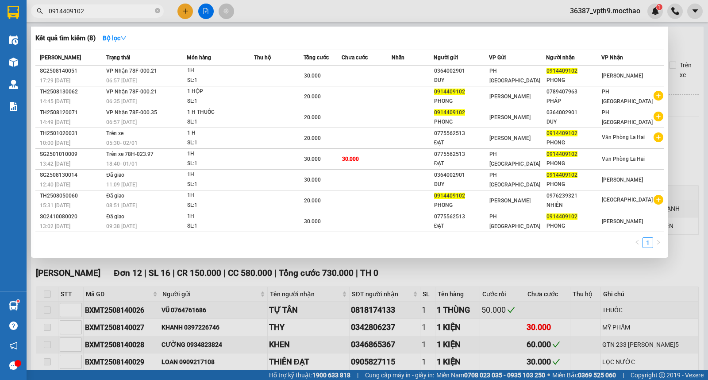
click at [116, 12] on input "0914409102" at bounding box center [101, 11] width 104 height 10
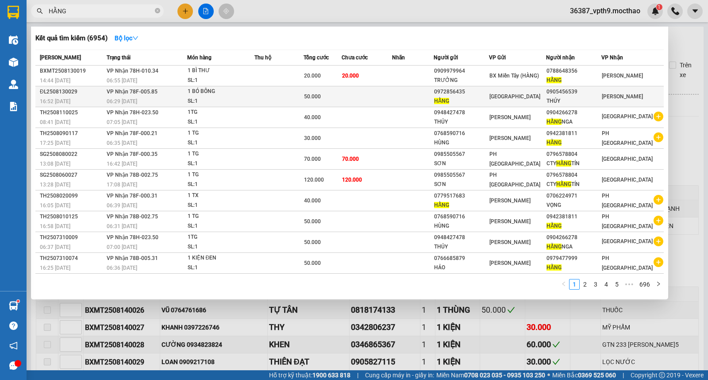
type input "HẰNG"
click at [578, 100] on div "THÚY" at bounding box center [573, 100] width 54 height 9
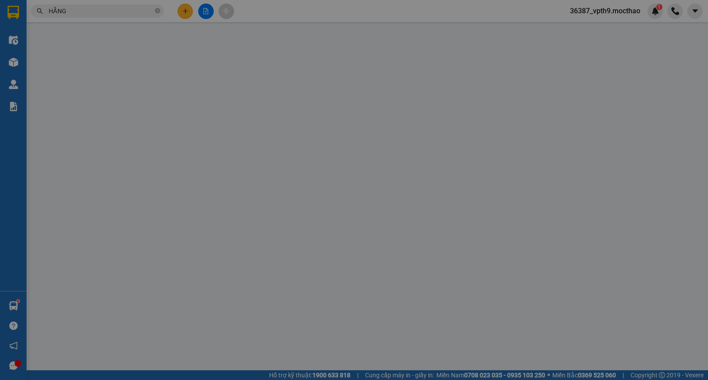
type input "0972856435"
type input "HẰNG"
type input "0905456539"
type input "THÚY"
type input "A"
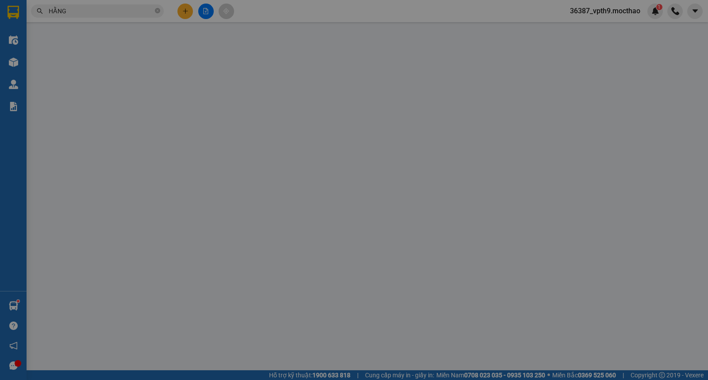
type input "50.000"
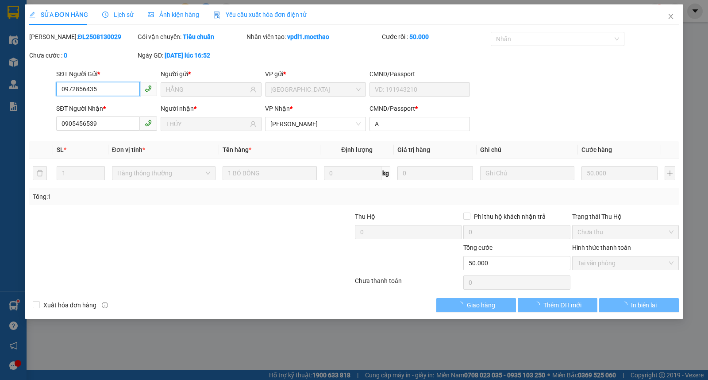
checkbox input "true"
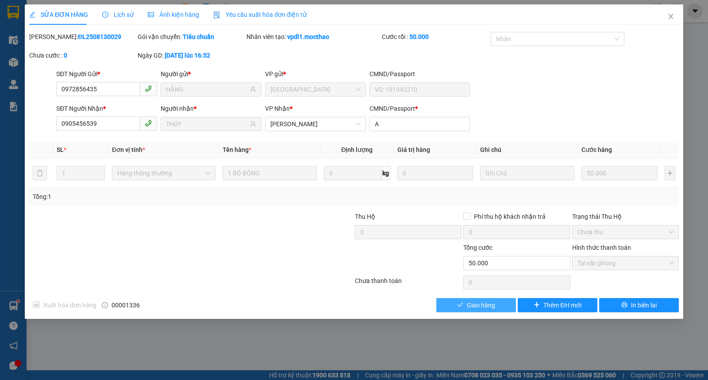
click at [474, 307] on span "Giao hàng" at bounding box center [481, 305] width 28 height 10
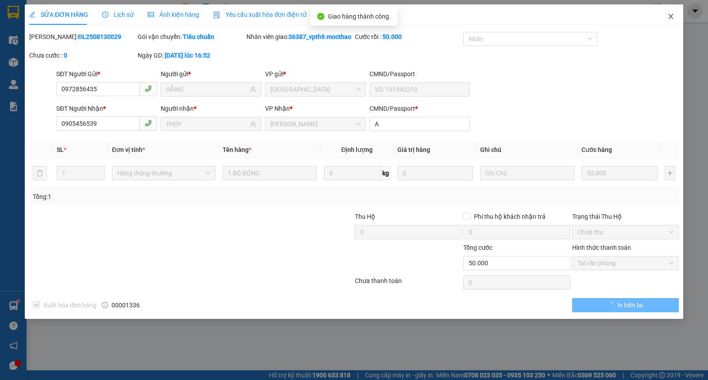
click at [668, 21] on span "Close" at bounding box center [670, 16] width 25 height 25
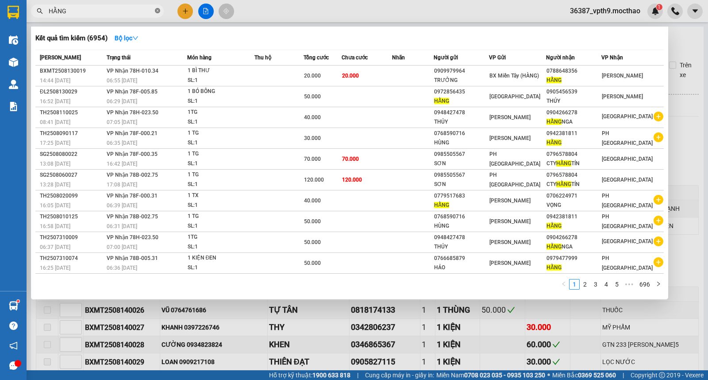
click at [158, 8] on icon "close-circle" at bounding box center [157, 10] width 5 height 5
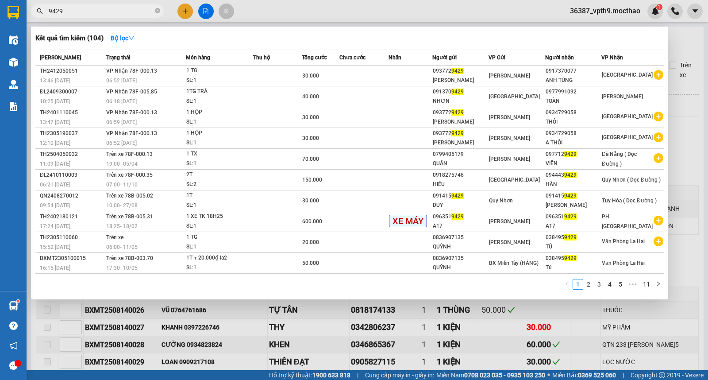
type input "9429"
click at [688, 56] on div at bounding box center [354, 190] width 708 height 380
click at [161, 10] on span "9429" at bounding box center [97, 10] width 133 height 13
click at [156, 14] on span at bounding box center [157, 11] width 5 height 8
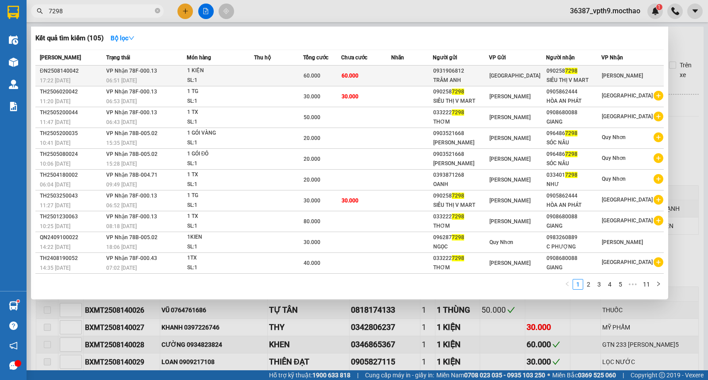
type input "7298"
click at [634, 75] on div "[PERSON_NAME]" at bounding box center [632, 76] width 61 height 10
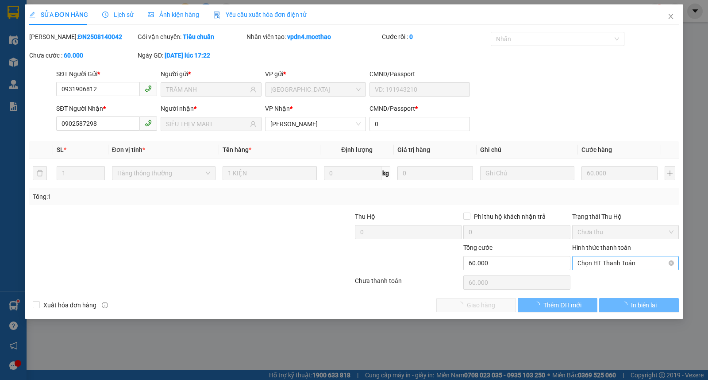
type input "0931906812"
type input "TRÂM ANH"
type input "0902587298"
type input "SIÊU THỊ V MART"
type input "0"
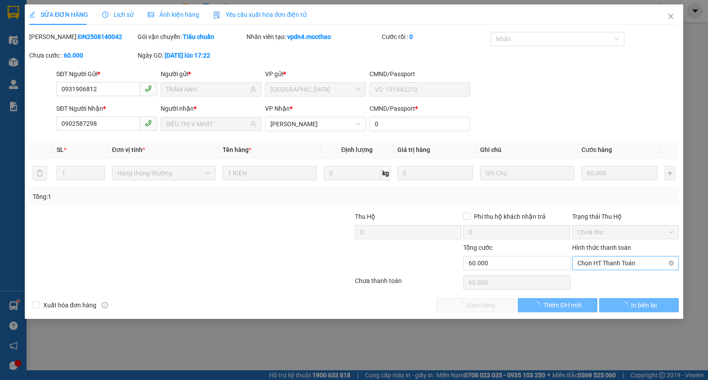
type input "60.000"
click at [604, 261] on span "Chọn HT Thanh Toán" at bounding box center [625, 262] width 96 height 13
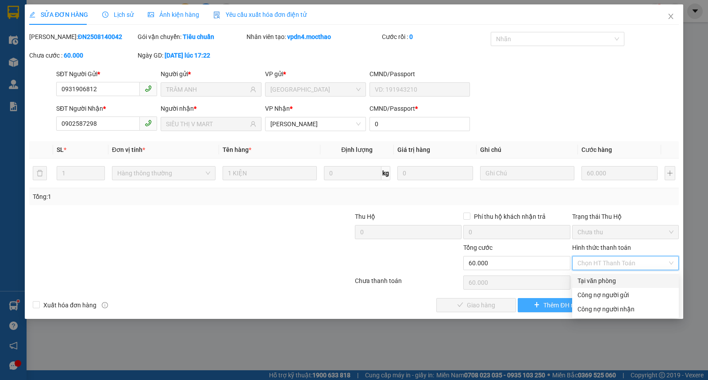
drag, startPoint x: 609, startPoint y: 279, endPoint x: 575, endPoint y: 299, distance: 39.3
click at [606, 282] on div "Tại văn phòng" at bounding box center [625, 281] width 96 height 10
type input "0"
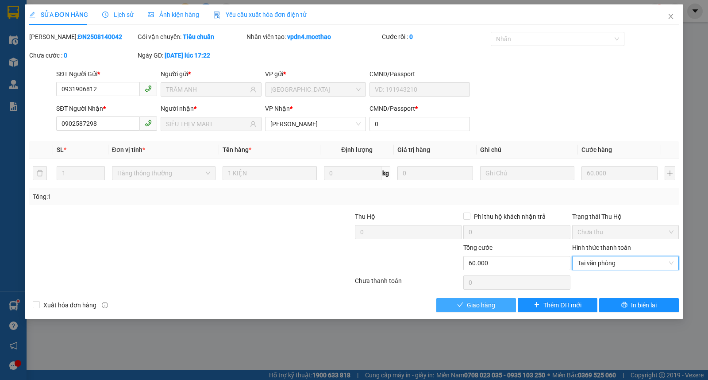
click at [480, 303] on span "Giao hàng" at bounding box center [481, 305] width 28 height 10
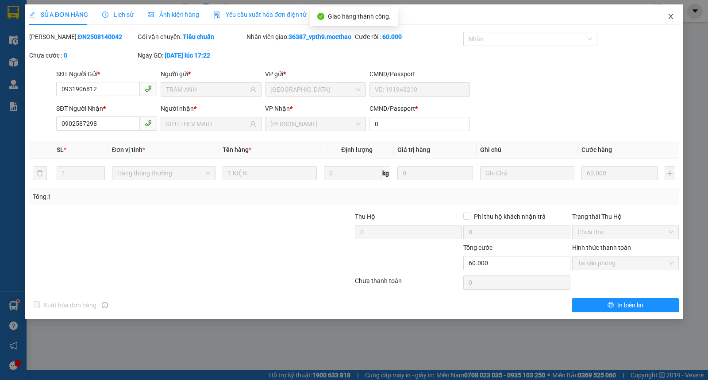
click at [670, 19] on icon "close" at bounding box center [670, 16] width 7 height 7
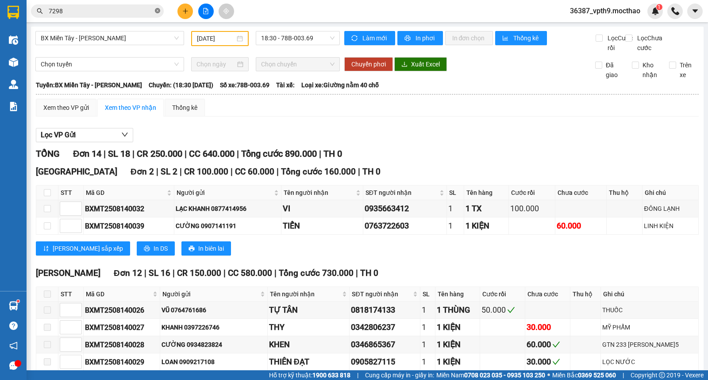
click at [158, 11] on icon "close-circle" at bounding box center [157, 10] width 5 height 5
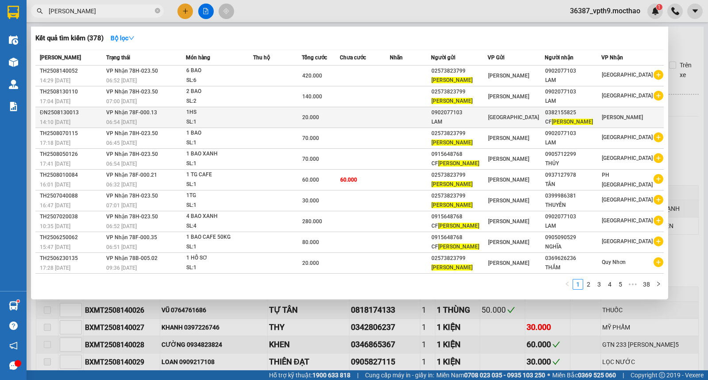
type input "[PERSON_NAME]"
click at [618, 122] on div "[PERSON_NAME]" at bounding box center [622, 117] width 41 height 10
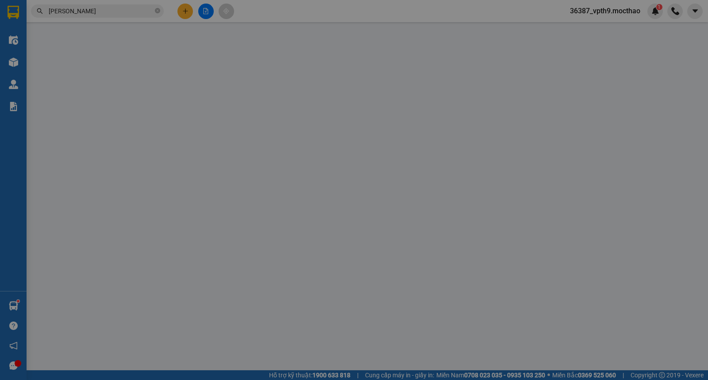
type input "0902077103"
type input "LAM"
type input "0382155825"
type input "CF HUY TÙNG"
type input "0"
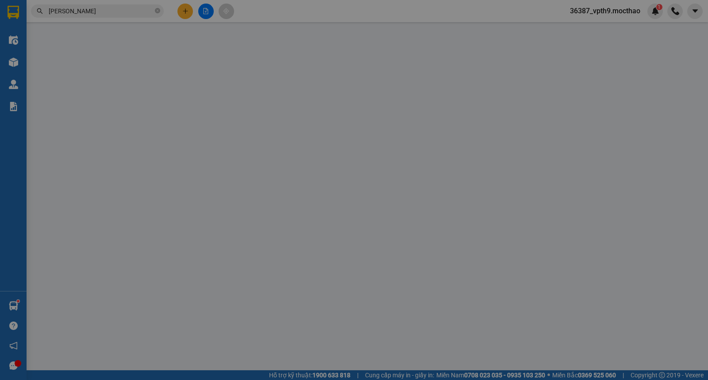
type input "20.000"
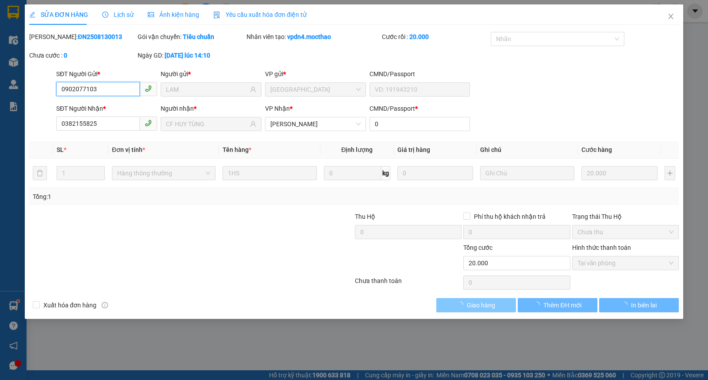
checkbox input "true"
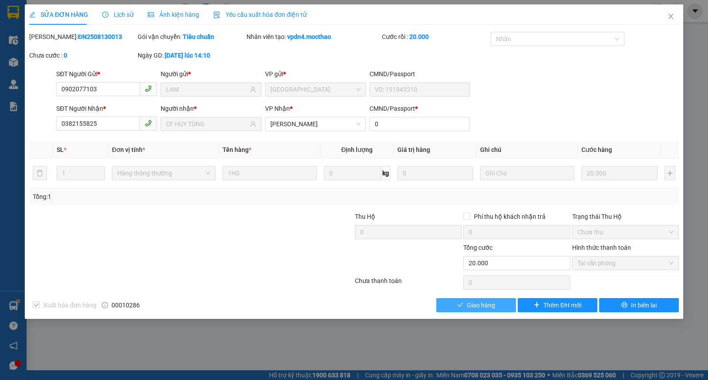
click at [479, 309] on span "Giao hàng" at bounding box center [481, 305] width 28 height 10
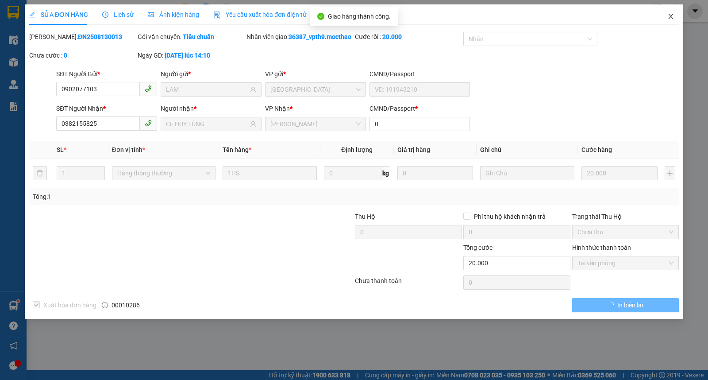
click at [671, 12] on span "Close" at bounding box center [670, 16] width 25 height 25
